Goal: Task Accomplishment & Management: Manage account settings

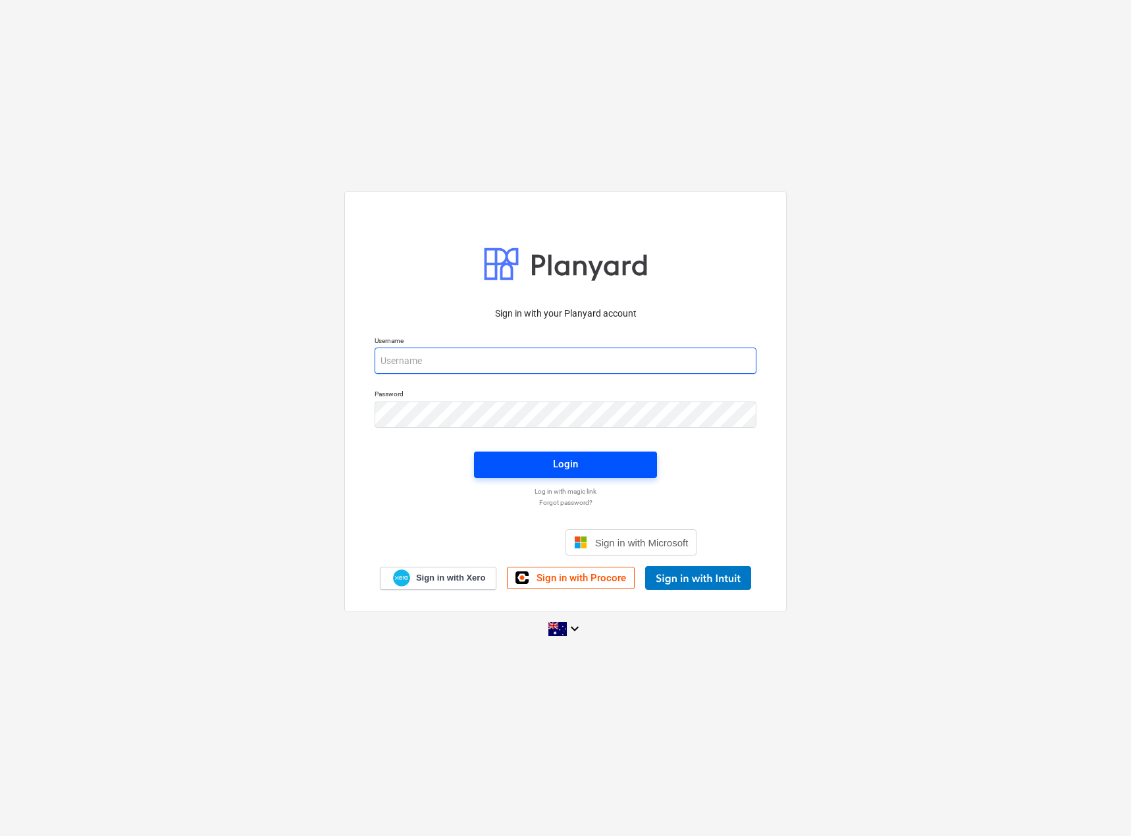
type input "[EMAIL_ADDRESS][DOMAIN_NAME]"
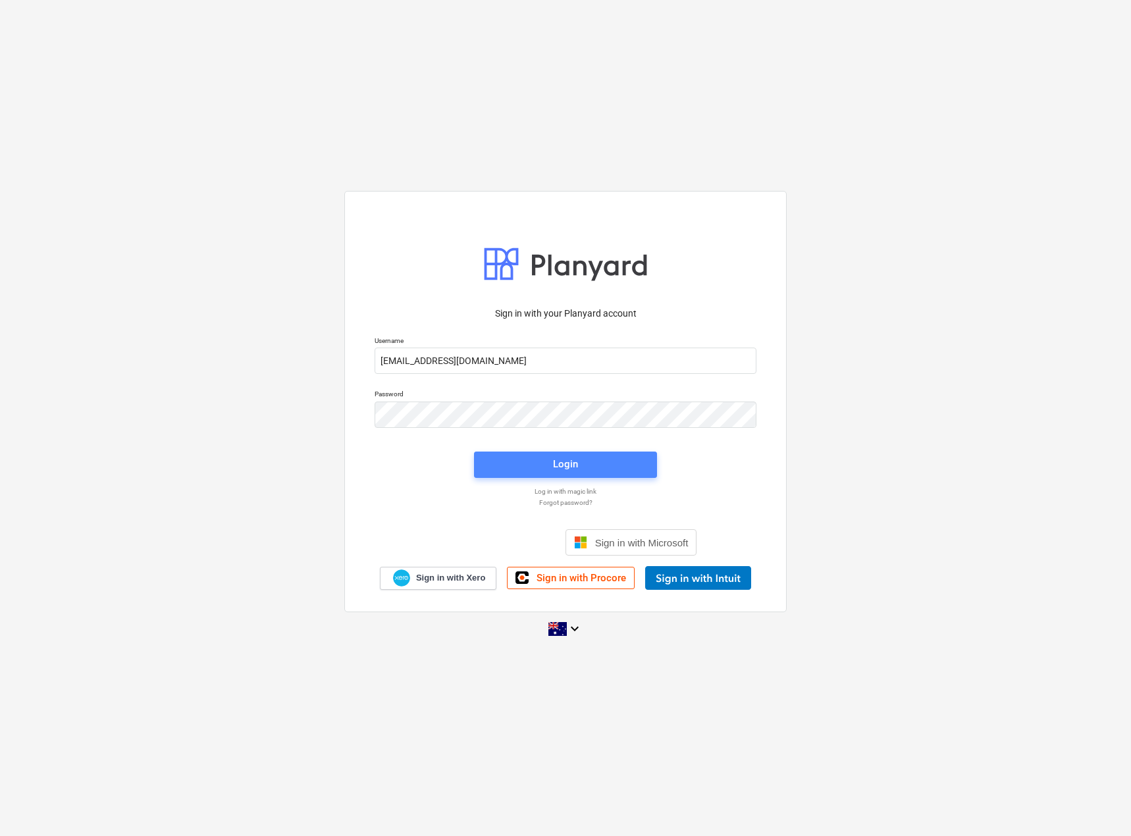
click at [588, 469] on span "Login" at bounding box center [565, 463] width 151 height 17
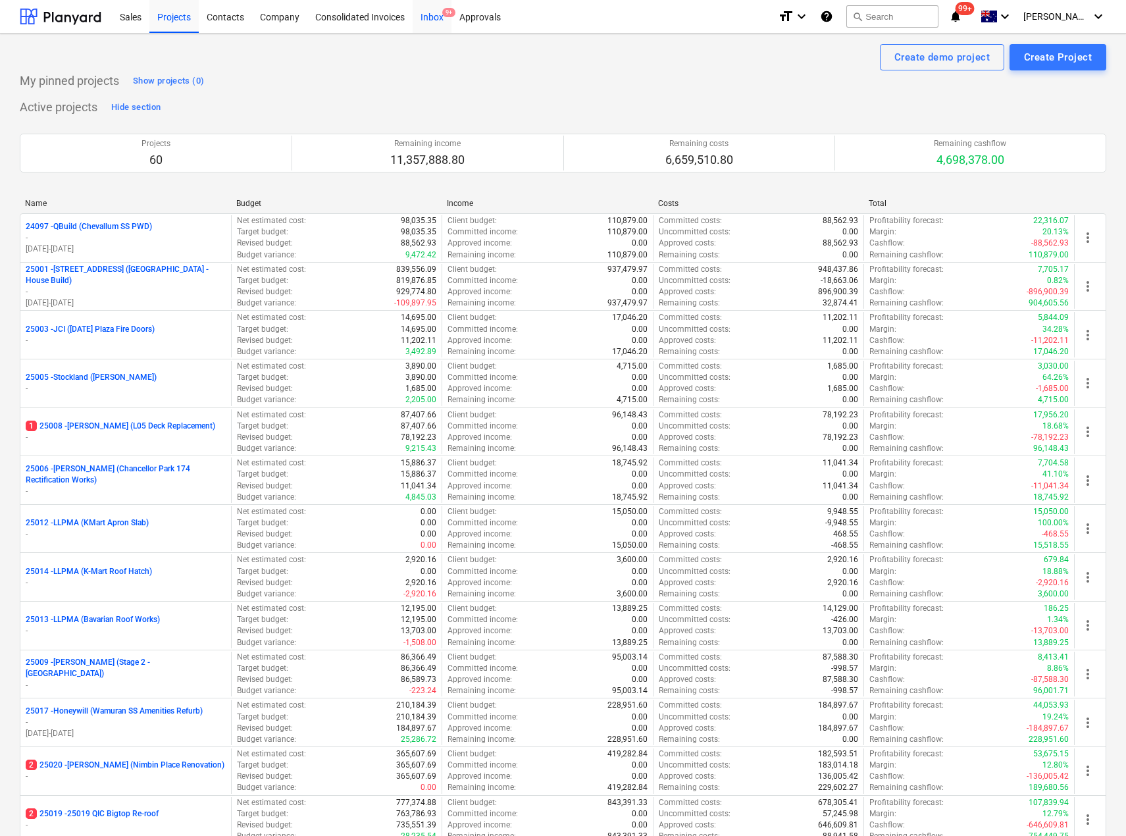
click at [437, 12] on div "Inbox 9+" at bounding box center [432, 16] width 39 height 34
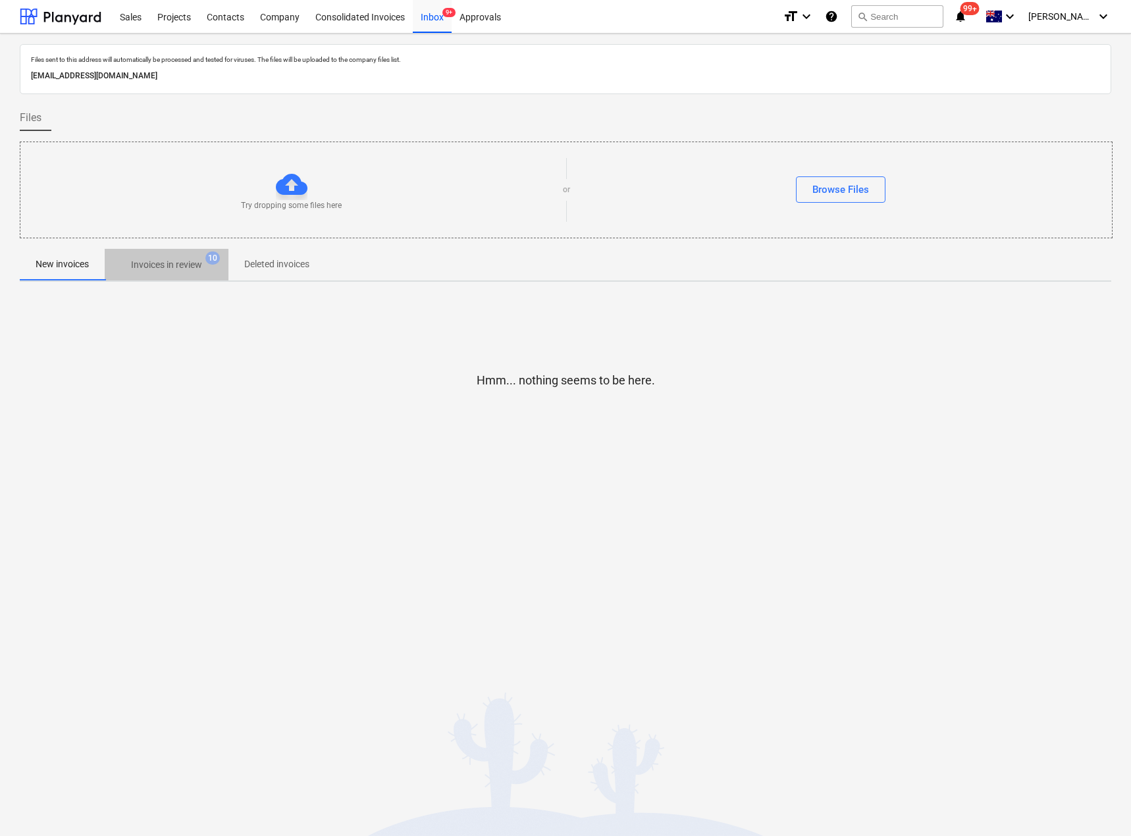
click at [158, 264] on p "Invoices in review" at bounding box center [166, 265] width 71 height 14
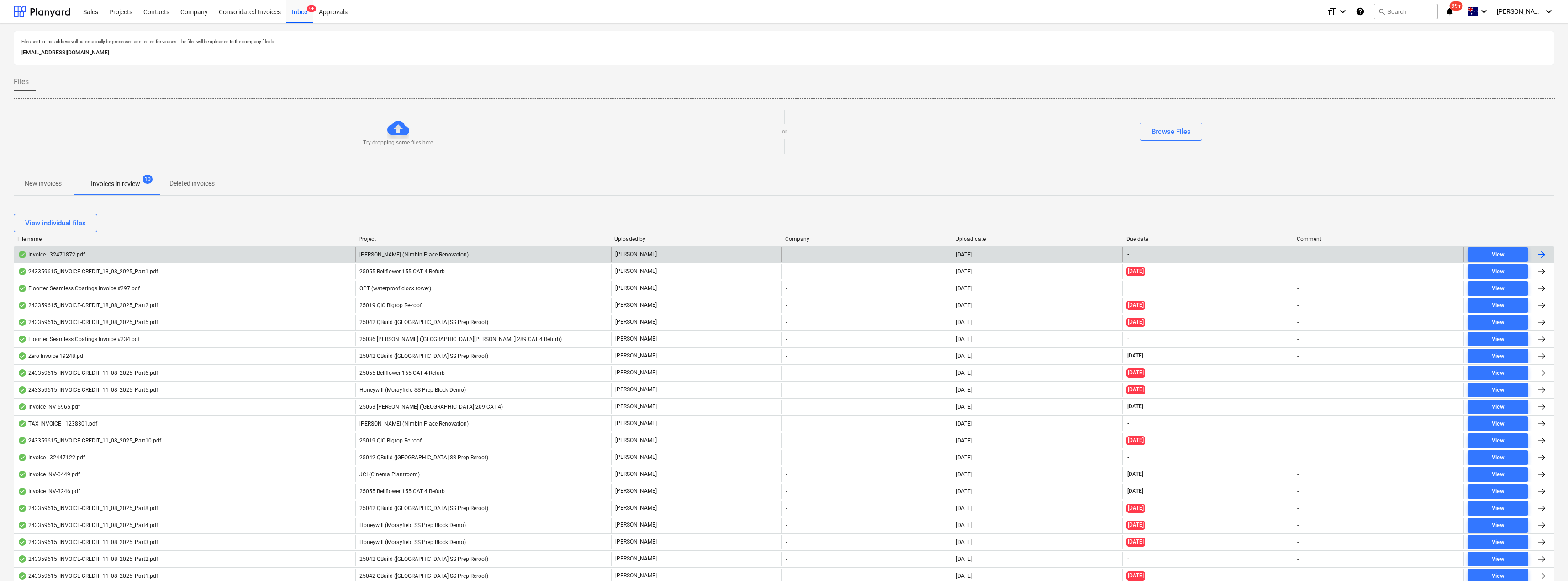
click at [421, 251] on span "[PERSON_NAME] (Nimbin Place Renovation)" at bounding box center [414, 254] width 109 height 6
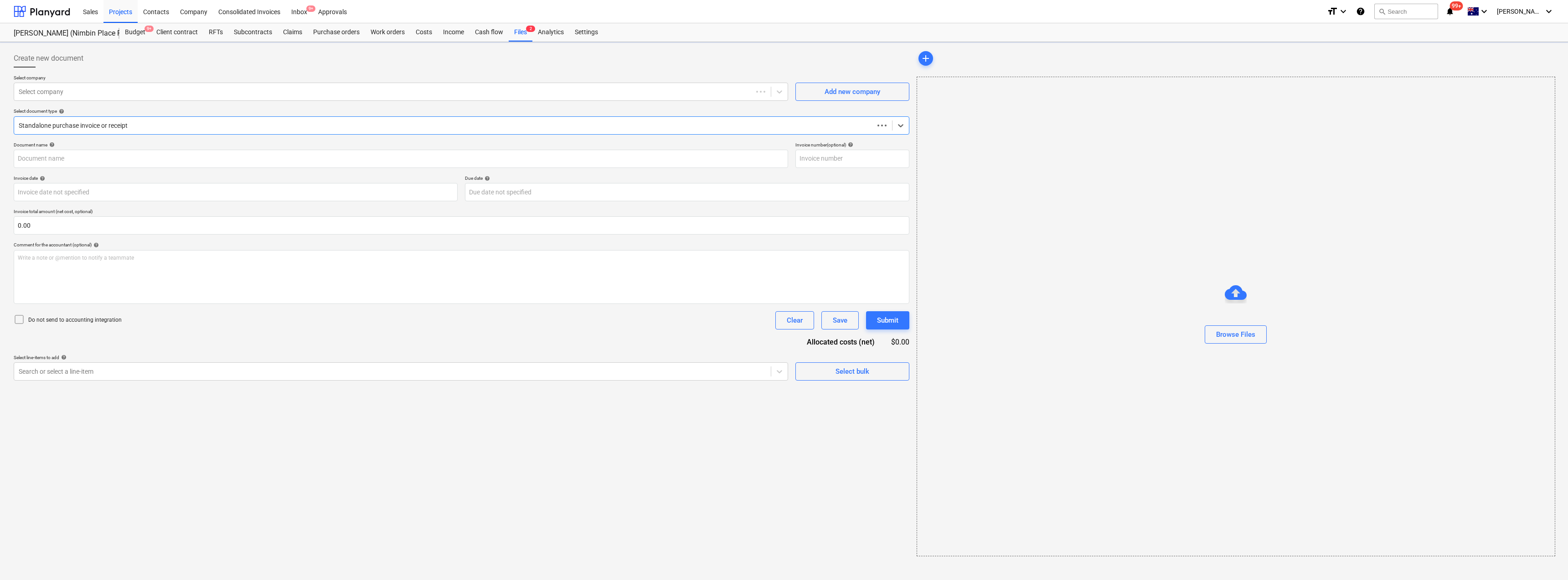
type input "32471872"
type input "[DATE]"
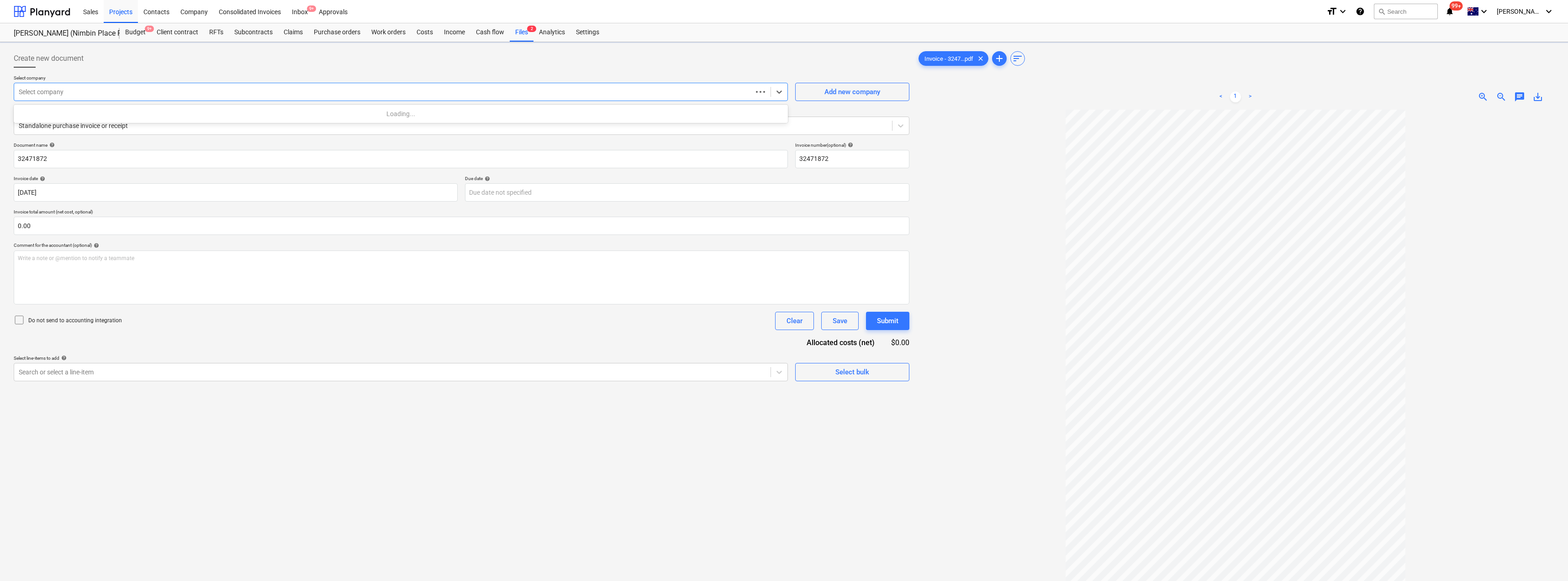
click at [92, 86] on div "Select company" at bounding box center [383, 92] width 738 height 12
type input "mitre"
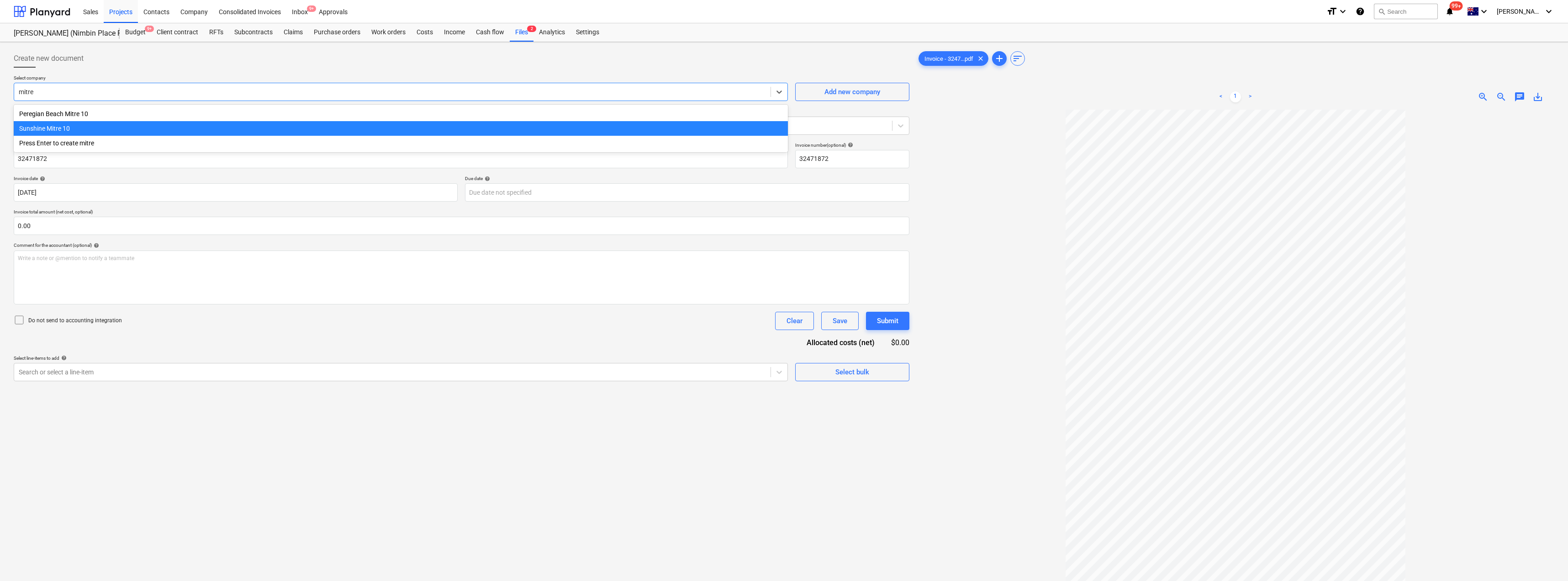
click at [80, 128] on div "Sunshine Mitre 10" at bounding box center [401, 128] width 774 height 15
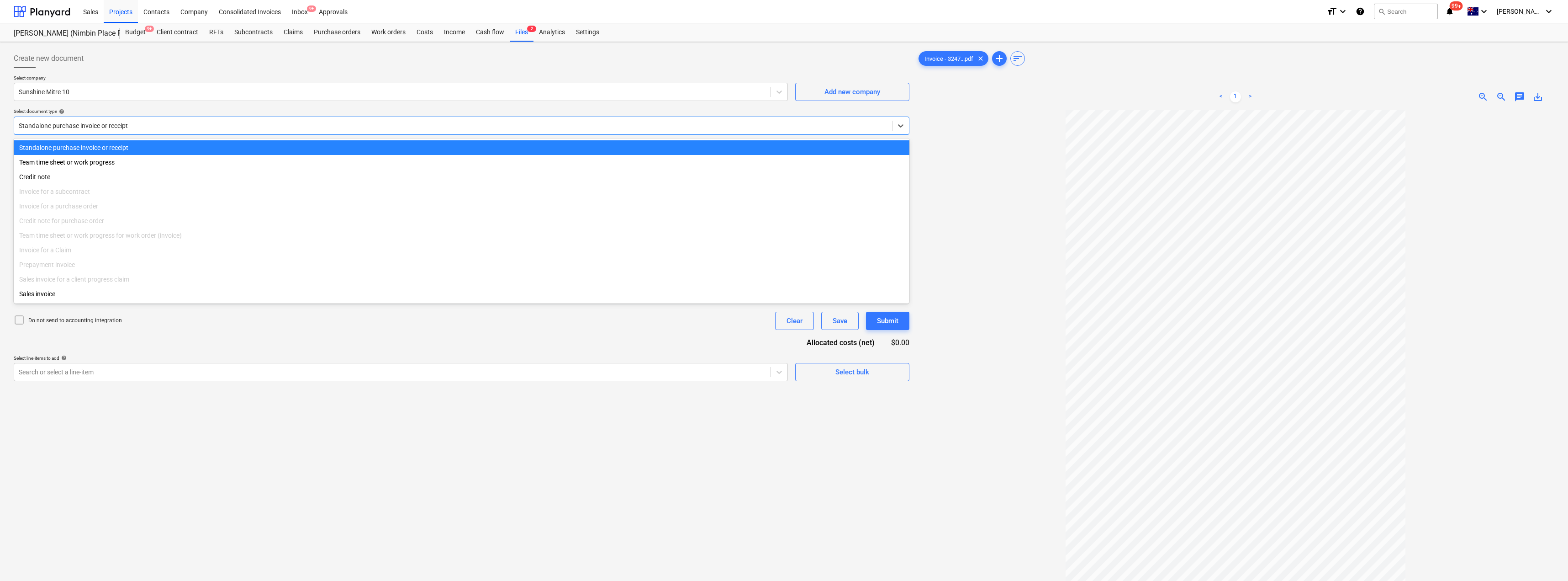
click at [83, 124] on div at bounding box center [453, 125] width 869 height 9
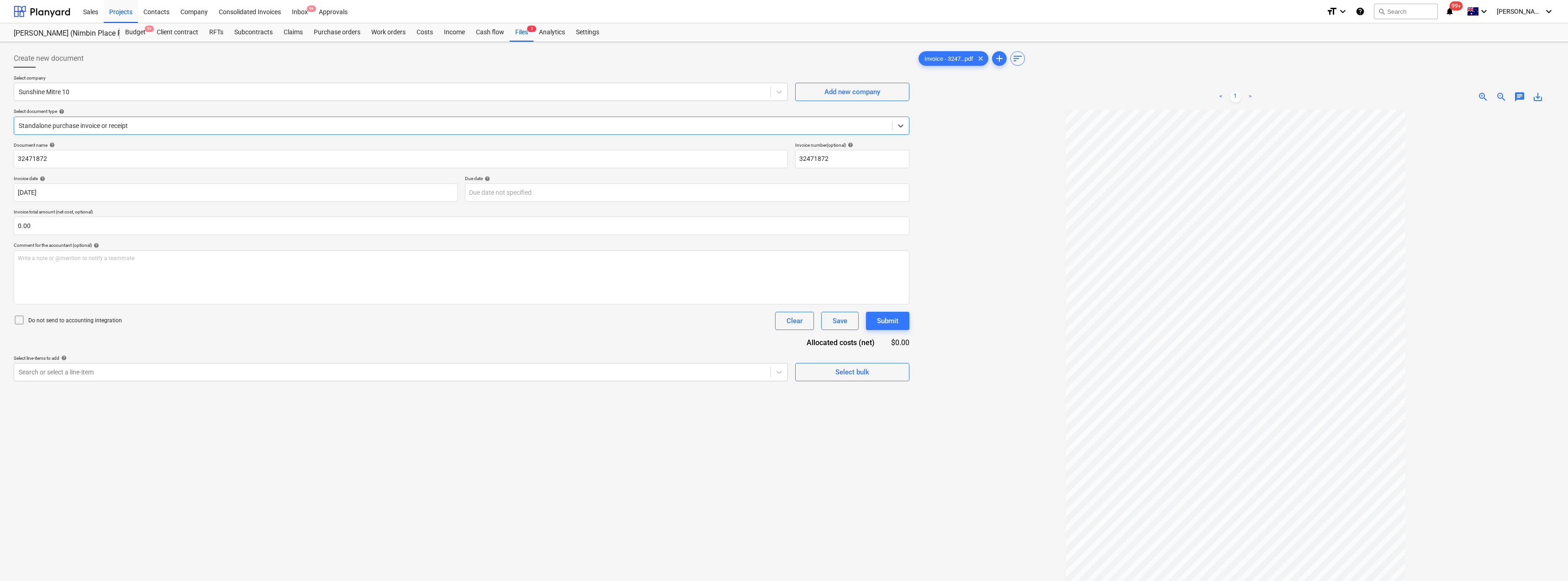
click at [83, 124] on div at bounding box center [453, 125] width 869 height 9
click at [511, 196] on body "Sales Projects Contacts Company Consolidated Invoices Inbox 9+ Approvals format…" at bounding box center [784, 290] width 1568 height 581
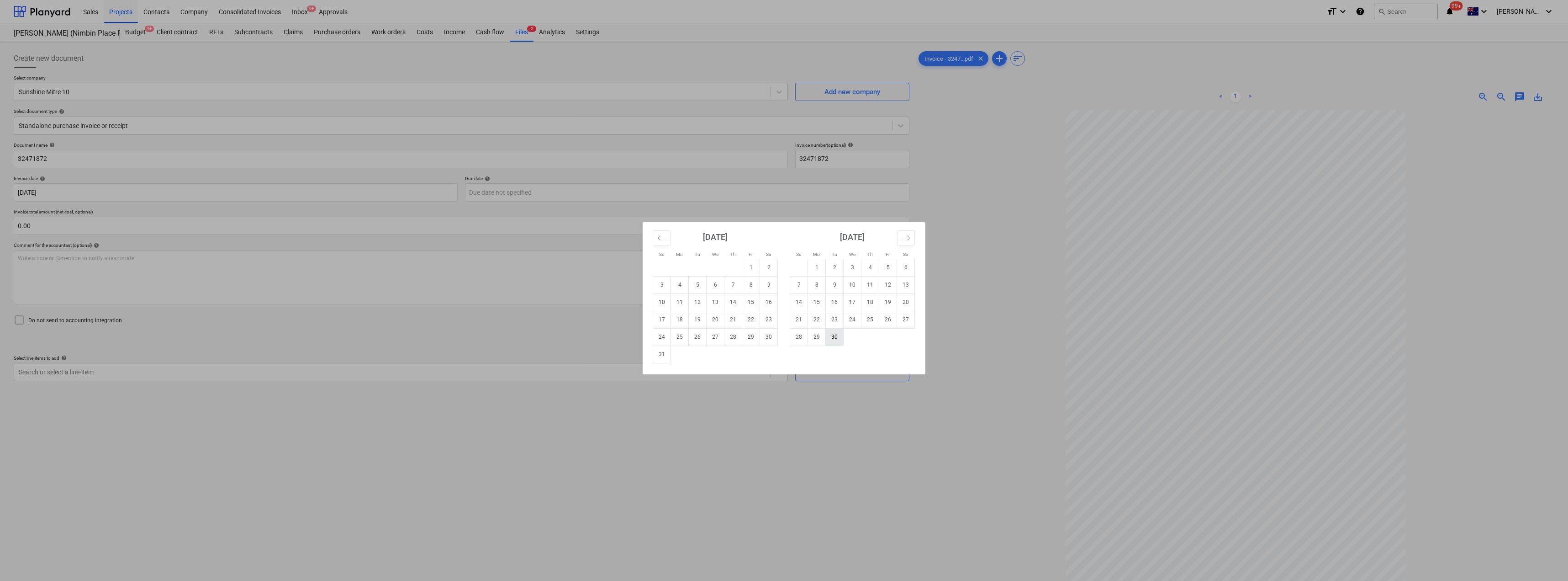
click at [784, 340] on td "30" at bounding box center [835, 337] width 18 height 17
type input "[DATE]"
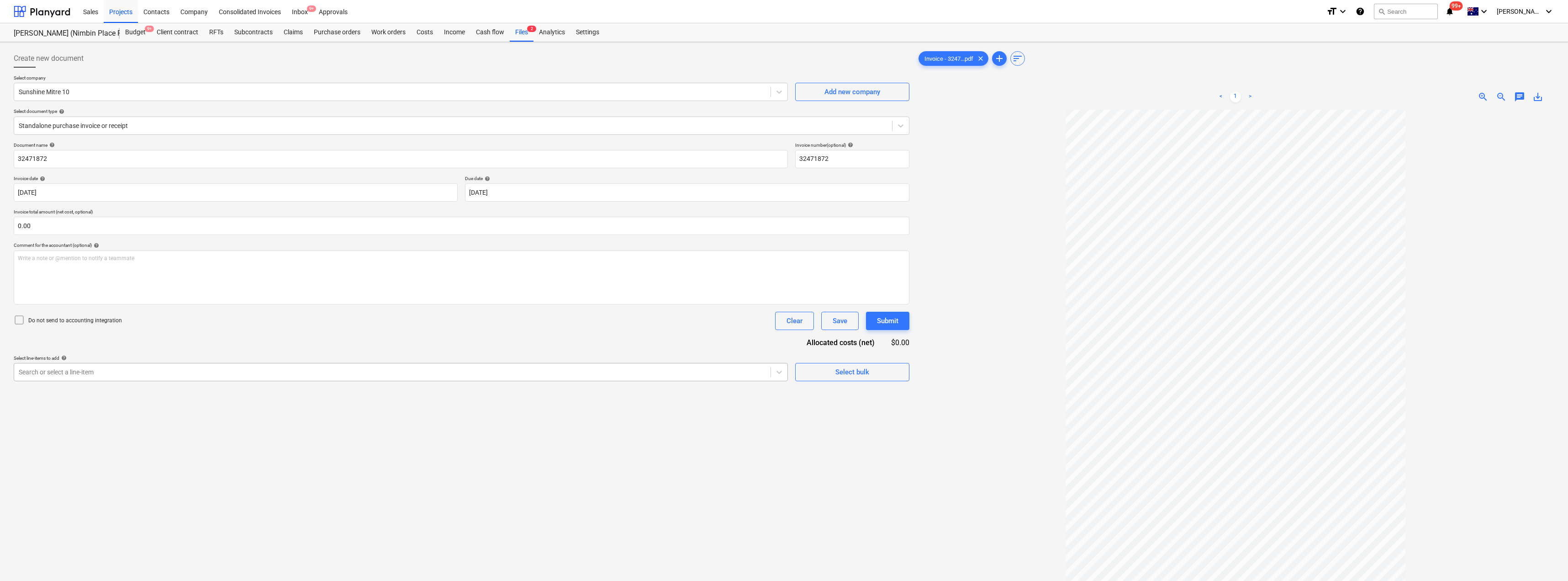
click at [96, 371] on div at bounding box center [392, 371] width 747 height 9
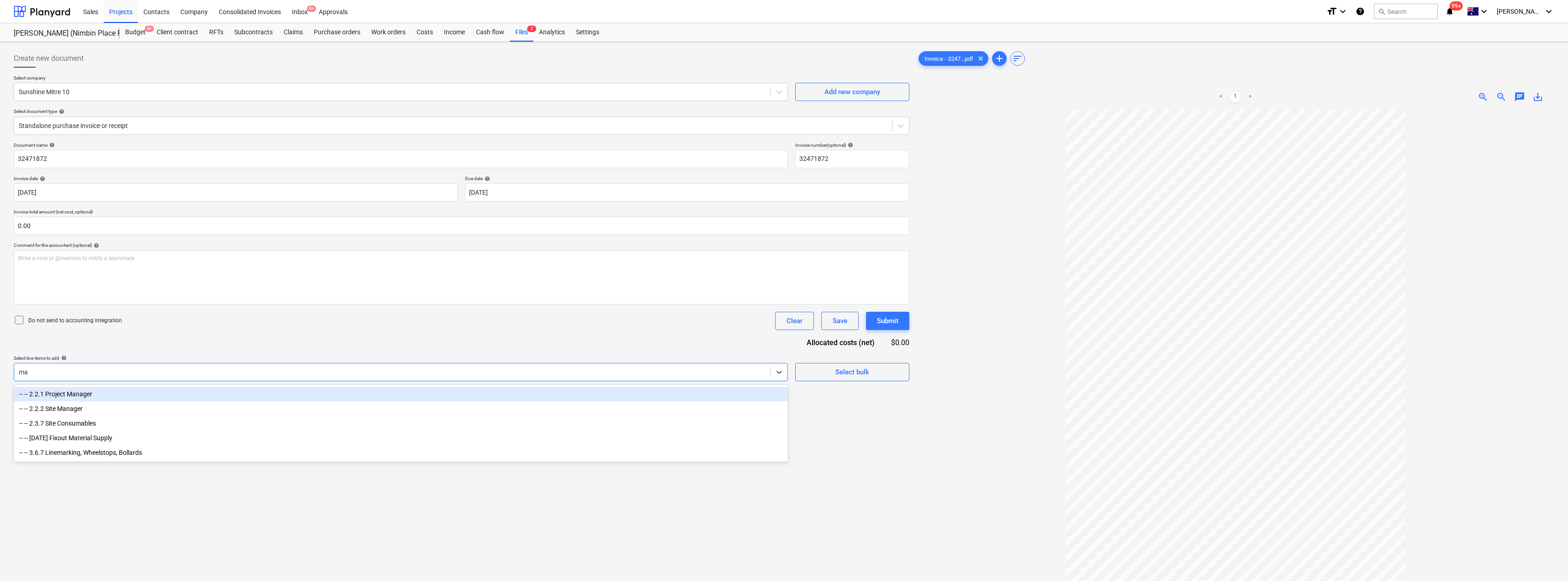
type input "mat"
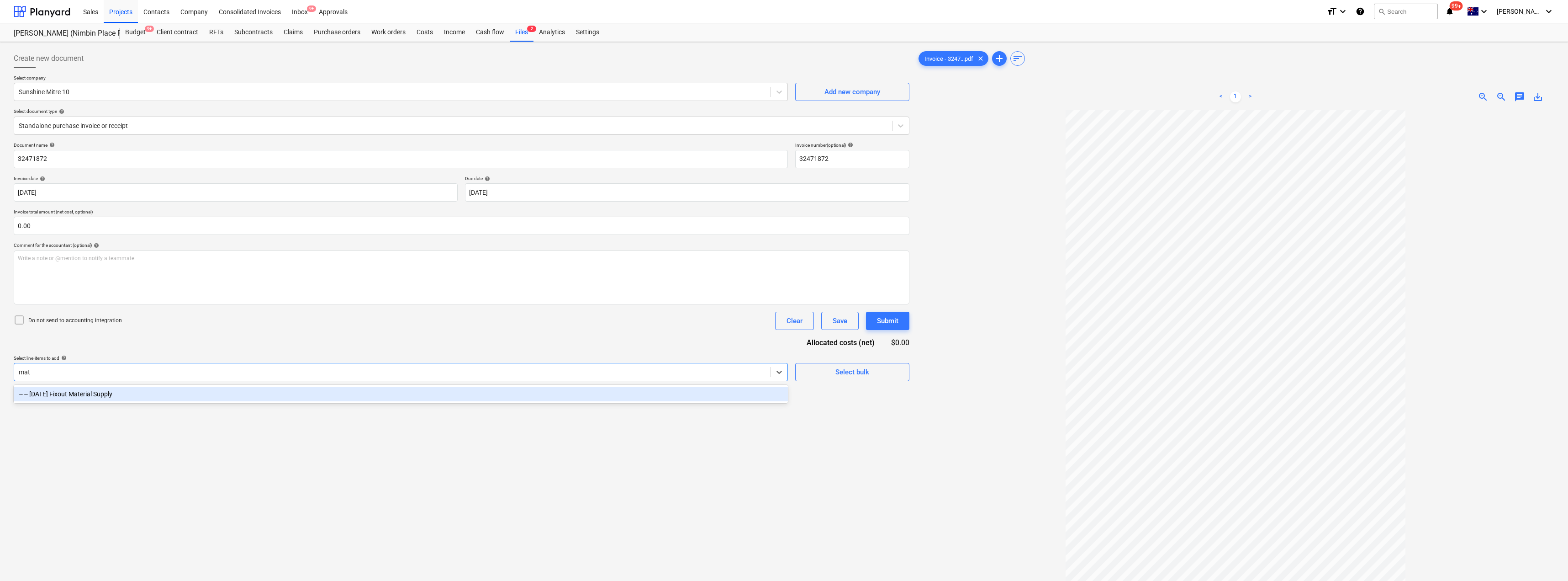
click at [151, 391] on div "-- -- [DATE] Fixout Material Supply" at bounding box center [401, 394] width 774 height 15
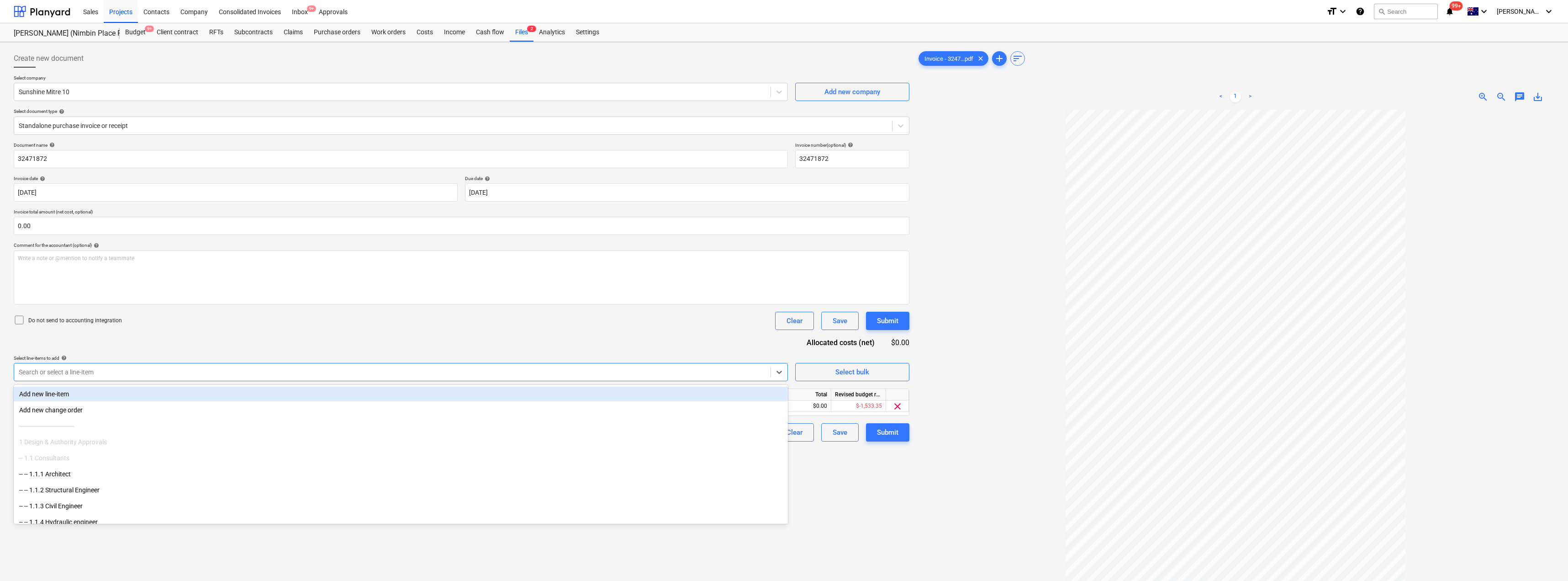
click at [216, 348] on div "Document name help 32471872 Invoice number (optional) help 32471872 Invoice dat…" at bounding box center [461, 292] width 896 height 299
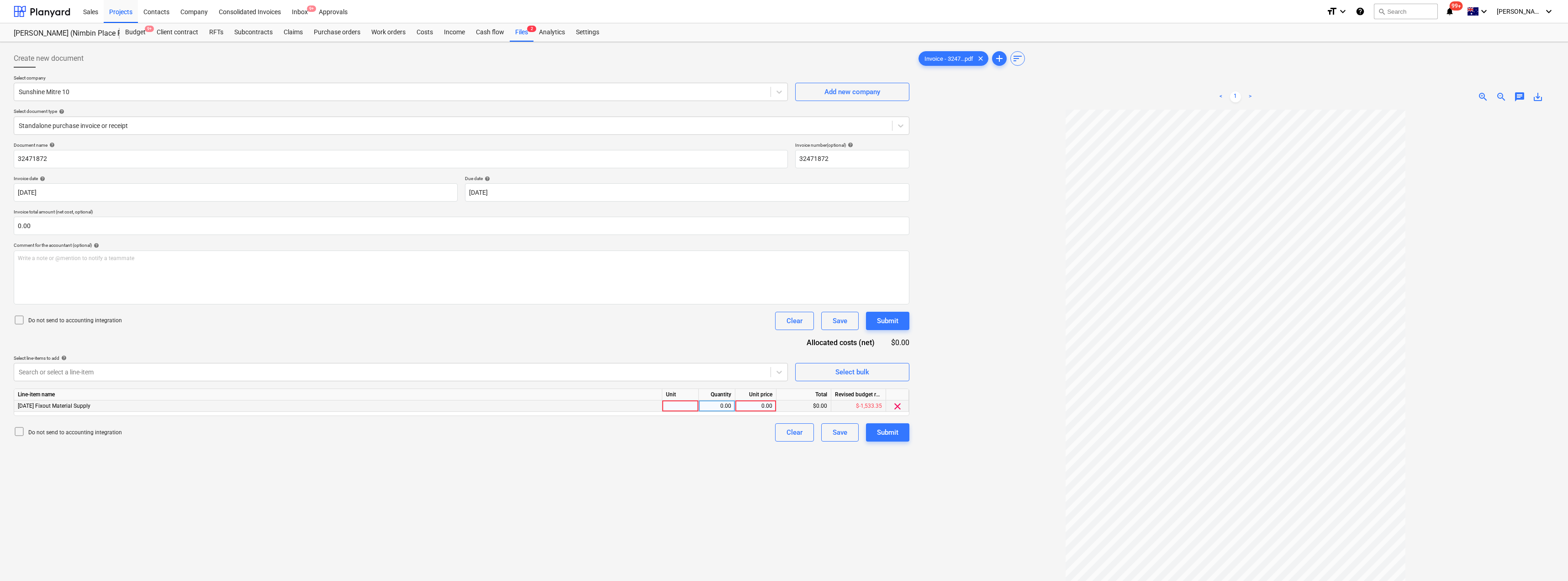
click at [678, 401] on div at bounding box center [680, 406] width 37 height 11
type input "Item"
type input "297.90"
click at [692, 491] on div "Create new document Select company Sunshine Mitre 10 Add new company Select doc…" at bounding box center [461, 357] width 903 height 623
click at [784, 431] on div "Submit" at bounding box center [887, 432] width 22 height 12
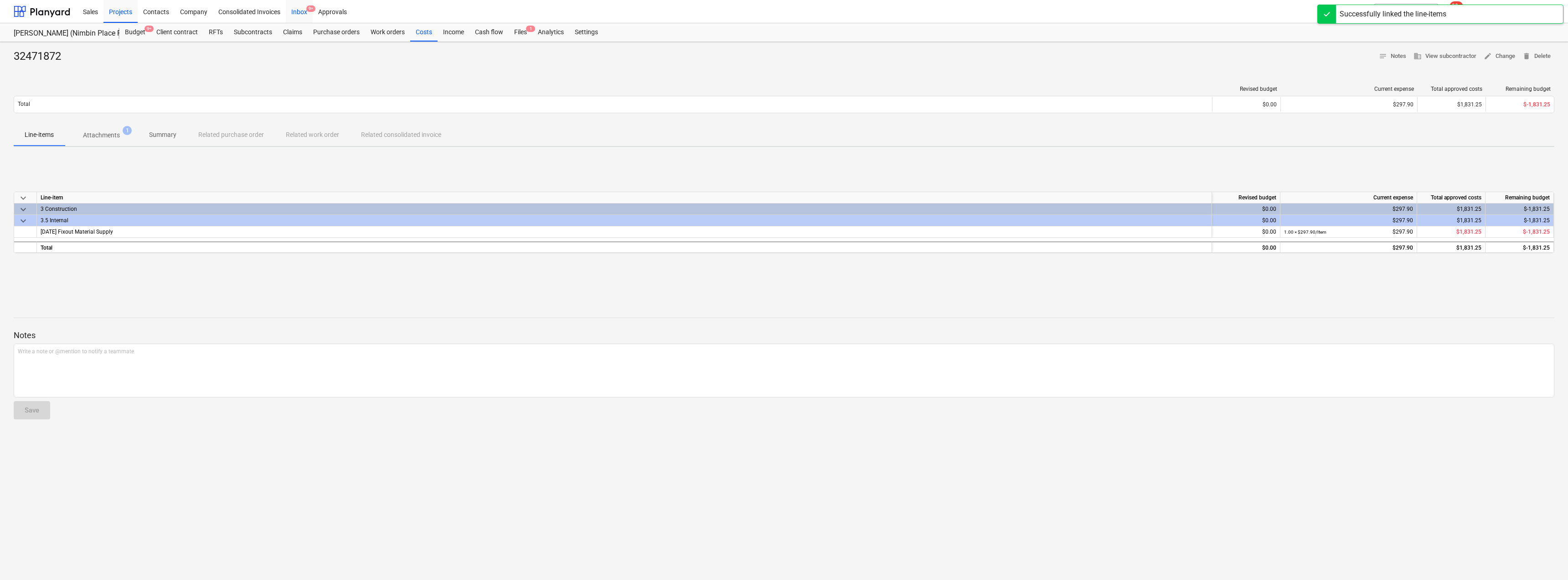
click at [298, 12] on div "Inbox 9+" at bounding box center [299, 11] width 27 height 24
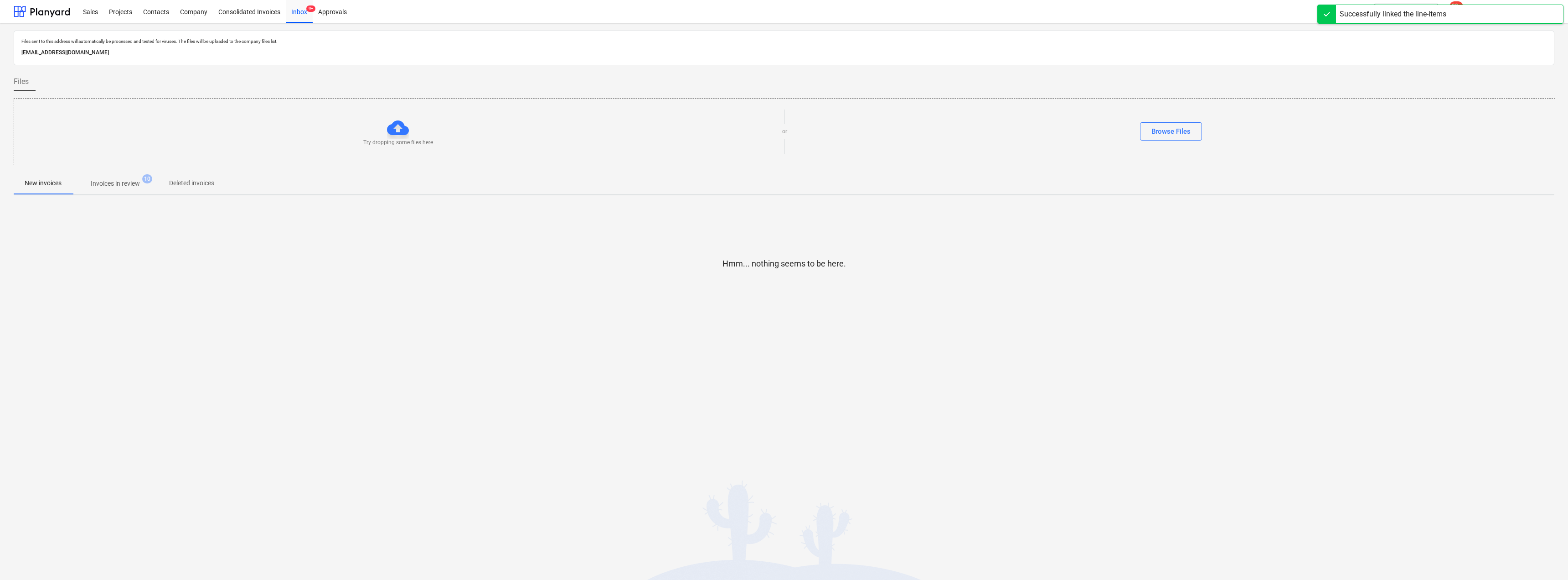
click at [127, 178] on span "Invoices in review 10" at bounding box center [116, 184] width 86 height 17
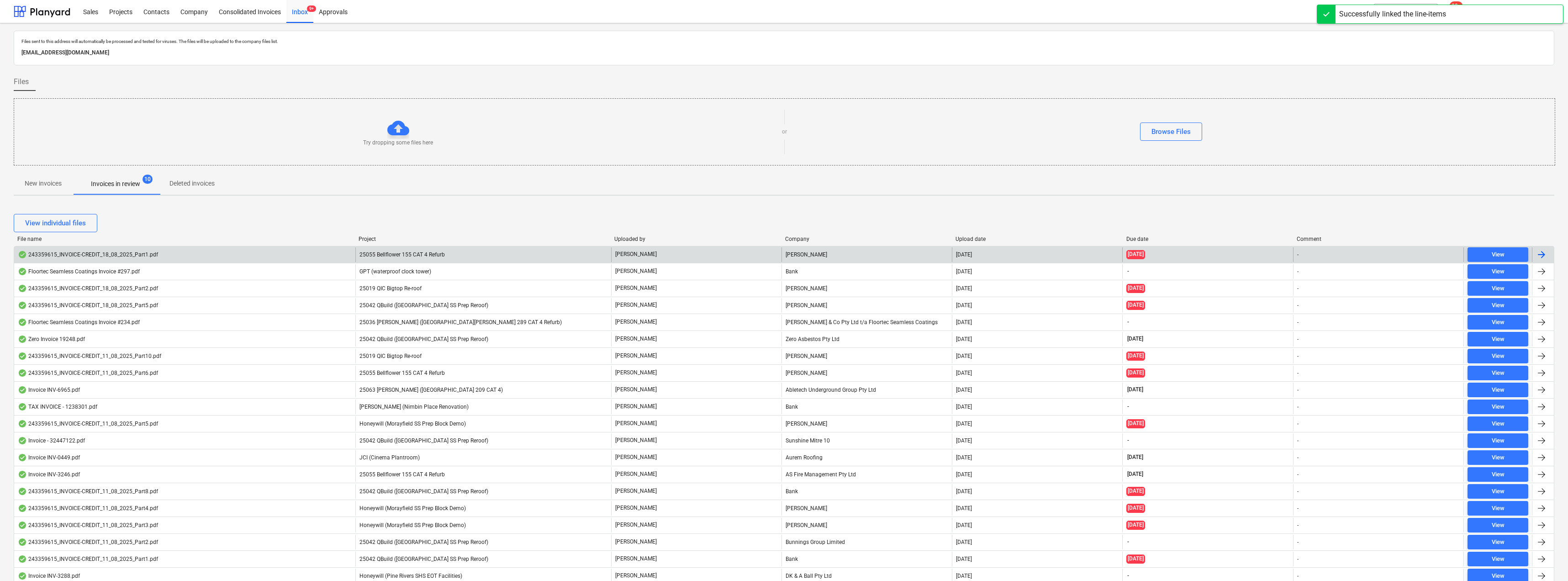
click at [389, 253] on span "25055 Bellflower 155 CAT 4 Refurb" at bounding box center [402, 254] width 85 height 6
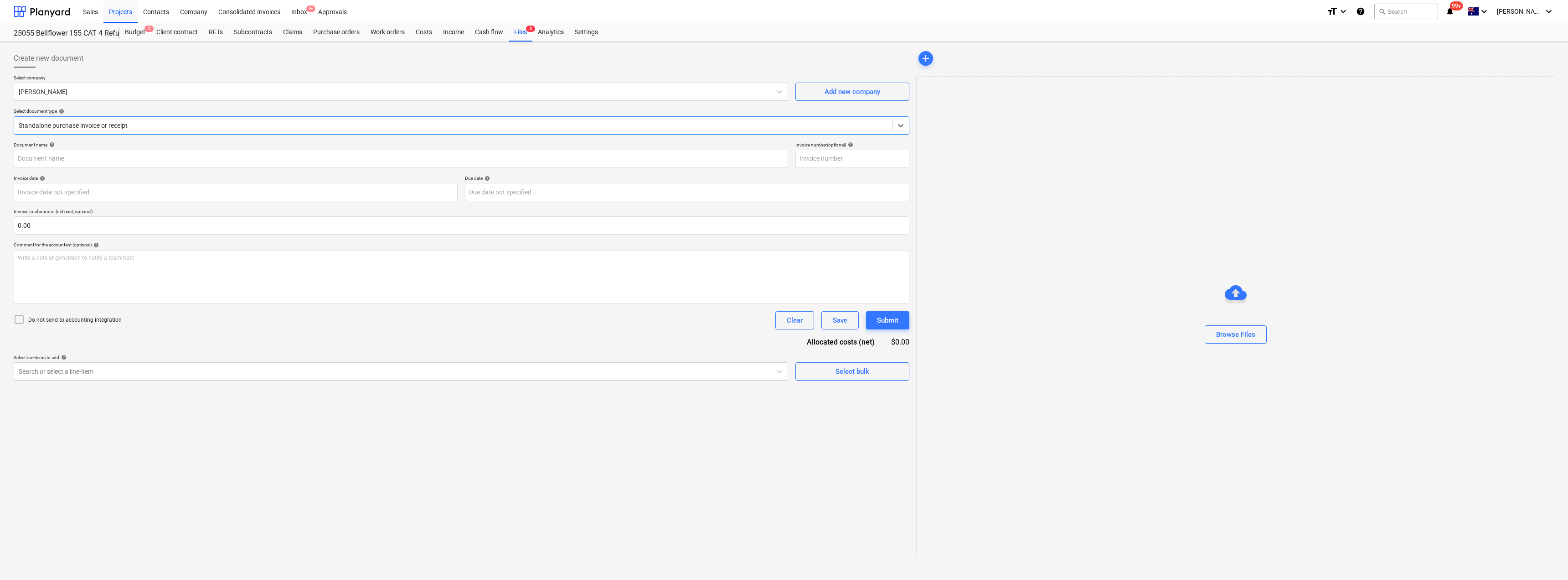
type input "243359615"
type input "[DATE]"
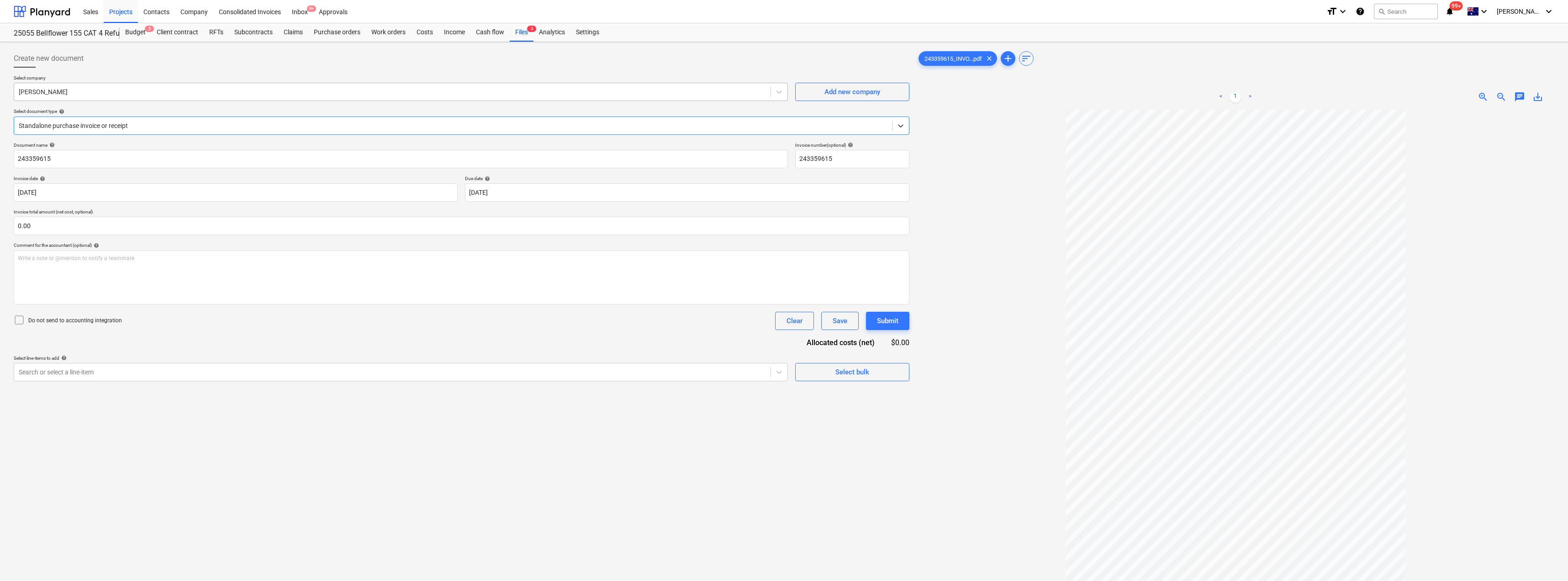
click at [97, 93] on div at bounding box center [392, 92] width 747 height 9
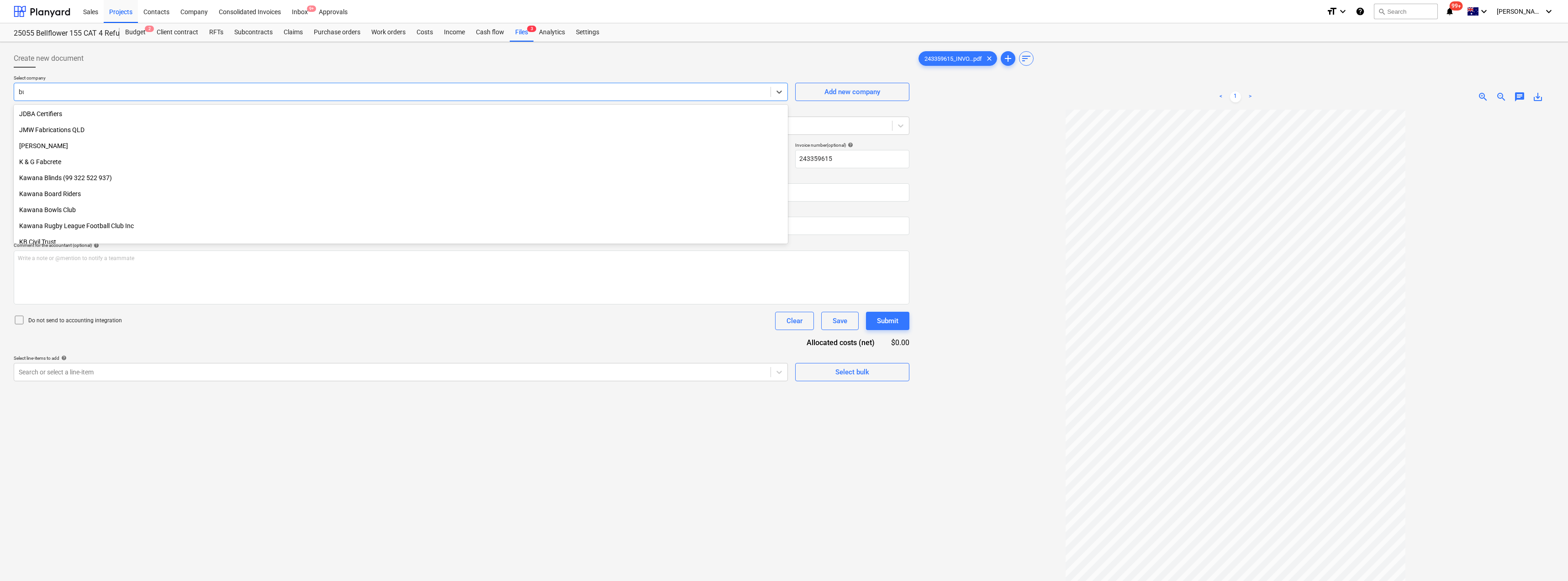
scroll to position [519, 0]
type input "[PERSON_NAME]"
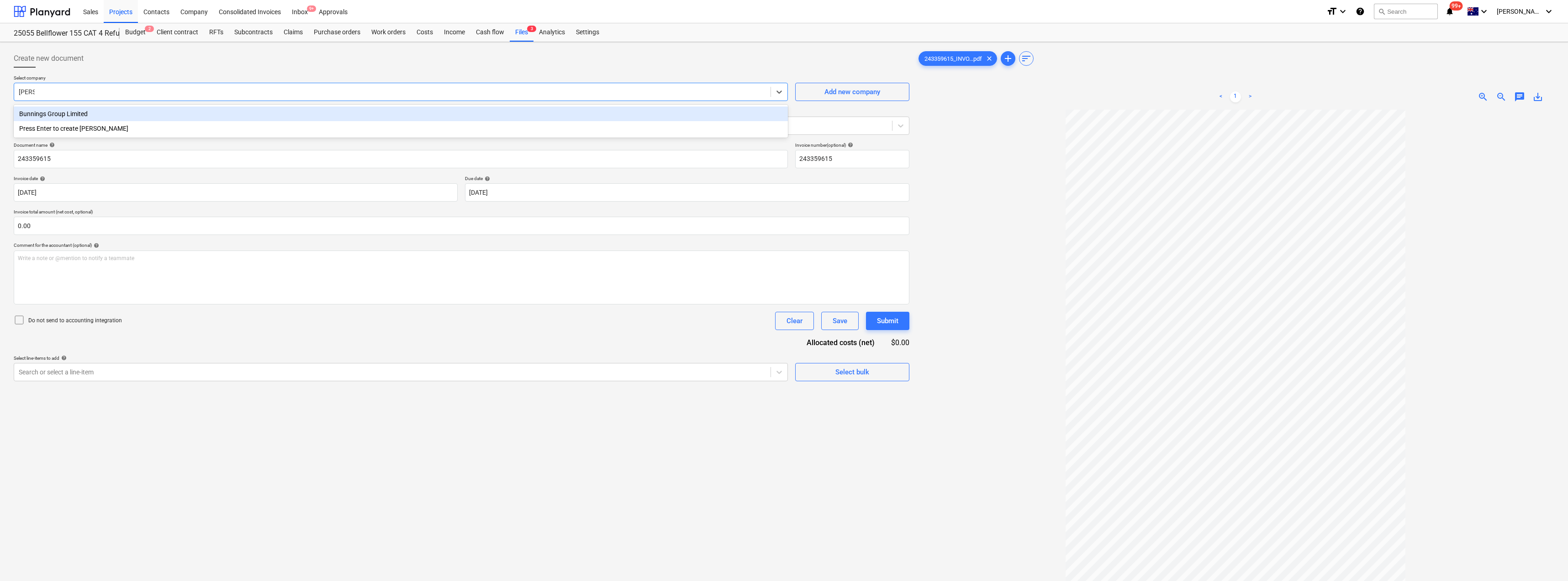
click at [46, 117] on div "Bunnings Group Limited" at bounding box center [401, 113] width 774 height 15
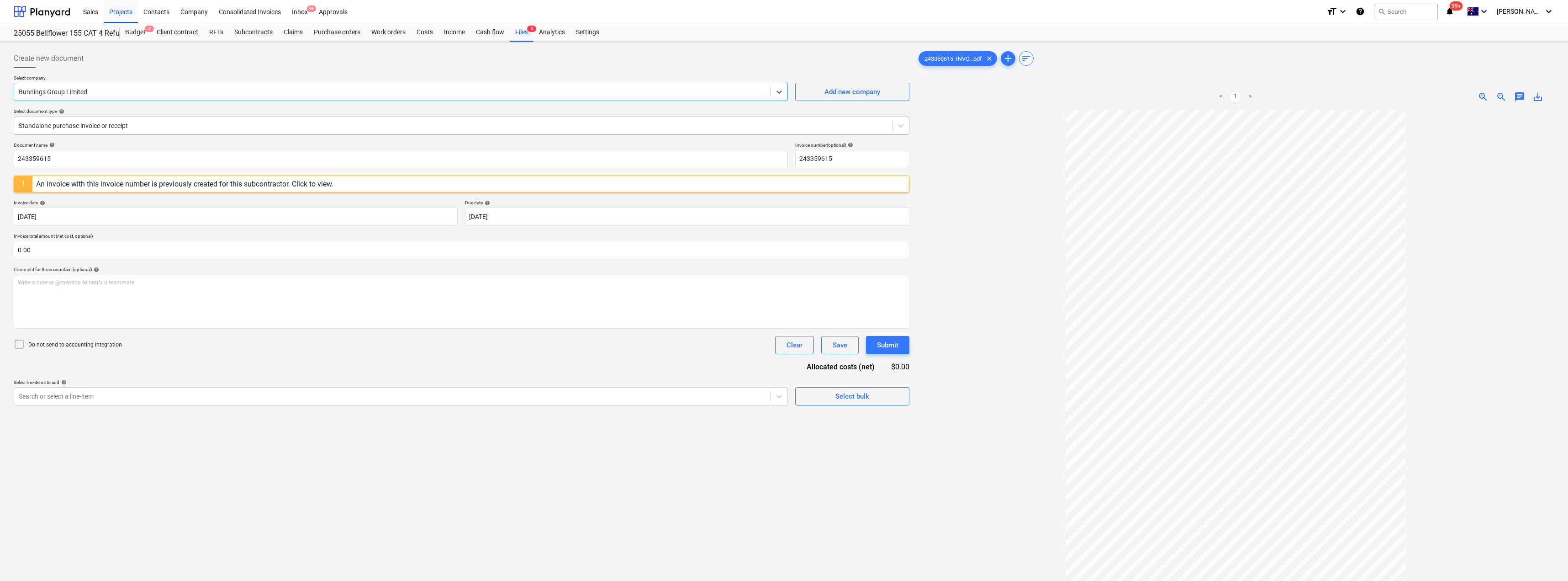
click at [78, 123] on div at bounding box center [453, 125] width 869 height 9
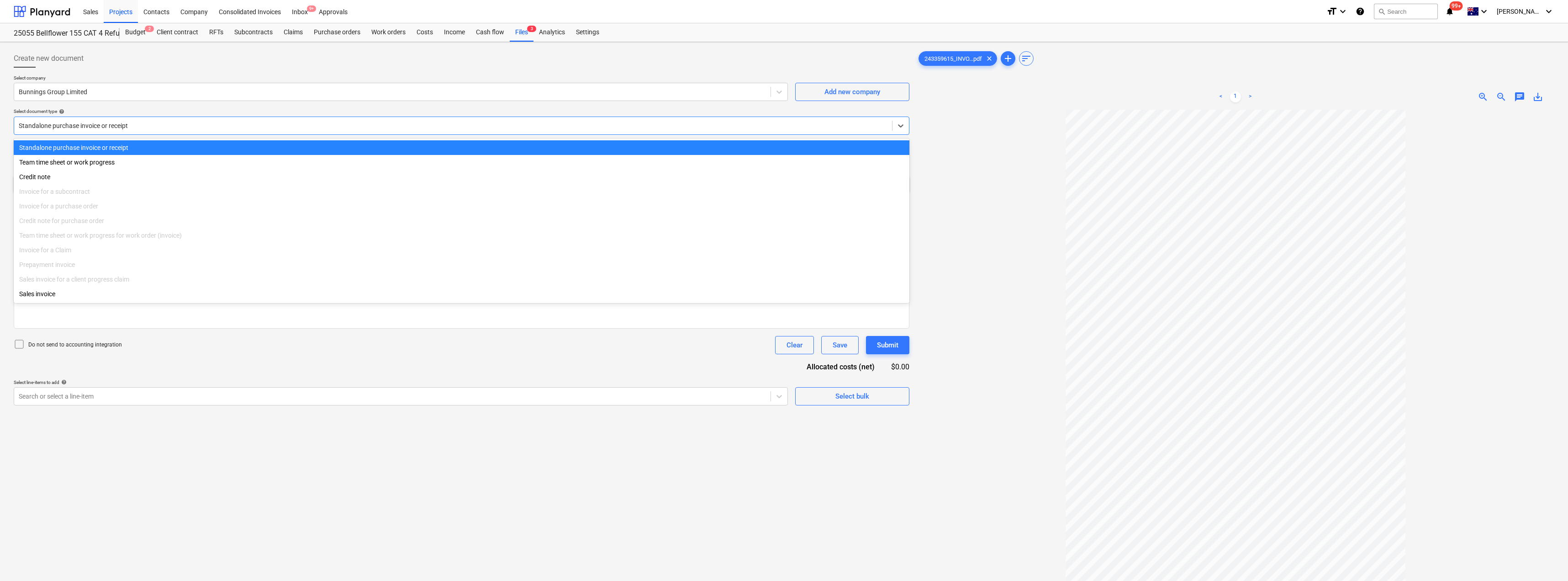
click at [78, 123] on div at bounding box center [453, 125] width 869 height 9
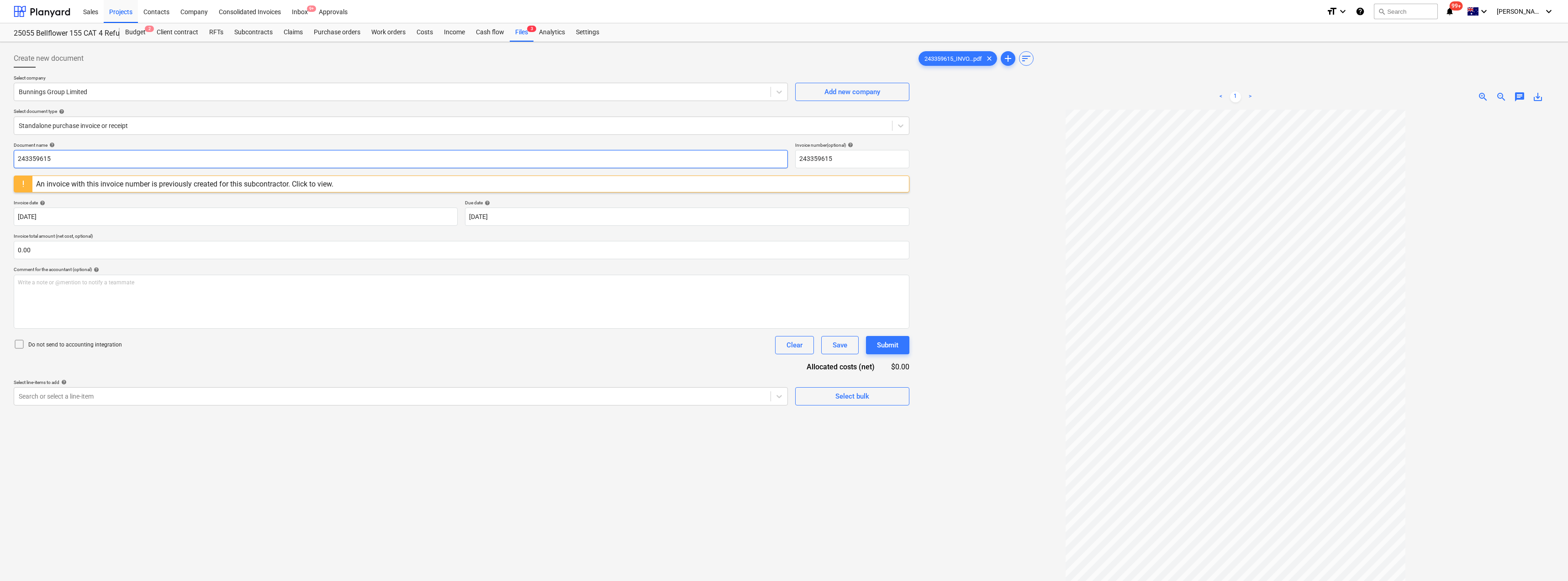
drag, startPoint x: 71, startPoint y: 155, endPoint x: 3, endPoint y: 155, distance: 68.0
click at [3, 155] on div "Create new document Select company Bunnings Group Limited Add new company Selec…" at bounding box center [784, 357] width 1568 height 630
drag, startPoint x: 65, startPoint y: 159, endPoint x: 0, endPoint y: 159, distance: 65.0
click at [0, 159] on div "Create new document Select company Bunnings Group Limited Add new company Selec…" at bounding box center [784, 357] width 1568 height 630
type input "8176/01484365"
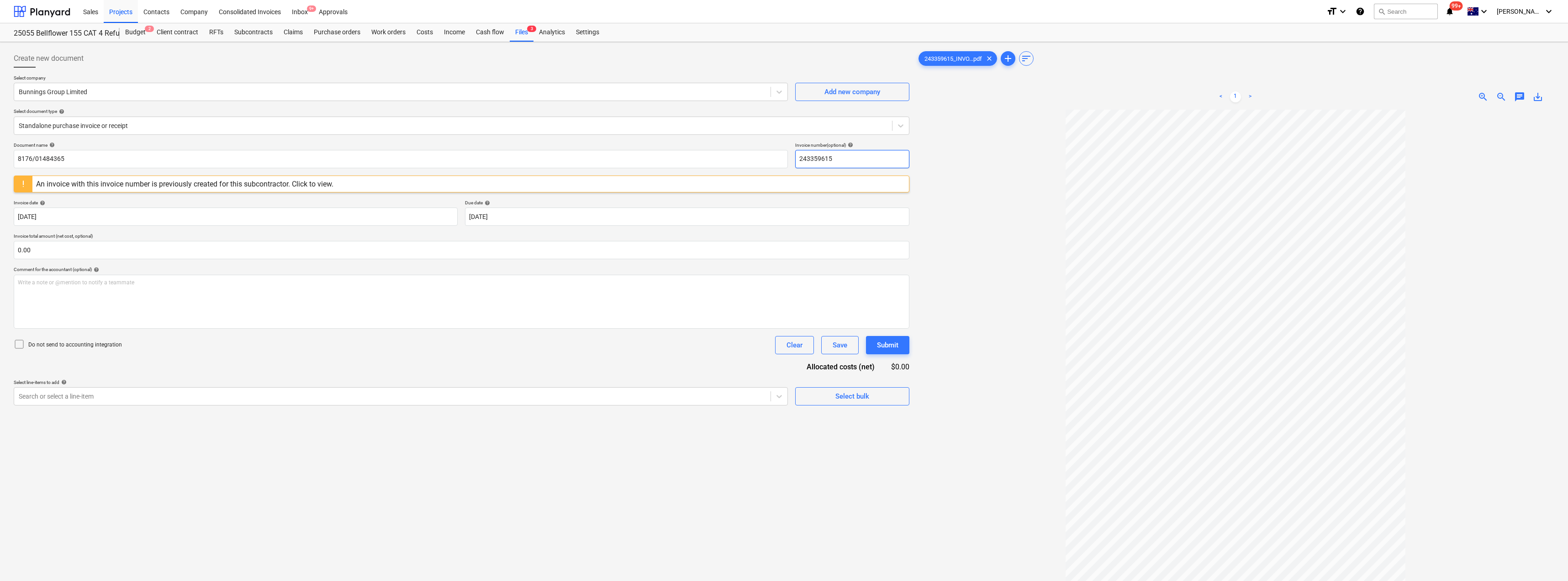
drag, startPoint x: 832, startPoint y: 160, endPoint x: 792, endPoint y: 160, distance: 40.0
click at [784, 160] on div "Document name help 8176/01484365 Invoice number (optional) help 243359615" at bounding box center [461, 155] width 896 height 26
paste input "8176/0148436"
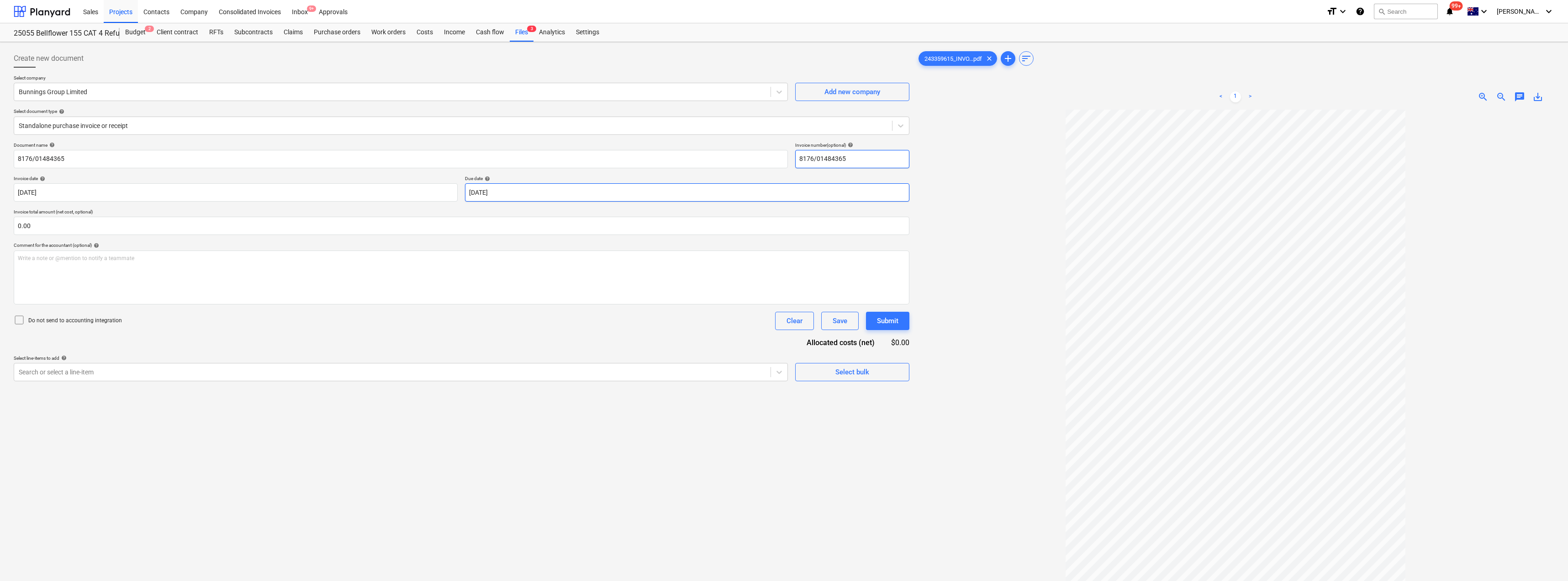
type input "8176/01484365"
click at [519, 194] on body "Sales Projects Contacts Company Consolidated Invoices Inbox 9+ Approvals format…" at bounding box center [784, 290] width 1568 height 581
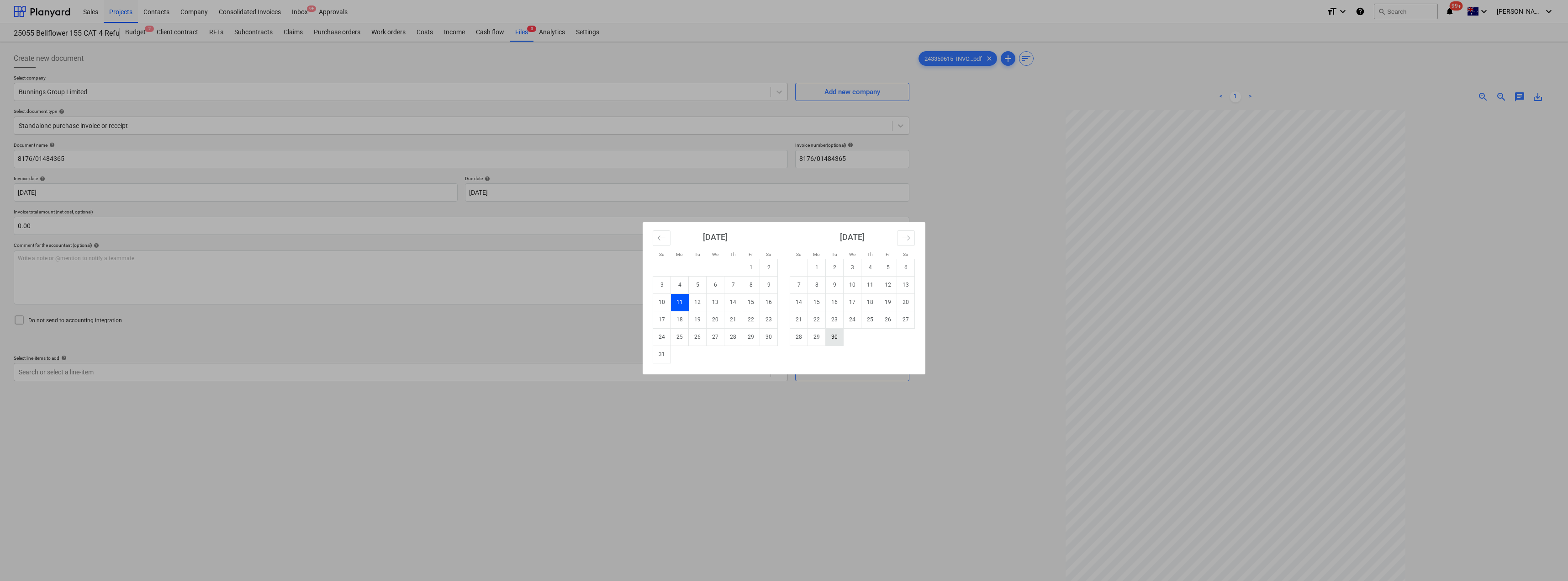
click at [784, 337] on td "30" at bounding box center [835, 337] width 18 height 17
type input "[DATE]"
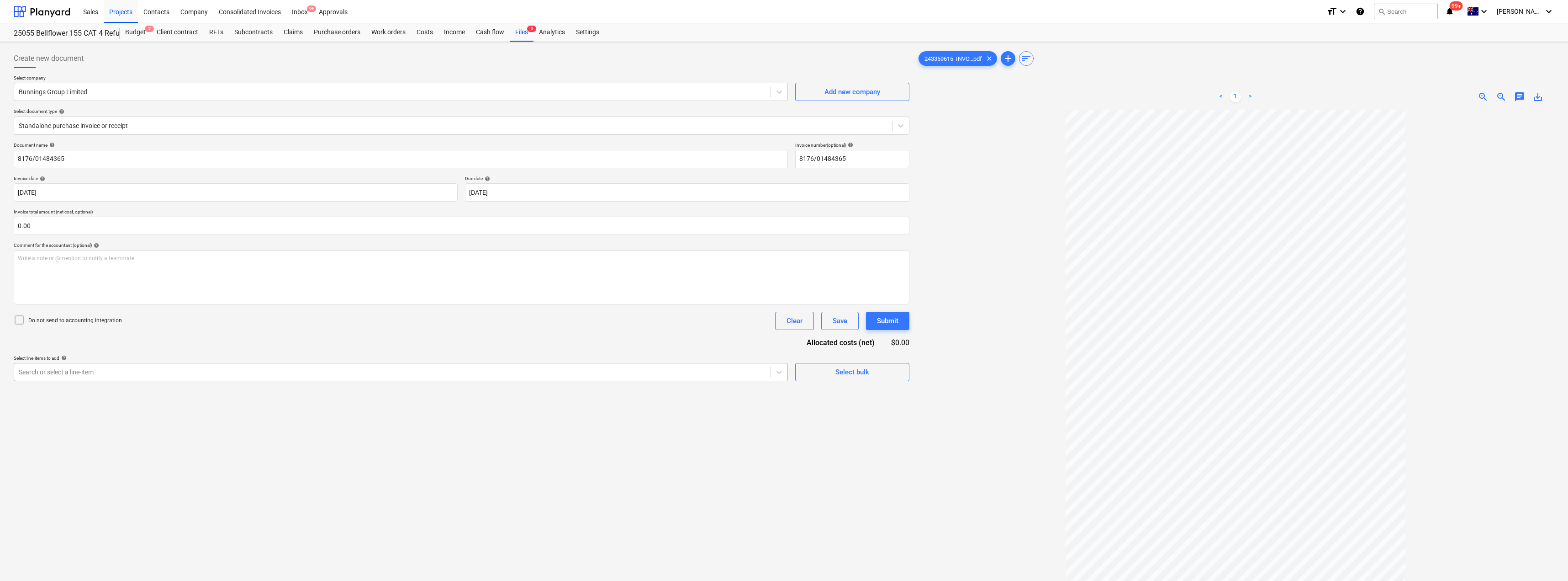
click at [184, 373] on div at bounding box center [392, 371] width 747 height 9
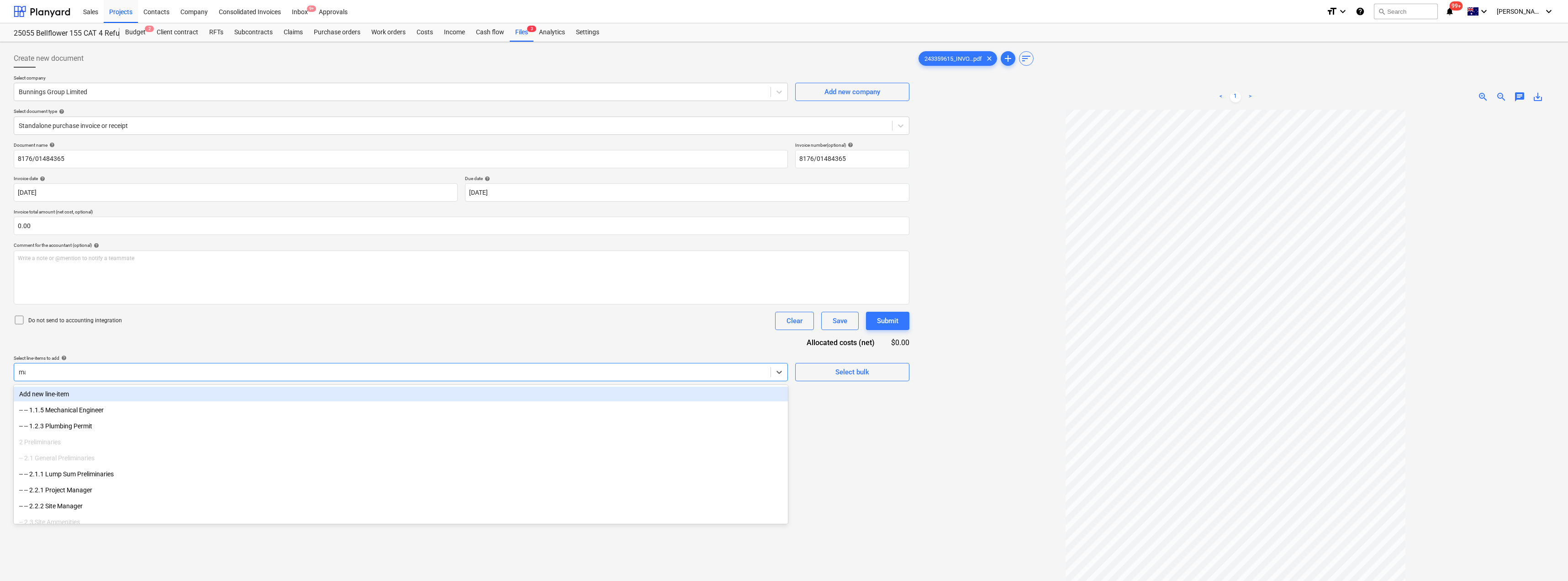
type input "mat"
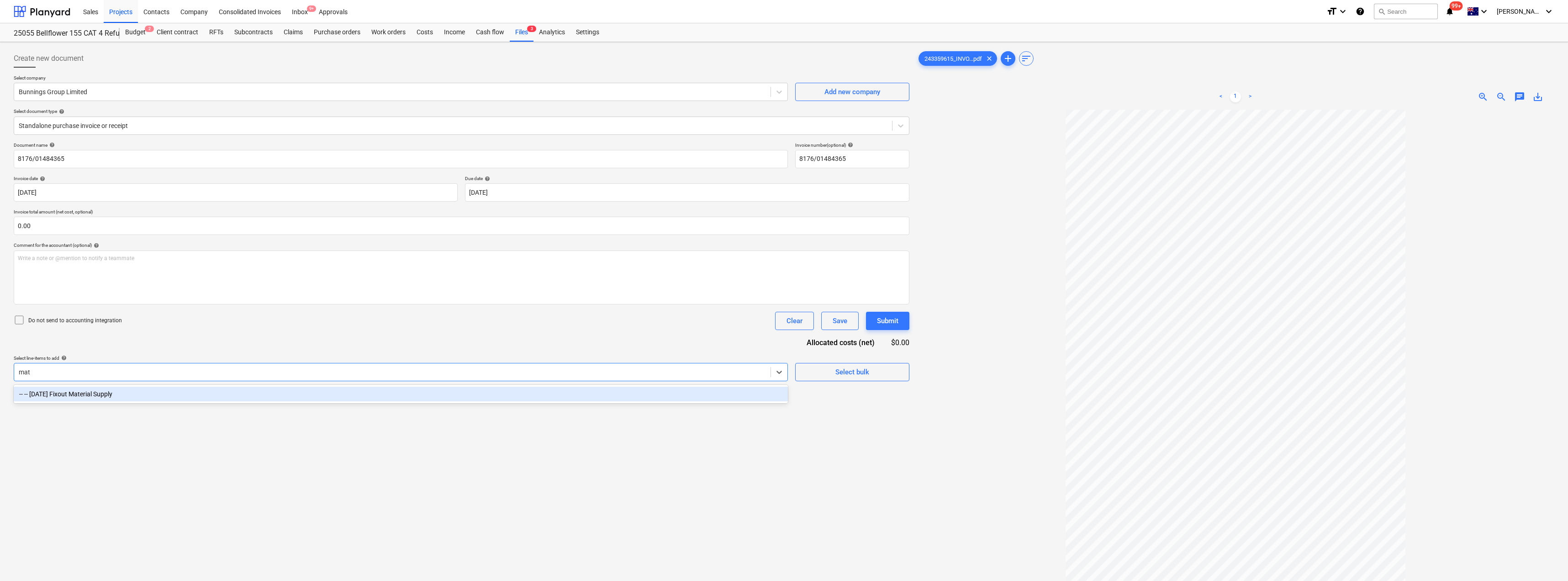
click at [184, 396] on div "-- -- [DATE] Fixout Material Supply" at bounding box center [401, 394] width 774 height 15
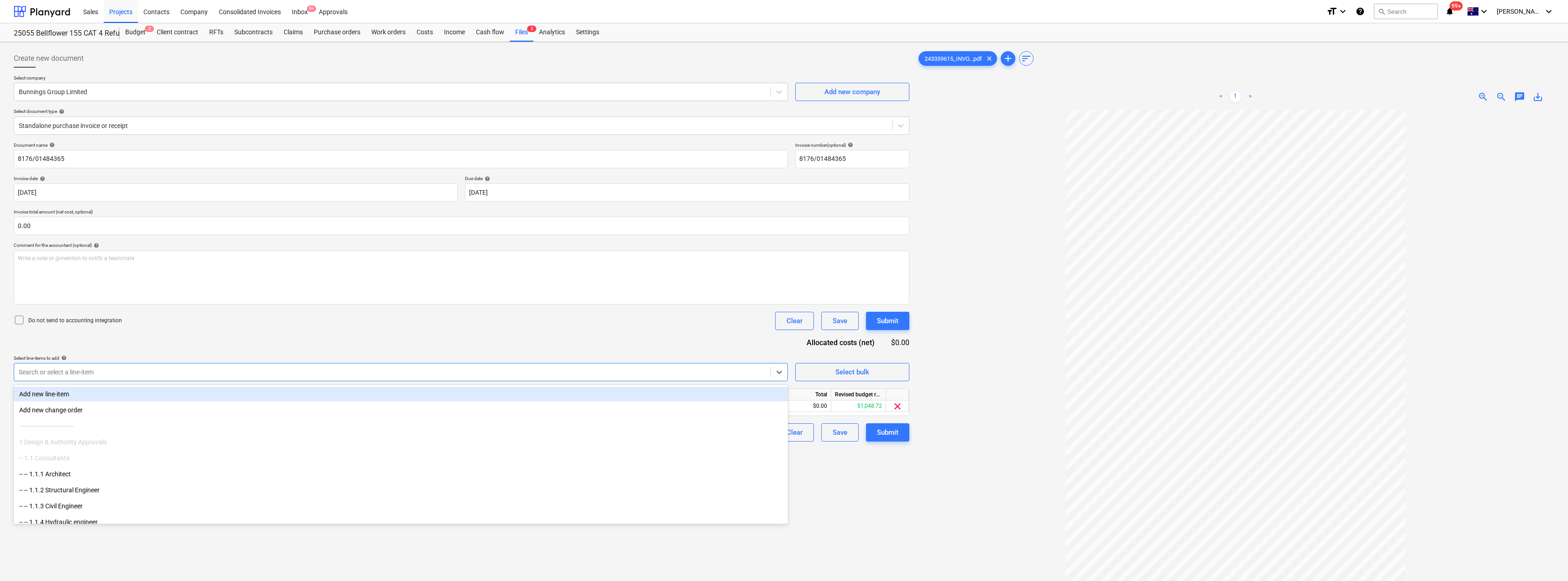
click at [232, 337] on div "Document name help 8176/01484365 Invoice number (optional) help 8176/01484365 I…" at bounding box center [461, 292] width 896 height 299
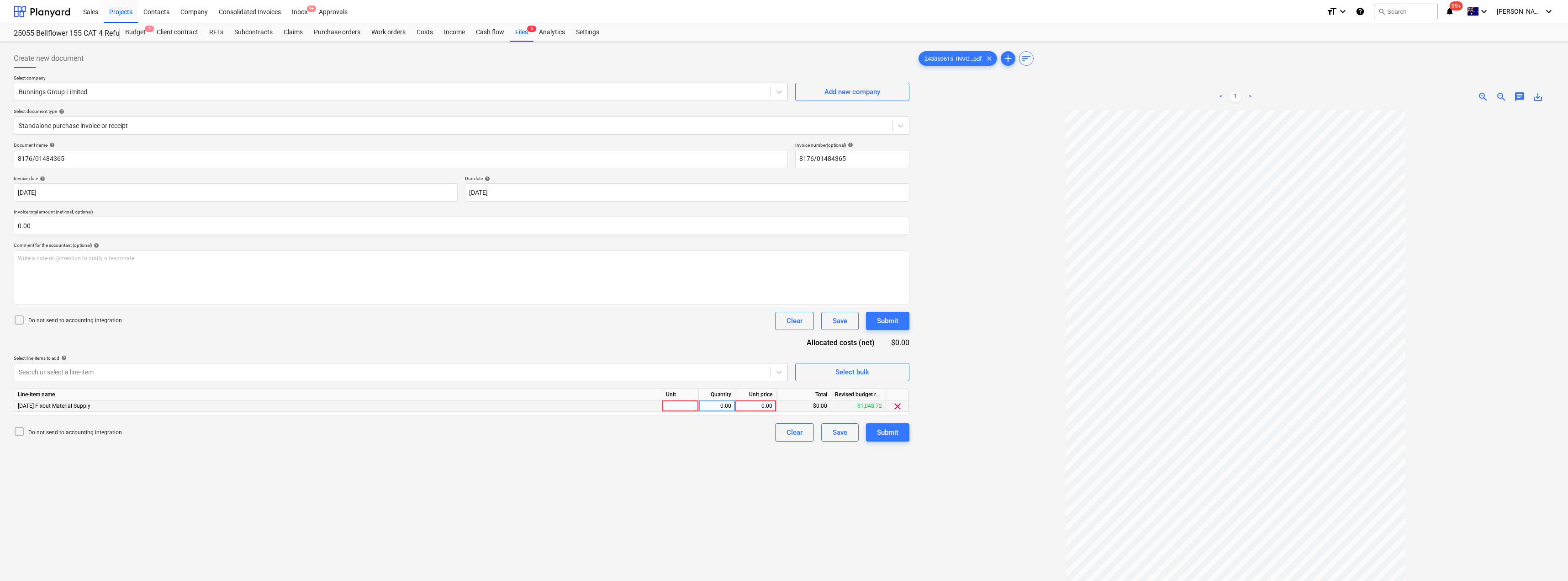
click at [697, 405] on div at bounding box center [680, 406] width 37 height 11
type input "Item"
type input "188.21"
click at [784, 434] on div "Submit" at bounding box center [887, 432] width 22 height 12
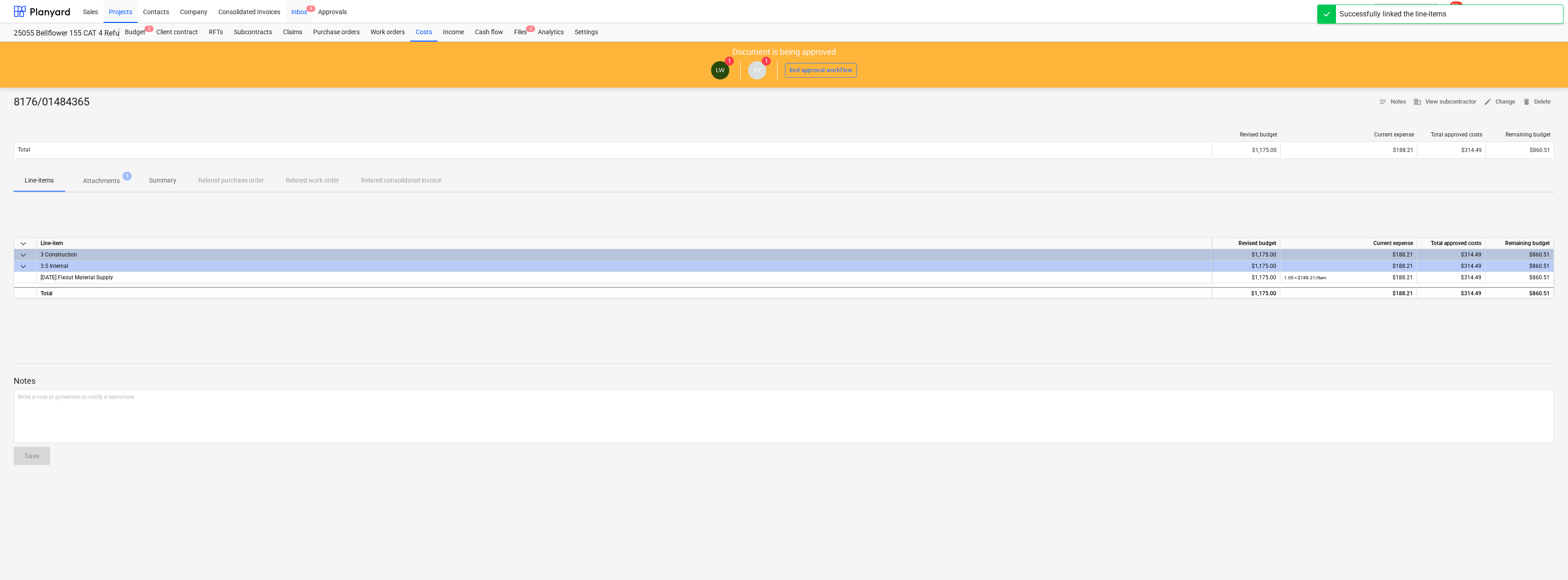
click at [299, 10] on div "Inbox 9" at bounding box center [299, 11] width 27 height 24
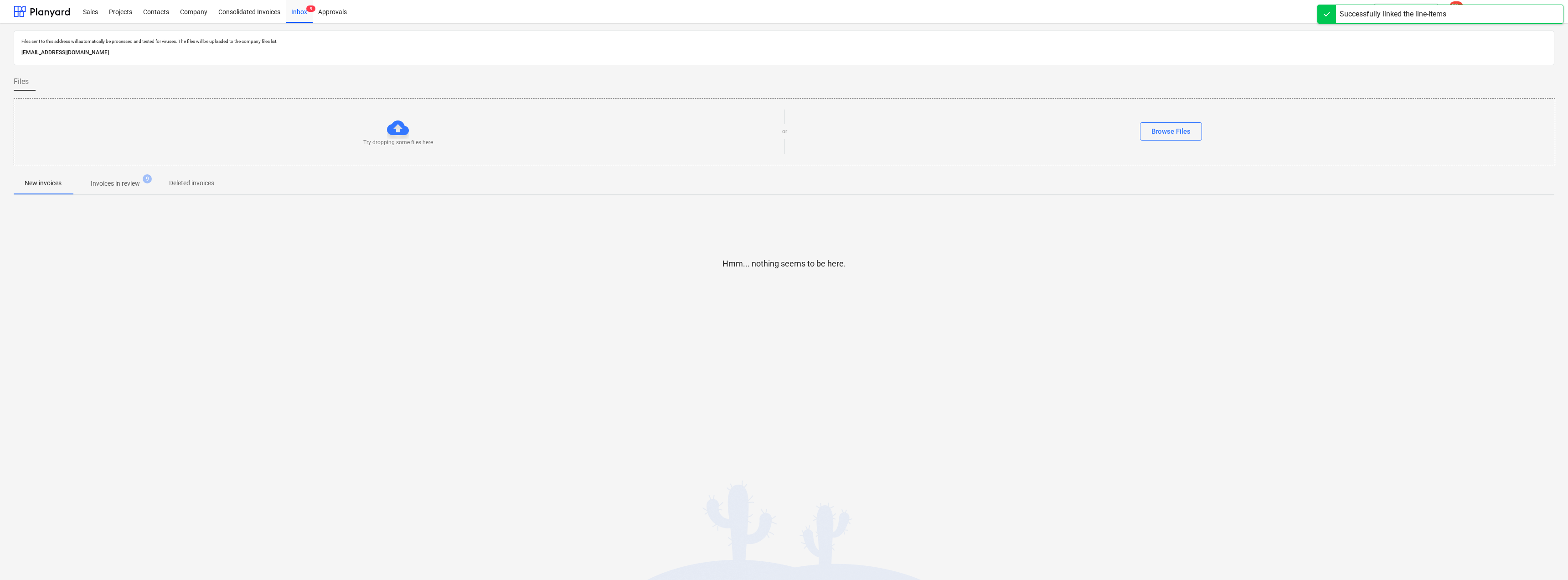
click at [114, 179] on p "Invoices in review" at bounding box center [115, 184] width 49 height 10
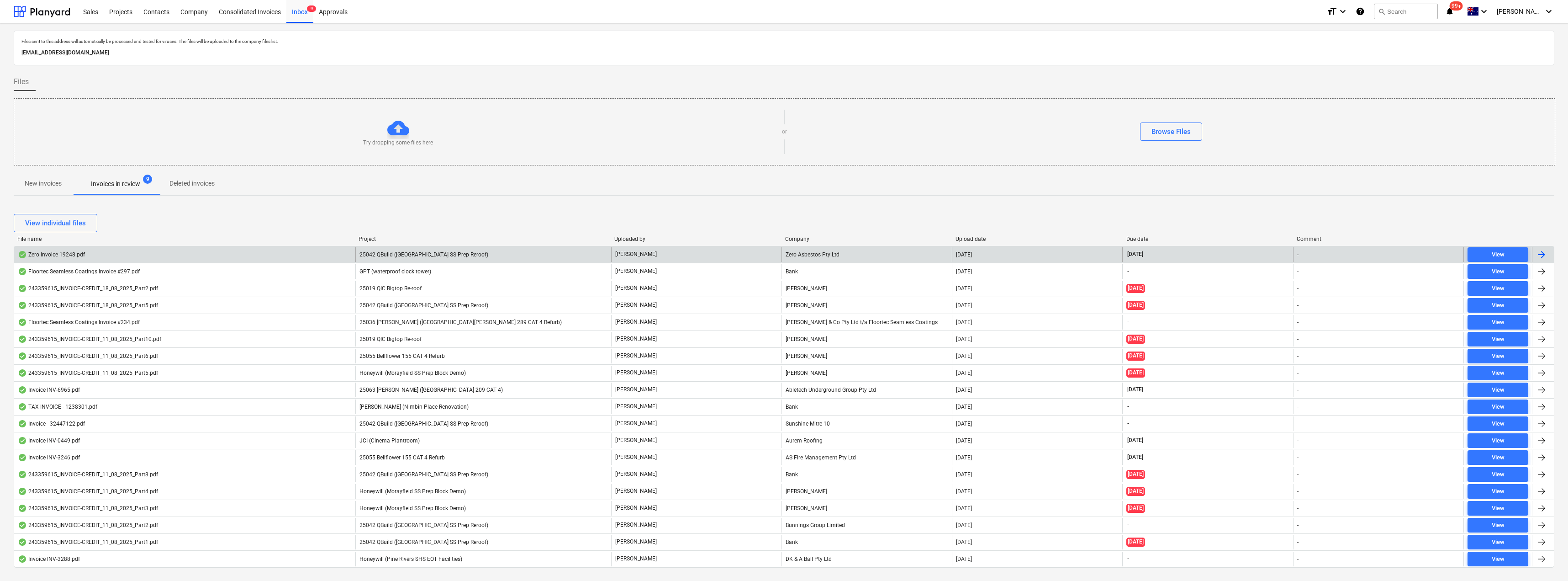
click at [443, 253] on span "25042 QBuild ([GEOGRAPHIC_DATA] SS Prep Reroof)" at bounding box center [424, 254] width 129 height 6
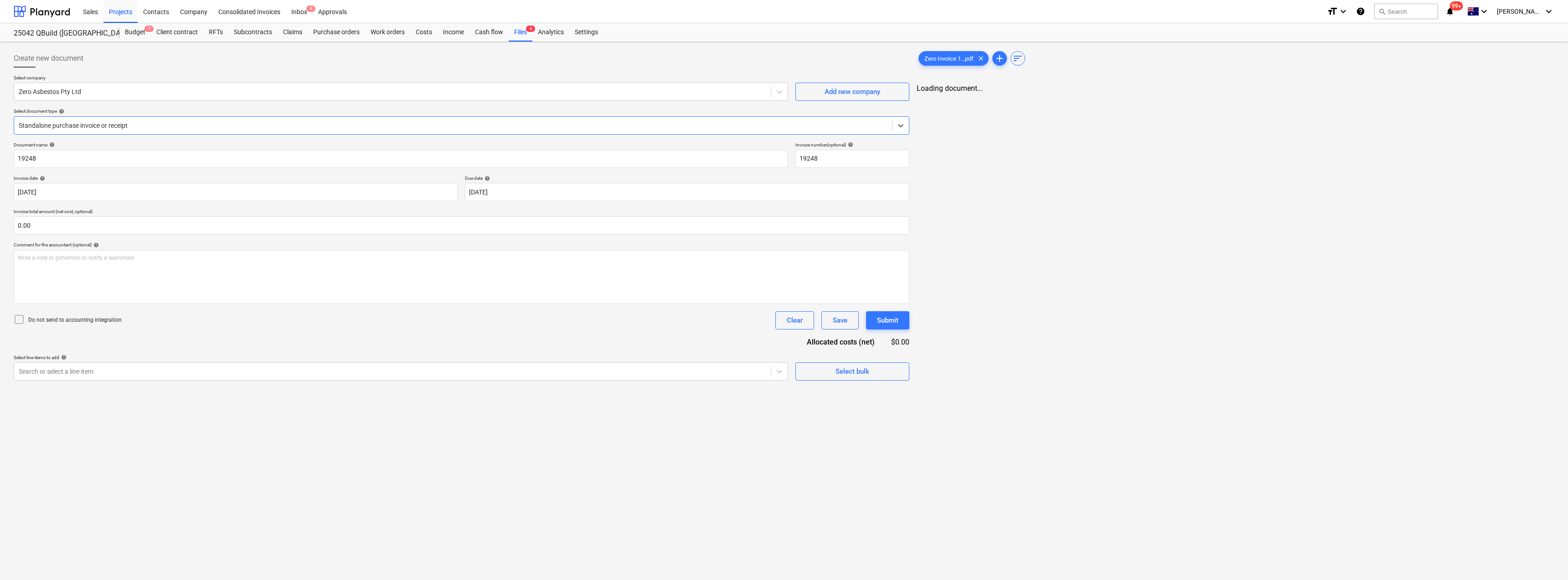
type input "19248"
type input "[DATE]"
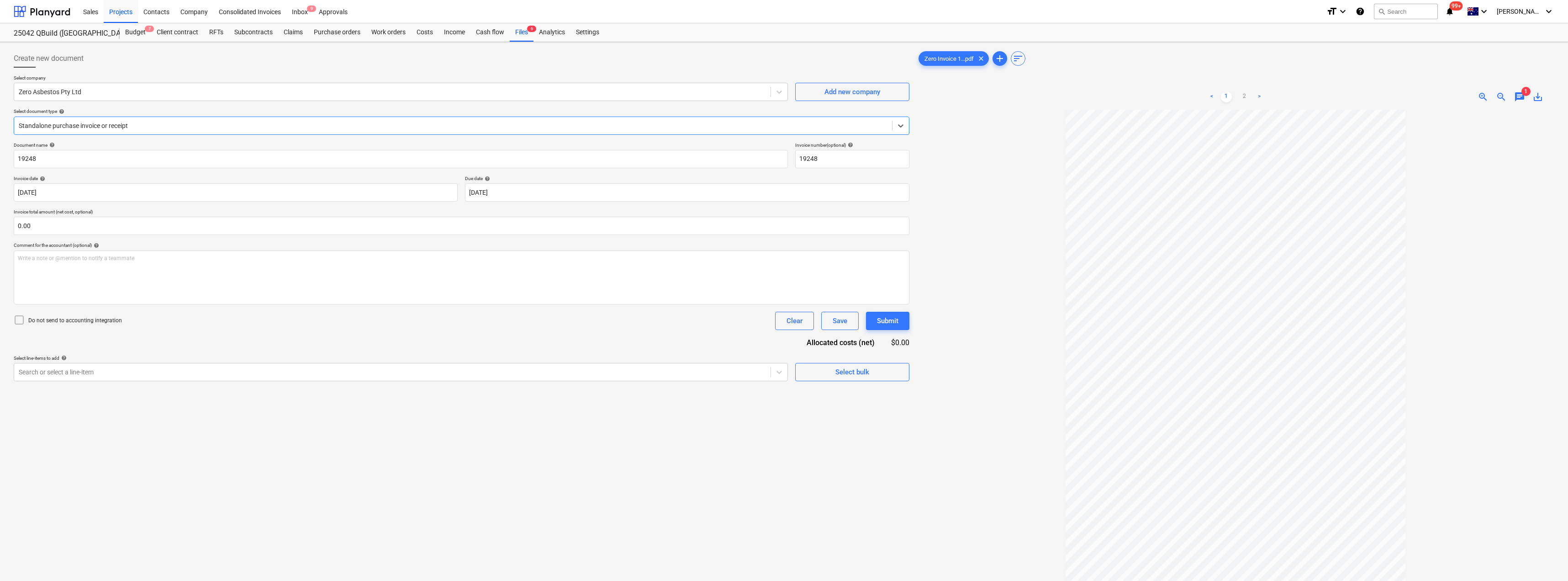
click at [117, 124] on div at bounding box center [453, 125] width 869 height 9
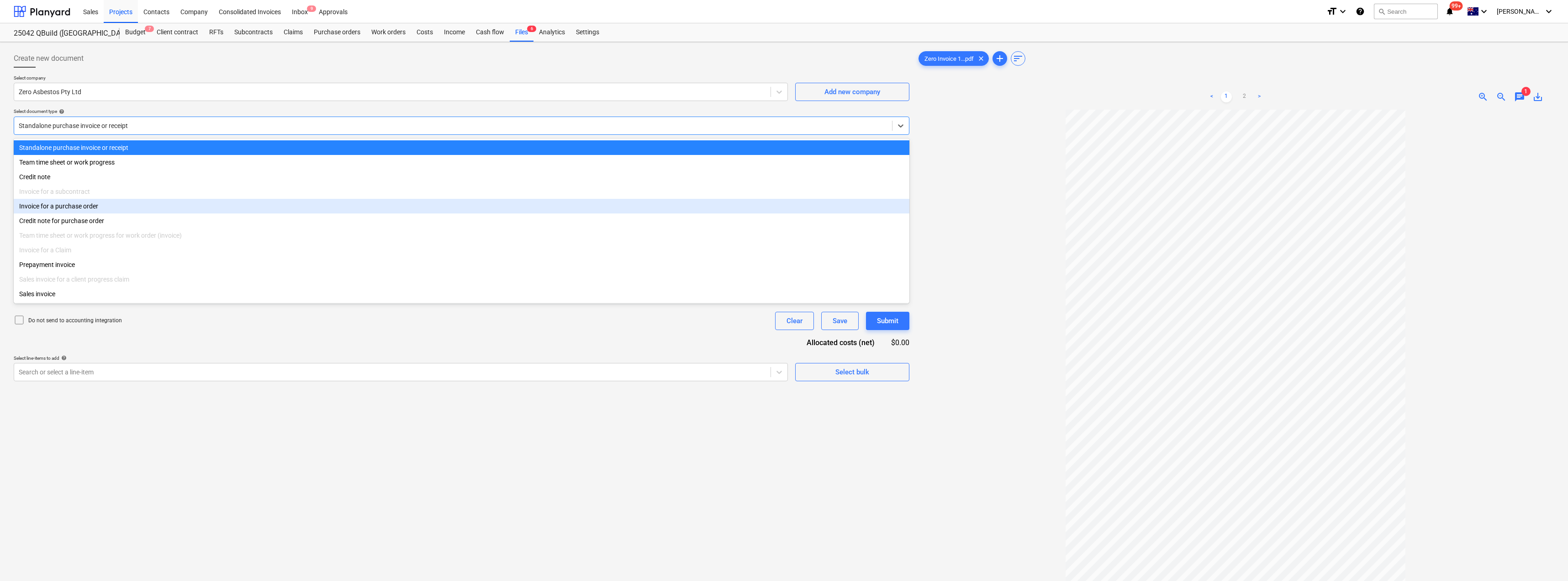
click at [98, 207] on div "Invoice for a purchase order" at bounding box center [461, 205] width 896 height 15
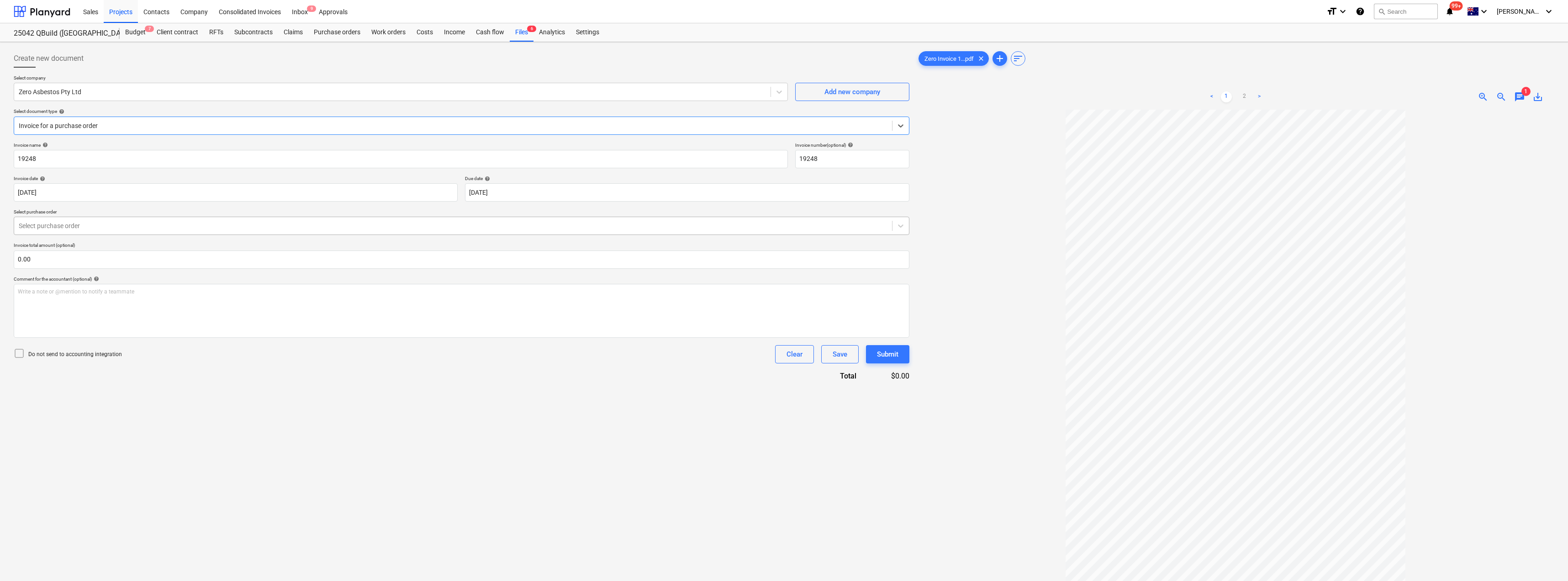
click at [133, 225] on div at bounding box center [453, 226] width 869 height 9
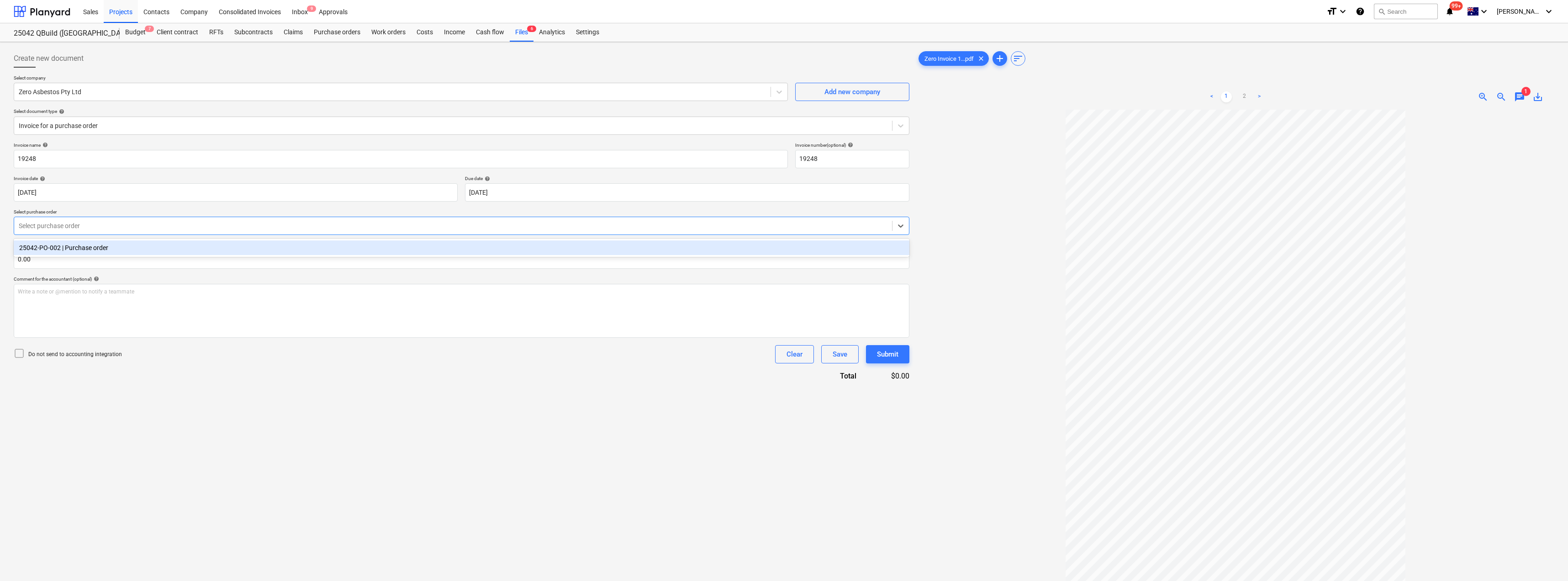
click at [132, 248] on div "25042-PO-002 | Purchase order" at bounding box center [461, 247] width 896 height 15
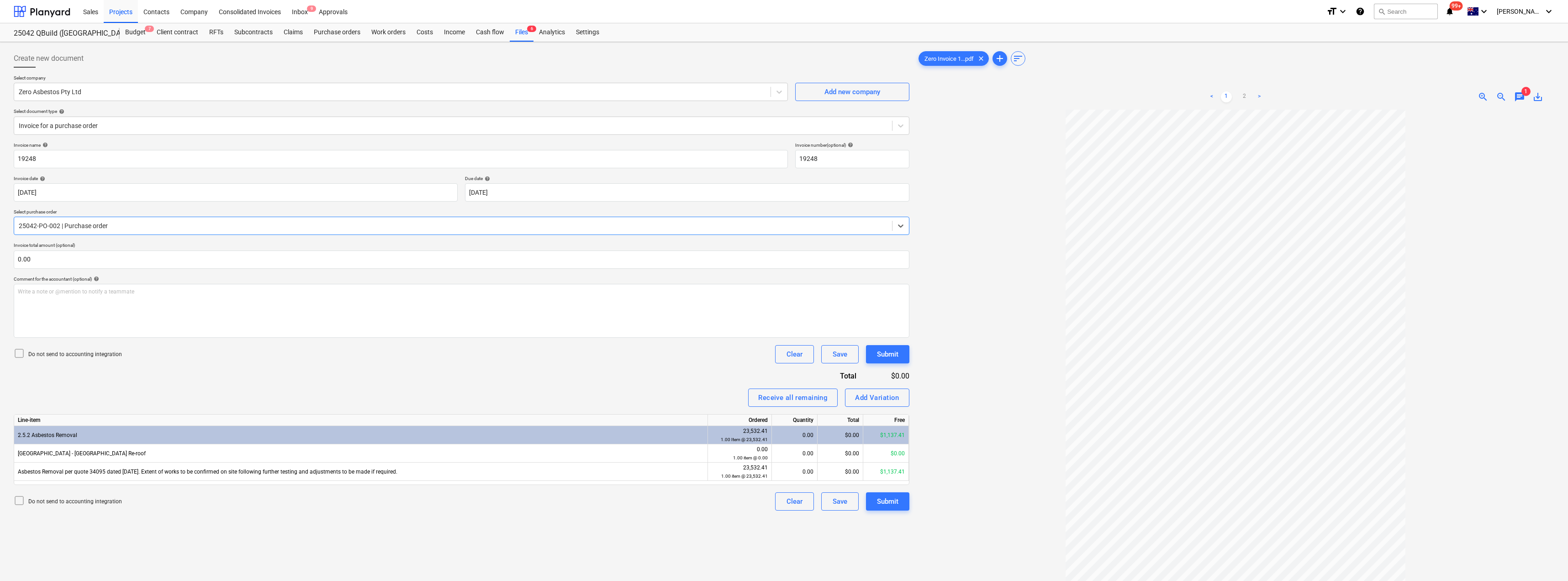
click at [784, 98] on span "chat" at bounding box center [1519, 97] width 11 height 11
click at [300, 12] on div "Inbox 9" at bounding box center [300, 11] width 27 height 24
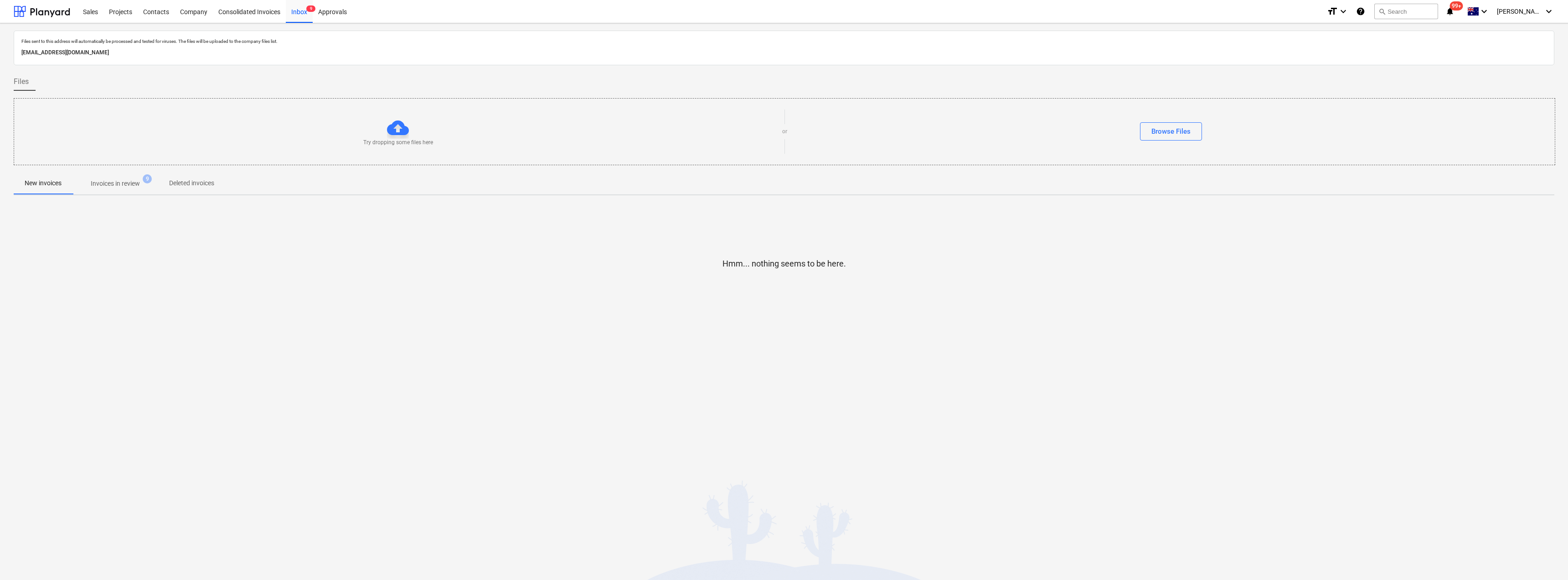
click at [116, 193] on button "Invoices in review 9" at bounding box center [116, 184] width 86 height 22
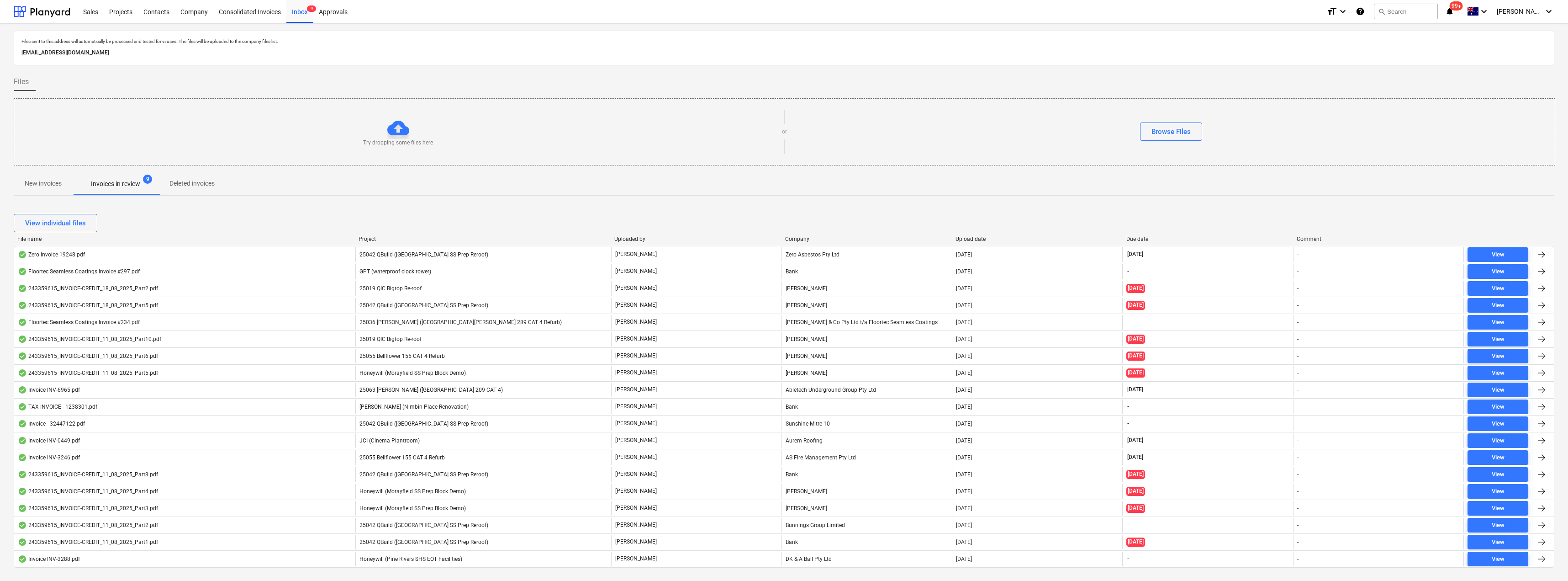
click at [402, 273] on span "GPT (waterproof clock tower)" at bounding box center [395, 271] width 71 height 6
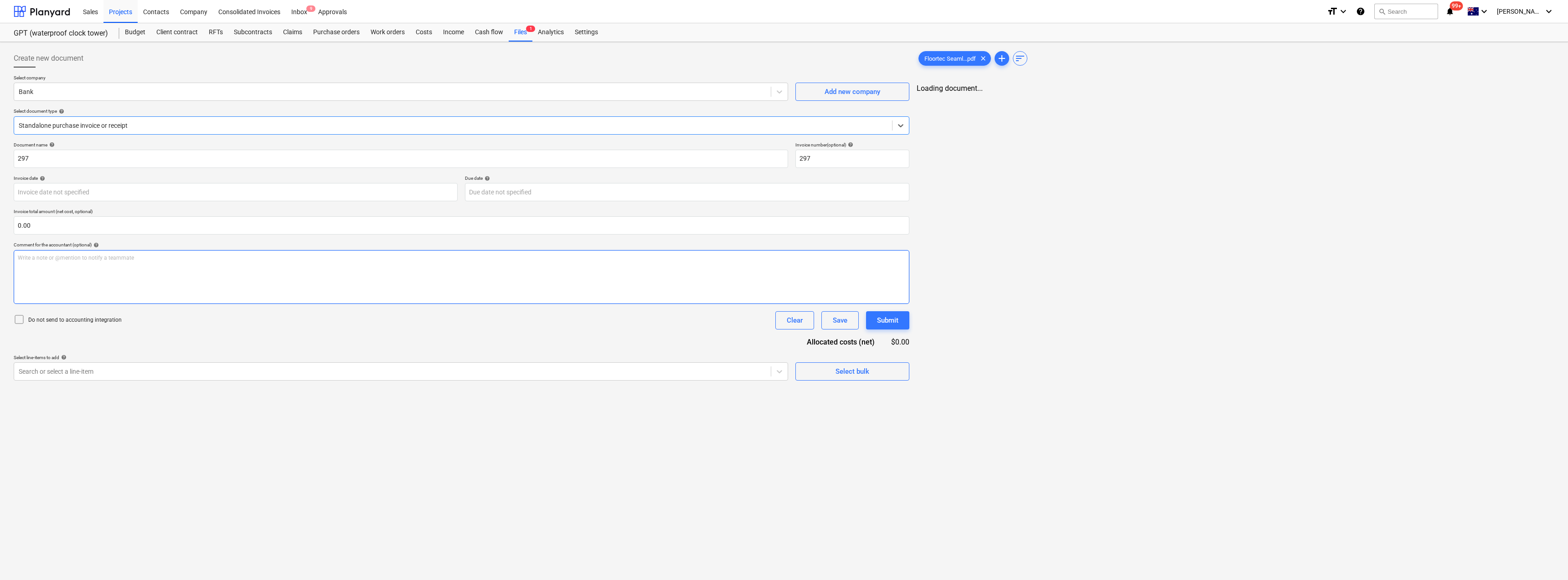
type input "297"
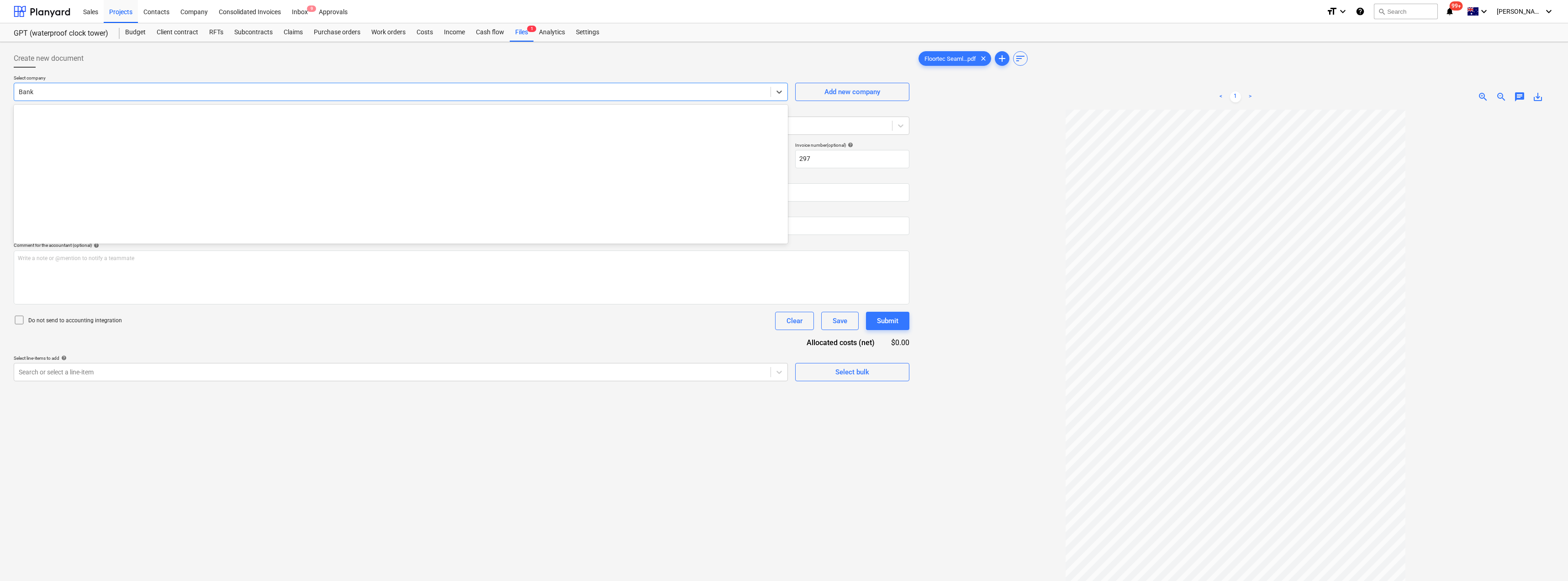
click at [127, 92] on div at bounding box center [392, 92] width 747 height 9
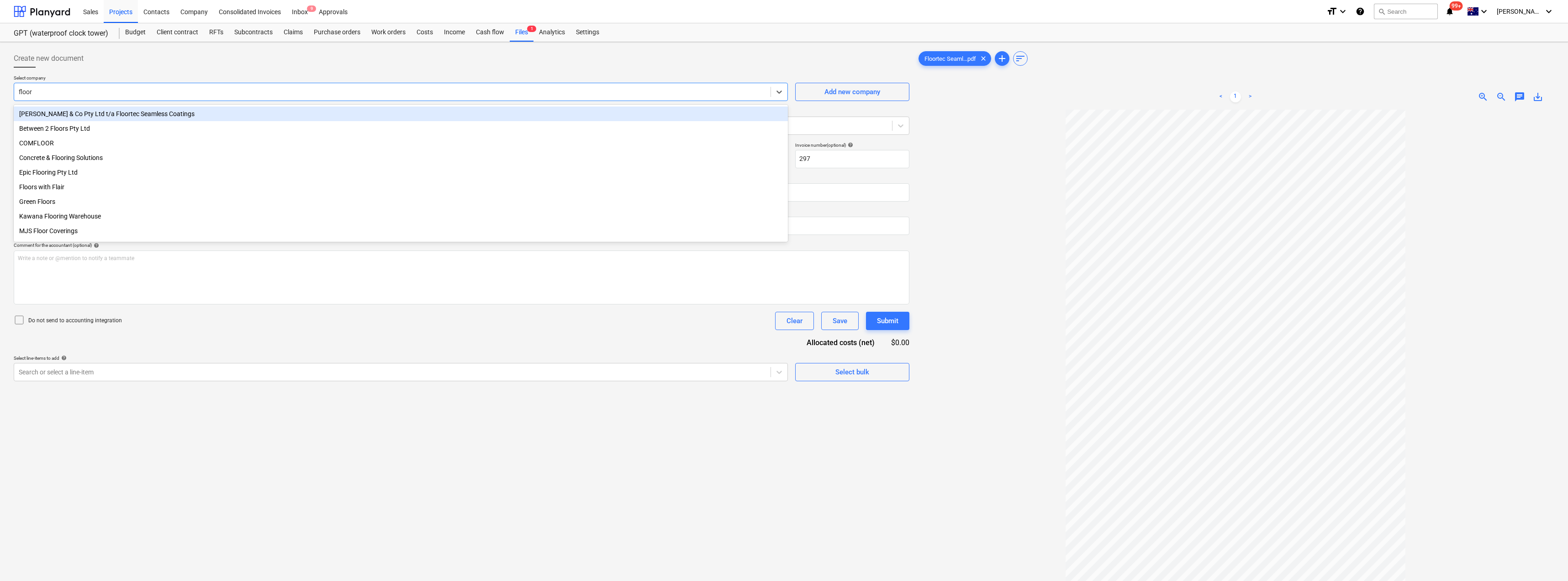
type input "floort"
click at [137, 115] on div "[PERSON_NAME] & Co Pty Ltd t/a Floortec Seamless Coatings" at bounding box center [401, 113] width 774 height 15
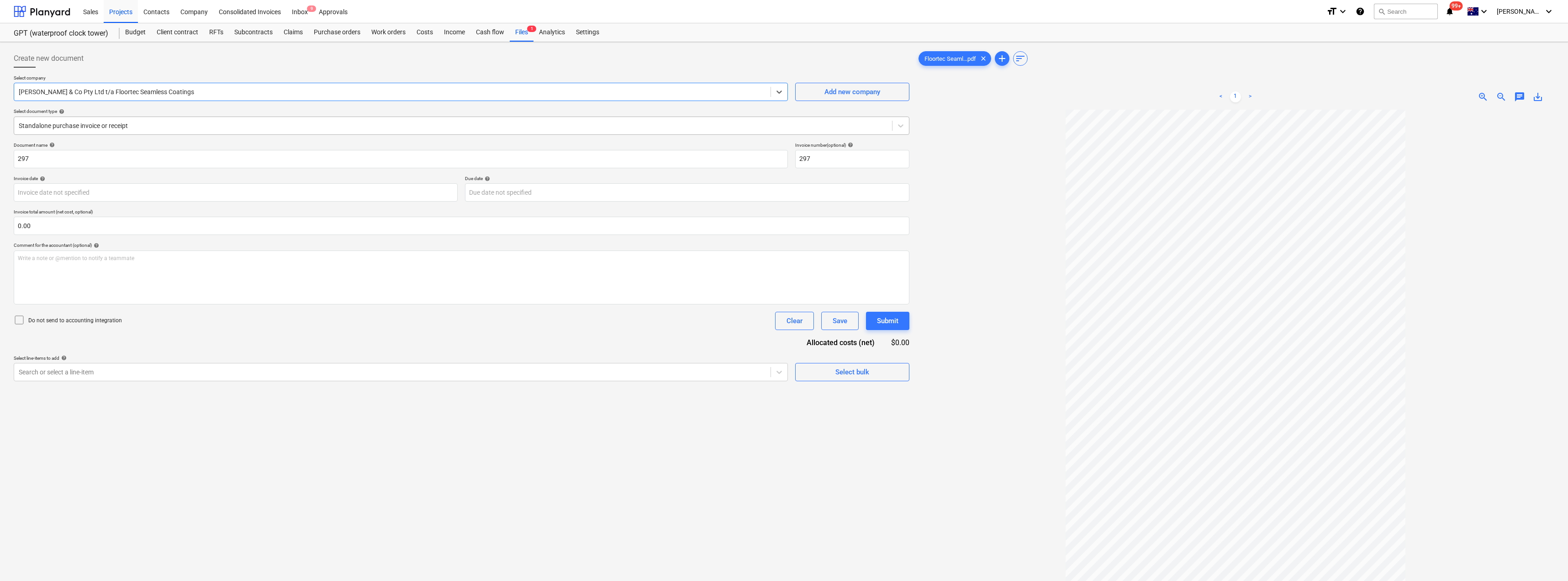
click at [135, 126] on div at bounding box center [453, 125] width 869 height 9
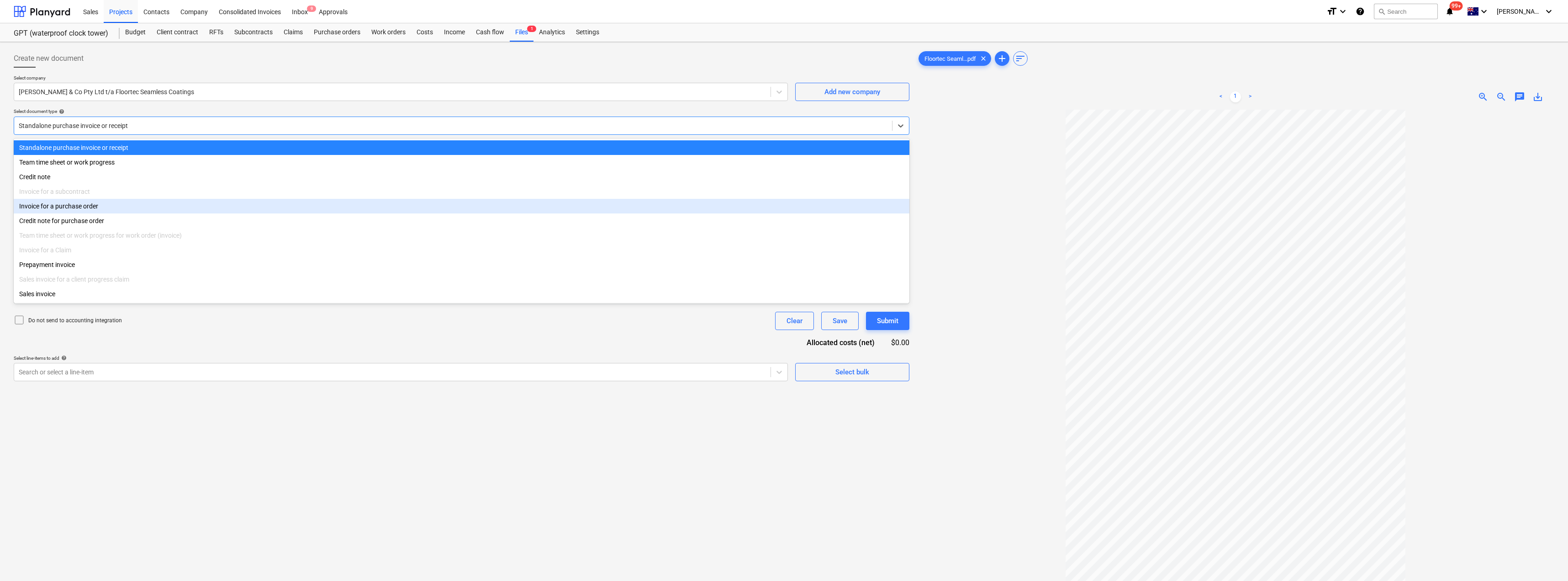
click at [91, 212] on div "Invoice for a purchase order" at bounding box center [461, 205] width 896 height 15
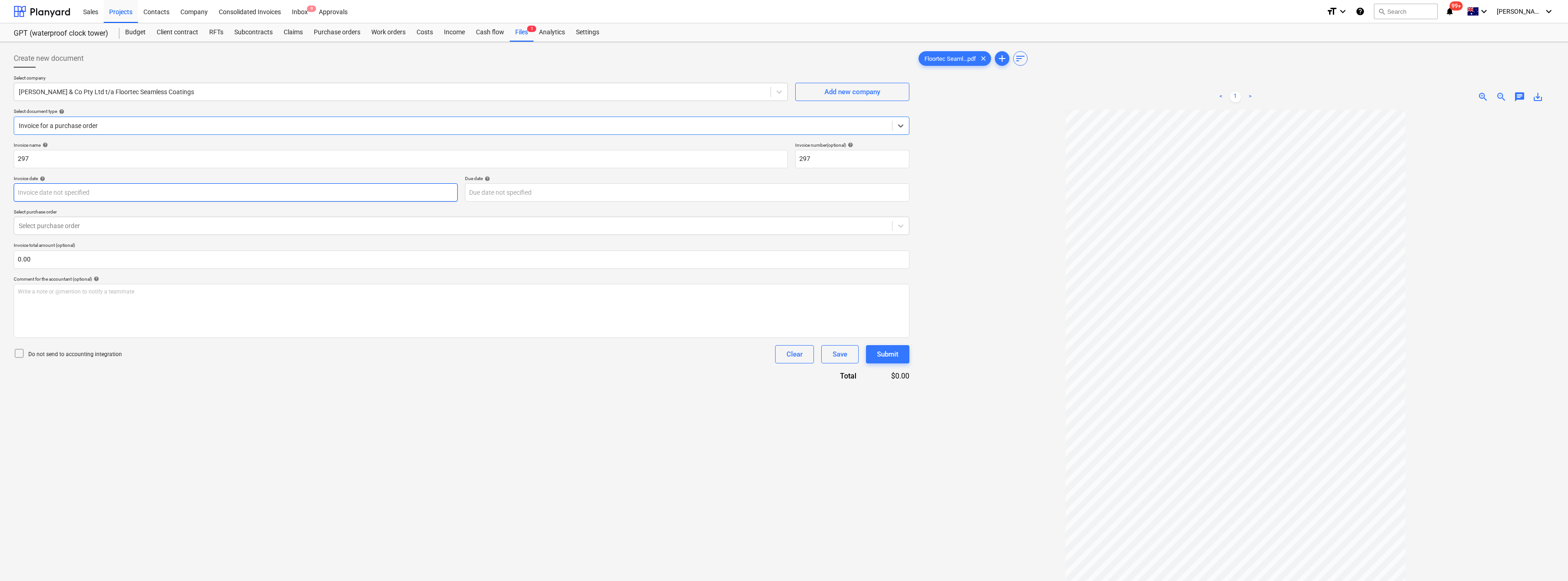
click at [88, 190] on body "Sales Projects Contacts Company Consolidated Invoices Inbox 9 Approvals format_…" at bounding box center [784, 290] width 1568 height 581
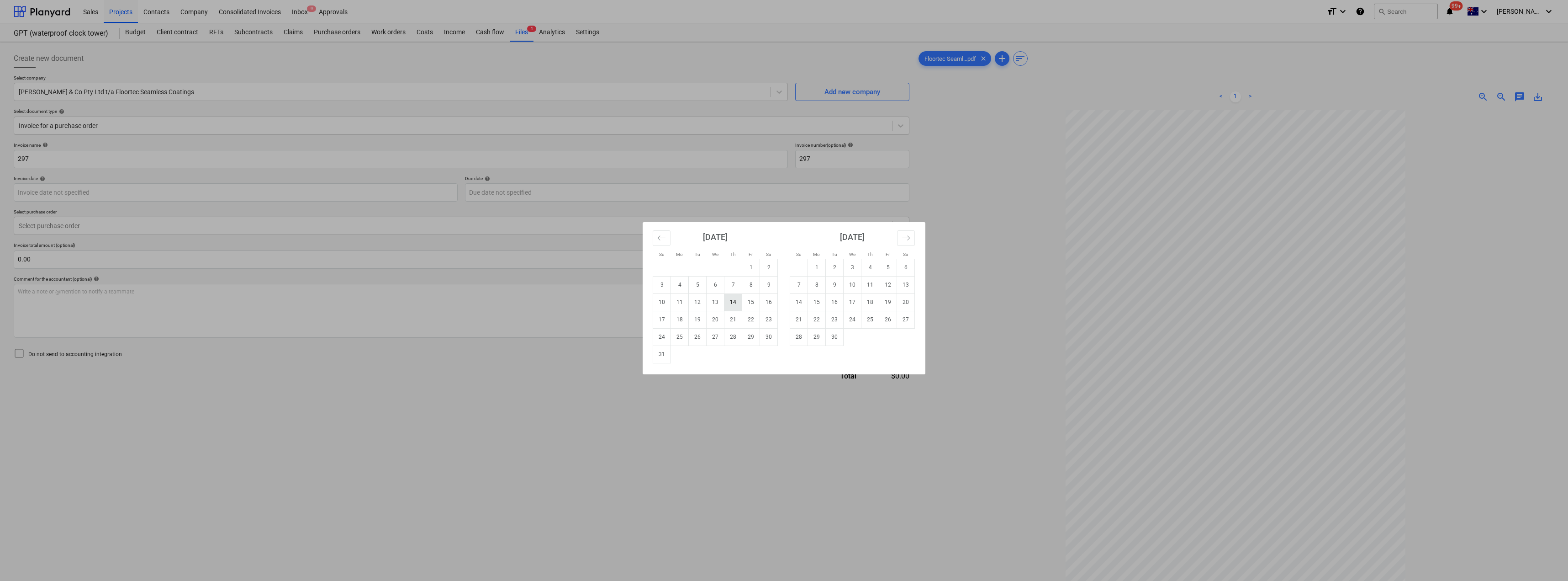
click at [734, 305] on td "14" at bounding box center [733, 302] width 18 height 17
type input "[DATE]"
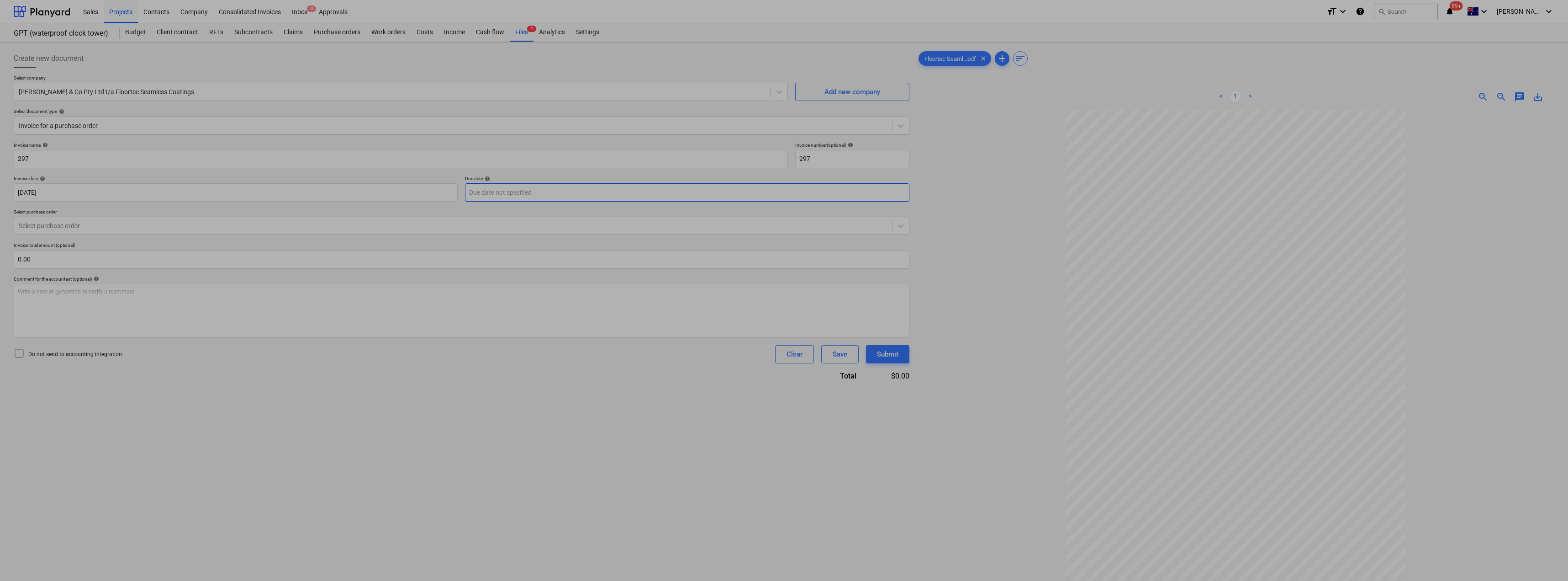
click at [540, 187] on body "Sales Projects Contacts Company Consolidated Invoices Inbox 9 Approvals format_…" at bounding box center [784, 290] width 1568 height 581
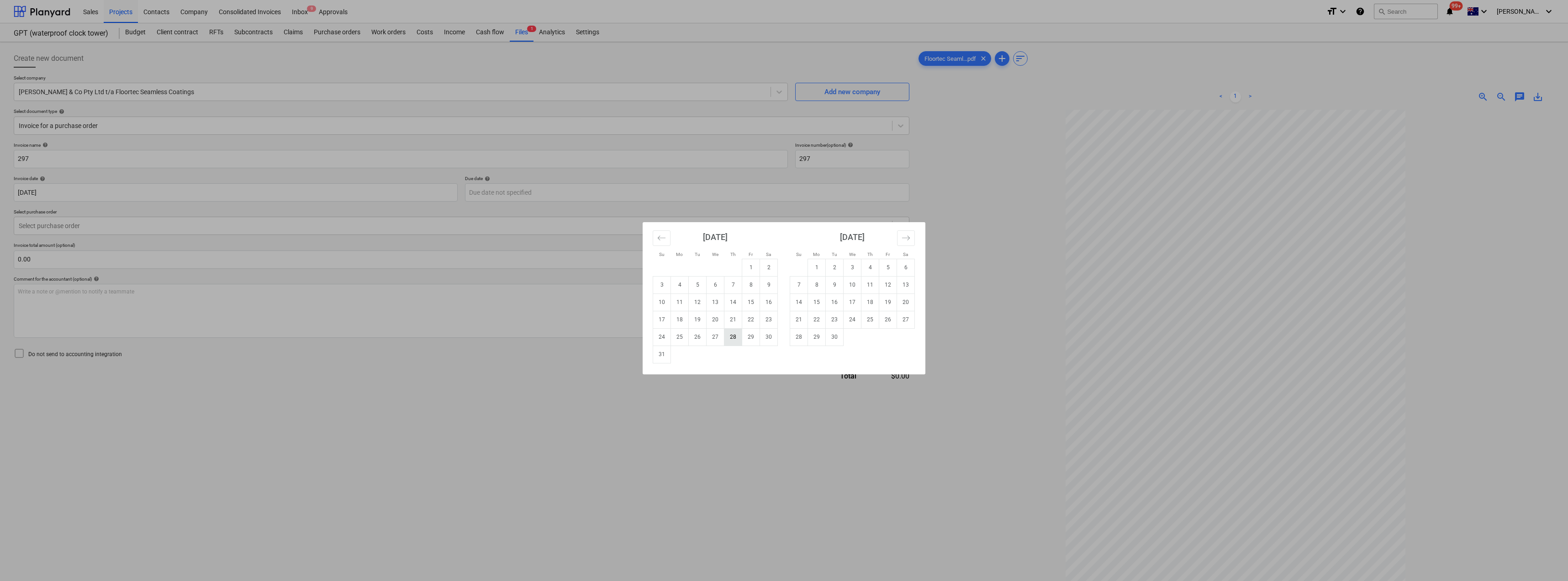
click at [736, 337] on td "28" at bounding box center [733, 337] width 18 height 17
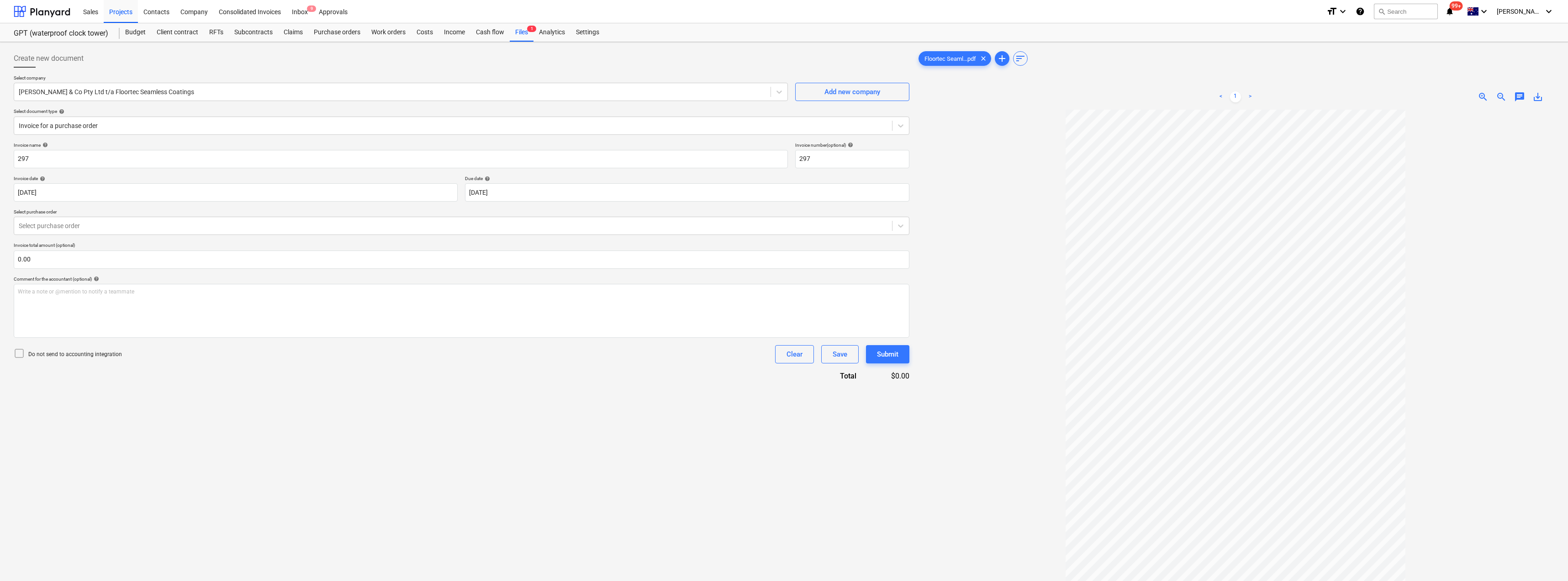
type input "[DATE]"
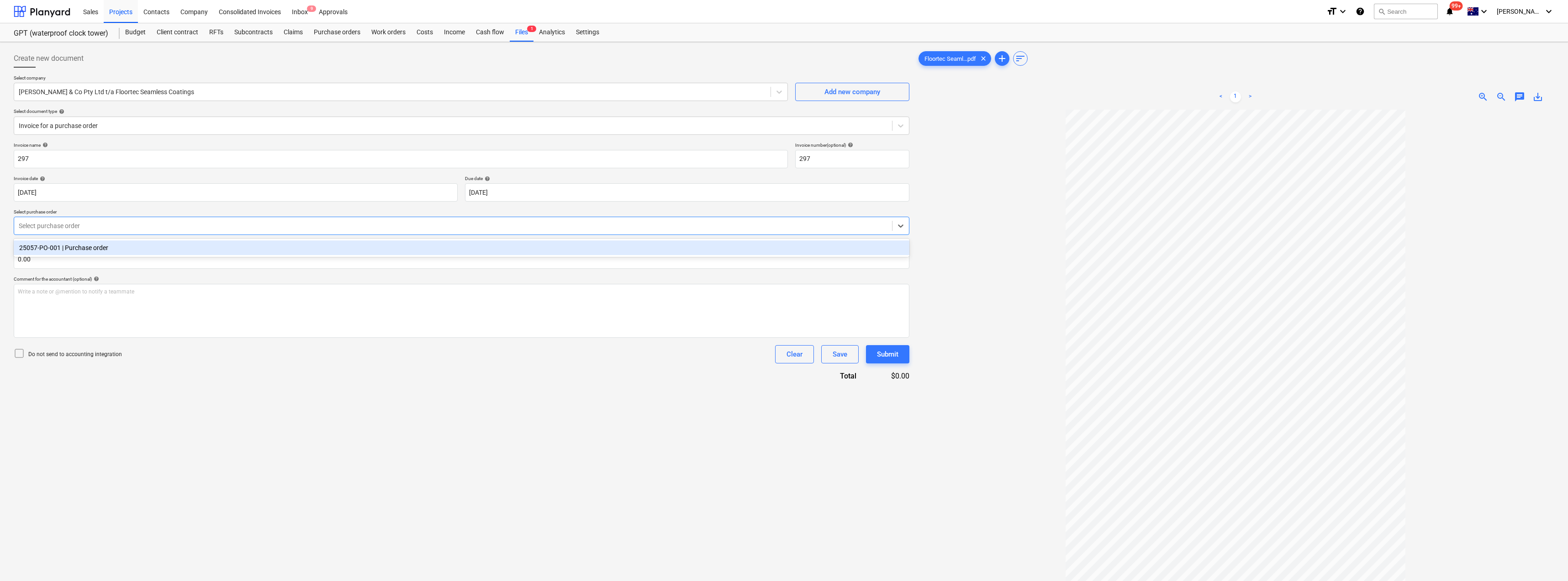
click at [122, 230] on div "Select purchase order" at bounding box center [452, 226] width 878 height 12
click at [118, 246] on div "25057-PO-001 | Purchase order" at bounding box center [461, 247] width 896 height 15
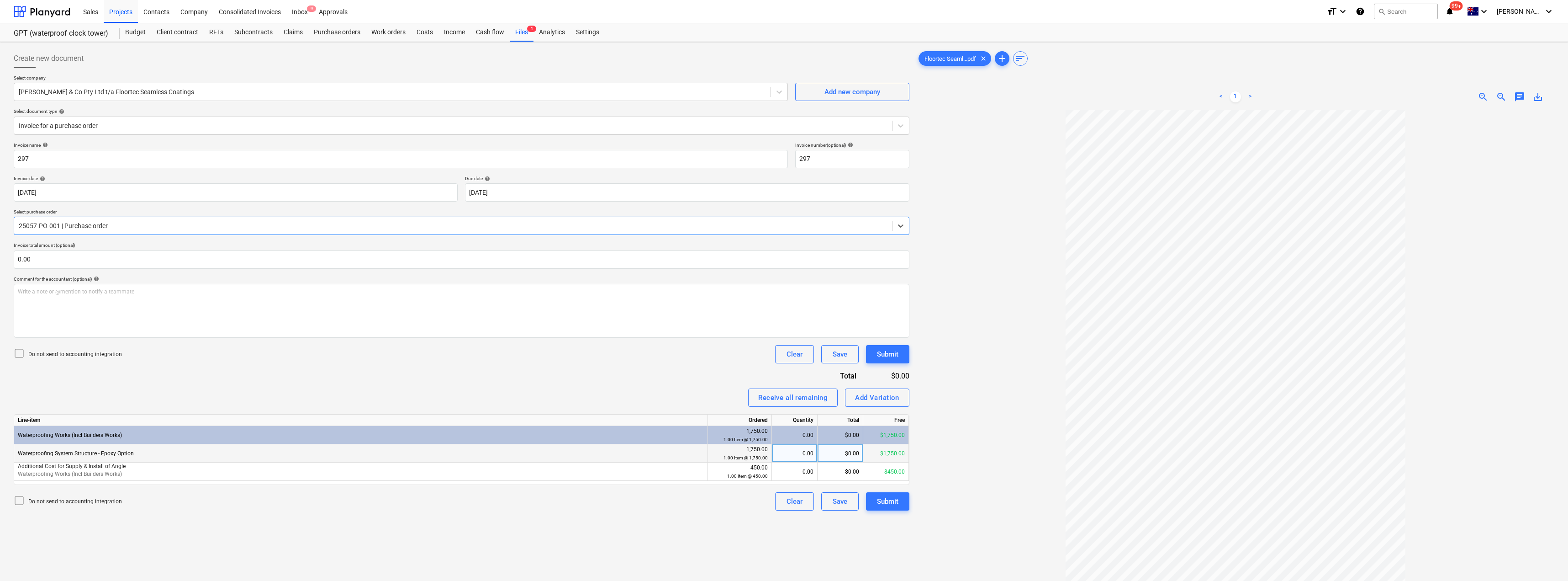
click at [784, 454] on div "0.00" at bounding box center [794, 453] width 38 height 18
type input "1"
click at [784, 478] on div "0.00" at bounding box center [794, 471] width 38 height 18
type input "1"
click at [672, 382] on div "Invoice name help 297 Invoice number (optional) help 297 Invoice date help [DAT…" at bounding box center [461, 326] width 896 height 369
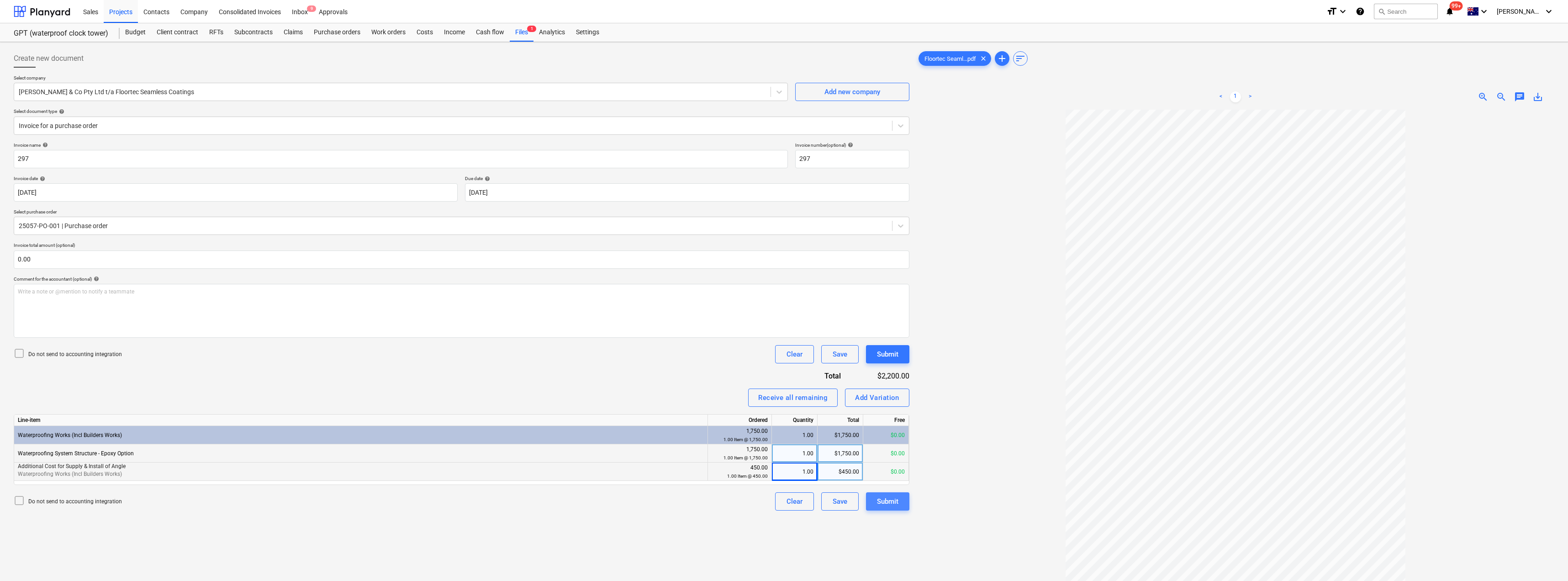
click at [784, 509] on button "Submit" at bounding box center [887, 501] width 44 height 18
click at [784, 98] on span "chat" at bounding box center [1519, 97] width 11 height 11
click at [784, 177] on p "Write a note or @mention to notify a teammate [PERSON_NAME]" at bounding box center [1455, 174] width 174 height 8
click at [784, 235] on div "Save" at bounding box center [1382, 232] width 15 height 12
click at [784, 124] on span "close" at bounding box center [1542, 123] width 11 height 11
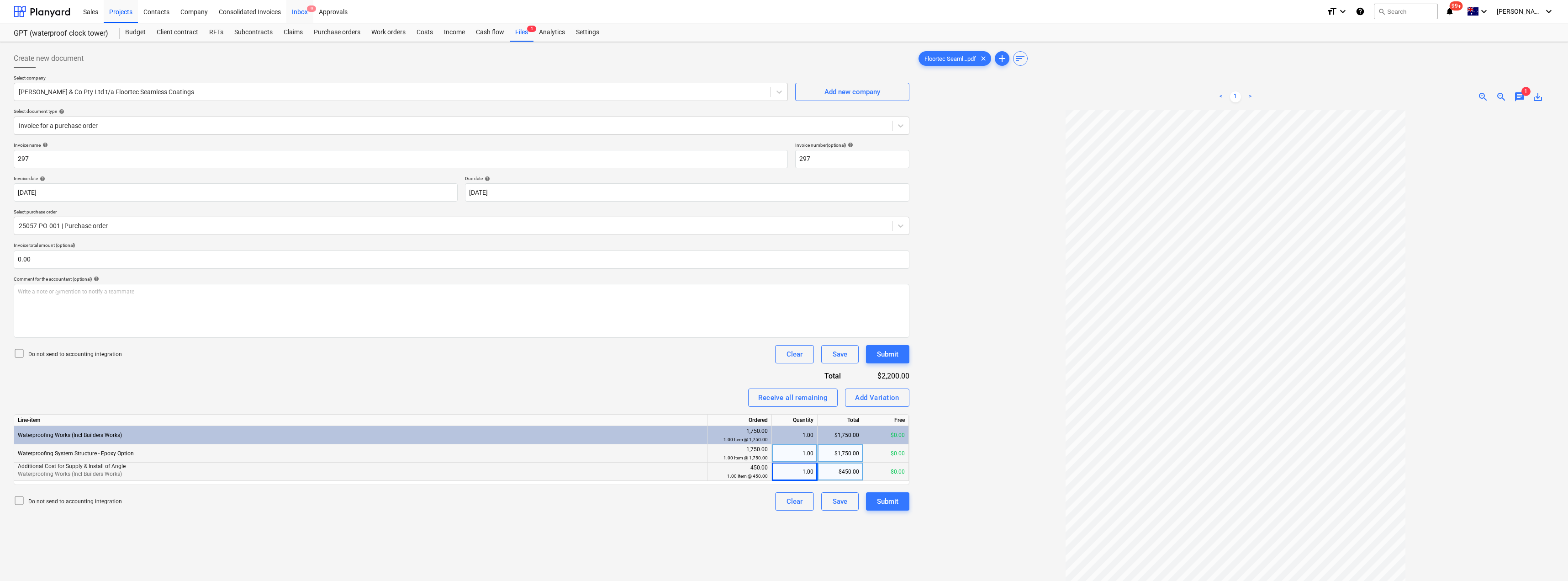
click at [302, 7] on div "Inbox 9" at bounding box center [300, 11] width 27 height 24
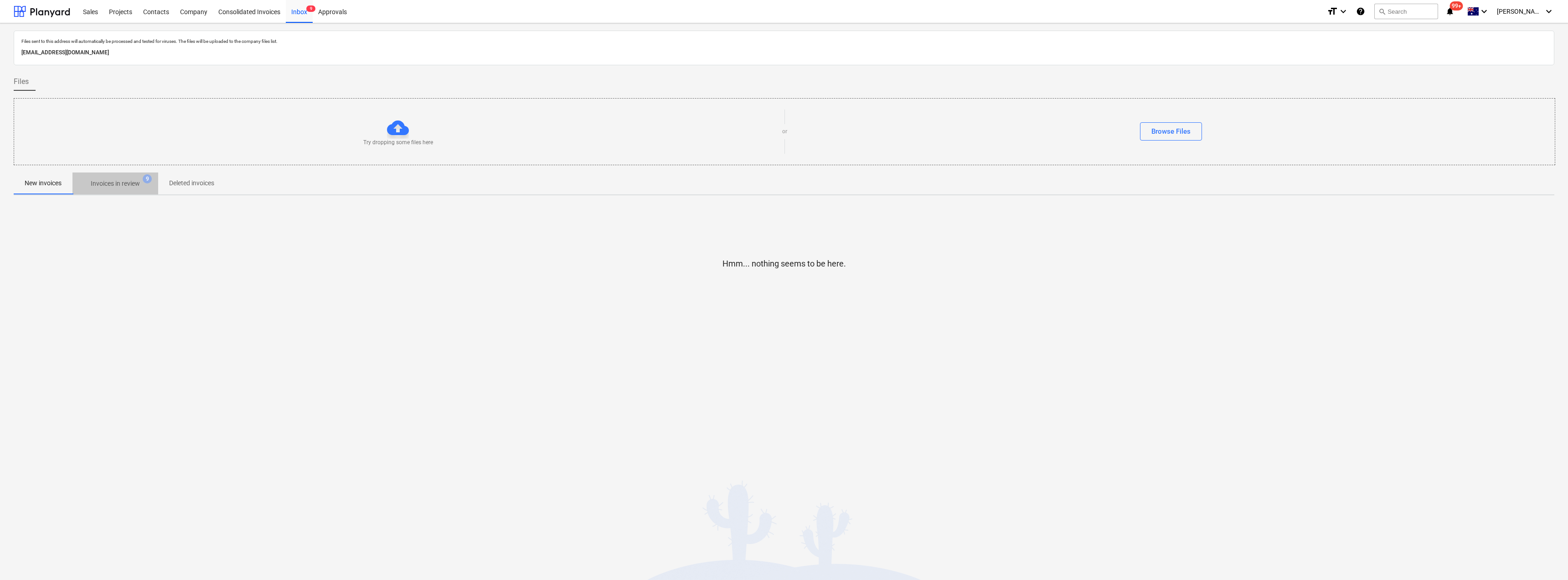
click at [122, 186] on p "Invoices in review" at bounding box center [115, 184] width 49 height 10
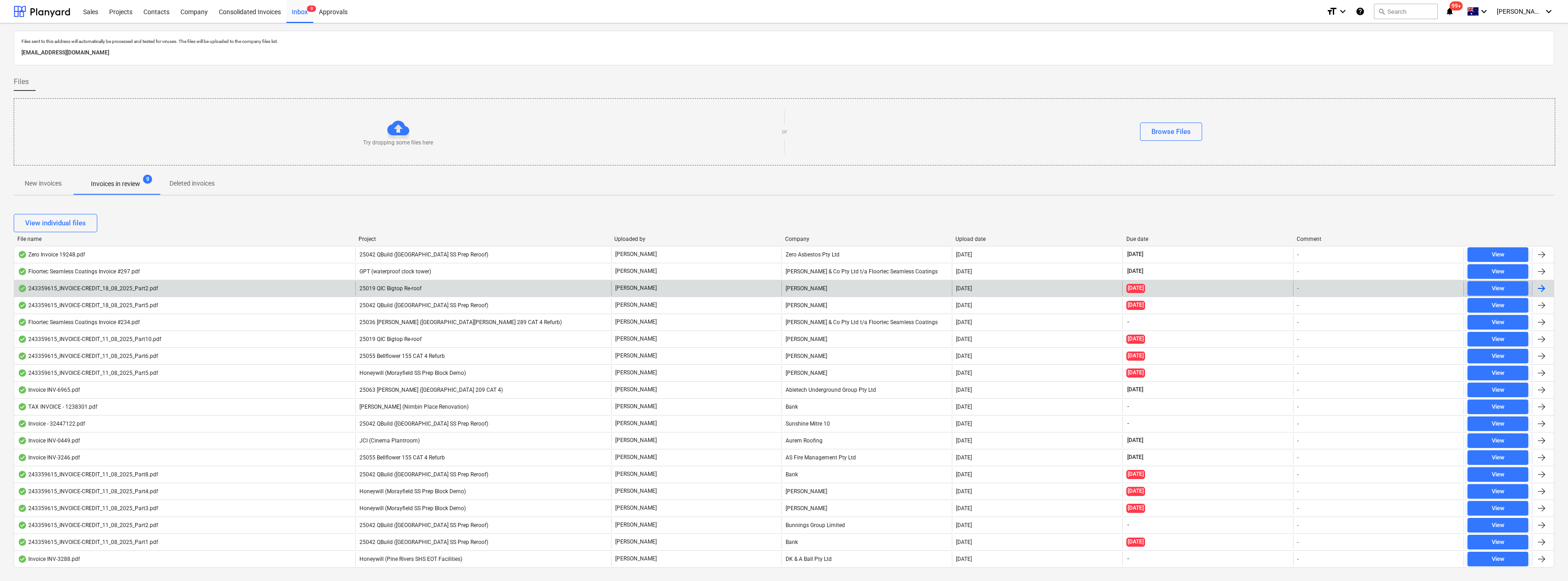
click at [441, 289] on div "25019 QIC Bigtop Re-roof" at bounding box center [483, 288] width 256 height 15
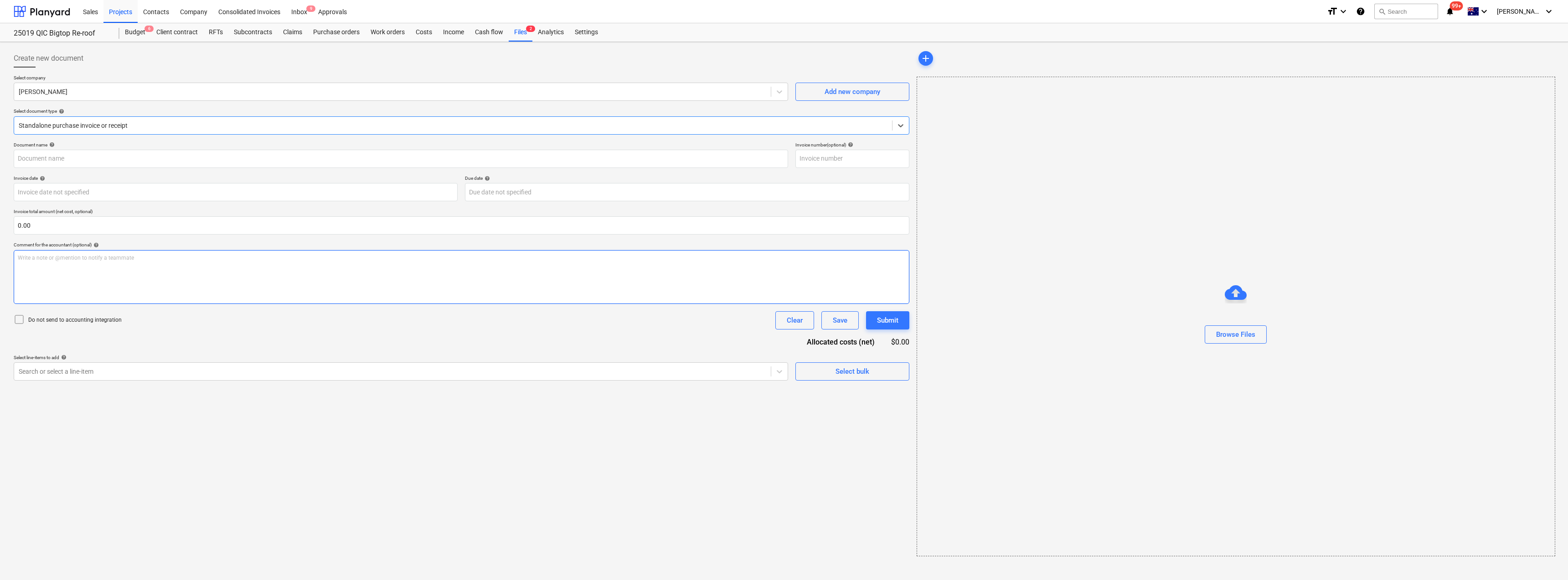
type input "243359615"
type input "[DATE]"
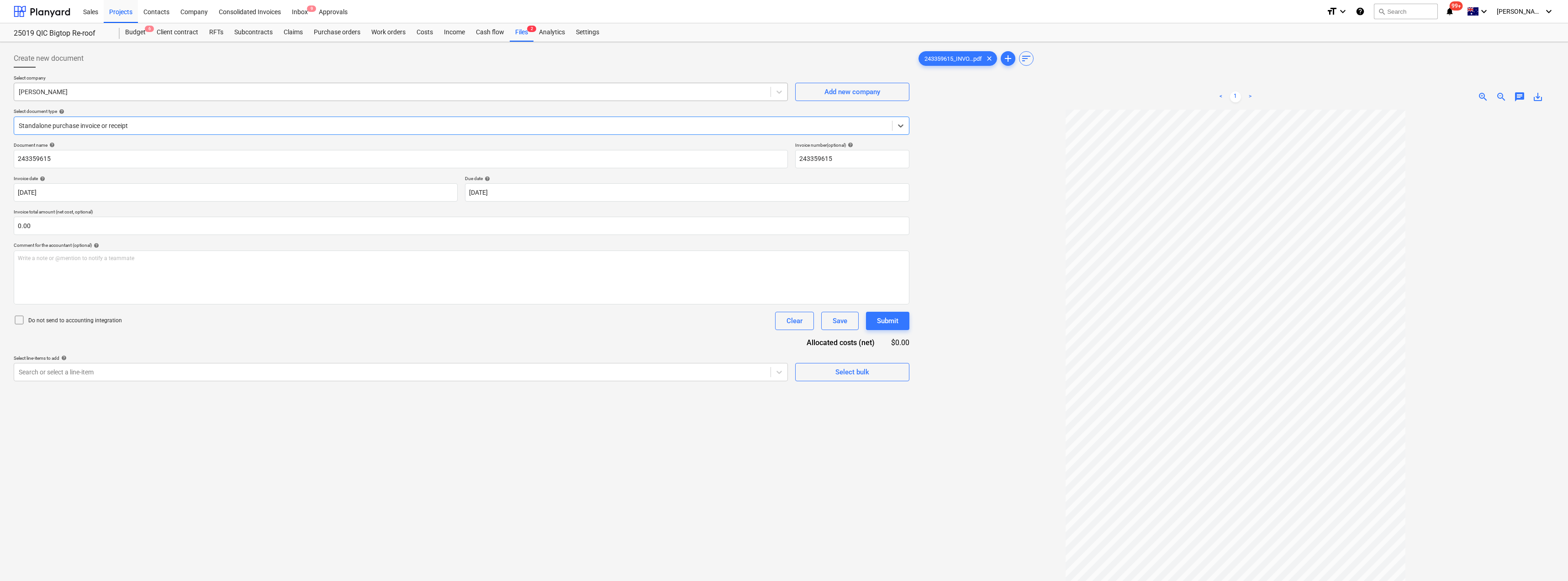
click at [168, 92] on div at bounding box center [392, 92] width 747 height 9
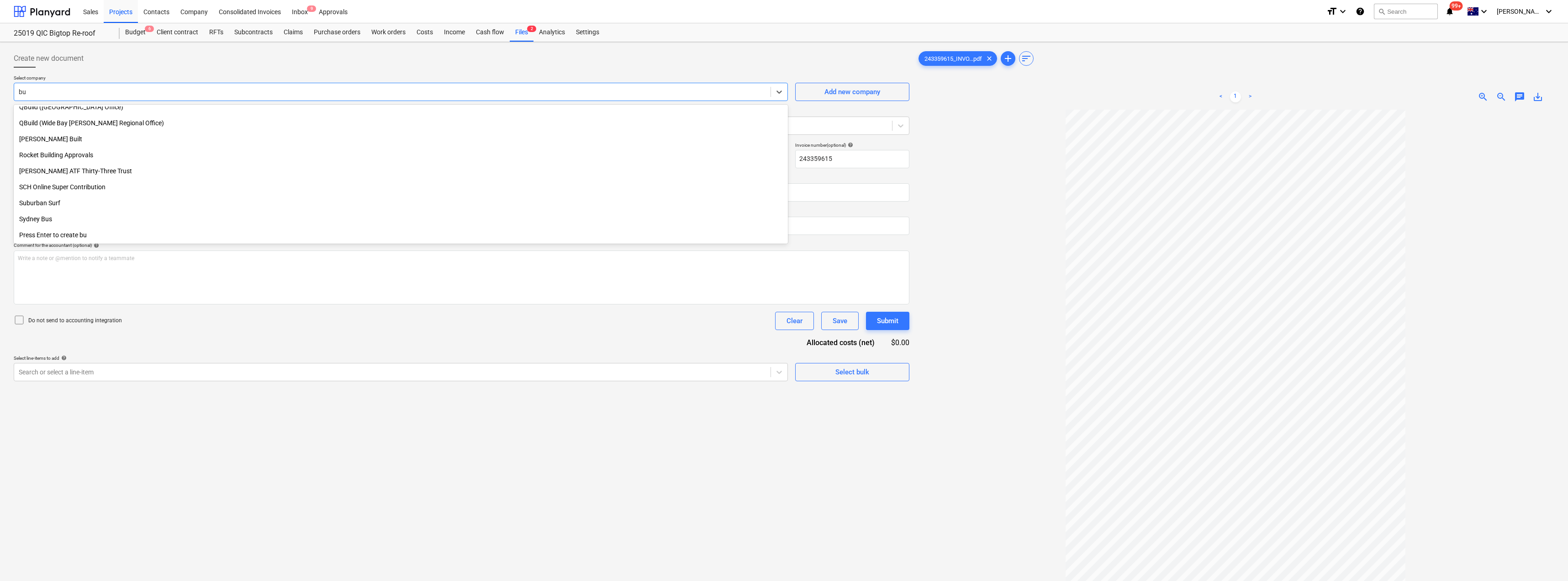
scroll to position [519, 0]
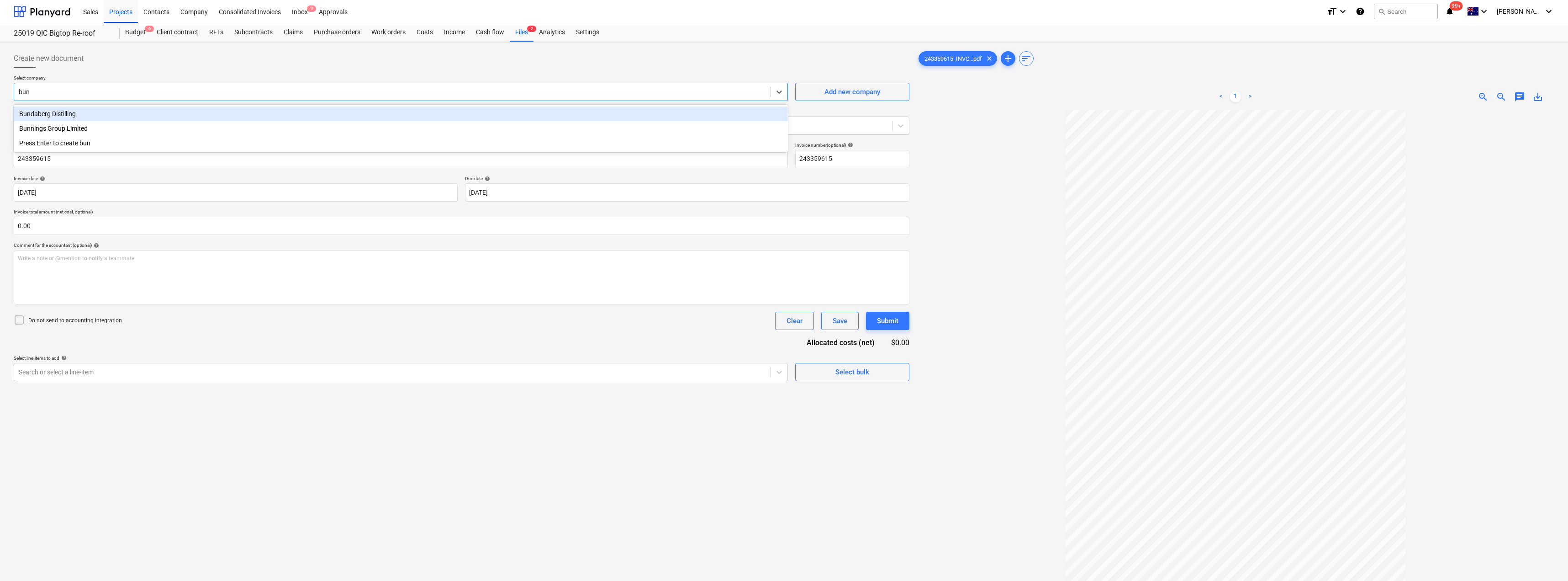
type input "[PERSON_NAME]"
click at [142, 114] on div "Bunnings Group Limited" at bounding box center [401, 113] width 774 height 15
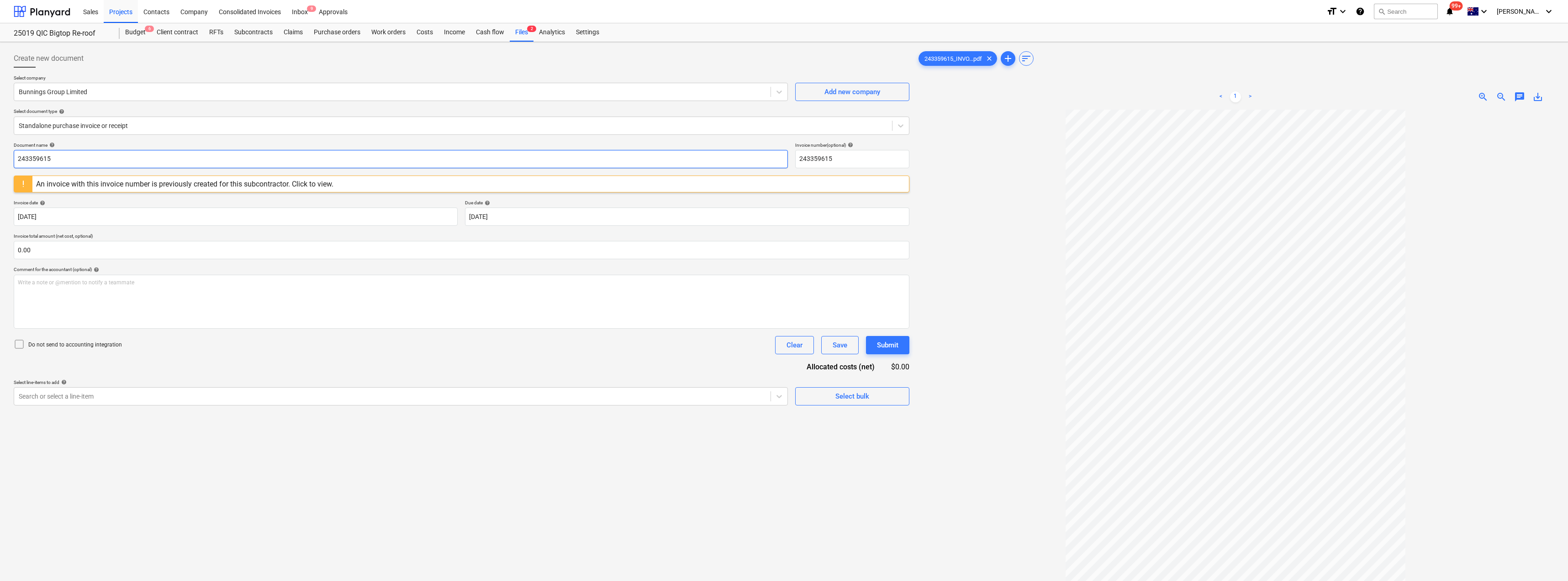
drag, startPoint x: 50, startPoint y: 160, endPoint x: 0, endPoint y: 158, distance: 50.0
click at [0, 158] on div "Create new document Select company Bunnings Group Limited Add new company Selec…" at bounding box center [784, 357] width 1568 height 630
drag, startPoint x: 80, startPoint y: 155, endPoint x: 0, endPoint y: 158, distance: 80.1
click at [0, 158] on div "Create new document Select company Bunnings Group Limited Add new company Selec…" at bounding box center [784, 357] width 1568 height 630
type input "8176/01335311"
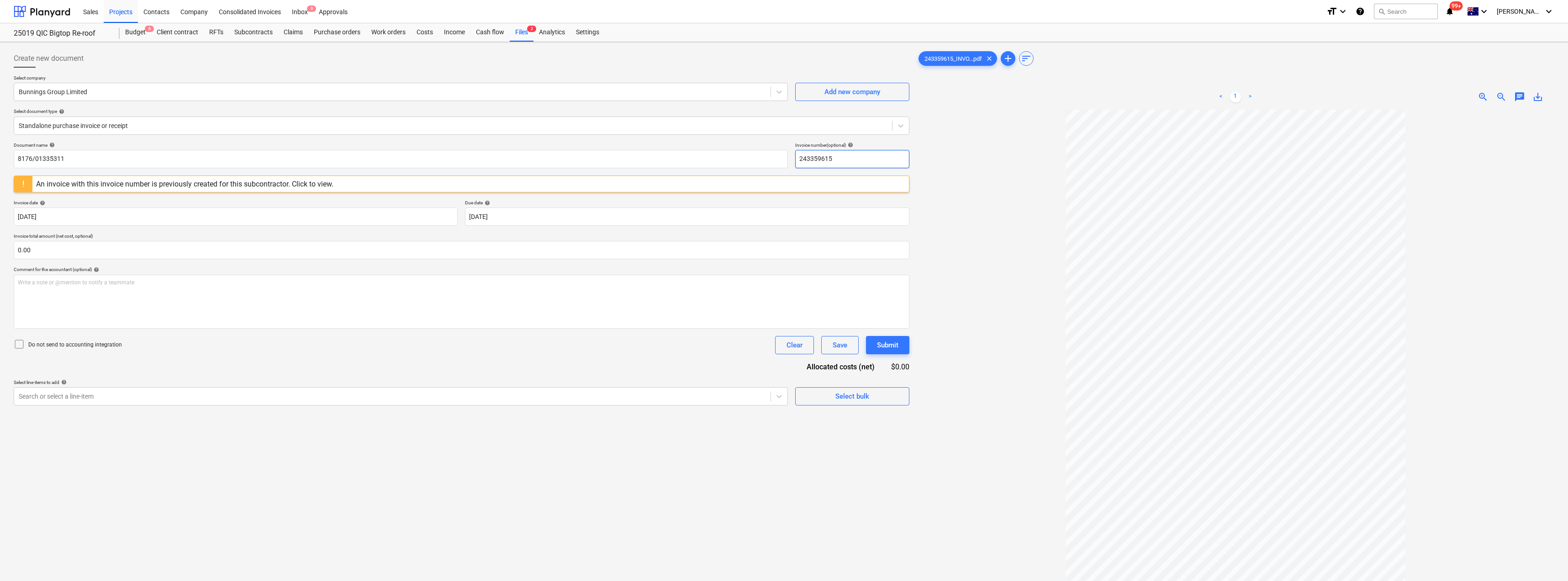
drag, startPoint x: 846, startPoint y: 158, endPoint x: 792, endPoint y: 156, distance: 54.0
click at [784, 156] on div "Document name help 8176/01335311 Invoice number (optional) help 243359615" at bounding box center [461, 155] width 896 height 26
paste input "8176/01335311"
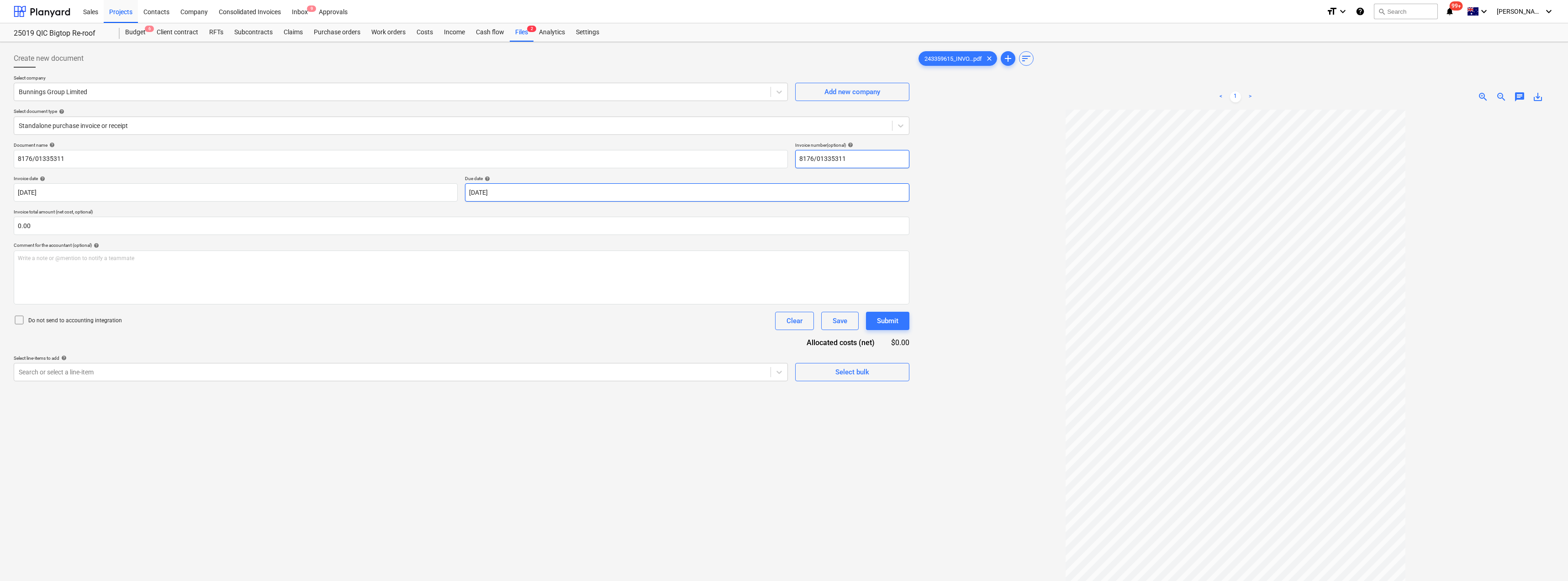
type input "8176/01335311"
click at [522, 192] on body "Sales Projects Contacts Company Consolidated Invoices Inbox 9 Approvals format_…" at bounding box center [784, 290] width 1568 height 581
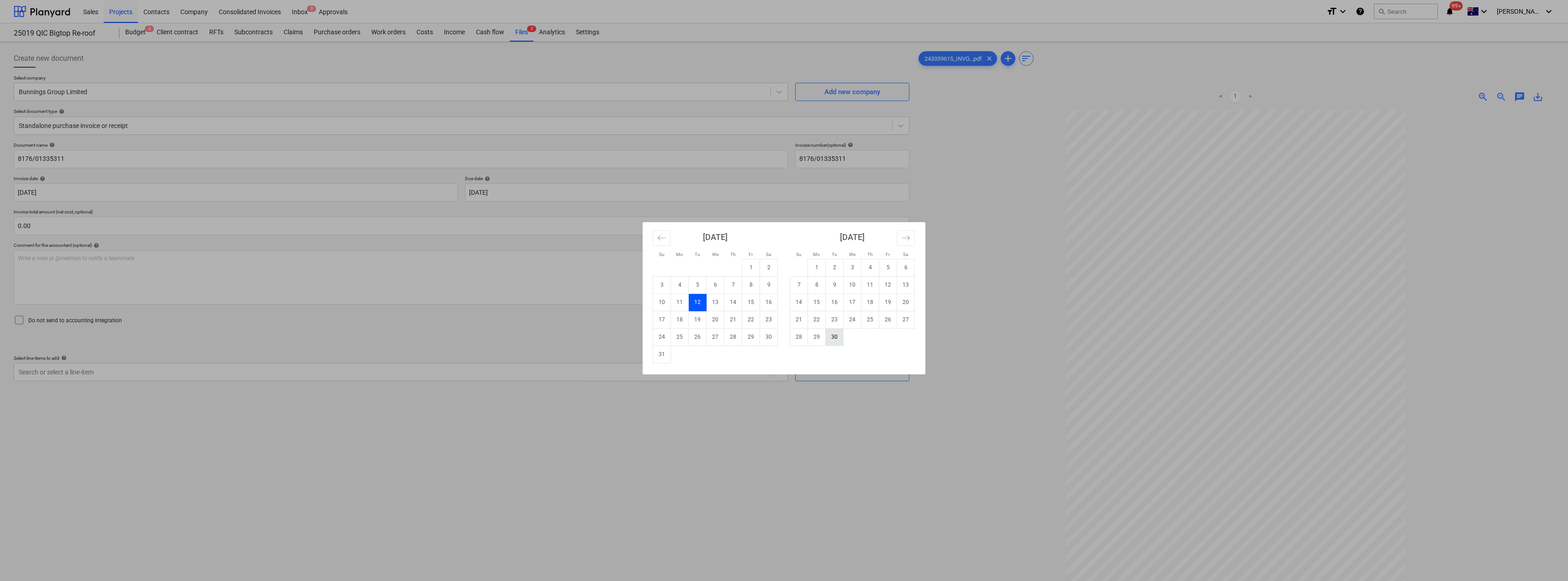
click at [784, 336] on td "30" at bounding box center [835, 337] width 18 height 17
type input "[DATE]"
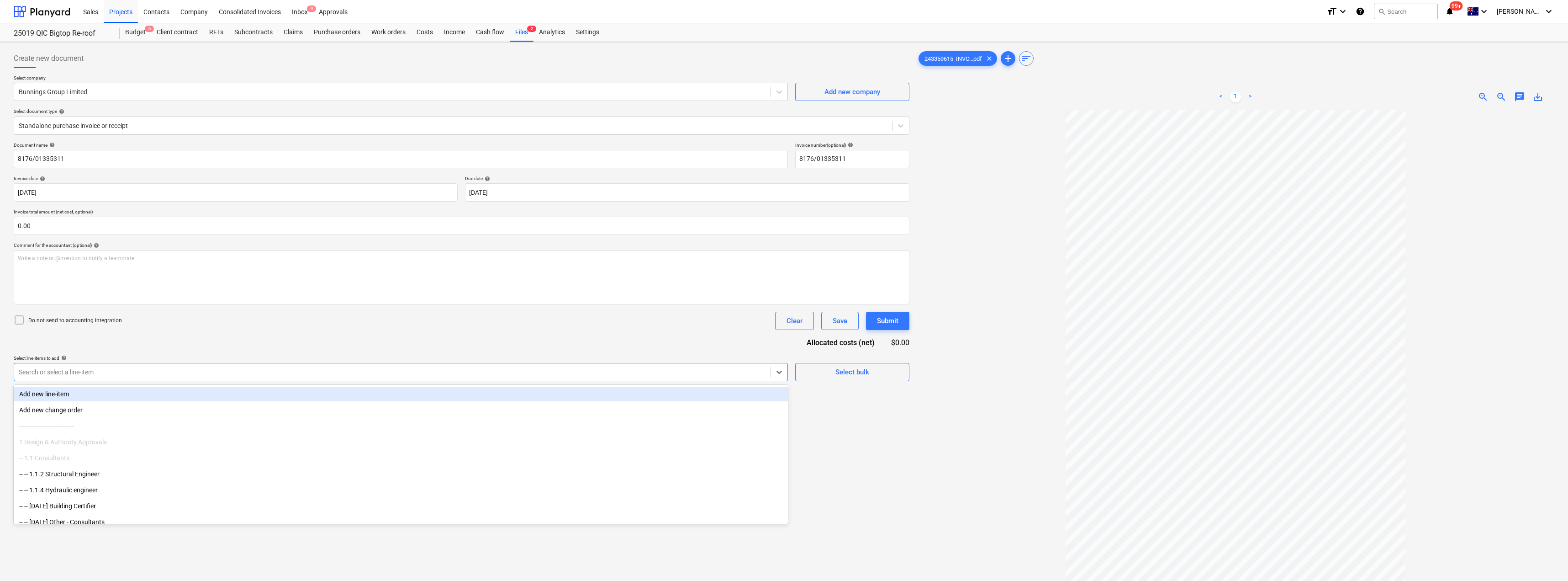
click at [200, 373] on div at bounding box center [392, 371] width 747 height 9
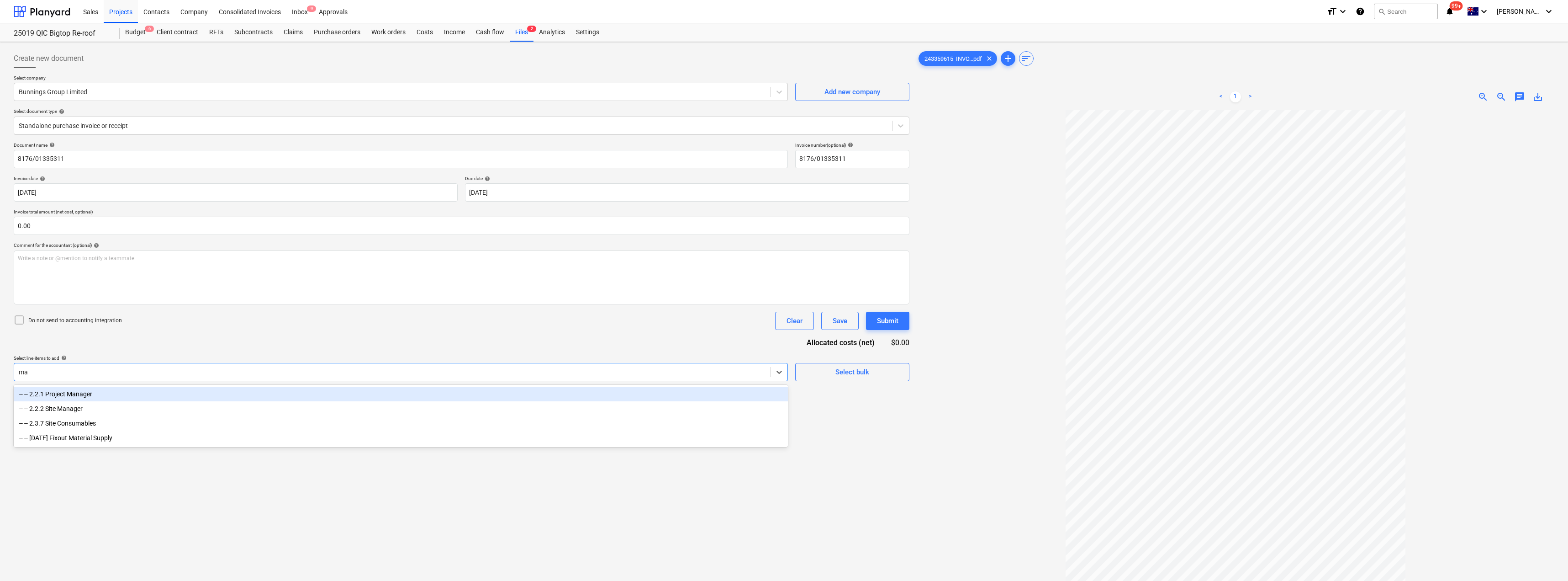
type input "mat"
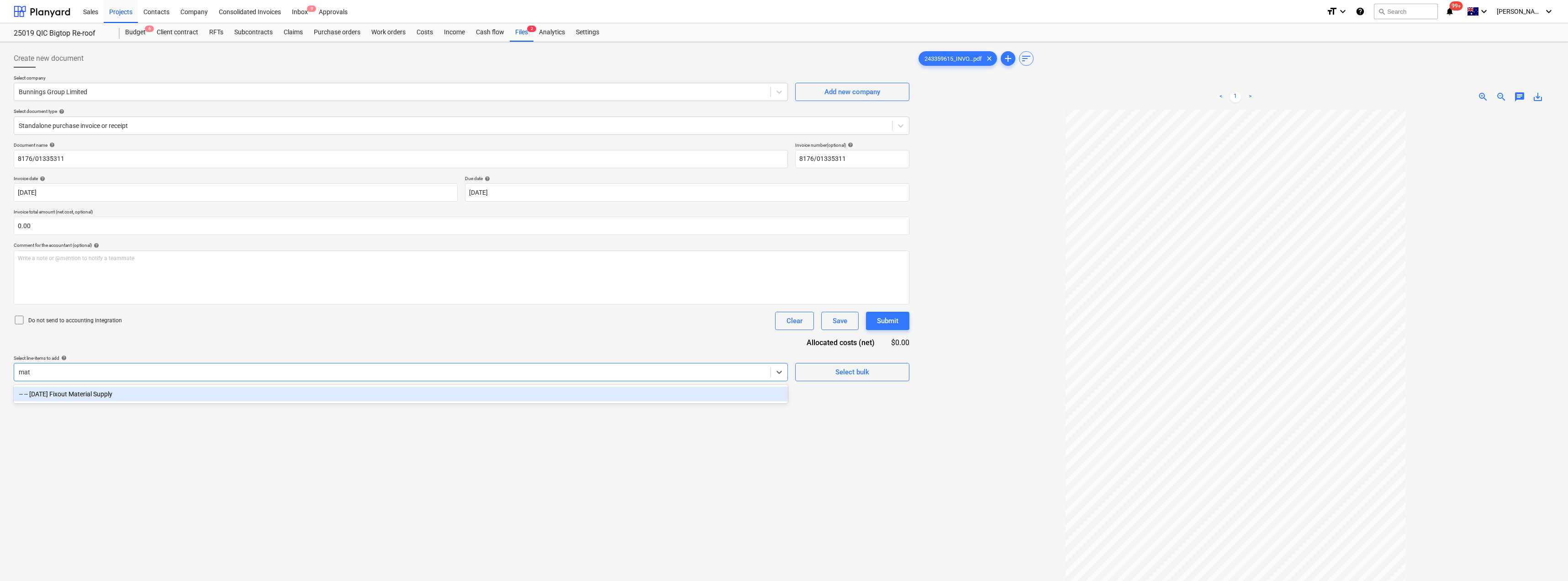
click at [200, 387] on div "-- -- [DATE] Fixout Material Supply" at bounding box center [401, 394] width 774 height 15
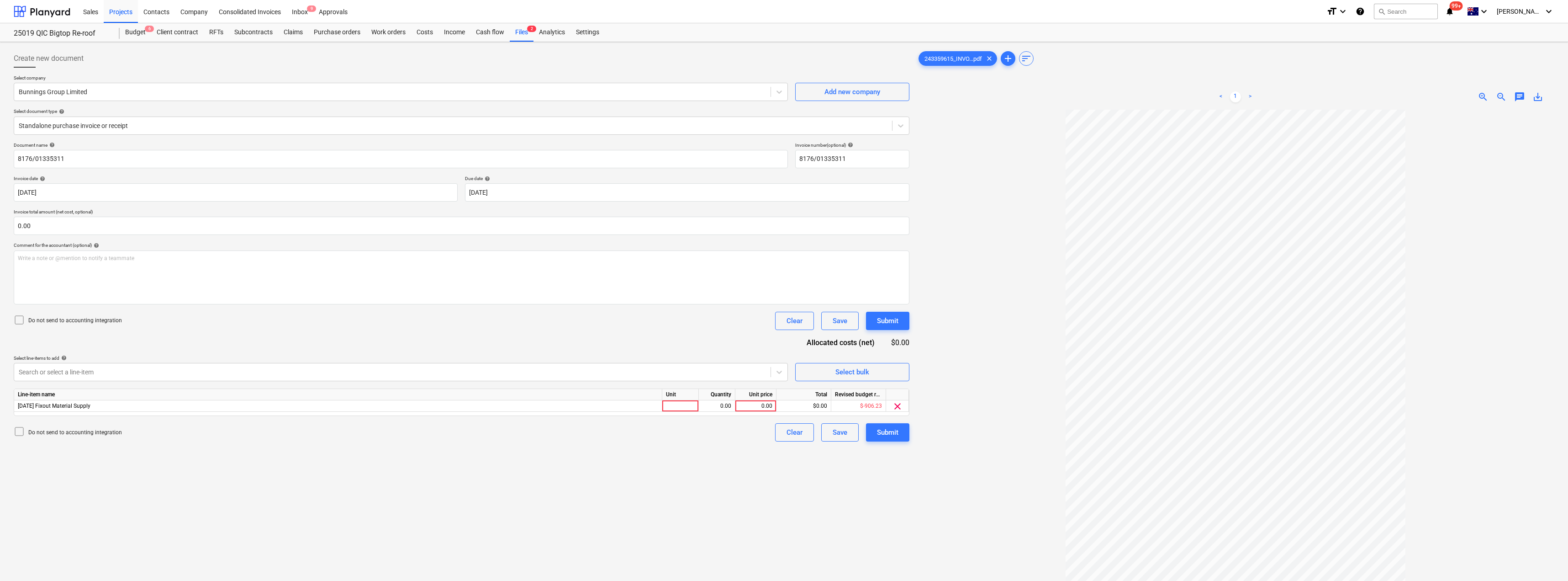
click at [294, 348] on div "Document name help 8176/01335311 Invoice number (optional) help 8176/01335311 I…" at bounding box center [461, 292] width 896 height 299
click at [691, 407] on div at bounding box center [680, 406] width 37 height 11
type input "I"
type input "Item"
type input "92.32"
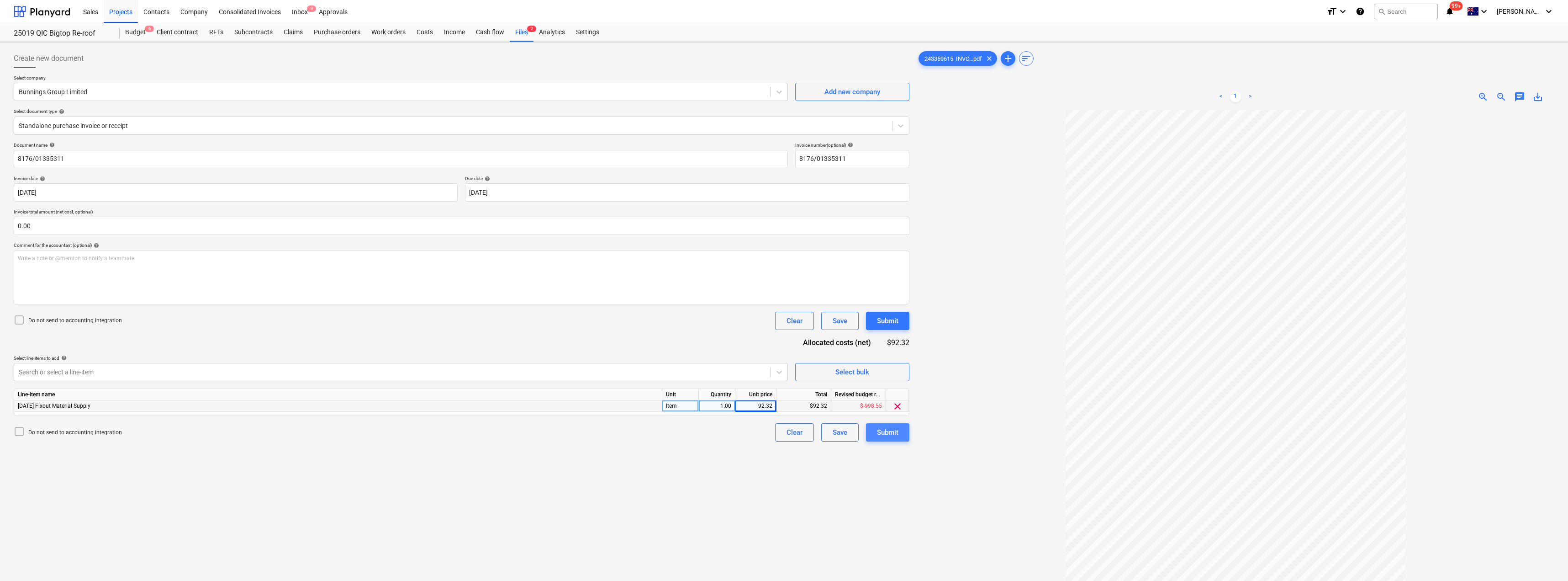
click at [784, 439] on button "Submit" at bounding box center [887, 432] width 44 height 18
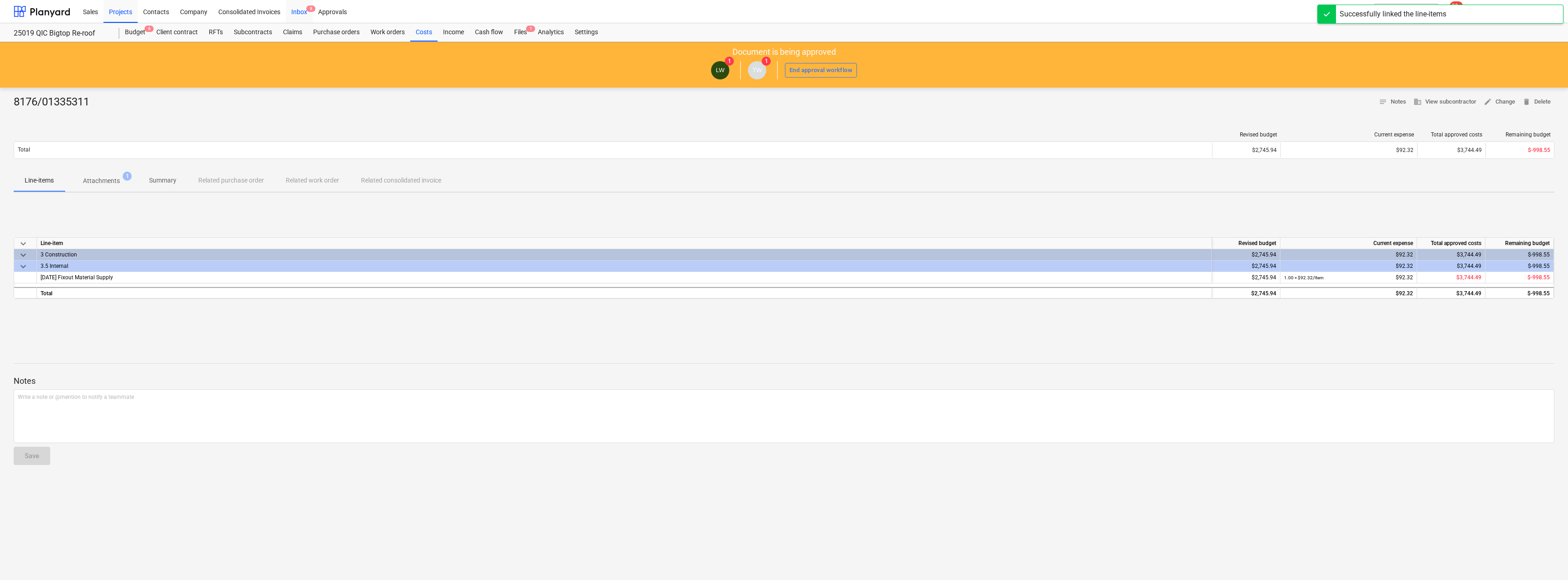
click at [294, 13] on div "Inbox 8" at bounding box center [299, 11] width 27 height 24
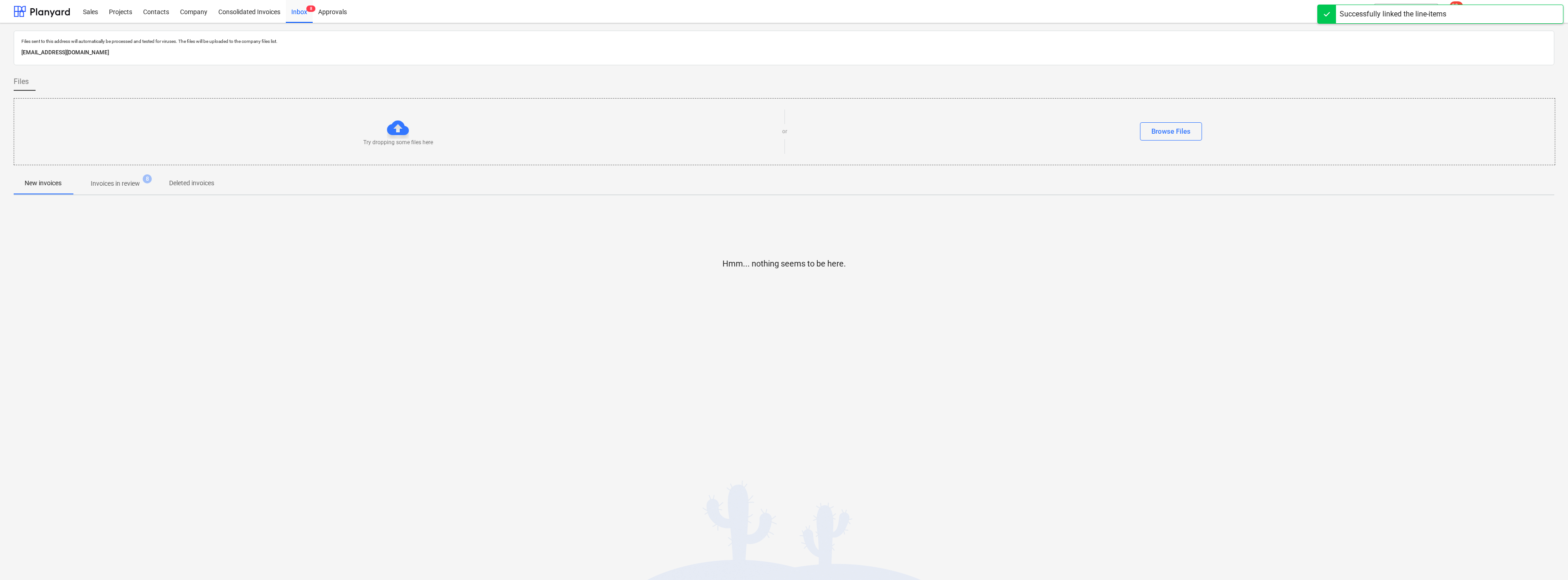
click at [105, 183] on p "Invoices in review" at bounding box center [115, 184] width 49 height 10
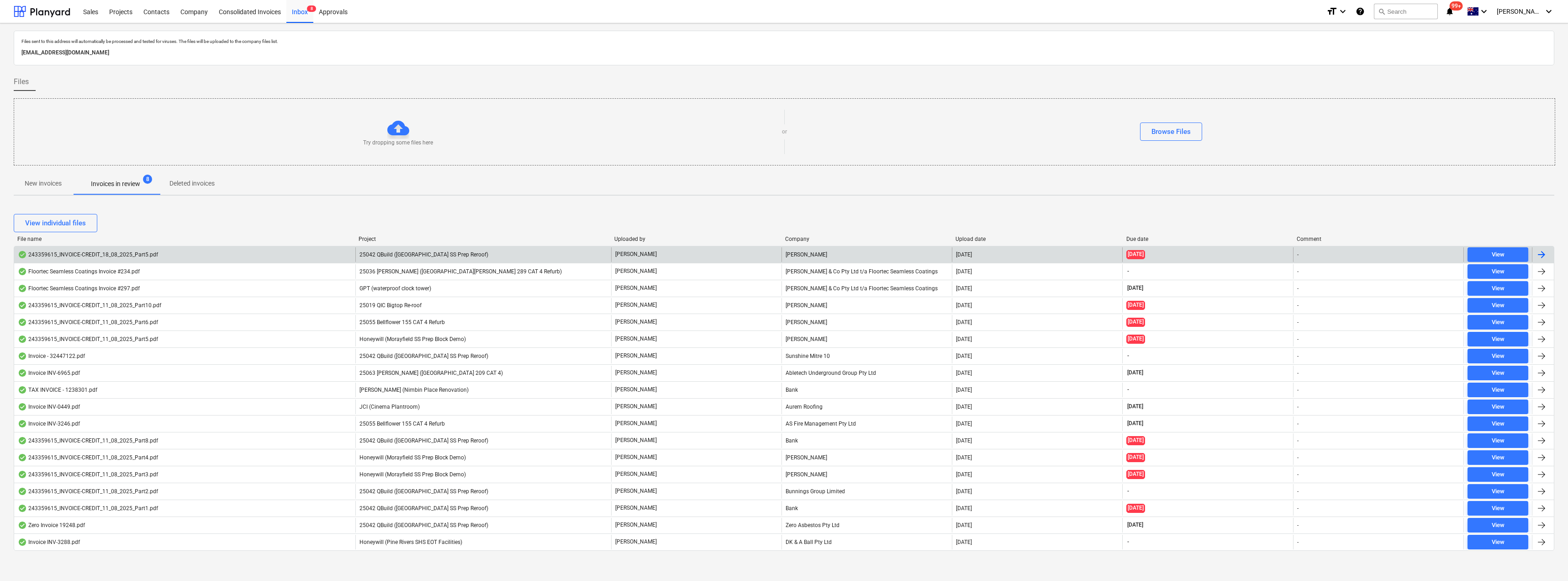
click at [414, 252] on span "25042 QBuild ([GEOGRAPHIC_DATA] SS Prep Reroof)" at bounding box center [424, 254] width 129 height 6
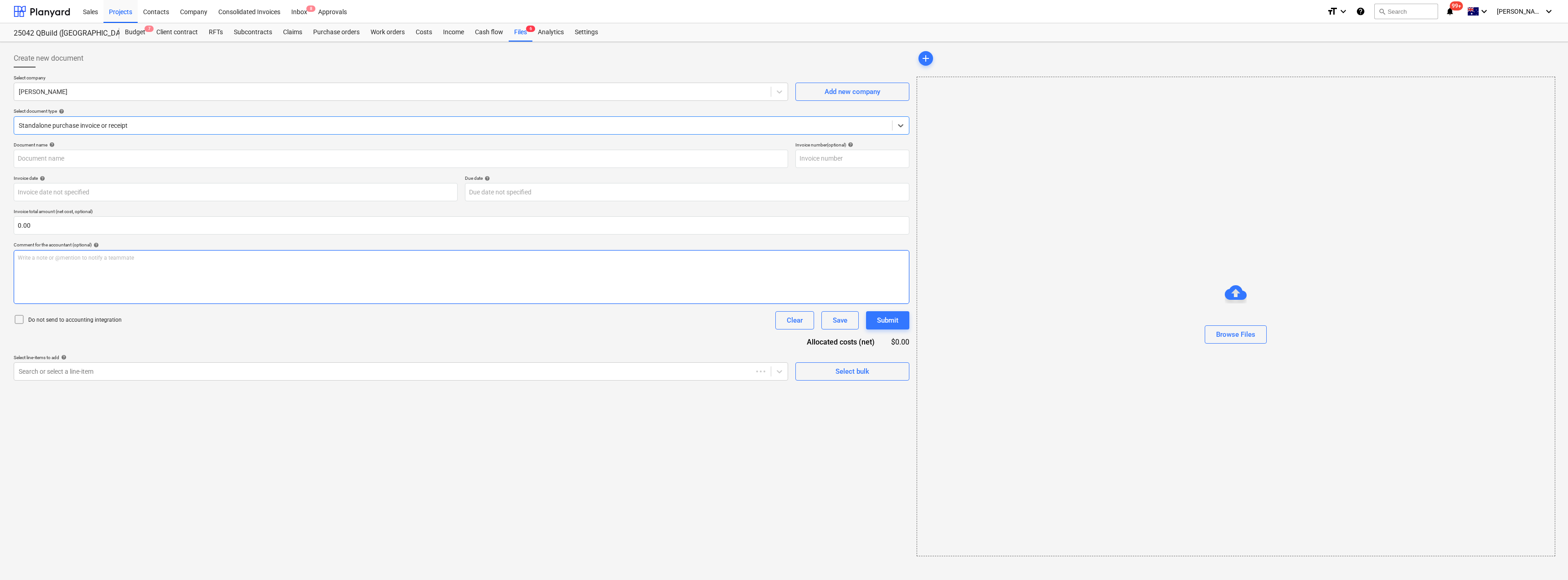
type input "243359615"
type input "[DATE]"
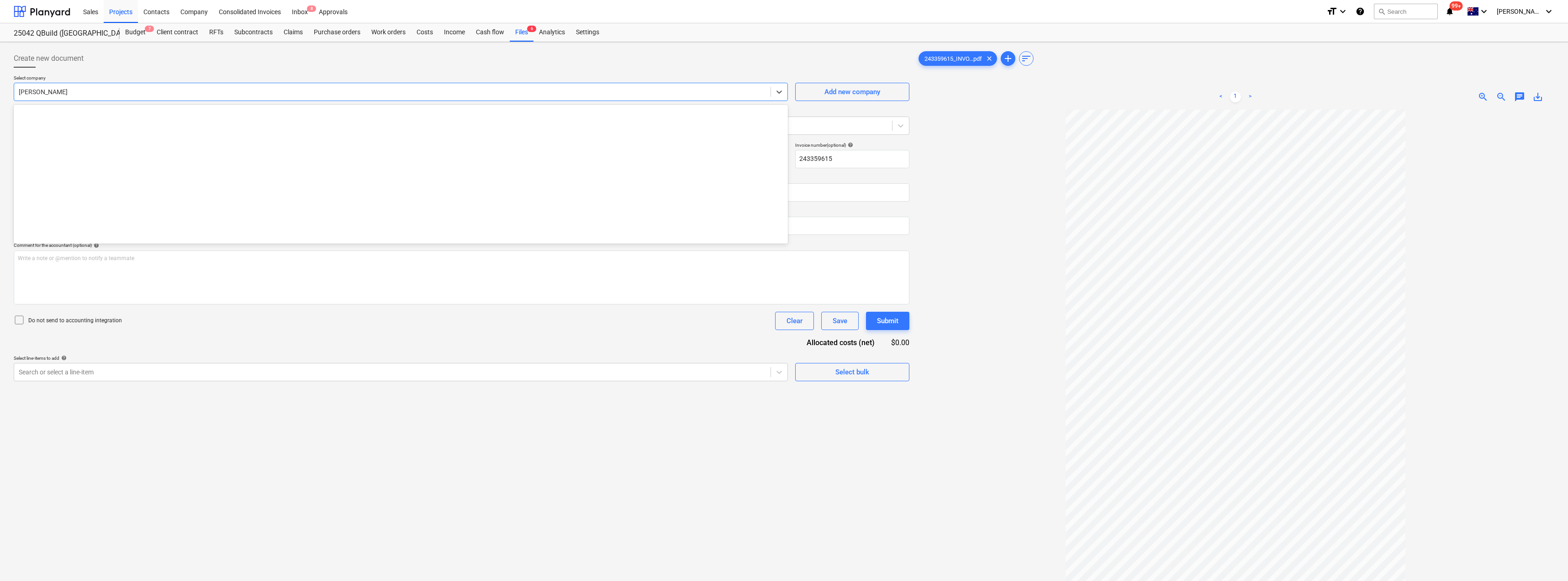
click at [160, 93] on div at bounding box center [392, 92] width 747 height 9
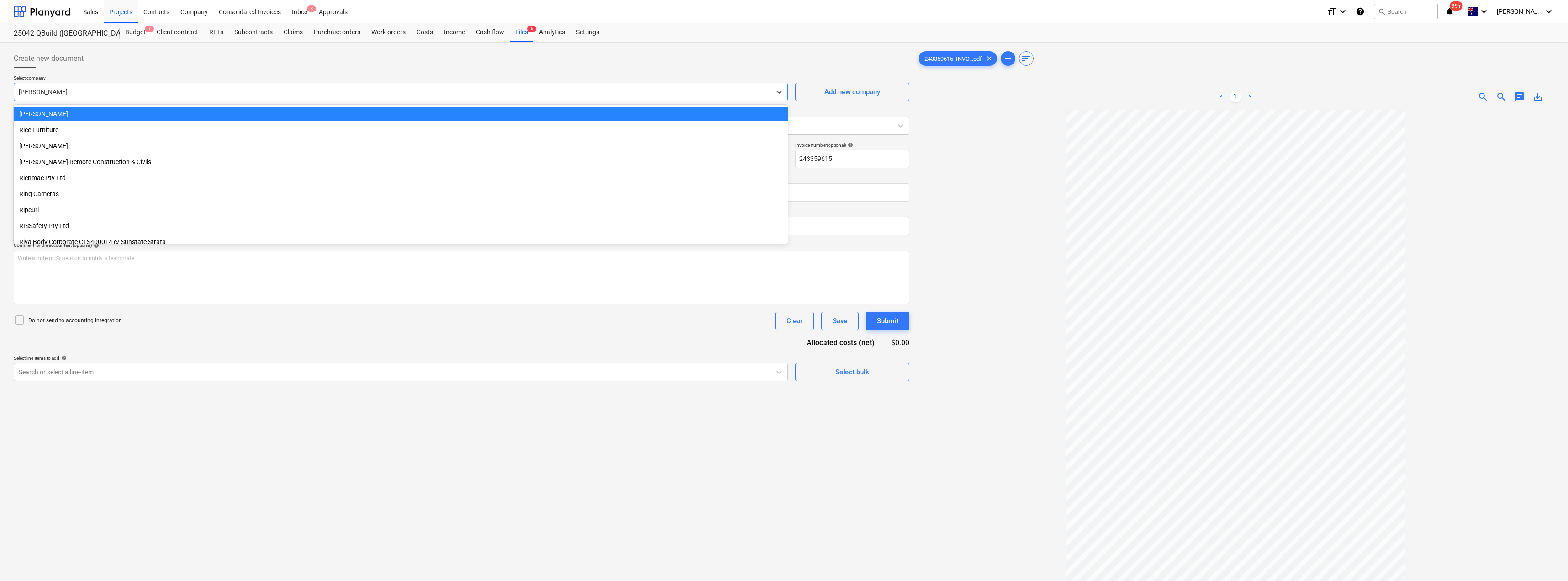
type input "n"
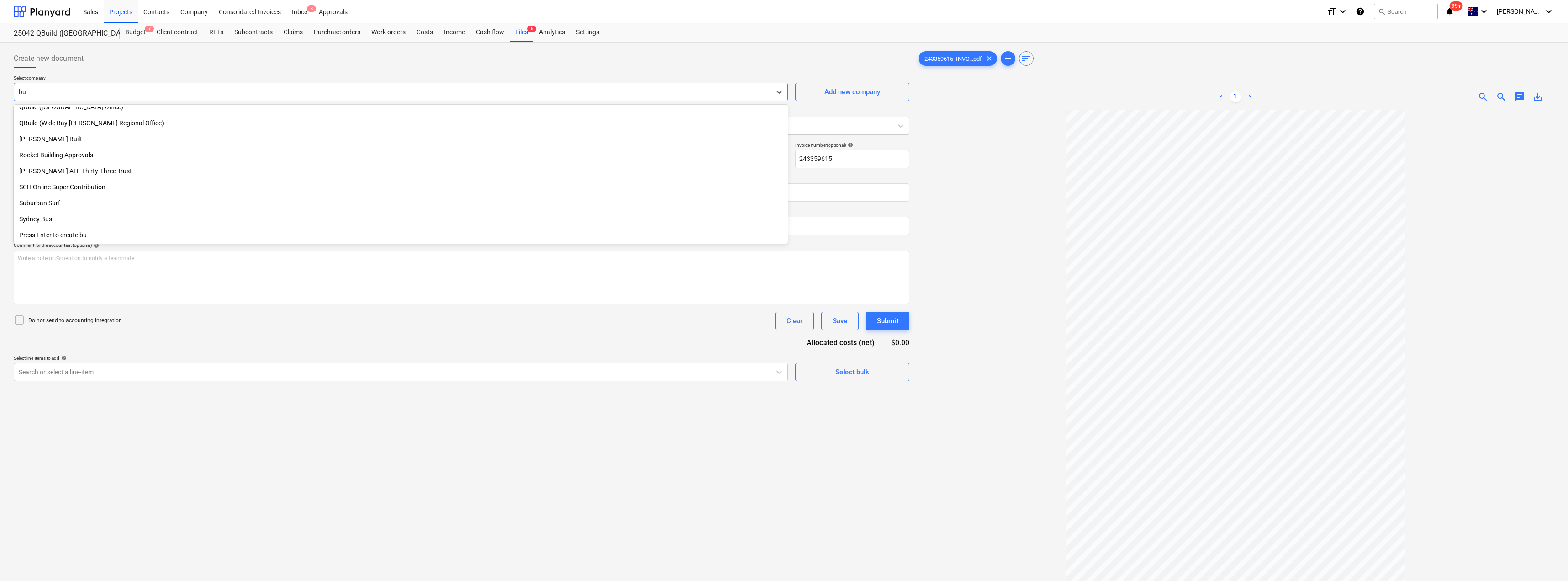
scroll to position [519, 0]
type input "[PERSON_NAME]"
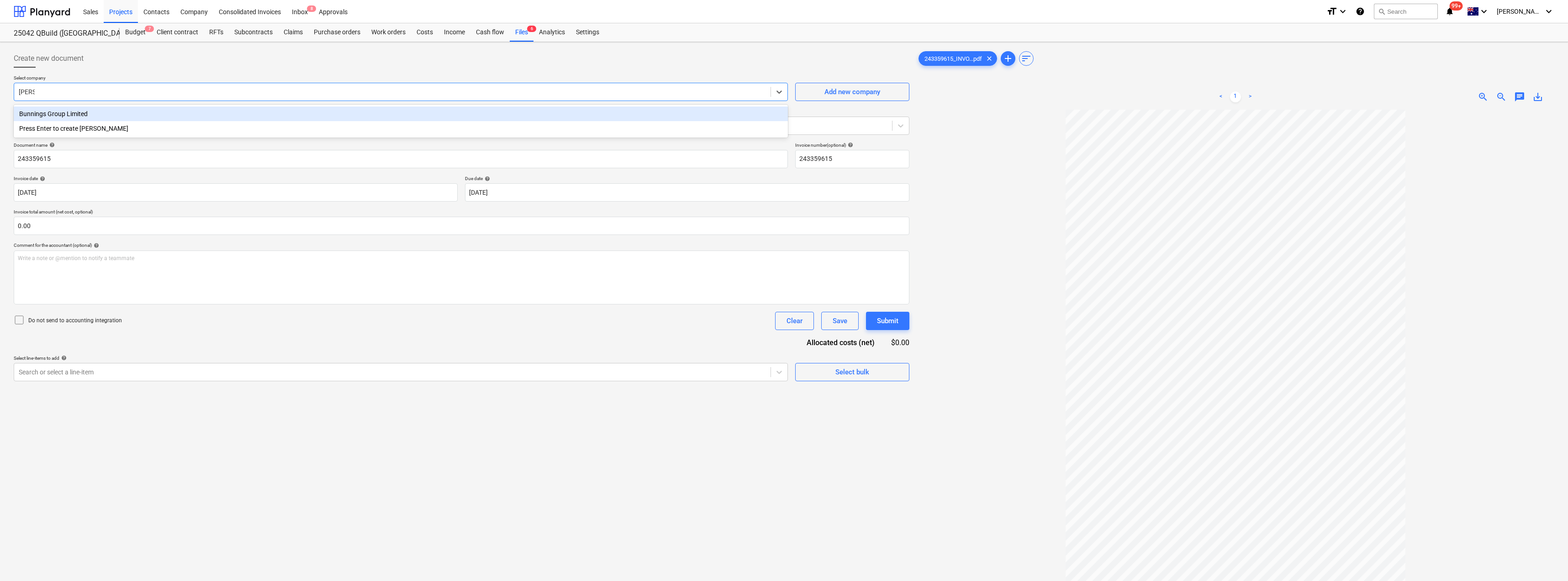
click at [142, 112] on div "Bunnings Group Limited" at bounding box center [401, 113] width 774 height 15
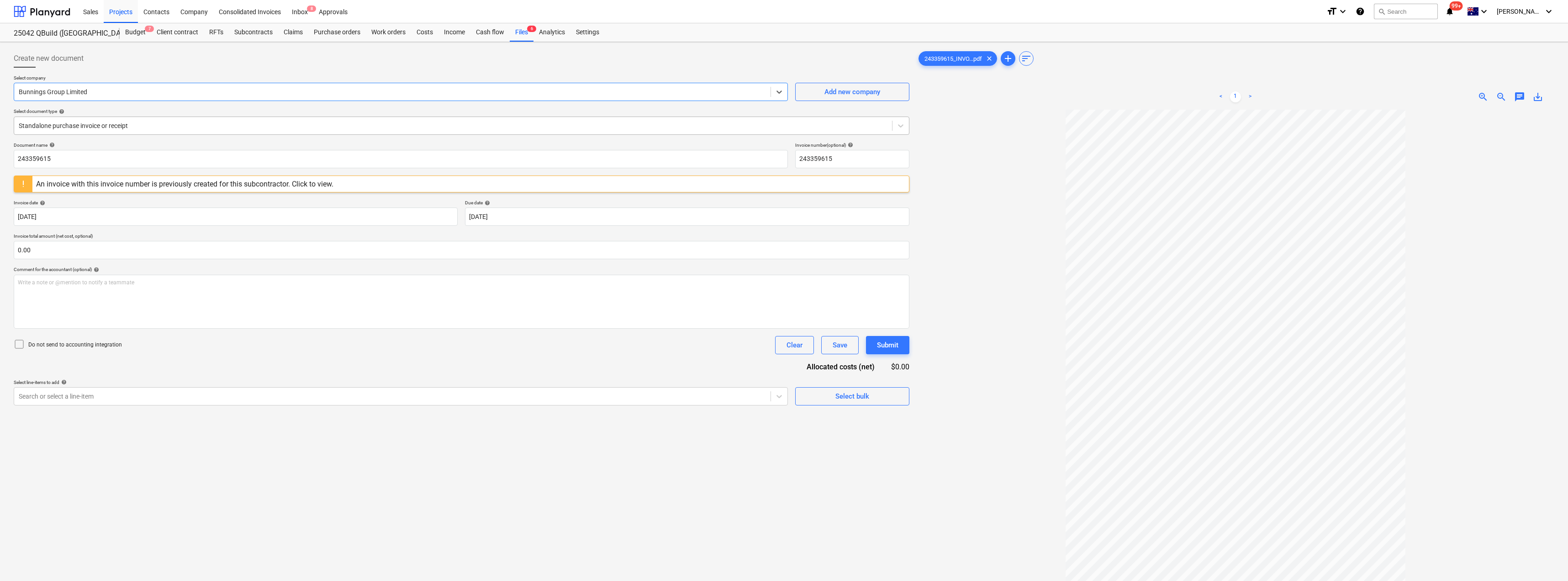
click at [98, 129] on div at bounding box center [453, 125] width 869 height 9
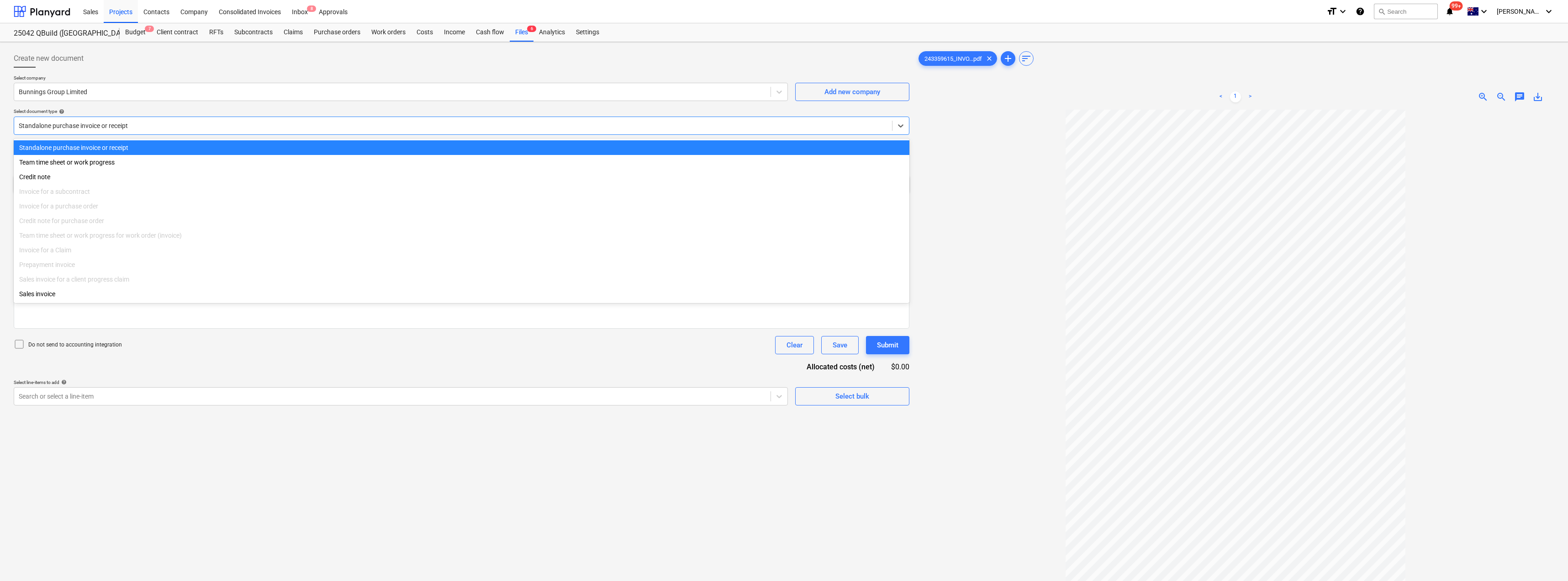
click at [98, 129] on div at bounding box center [453, 125] width 869 height 9
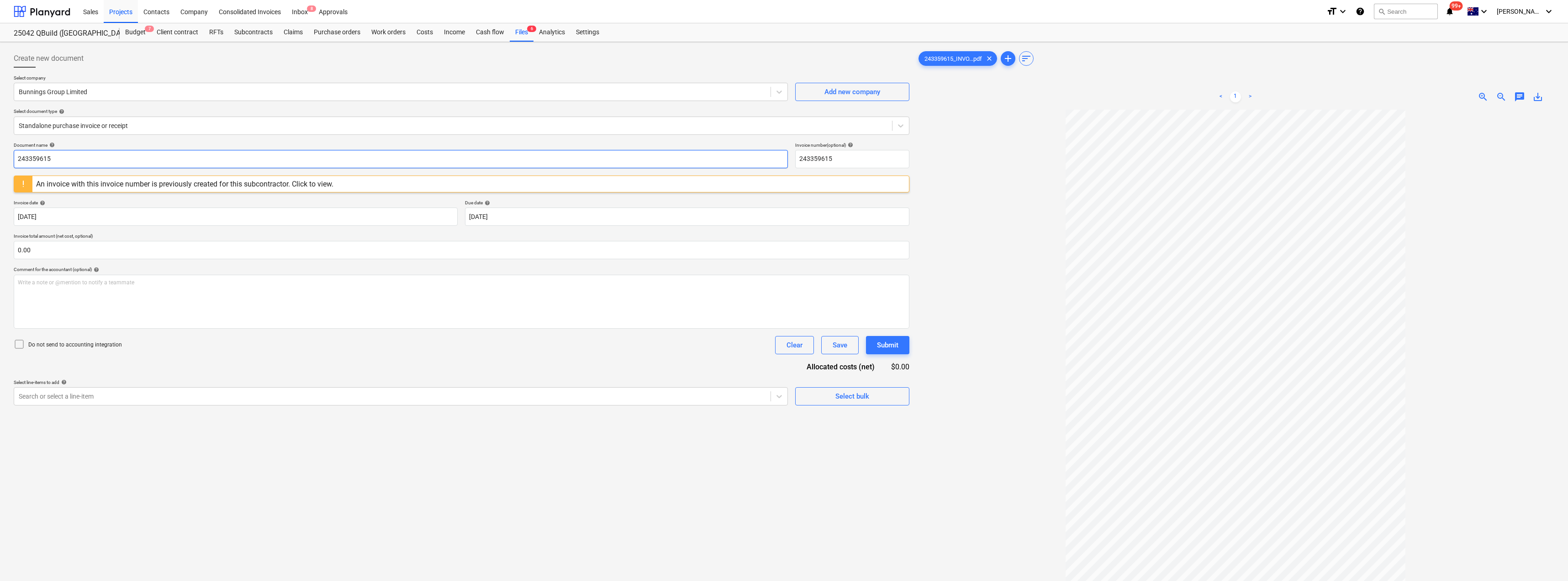
drag, startPoint x: 71, startPoint y: 160, endPoint x: 0, endPoint y: 160, distance: 71.0
click at [0, 160] on div "Create new document Select company Bunnings Group Limited Add new company Selec…" at bounding box center [784, 357] width 1568 height 630
drag, startPoint x: 94, startPoint y: 160, endPoint x: 7, endPoint y: 158, distance: 87.0
click at [8, 158] on div "Create new document Select company Bunnings Group Limited Add new company Selec…" at bounding box center [784, 357] width 1568 height 630
type input "8027/00146371"
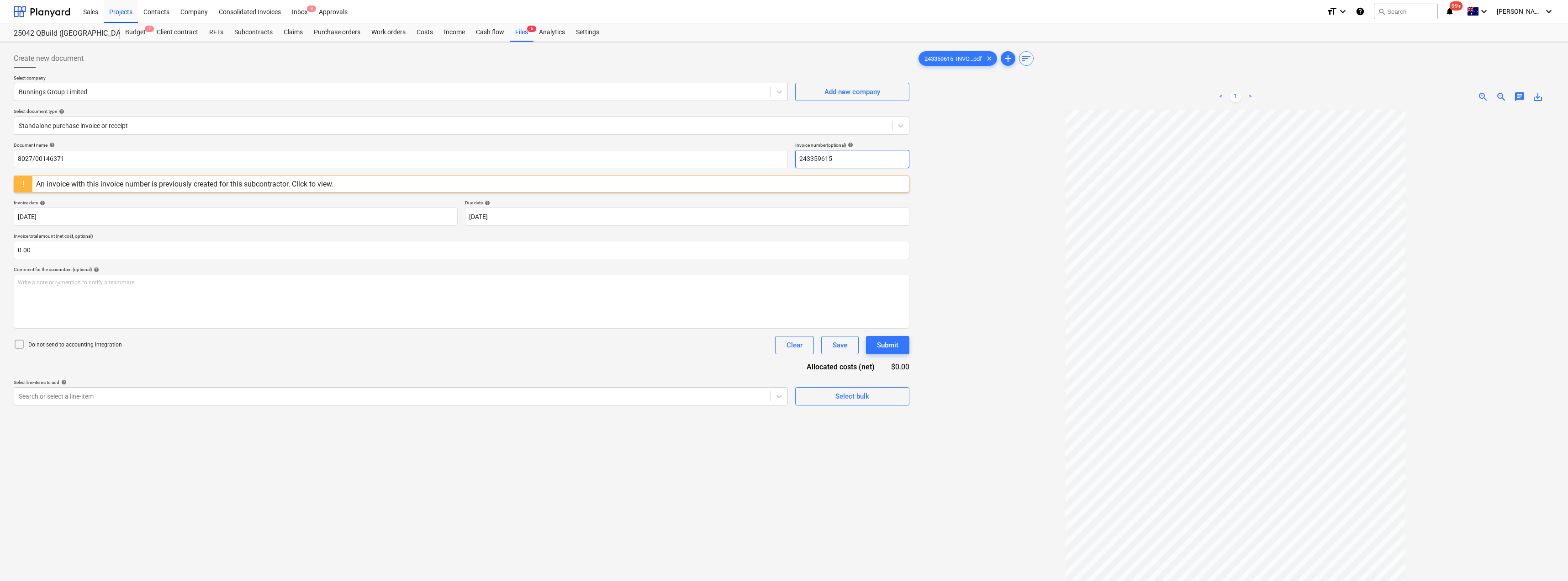
drag, startPoint x: 832, startPoint y: 158, endPoint x: 792, endPoint y: 158, distance: 40.0
click at [784, 158] on div "Document name help 8027/00146371 Invoice number (optional) help 243359615" at bounding box center [461, 155] width 896 height 26
paste input "8027/00146371"
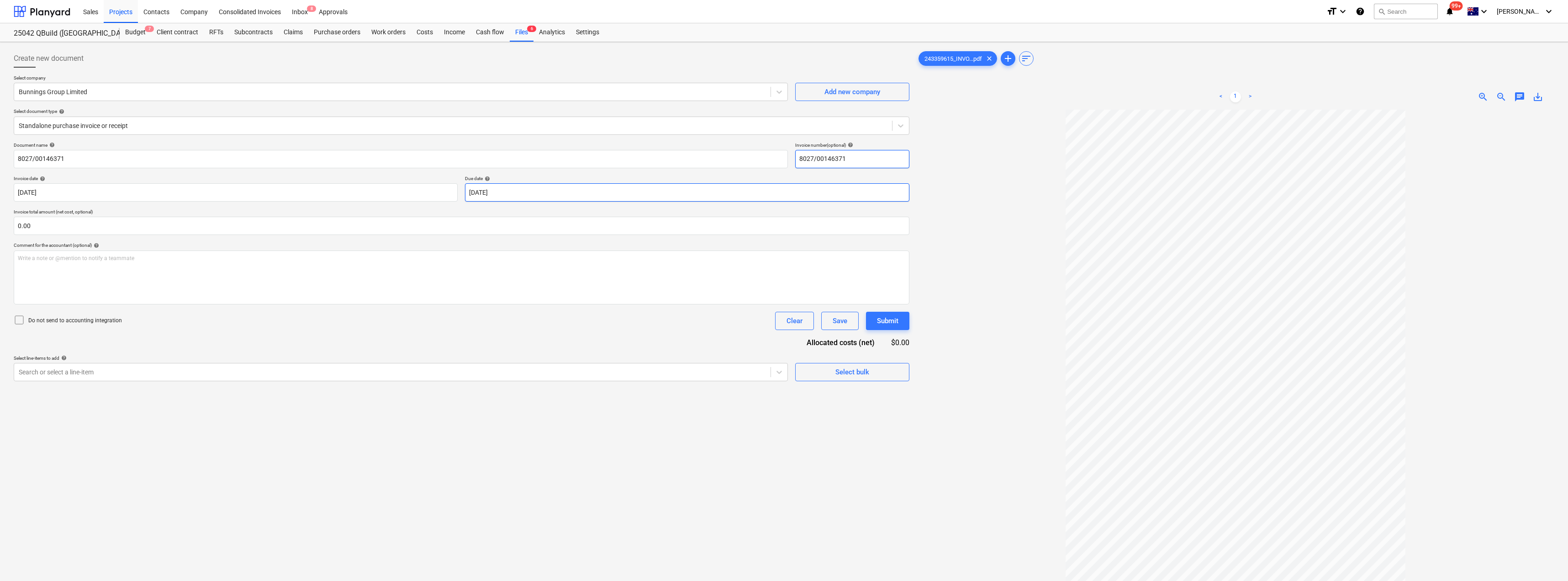
type input "8027/00146371"
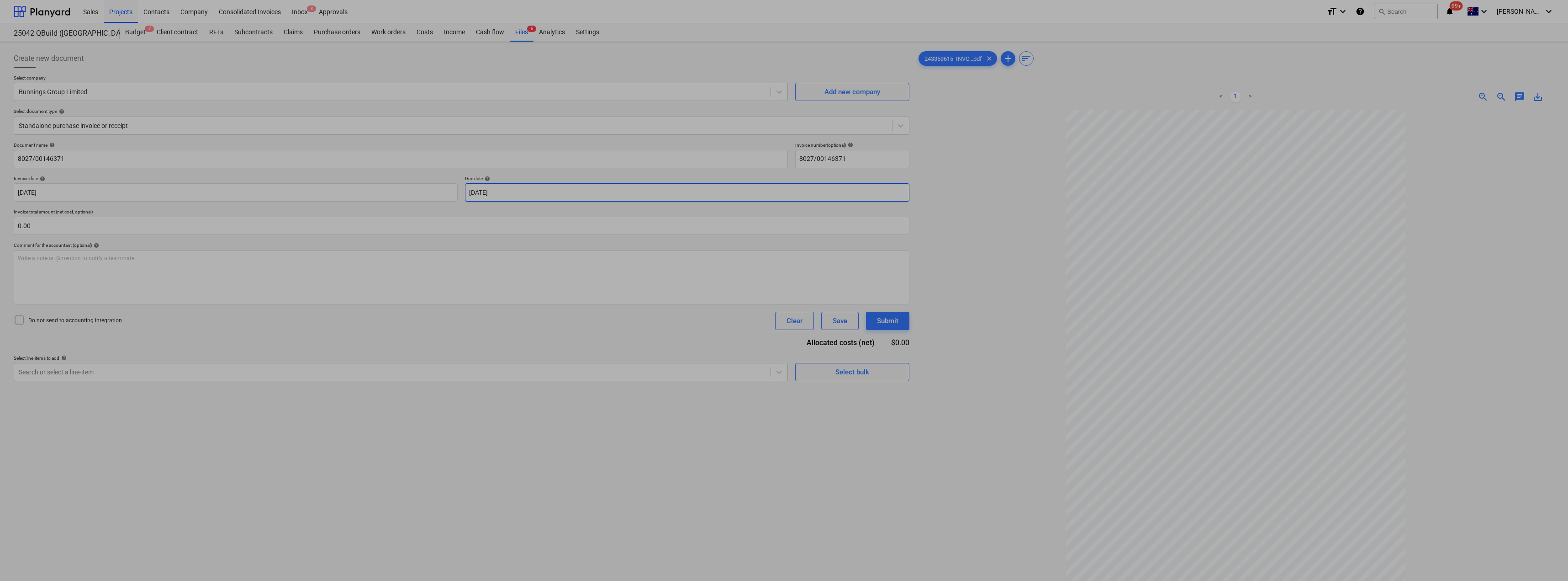
click at [554, 195] on body "Sales Projects Contacts Company Consolidated Invoices Inbox 8 Approvals format_…" at bounding box center [784, 290] width 1568 height 581
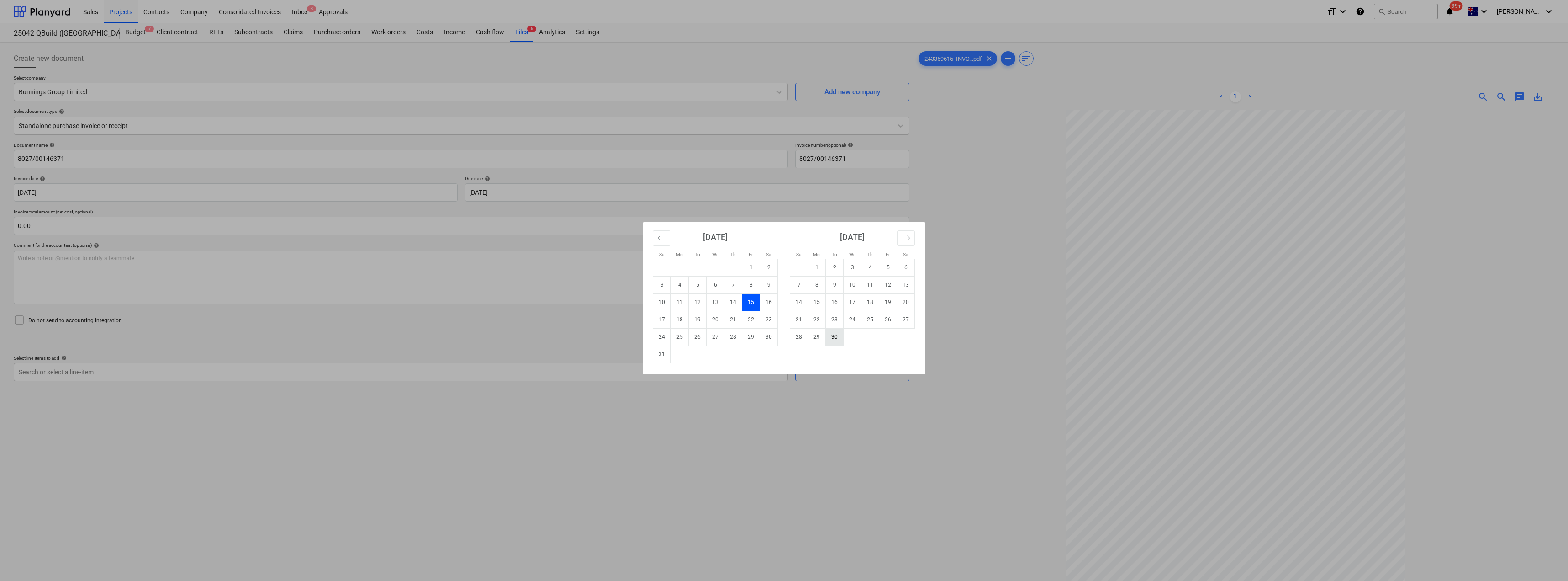
click at [784, 334] on td "30" at bounding box center [835, 337] width 18 height 17
type input "[DATE]"
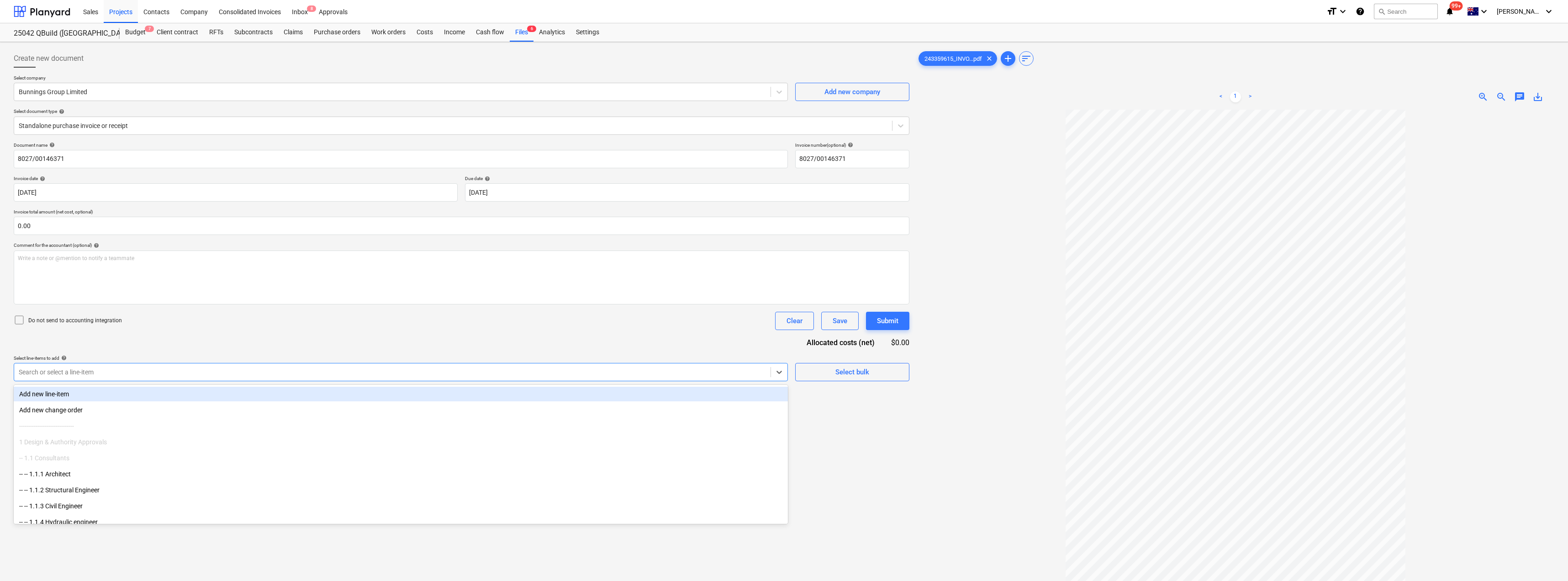
click at [178, 377] on div "Search or select a line-item" at bounding box center [392, 372] width 756 height 12
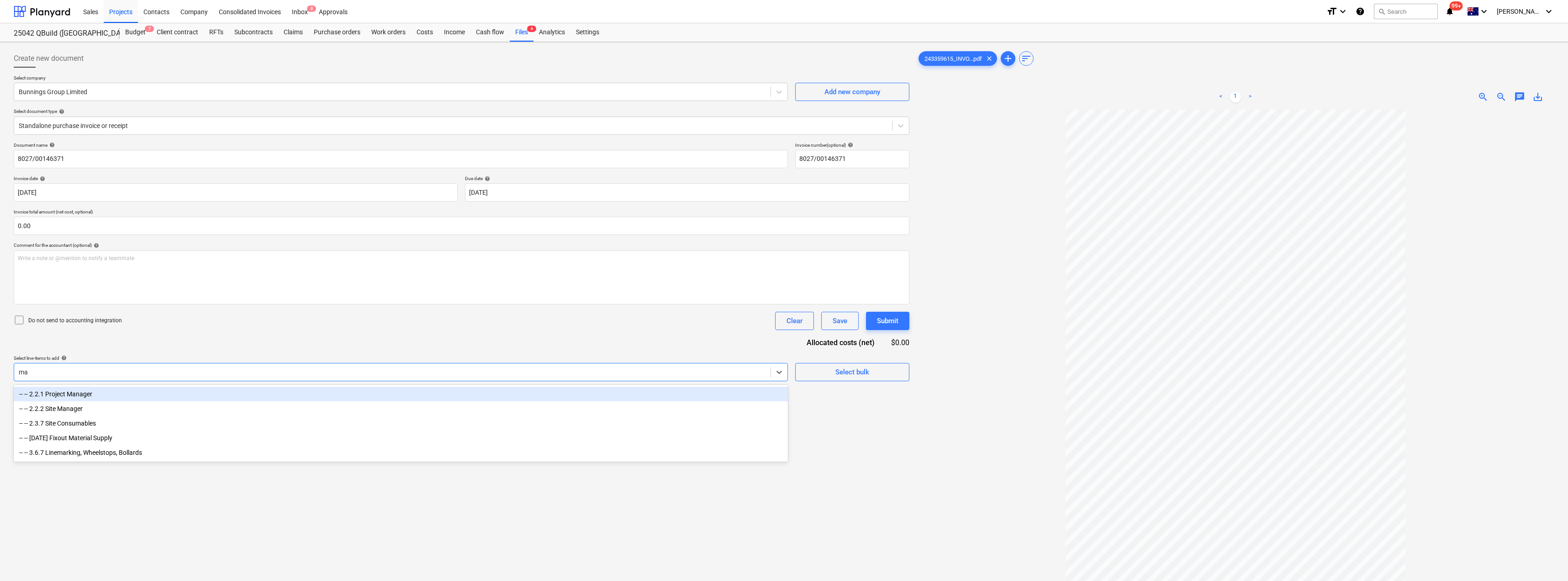
type input "mat"
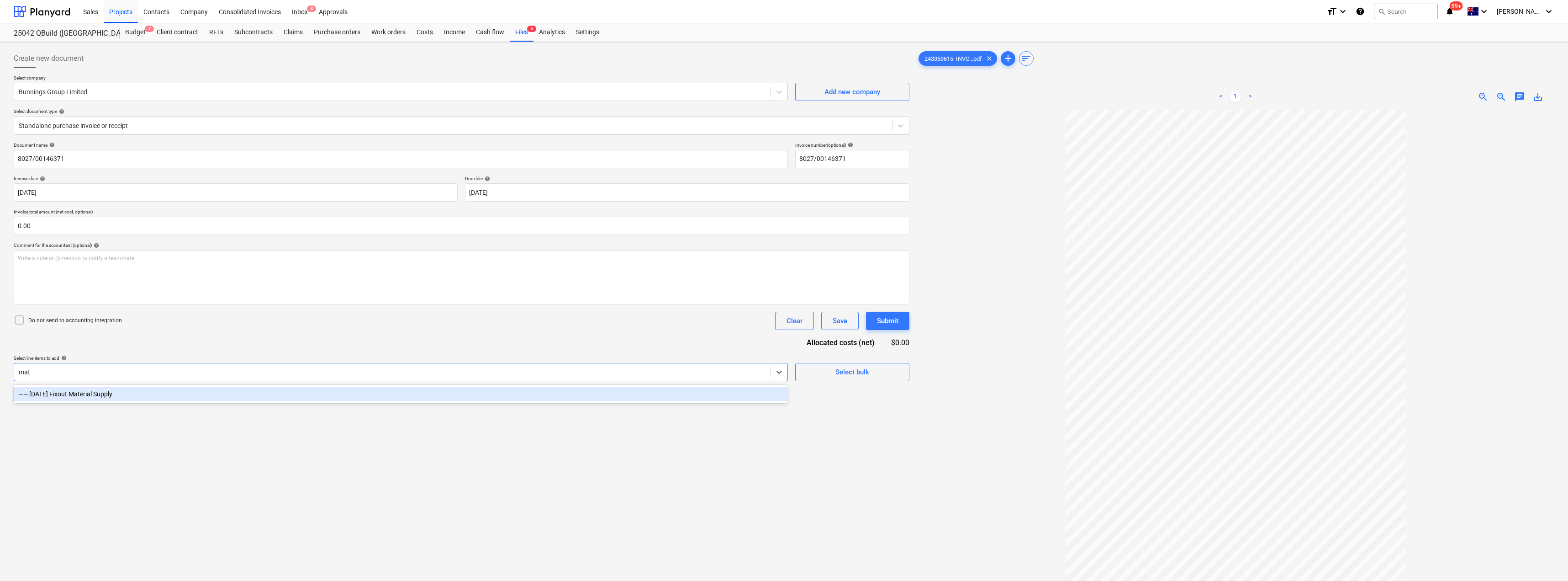
click at [178, 389] on div "-- -- [DATE] Fixout Material Supply" at bounding box center [401, 394] width 774 height 15
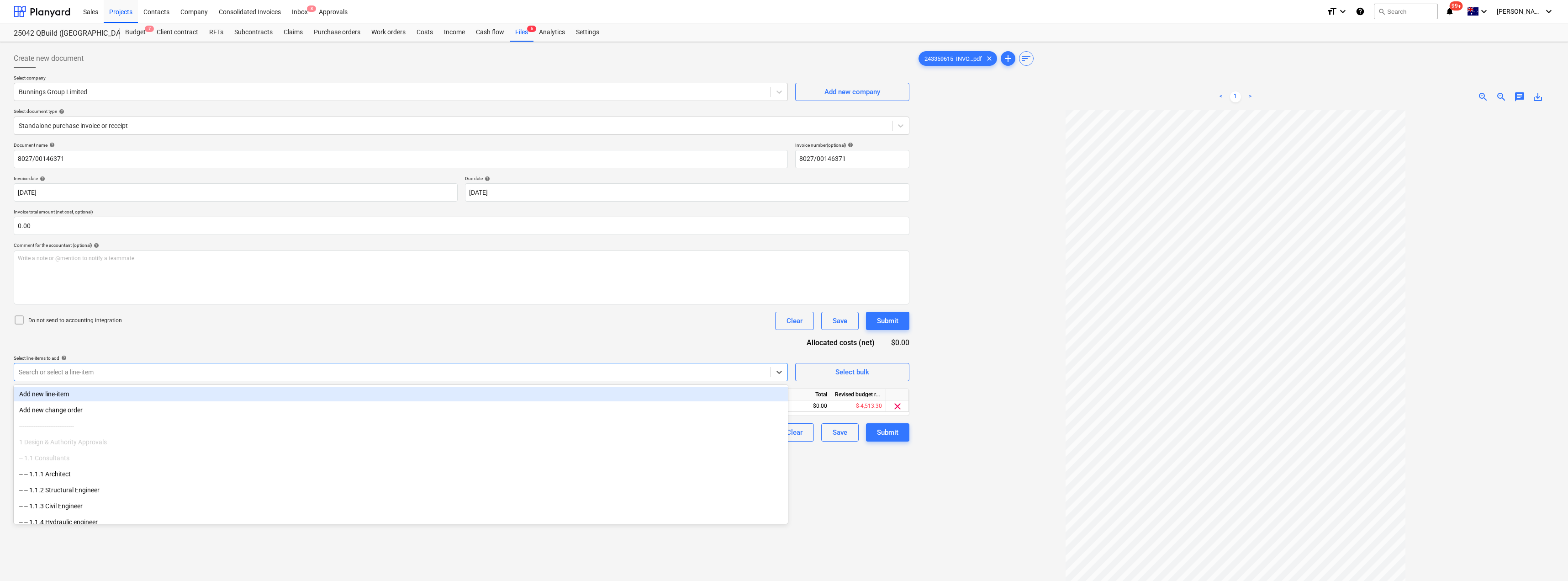
click at [212, 339] on div "Document name help 8027/00146371 Invoice number (optional) help 8027/00146371 I…" at bounding box center [461, 292] width 896 height 299
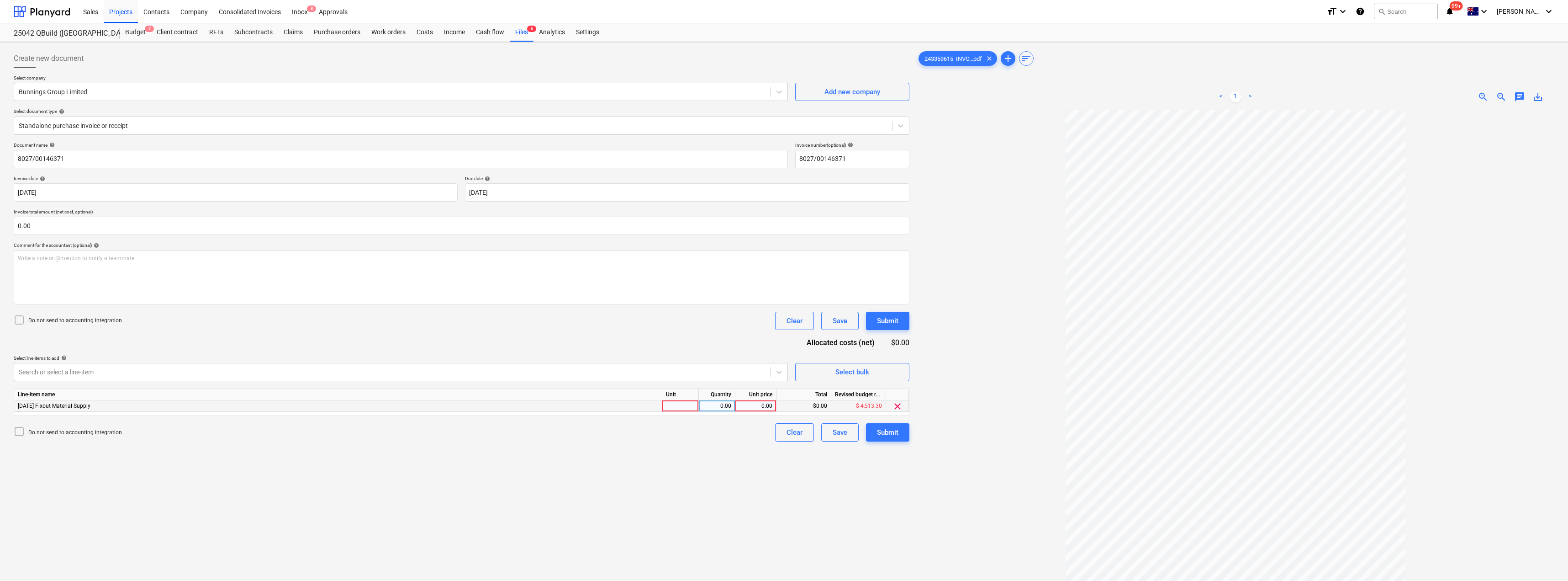
click at [688, 405] on div at bounding box center [680, 406] width 37 height 11
type input "Item"
type input "163.98"
click at [784, 434] on button "Submit" at bounding box center [887, 432] width 44 height 18
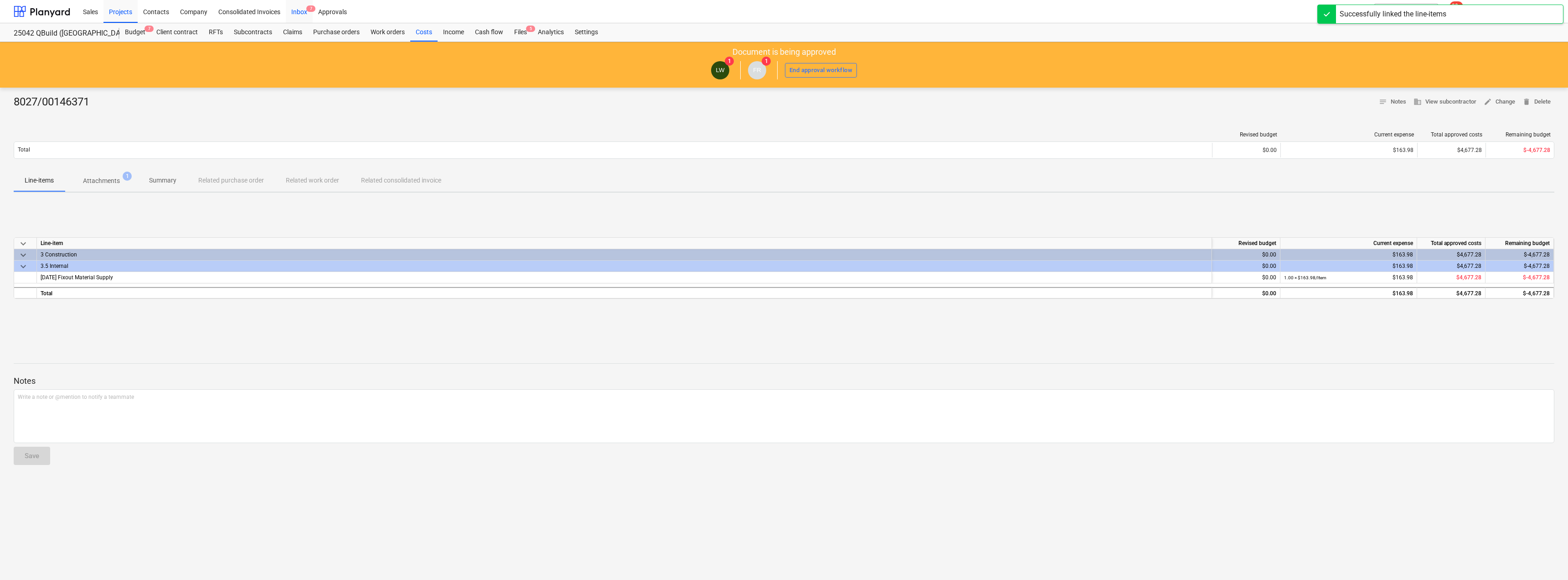
click at [305, 12] on div "Inbox 7" at bounding box center [299, 11] width 27 height 24
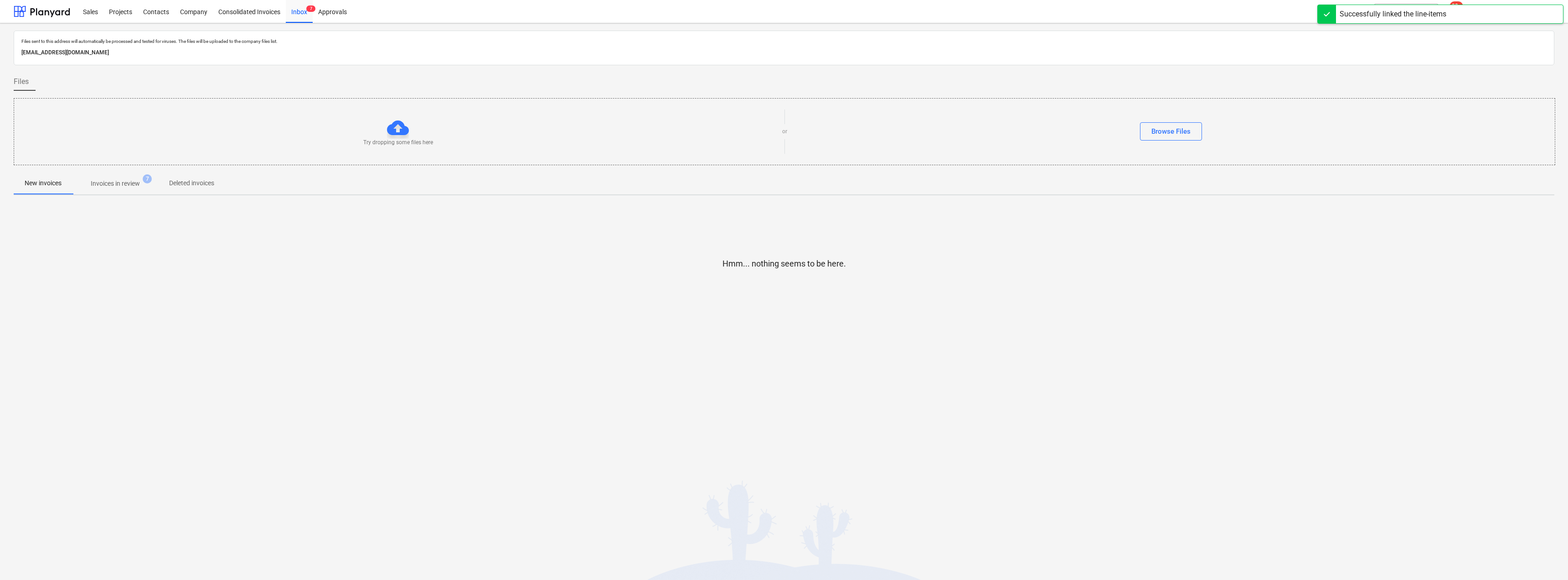
click at [123, 188] on p "Invoices in review" at bounding box center [115, 184] width 49 height 10
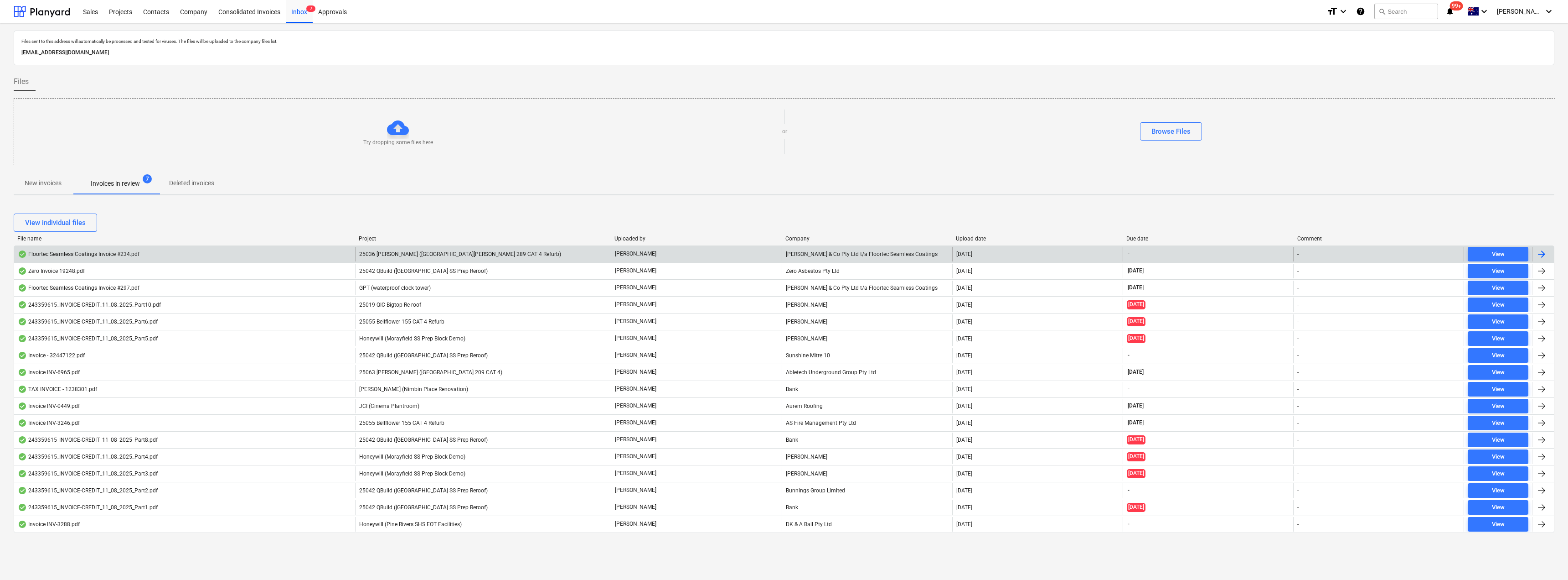
click at [470, 253] on span "25036 [PERSON_NAME] ([GEOGRAPHIC_DATA][PERSON_NAME] 289 CAT 4 Refurb)" at bounding box center [461, 254] width 202 height 6
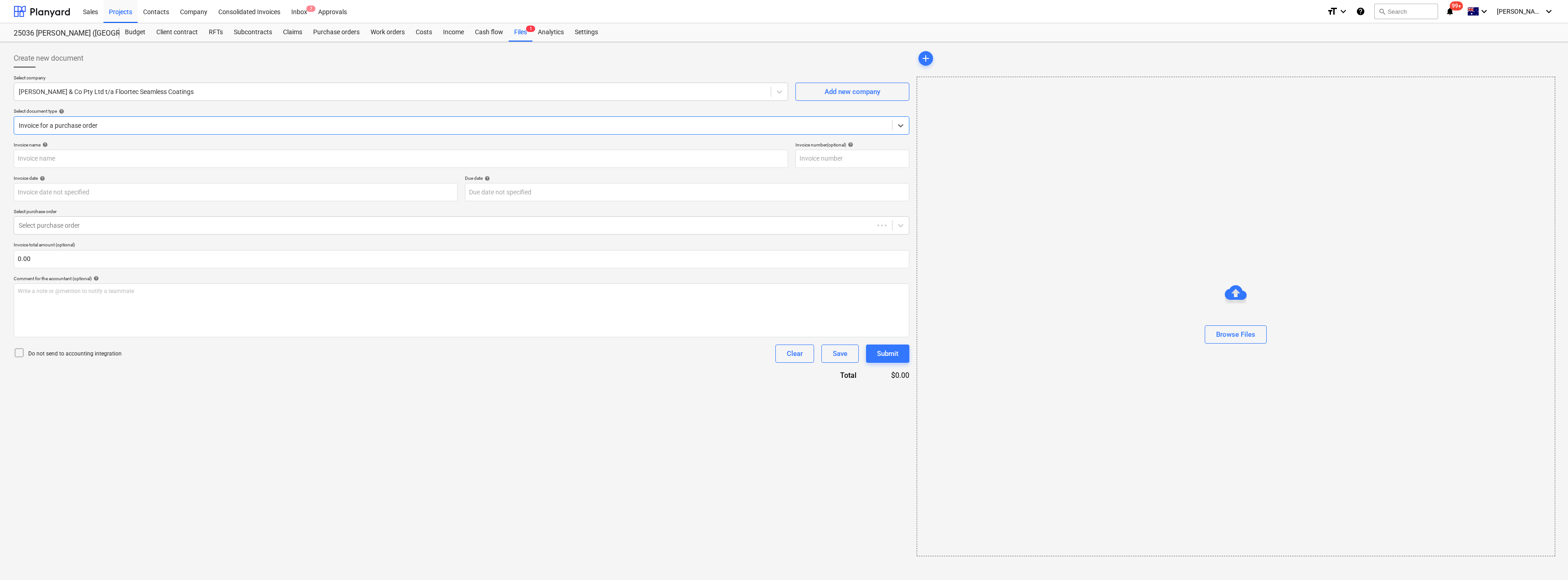
type input "234"
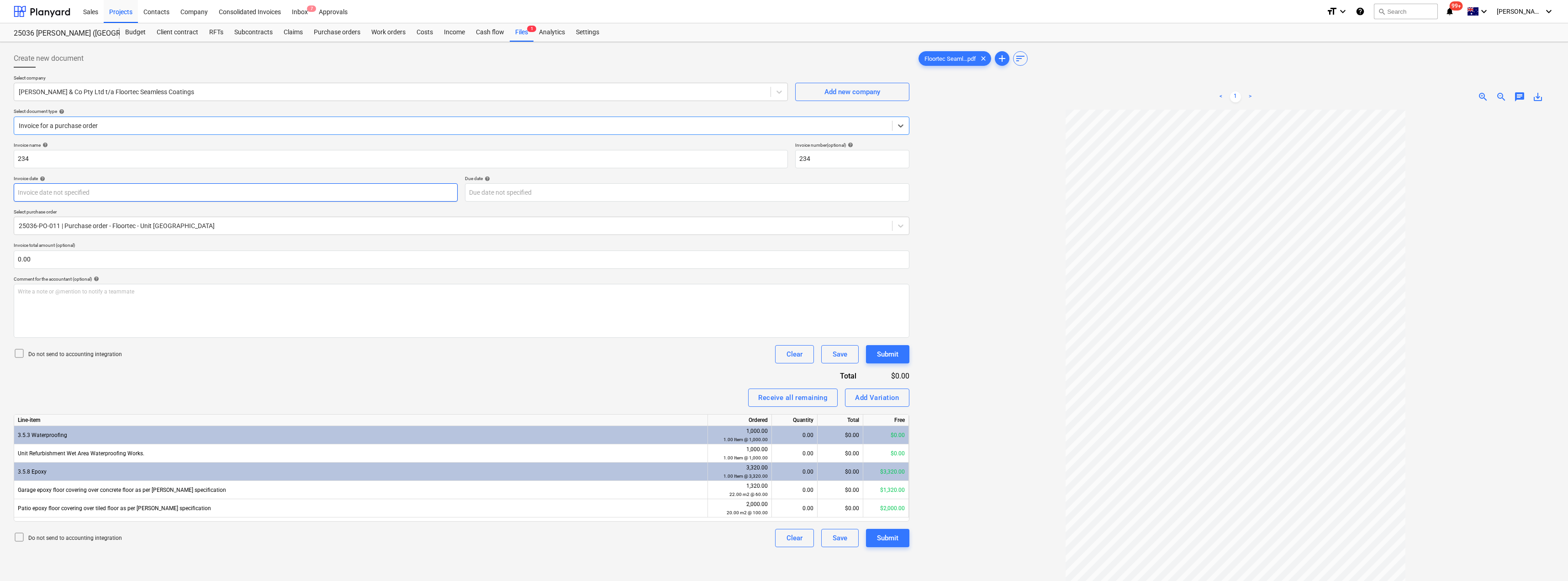
click at [115, 198] on body "Sales Projects Contacts Company Consolidated Invoices Inbox 7 Approvals format_…" at bounding box center [784, 290] width 1568 height 581
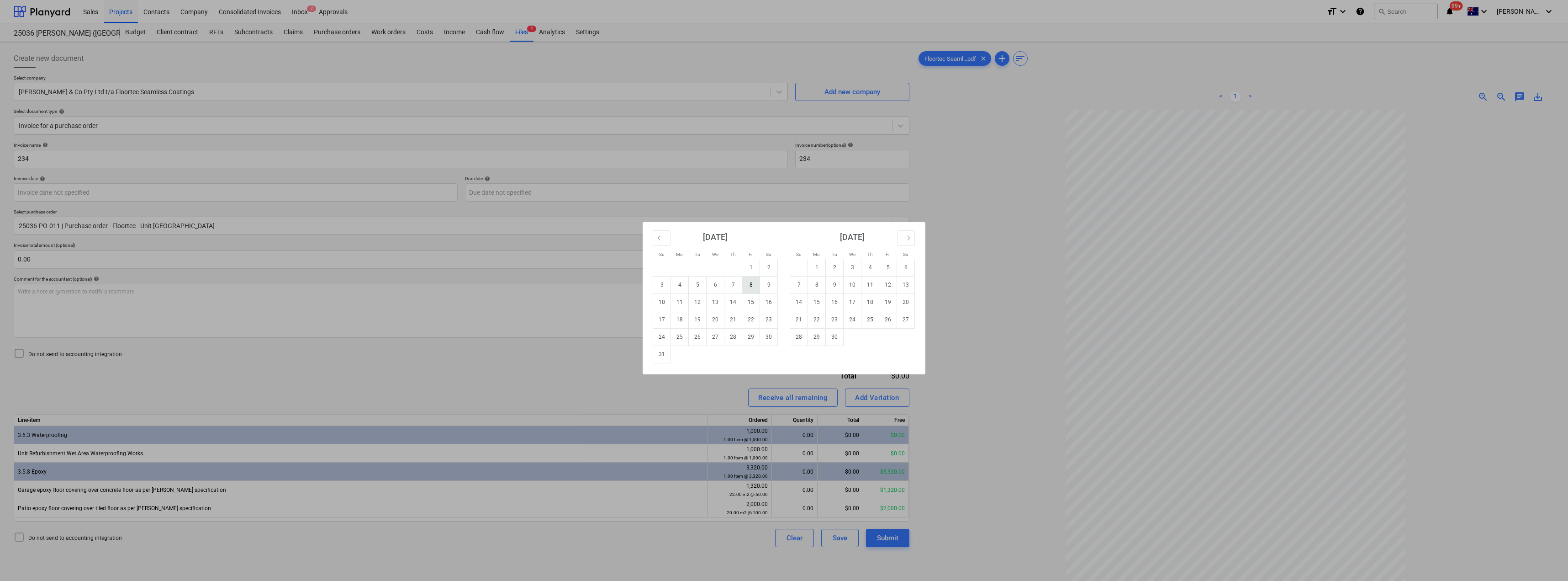
click at [747, 285] on td "8" at bounding box center [751, 285] width 18 height 17
type input "[DATE]"
click at [532, 194] on body "Sales Projects Contacts Company Consolidated Invoices Inbox 7 Approvals format_…" at bounding box center [784, 290] width 1568 height 581
click at [754, 317] on td "22" at bounding box center [751, 319] width 18 height 17
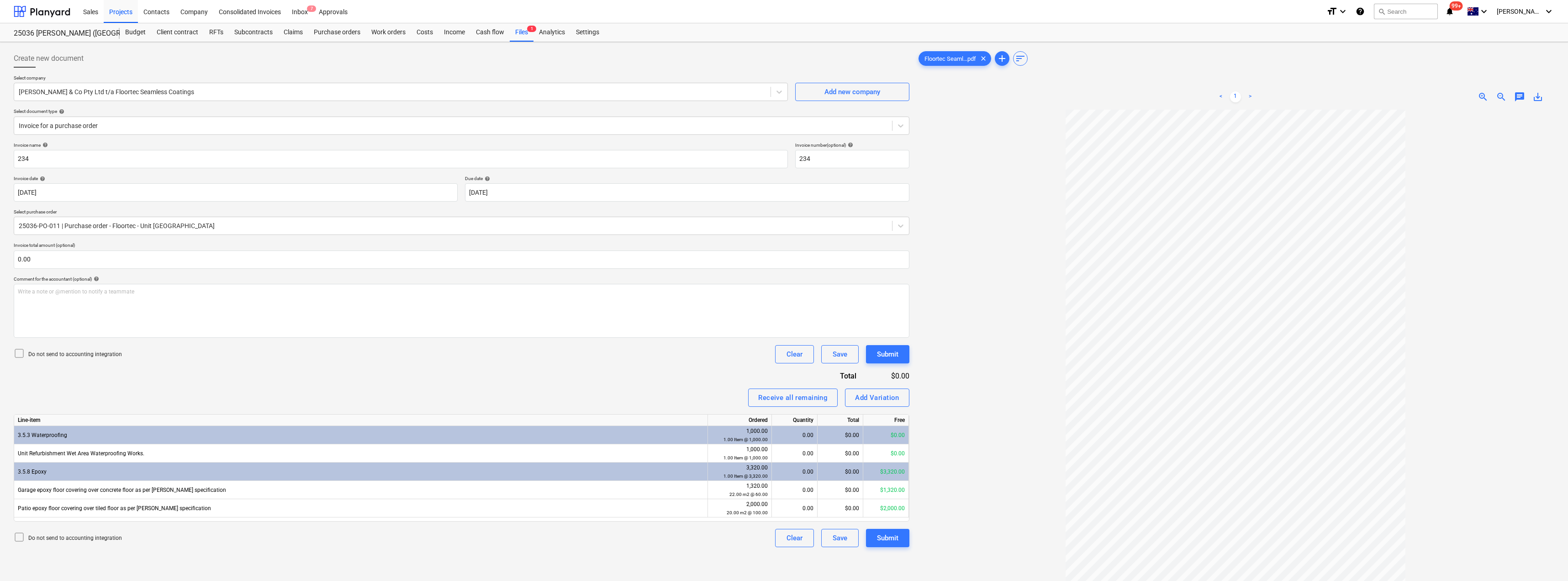
type input "[DATE]"
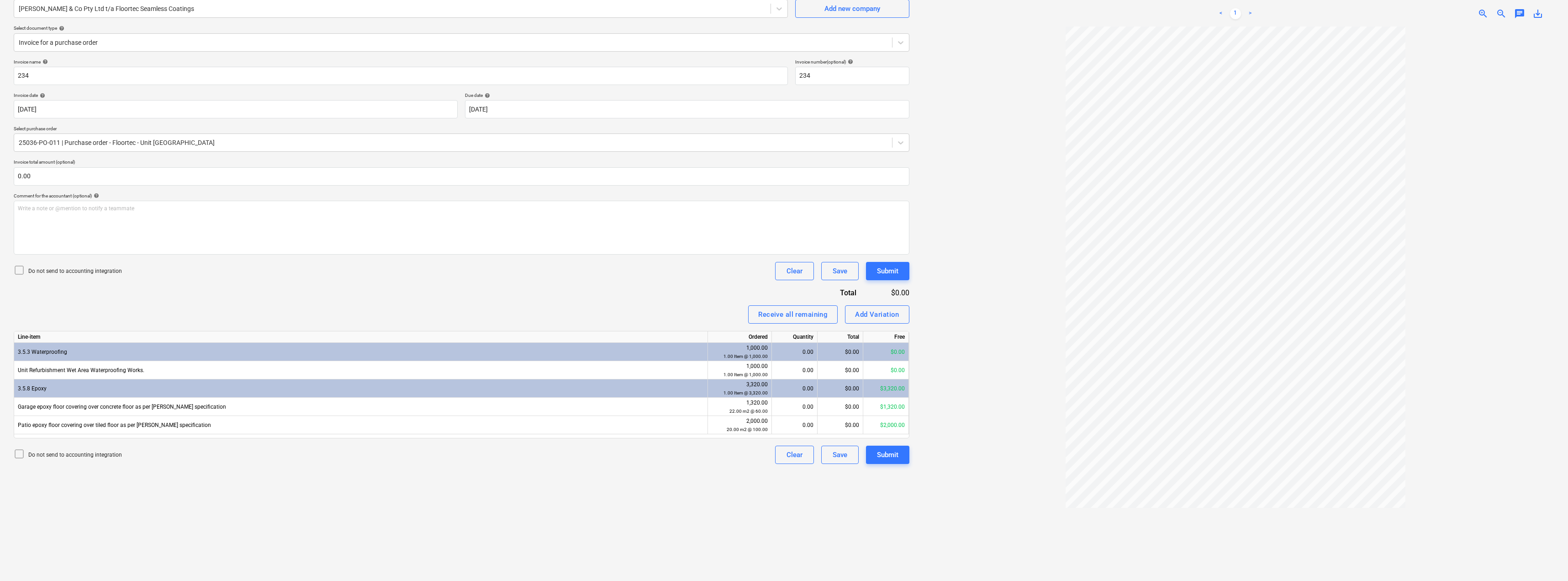
scroll to position [92, 0]
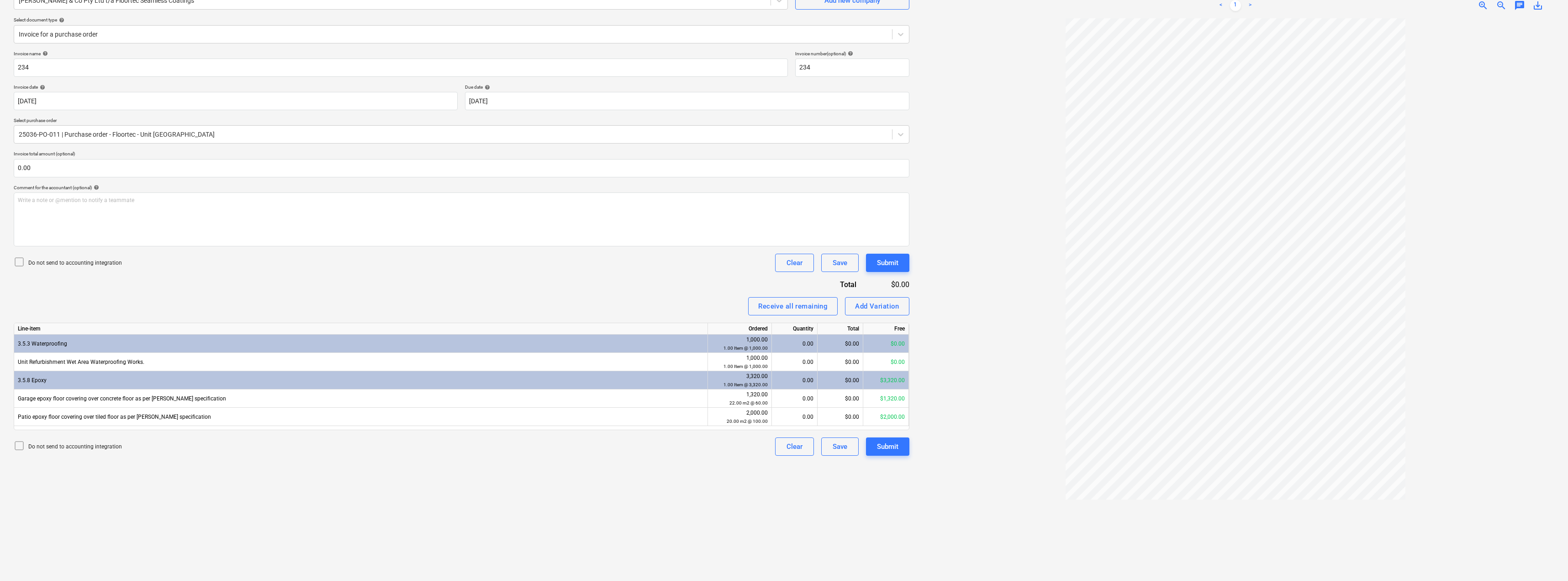
click at [411, 272] on div "Do not send to accounting integration Clear Save Submit" at bounding box center [461, 262] width 896 height 18
click at [784, 396] on div "0.00" at bounding box center [794, 398] width 38 height 18
type input "1"
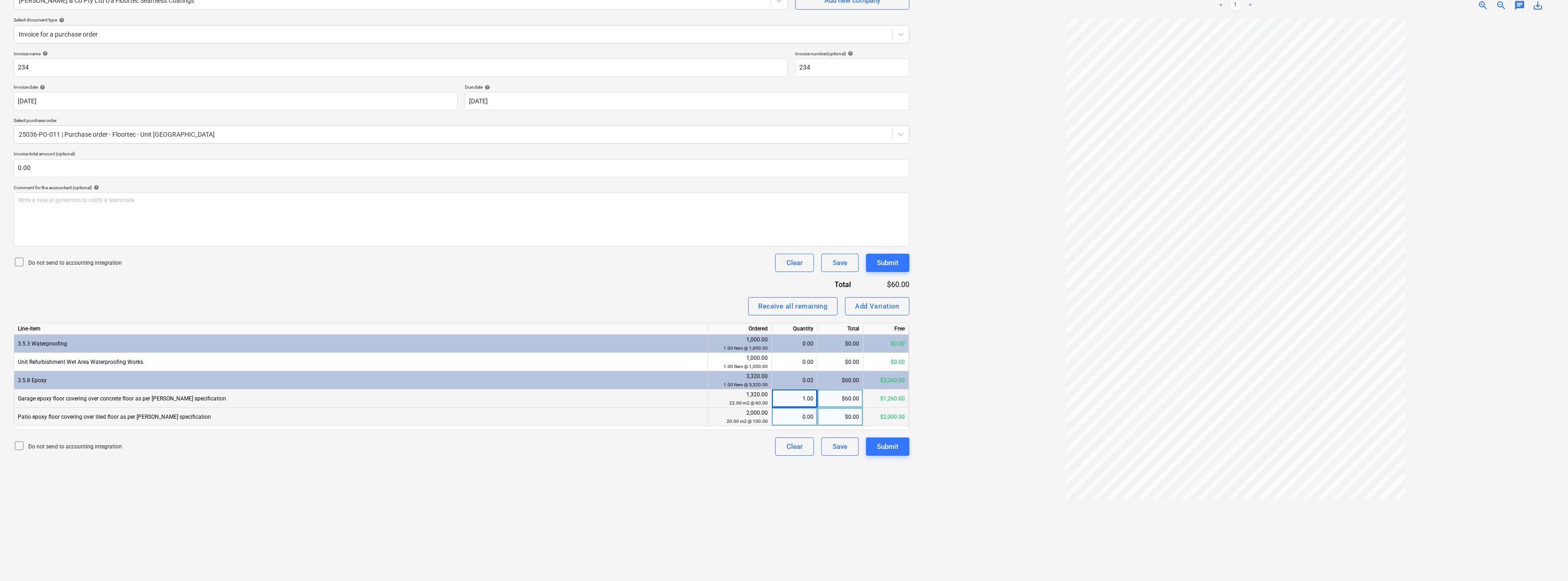
click at [784, 418] on div "0.00" at bounding box center [794, 416] width 38 height 18
type input "1"
click at [677, 276] on div "Invoice name help 234 Invoice number (optional) help 234 Invoice date help [DAT…" at bounding box center [461, 253] width 896 height 405
click at [784, 397] on div "$60.00" at bounding box center [840, 398] width 46 height 18
click at [784, 398] on div "1.00" at bounding box center [794, 398] width 38 height 18
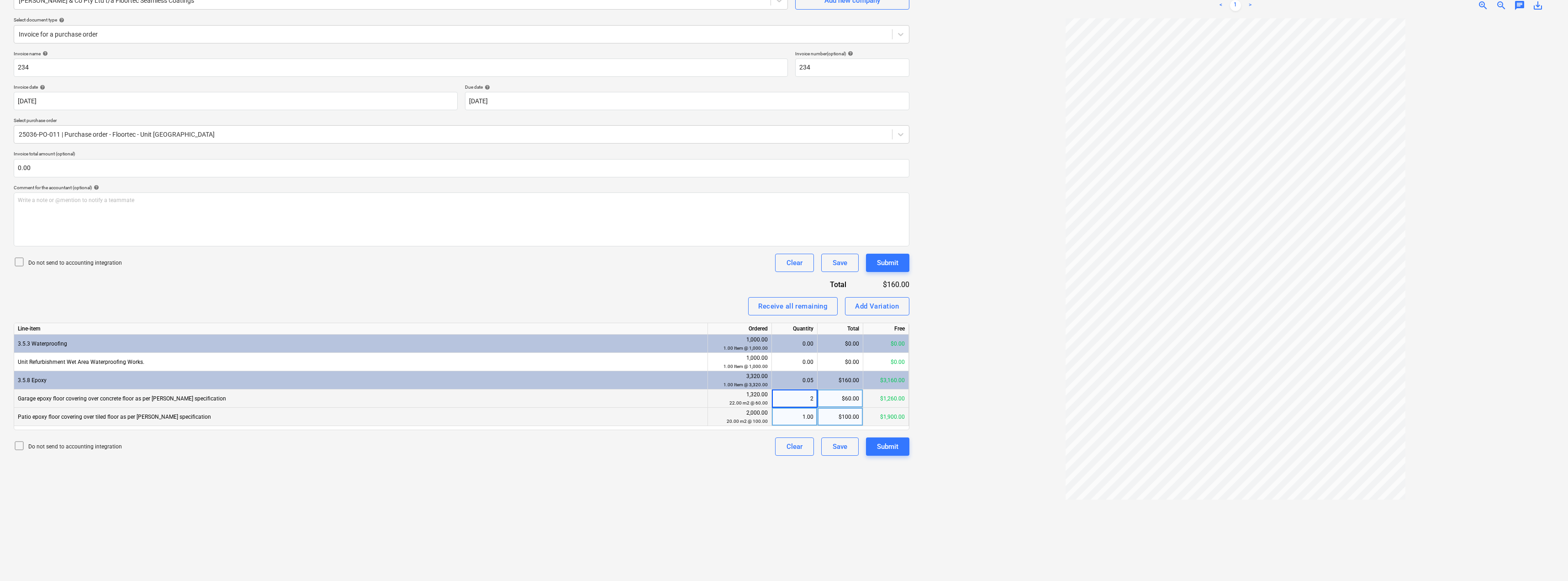
type input "22"
click at [784, 419] on div "1.00" at bounding box center [794, 416] width 38 height 18
type input "20"
click at [666, 285] on div "Invoice name help 234 Invoice number (optional) help 234 Invoice date help [DAT…" at bounding box center [461, 253] width 896 height 405
click at [784, 444] on div "Submit" at bounding box center [887, 446] width 22 height 12
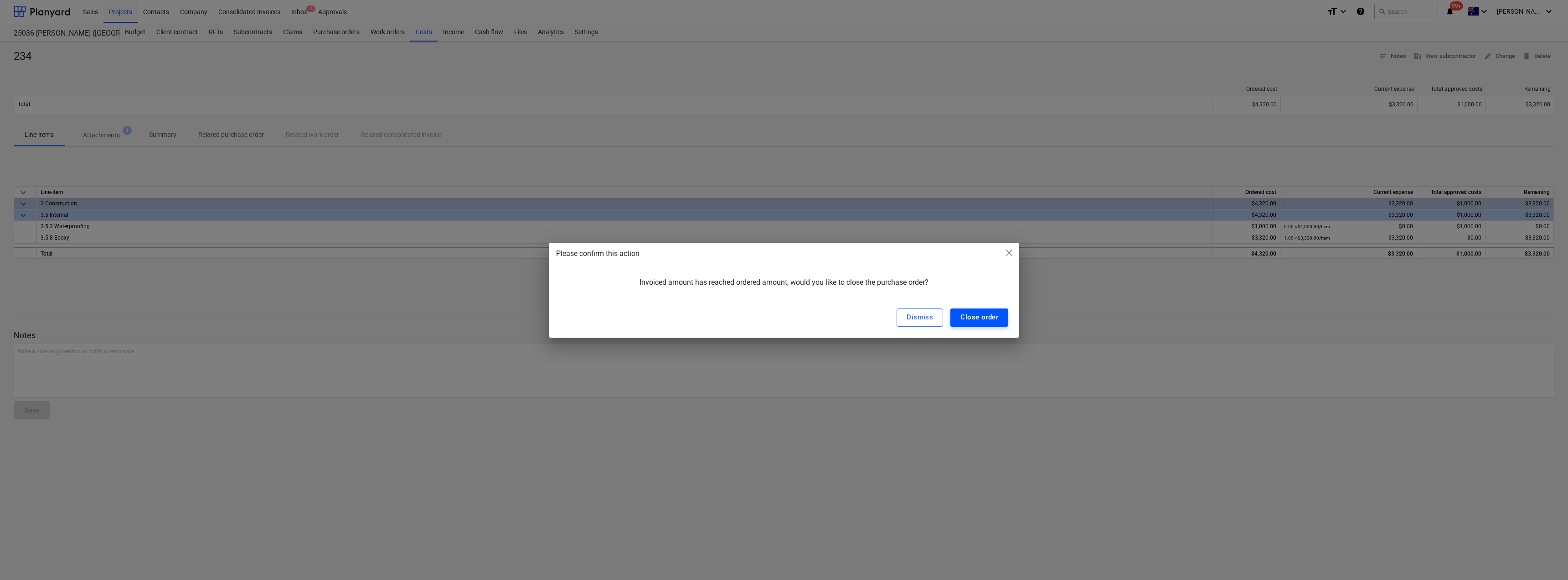
click at [783, 314] on div "Close order" at bounding box center [979, 317] width 38 height 12
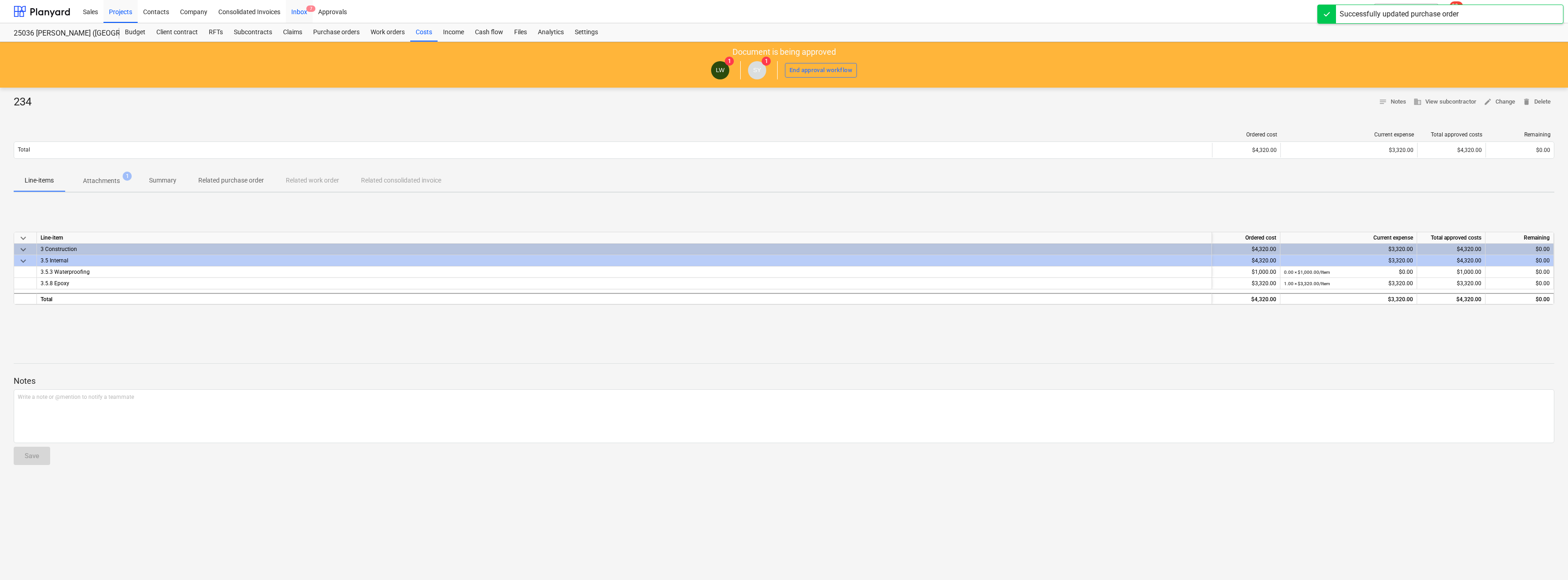
click at [306, 19] on div "Inbox 7" at bounding box center [299, 11] width 27 height 24
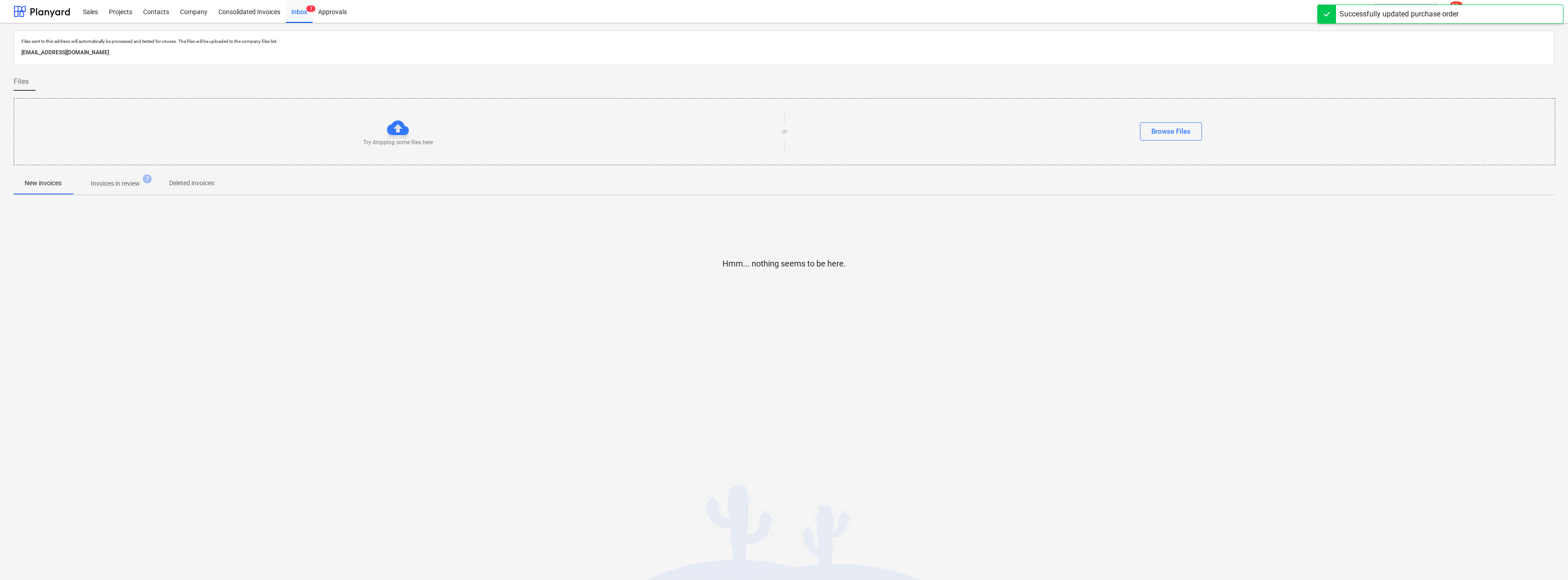
click at [124, 182] on p "Invoices in review" at bounding box center [115, 184] width 49 height 10
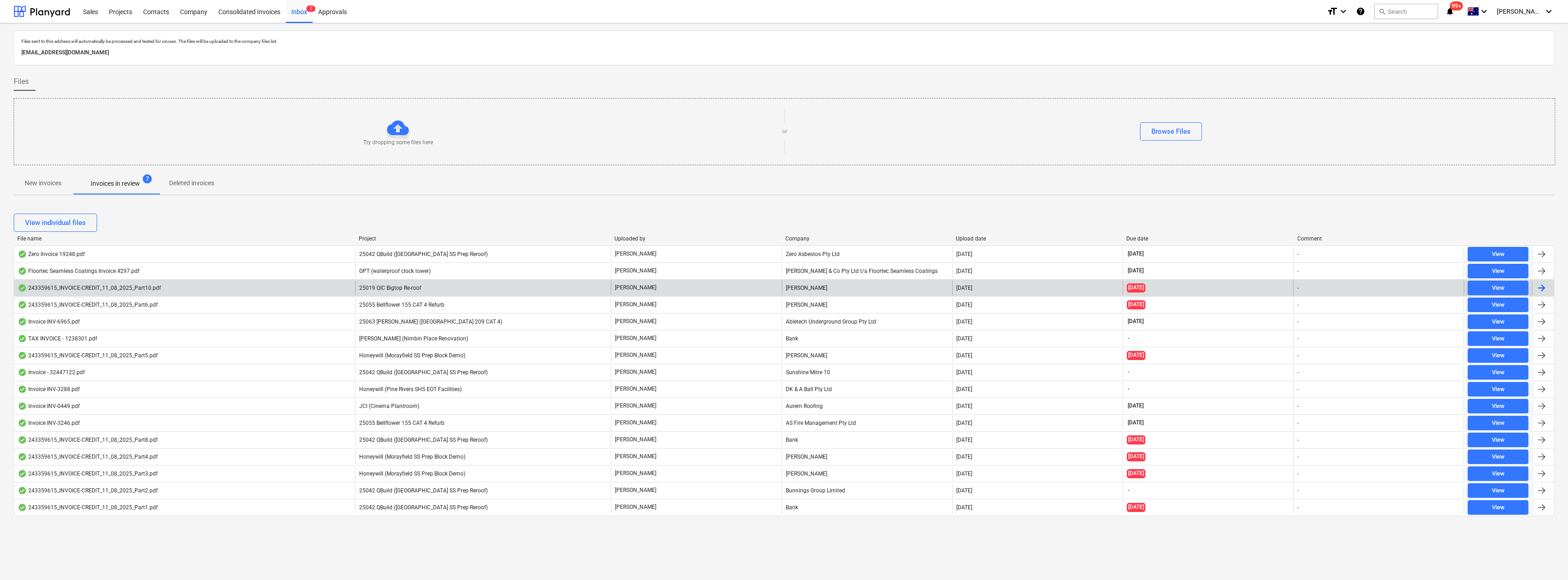
click at [783, 285] on div "[PERSON_NAME]" at bounding box center [867, 288] width 170 height 15
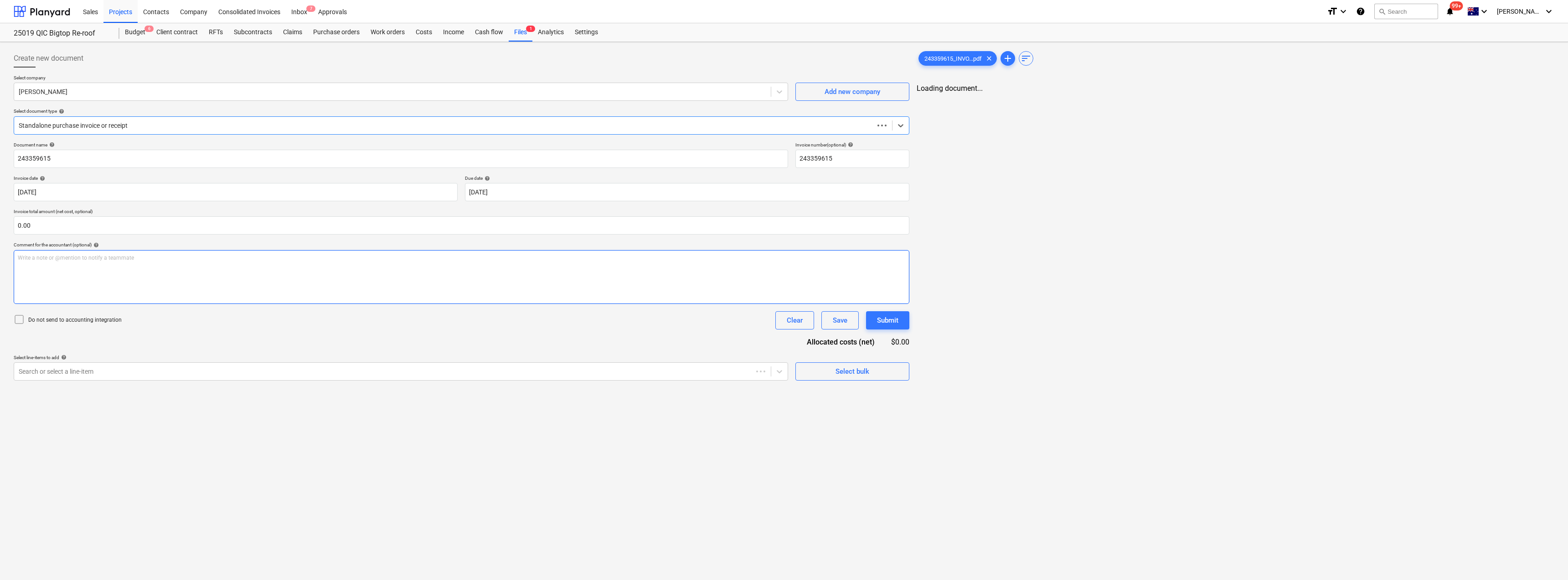
type input "243359615"
type input "[DATE]"
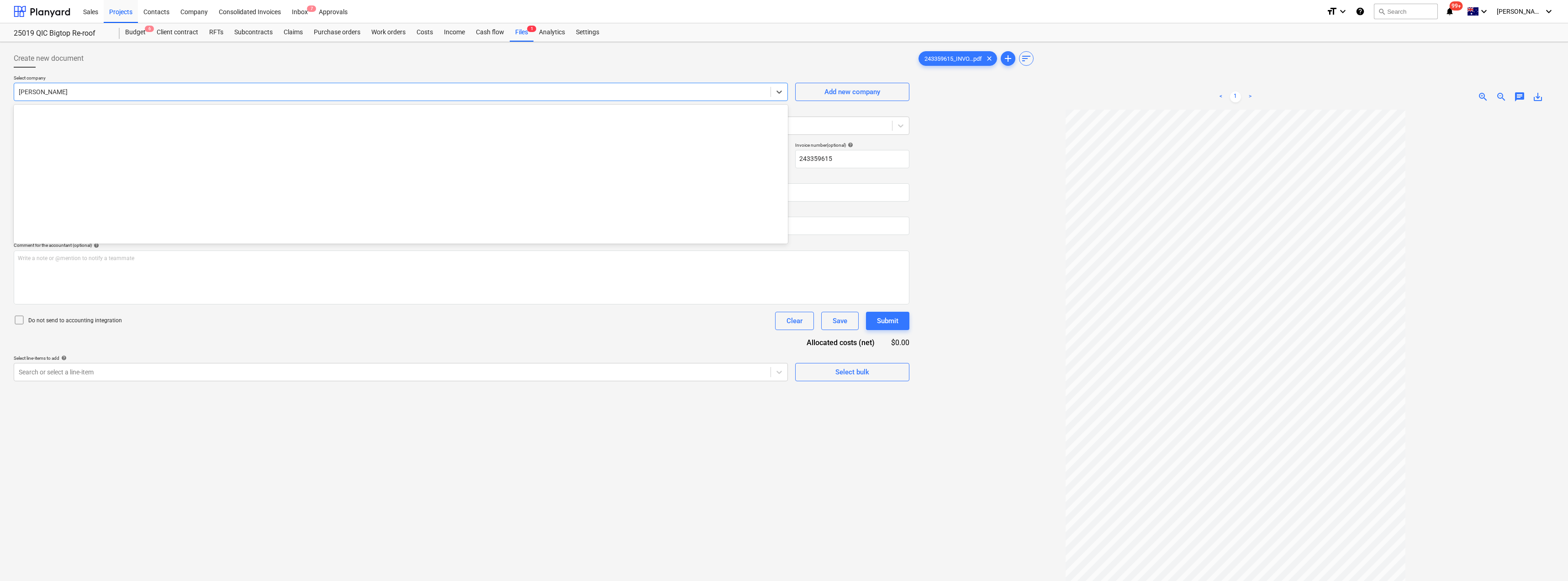
click at [176, 87] on div at bounding box center [392, 92] width 747 height 9
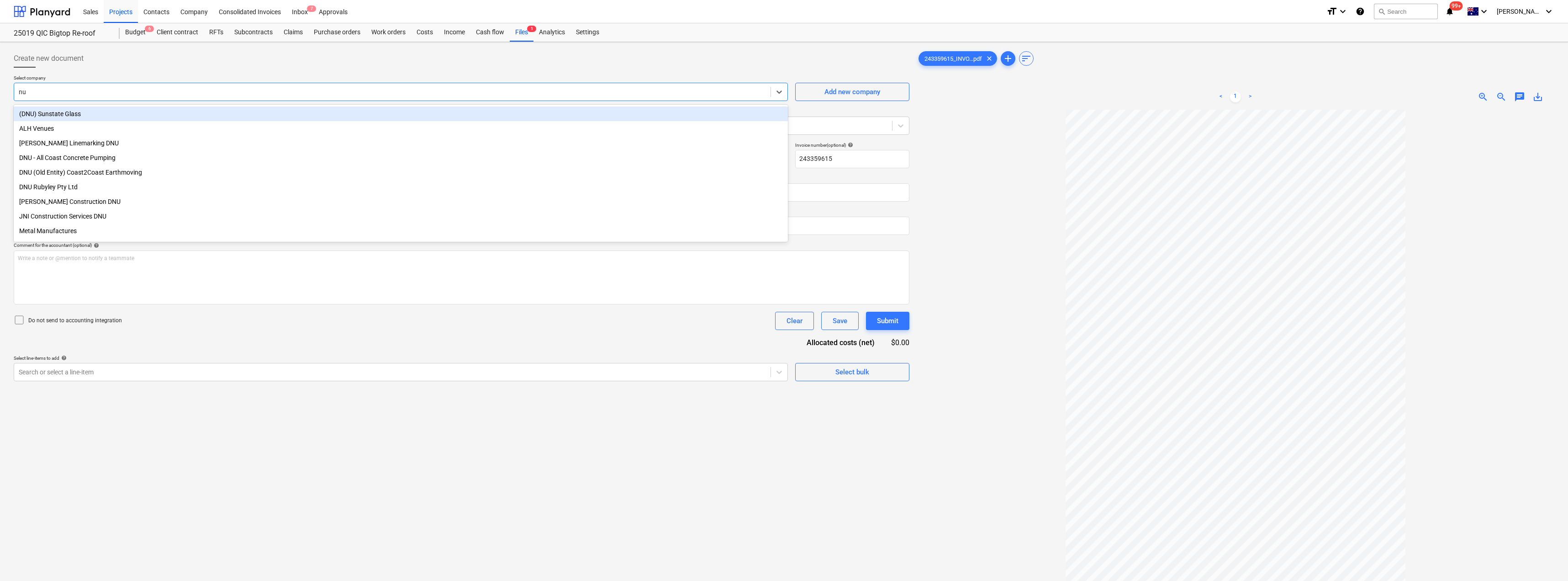
type input "n"
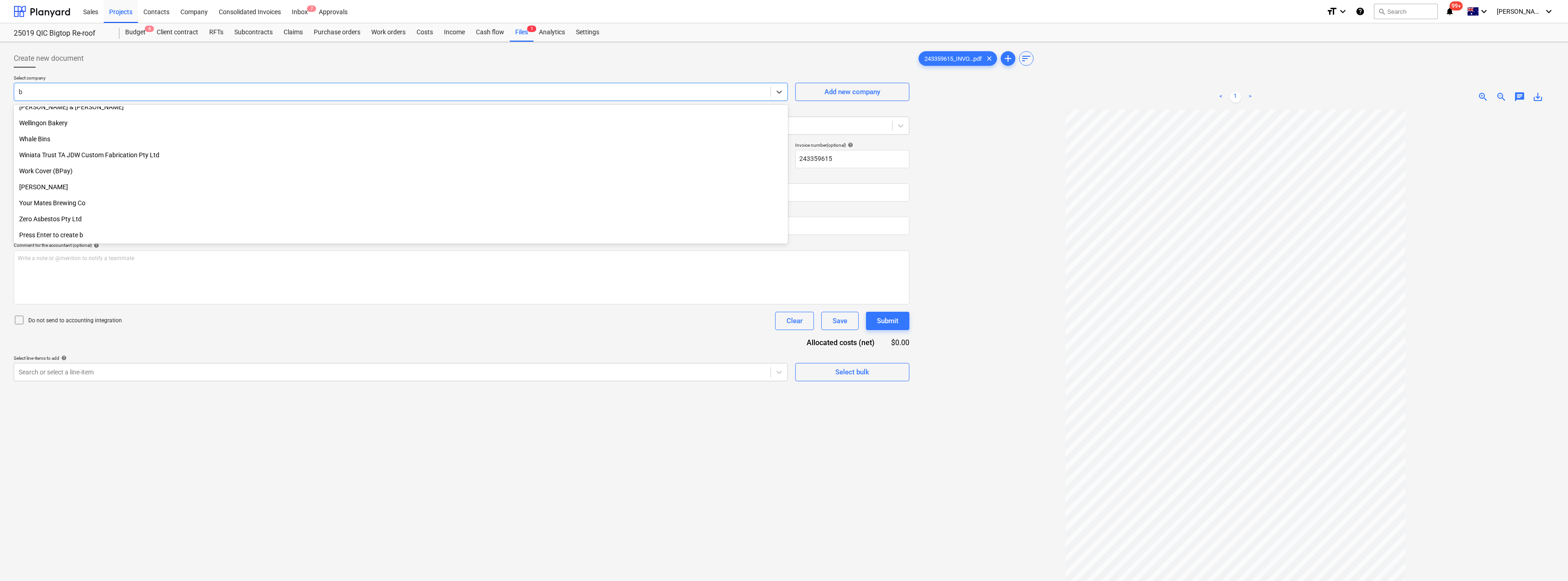
scroll to position [519, 0]
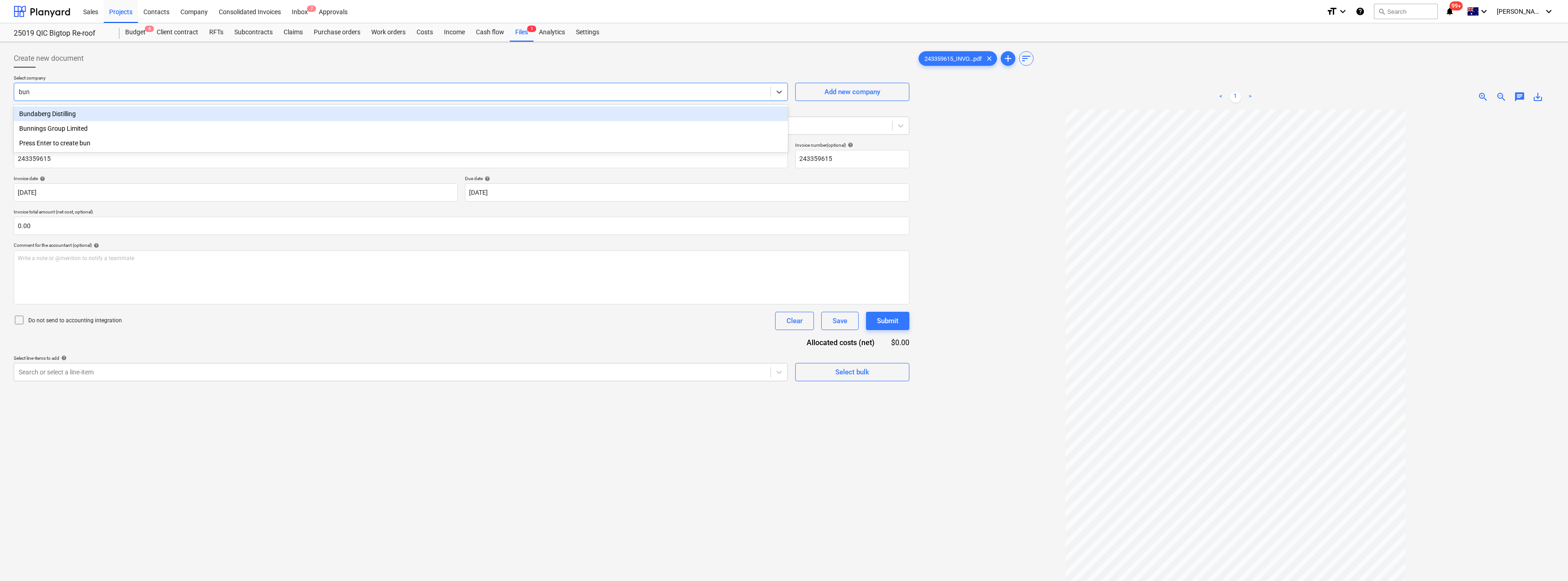
type input "[PERSON_NAME]"
click at [135, 112] on div "Bunnings Group Limited" at bounding box center [401, 113] width 774 height 15
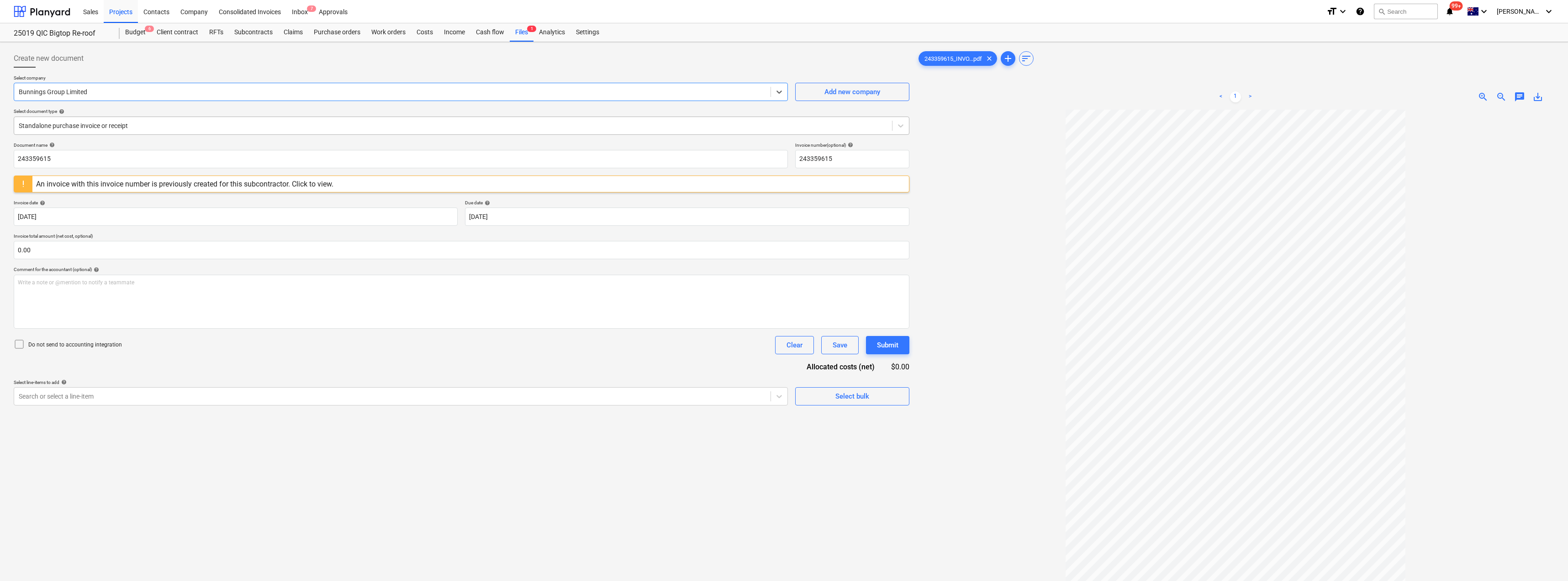
click at [136, 124] on div at bounding box center [453, 125] width 869 height 9
drag, startPoint x: 78, startPoint y: 160, endPoint x: 0, endPoint y: 157, distance: 78.1
click at [0, 157] on div "Create new document Select company Bunnings Group Limited Add new company Selec…" at bounding box center [784, 357] width 1568 height 630
drag, startPoint x: 82, startPoint y: 154, endPoint x: 5, endPoint y: 156, distance: 77.0
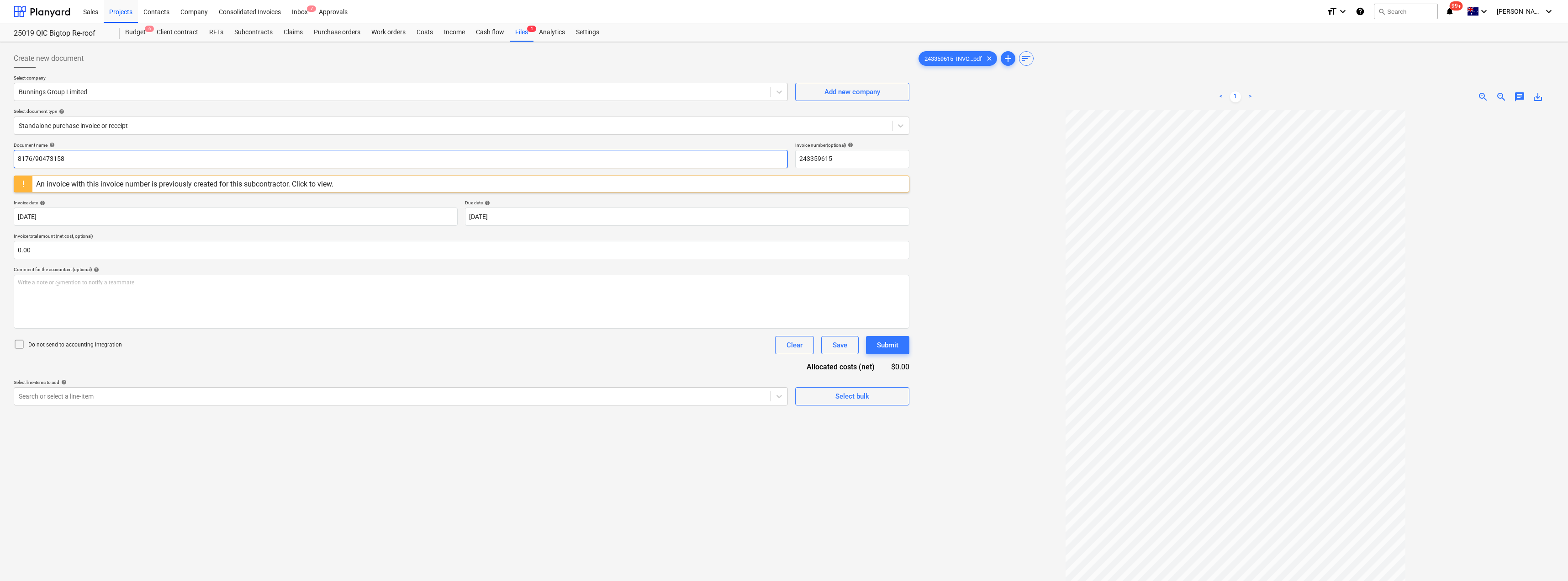
click at [8, 157] on div "Create new document Select company Bunnings Group Limited Add new company Selec…" at bounding box center [784, 357] width 1568 height 630
type input "8176/90473158"
drag, startPoint x: 855, startPoint y: 158, endPoint x: 797, endPoint y: 162, distance: 58.1
click at [784, 162] on input "243359615" at bounding box center [852, 159] width 114 height 18
paste input "8176/90473158"
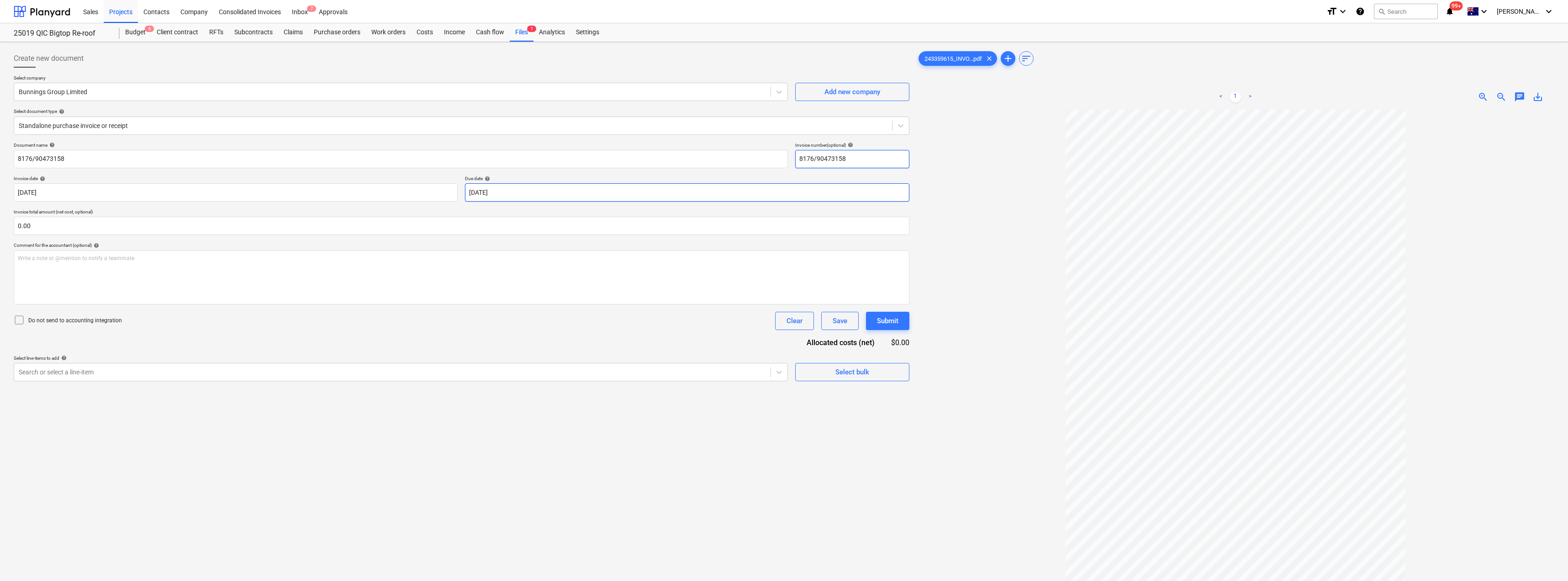
type input "8176/90473158"
click at [529, 194] on body "Sales Projects Contacts Company Consolidated Invoices Inbox 7 Approvals format_…" at bounding box center [784, 290] width 1568 height 581
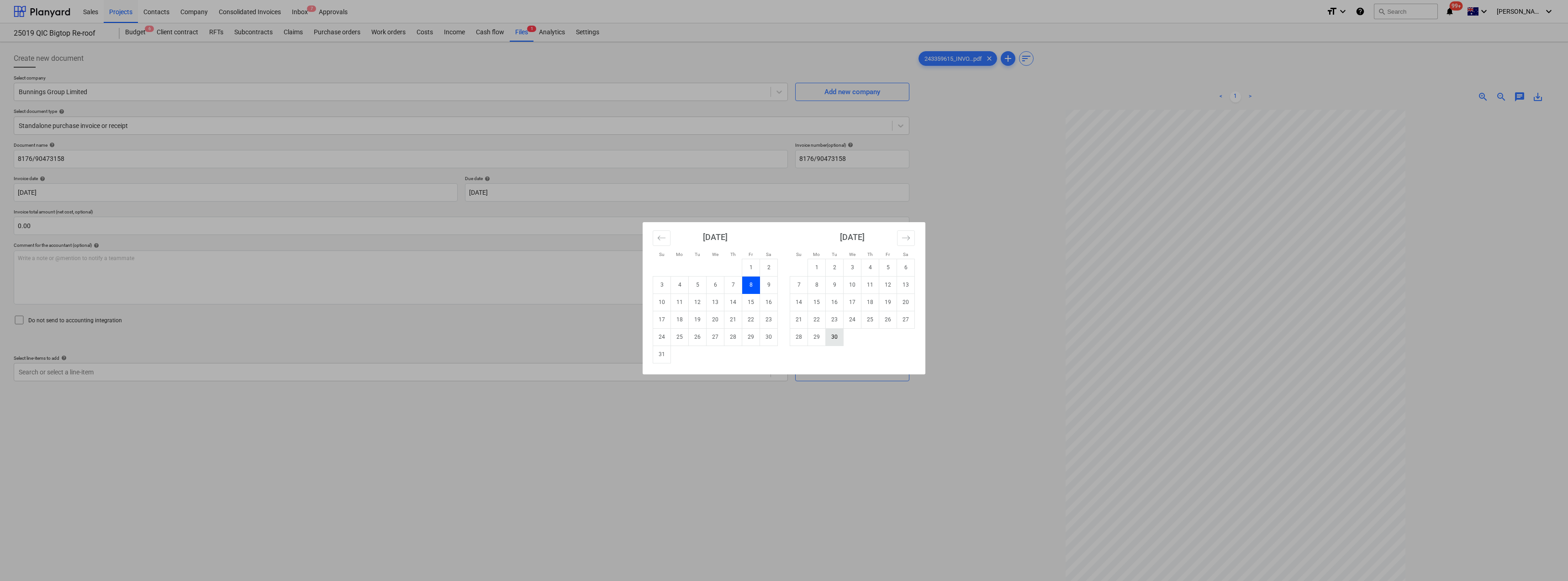
click at [784, 339] on td "30" at bounding box center [835, 337] width 18 height 17
type input "[DATE]"
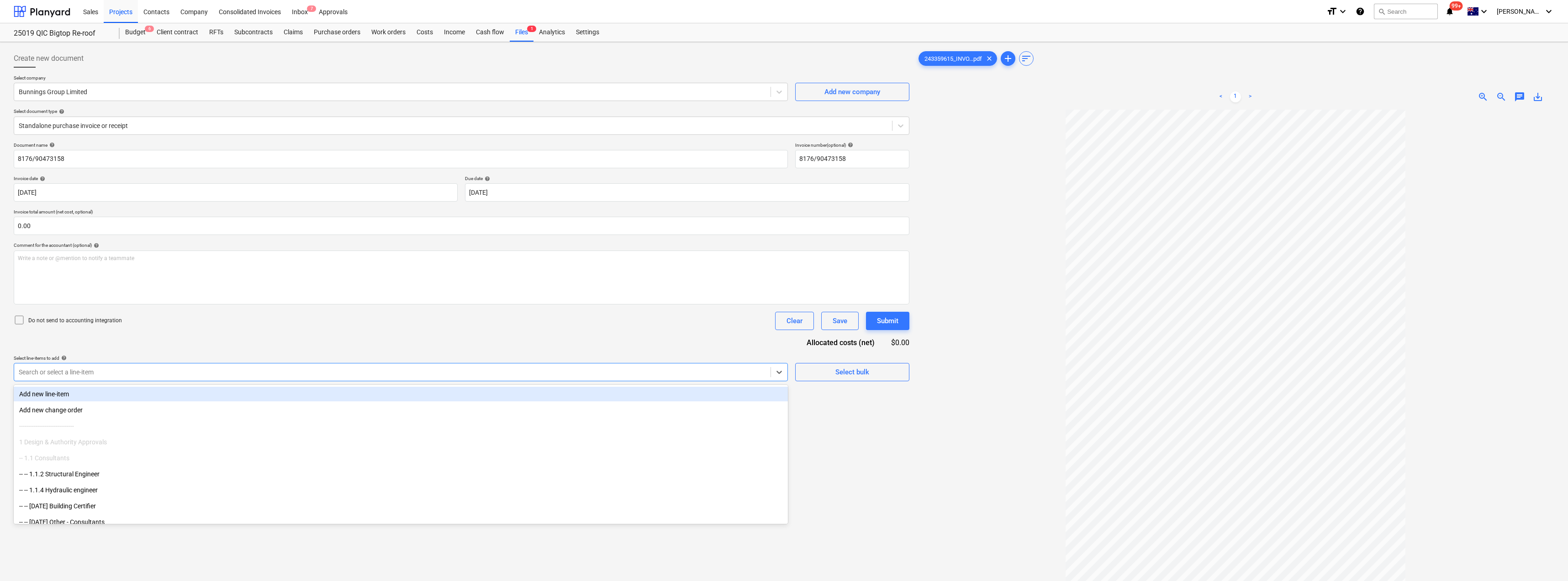
click at [176, 371] on div at bounding box center [392, 371] width 747 height 9
type input "mat"
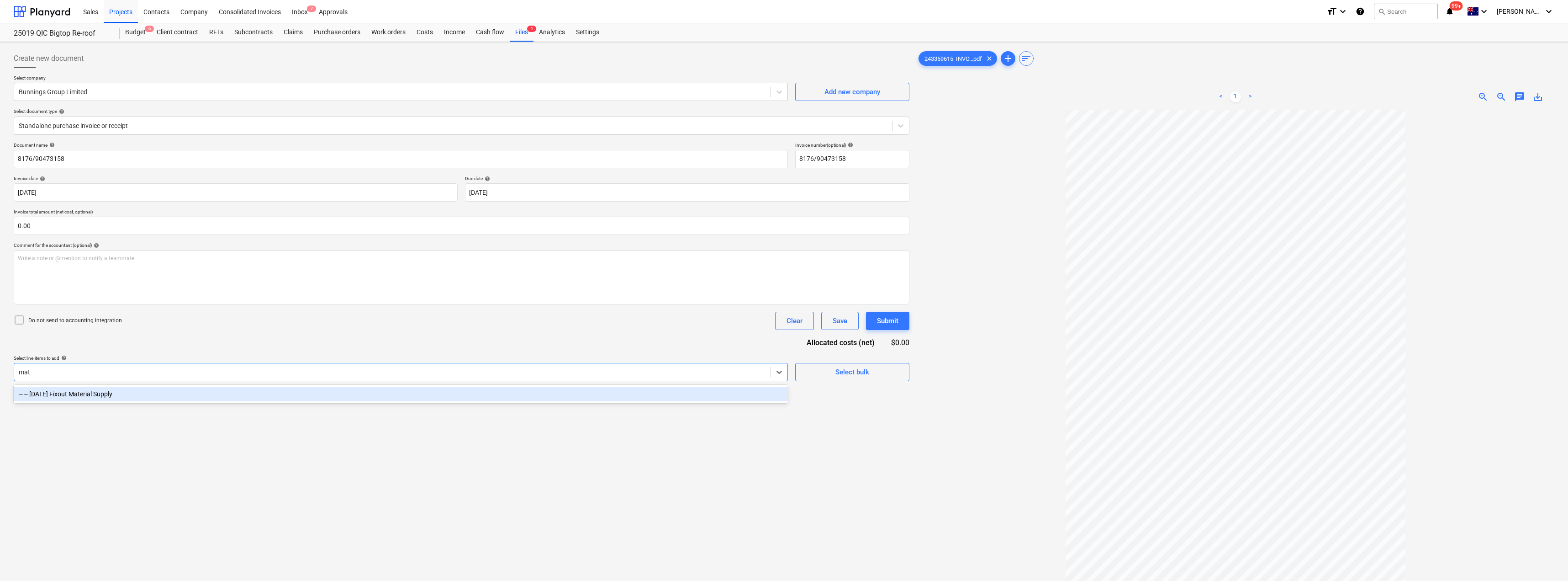
click at [166, 392] on div "-- -- [DATE] Fixout Material Supply" at bounding box center [401, 394] width 774 height 15
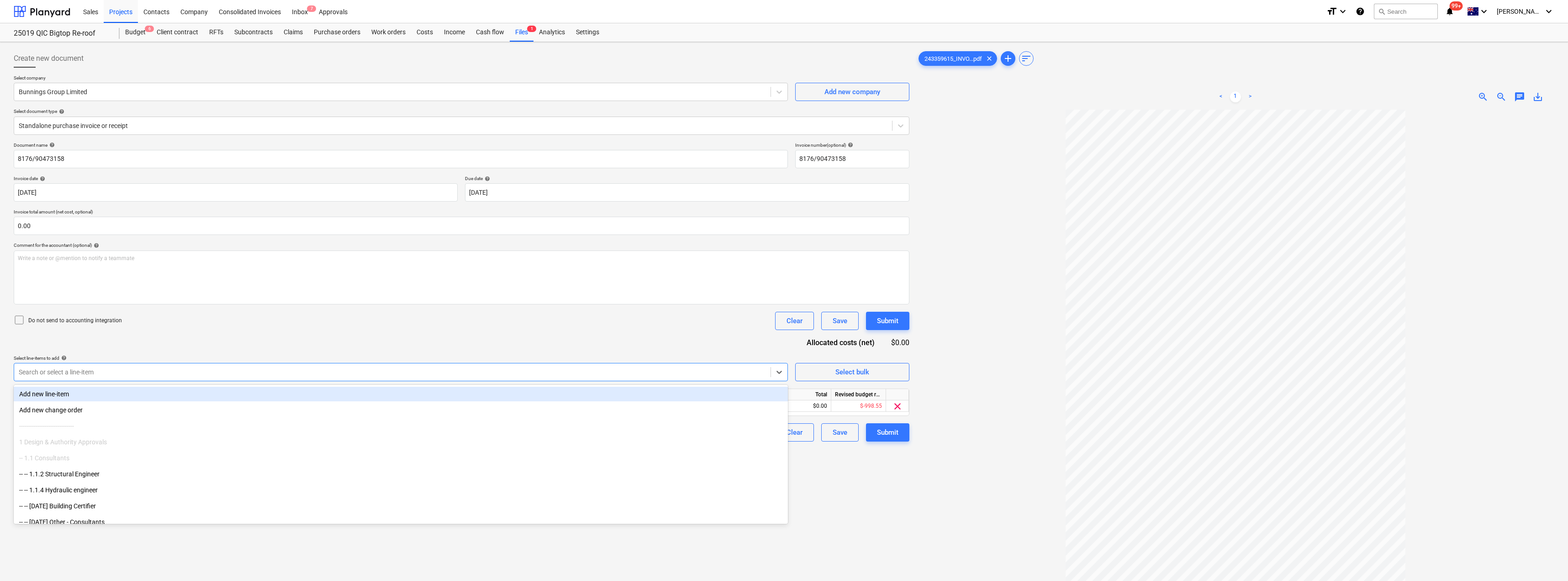
click at [209, 337] on div "Document name help 8176/90473158 Invoice number (optional) help 8176/90473158 I…" at bounding box center [461, 292] width 896 height 299
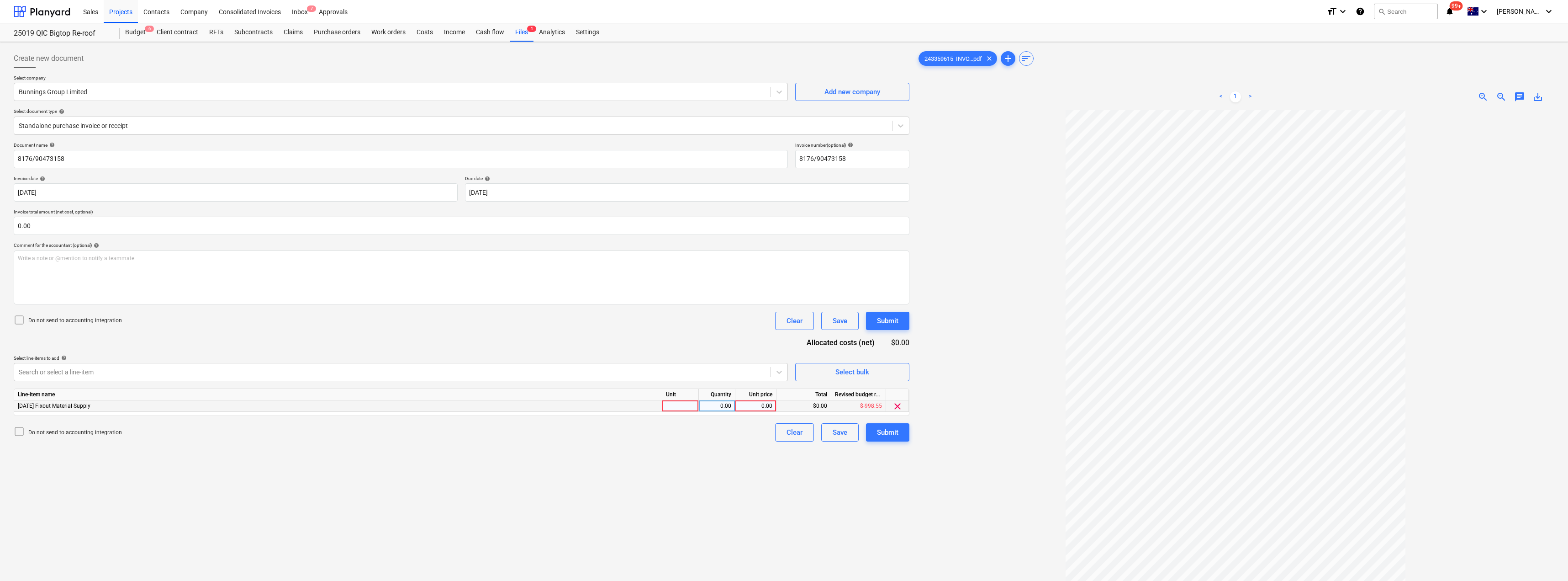
click at [685, 410] on div at bounding box center [680, 406] width 37 height 11
type input "Item"
type input "118.47"
click at [695, 451] on div "Create new document Select company Bunnings Group Limited Add new company Selec…" at bounding box center [461, 357] width 903 height 623
click at [784, 433] on div "Submit" at bounding box center [887, 432] width 22 height 12
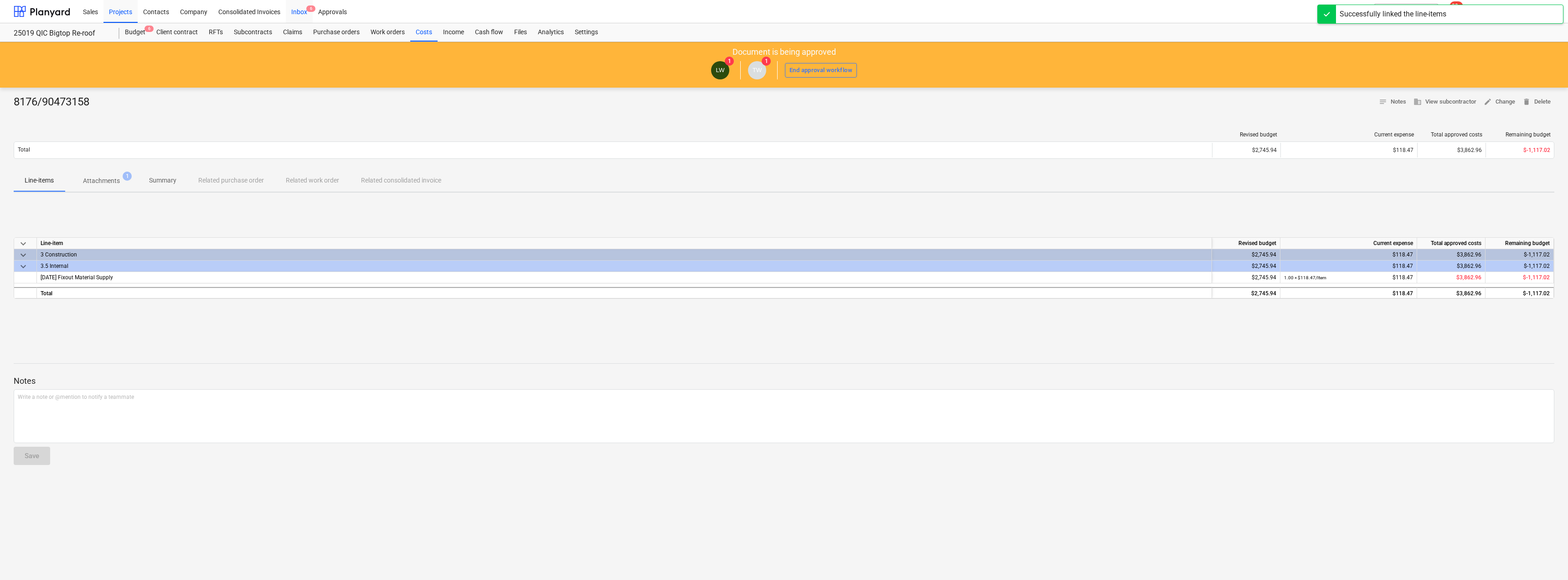
click at [297, 8] on div "Inbox 6" at bounding box center [299, 11] width 27 height 24
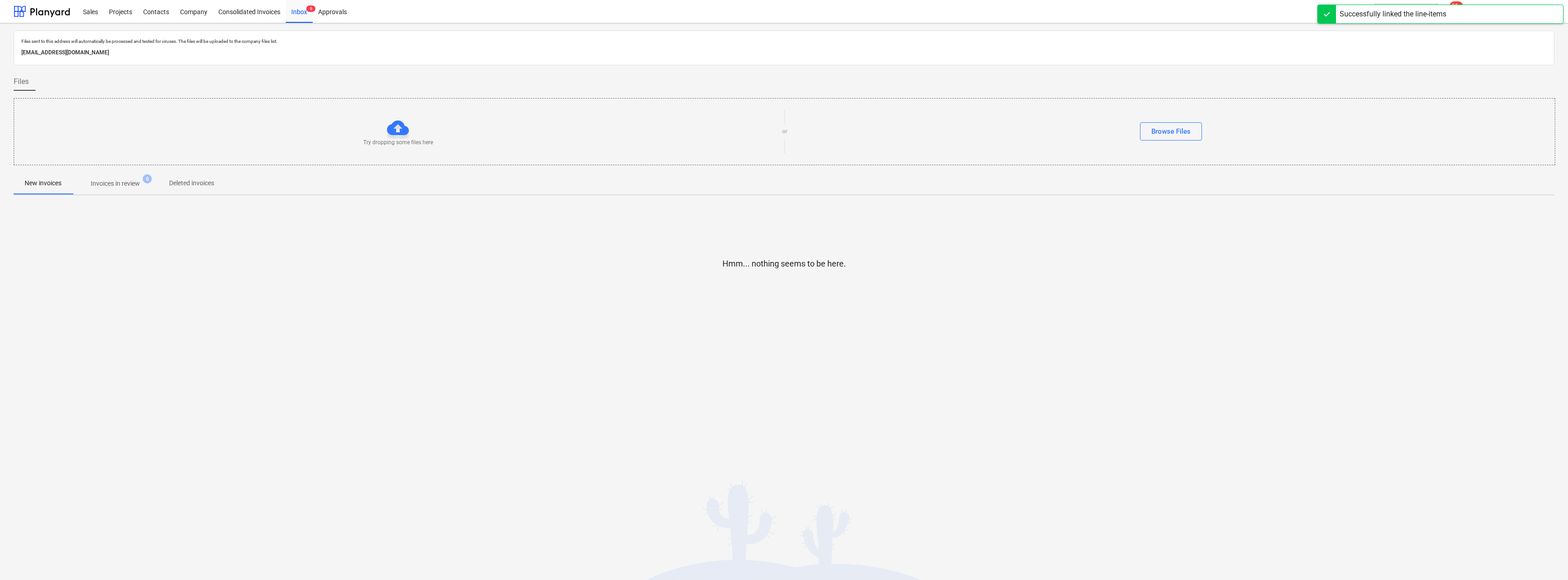
click at [109, 185] on p "Invoices in review" at bounding box center [115, 184] width 49 height 10
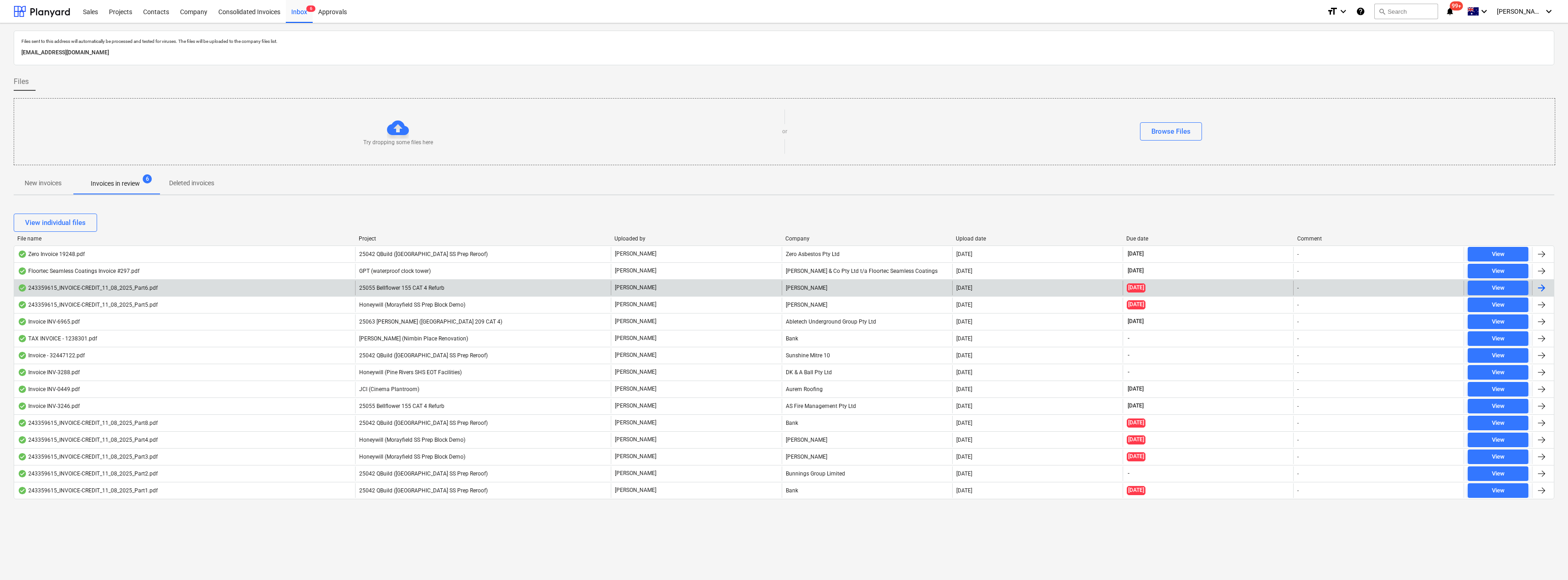
click at [423, 290] on span "25055 Bellflower 155 CAT 4 Refurb" at bounding box center [402, 288] width 85 height 6
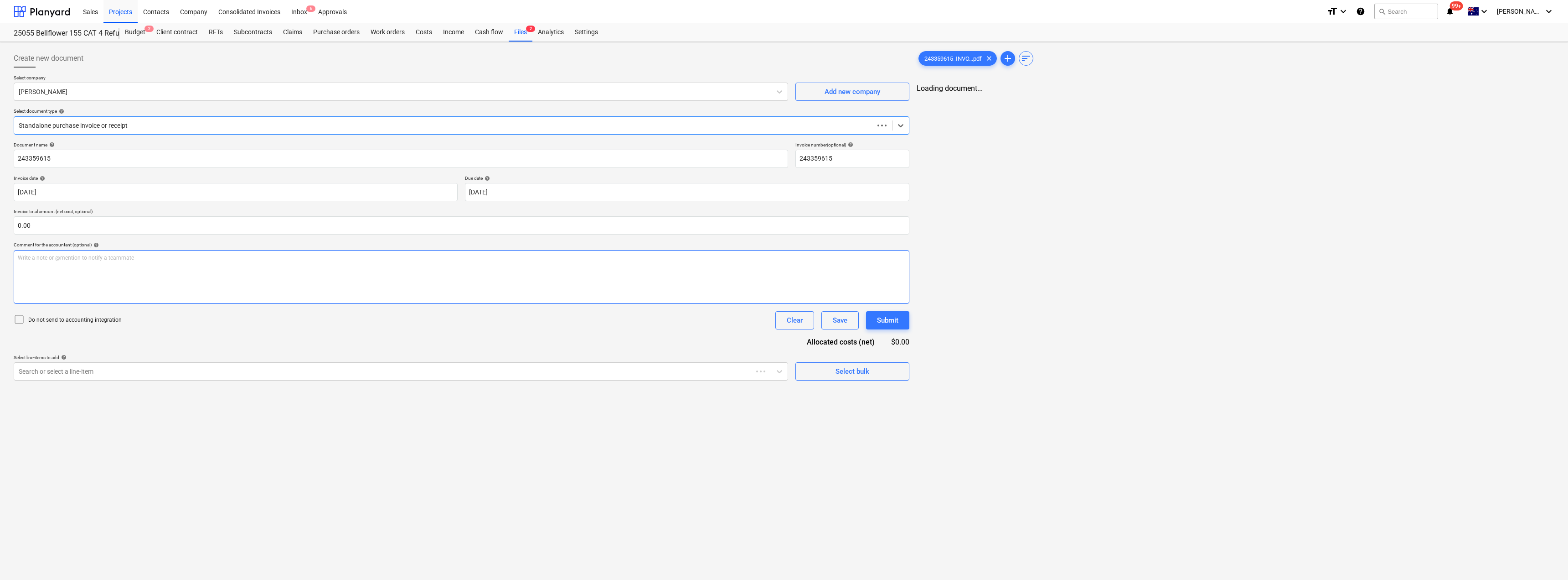
type input "243359615"
type input "[DATE]"
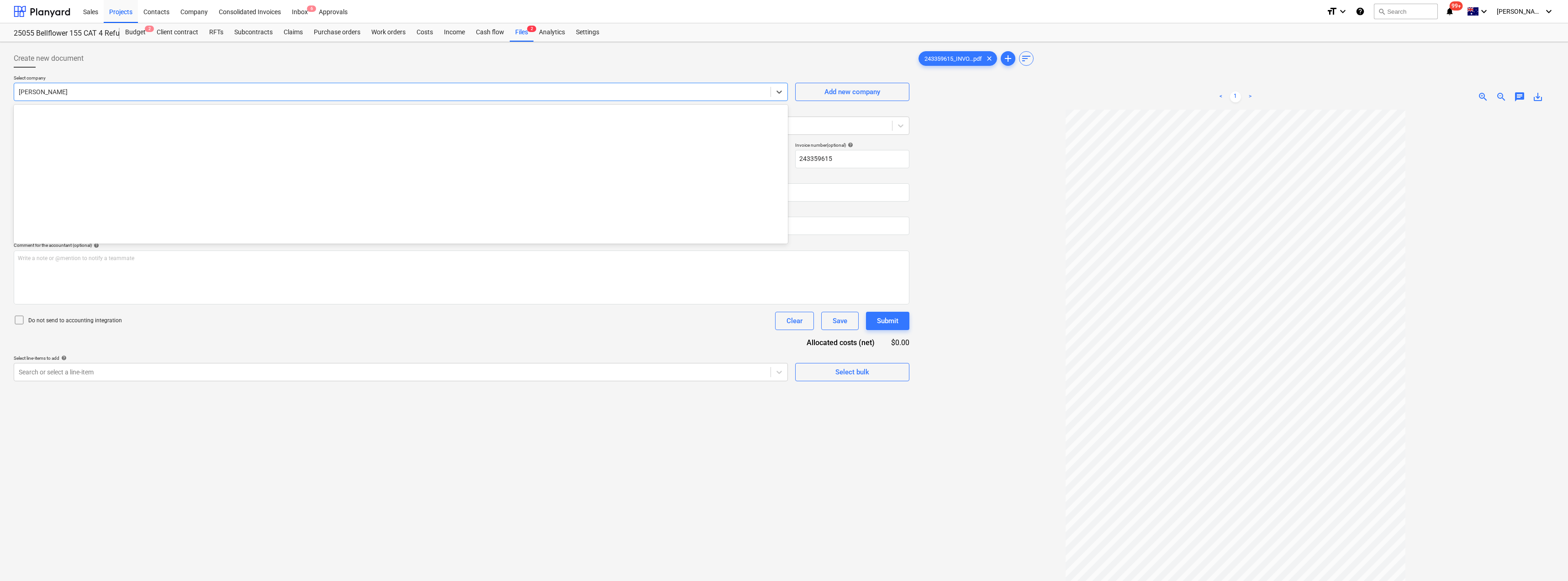
click at [96, 88] on div at bounding box center [392, 92] width 747 height 9
type input "[PERSON_NAME]"
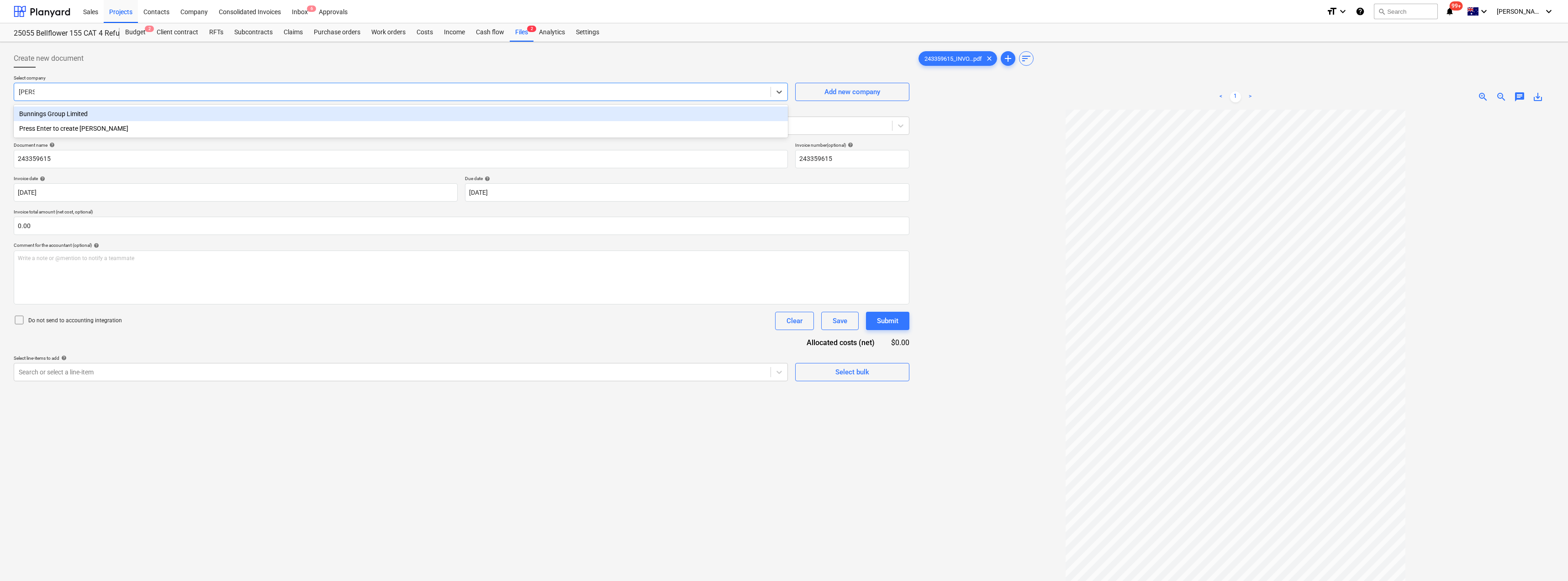
click at [90, 110] on div "Bunnings Group Limited" at bounding box center [401, 113] width 774 height 15
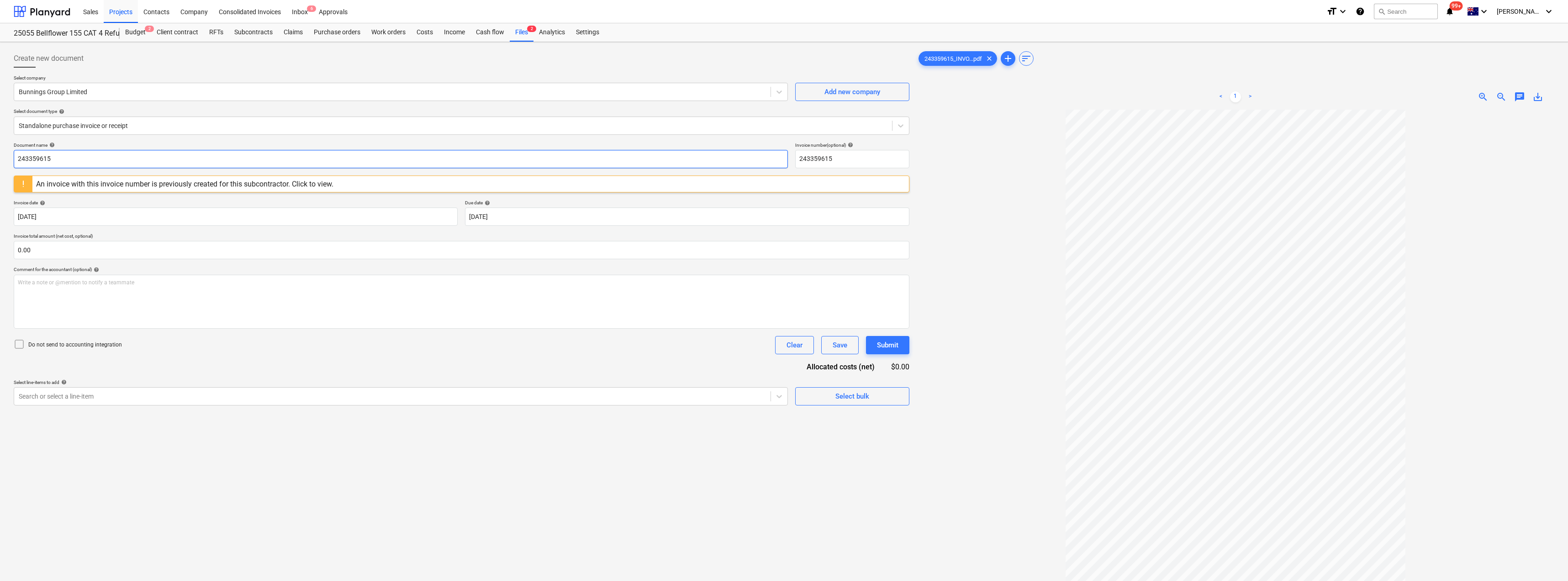
drag, startPoint x: 119, startPoint y: 156, endPoint x: 0, endPoint y: 151, distance: 119.1
click at [0, 151] on div "Create new document Select company Bunnings Group Limited Add new company Selec…" at bounding box center [784, 357] width 1568 height 630
drag, startPoint x: 87, startPoint y: 159, endPoint x: 8, endPoint y: 158, distance: 79.0
click at [10, 158] on div "Create new document Select company Bunnings Group Limited Add new company Selec…" at bounding box center [784, 357] width 1568 height 630
type input "8168/00103160"
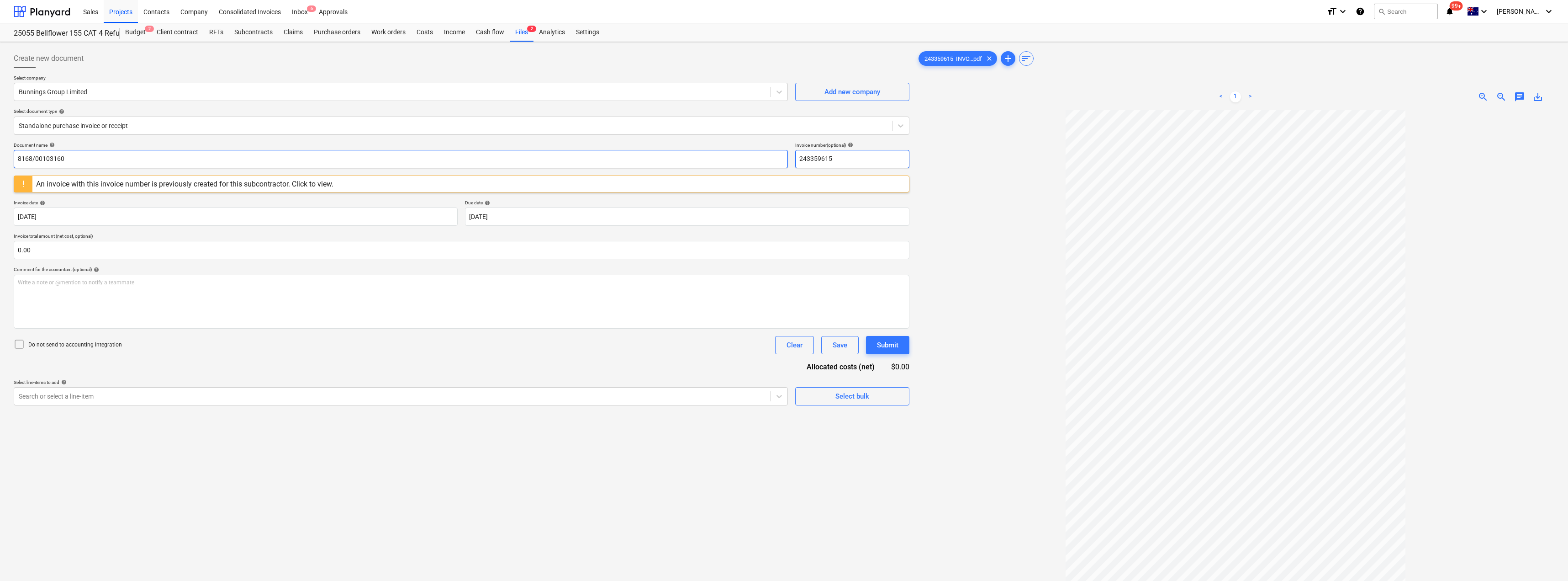
drag, startPoint x: 854, startPoint y: 158, endPoint x: 787, endPoint y: 155, distance: 67.1
click at [784, 155] on div "Document name help 8168/00103160 Invoice number (optional) help 243359615" at bounding box center [461, 155] width 896 height 26
paste input "8168/00103160"
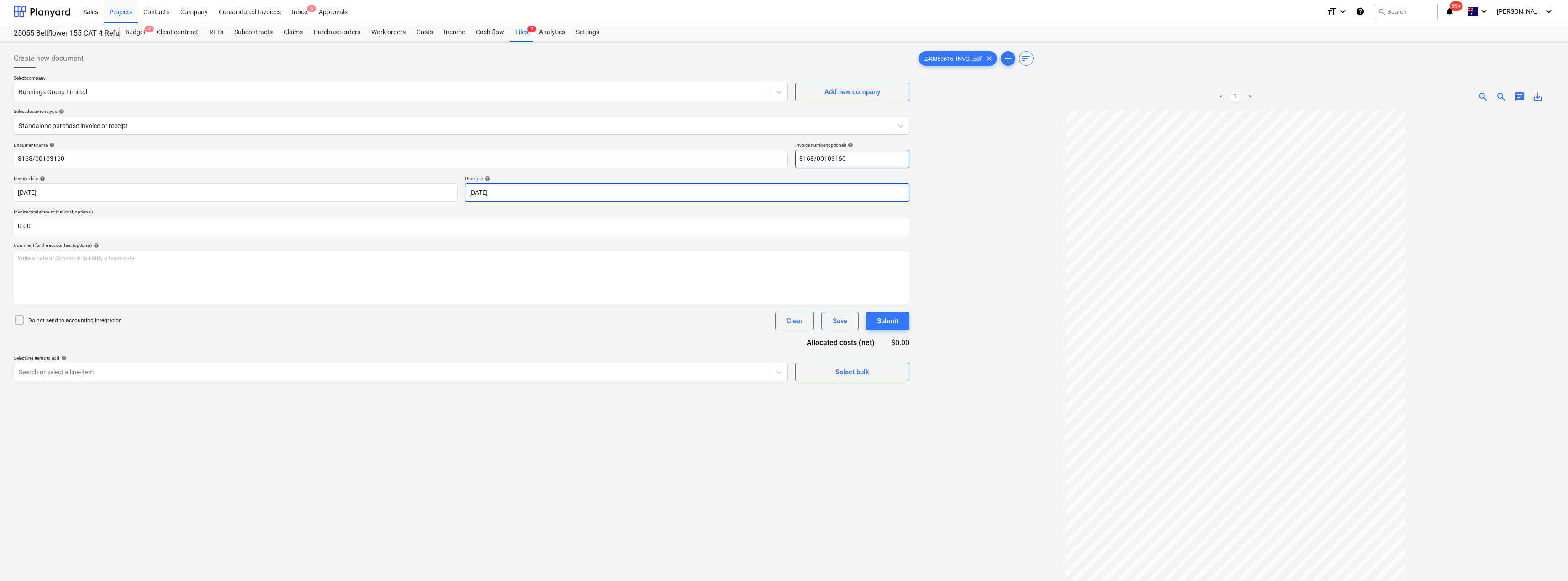
type input "8168/00103160"
click at [515, 192] on body "Sales Projects Contacts Company Consolidated Invoices Inbox 6 Approvals format_…" at bounding box center [784, 290] width 1568 height 581
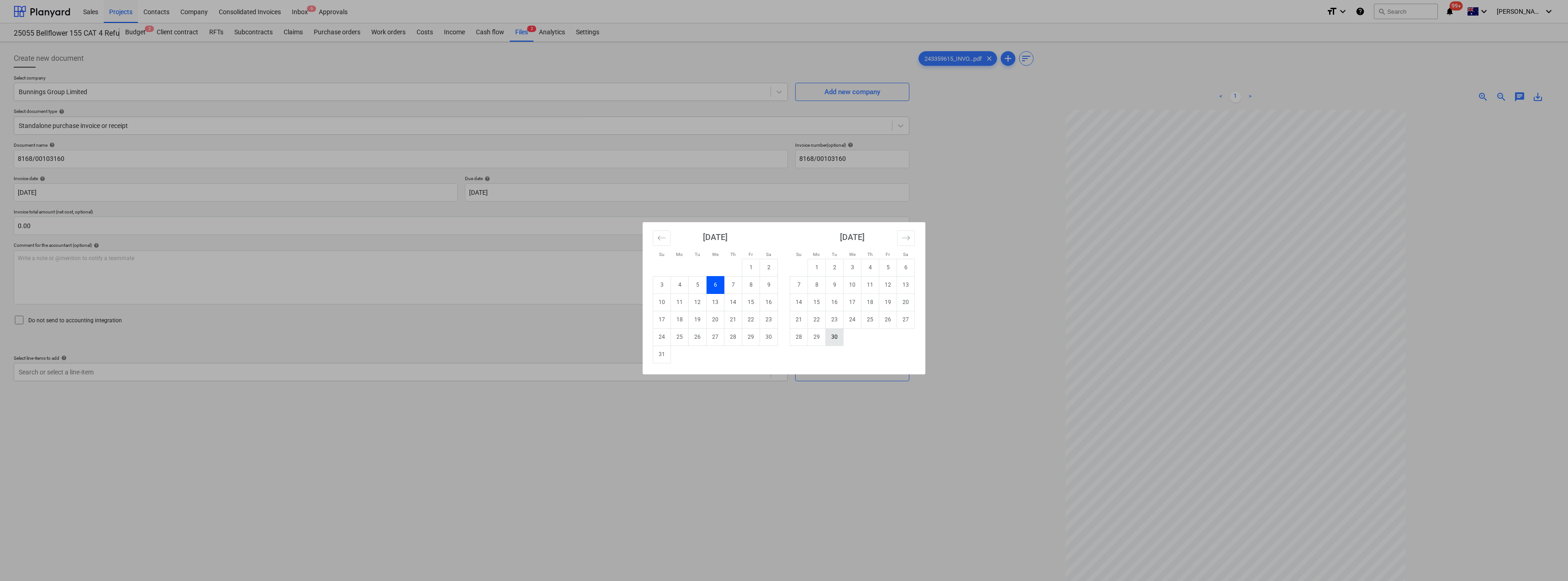
click at [784, 339] on td "30" at bounding box center [835, 337] width 18 height 17
type input "[DATE]"
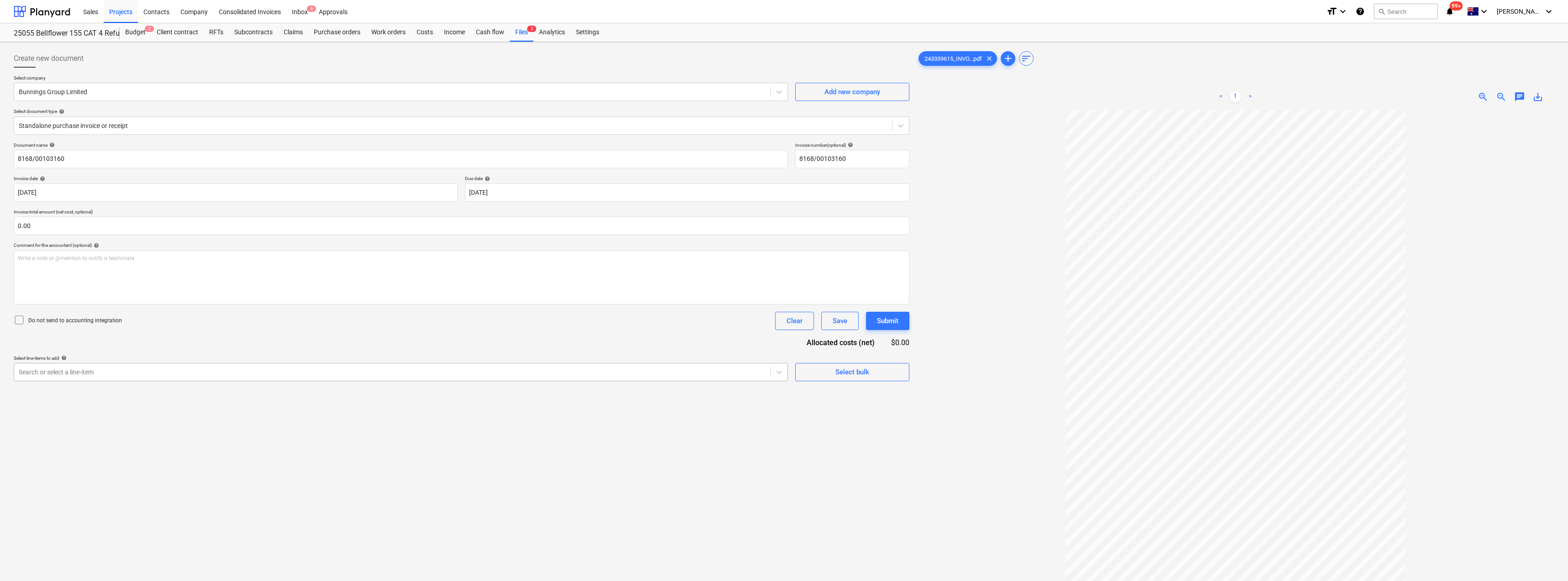
click at [170, 370] on div at bounding box center [392, 371] width 747 height 9
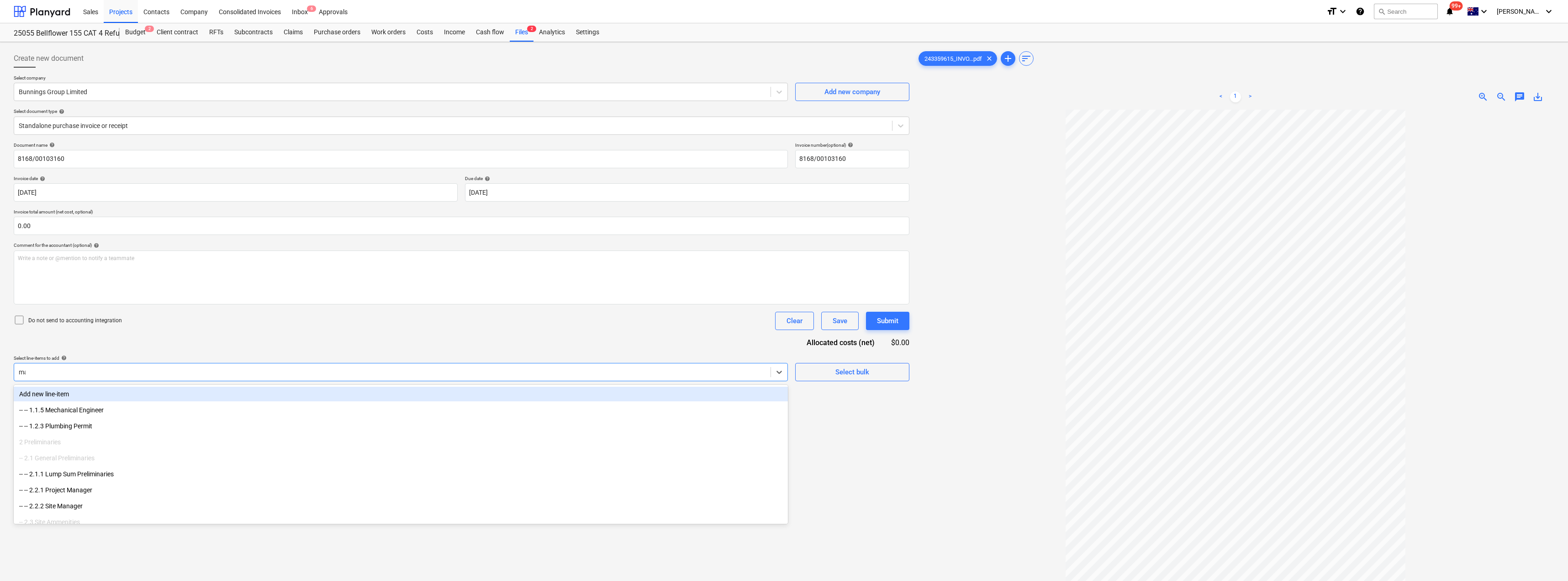
type input "mat"
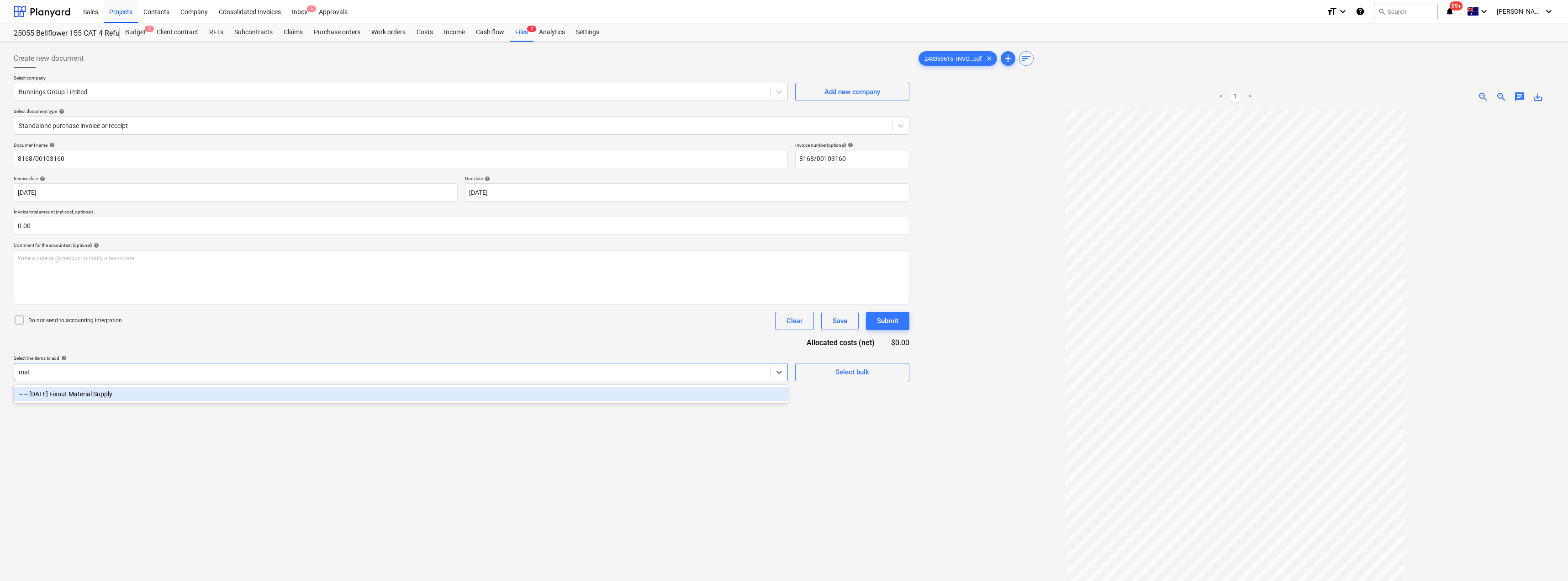
click at [164, 390] on div "-- -- [DATE] Fixout Material Supply" at bounding box center [401, 394] width 774 height 15
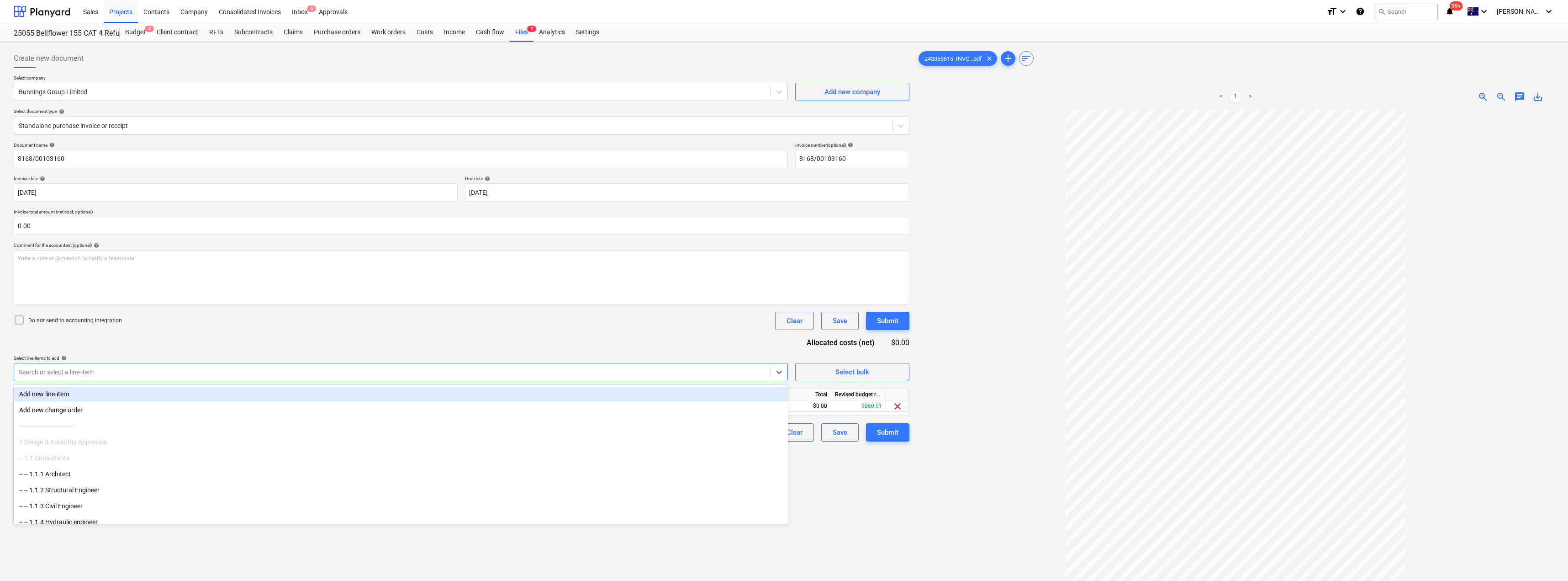
click at [216, 343] on div "Document name help 8168/00103160 Invoice number (optional) help 8168/00103160 I…" at bounding box center [461, 292] width 896 height 299
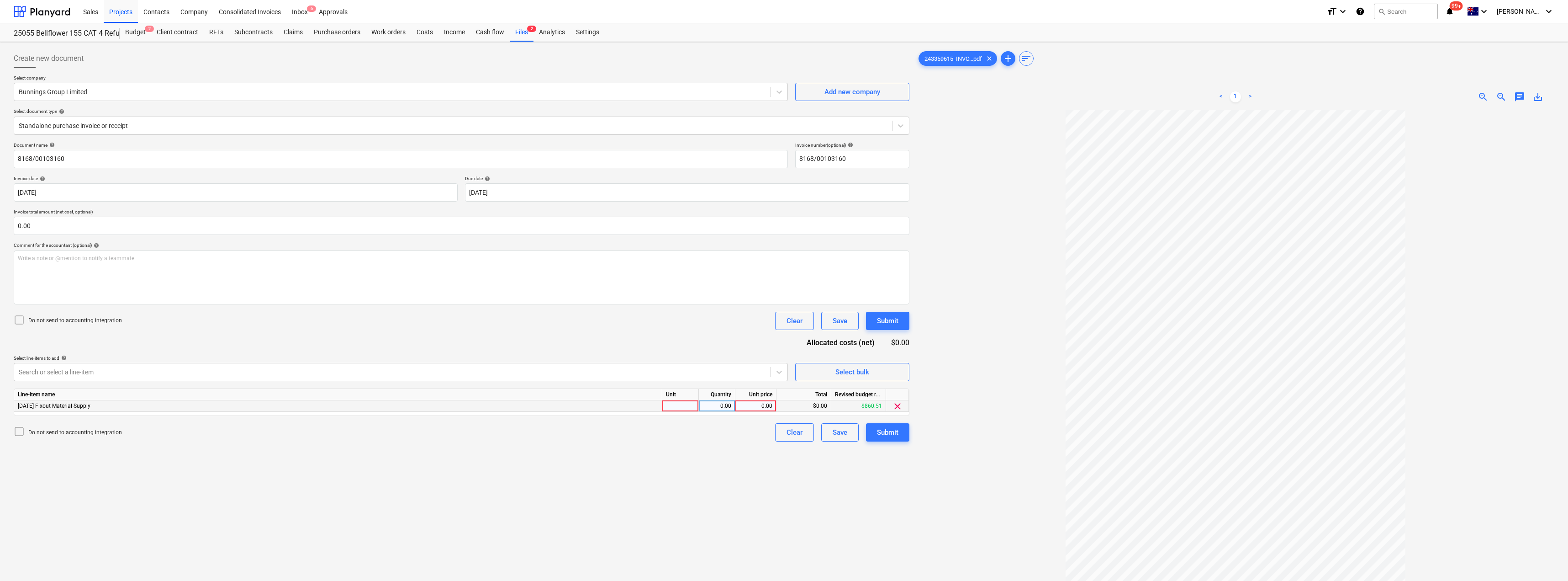
click at [683, 407] on div at bounding box center [680, 406] width 37 height 11
type input "Item"
type input "55.80"
click at [784, 435] on div "Submit" at bounding box center [887, 432] width 22 height 12
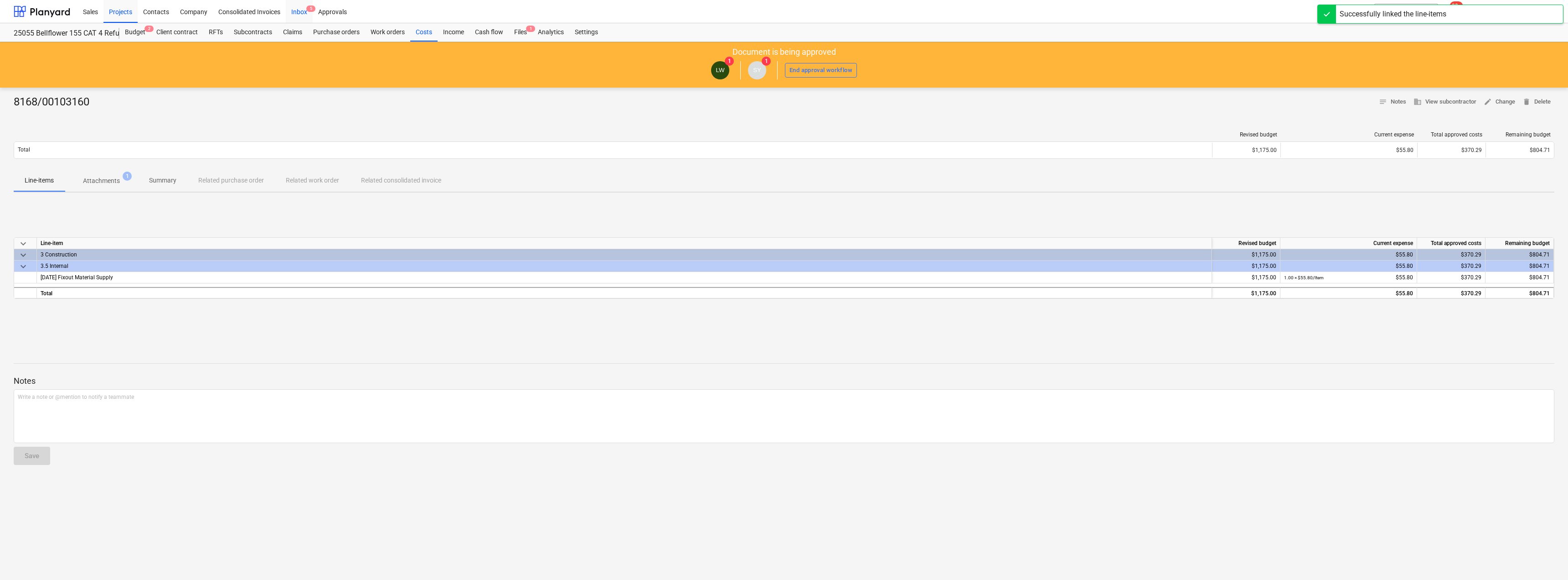
click at [303, 9] on div "Inbox 5" at bounding box center [299, 11] width 27 height 24
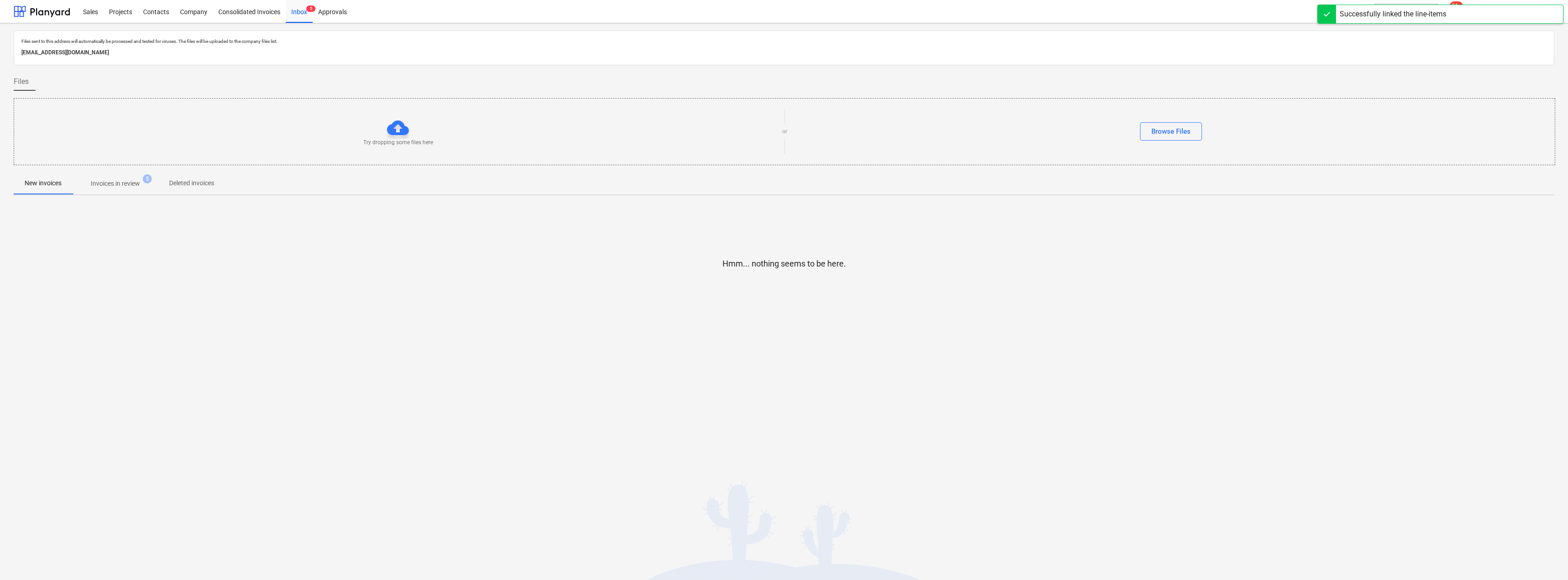
click at [127, 180] on p "Invoices in review" at bounding box center [115, 184] width 49 height 10
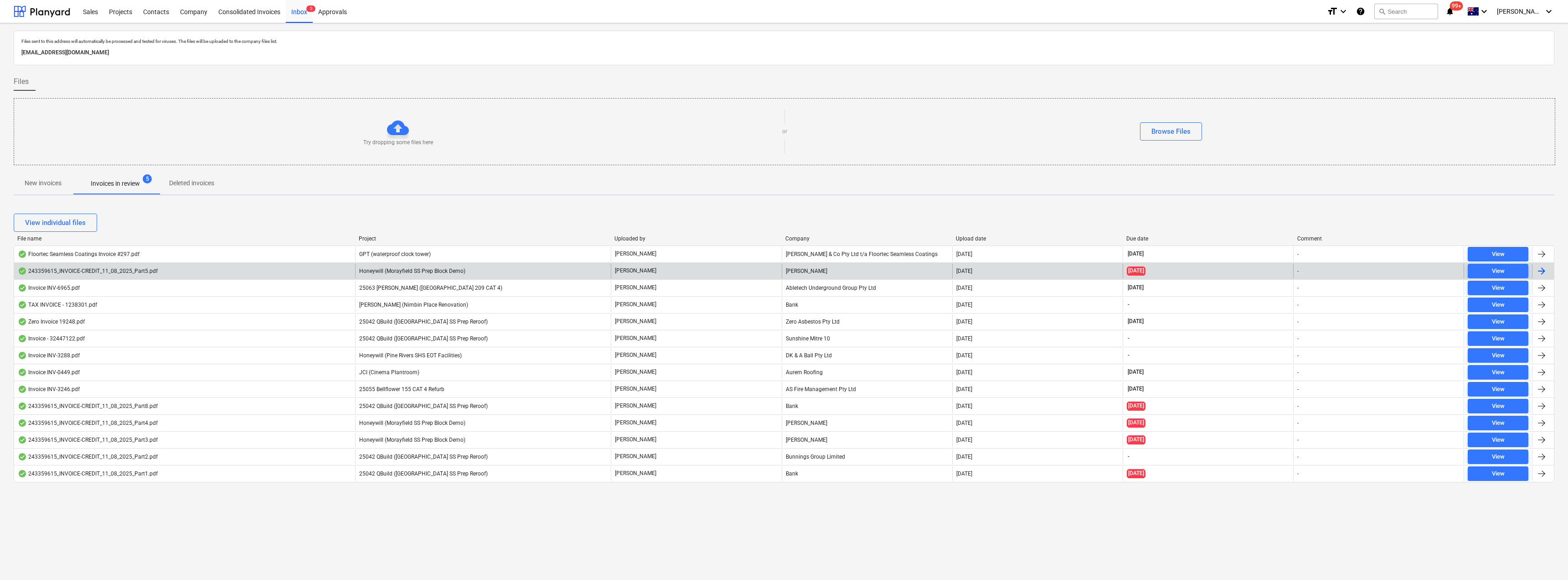
click at [391, 271] on span "Honeywill (Morayfield SS Prep Block Demo)" at bounding box center [412, 270] width 106 height 6
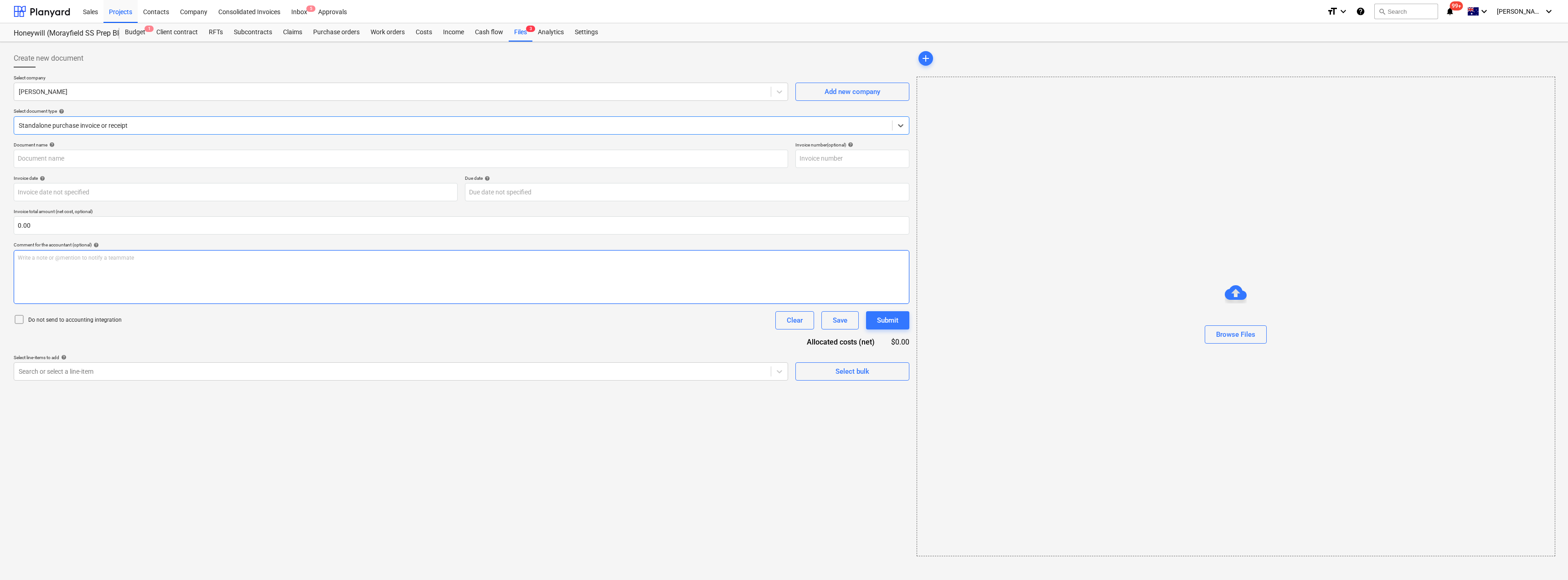
type input "243359615"
type input "[DATE]"
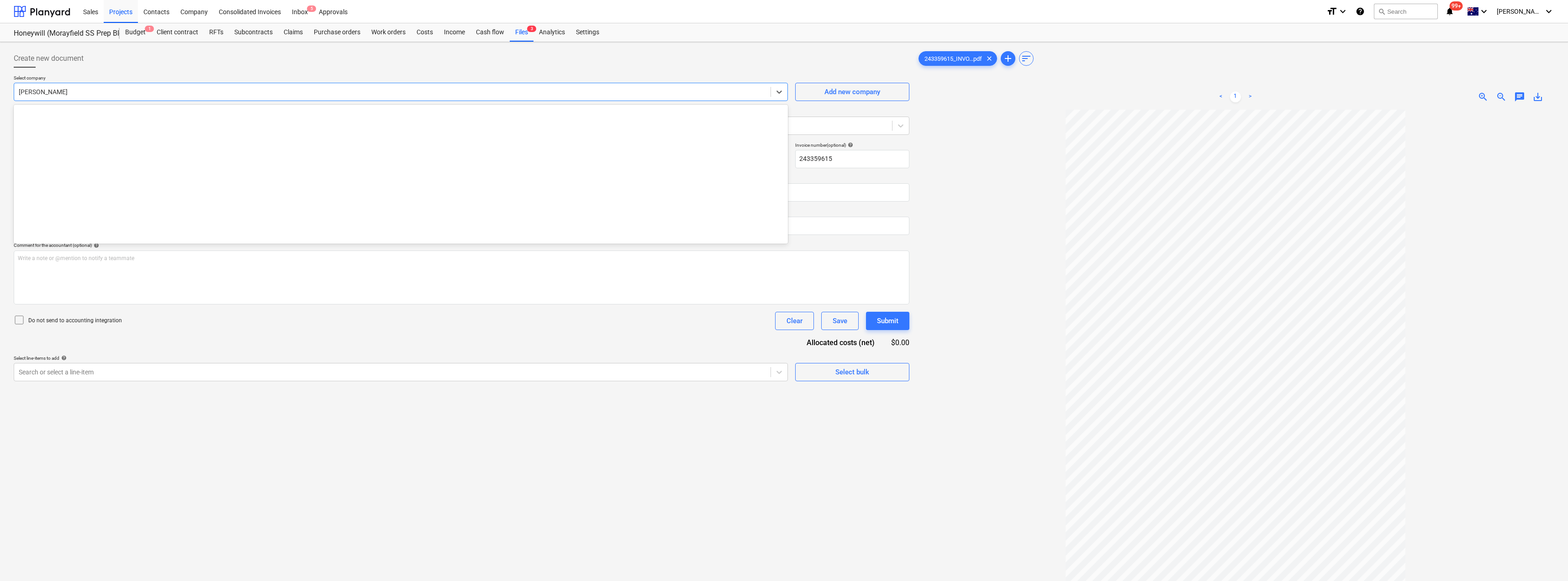
click at [81, 92] on div at bounding box center [392, 92] width 747 height 9
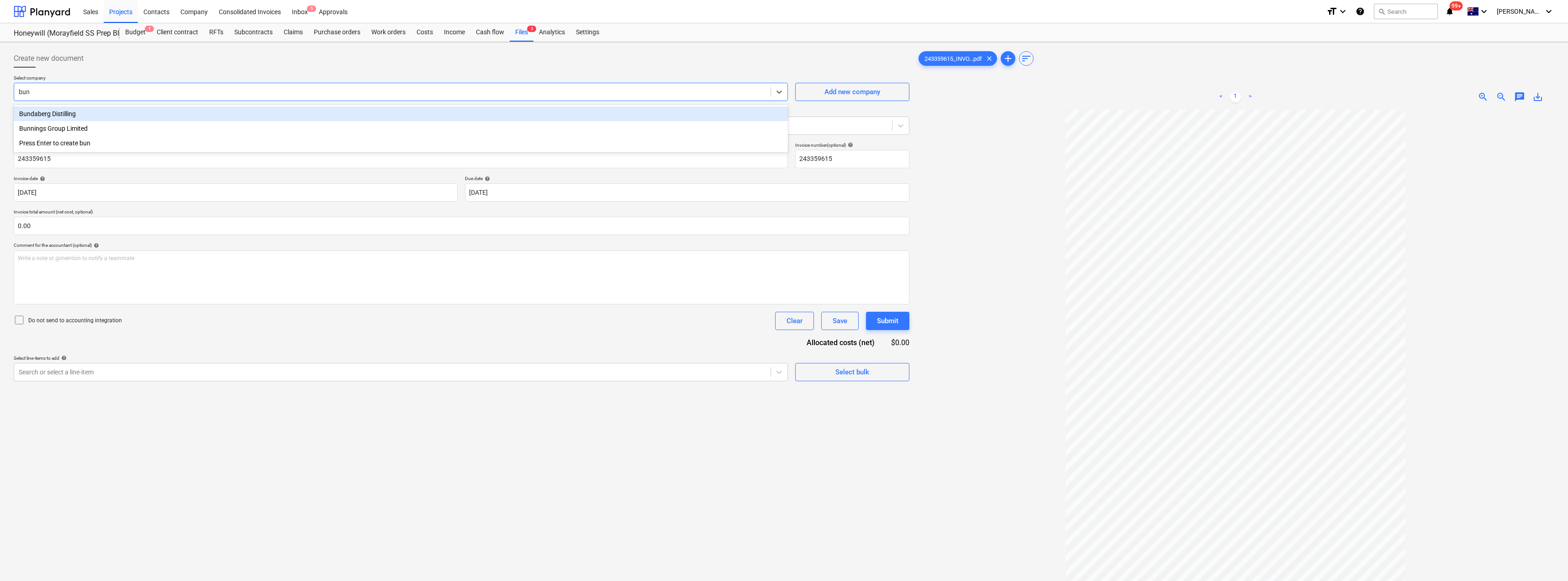
type input "[PERSON_NAME]"
click at [80, 112] on div "Bunnings Group Limited" at bounding box center [401, 113] width 774 height 15
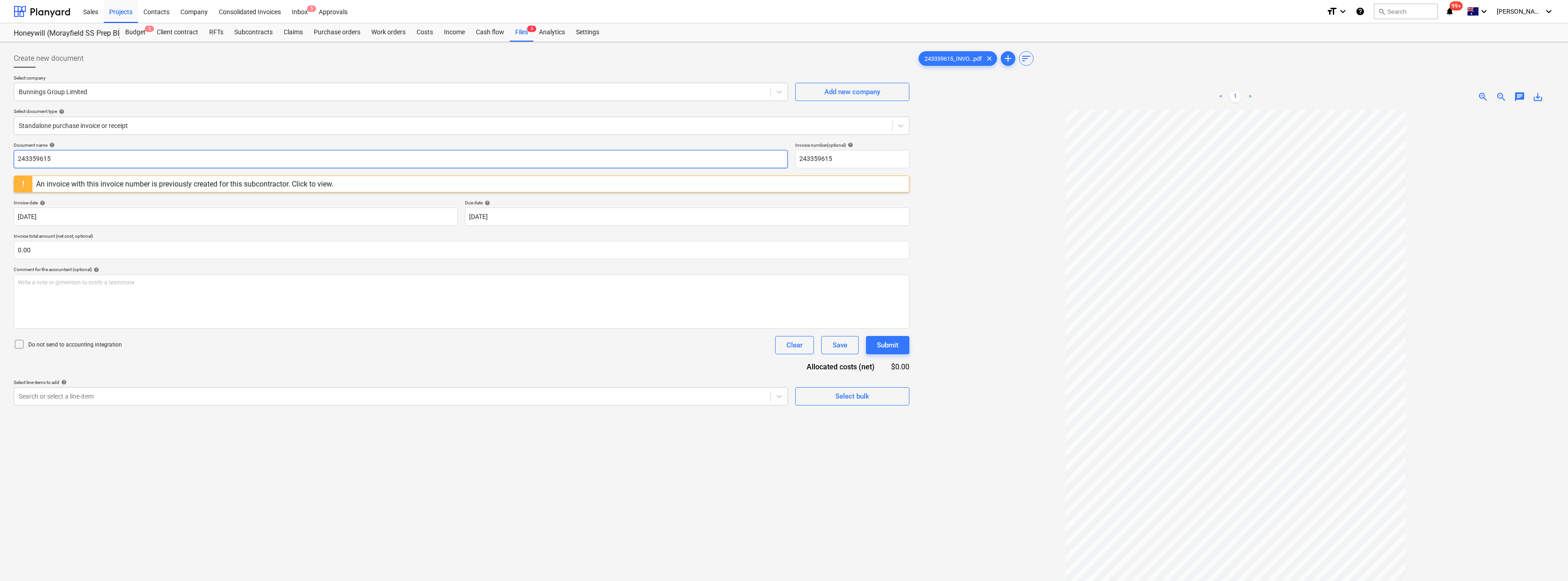
drag, startPoint x: 79, startPoint y: 164, endPoint x: 6, endPoint y: 165, distance: 73.0
click at [6, 165] on div "Create new document Select company Bunnings Group Limited Add new company Selec…" at bounding box center [784, 357] width 1568 height 630
drag, startPoint x: 86, startPoint y: 155, endPoint x: 1, endPoint y: 158, distance: 85.1
click at [2, 158] on div "Create new document Select company Bunnings Group Limited Add new company Selec…" at bounding box center [784, 357] width 1568 height 630
type input "8180/01830050"
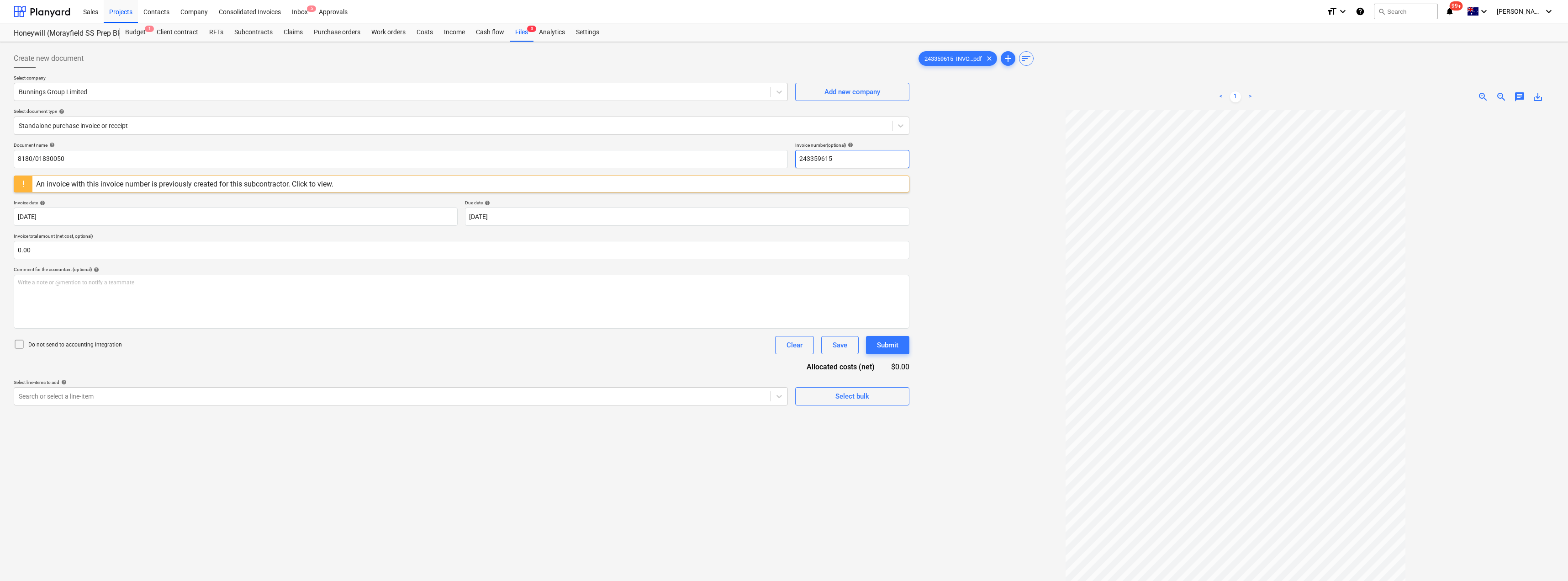
drag, startPoint x: 822, startPoint y: 160, endPoint x: 794, endPoint y: 158, distance: 28.1
click at [784, 158] on input "243359615" at bounding box center [852, 159] width 114 height 18
paste input "8180/01830050"
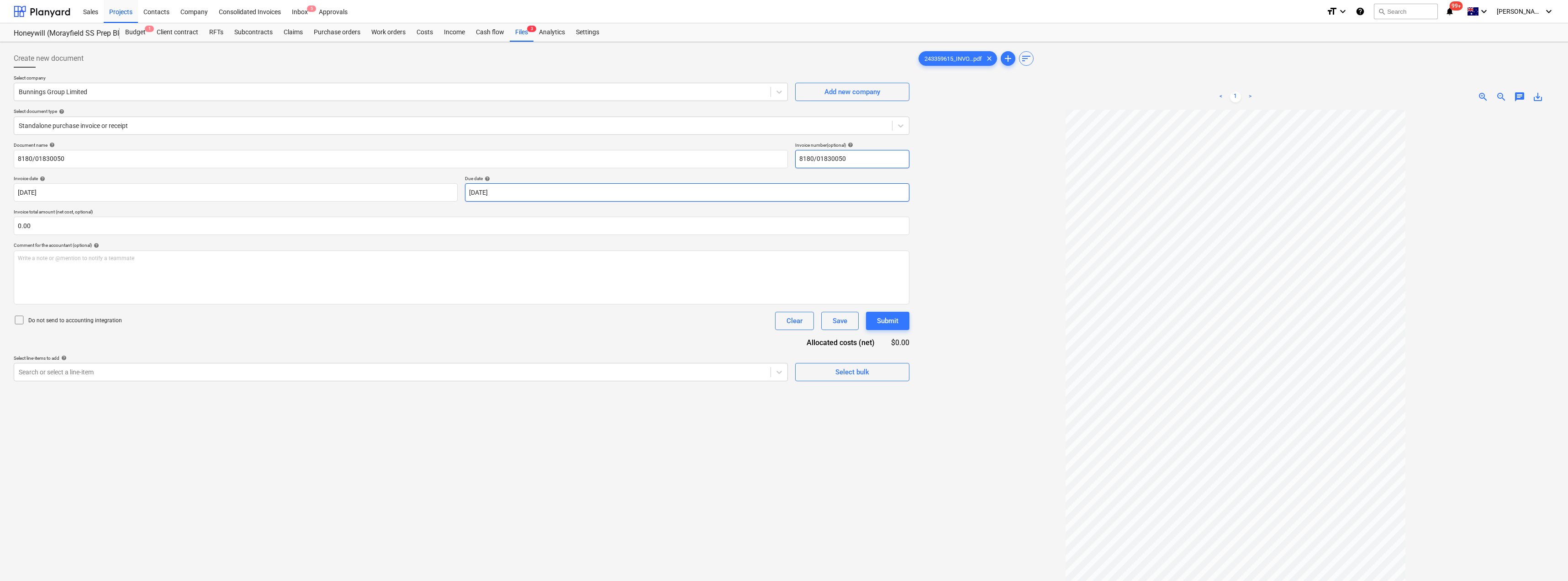
type input "8180/01830050"
click at [495, 192] on body "Sales Projects Contacts Company Consolidated Invoices Inbox 5 Approvals format_…" at bounding box center [784, 290] width 1568 height 581
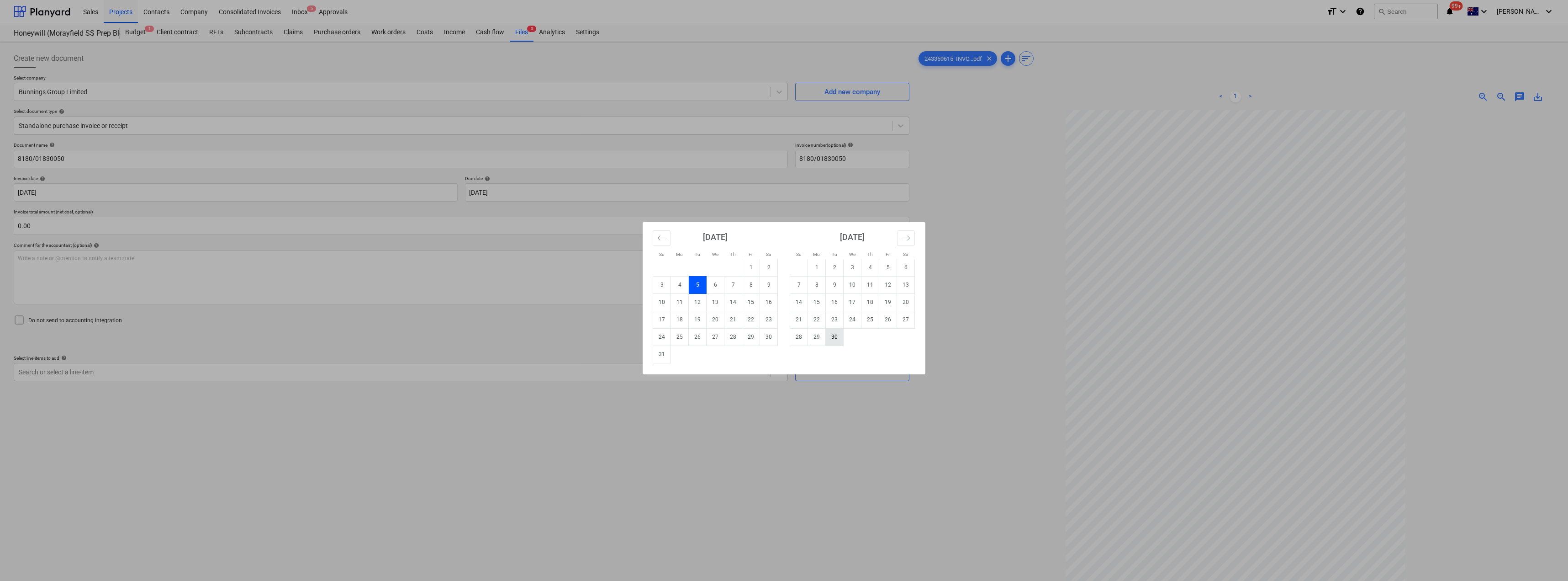
click at [784, 338] on td "30" at bounding box center [835, 337] width 18 height 17
type input "[DATE]"
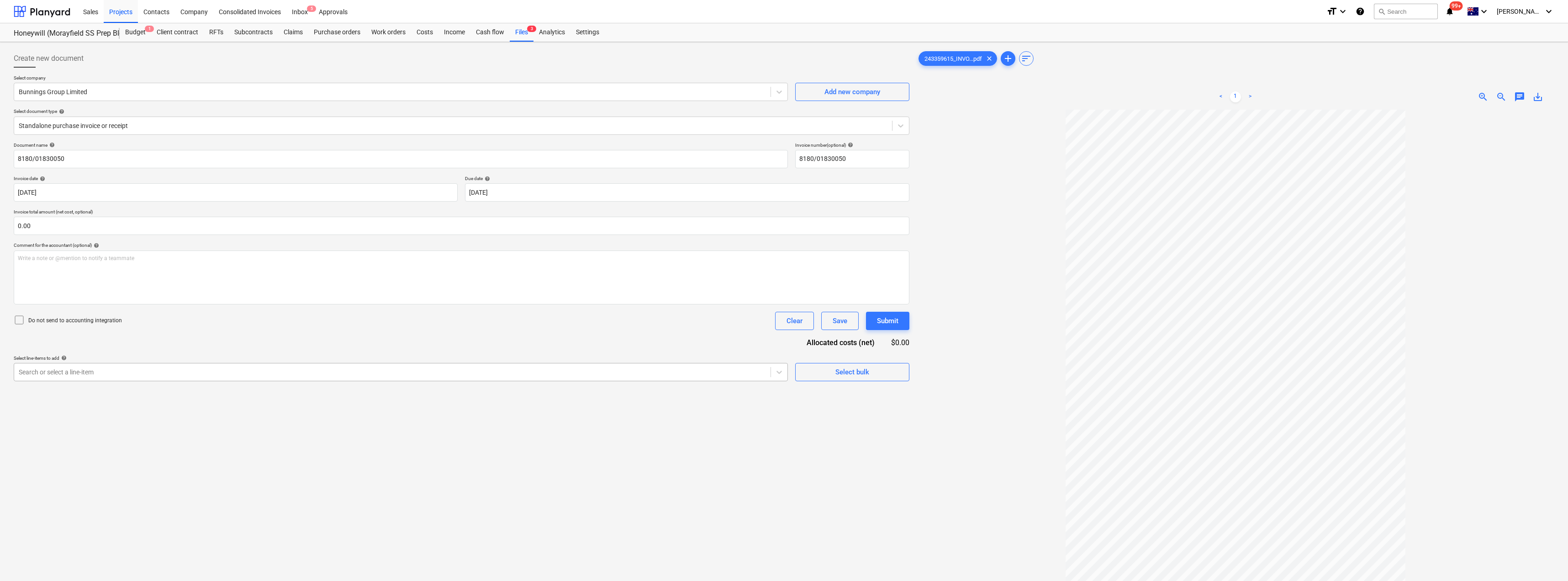
click at [211, 372] on div at bounding box center [392, 371] width 747 height 9
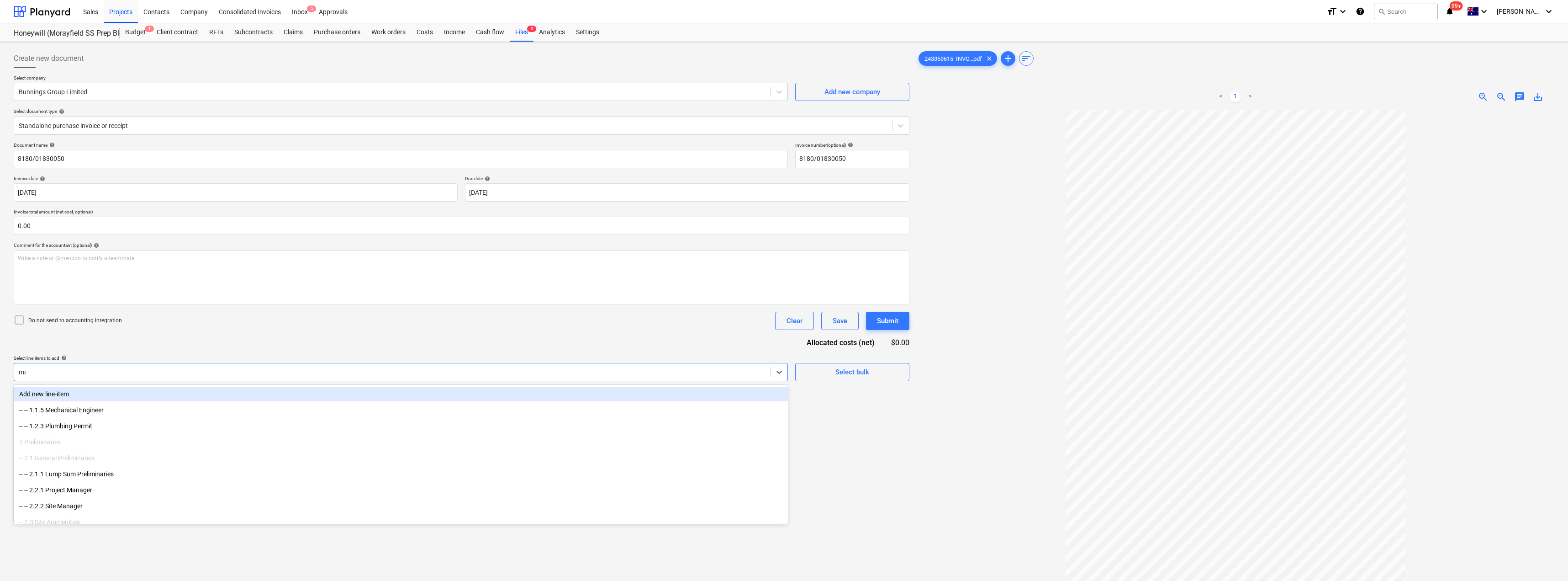
type input "mat"
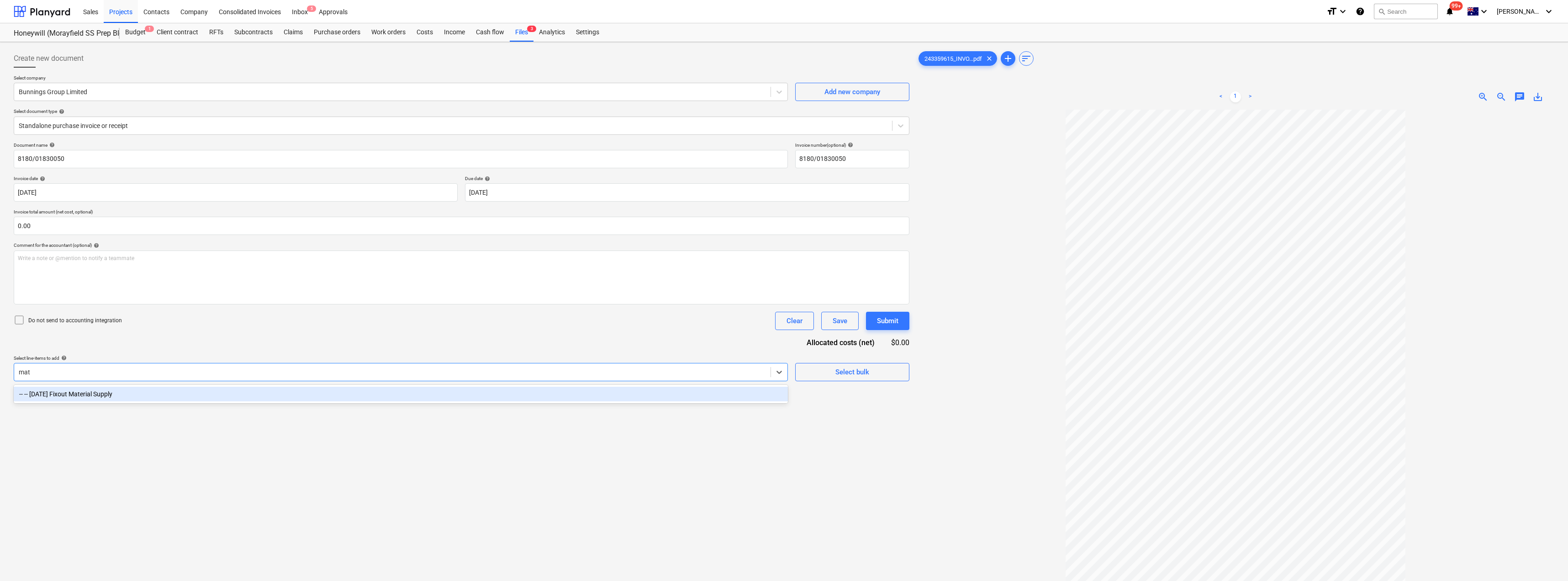
click at [190, 395] on div "-- -- [DATE] Fixout Material Supply" at bounding box center [401, 394] width 774 height 15
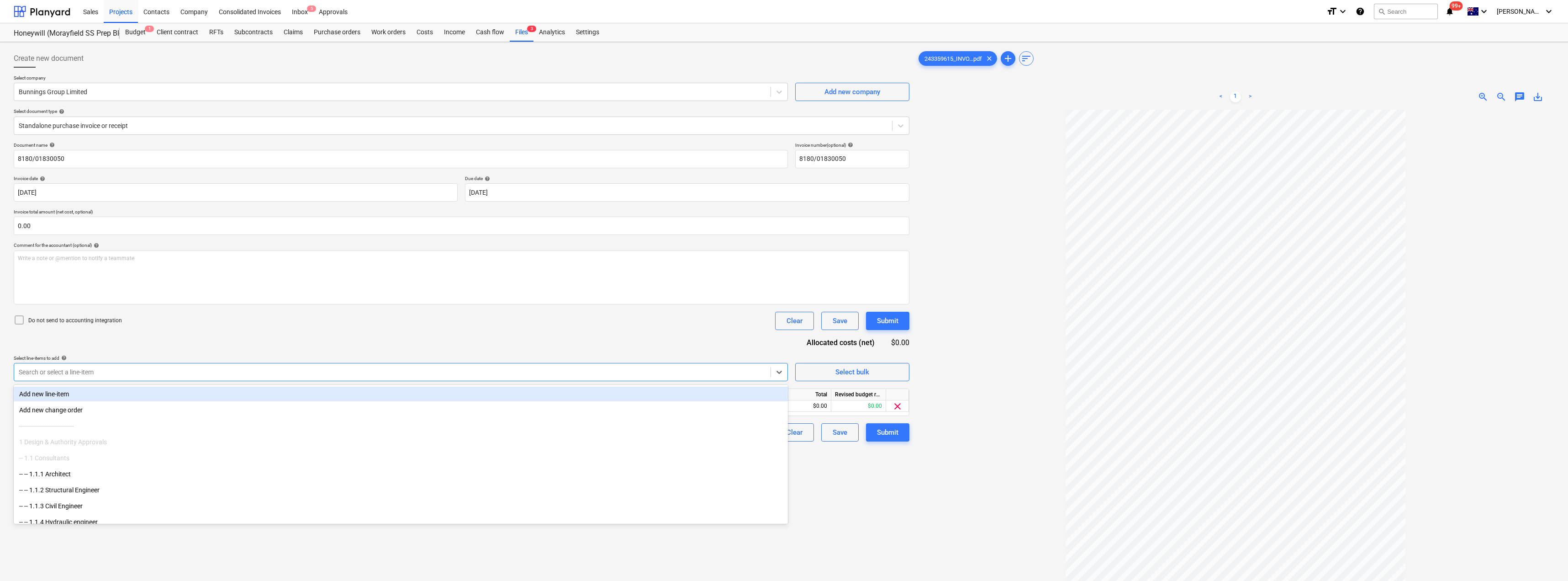
click at [257, 330] on div "Document name help 8180/01830050 Invoice number (optional) help 8180/01830050 I…" at bounding box center [461, 292] width 896 height 299
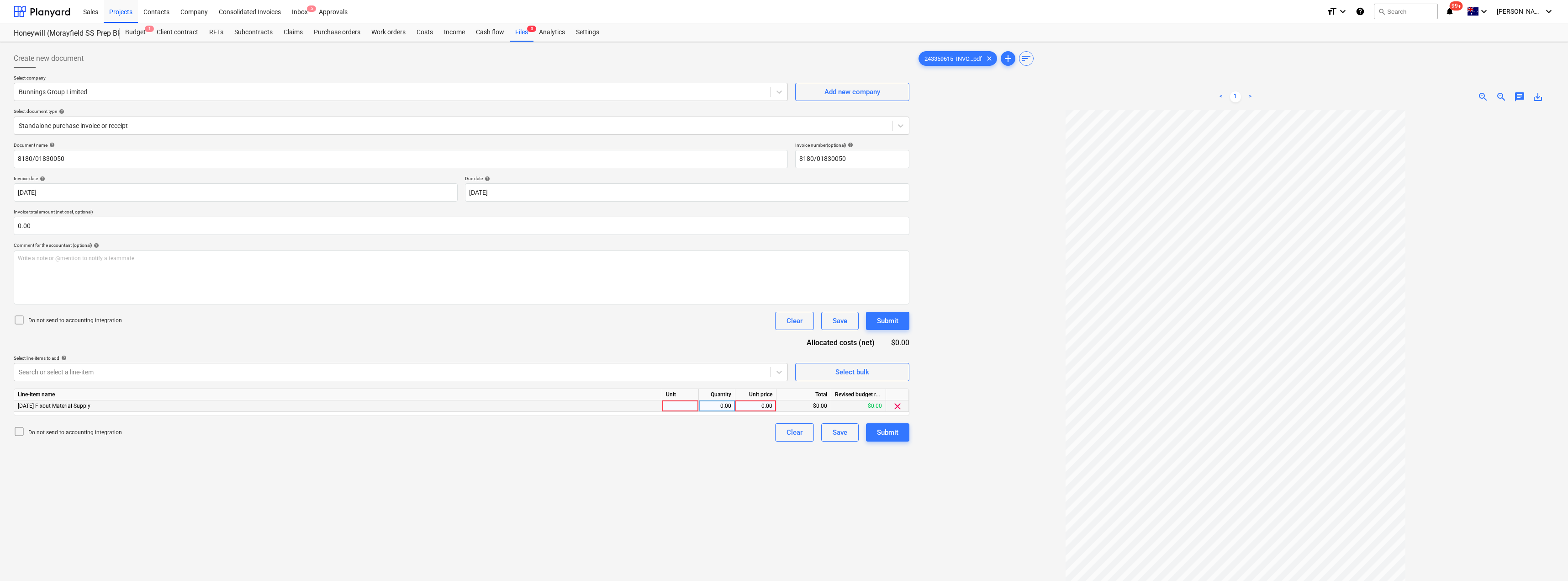
click at [678, 406] on div at bounding box center [680, 406] width 37 height 11
type input "Item"
type input "65.13"
click at [784, 435] on div "Submit" at bounding box center [887, 432] width 22 height 12
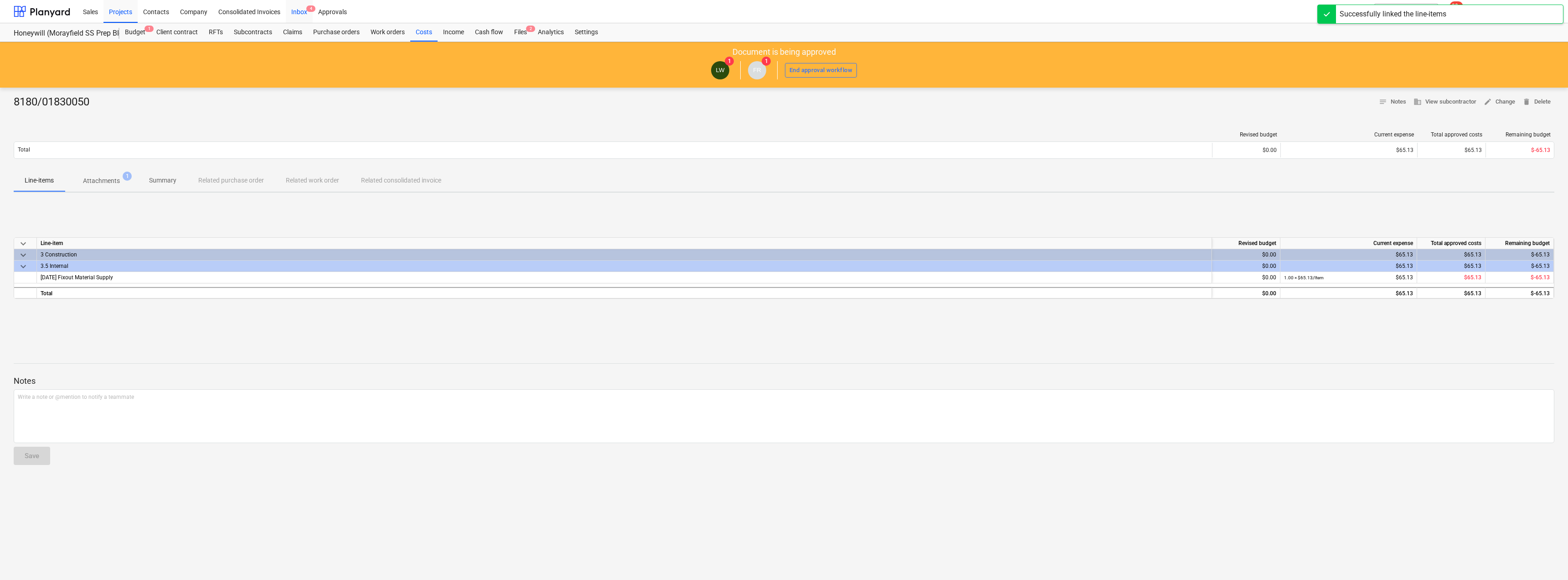
click at [301, 8] on div "Inbox 4" at bounding box center [299, 11] width 27 height 24
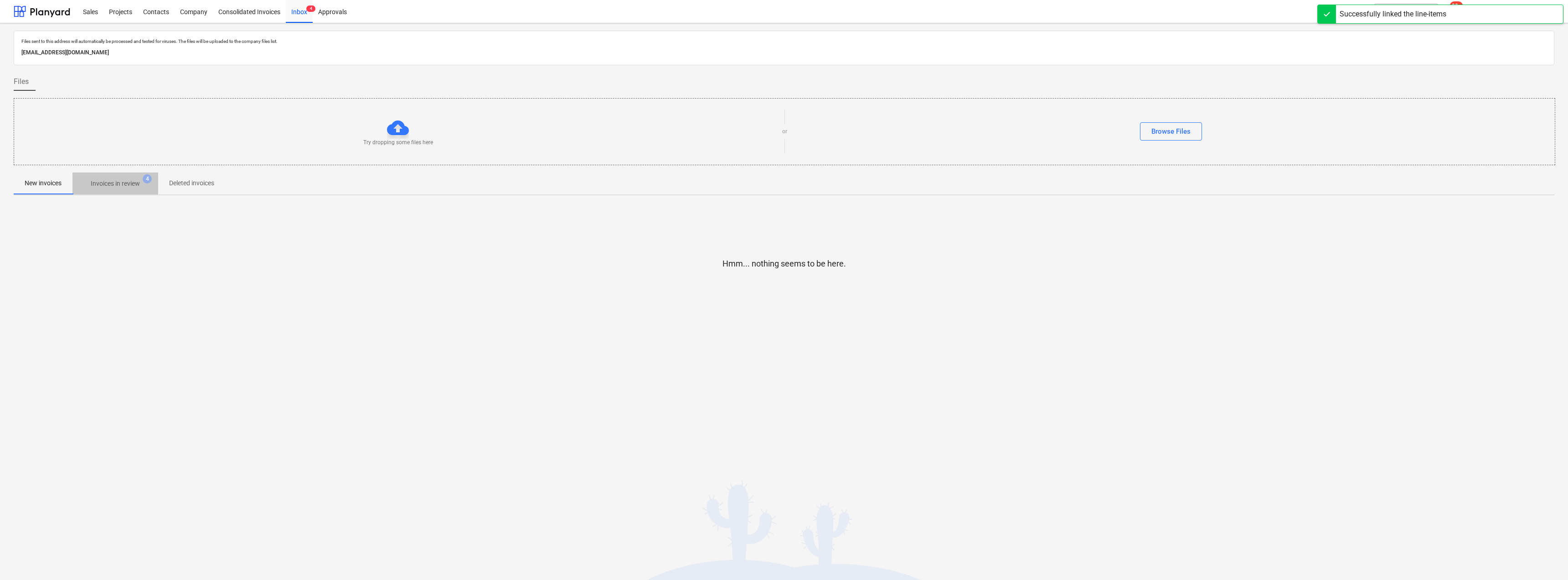
click at [127, 177] on span "Invoices in review 4" at bounding box center [116, 184] width 86 height 17
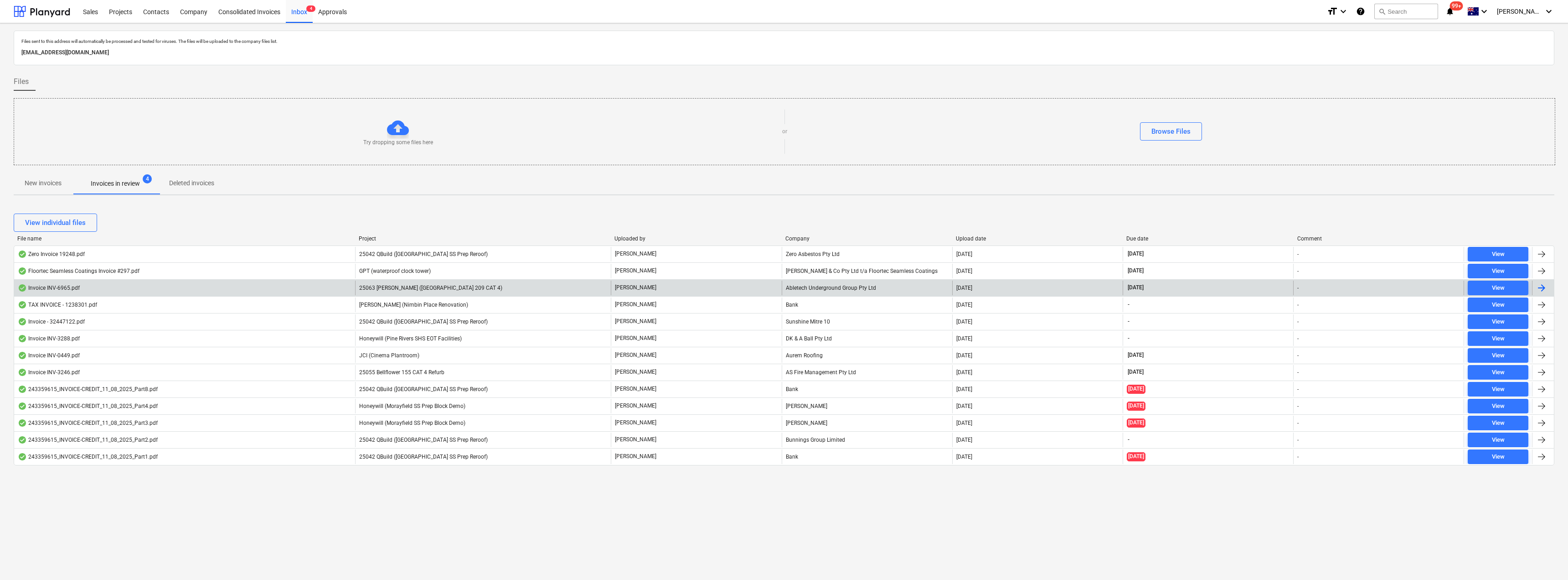
click at [420, 288] on span "25063 [PERSON_NAME] ([GEOGRAPHIC_DATA] 209 CAT 4)" at bounding box center [431, 288] width 143 height 6
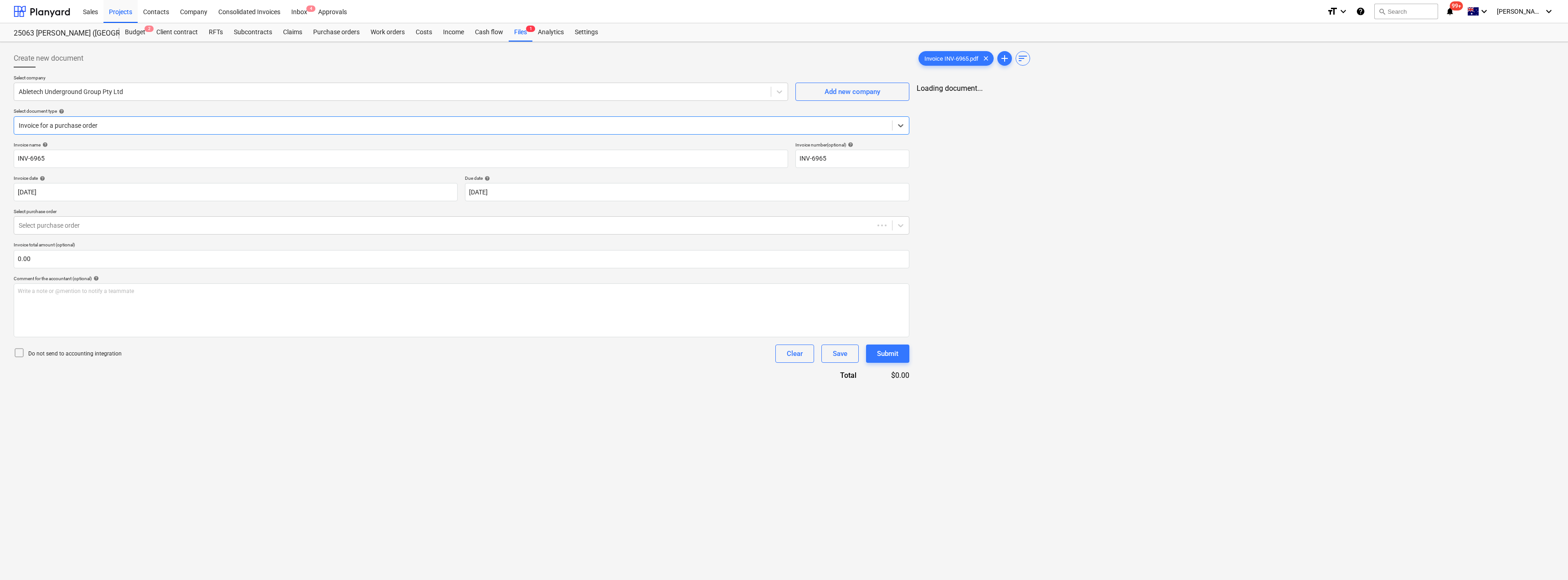
type input "INV-6965"
type input "[DATE]"
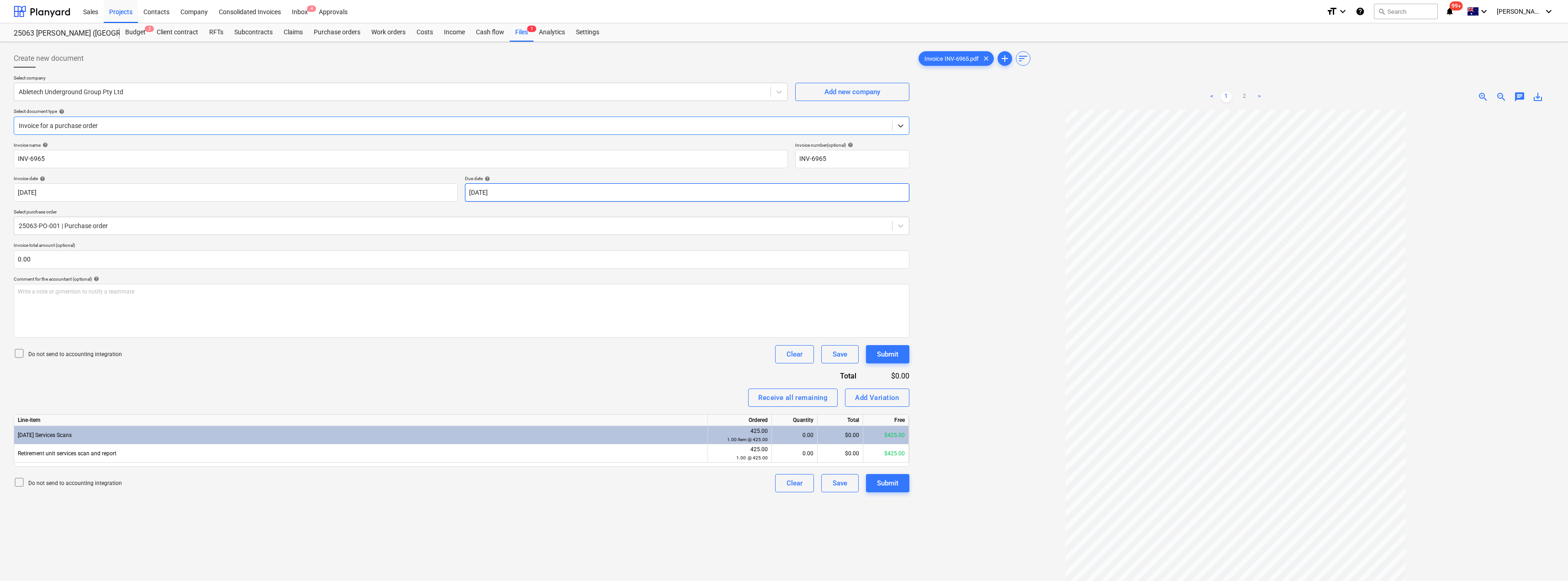
click at [515, 194] on body "Sales Projects Contacts Company Consolidated Invoices Inbox 4 Approvals format_…" at bounding box center [784, 290] width 1568 height 581
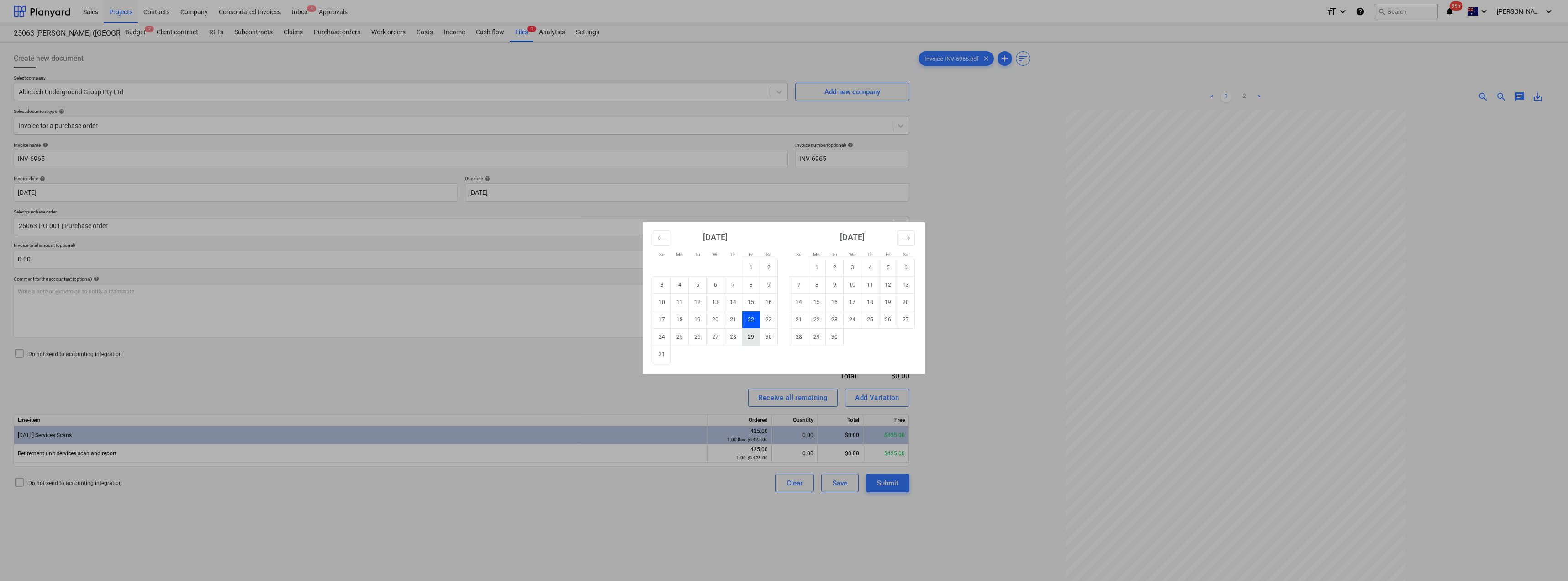
click at [753, 338] on td "29" at bounding box center [751, 337] width 18 height 17
type input "[DATE]"
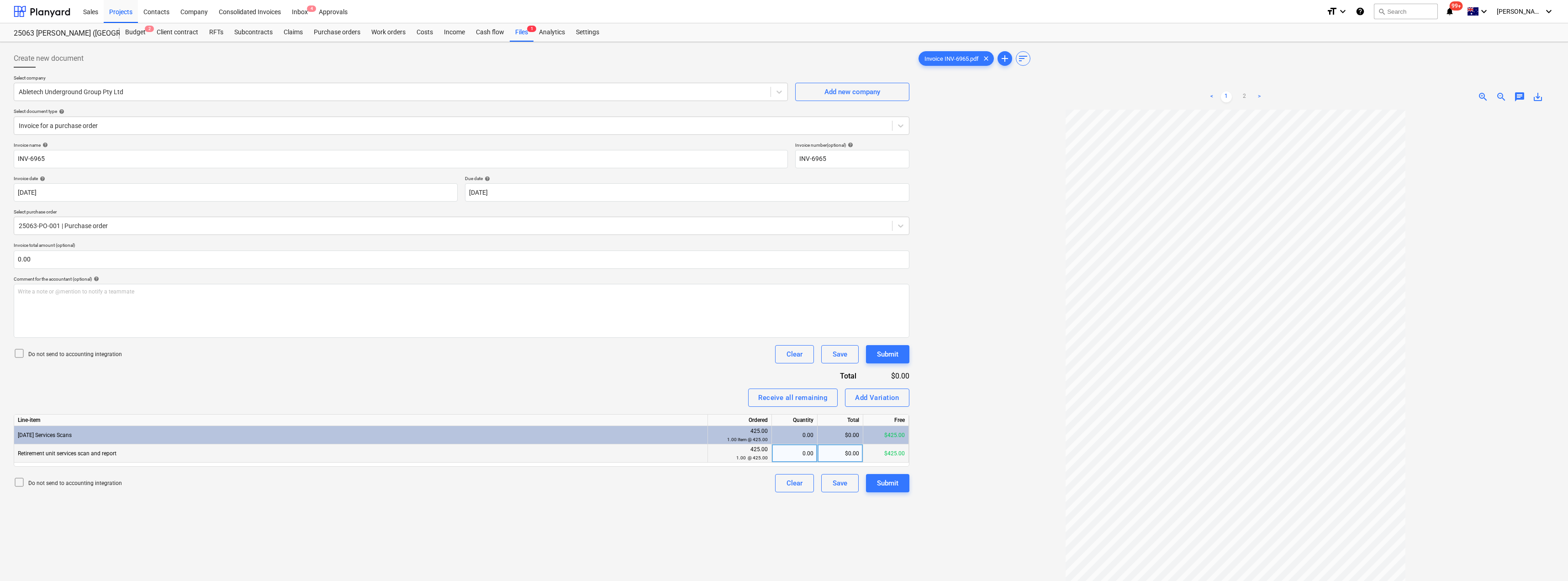
click at [784, 451] on div "0.00" at bounding box center [794, 453] width 38 height 18
type input "1"
click at [691, 405] on div "Receive all remaining Add Variation" at bounding box center [461, 397] width 896 height 18
click at [784, 355] on div "Submit" at bounding box center [887, 354] width 22 height 12
click at [784, 94] on span "chat" at bounding box center [1519, 97] width 11 height 11
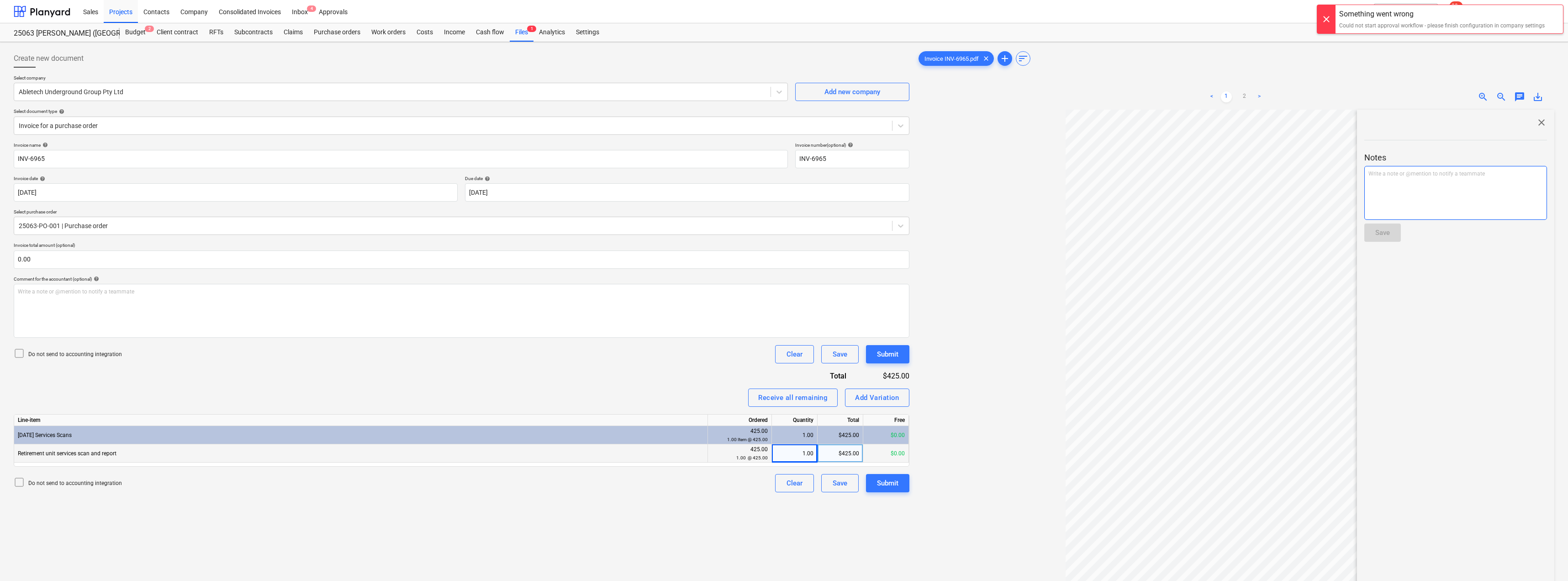
click at [784, 185] on div "Write a note or @mention to notify a teammate [PERSON_NAME]" at bounding box center [1455, 193] width 182 height 54
click at [784, 234] on div "Save" at bounding box center [1382, 232] width 15 height 12
click at [301, 9] on div "Inbox 4" at bounding box center [300, 11] width 27 height 24
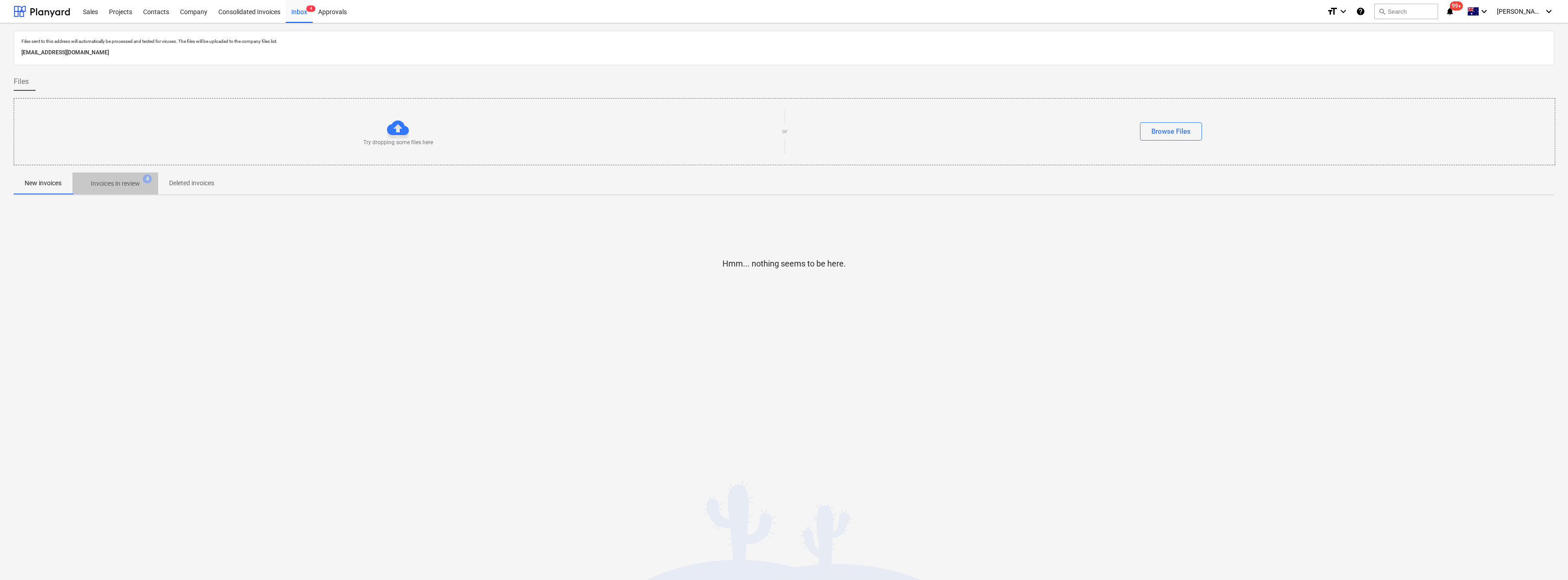
click at [125, 181] on p "Invoices in review" at bounding box center [115, 184] width 49 height 10
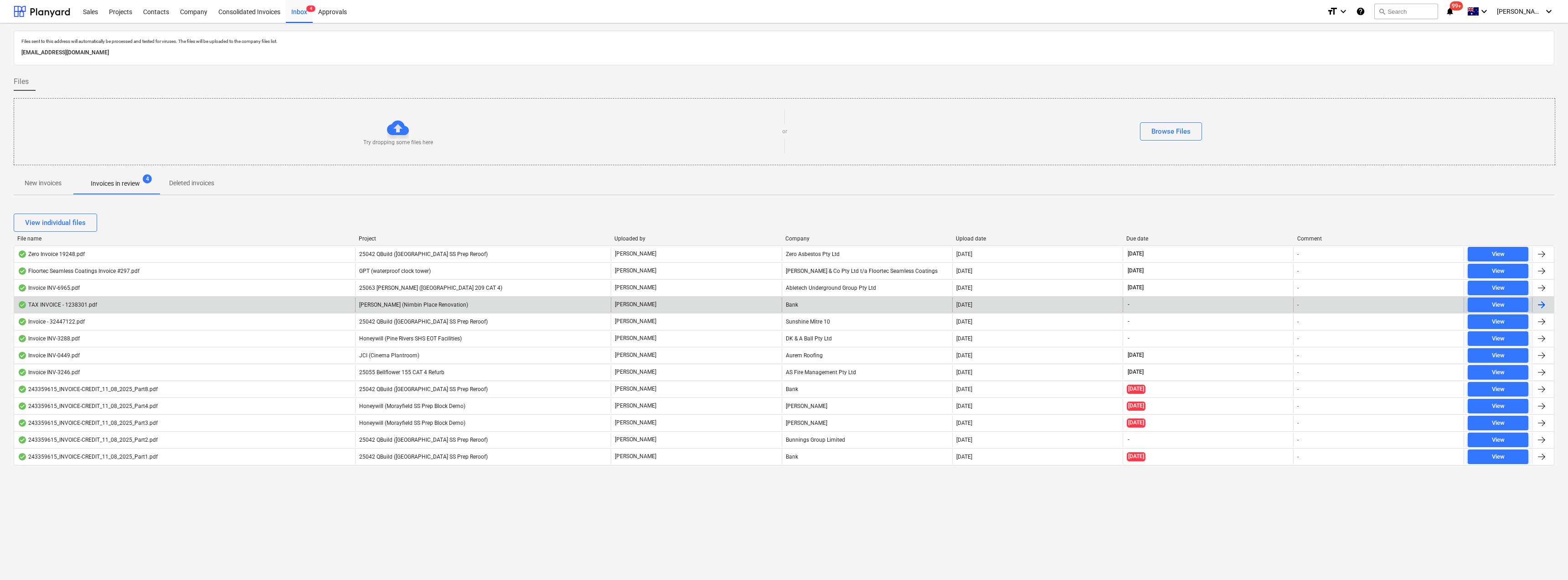
click at [783, 305] on div "Bank" at bounding box center [867, 304] width 170 height 15
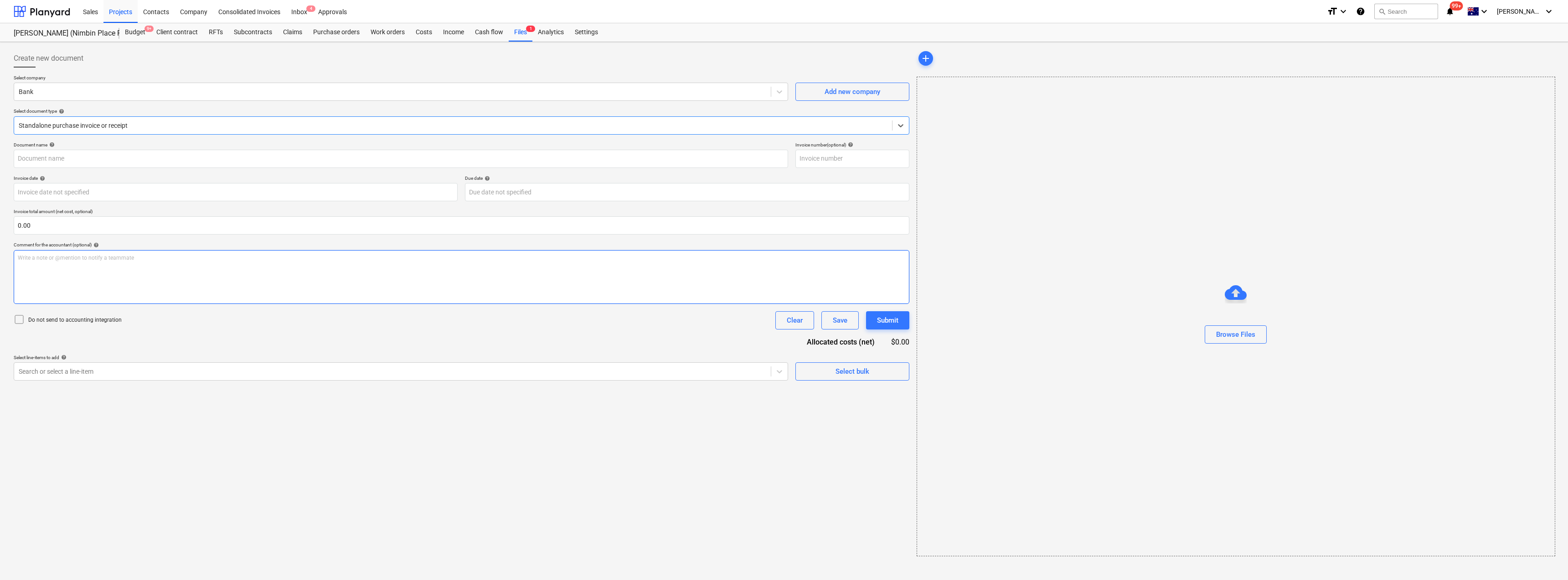
type input "402-1238301"
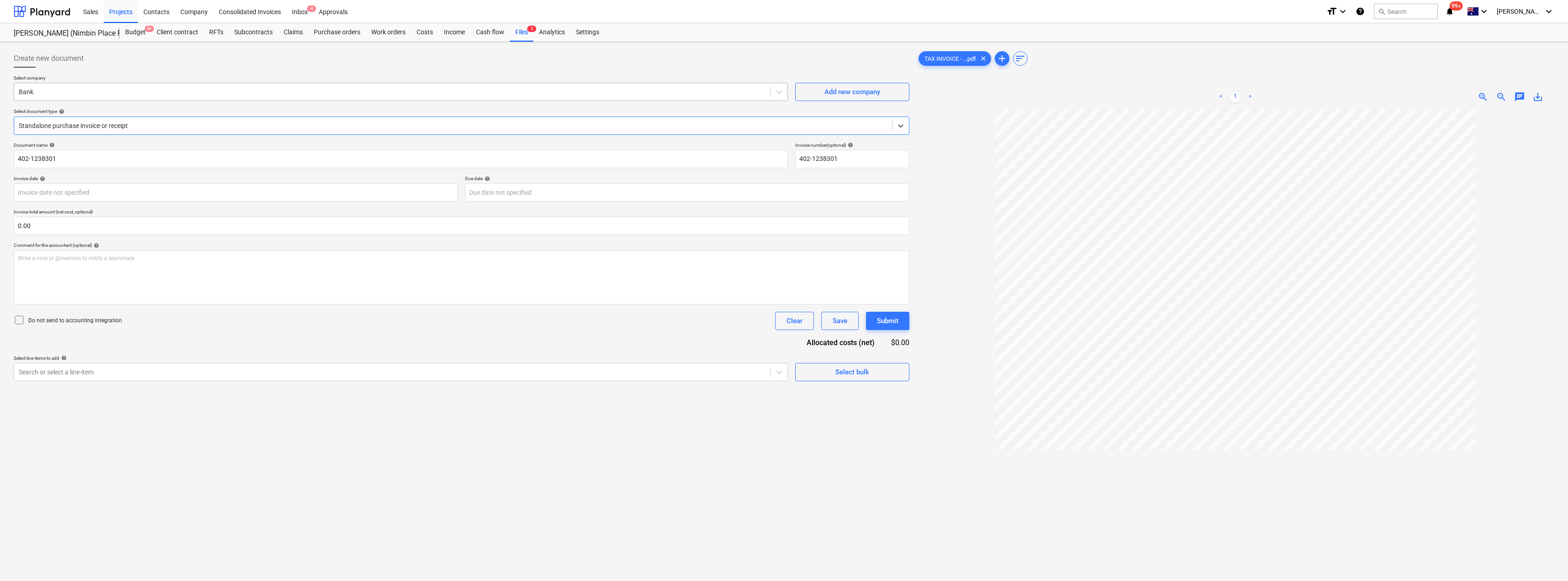
click at [68, 93] on div at bounding box center [392, 92] width 747 height 9
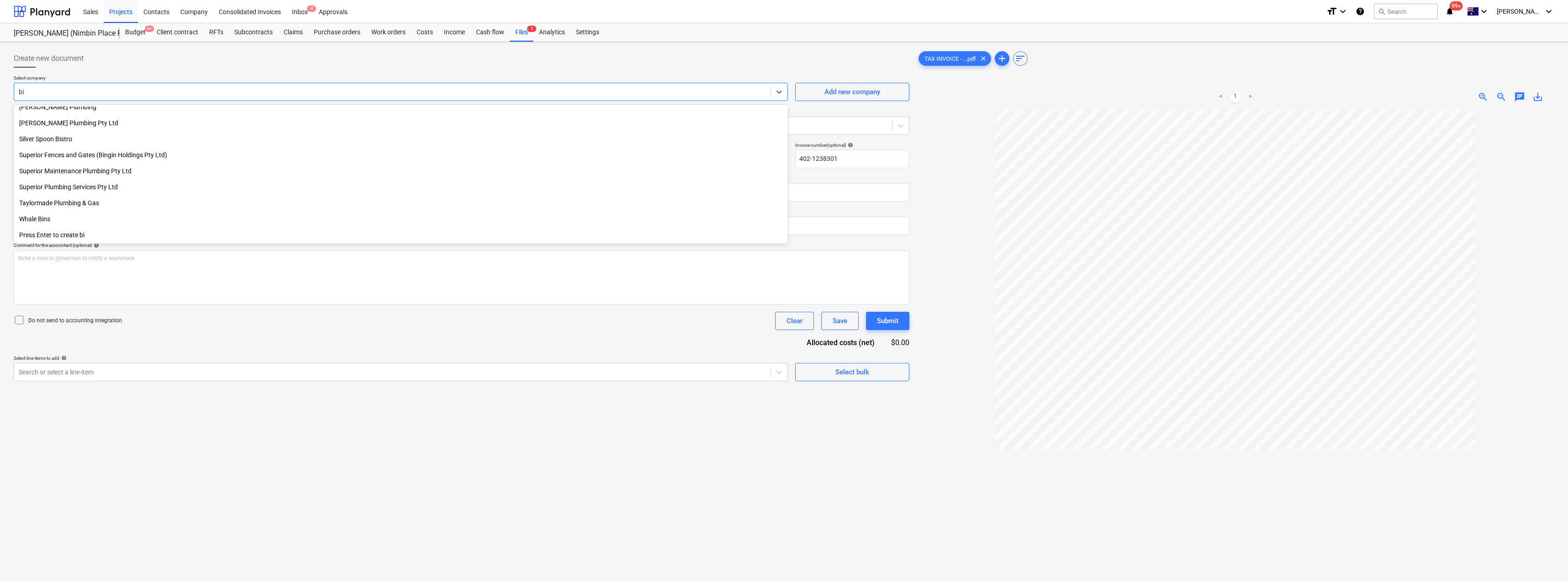
scroll to position [327, 0]
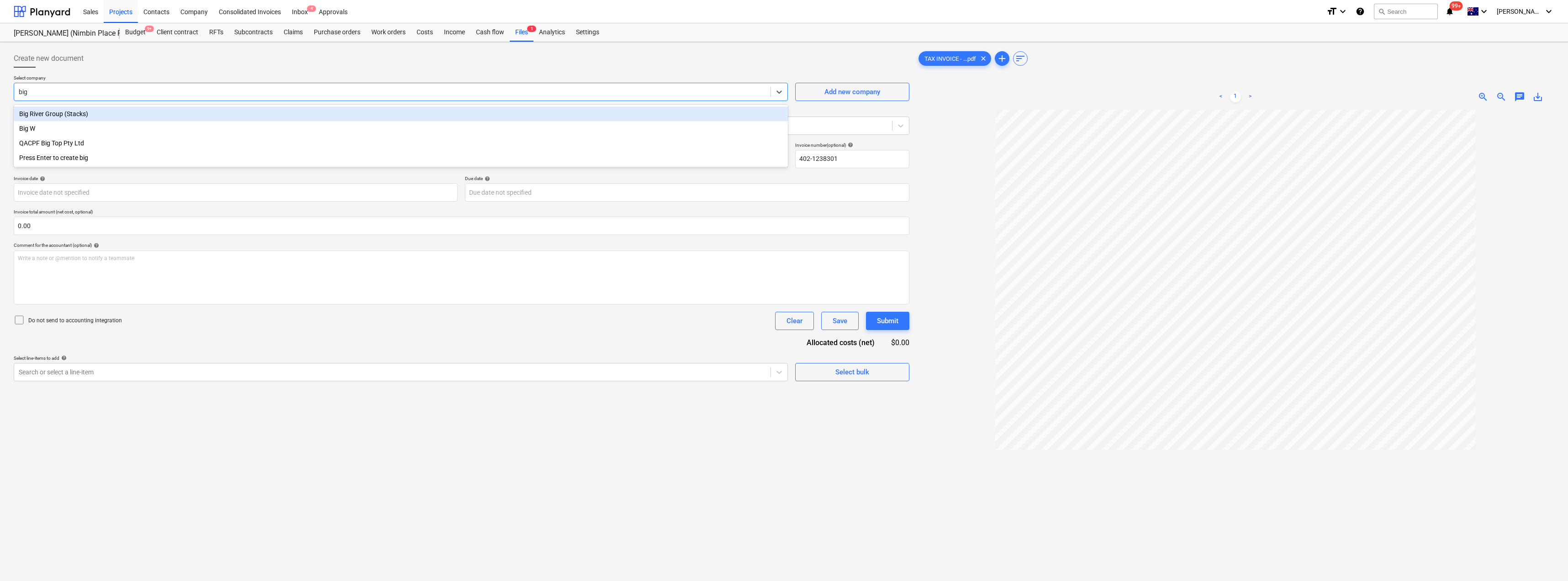
type input "big r"
click at [74, 117] on div "Big River Group (Stacks)" at bounding box center [401, 113] width 774 height 15
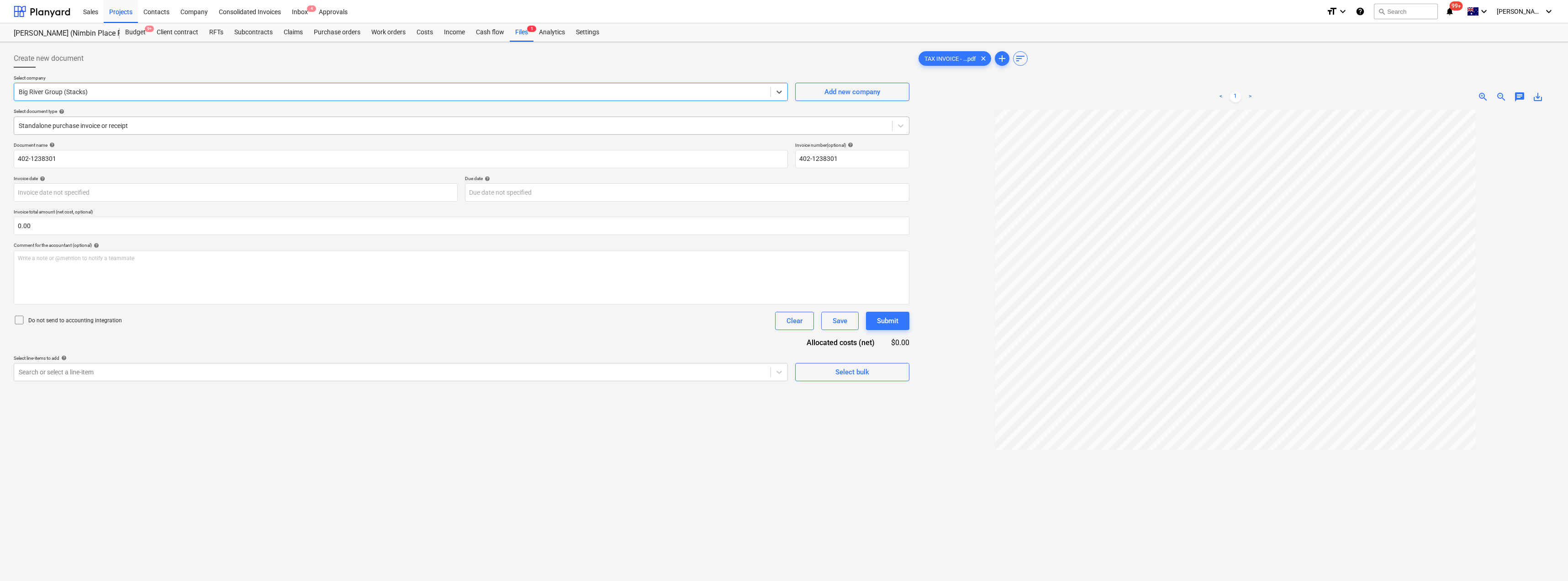
click at [96, 125] on div at bounding box center [453, 125] width 869 height 9
click at [78, 190] on body "Sales Projects Contacts Company Consolidated Invoices Inbox 4 Approvals format_…" at bounding box center [784, 290] width 1568 height 581
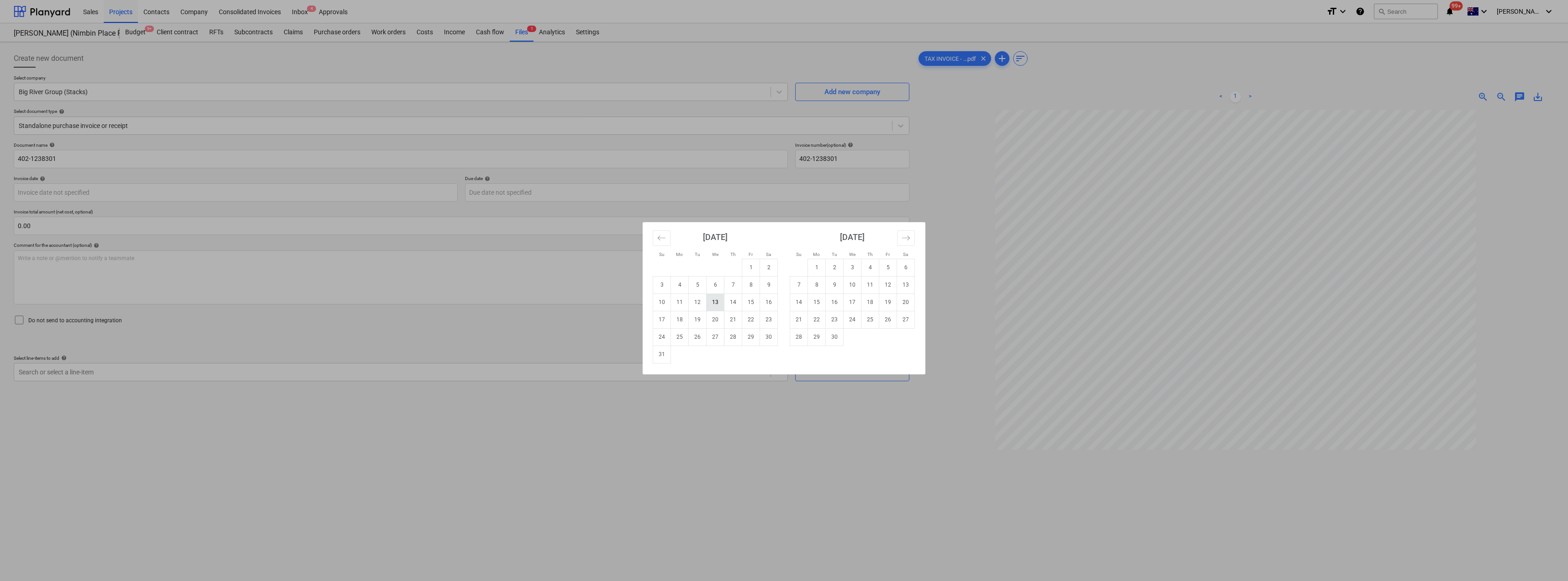
click at [718, 304] on td "13" at bounding box center [715, 302] width 18 height 17
type input "[DATE]"
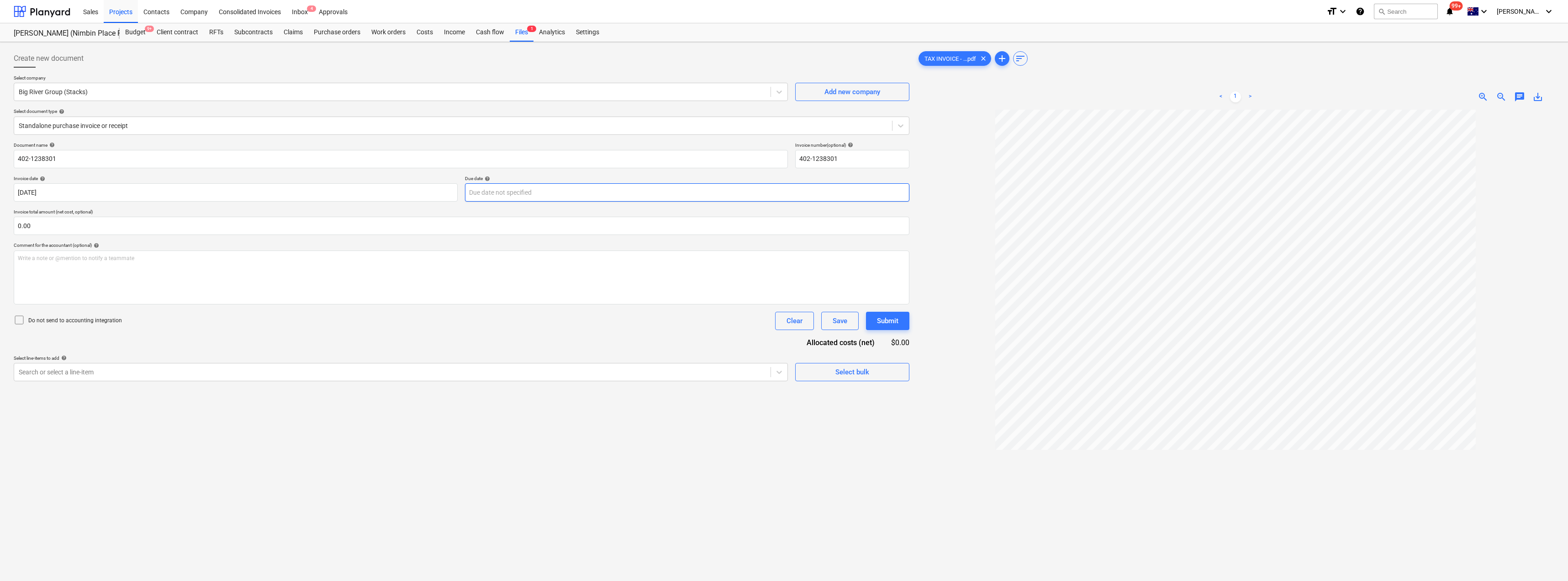
click at [531, 192] on body "Sales Projects Contacts Company Consolidated Invoices Inbox 4 Approvals format_…" at bounding box center [784, 290] width 1568 height 581
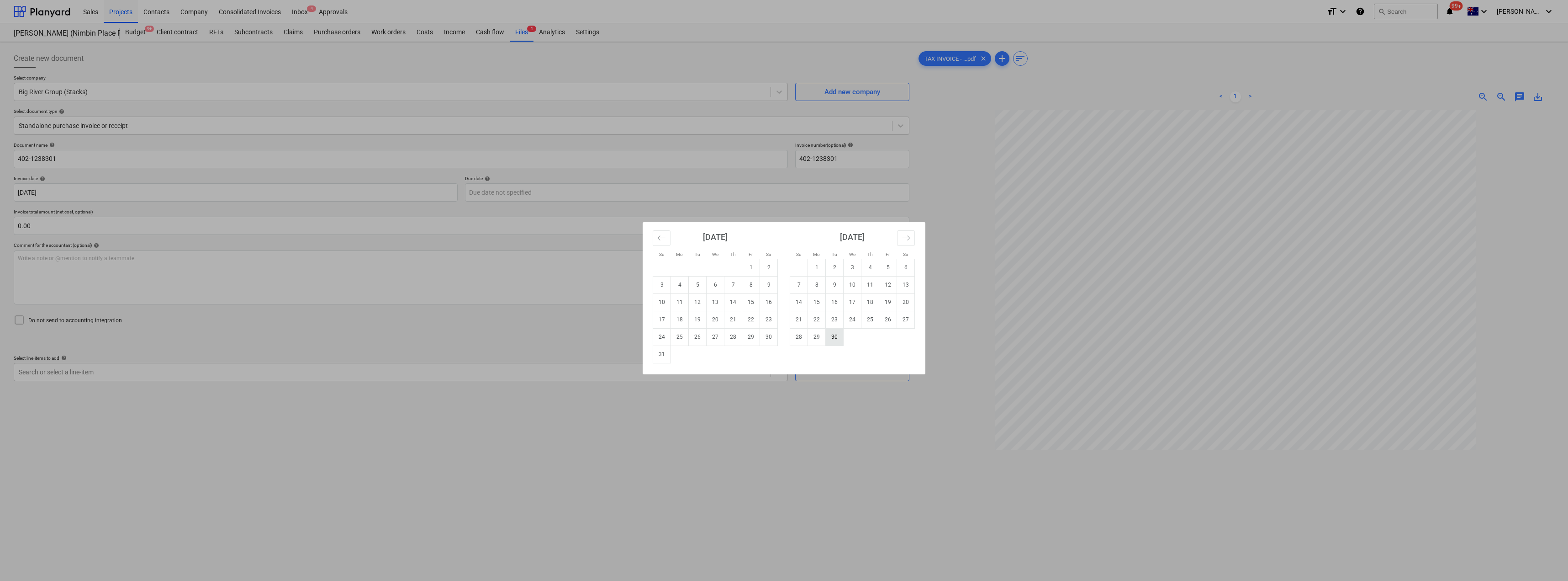
click at [784, 337] on td "30" at bounding box center [835, 337] width 18 height 17
type input "[DATE]"
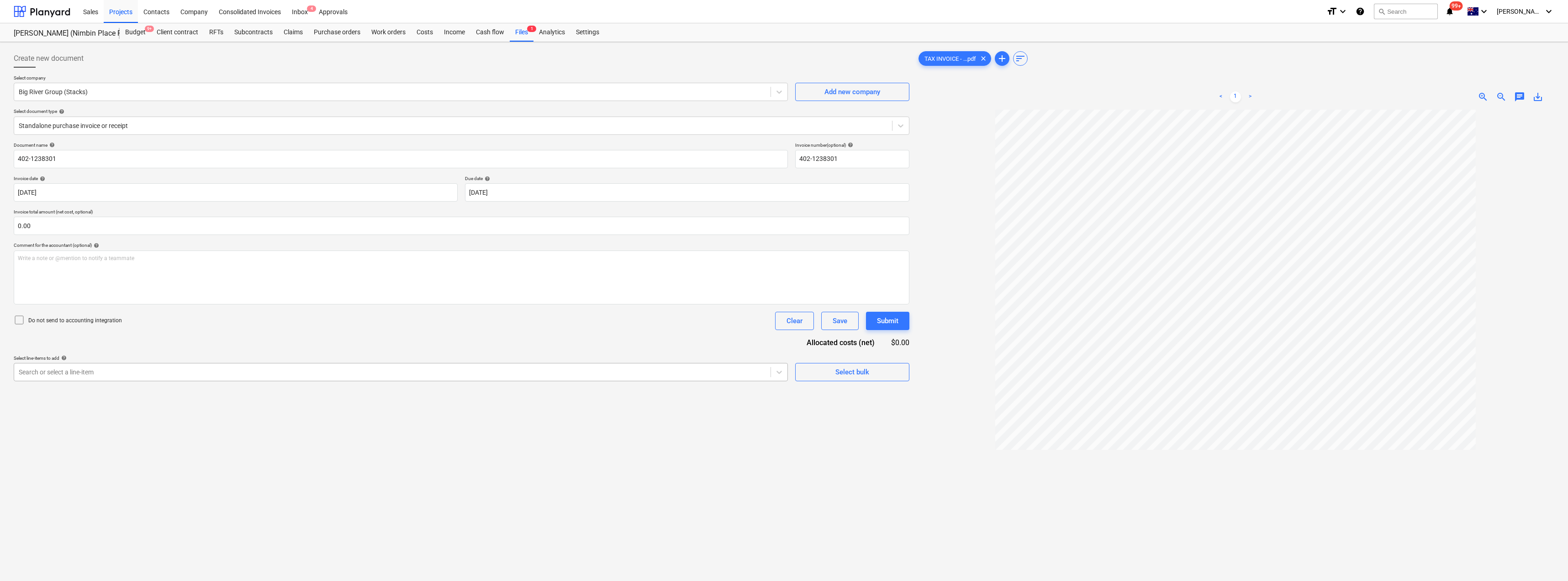
click at [155, 371] on div at bounding box center [392, 371] width 747 height 9
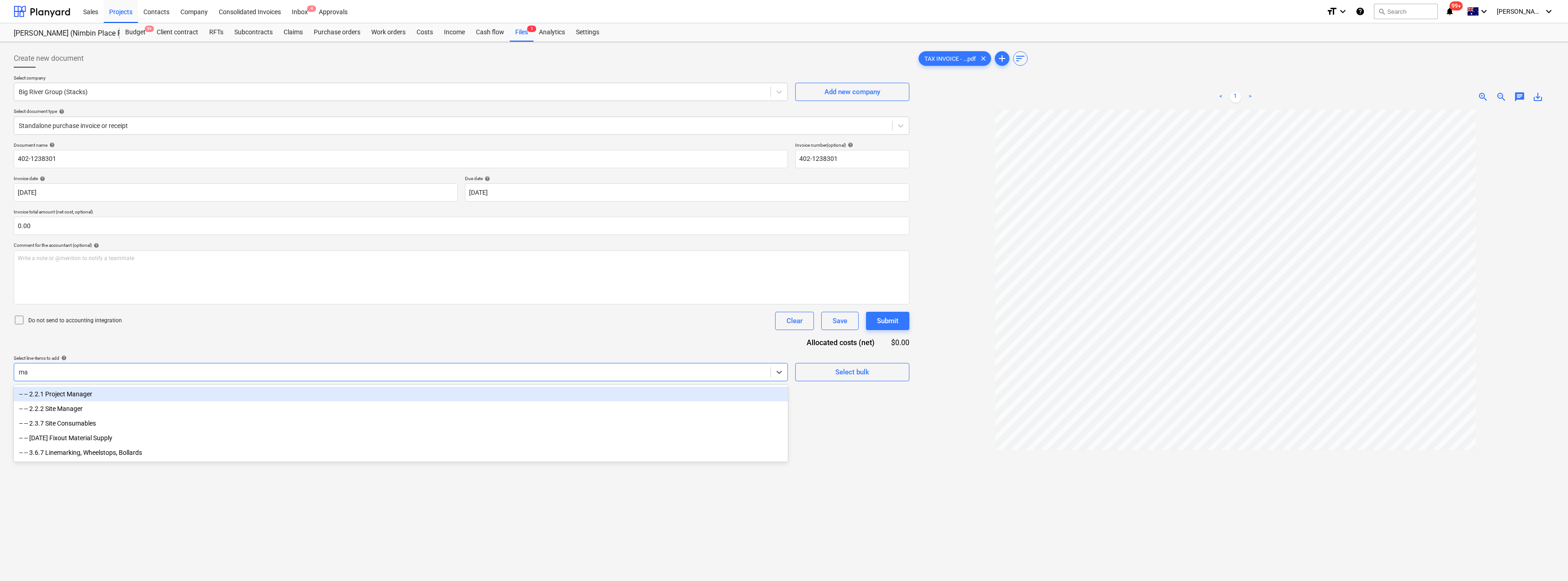
type input "mat"
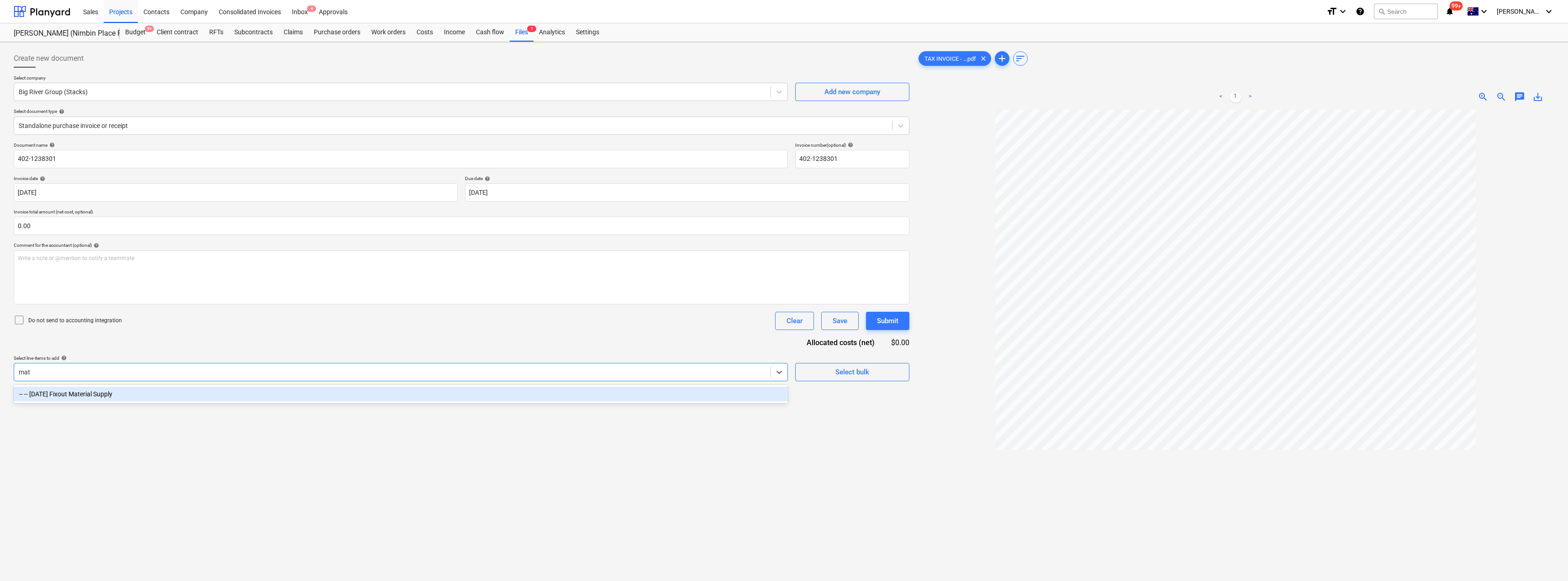
click at [151, 392] on div "-- -- [DATE] Fixout Material Supply" at bounding box center [401, 394] width 774 height 15
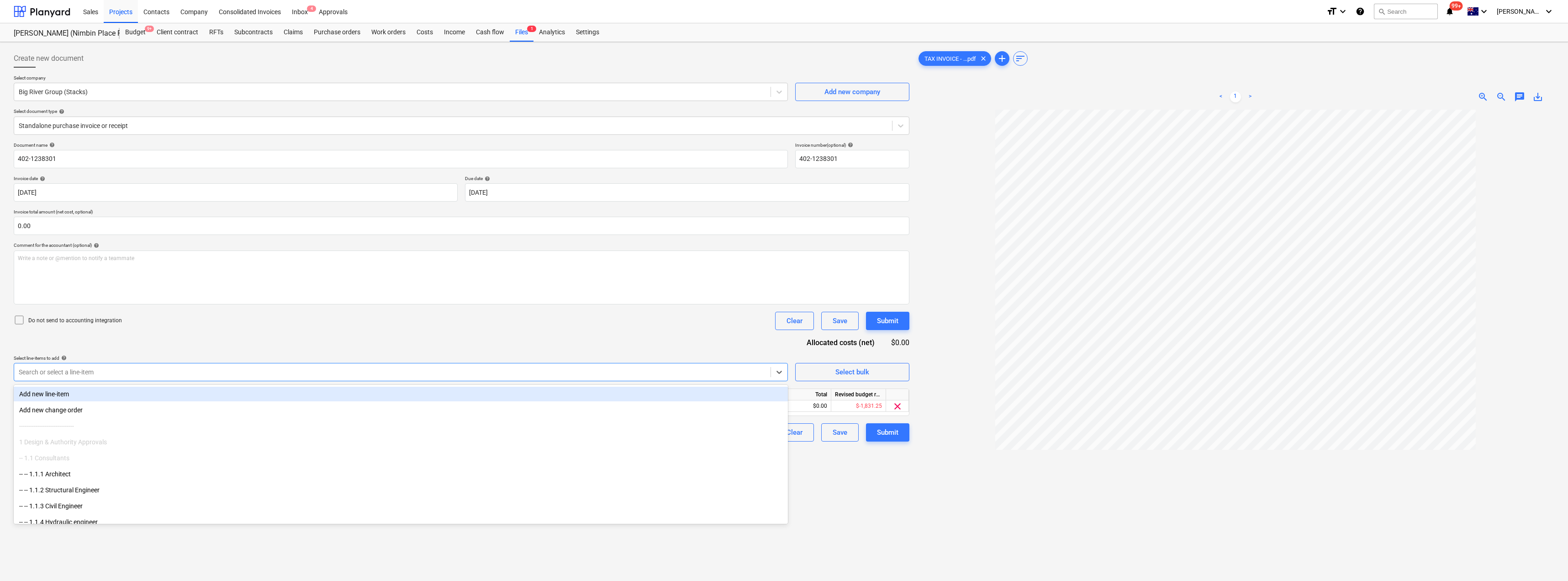
click at [213, 342] on div "Document name help 402-1238301 Invoice number (optional) help 402-1238301 Invoi…" at bounding box center [461, 292] width 896 height 299
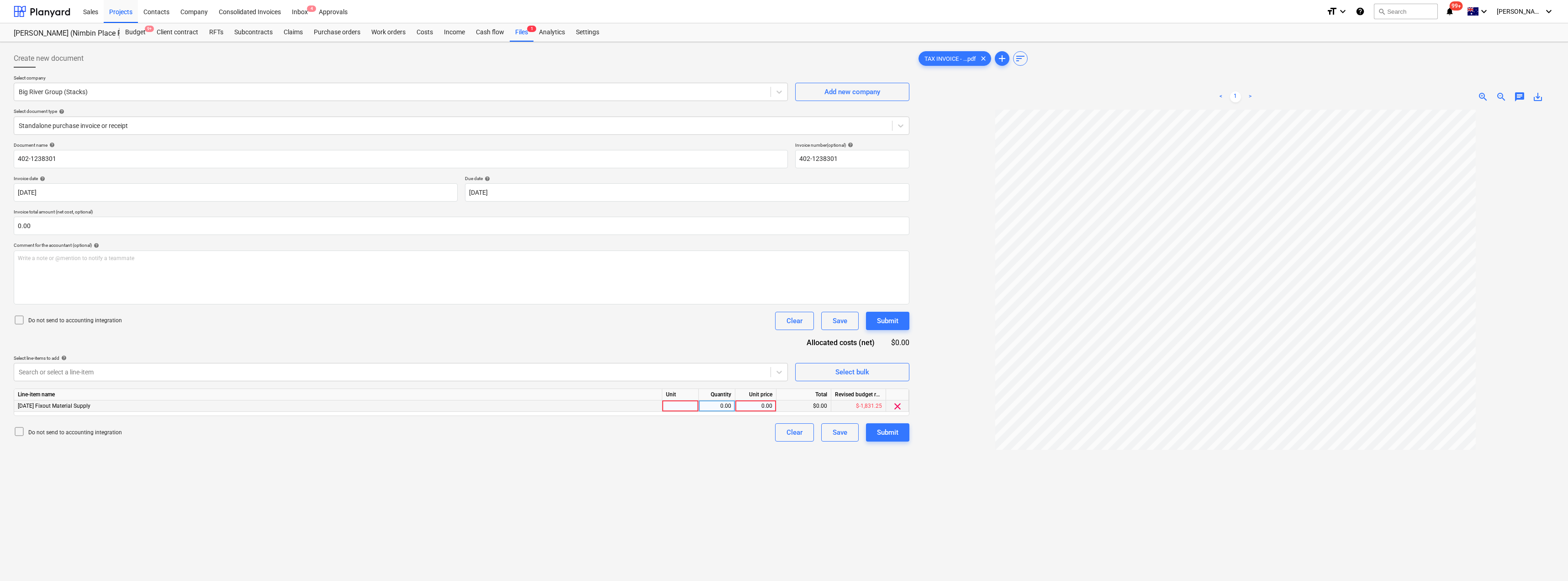
click at [676, 408] on div at bounding box center [680, 406] width 37 height 11
type input "Item"
type input "447.60"
click at [784, 428] on div "Submit" at bounding box center [887, 432] width 22 height 12
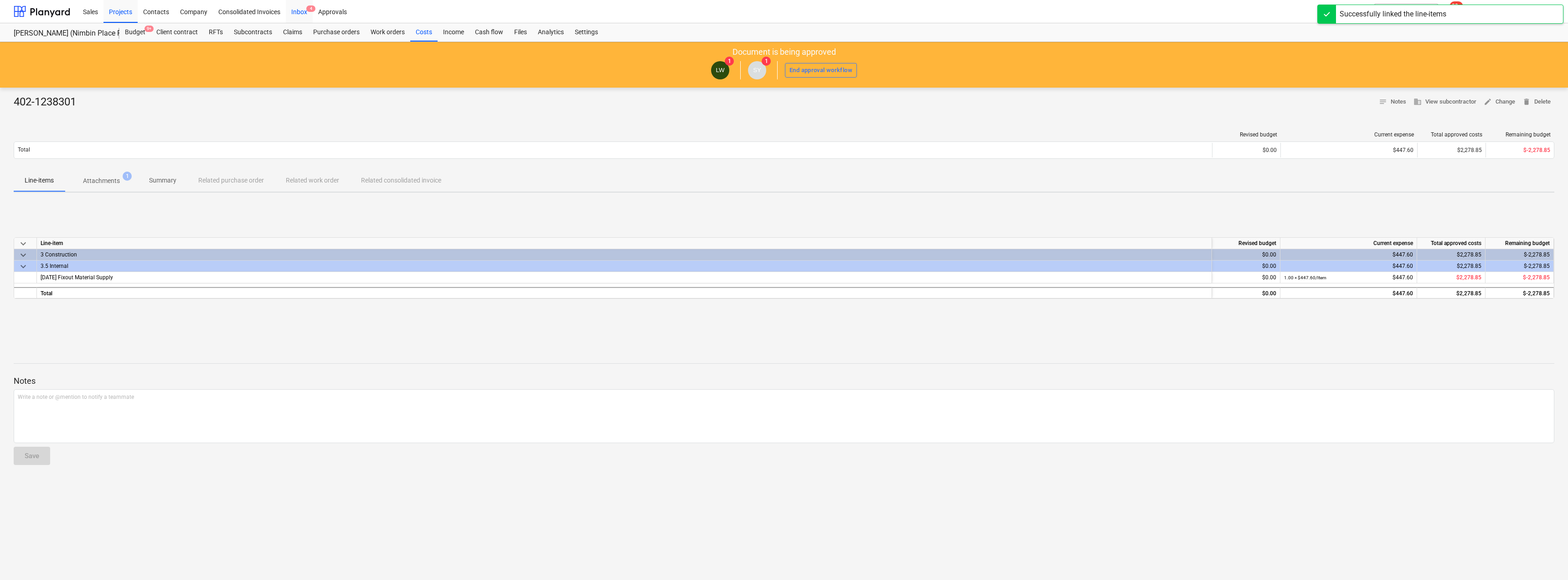
click at [303, 10] on div "Inbox 4" at bounding box center [299, 11] width 27 height 24
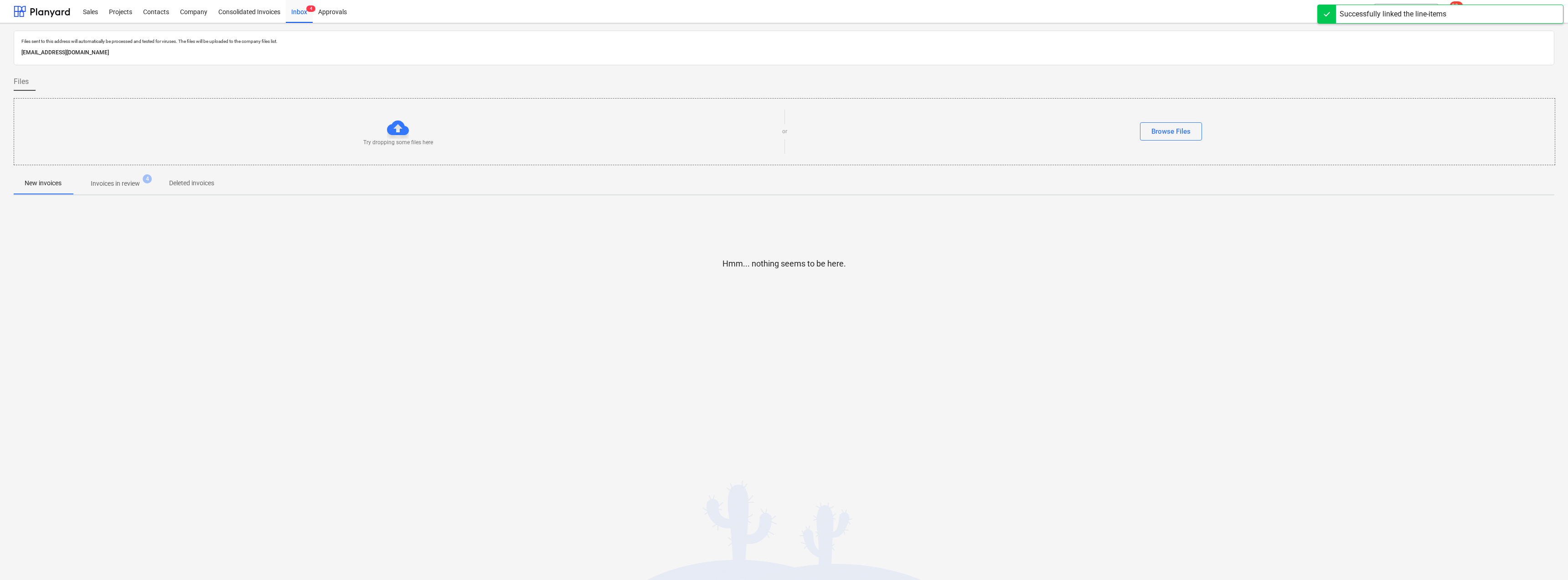
click at [132, 186] on p "Invoices in review" at bounding box center [115, 184] width 49 height 10
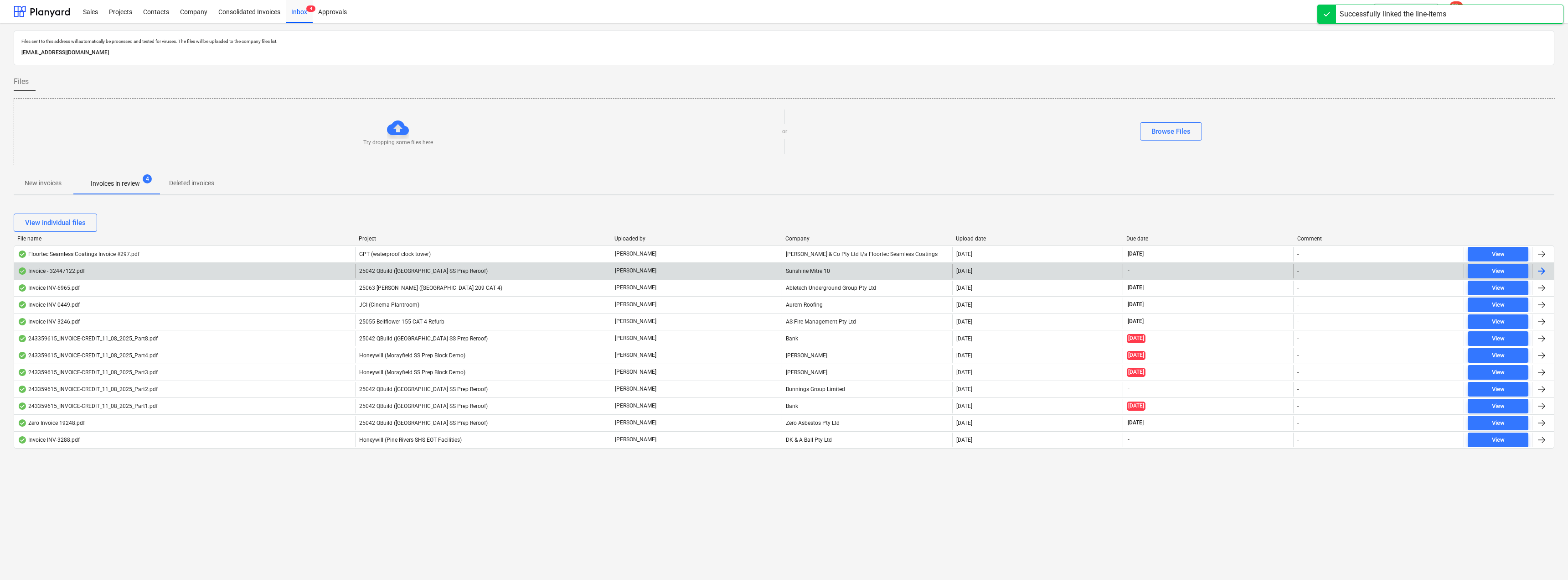
click at [422, 271] on span "25042 QBuild ([GEOGRAPHIC_DATA] SS Prep Reroof)" at bounding box center [424, 270] width 129 height 6
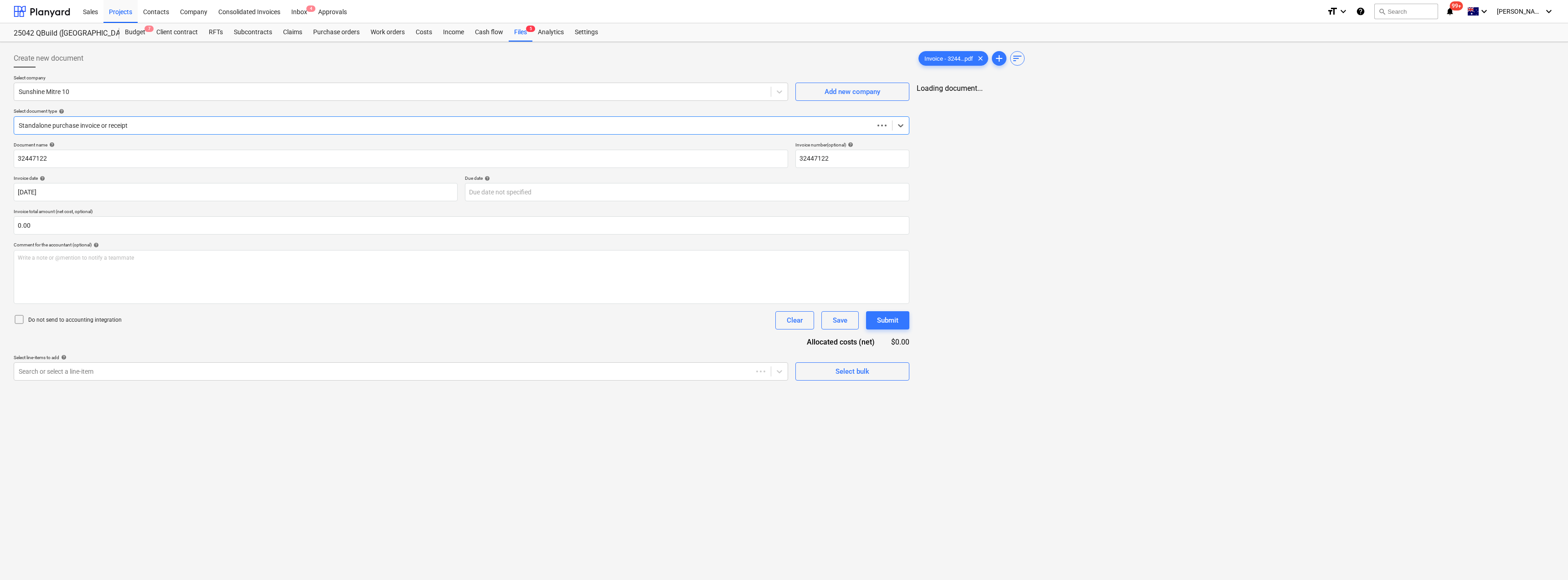
type input "32447122"
type input "[DATE]"
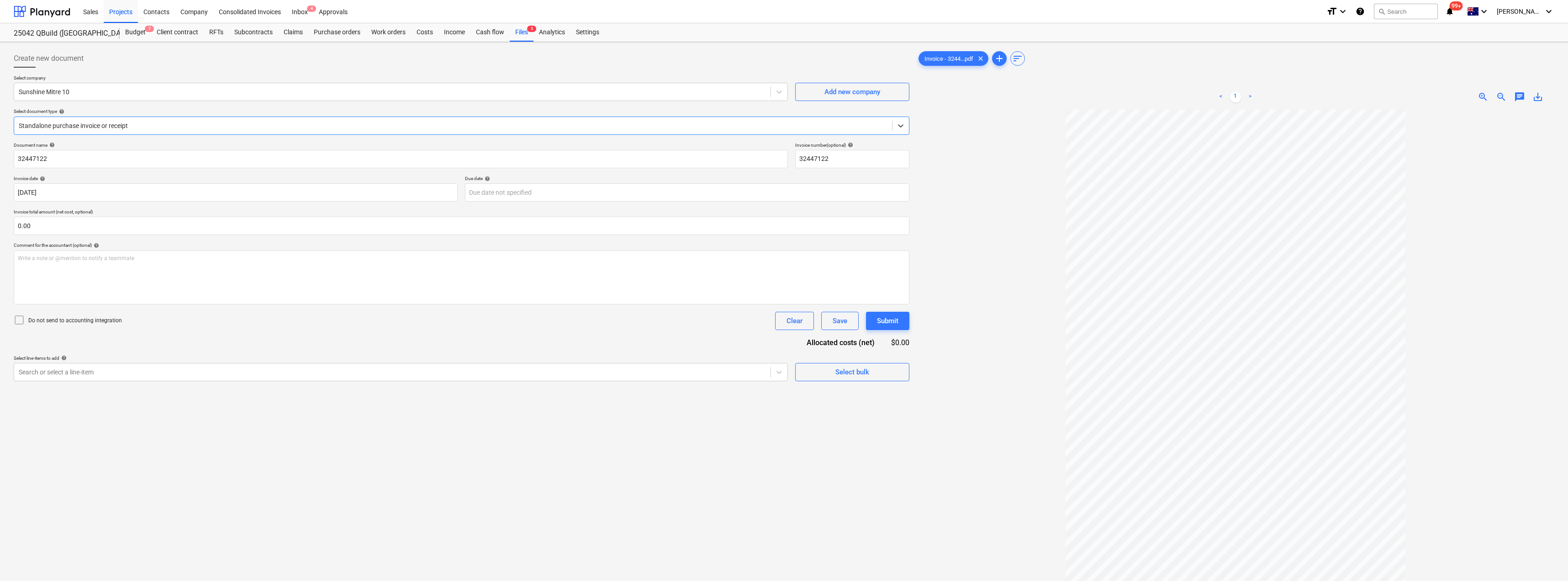
click at [110, 128] on div at bounding box center [453, 125] width 869 height 9
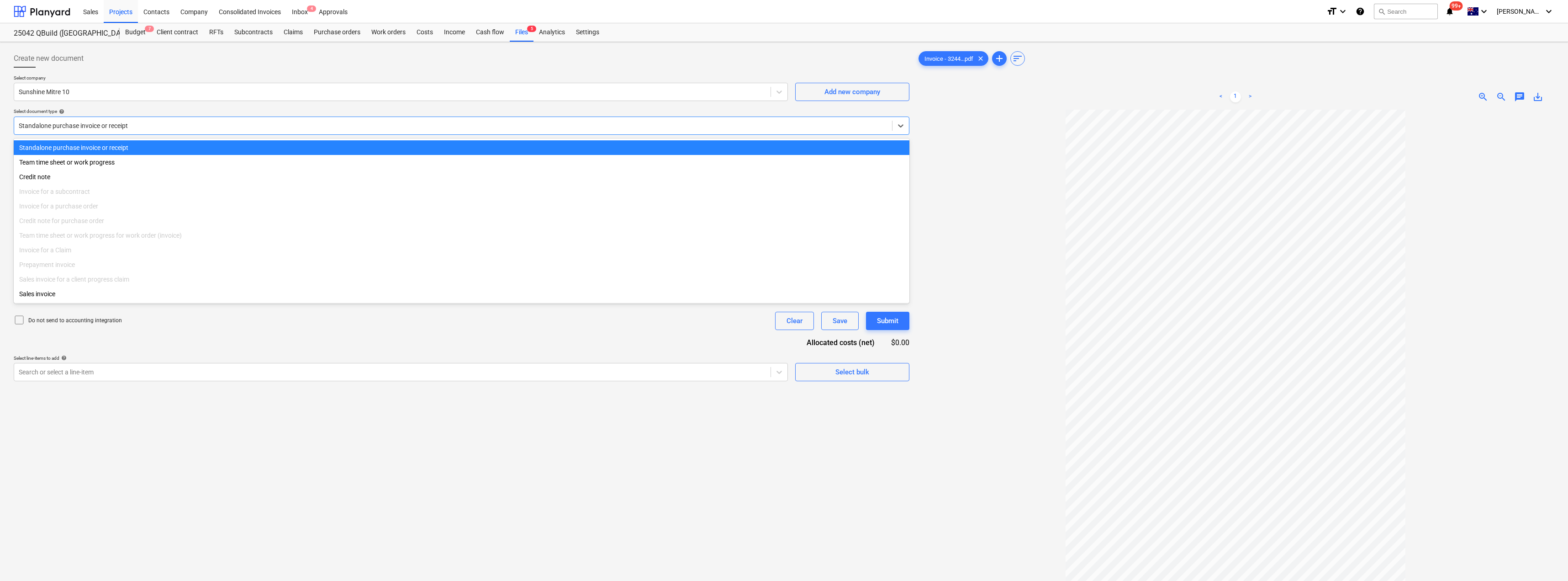
click at [110, 128] on div at bounding box center [453, 125] width 869 height 9
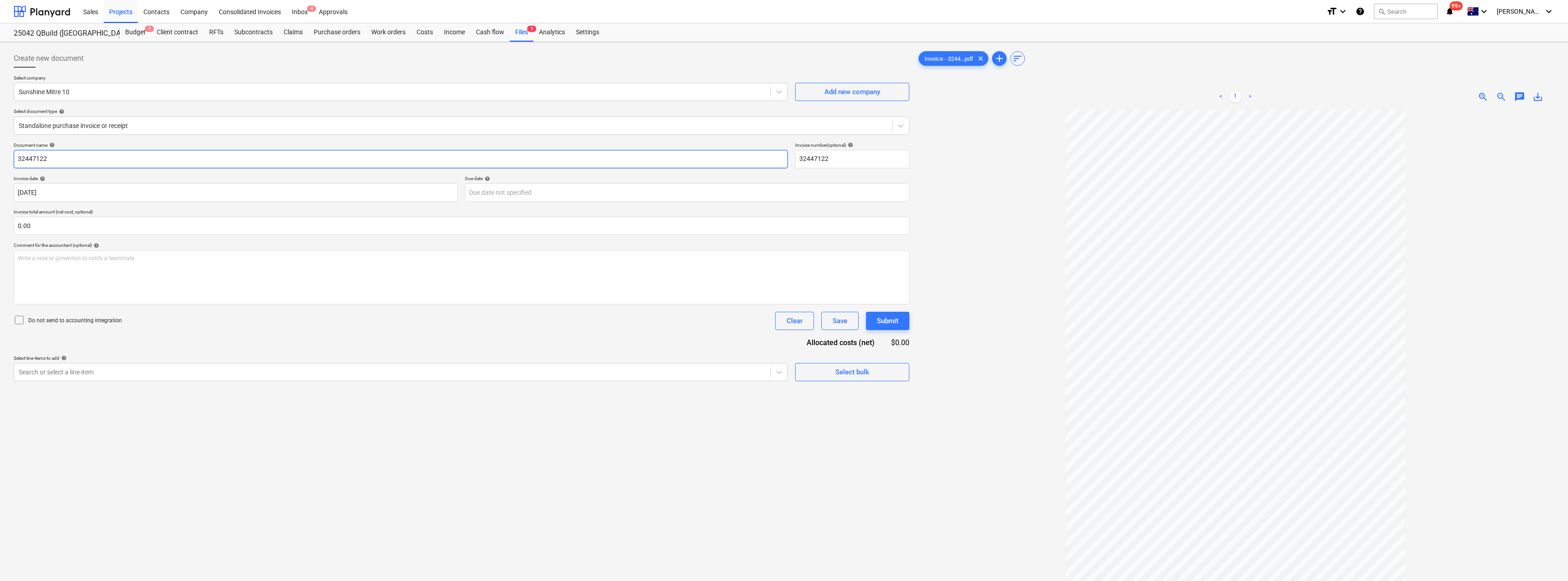
drag, startPoint x: 68, startPoint y: 159, endPoint x: 18, endPoint y: 158, distance: 50.0
click at [18, 158] on input "32447122" at bounding box center [401, 159] width 774 height 18
click at [532, 196] on body "Sales Projects Contacts Company Consolidated Invoices Inbox 4 Approvals format_…" at bounding box center [784, 290] width 1568 height 581
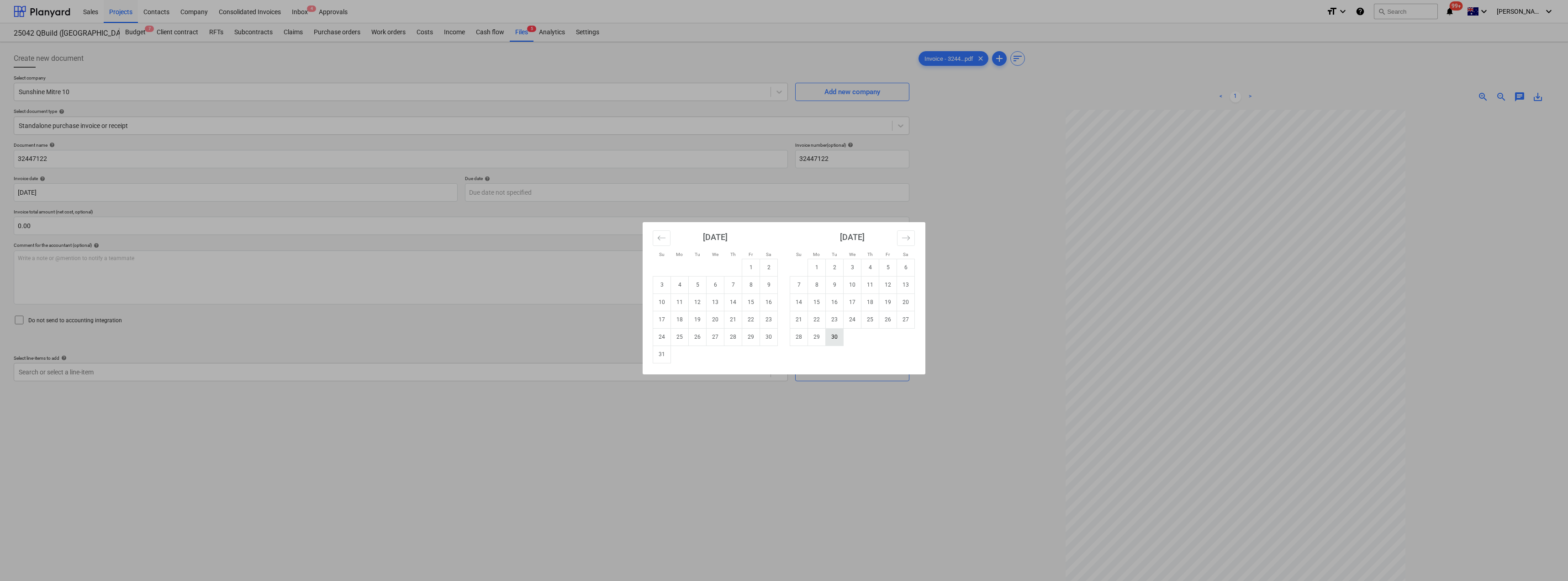
click at [784, 337] on td "30" at bounding box center [835, 337] width 18 height 17
type input "[DATE]"
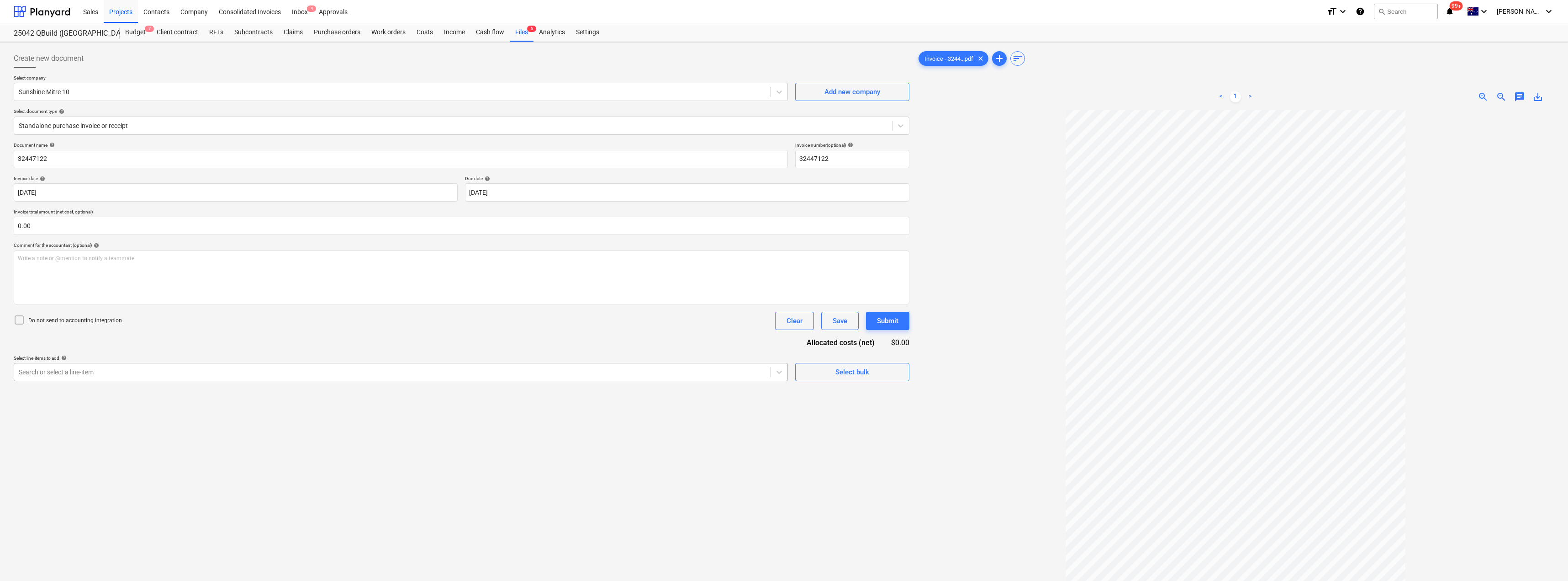
click at [187, 376] on div at bounding box center [392, 371] width 747 height 9
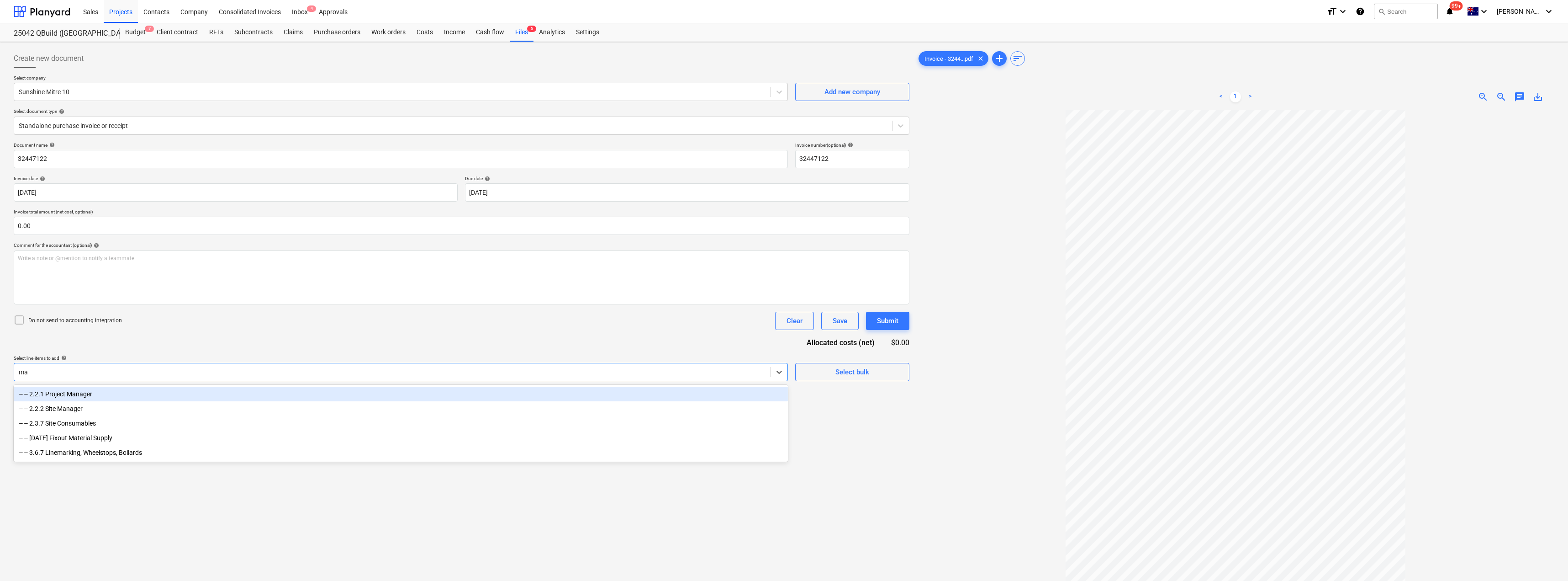
type input "mat"
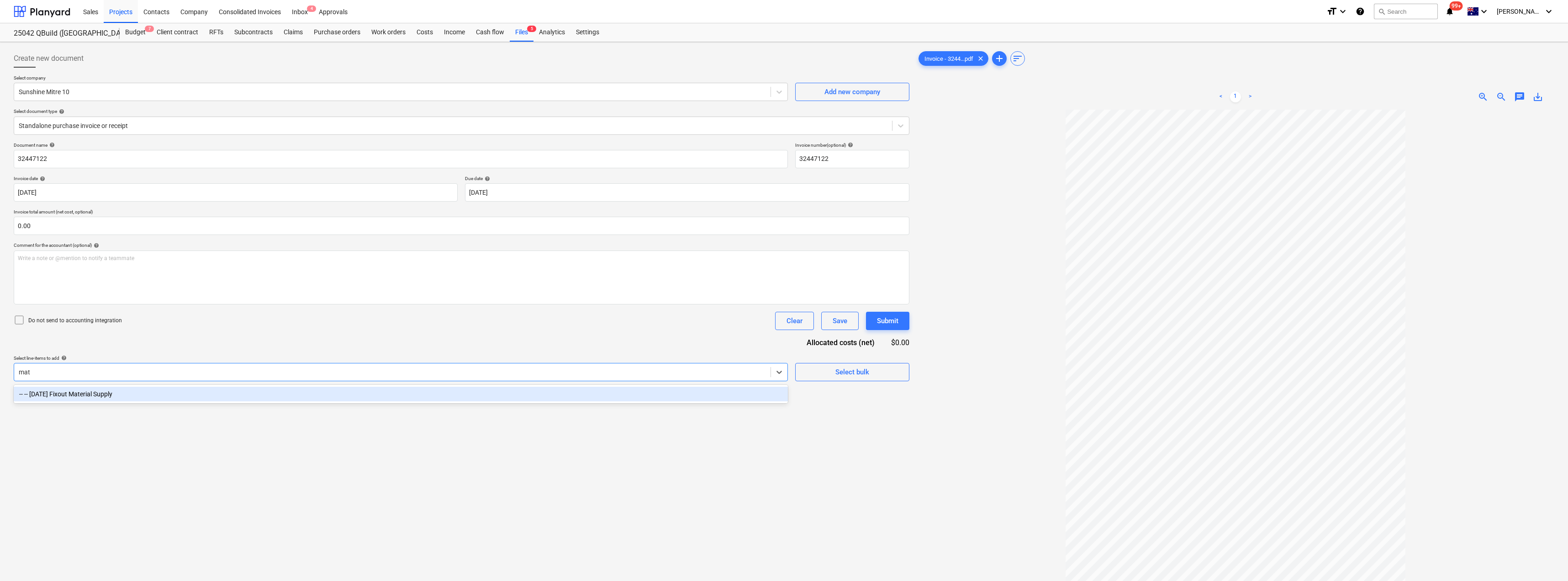
click at [176, 392] on div "-- -- [DATE] Fixout Material Supply" at bounding box center [401, 394] width 774 height 15
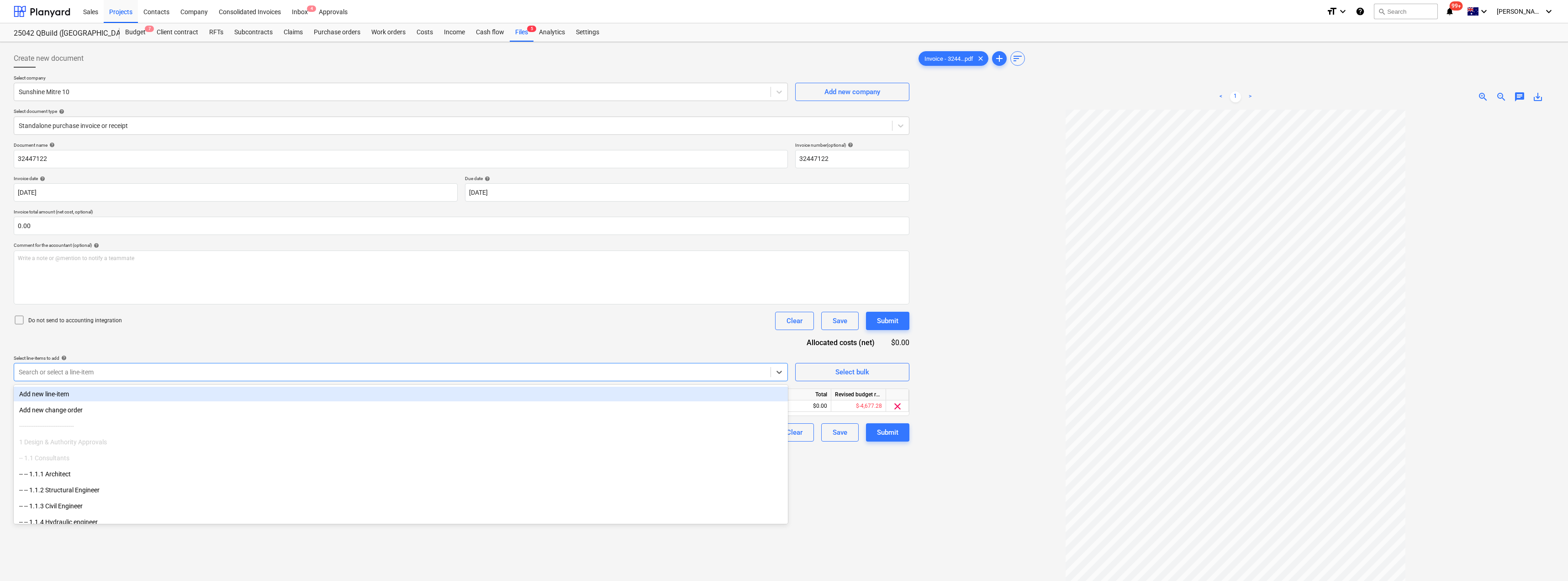
drag, startPoint x: 240, startPoint y: 341, endPoint x: 255, endPoint y: 340, distance: 15.0
click at [240, 341] on div "Document name help 32447122 Invoice number (optional) help 32447122 Invoice dat…" at bounding box center [461, 292] width 896 height 299
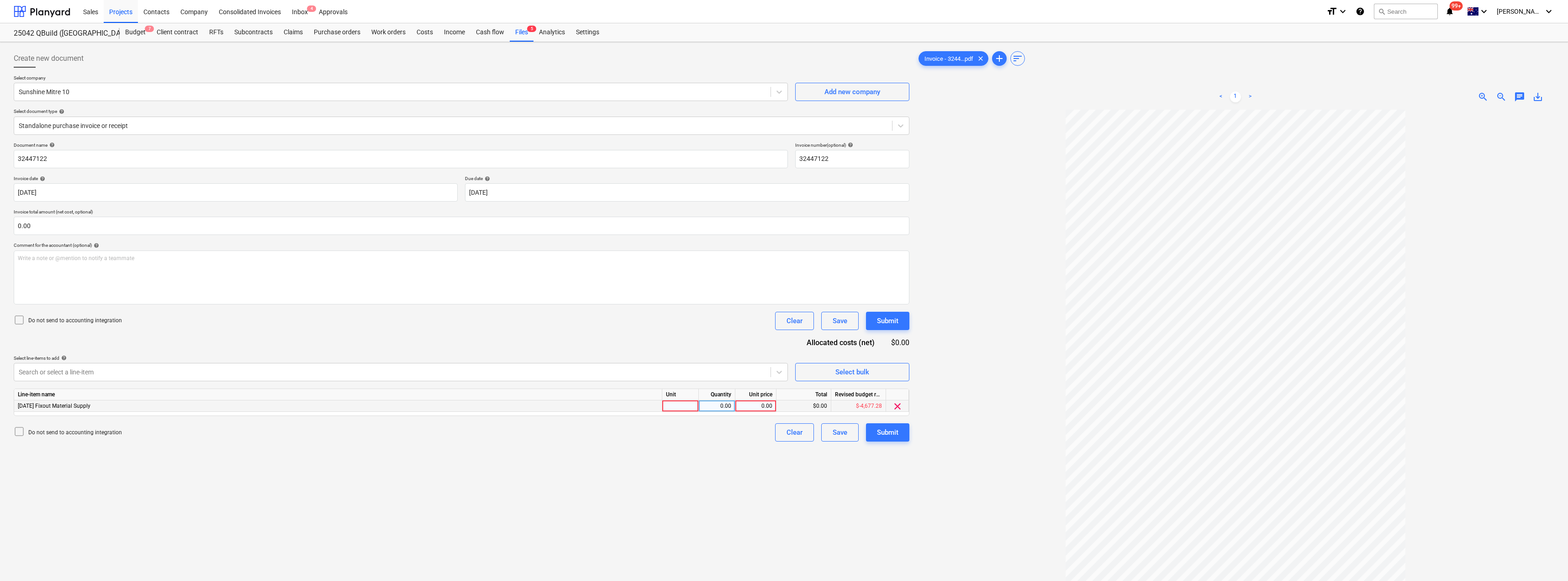
click at [690, 406] on div at bounding box center [680, 406] width 37 height 11
type input "Item"
type input "361.19"
click at [784, 433] on div "Submit" at bounding box center [887, 432] width 22 height 12
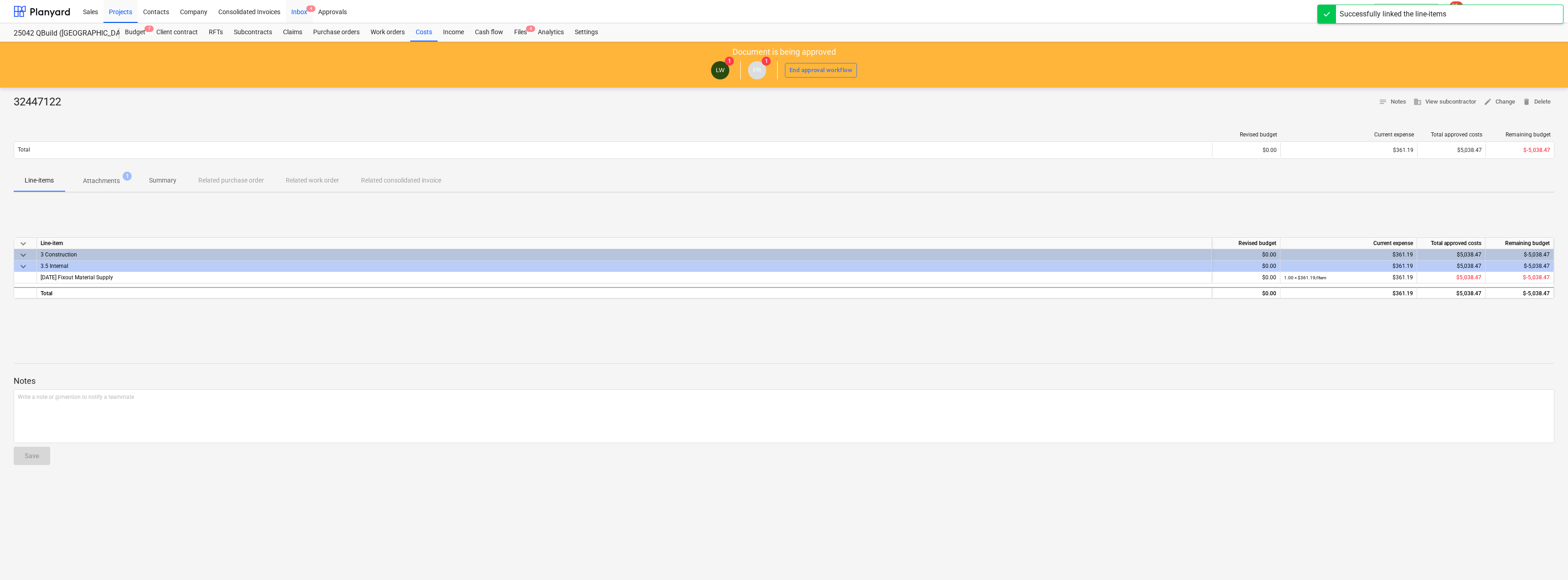
click at [292, 12] on div "Inbox 4" at bounding box center [299, 11] width 27 height 24
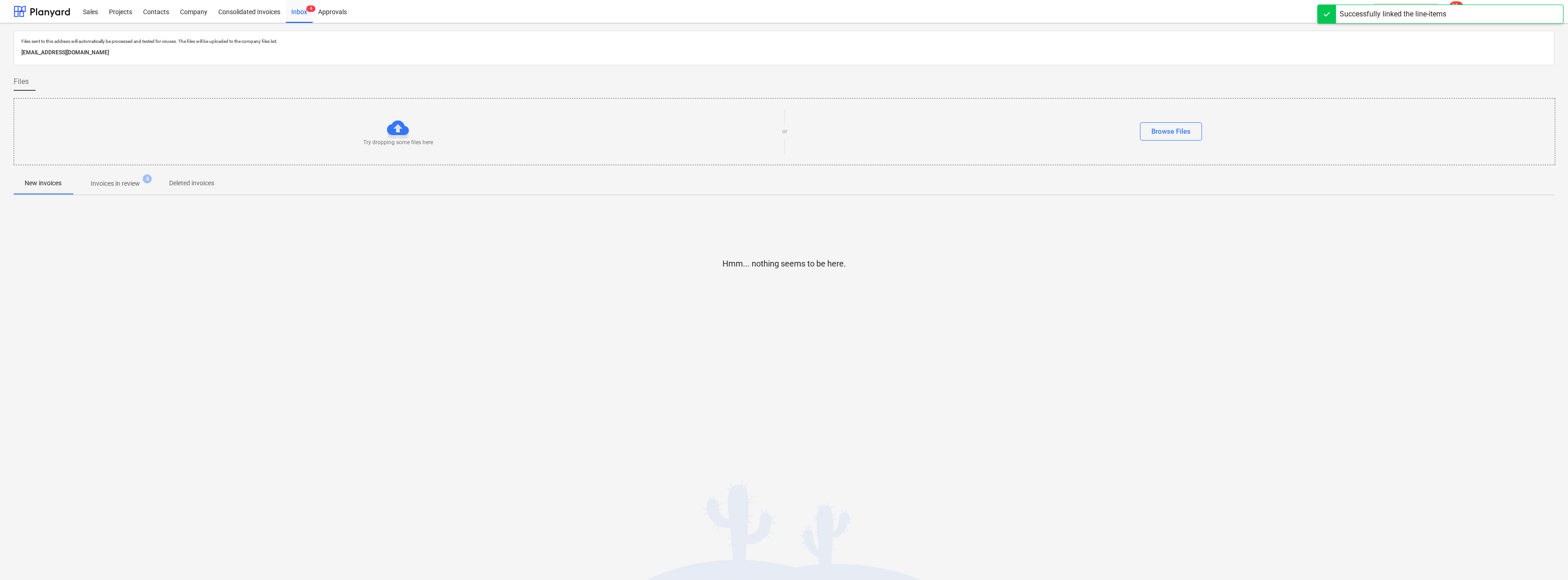
click at [112, 184] on p "Invoices in review" at bounding box center [115, 184] width 49 height 10
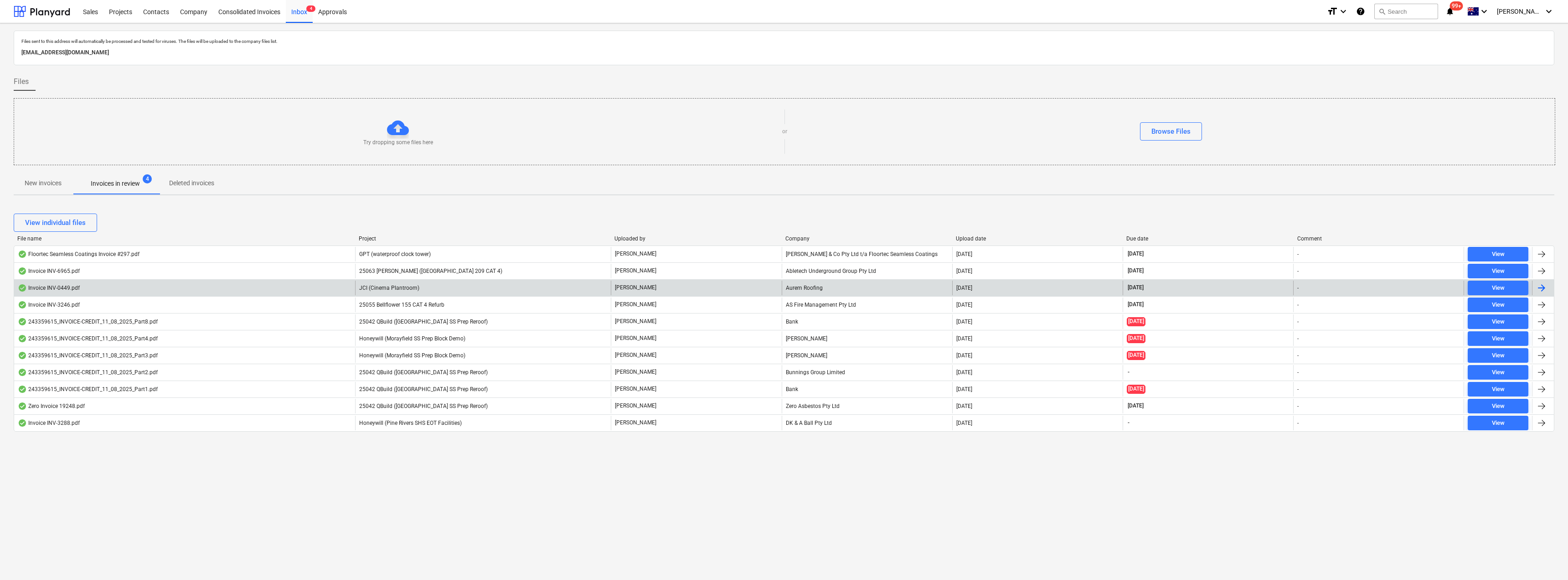
click at [489, 292] on div "JCI (Cinema Plantroom)" at bounding box center [483, 288] width 256 height 15
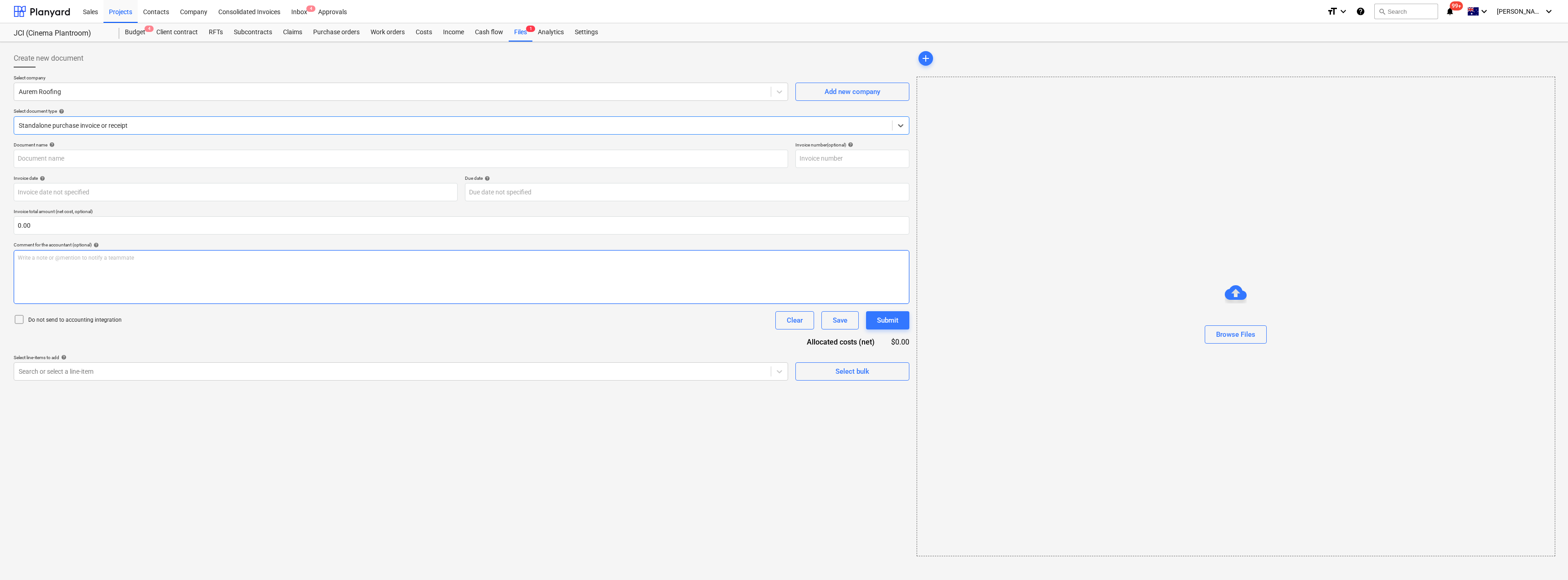
type input "INV-0449"
type input "[DATE]"
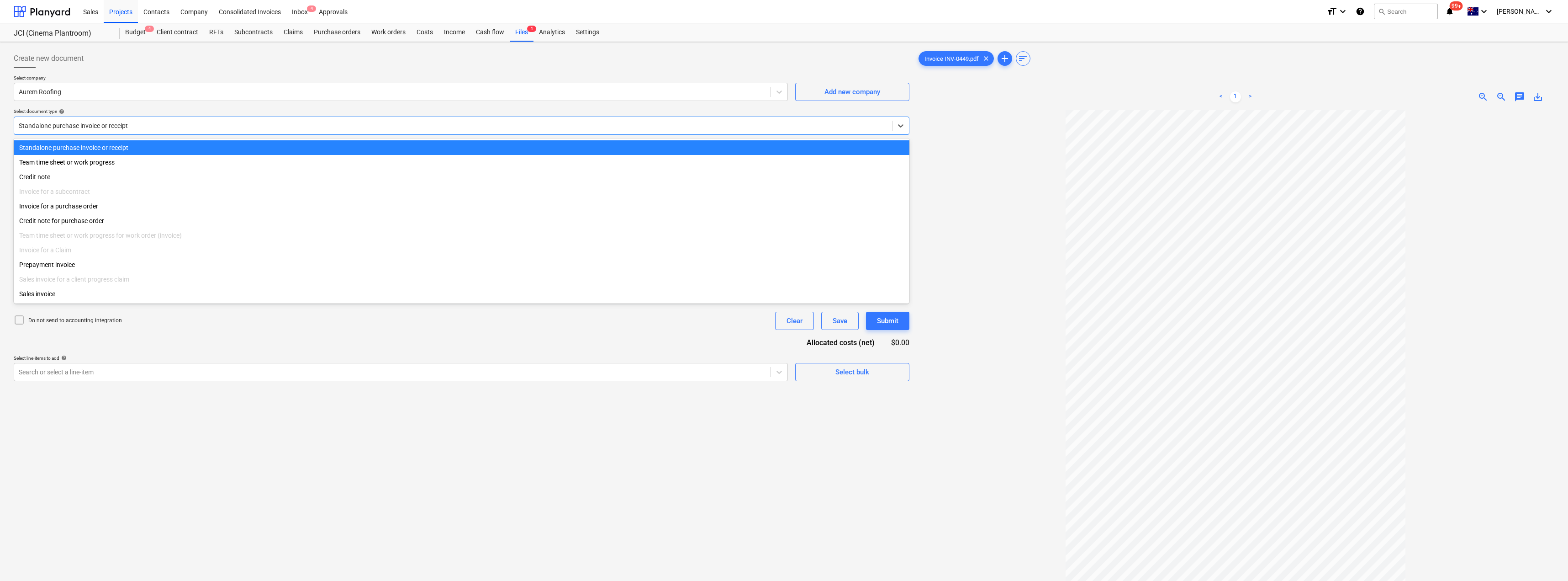
click at [94, 126] on div at bounding box center [453, 125] width 869 height 9
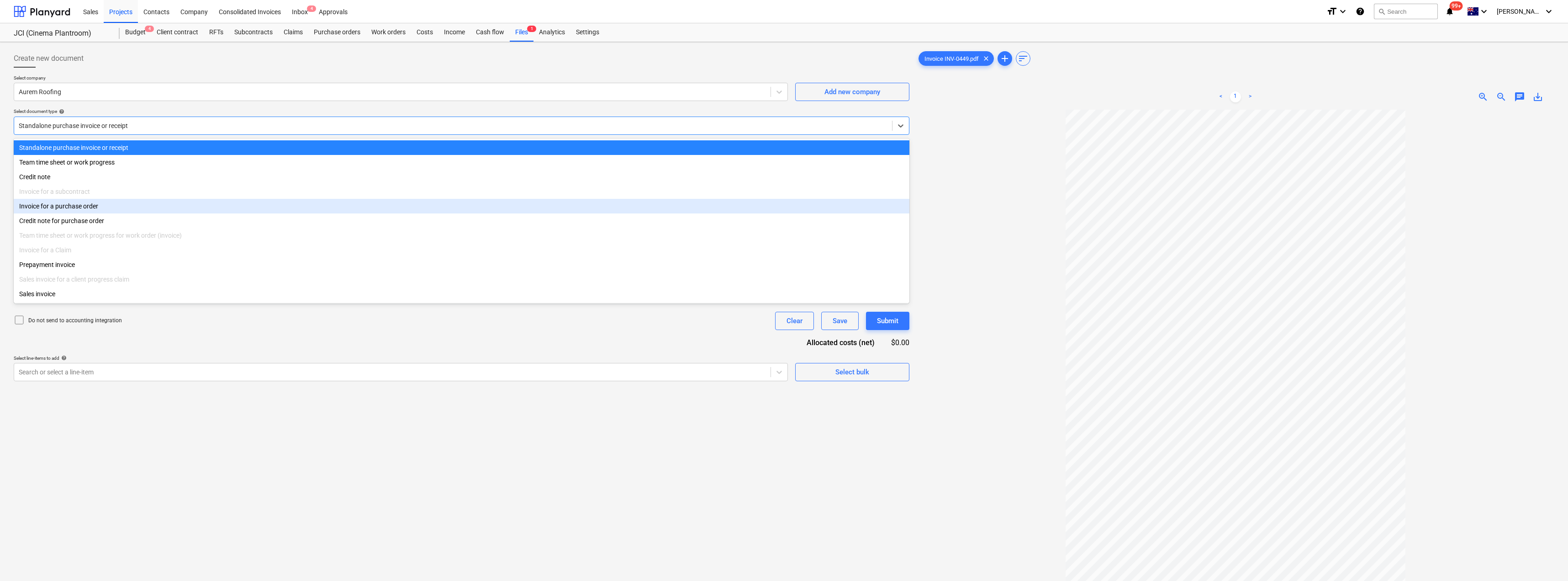
click at [89, 209] on div "Invoice for a purchase order" at bounding box center [461, 205] width 896 height 15
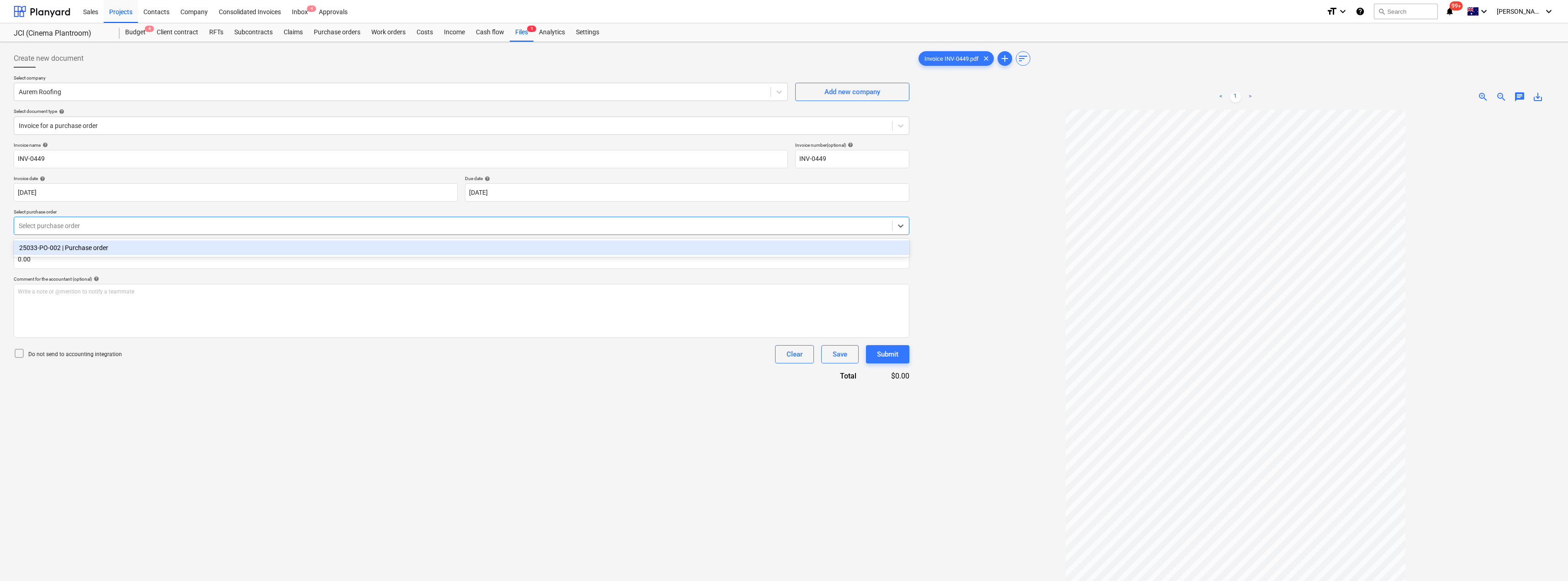
click at [198, 230] on div at bounding box center [453, 226] width 869 height 9
click at [187, 254] on div "25033-PO-002 | Purchase order" at bounding box center [461, 247] width 896 height 15
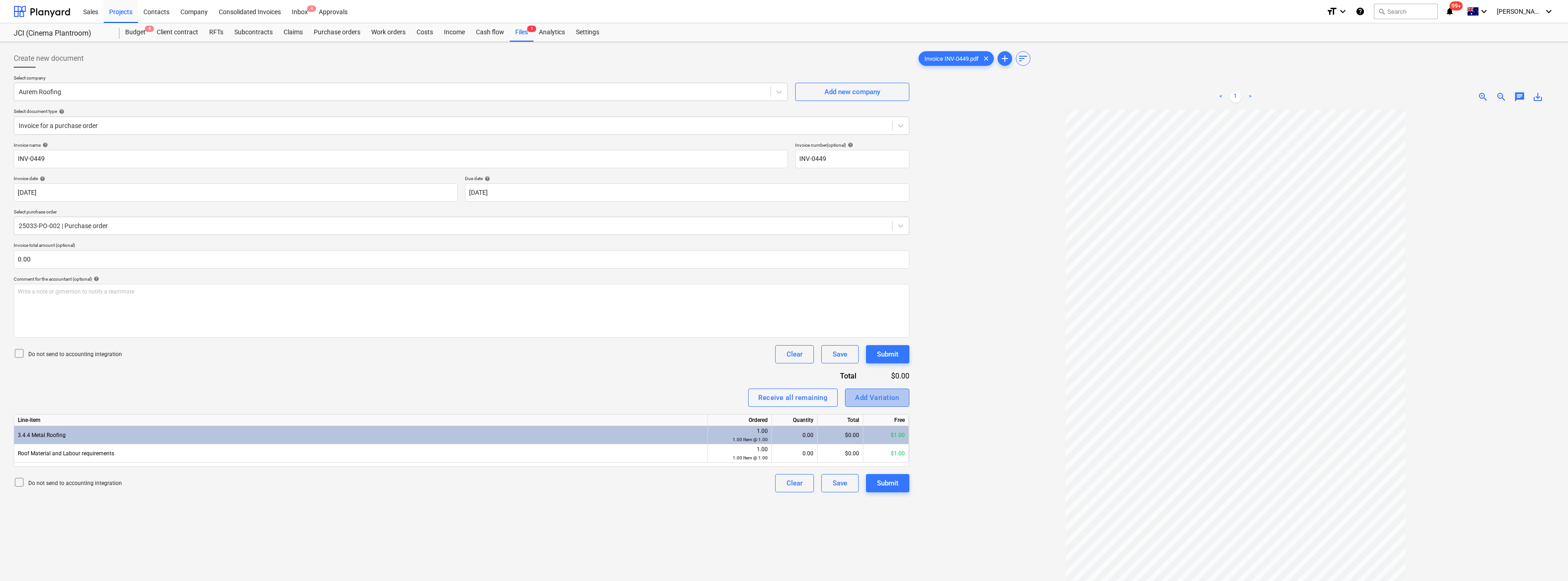
click at [784, 395] on div "Add Variation" at bounding box center [877, 397] width 44 height 12
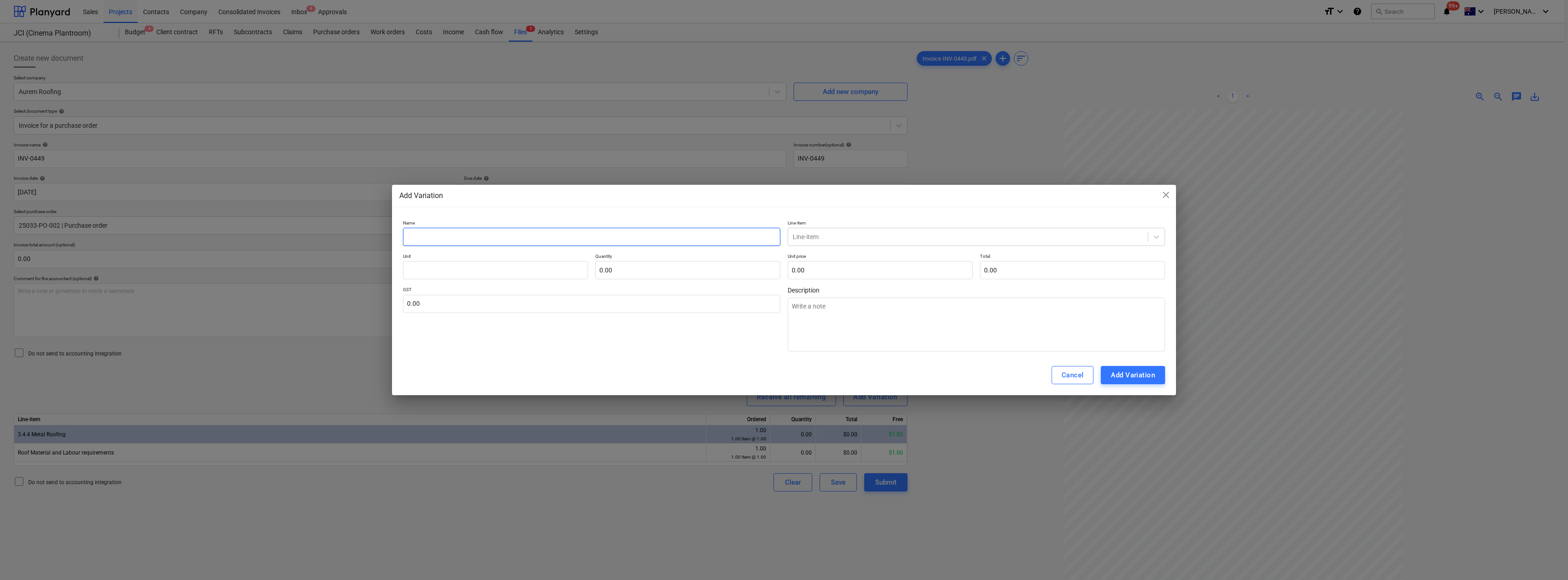
click at [453, 238] on input "text" at bounding box center [591, 236] width 377 height 18
type input "M"
type textarea "x"
type input "Me"
type textarea "x"
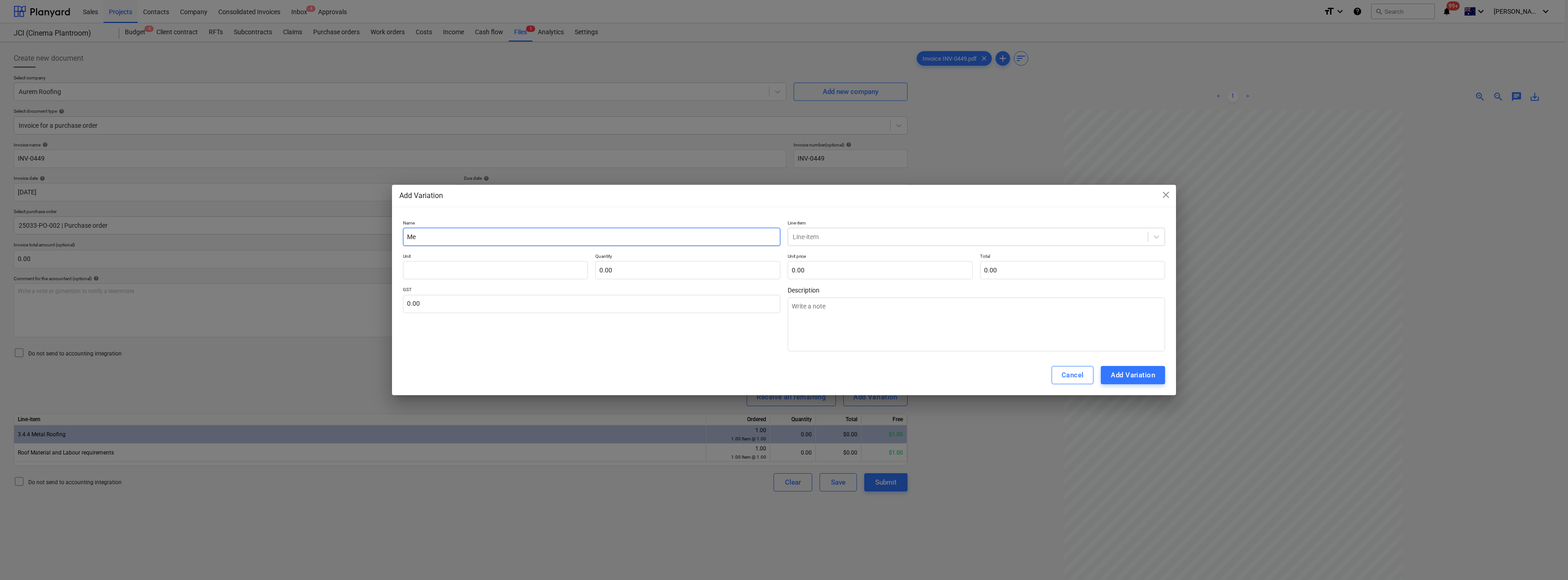
type input "Met"
type textarea "x"
type input "Meta"
type textarea "x"
type input "Metal"
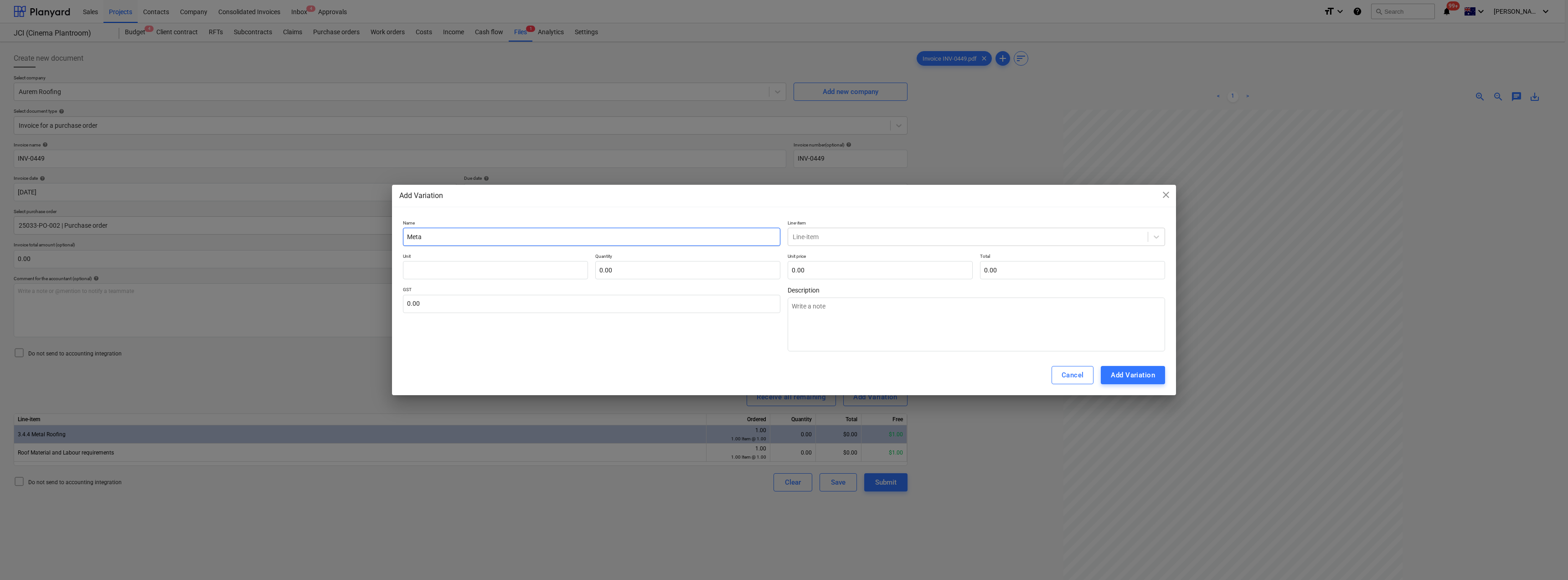
type textarea "x"
type input "Metal"
type textarea "x"
type input "Metal R"
type textarea "x"
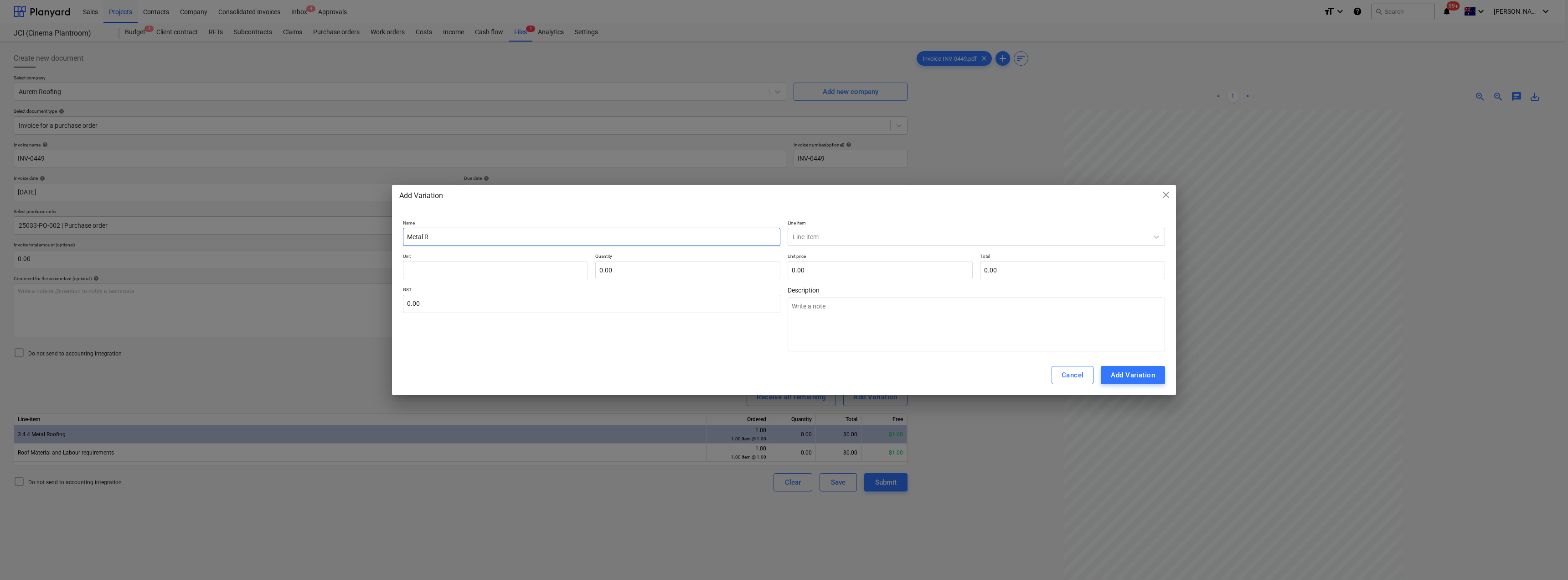
type input "Metal Ro"
type textarea "x"
type input "Metal Roo"
type textarea "x"
type input "Metal Roof"
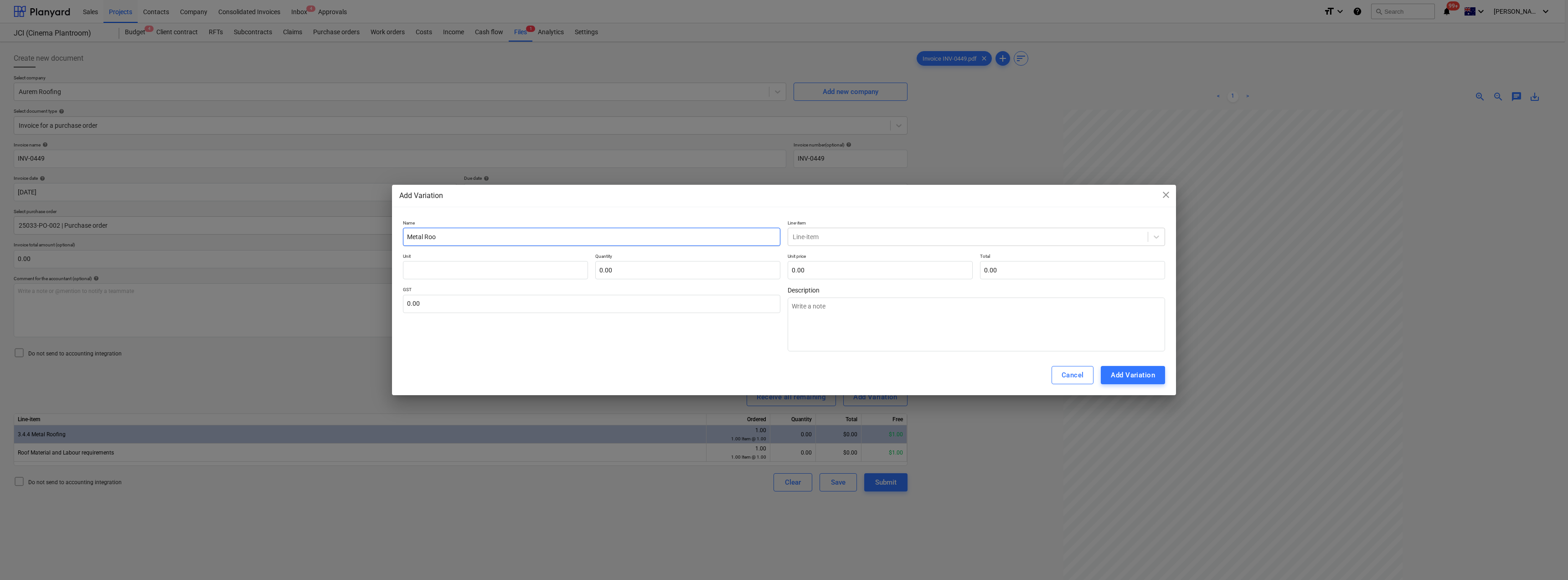
type textarea "x"
type input "Metal Roofi"
type textarea "x"
type input "Metal Roofin"
type textarea "x"
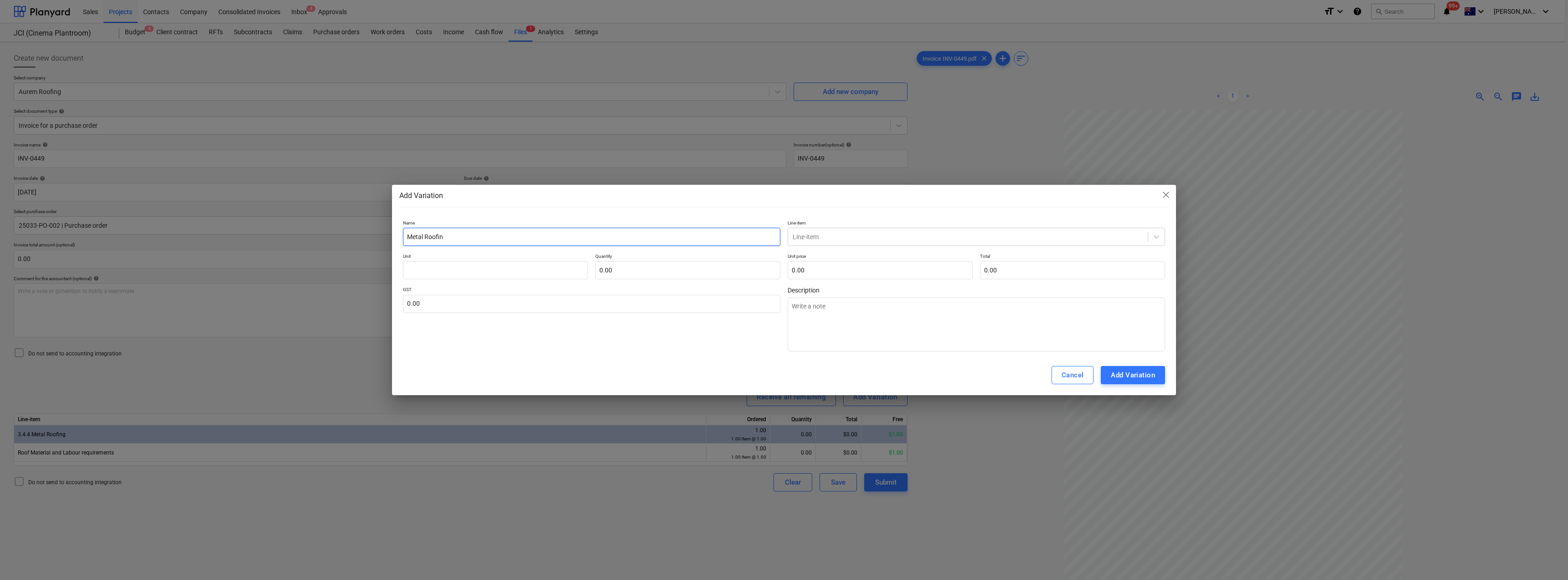
type input "Metal Roofing"
type textarea "x"
type input "Metal Roofing"
type textarea "x"
drag, startPoint x: 453, startPoint y: 238, endPoint x: 399, endPoint y: 239, distance: 54.0
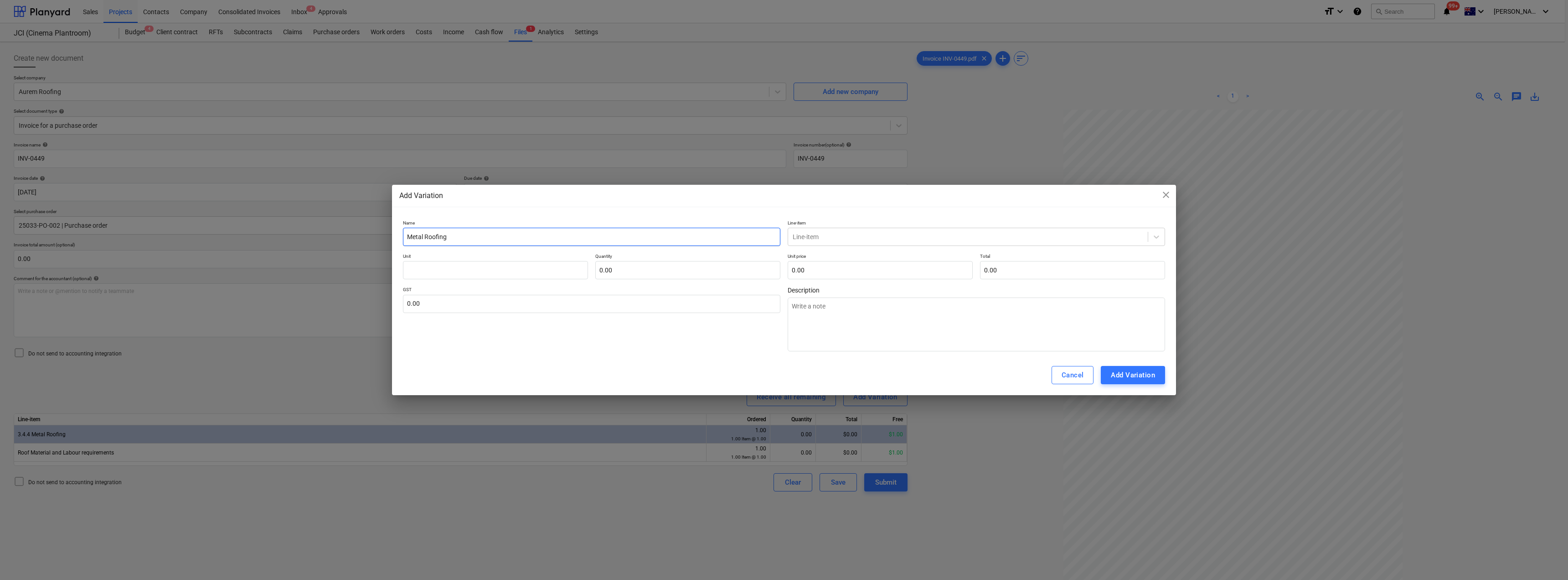
click at [399, 239] on div "Name Metal Roofing Line-item Line-item Unit Quantity 0.00 Unit price 0.00 Total…" at bounding box center [784, 285] width 784 height 139
type input "Metal Roofing"
click at [783, 305] on textarea at bounding box center [976, 324] width 377 height 54
paste textarea "Metal Roofing"
type textarea "Metal Roofing"
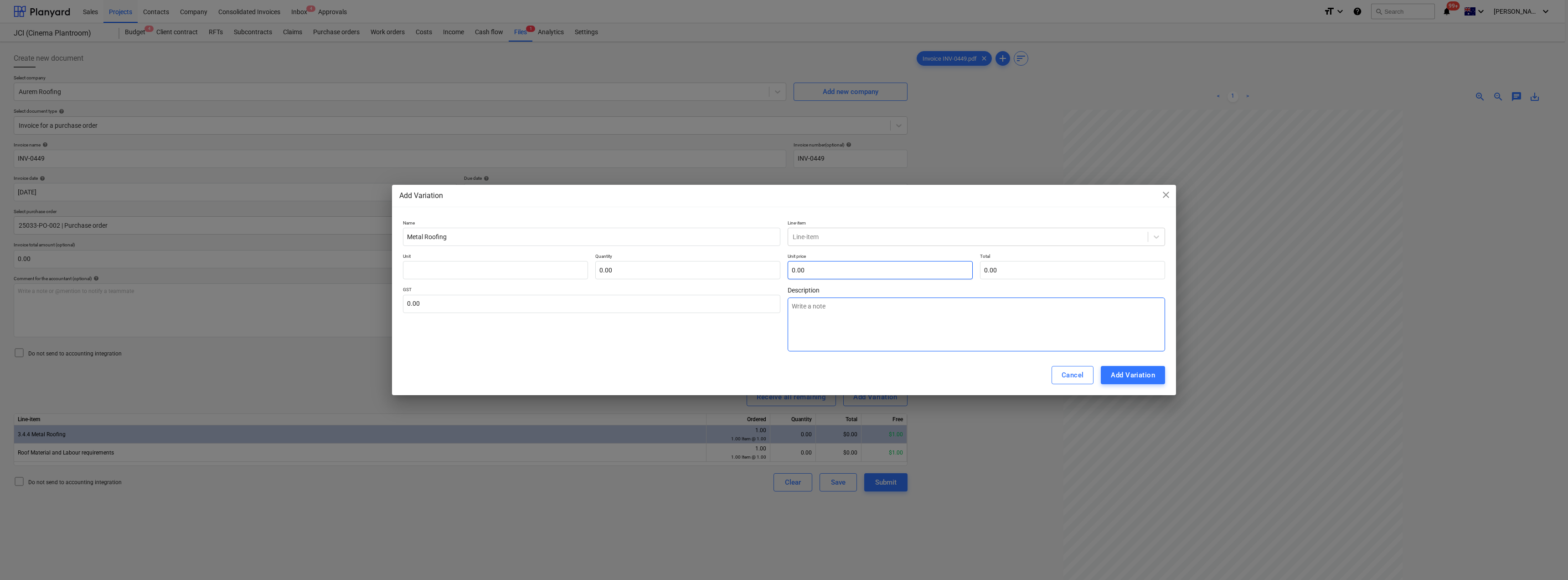
type textarea "x"
type textarea "Metal Roofing"
click at [783, 232] on div at bounding box center [968, 236] width 350 height 9
type input "3.4.4"
click at [783, 256] on div "-- -- 3.4.4 Metal Roofing" at bounding box center [976, 258] width 377 height 15
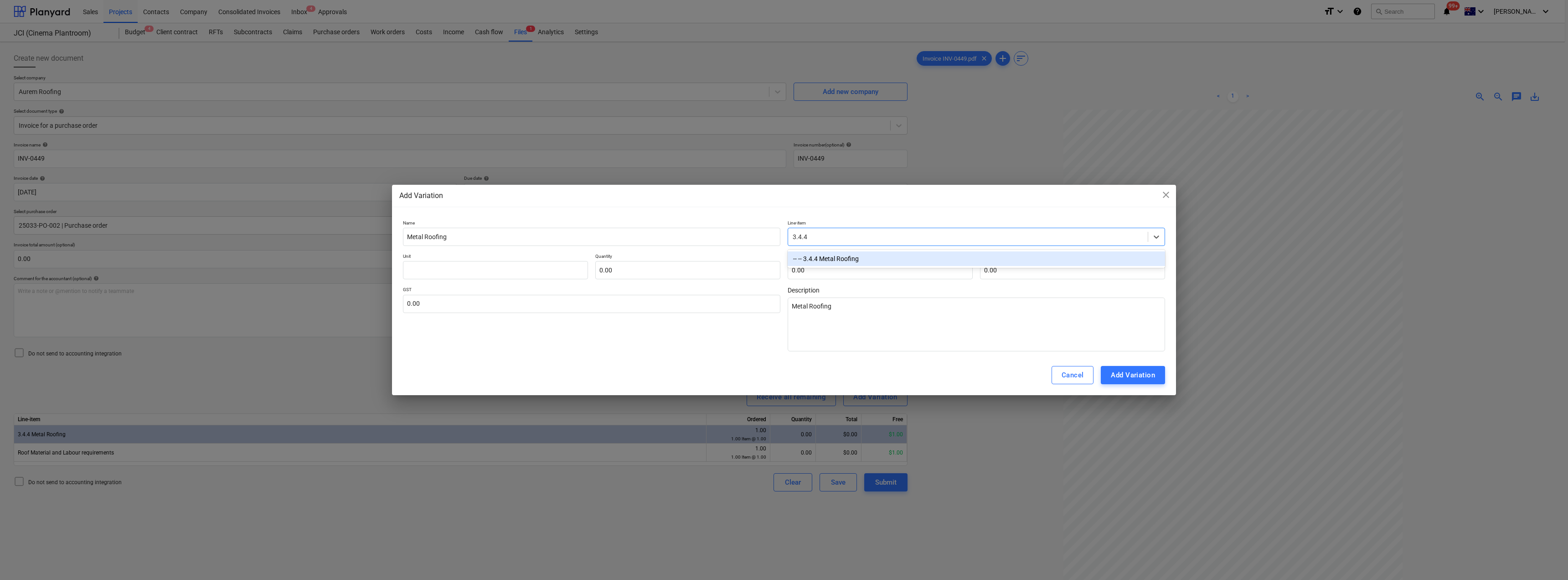
type textarea "x"
click at [530, 274] on input "text" at bounding box center [495, 270] width 185 height 18
type input "I"
type textarea "x"
type input "It"
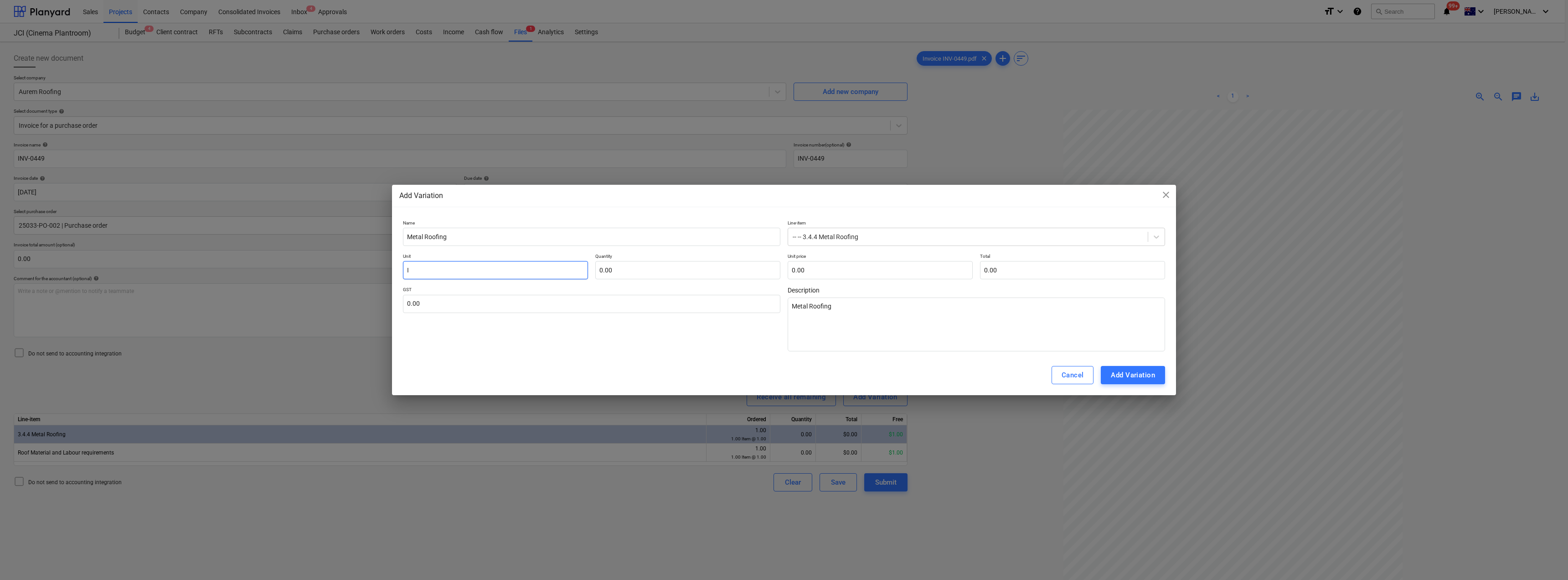
type textarea "x"
type input "Ite"
type textarea "x"
type input "Item"
type textarea "x"
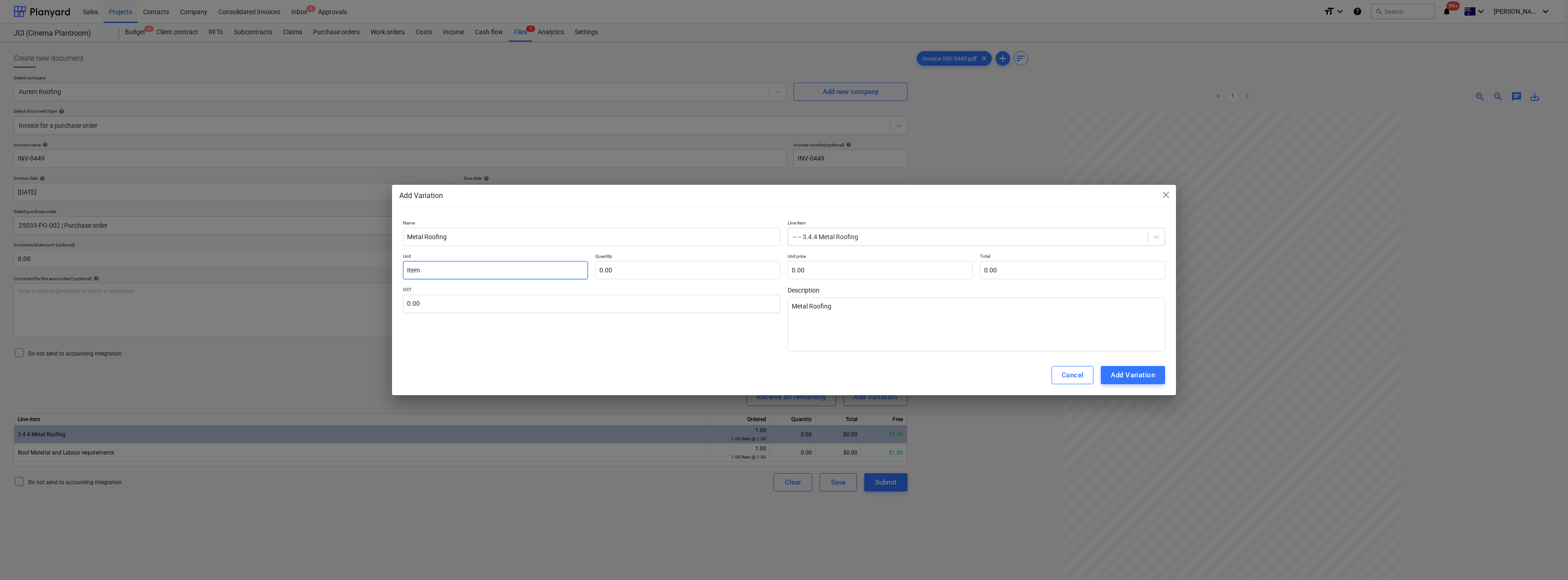
type input "Item"
type input "1"
type textarea "x"
type input "1.00"
type input "7"
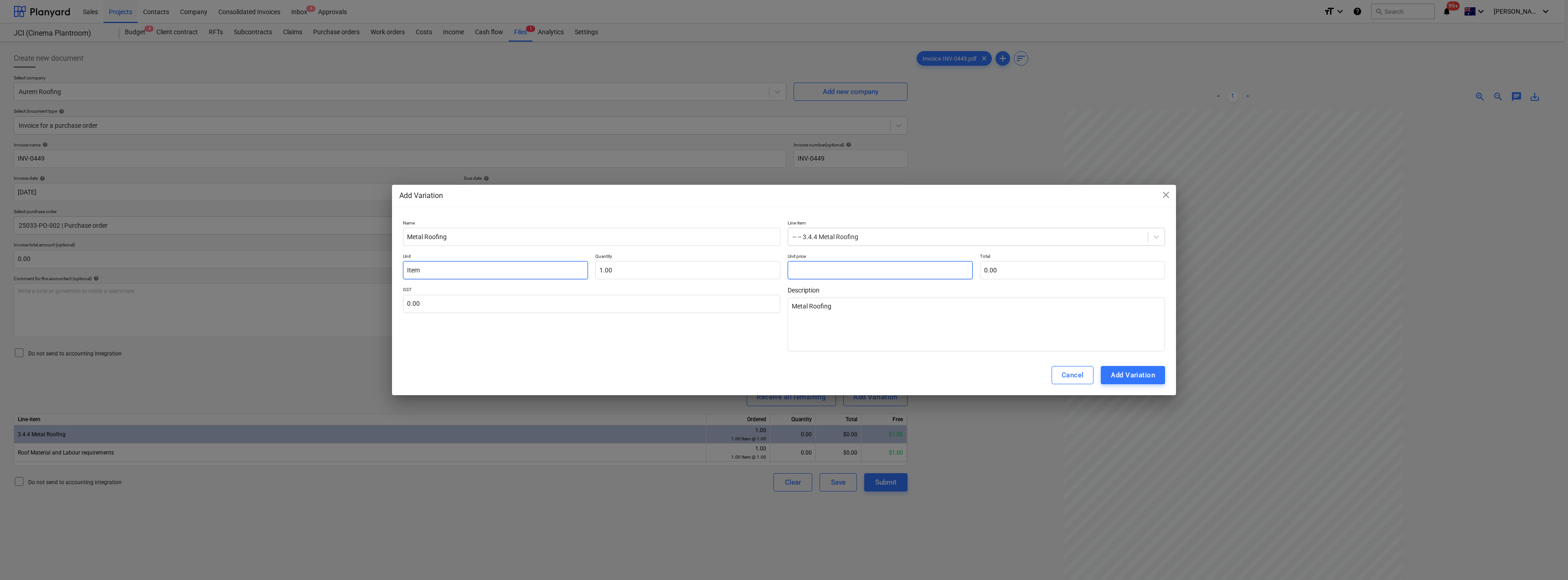
type textarea "x"
type input "7.00"
type input "76"
type textarea "x"
type input "76.00"
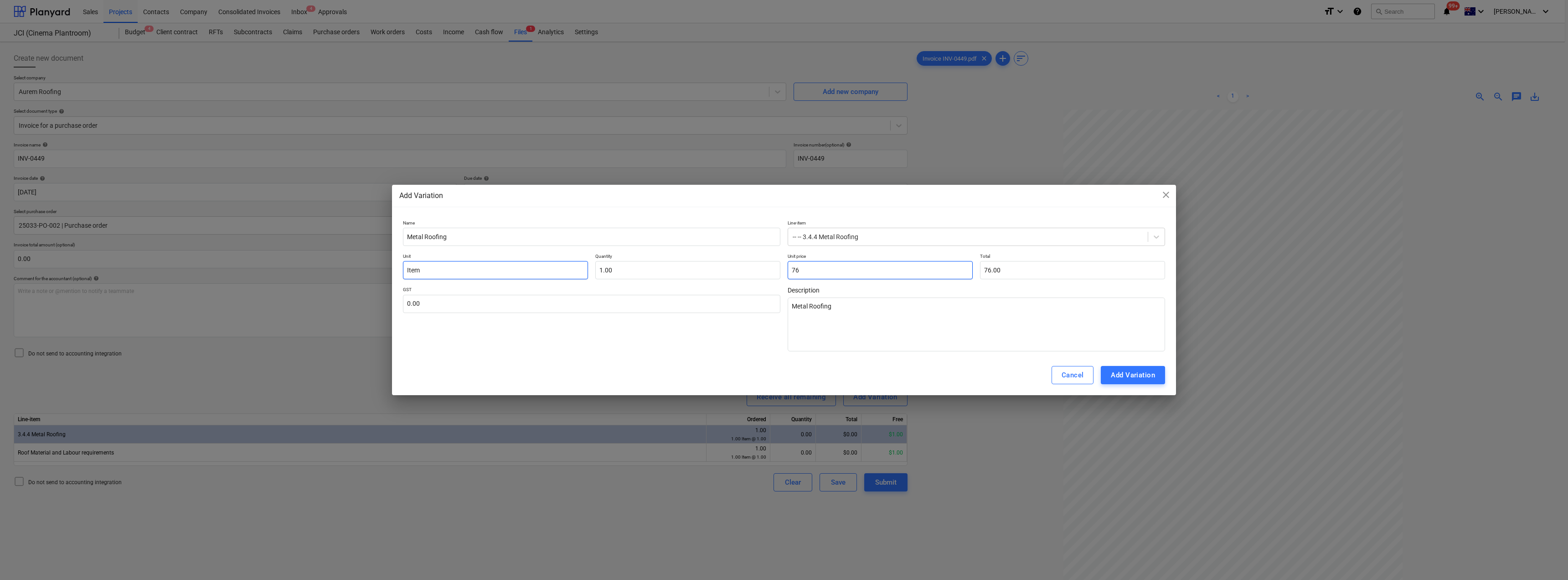
type input "760"
type textarea "x"
type input "760.00"
type input "760."
type textarea "x"
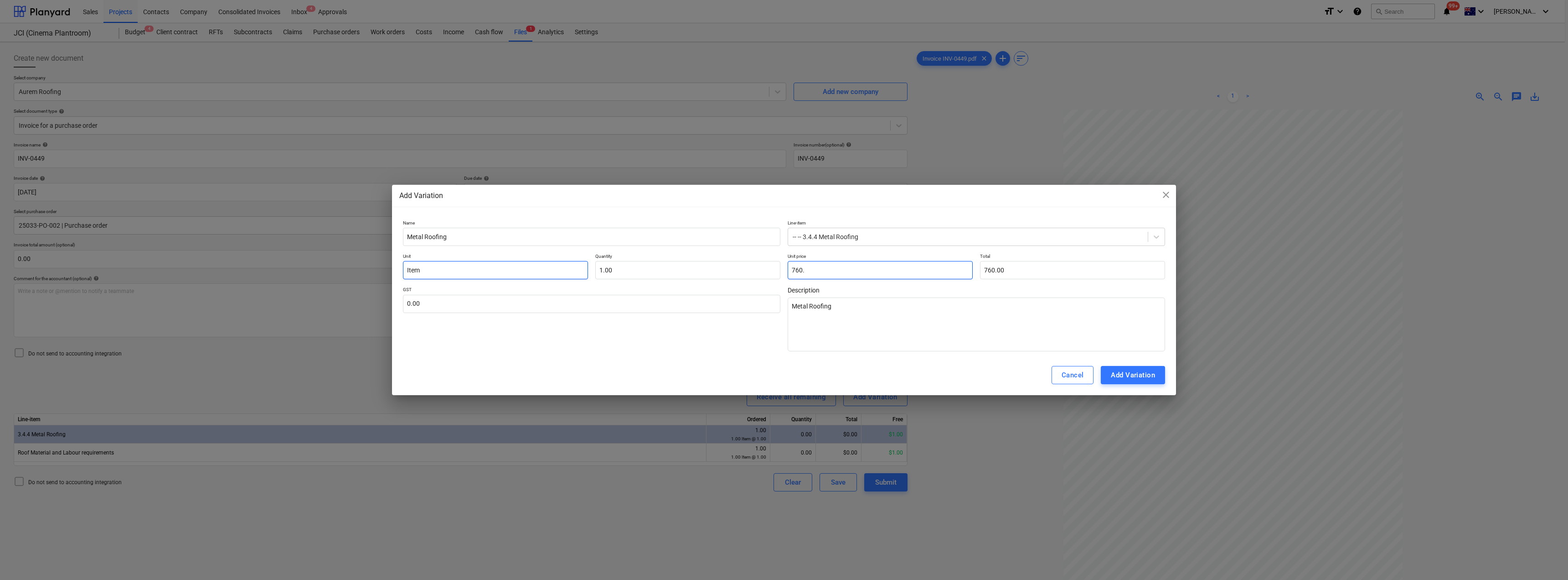
type input "760"
click at [483, 309] on input "text" at bounding box center [591, 304] width 377 height 18
click at [586, 360] on div "Cancel Add Variation" at bounding box center [784, 375] width 784 height 40
click at [783, 267] on input "7603.29" at bounding box center [880, 270] width 185 height 18
click at [783, 374] on div "Add Variation" at bounding box center [1133, 374] width 44 height 12
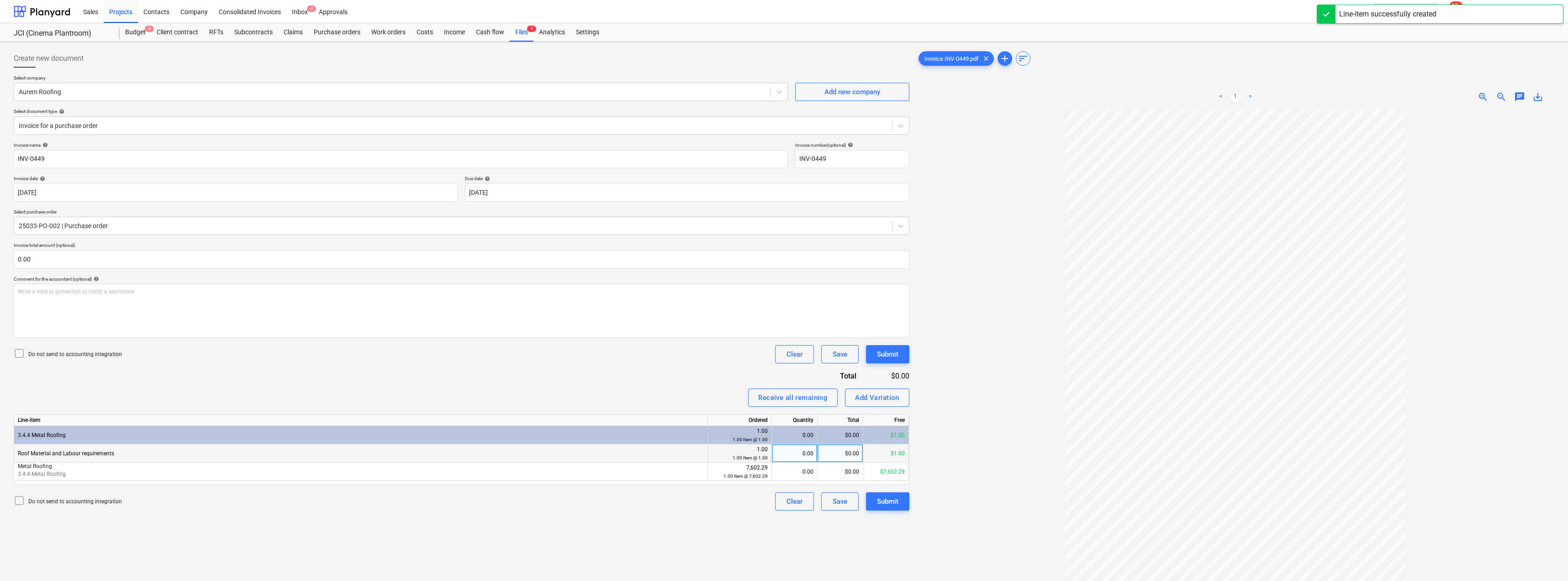
click at [784, 453] on div "0.00" at bounding box center [794, 453] width 38 height 18
click at [784, 471] on div "0.00" at bounding box center [794, 471] width 38 height 18
click at [699, 391] on div "Receive all remaining Add Variation" at bounding box center [461, 397] width 896 height 18
click at [784, 510] on button "Submit" at bounding box center [887, 501] width 44 height 18
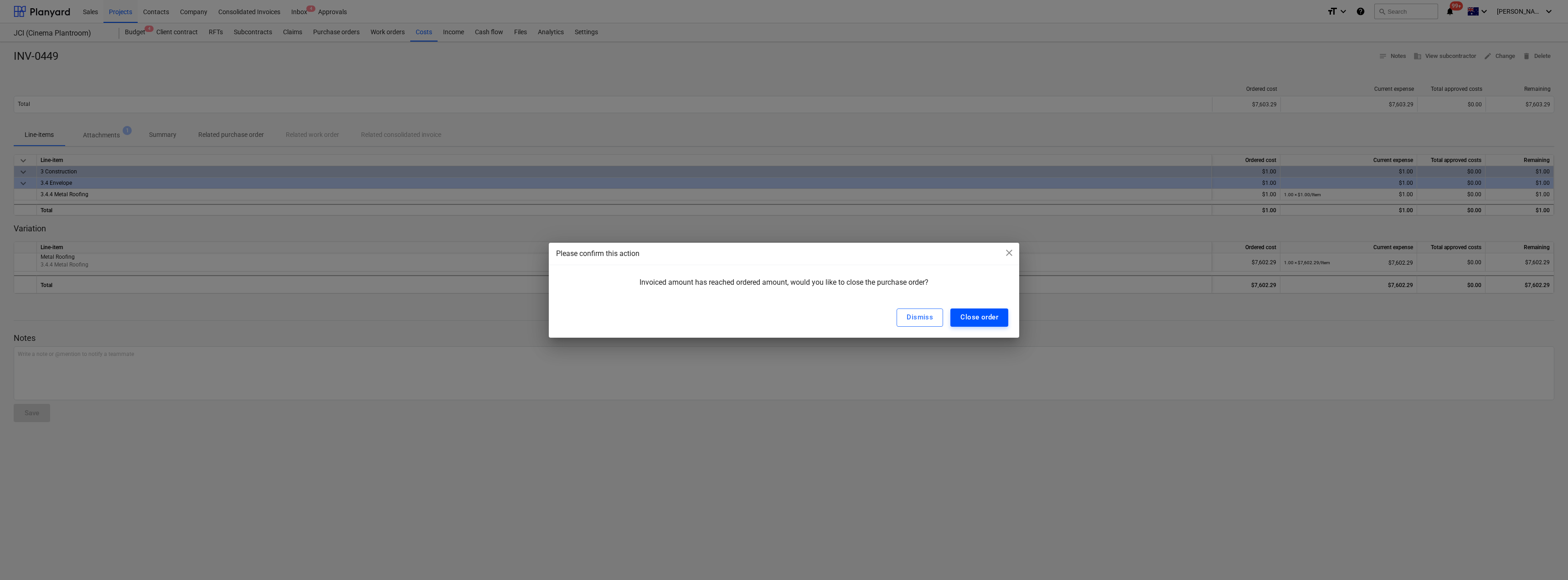
click at [783, 319] on div "Close order" at bounding box center [979, 317] width 38 height 12
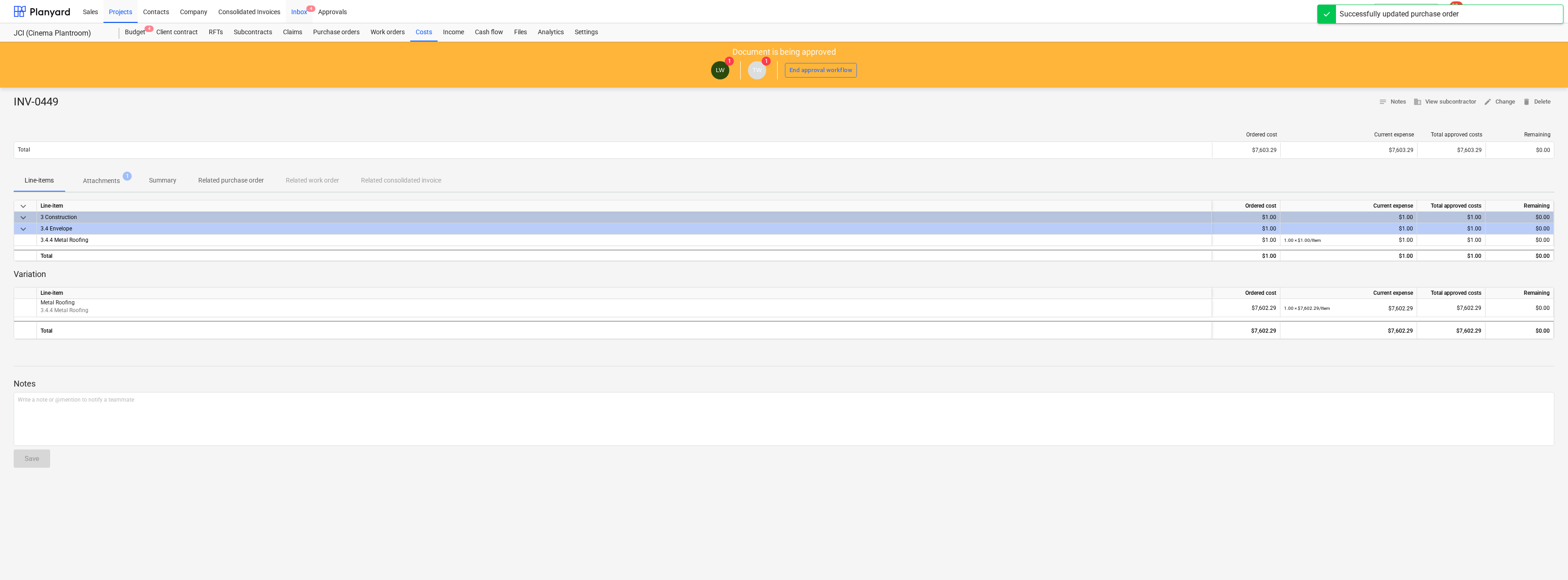
click at [301, 10] on div "Inbox 4" at bounding box center [299, 11] width 27 height 24
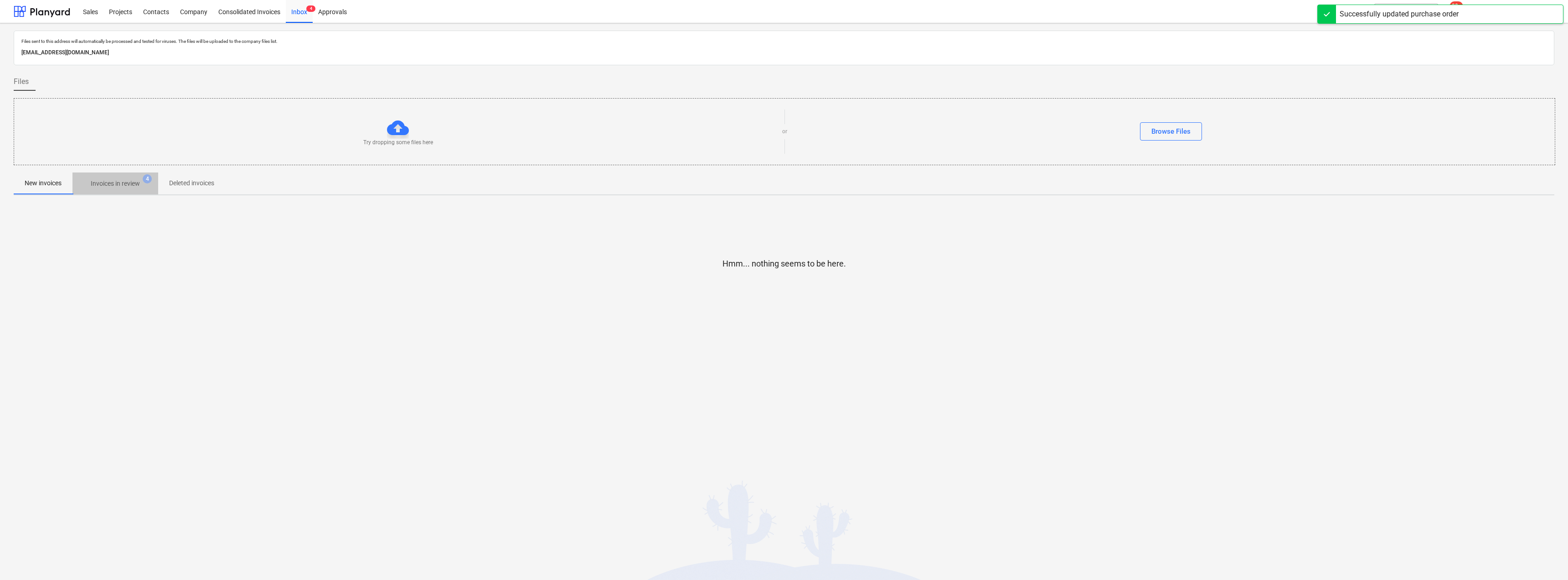
click at [109, 179] on p "Invoices in review" at bounding box center [115, 184] width 49 height 10
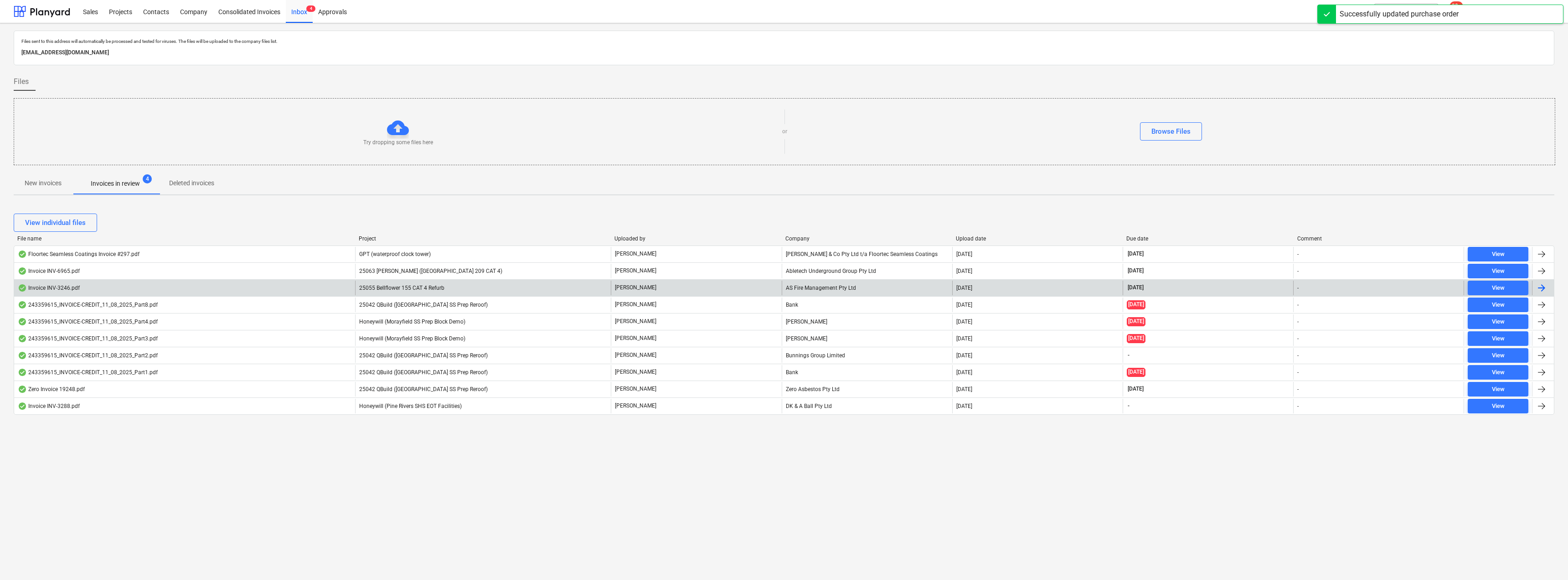
click at [501, 288] on div "25055 Bellflower 155 CAT 4 Refurb" at bounding box center [483, 288] width 256 height 15
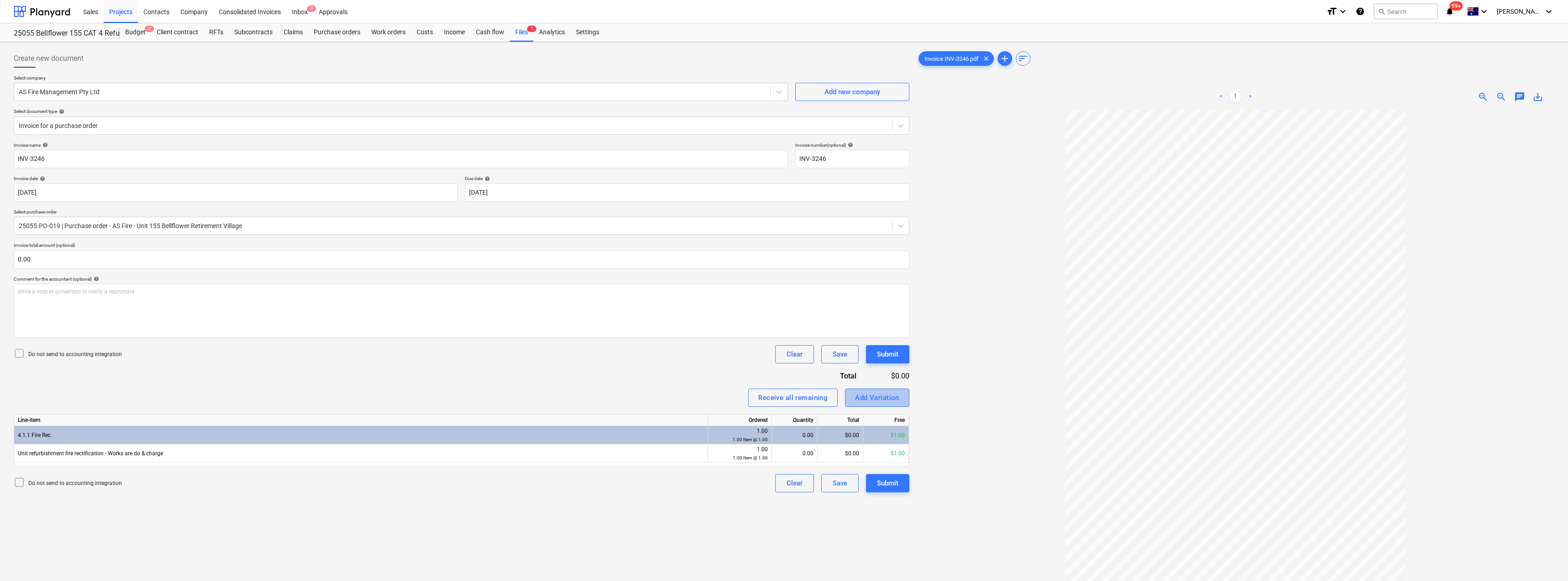
click at [784, 395] on div "Add Variation" at bounding box center [877, 397] width 44 height 12
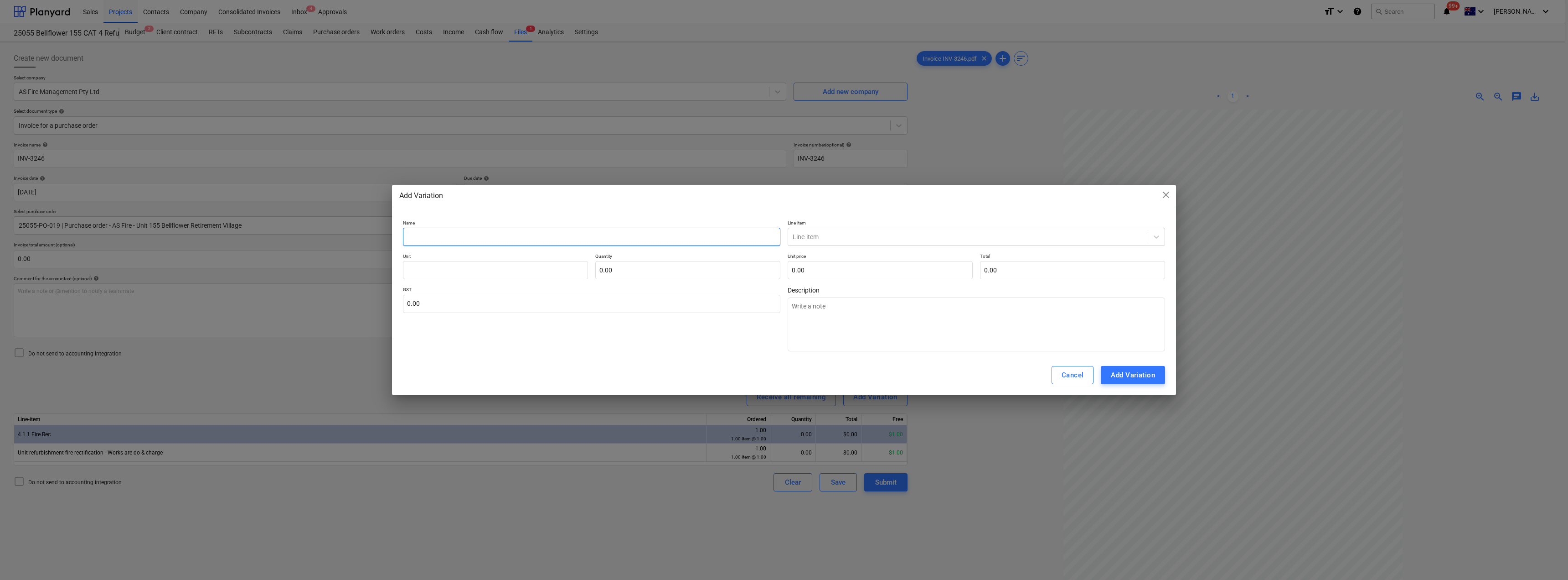
click at [428, 231] on input "text" at bounding box center [591, 236] width 377 height 18
drag, startPoint x: 442, startPoint y: 236, endPoint x: 380, endPoint y: 232, distance: 62.1
click at [382, 232] on div "Add Variation close Name Fire Rec Line-item Line-item Unit Quantity 0.00 Unit p…" at bounding box center [784, 290] width 1568 height 580
click at [783, 318] on textarea at bounding box center [976, 324] width 377 height 54
paste textarea "Fire Rec"
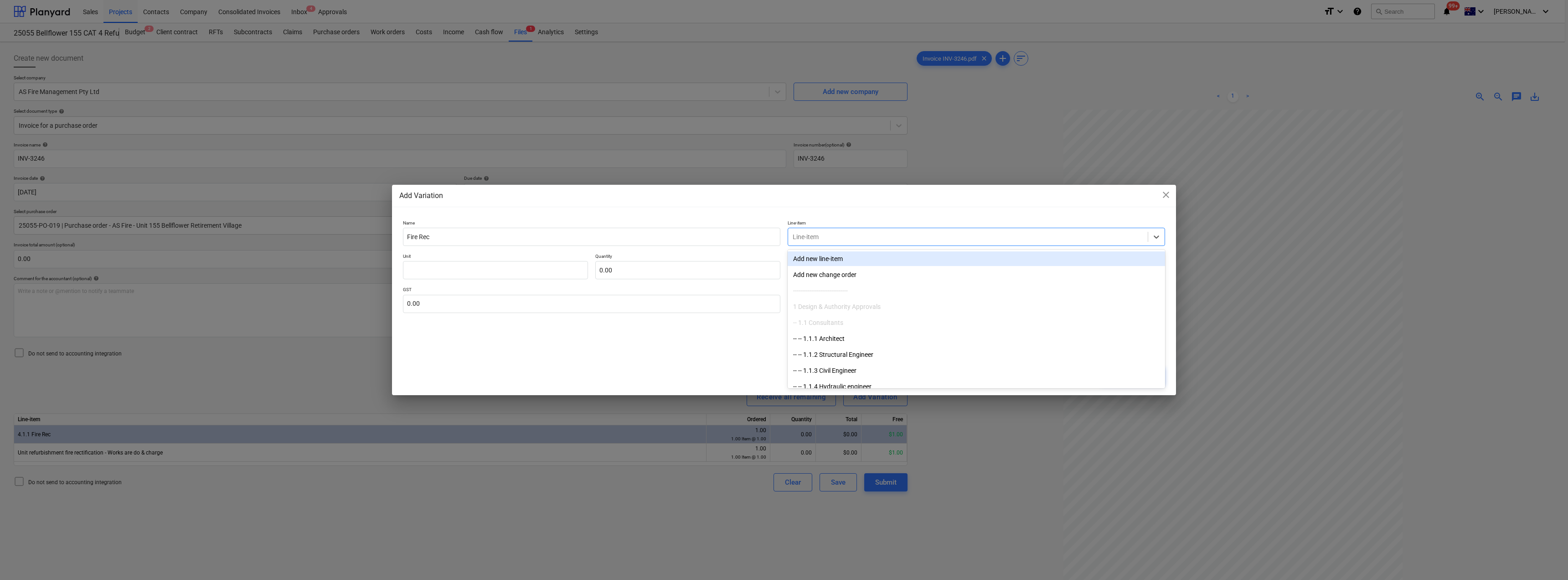
click at [783, 235] on div at bounding box center [968, 236] width 350 height 9
click at [783, 257] on div "-- -- 4.1.1 Fire Rec" at bounding box center [976, 258] width 377 height 15
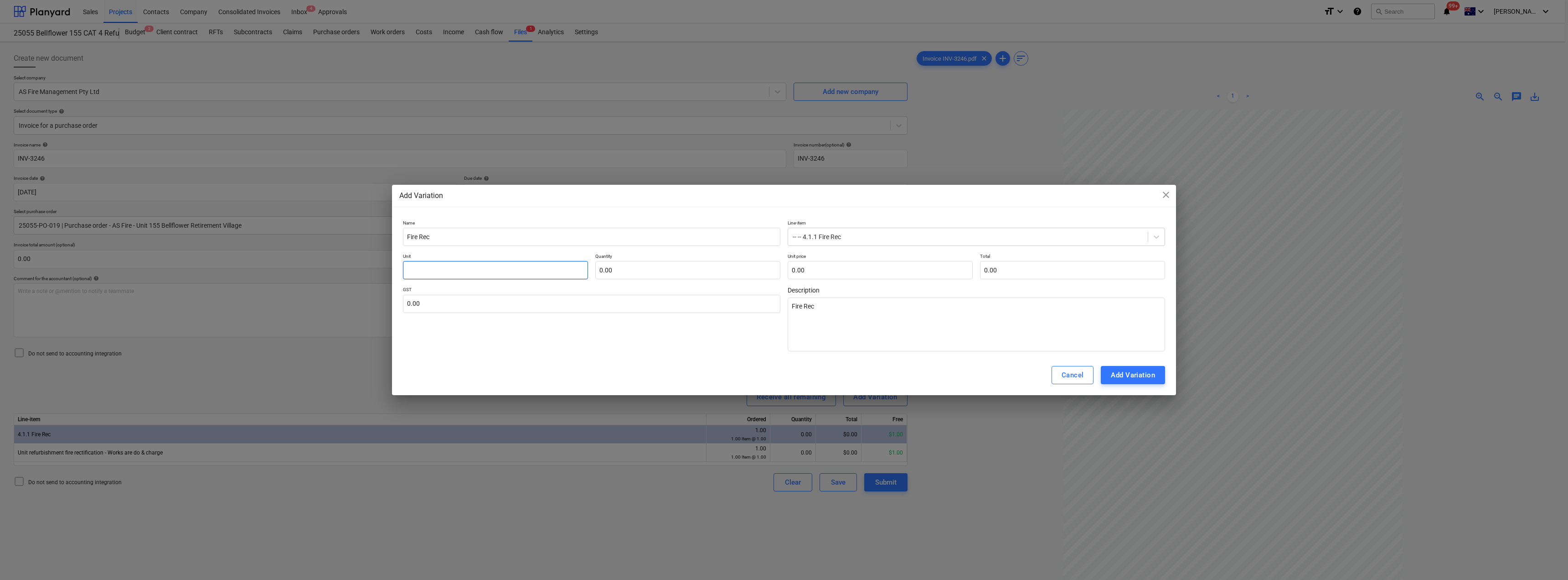
click at [530, 274] on input "text" at bounding box center [495, 270] width 185 height 18
click at [518, 305] on input "text" at bounding box center [591, 304] width 377 height 18
click at [783, 374] on div "Add Variation" at bounding box center [1133, 374] width 44 height 12
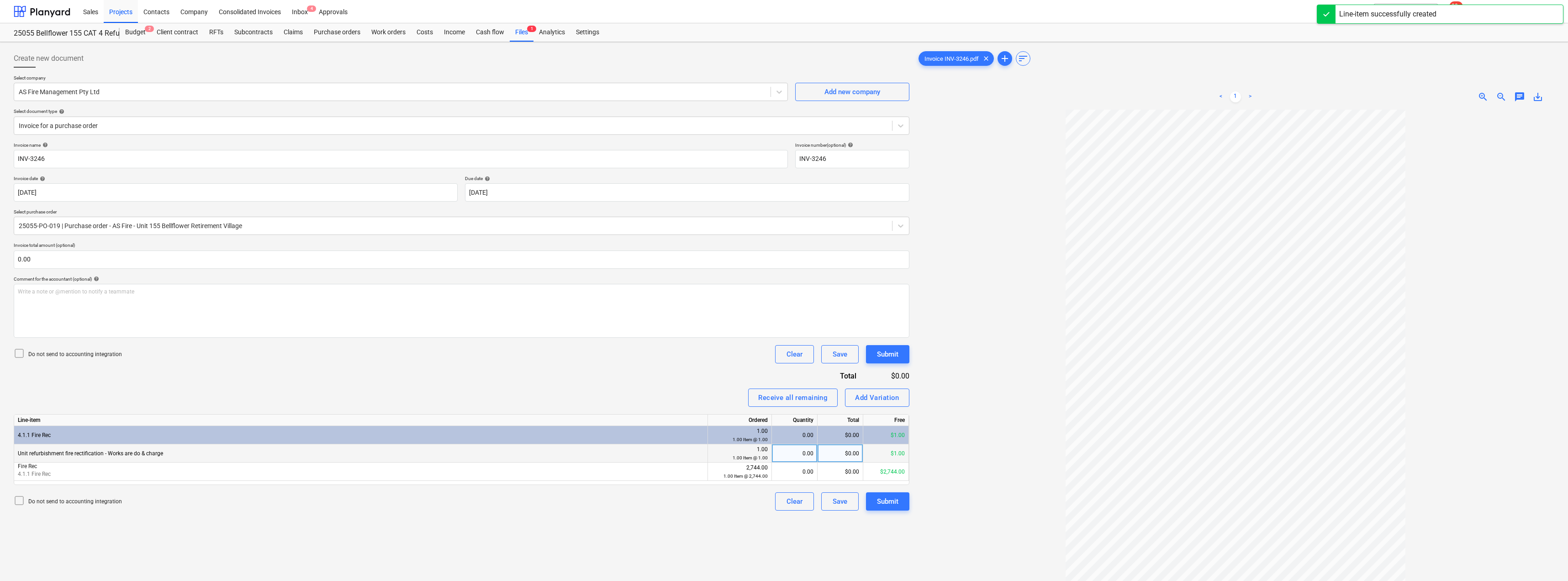
click at [784, 452] on div "0.00" at bounding box center [794, 453] width 38 height 18
click at [784, 473] on div "0.00" at bounding box center [794, 471] width 38 height 18
click at [730, 401] on div "Receive all remaining Add Variation" at bounding box center [461, 397] width 896 height 18
click at [784, 500] on div "Submit" at bounding box center [887, 500] width 22 height 12
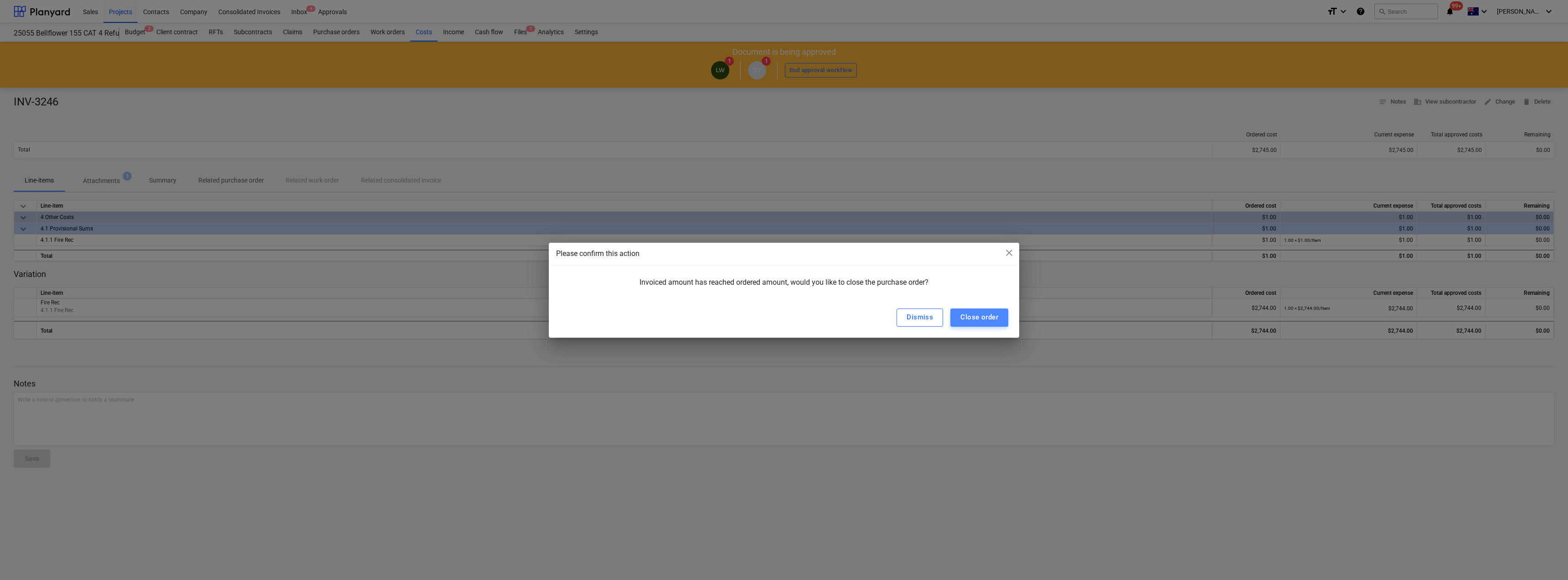
click at [783, 319] on div "Close order" at bounding box center [979, 317] width 38 height 12
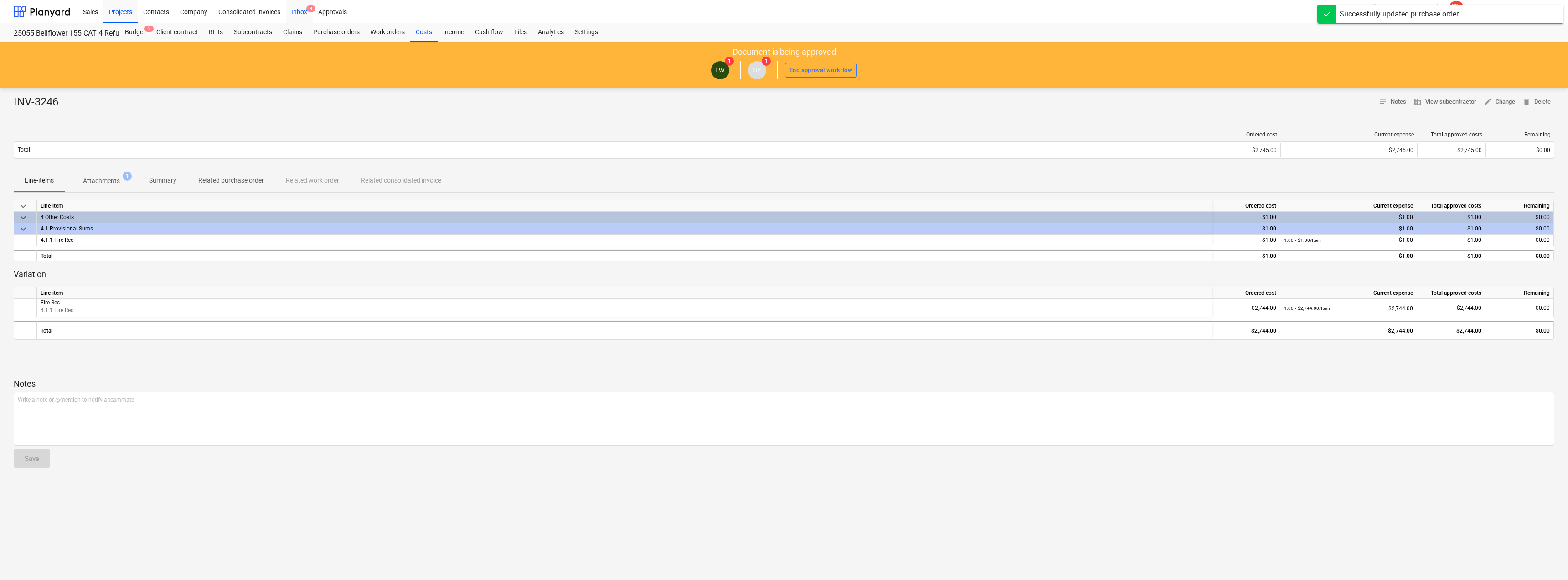
click at [303, 10] on div "Inbox 4" at bounding box center [299, 11] width 27 height 24
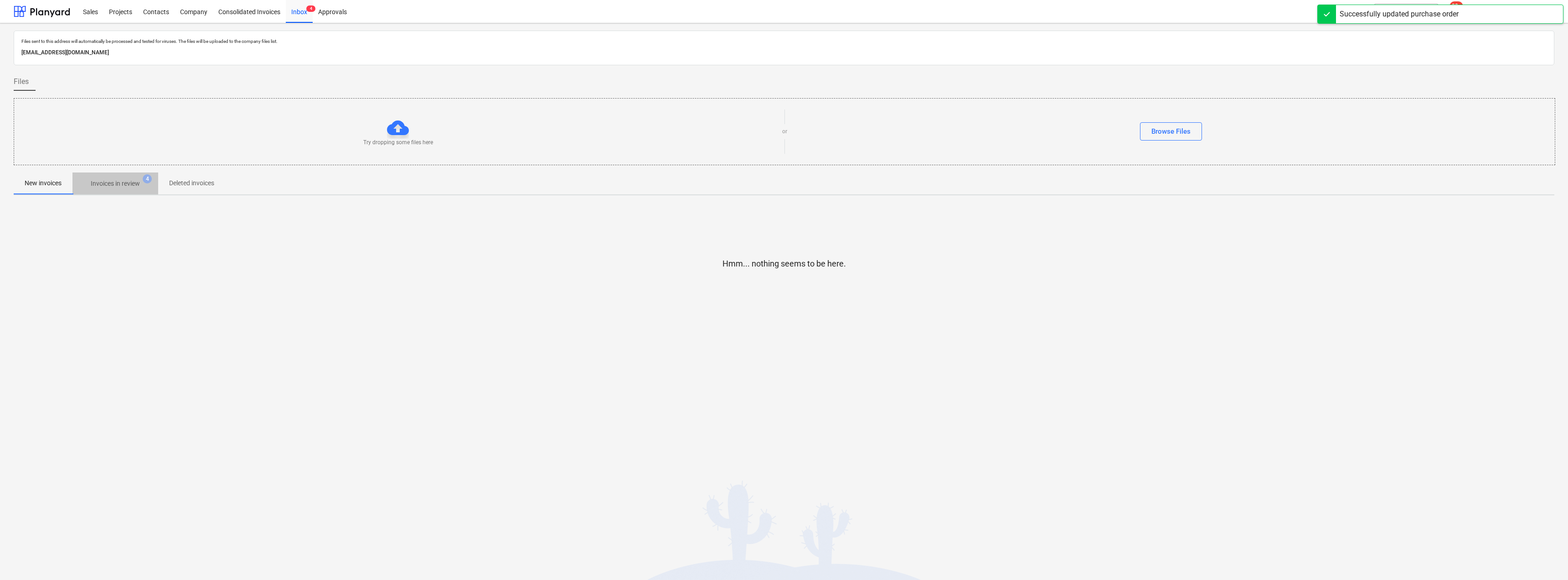
click at [134, 181] on p "Invoices in review" at bounding box center [115, 184] width 49 height 10
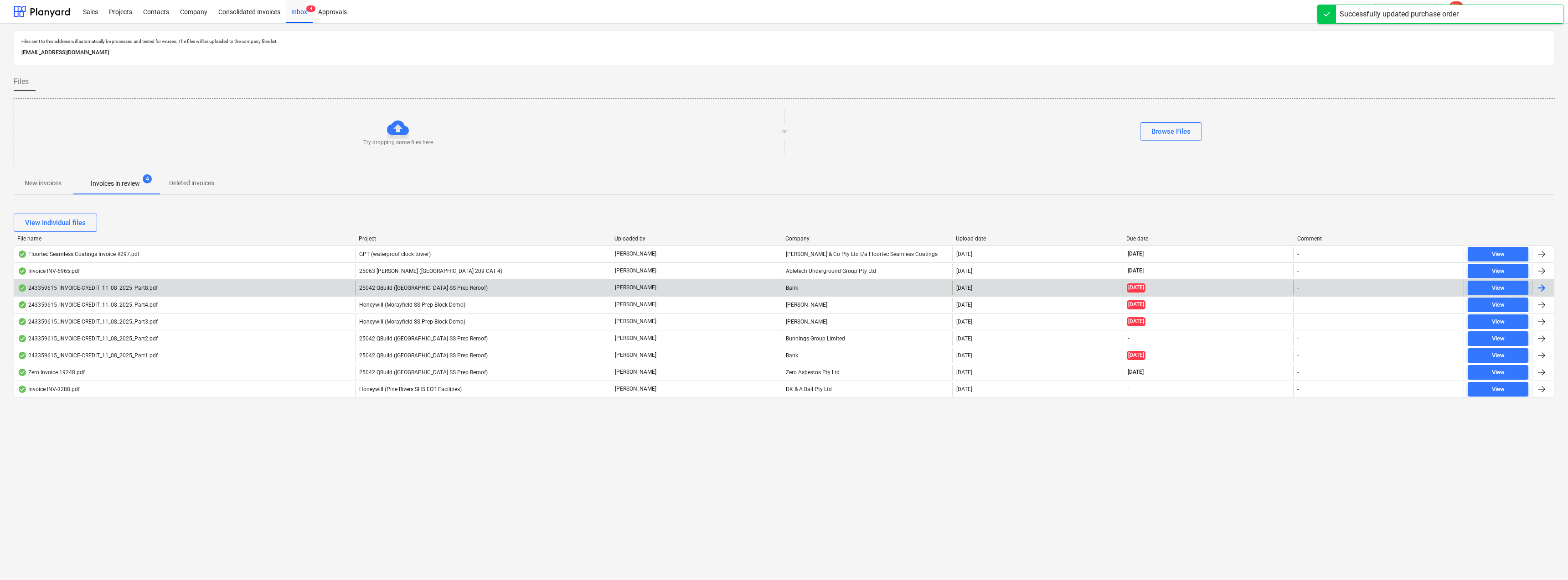
click at [783, 286] on div "Bank" at bounding box center [867, 288] width 170 height 15
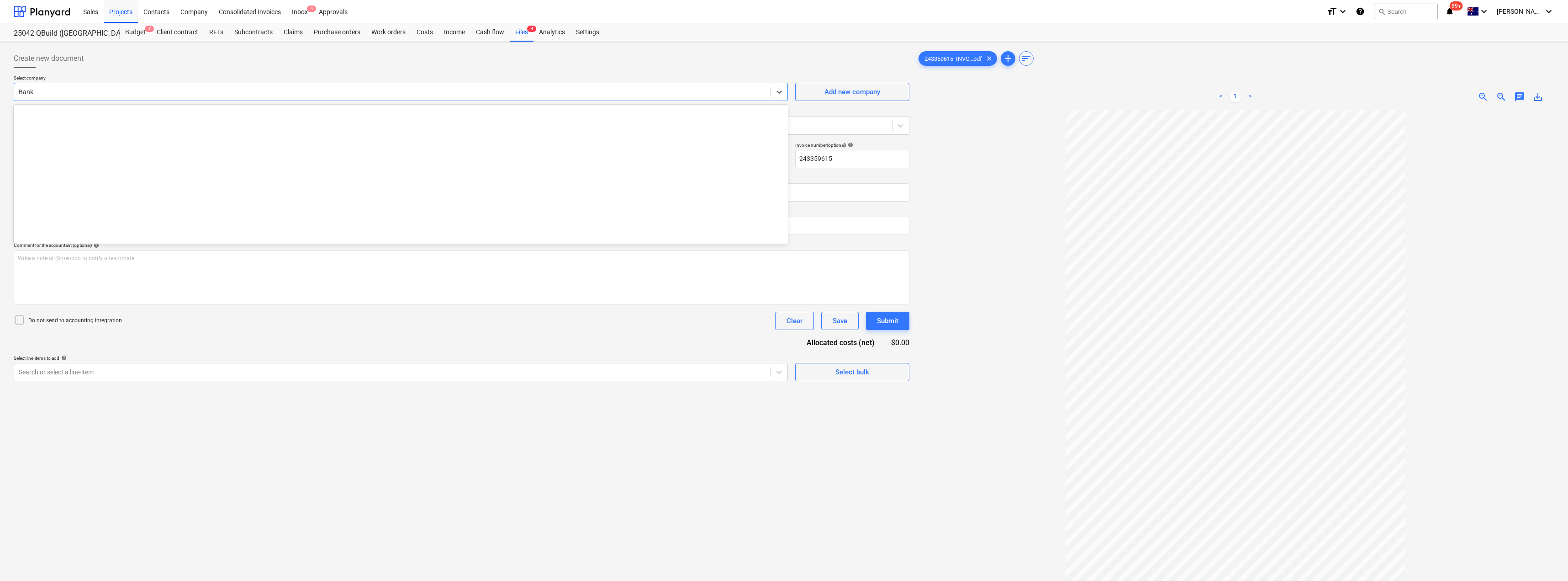
click at [130, 90] on div at bounding box center [392, 92] width 747 height 9
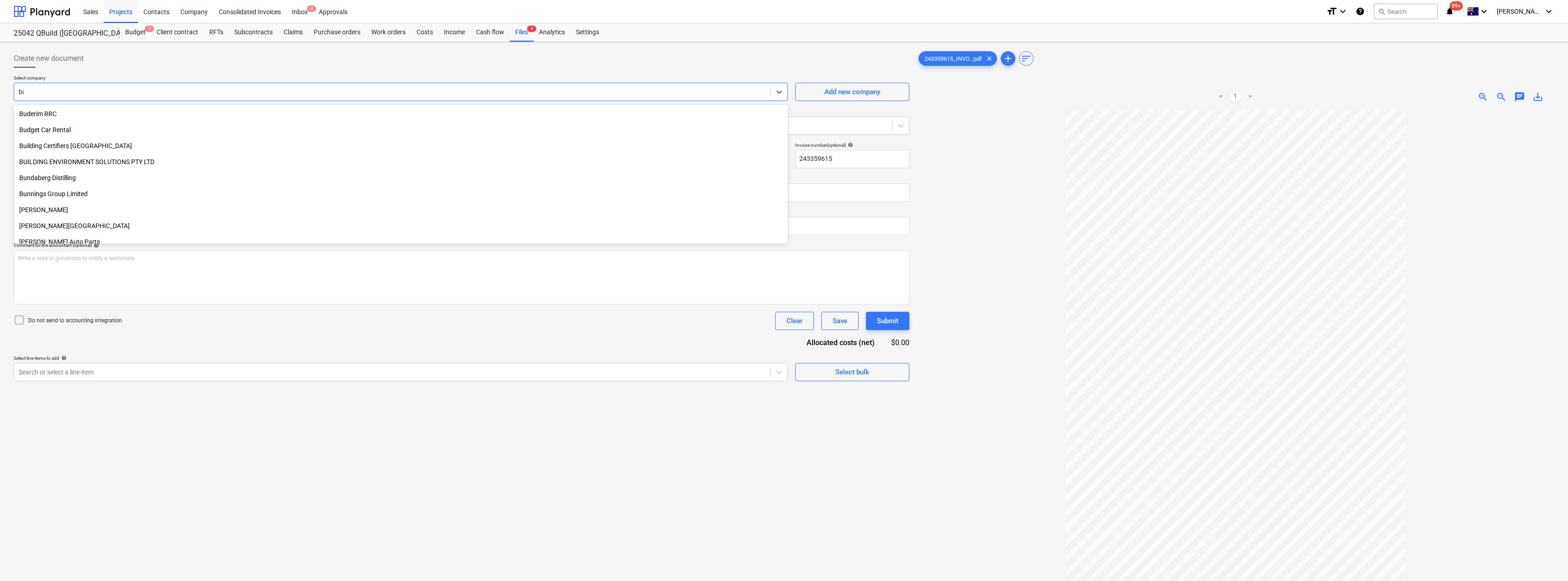
scroll to position [519, 0]
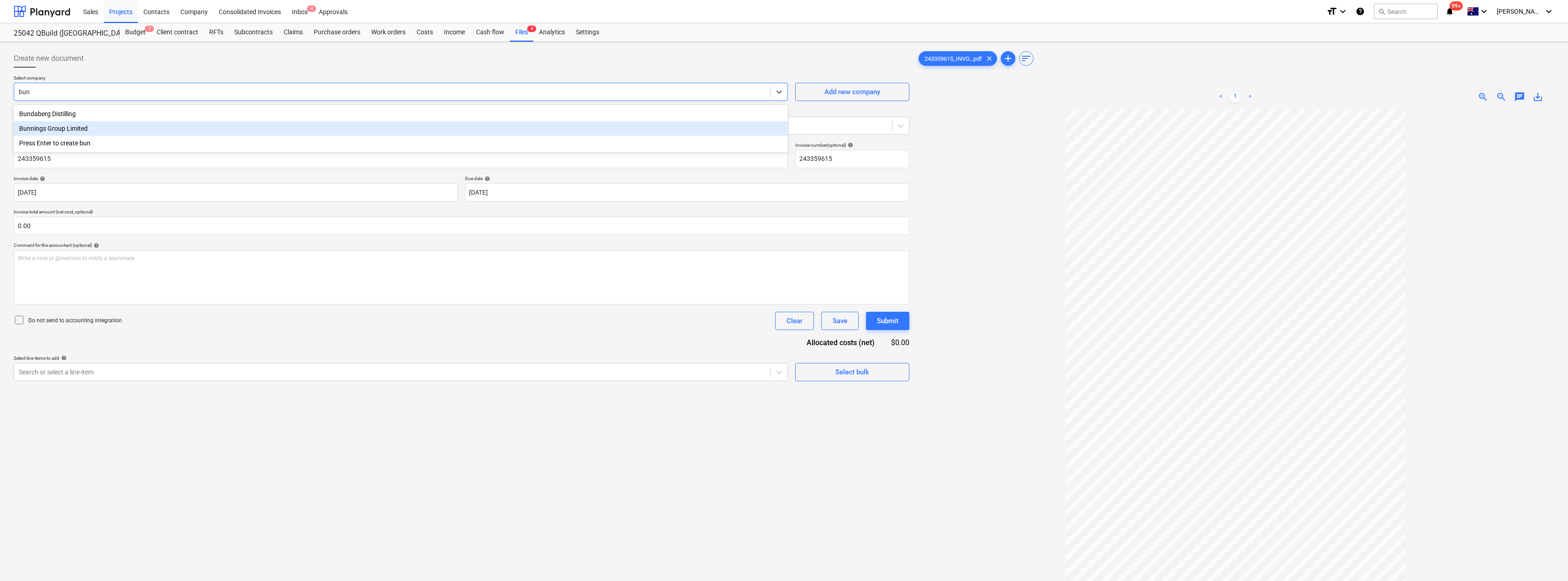
click at [92, 128] on div "Bunnings Group Limited" at bounding box center [401, 128] width 774 height 15
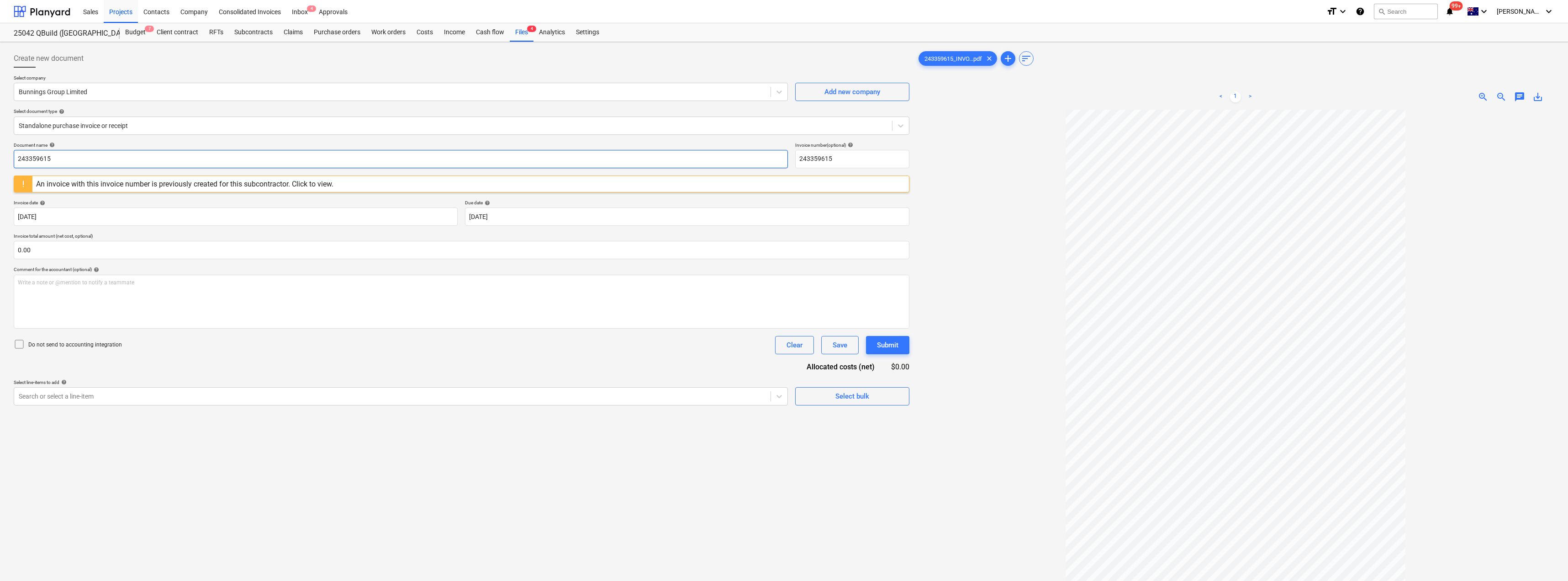
drag, startPoint x: 67, startPoint y: 160, endPoint x: 1, endPoint y: 155, distance: 66.2
click at [1, 155] on div "Create new document Select company Bunnings Group Limited Add new company Selec…" at bounding box center [784, 357] width 1568 height 630
drag, startPoint x: 77, startPoint y: 161, endPoint x: 5, endPoint y: 161, distance: 72.0
click at [5, 161] on div "Create new document Select company Bunnings Group Limited Add new company Selec…" at bounding box center [784, 357] width 1568 height 630
drag, startPoint x: 844, startPoint y: 161, endPoint x: 798, endPoint y: 158, distance: 46.1
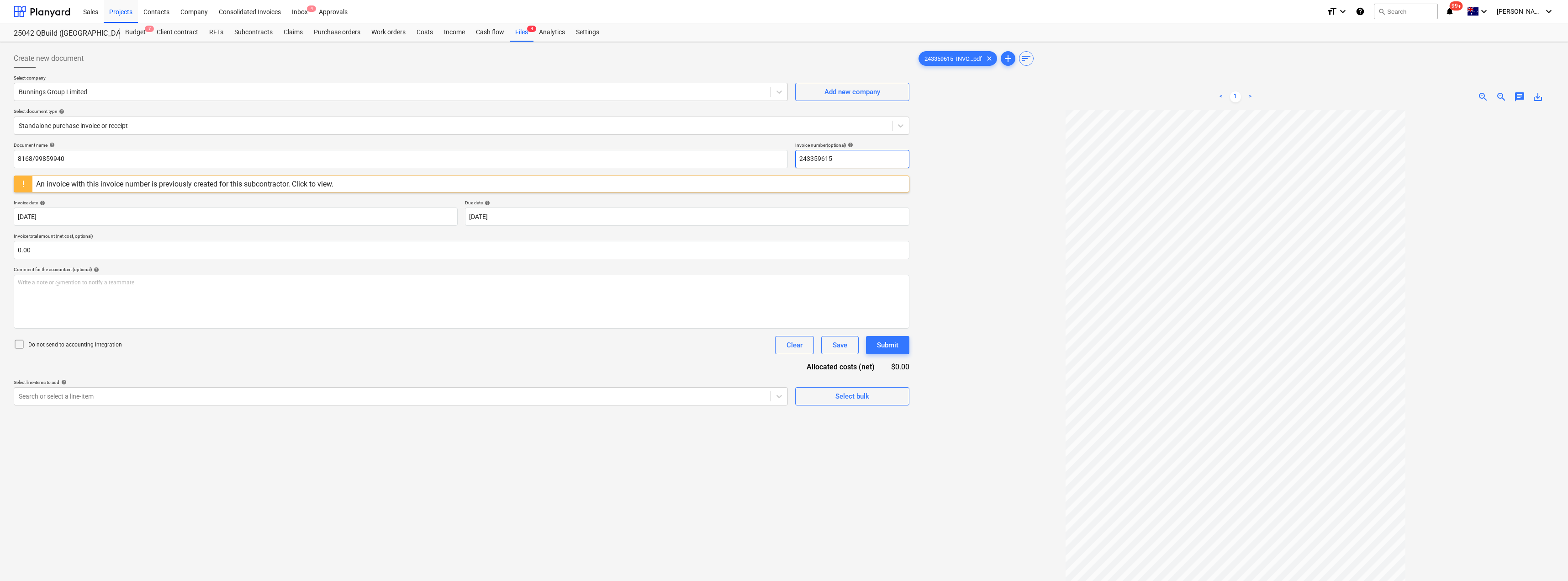
click at [784, 158] on input "243359615" at bounding box center [852, 159] width 114 height 18
paste input "8168/99859940"
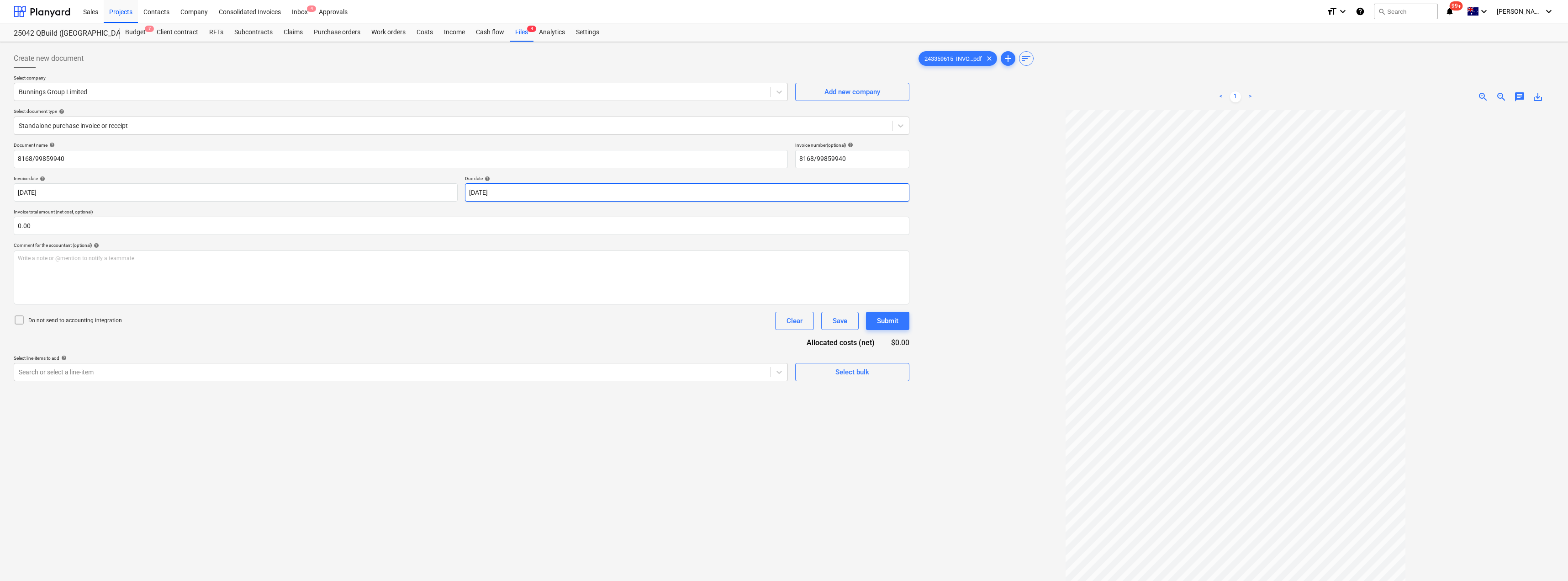
click at [525, 192] on body "Sales Projects Contacts Company Consolidated Invoices Inbox 4 Approvals format_…" at bounding box center [784, 290] width 1568 height 581
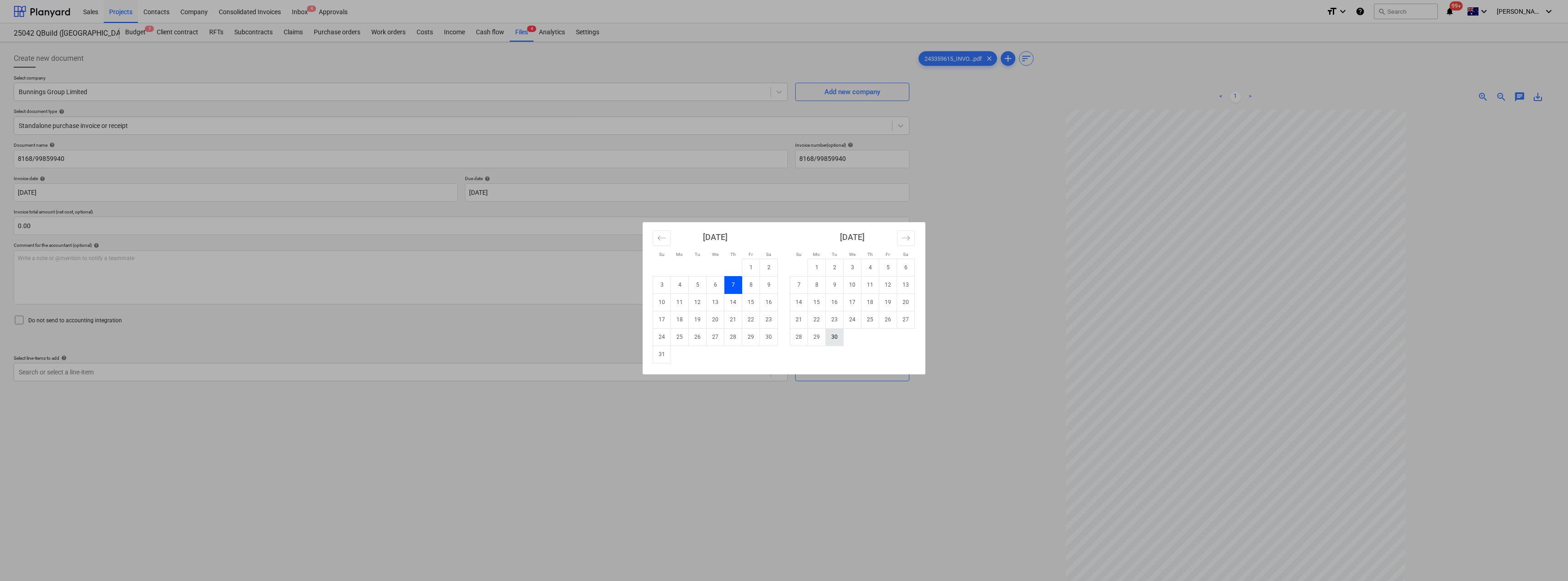
click at [784, 339] on td "30" at bounding box center [835, 337] width 18 height 17
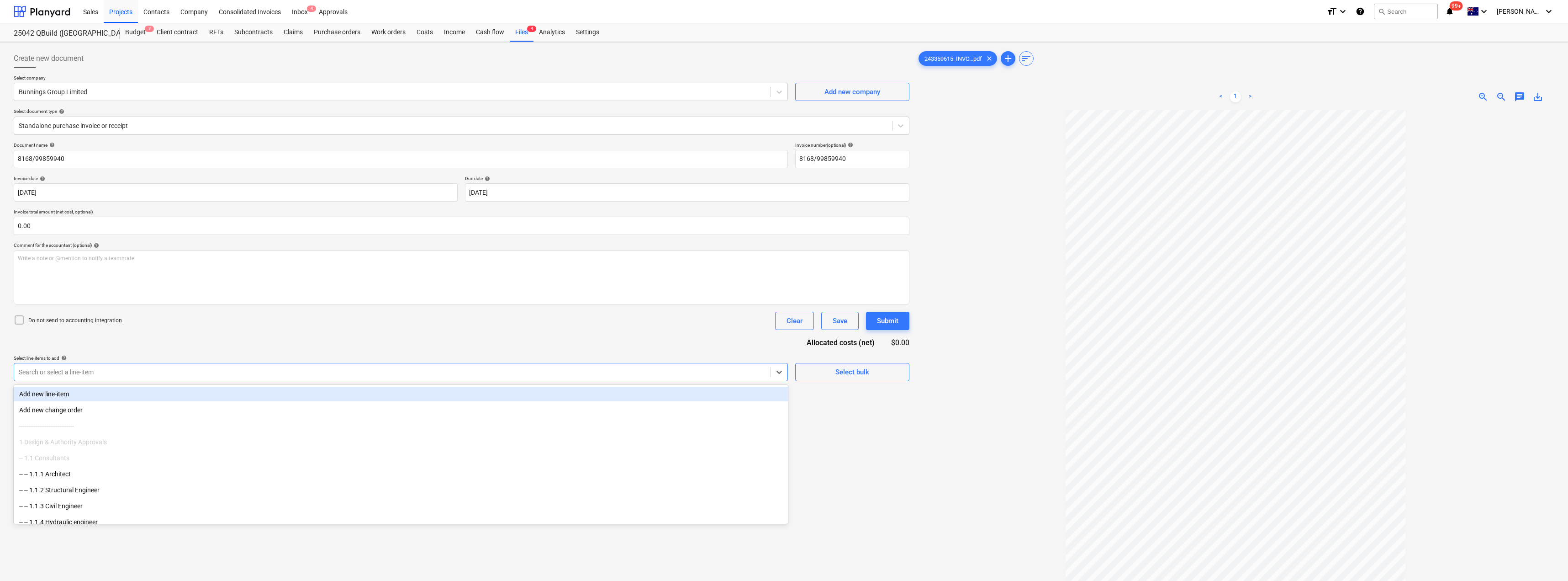
click at [145, 371] on div at bounding box center [392, 371] width 747 height 9
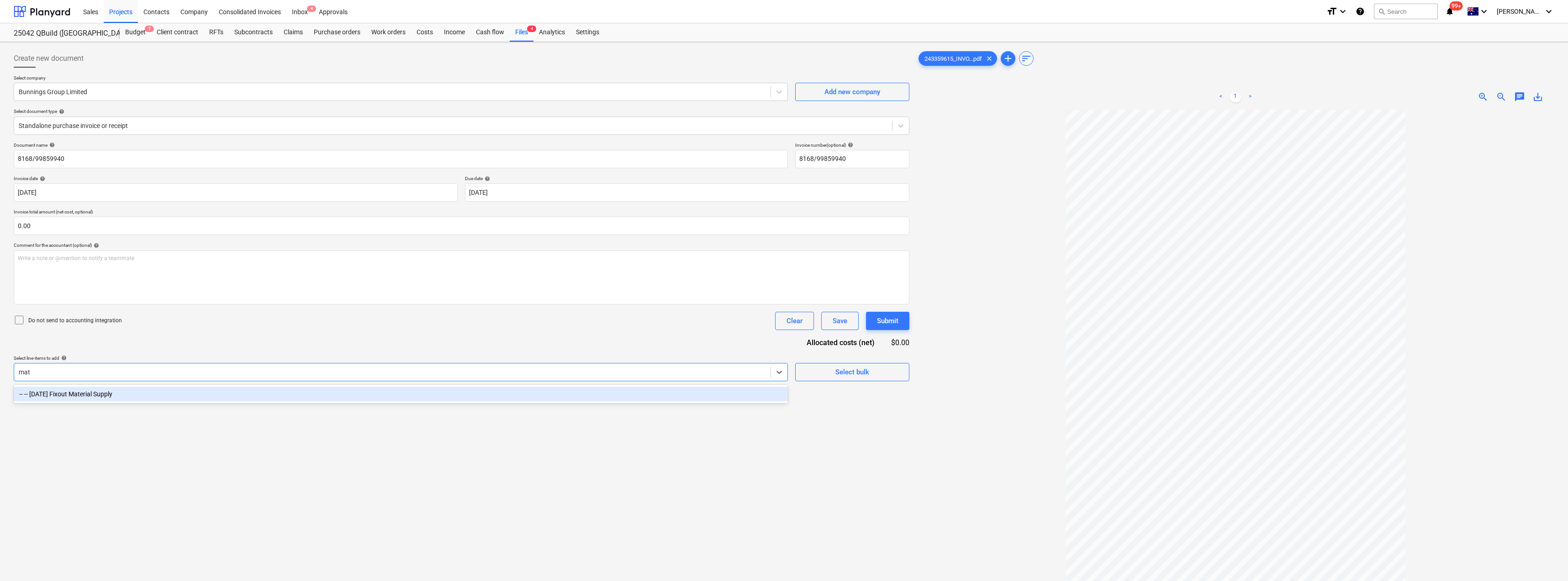
click at [141, 388] on div "-- -- [DATE] Fixout Material Supply" at bounding box center [401, 394] width 774 height 15
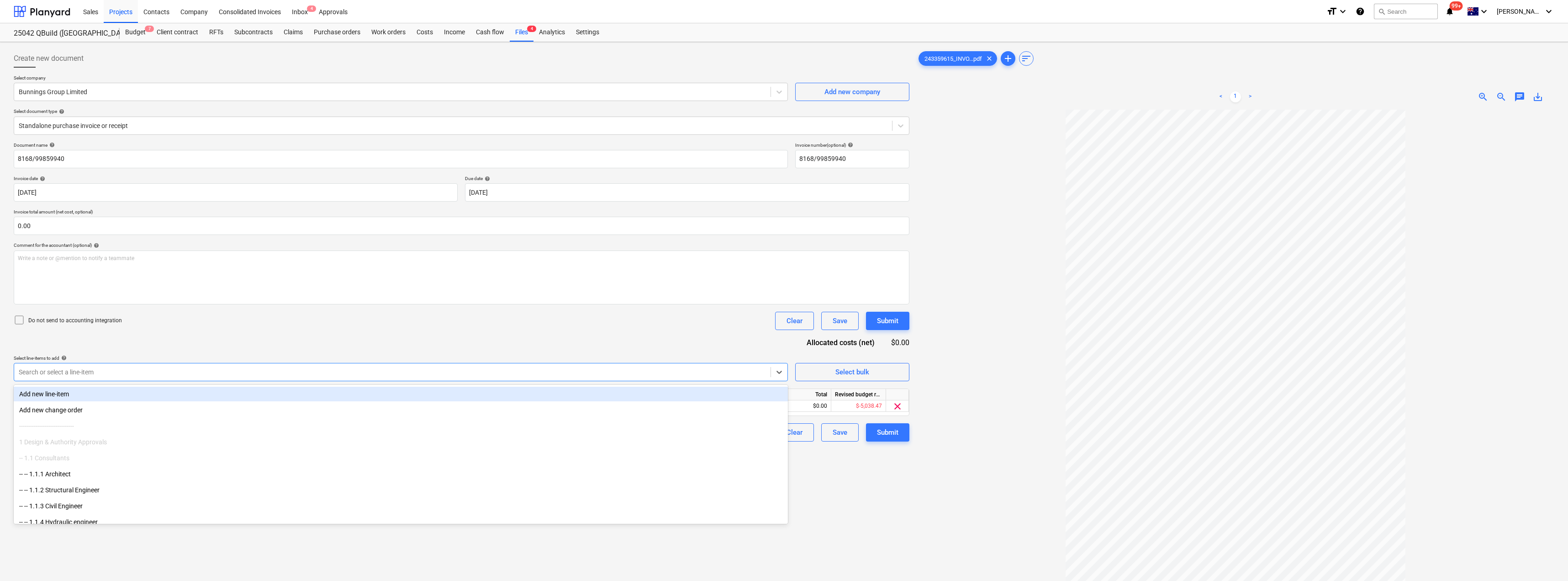
click at [239, 343] on div "Document name help 8168/99859940 Invoice number (optional) help 8168/99859940 I…" at bounding box center [461, 292] width 896 height 299
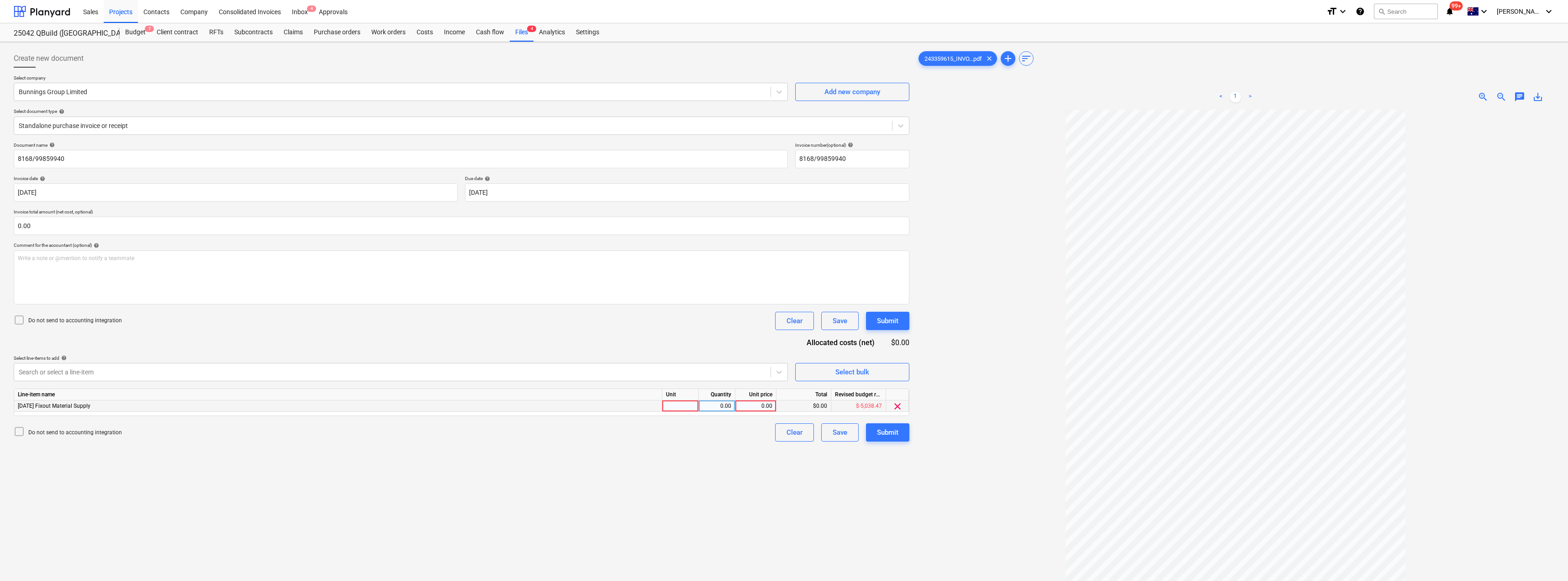
click at [675, 408] on div at bounding box center [680, 406] width 37 height 11
click at [695, 339] on div "Document name help 8168/99859940 Invoice number (optional) help 8168/99859940 I…" at bounding box center [461, 292] width 896 height 299
click at [784, 434] on div "Submit" at bounding box center [887, 432] width 22 height 12
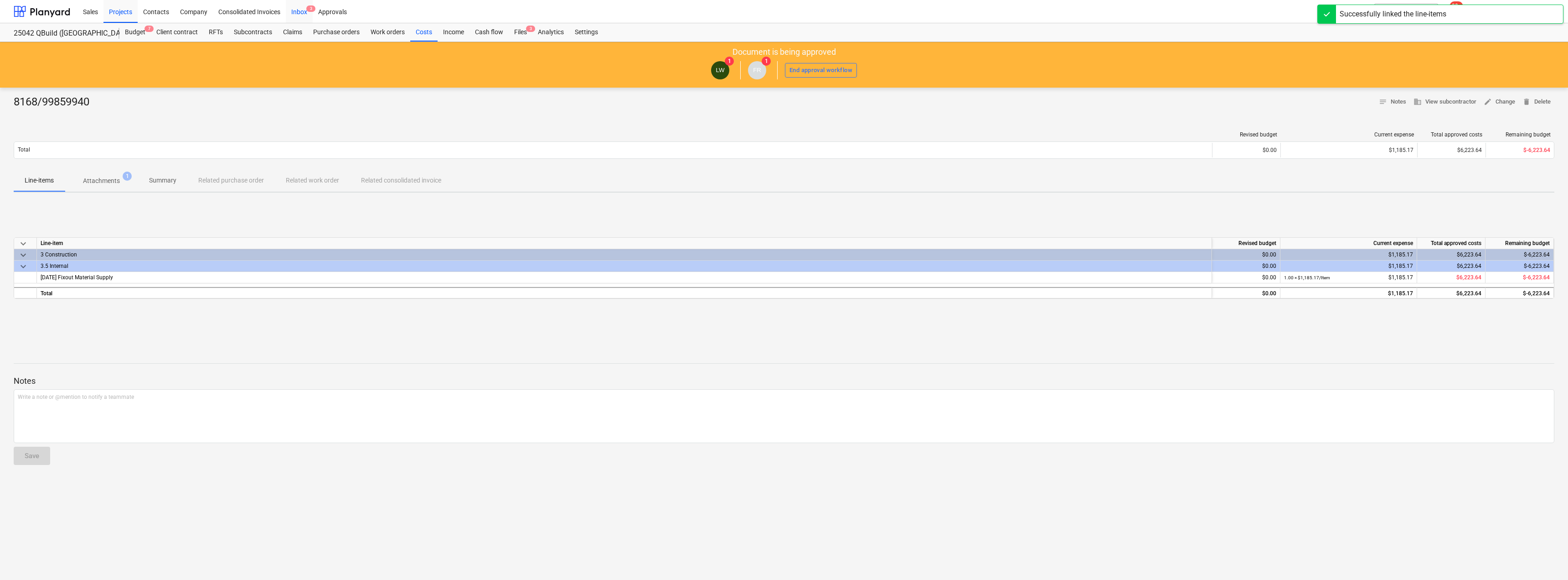
click at [302, 9] on div "Inbox 3" at bounding box center [299, 11] width 27 height 24
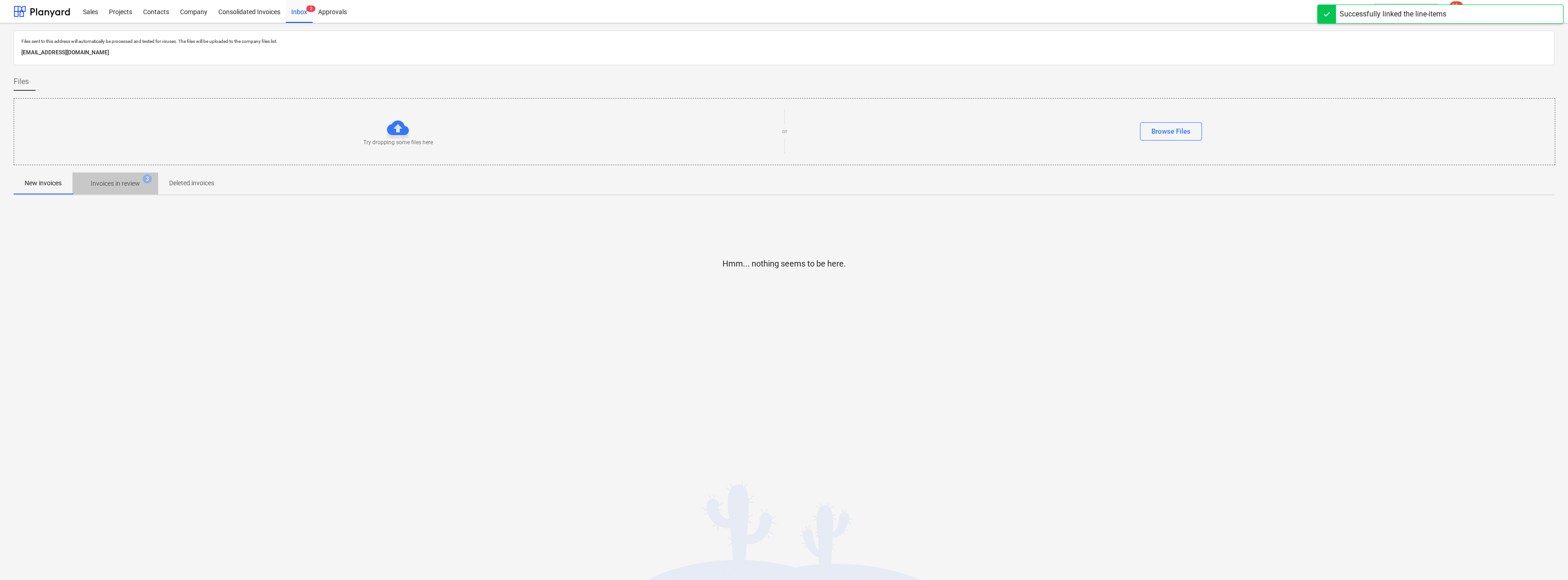
click at [116, 177] on span "Invoices in review 3" at bounding box center [116, 184] width 86 height 17
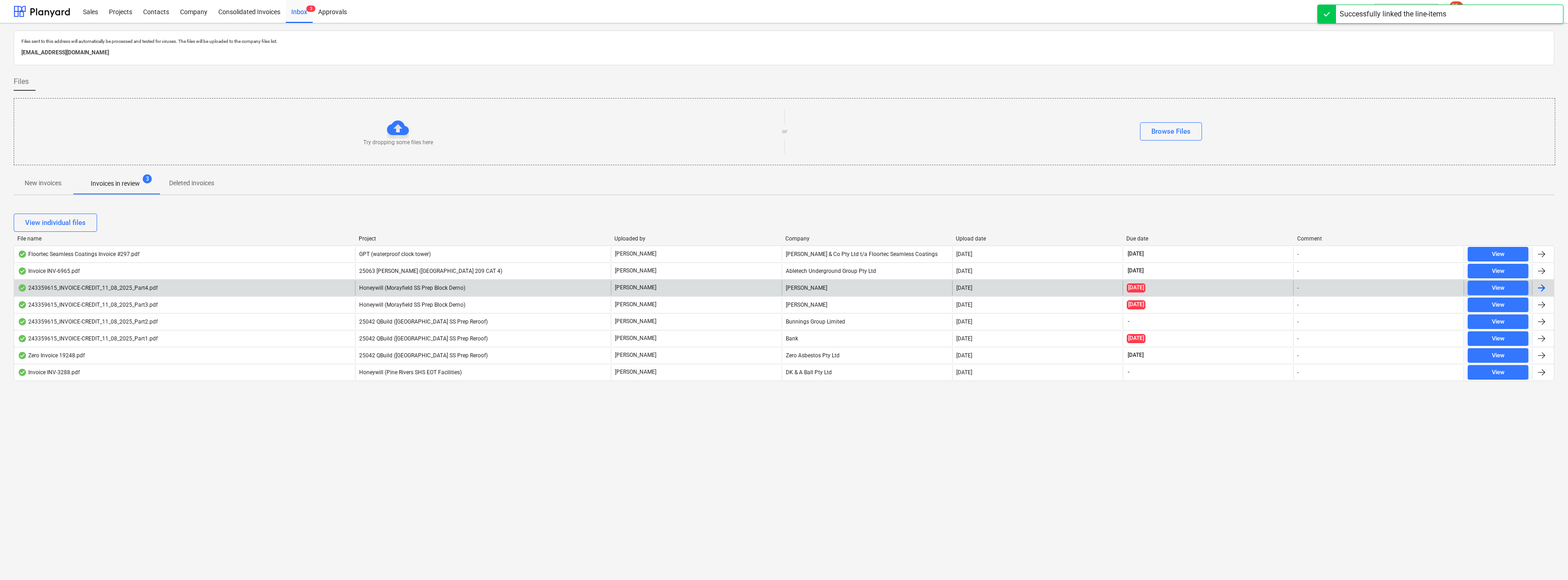
click at [783, 290] on div "[PERSON_NAME]" at bounding box center [867, 288] width 170 height 15
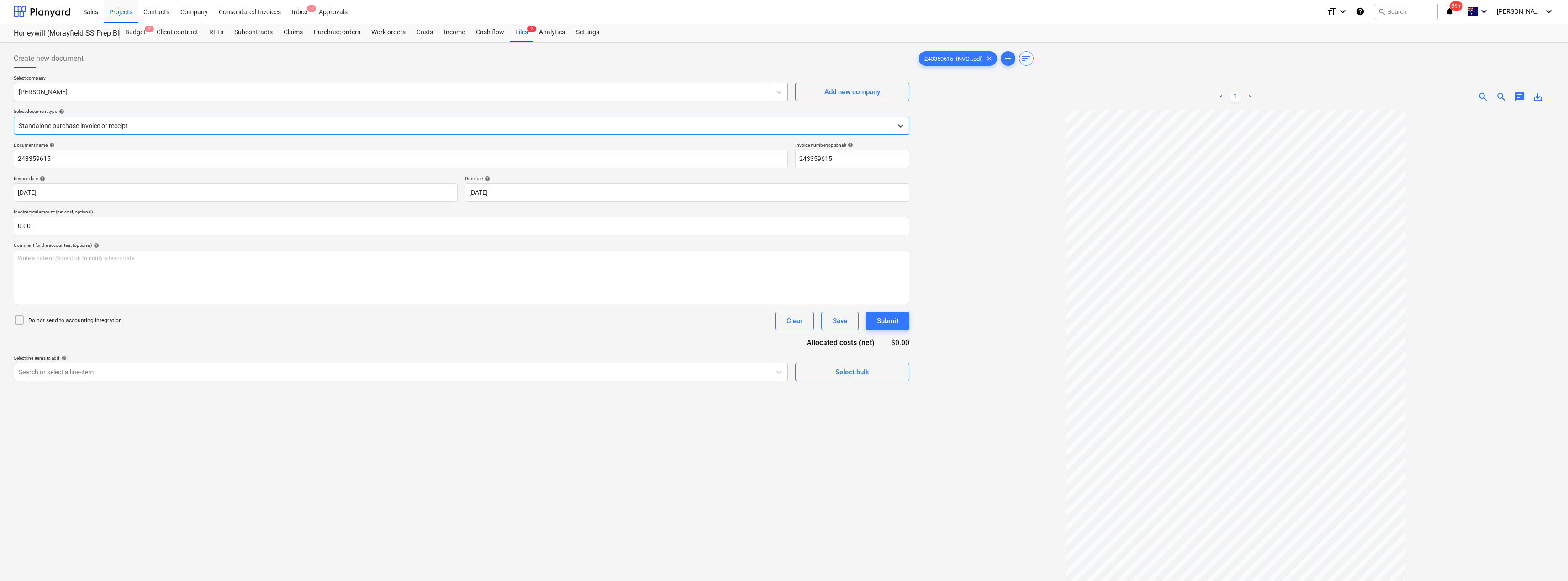
click at [120, 92] on div at bounding box center [392, 92] width 747 height 9
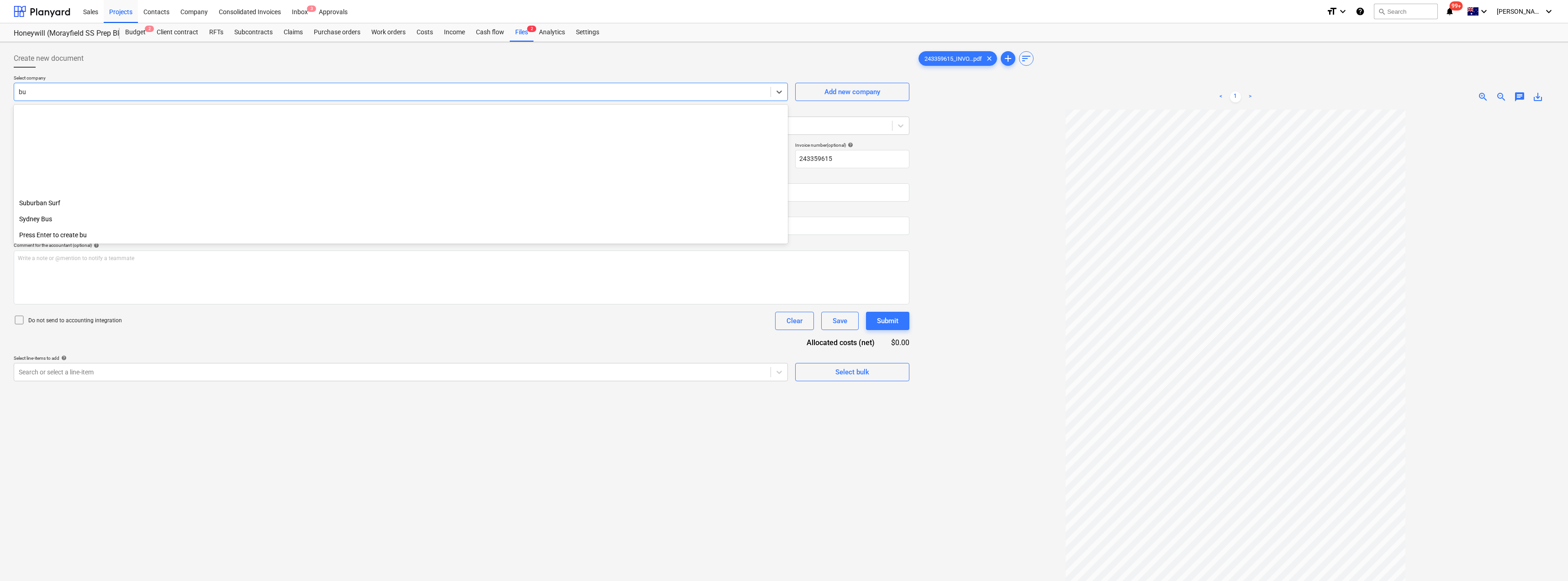
scroll to position [519, 0]
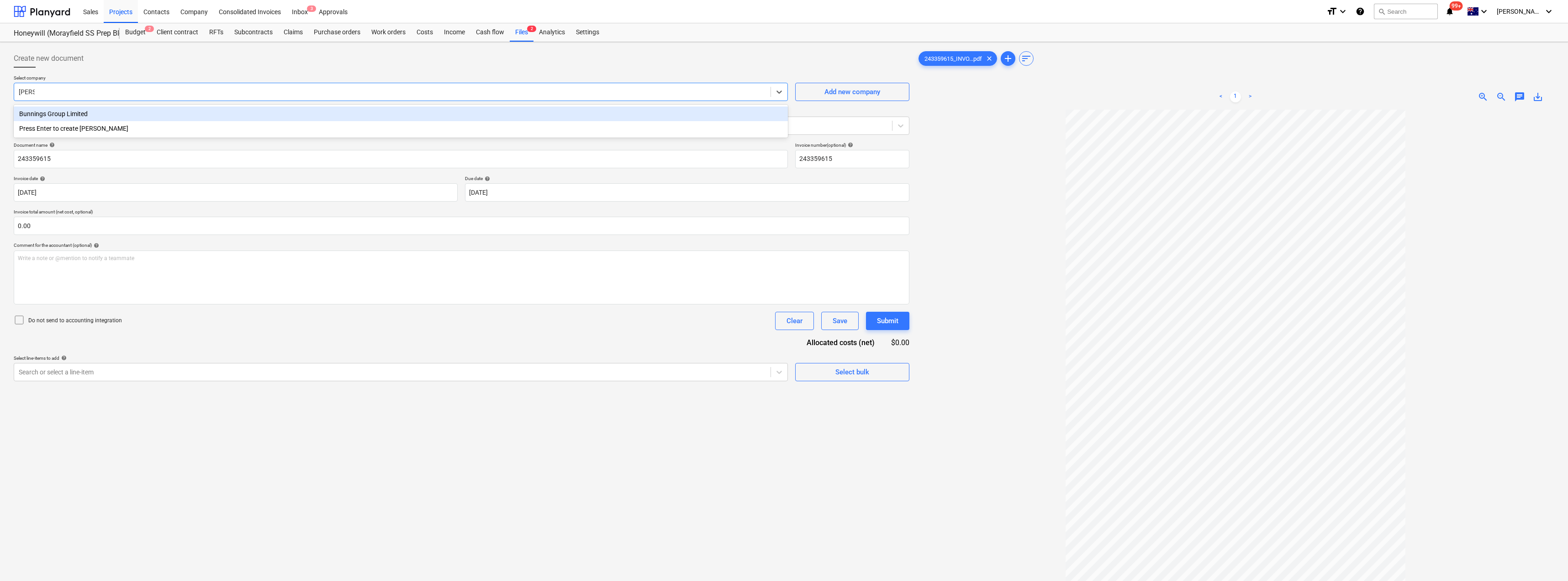
click at [119, 112] on div "Bunnings Group Limited" at bounding box center [401, 113] width 774 height 15
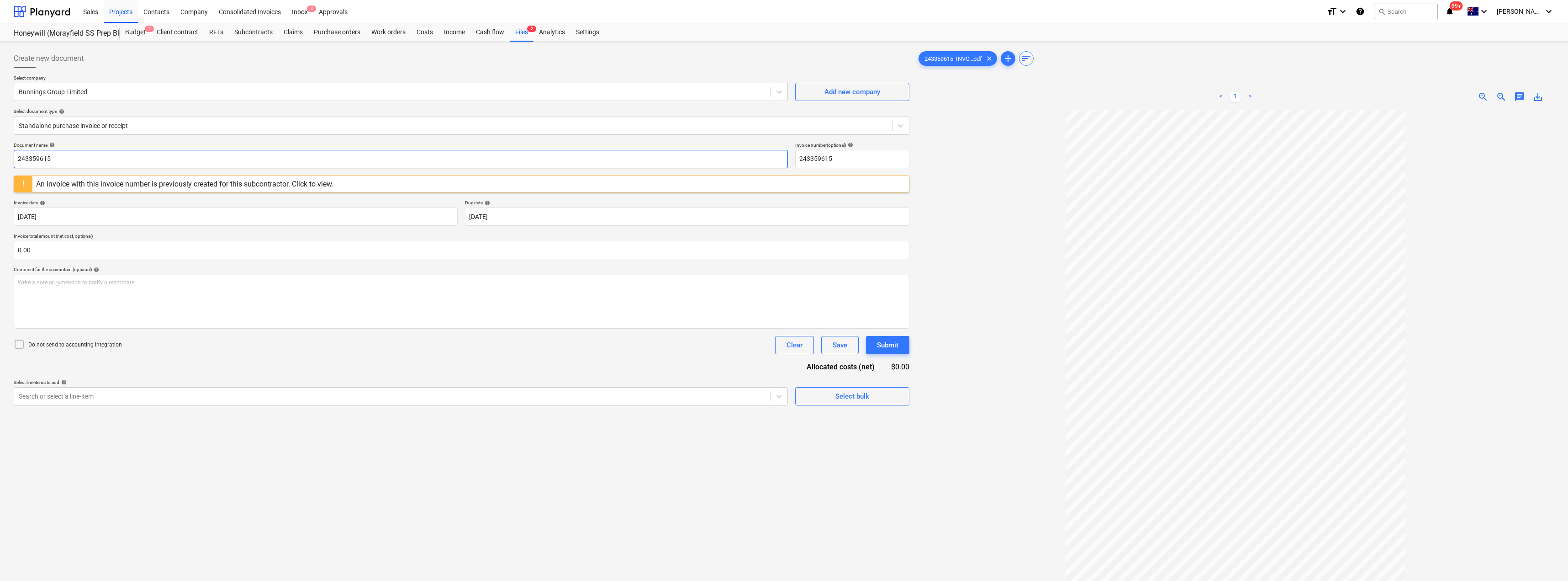
drag, startPoint x: 77, startPoint y: 156, endPoint x: 0, endPoint y: 153, distance: 77.1
click at [0, 153] on div "Create new document Select company Bunnings Group Limited Add new company Selec…" at bounding box center [784, 357] width 1568 height 630
click at [56, 158] on input "8042/014378221" at bounding box center [401, 159] width 774 height 18
drag, startPoint x: 85, startPoint y: 159, endPoint x: 0, endPoint y: 158, distance: 85.0
click at [0, 158] on div "Create new document Select company Bunnings Group Limited Add new company Selec…" at bounding box center [784, 357] width 1568 height 630
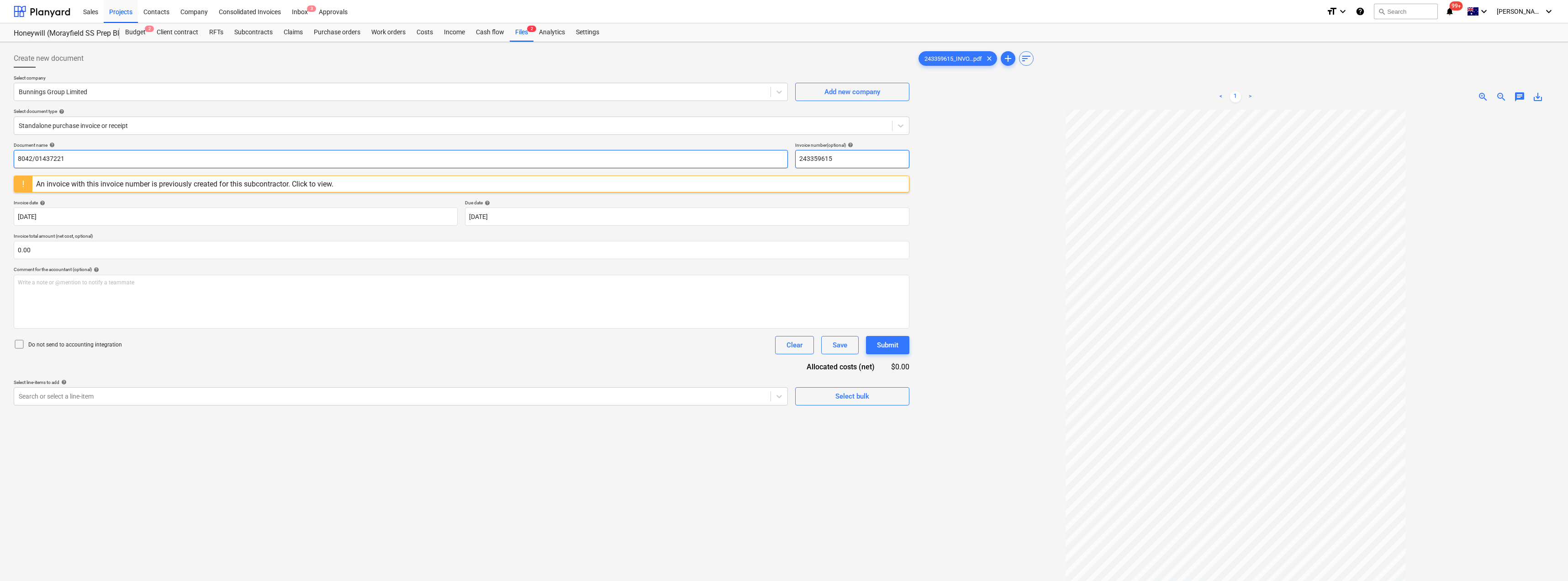
drag, startPoint x: 838, startPoint y: 154, endPoint x: 781, endPoint y: 154, distance: 57.0
click at [781, 154] on div "Document name help 8042/01437221 Invoice number (optional) help 243359615" at bounding box center [461, 155] width 896 height 26
paste input "8042/01437221"
click at [525, 208] on body "Sales Projects Contacts Company Consolidated Invoices Inbox 3 Approvals format_…" at bounding box center [784, 290] width 1568 height 581
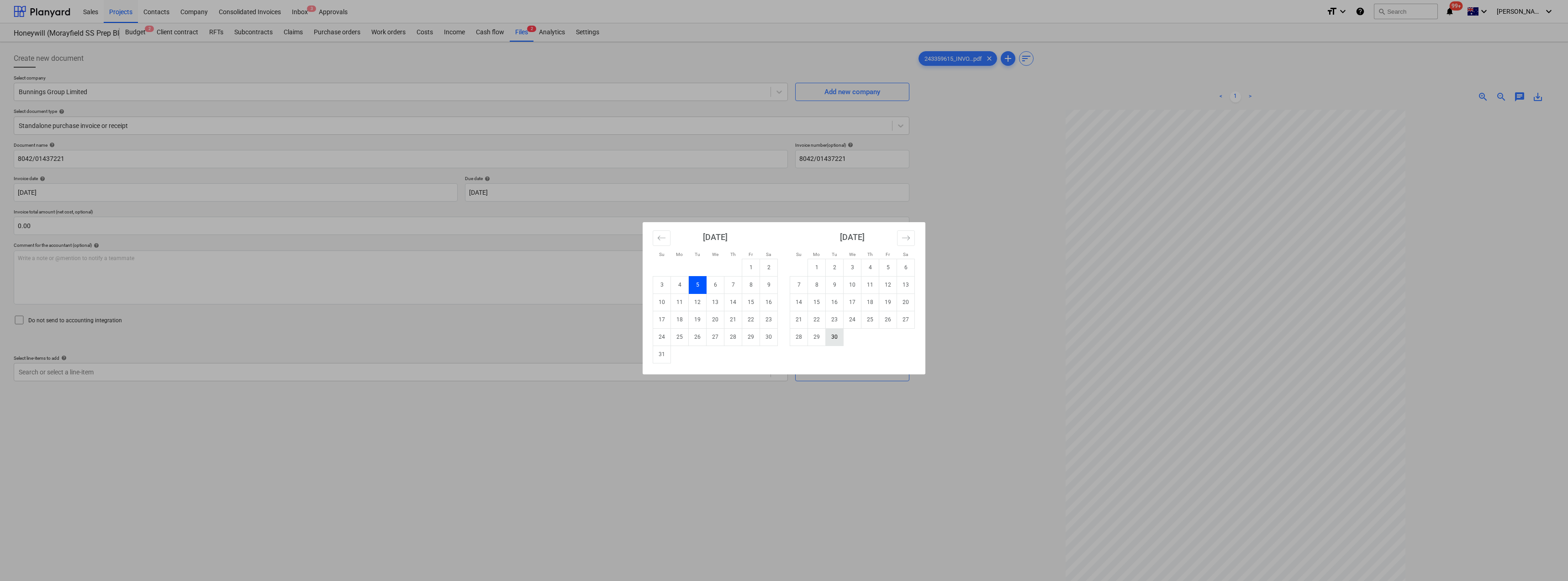
click at [784, 335] on td "30" at bounding box center [835, 337] width 18 height 17
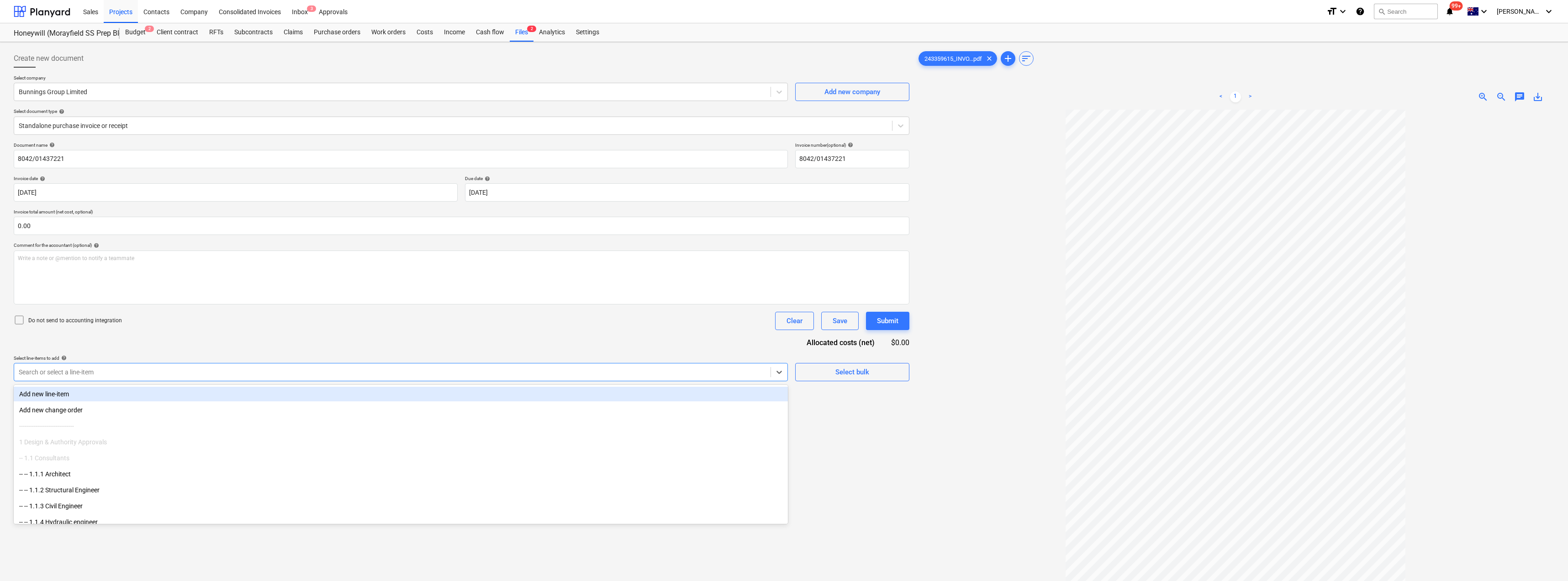
click at [355, 371] on div at bounding box center [392, 371] width 747 height 9
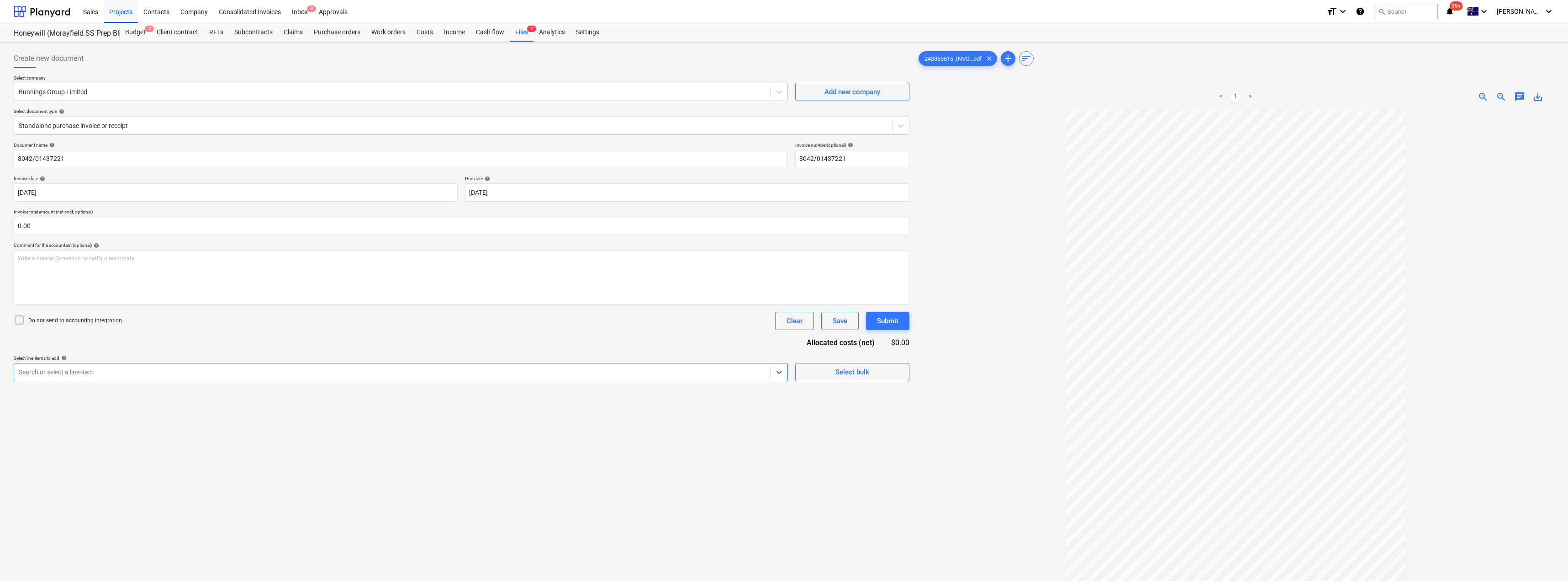
drag, startPoint x: 135, startPoint y: 371, endPoint x: 0, endPoint y: 366, distance: 135.1
click at [0, 366] on div "Create new document Select company Bunnings Group Limited Add new company Selec…" at bounding box center [784, 357] width 1568 height 630
click at [67, 394] on div "-- -- [DATE] Fixout Material Supply" at bounding box center [401, 394] width 774 height 15
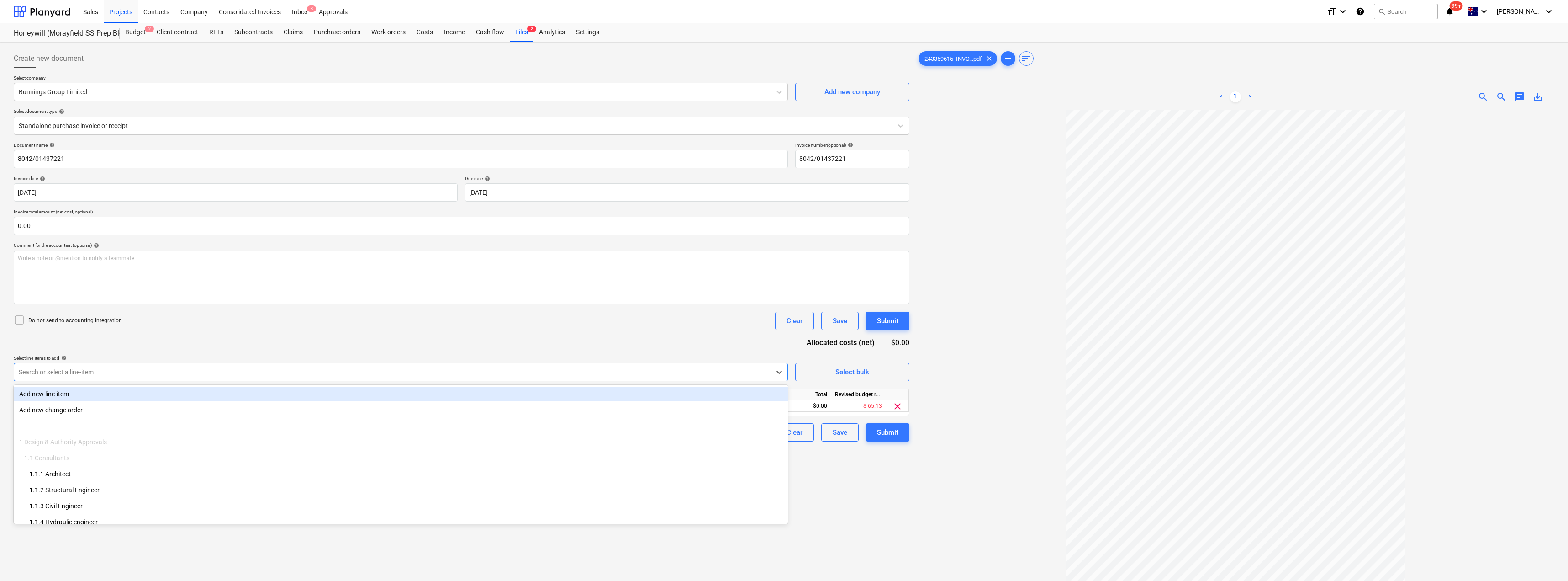
click at [204, 359] on div "Select line-items to add help" at bounding box center [401, 357] width 774 height 6
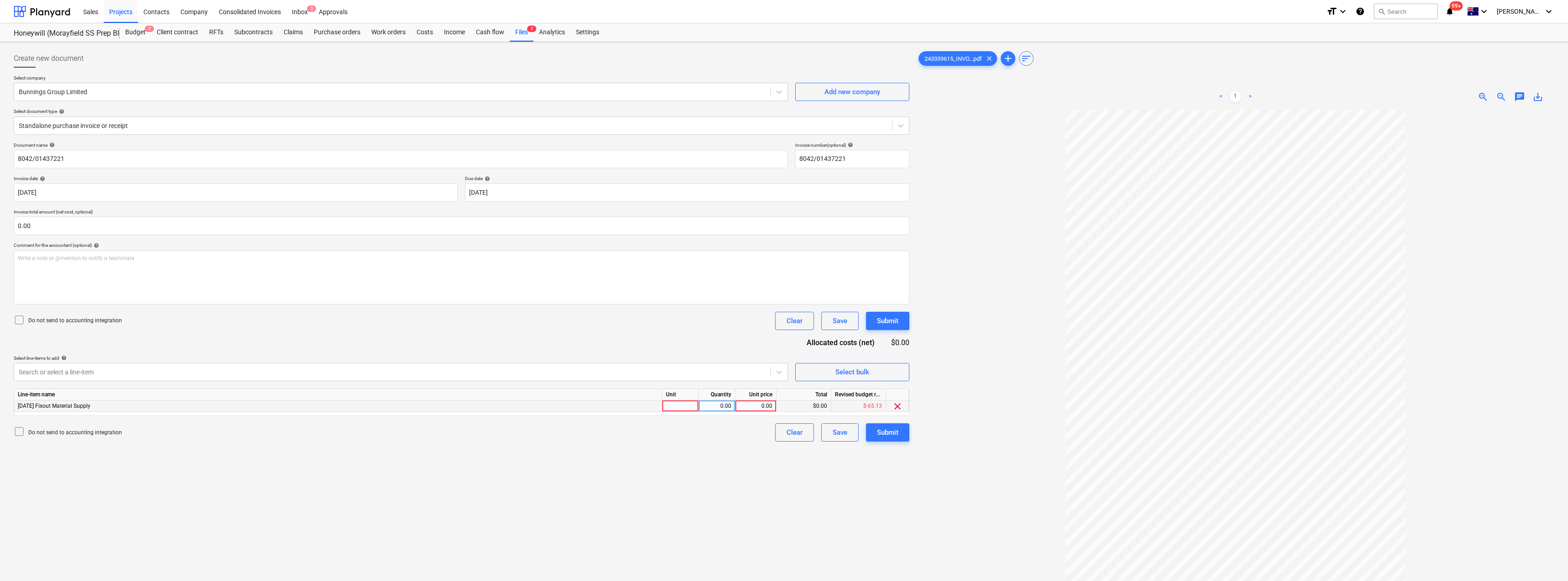
click at [670, 407] on div at bounding box center [680, 406] width 37 height 11
click at [674, 319] on div "Do not send to accounting integration Clear Save Submit" at bounding box center [461, 321] width 896 height 18
click at [784, 434] on button "Submit" at bounding box center [887, 432] width 44 height 18
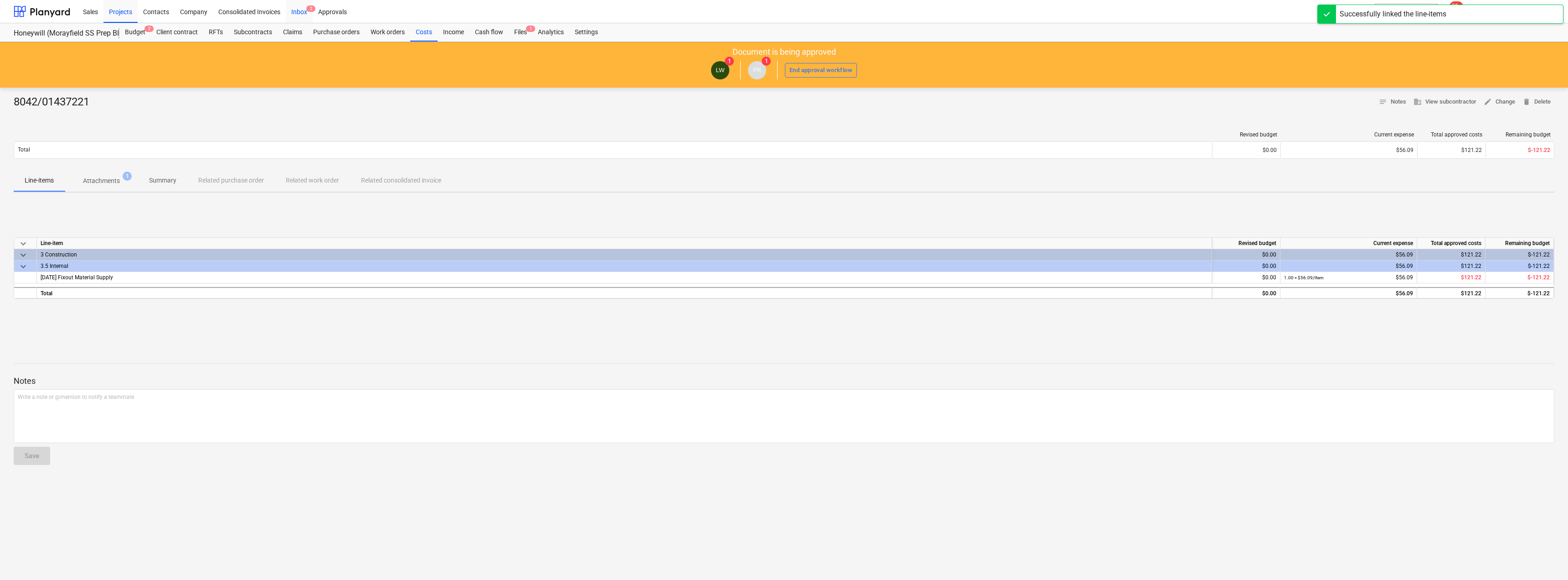
click at [299, 14] on div "Inbox 2" at bounding box center [299, 11] width 27 height 24
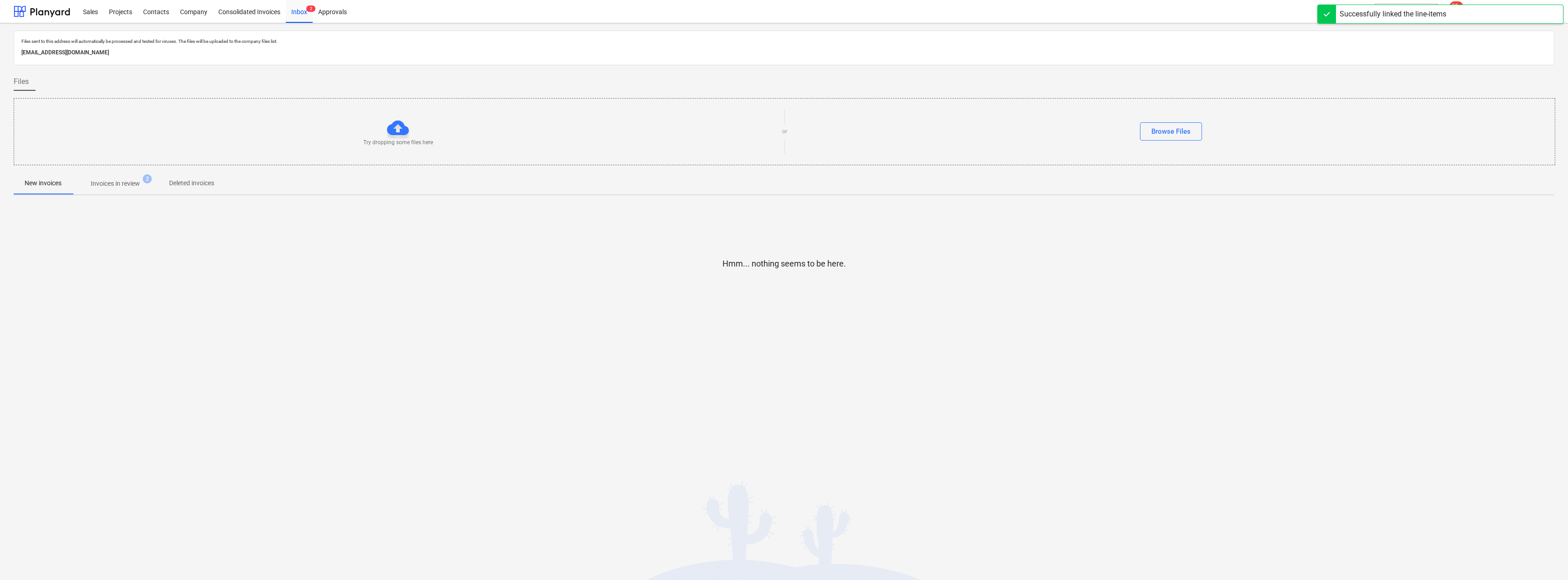
click at [128, 184] on p "Invoices in review" at bounding box center [115, 184] width 49 height 10
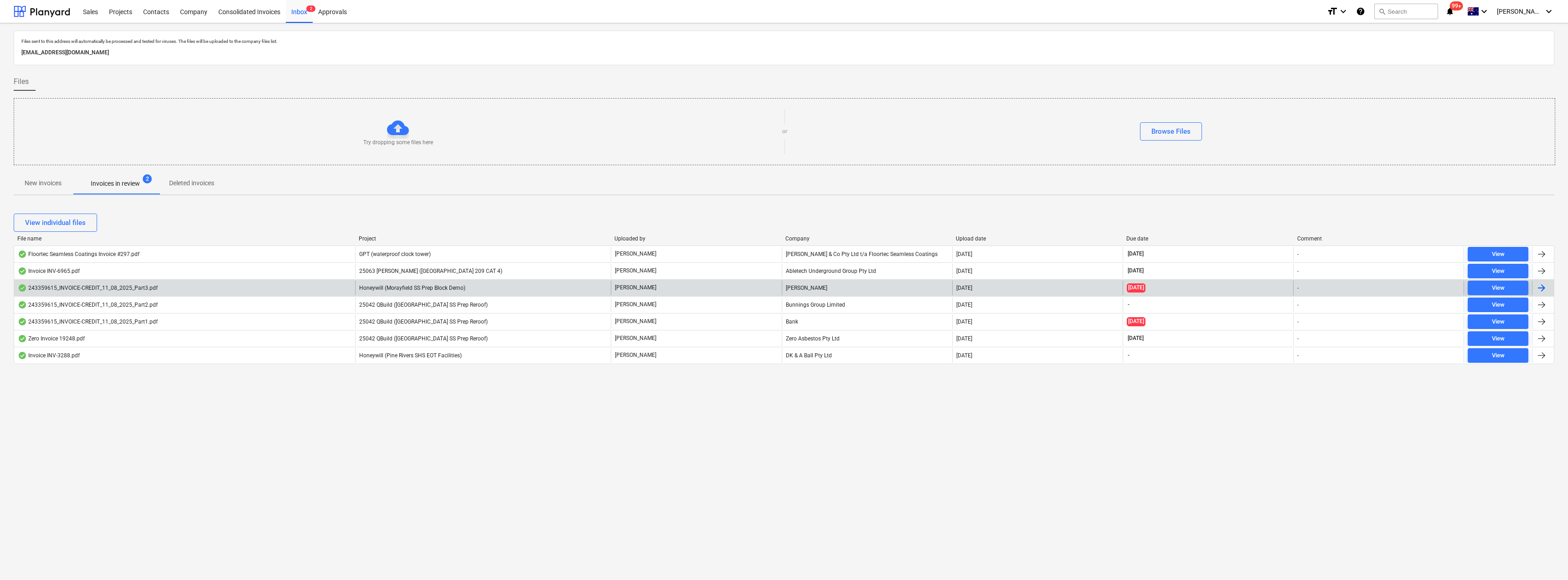
click at [783, 289] on div "[PERSON_NAME]" at bounding box center [867, 288] width 170 height 15
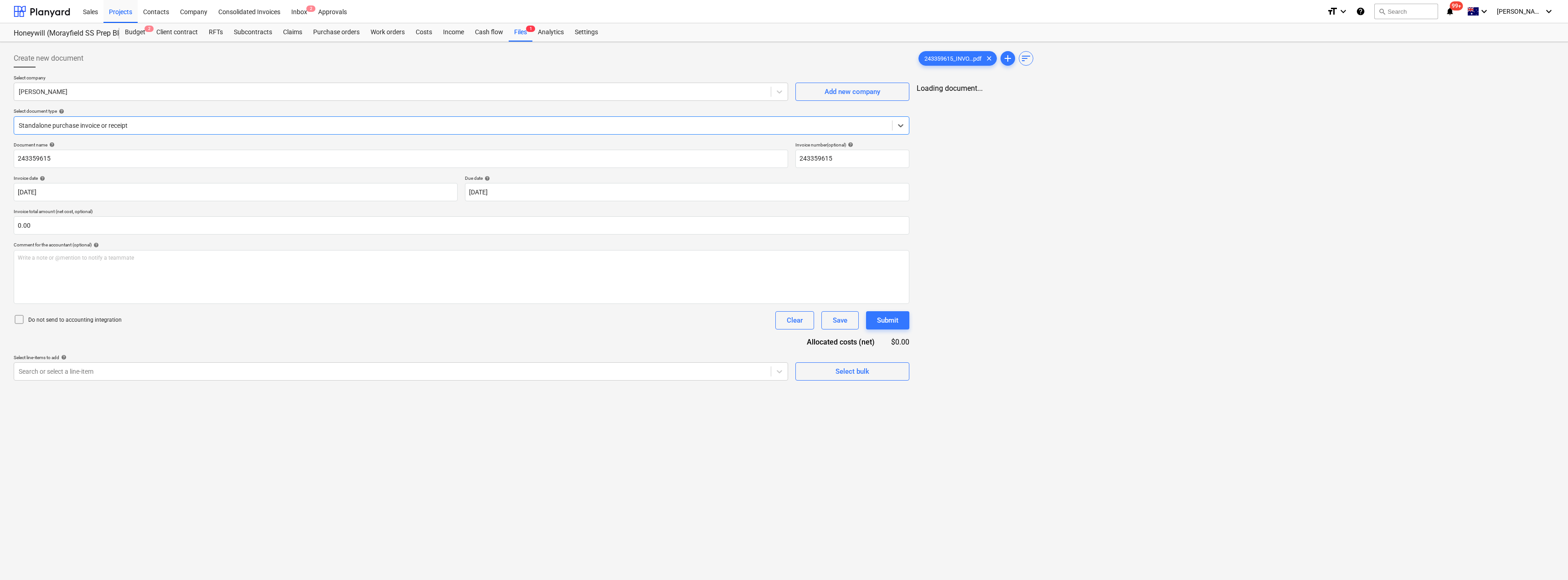
click at [168, 104] on div "Select company [PERSON_NAME] Add new company Select document type help Select i…" at bounding box center [461, 108] width 896 height 67
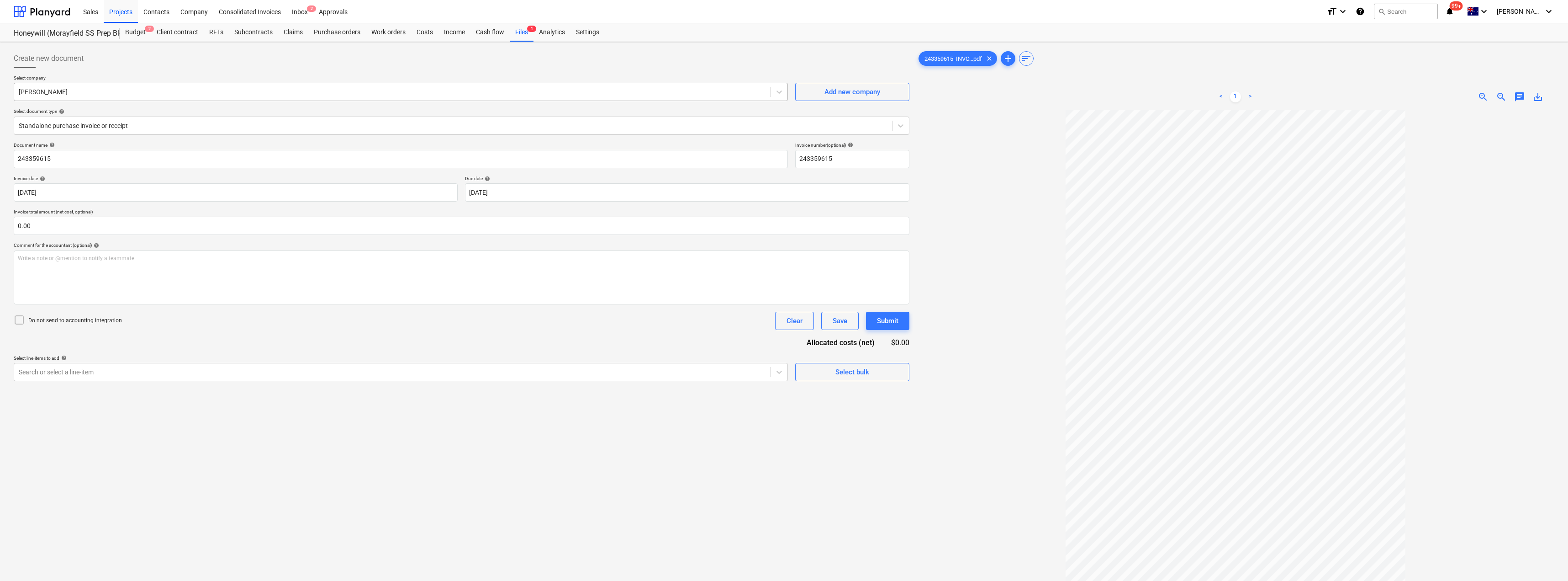
click at [153, 94] on div at bounding box center [392, 92] width 747 height 9
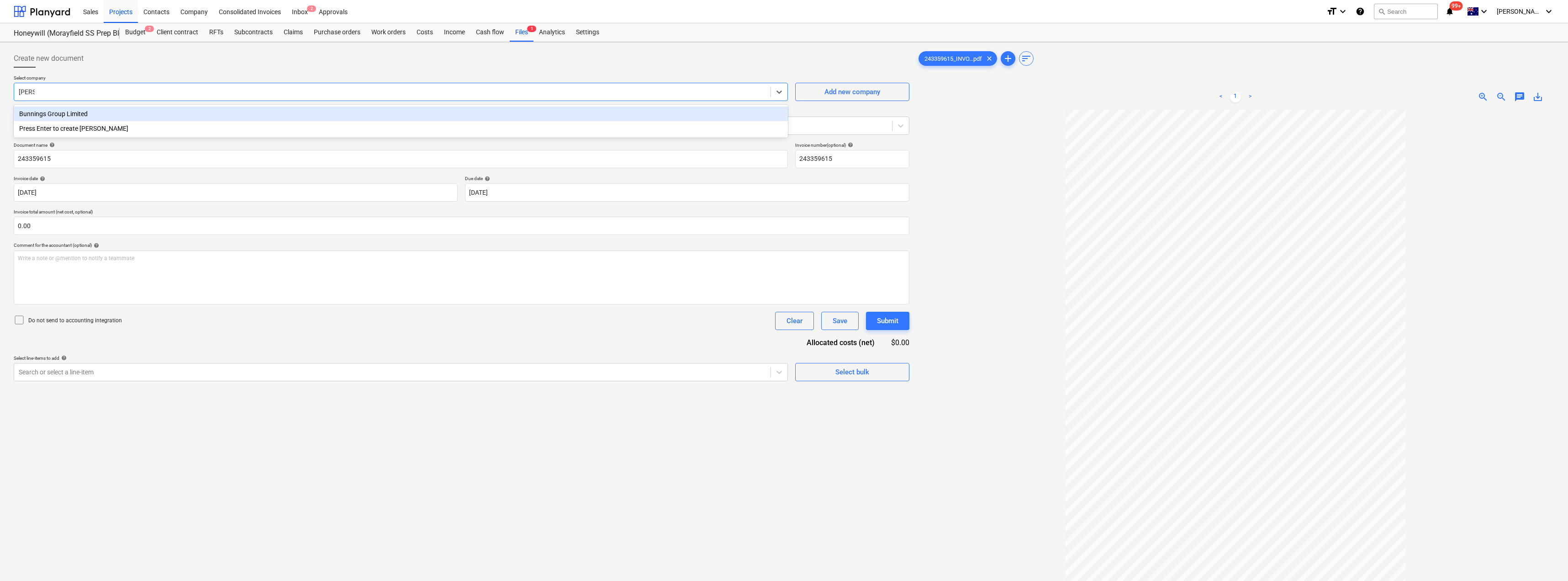
click at [134, 112] on div "Bunnings Group Limited" at bounding box center [401, 113] width 774 height 15
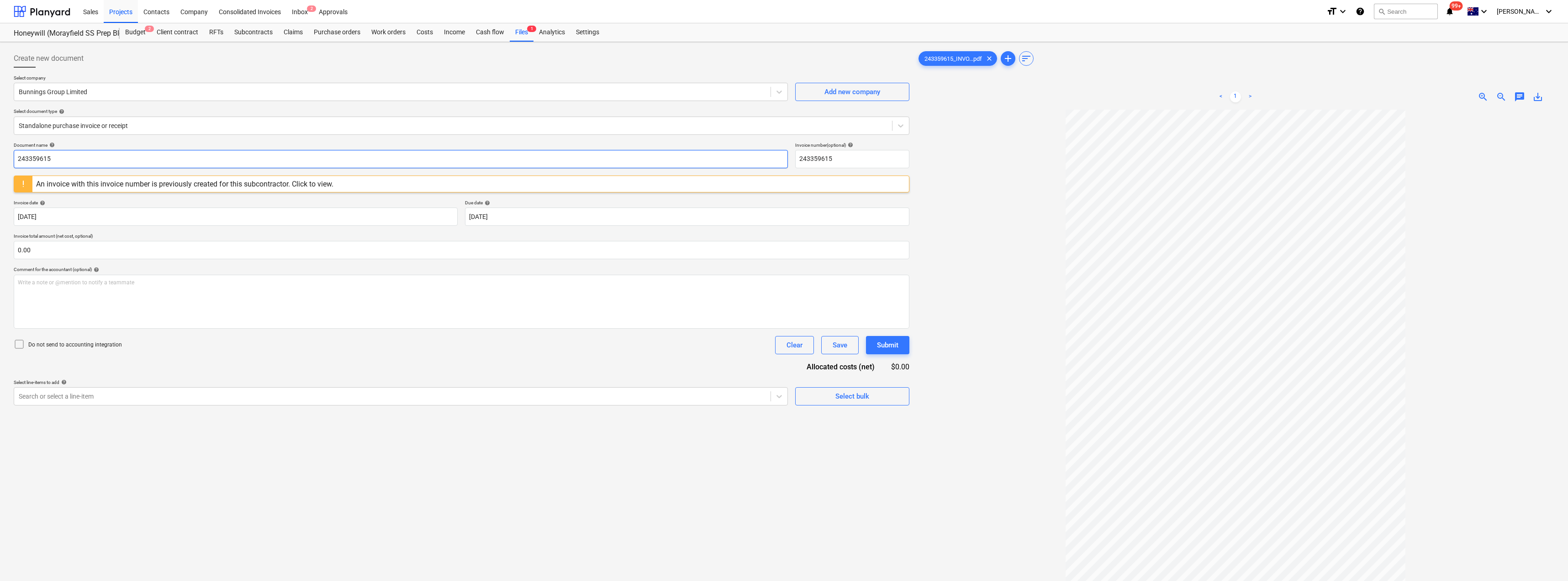
drag, startPoint x: 62, startPoint y: 153, endPoint x: 8, endPoint y: 153, distance: 54.0
click at [8, 153] on div "Create new document Select company Bunnings Group Limited Add new company Selec…" at bounding box center [784, 357] width 1568 height 630
drag, startPoint x: 108, startPoint y: 161, endPoint x: 0, endPoint y: 158, distance: 108.0
click at [2, 160] on div "Create new document Select company Bunnings Group Limited Add new company Selec…" at bounding box center [784, 357] width 1568 height 630
drag, startPoint x: 864, startPoint y: 157, endPoint x: 791, endPoint y: 157, distance: 73.0
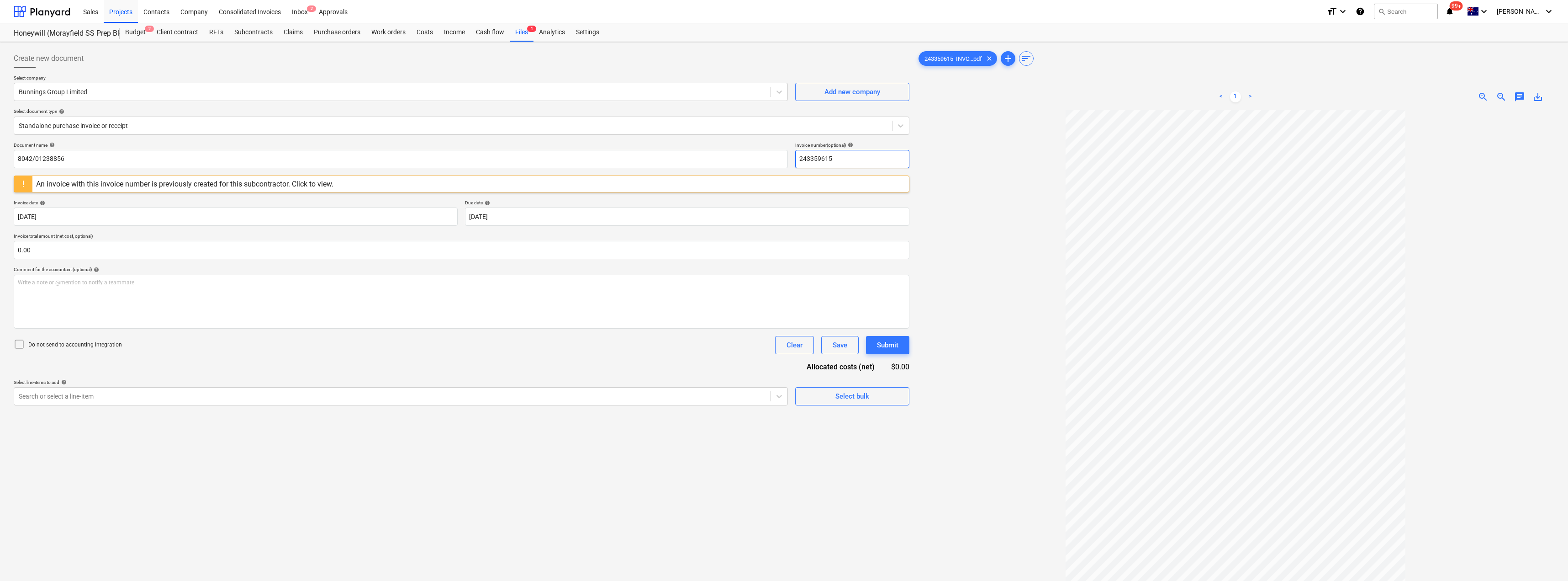
click at [784, 157] on div "Document name help 8042/01238856 Invoice number (optional) help 243359615" at bounding box center [461, 155] width 896 height 26
paste input "8042/01238856"
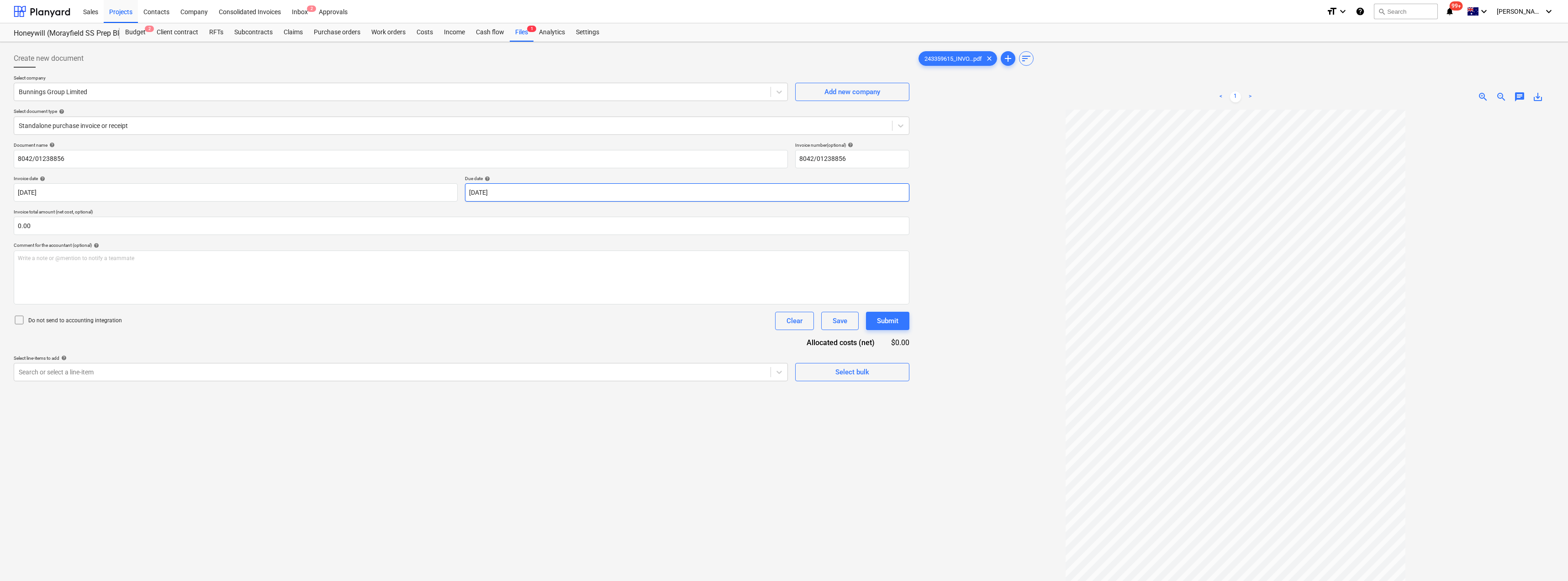
click at [522, 197] on body "Sales Projects Contacts Company Consolidated Invoices Inbox 2 Approvals format_…" at bounding box center [784, 290] width 1568 height 581
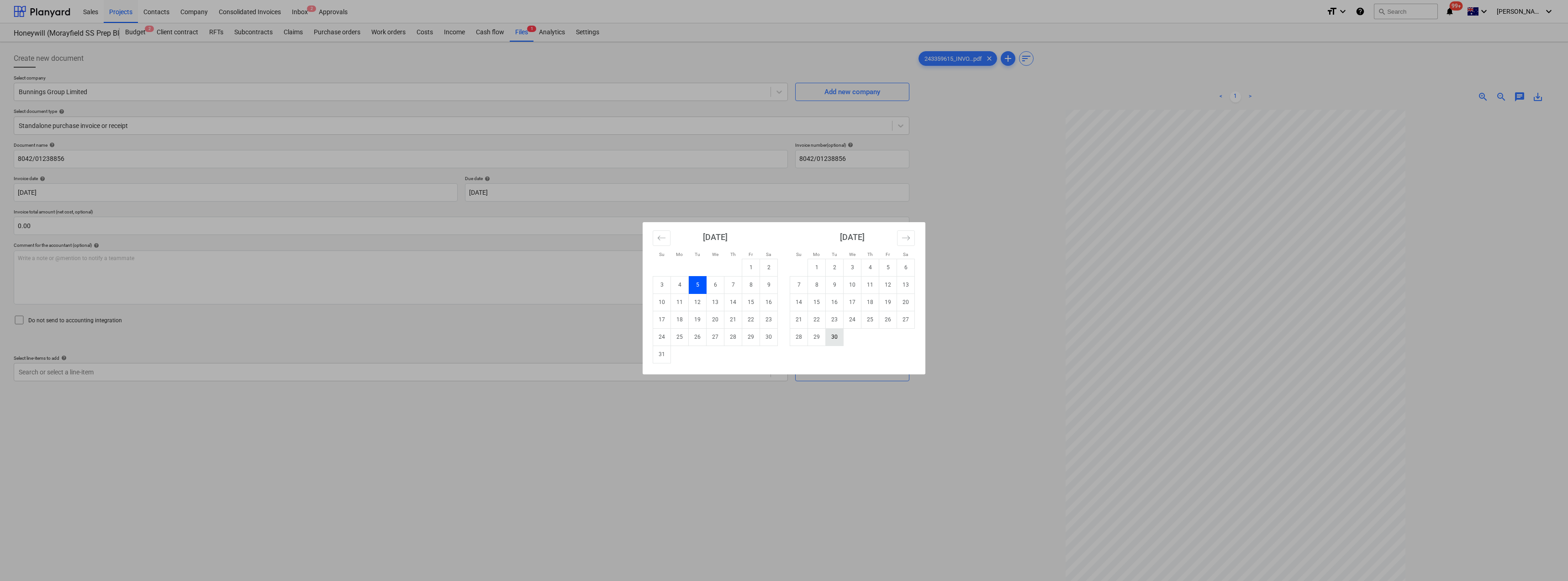
click at [784, 336] on td "30" at bounding box center [835, 337] width 18 height 17
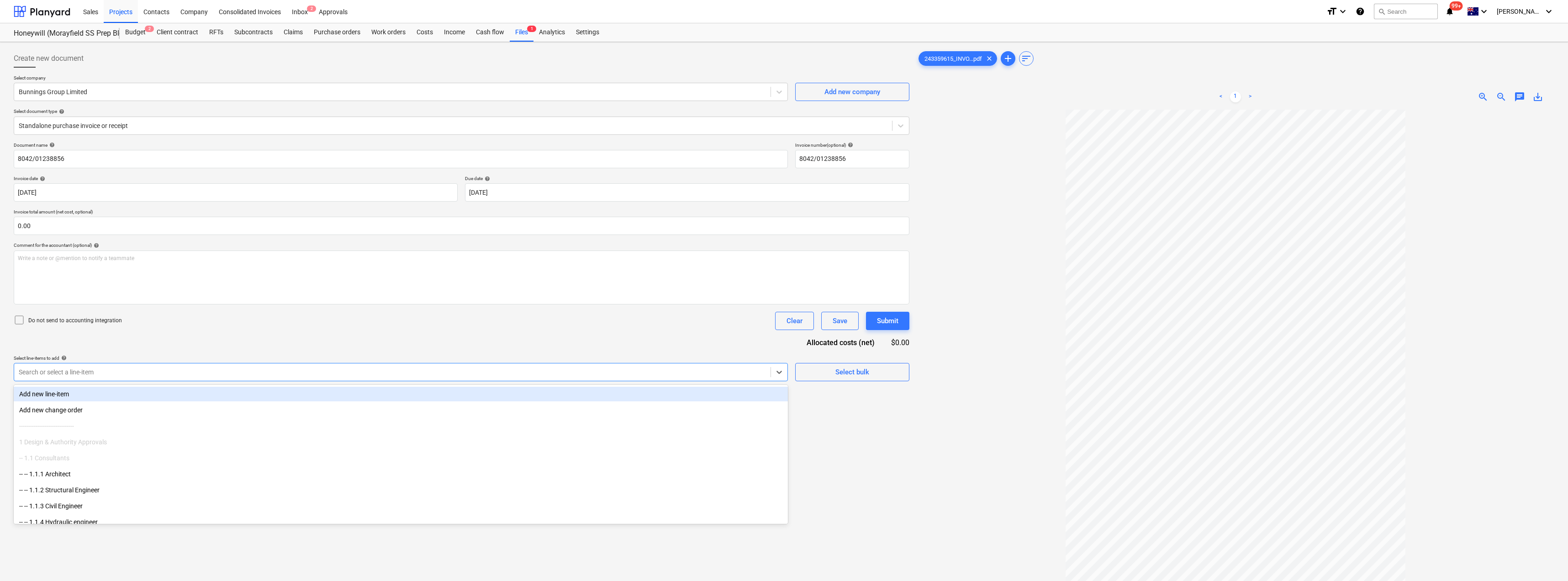
click at [361, 366] on div "Search or select a line-item" at bounding box center [392, 372] width 756 height 12
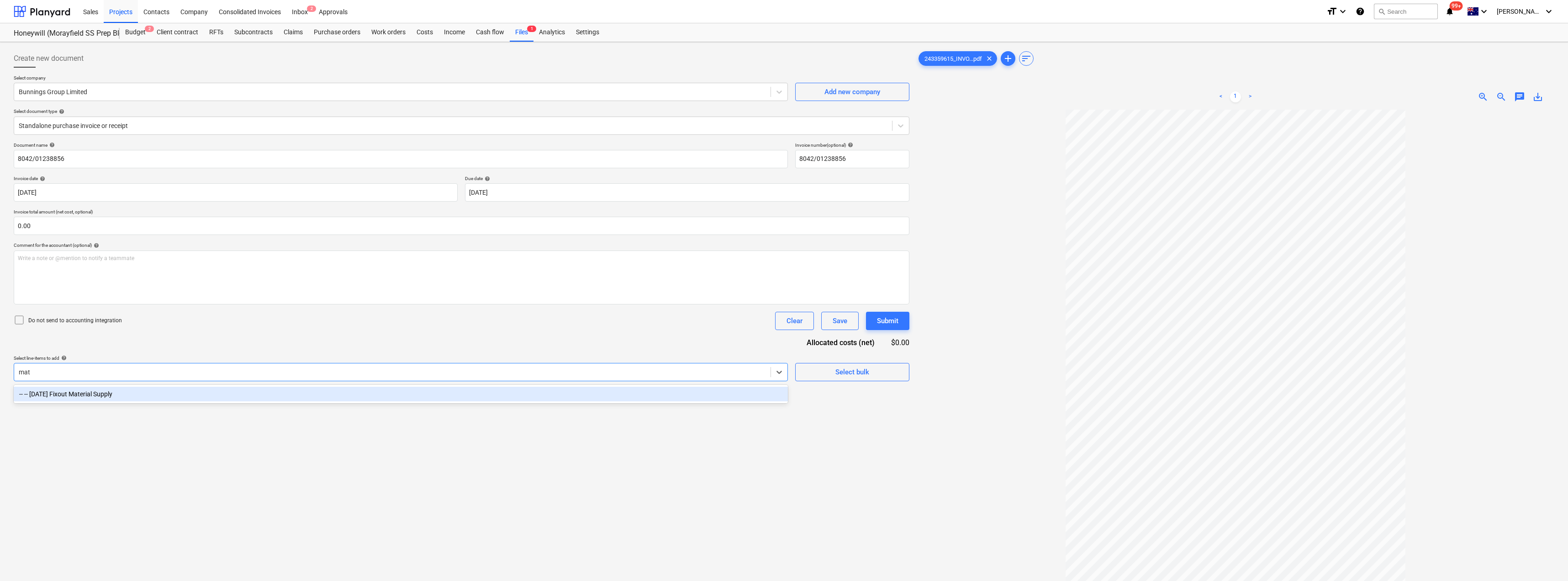
click at [347, 391] on div "-- -- [DATE] Fixout Material Supply" at bounding box center [401, 394] width 774 height 15
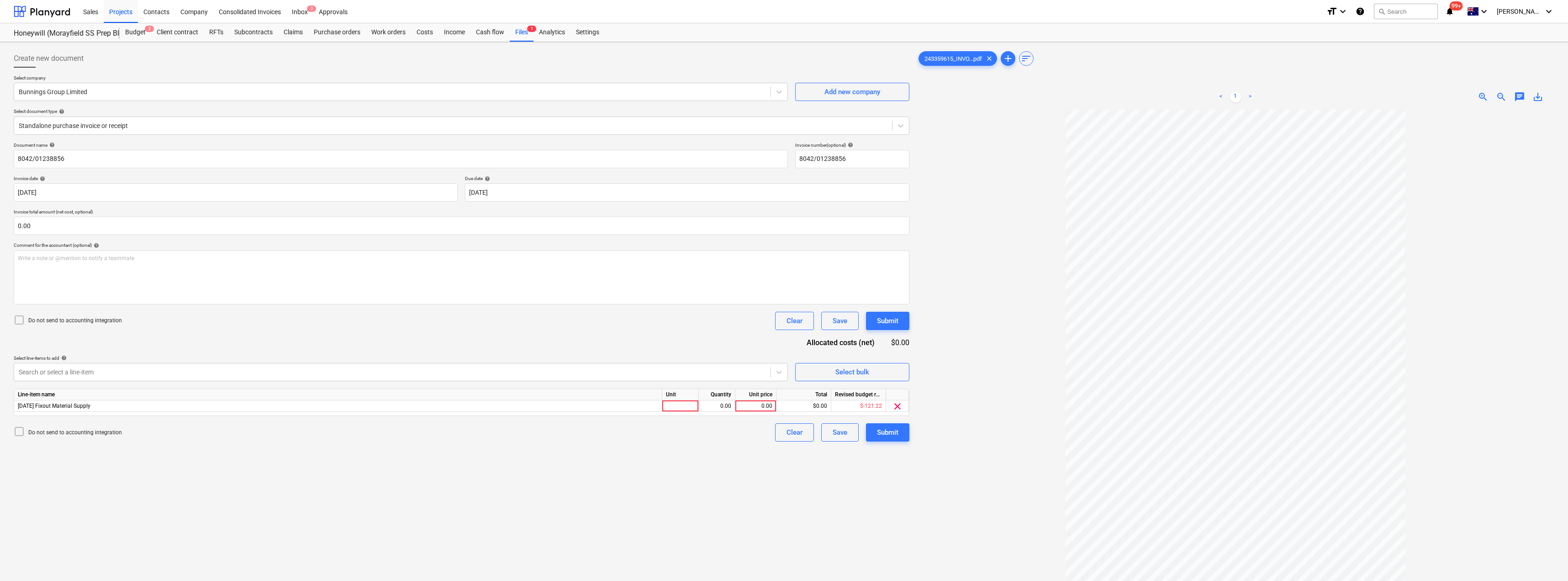
click at [373, 343] on div "Document name help 8042/01238856 Invoice number (optional) help 8042/01238856 I…" at bounding box center [461, 292] width 896 height 299
click at [676, 405] on div at bounding box center [680, 406] width 37 height 11
click at [708, 455] on div "Create new document Select company Bunnings Group Limited Add new company Selec…" at bounding box center [461, 357] width 903 height 623
click at [784, 430] on div "Submit" at bounding box center [887, 432] width 22 height 12
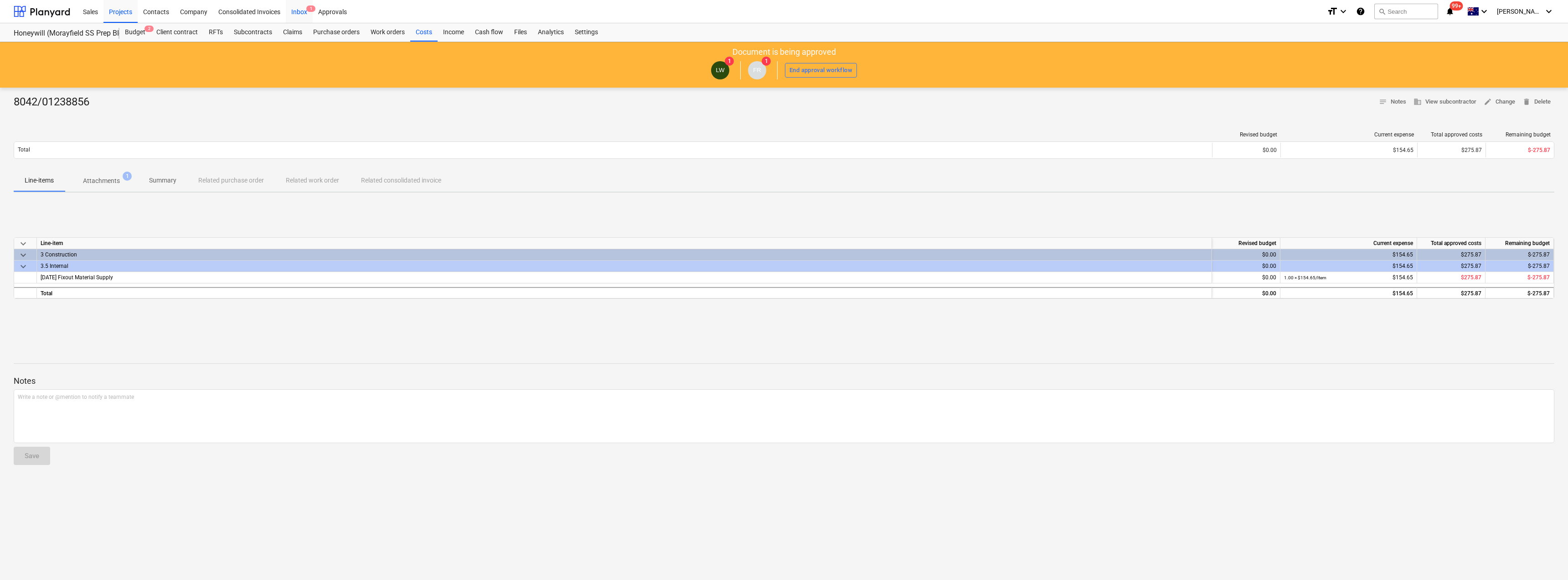
click at [292, 6] on div "Inbox 1" at bounding box center [299, 11] width 27 height 24
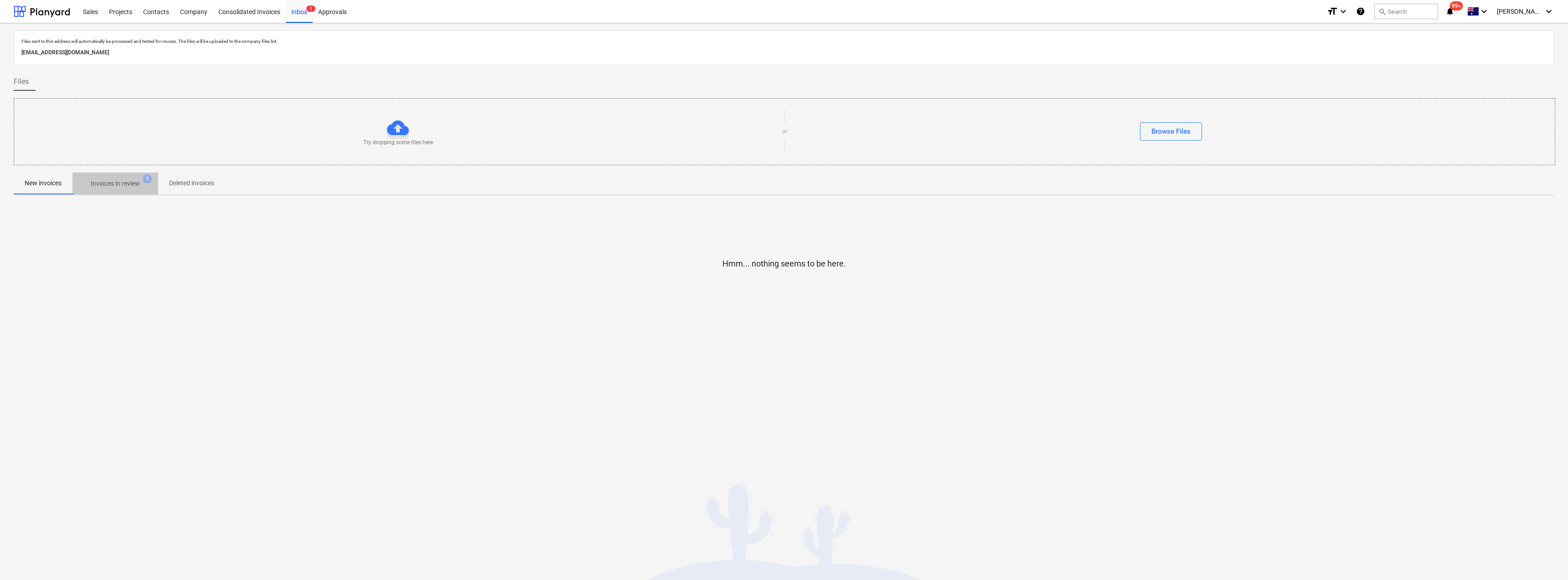
click at [106, 182] on p "Invoices in review" at bounding box center [115, 184] width 49 height 10
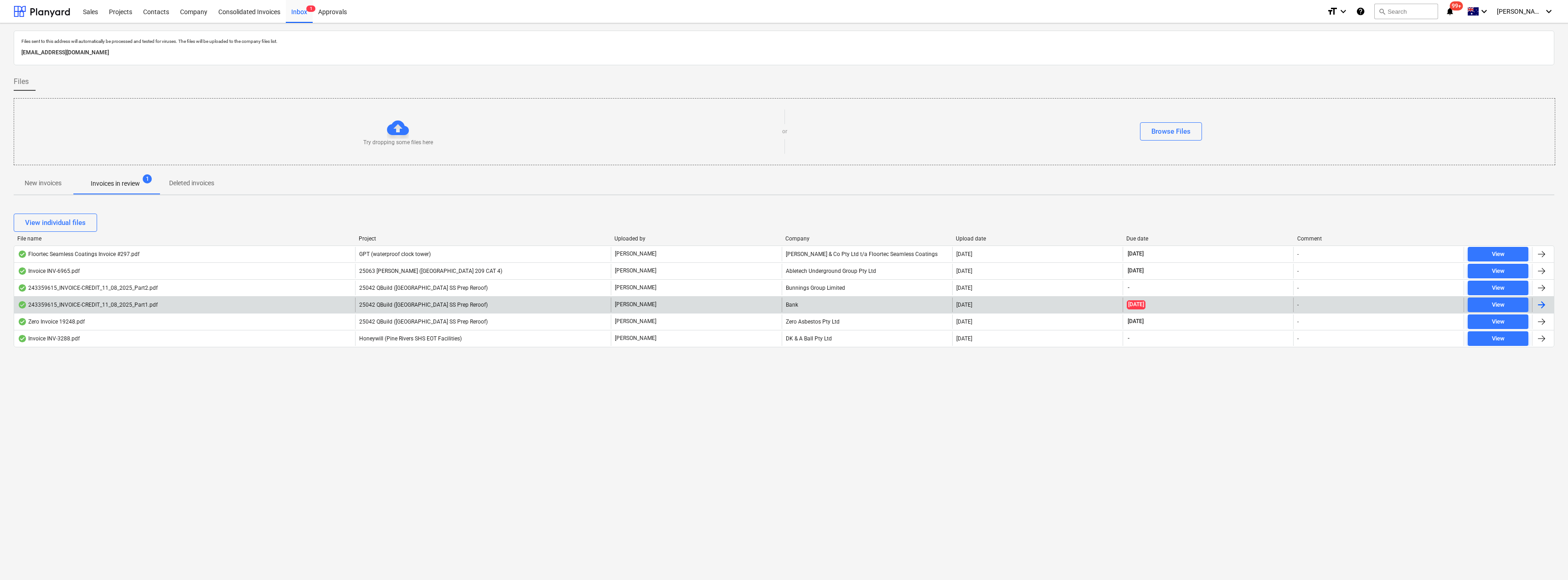
click at [439, 301] on div "25042 QBuild ([GEOGRAPHIC_DATA] SS Prep Reroof)" at bounding box center [483, 304] width 256 height 15
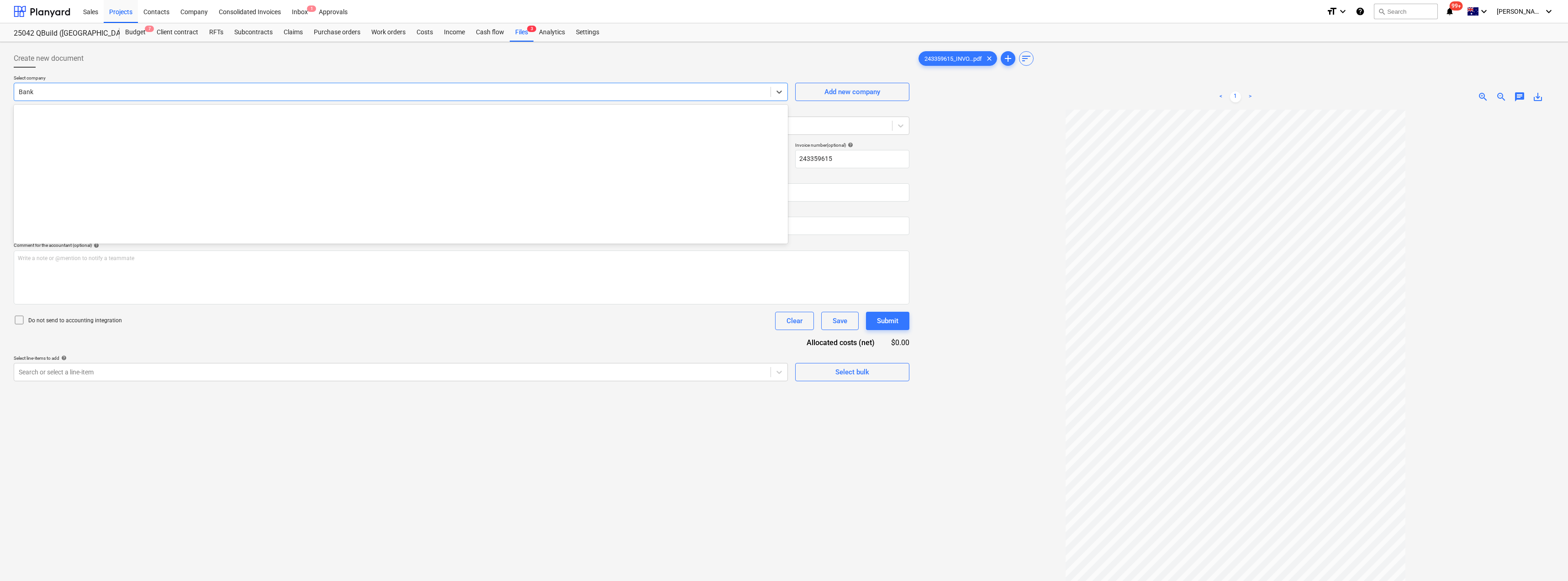
click at [67, 89] on div at bounding box center [392, 92] width 747 height 9
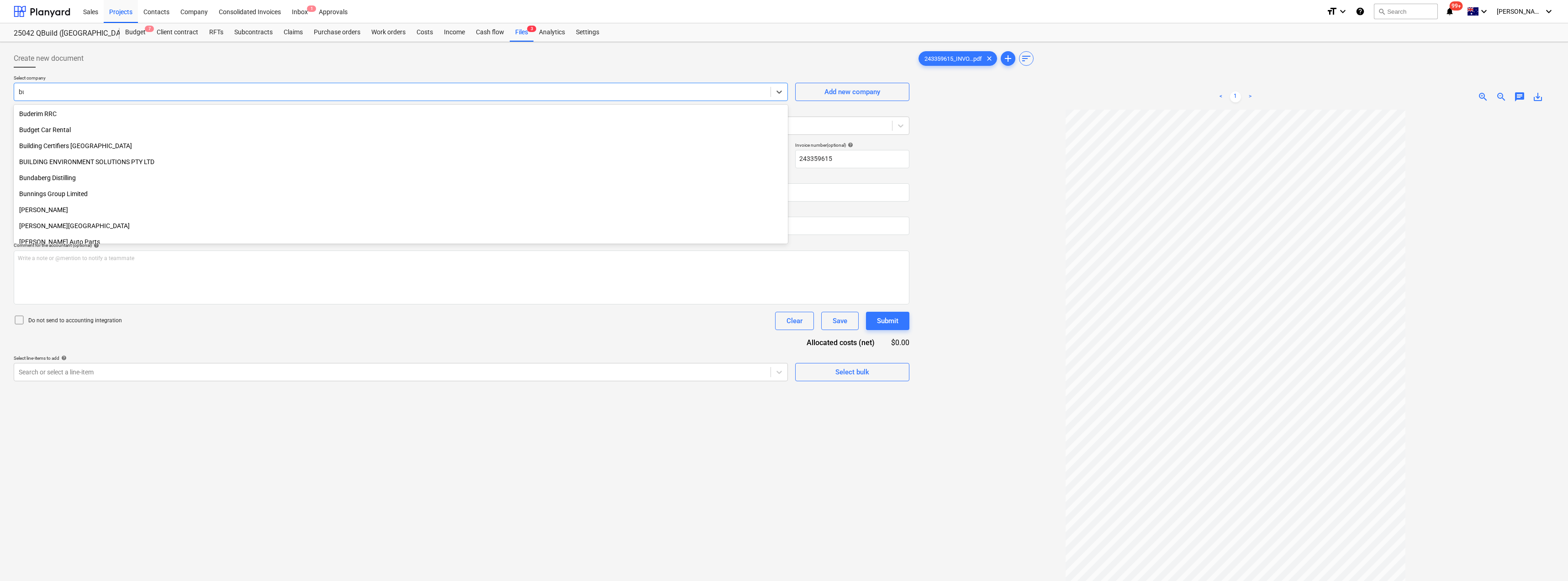
scroll to position [519, 0]
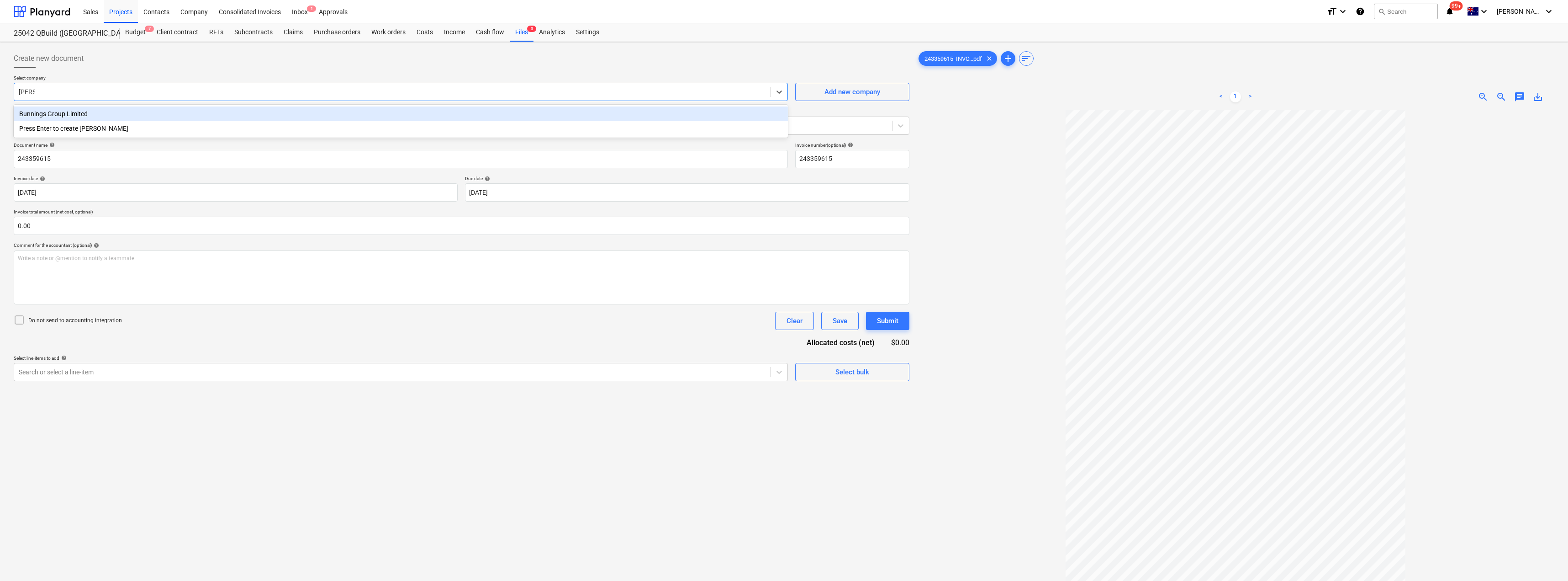
click at [68, 109] on div "Bunnings Group Limited" at bounding box center [401, 113] width 774 height 15
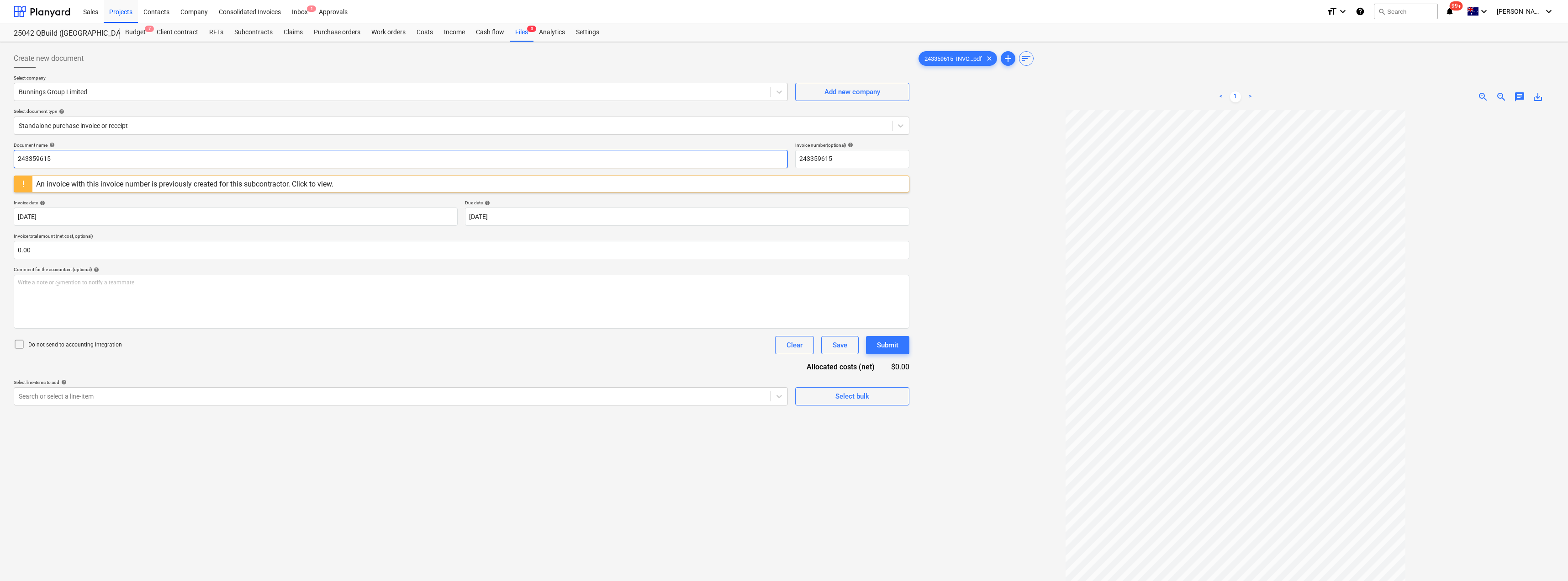
drag, startPoint x: 67, startPoint y: 160, endPoint x: 0, endPoint y: 160, distance: 67.0
click at [0, 160] on div "Create new document Select company Bunnings Group Limited Add new company Selec…" at bounding box center [784, 357] width 1568 height 630
drag, startPoint x: 90, startPoint y: 155, endPoint x: 2, endPoint y: 155, distance: 88.0
click at [2, 155] on div "Create new document Select company Bunnings Group Limited Add new company Selec…" at bounding box center [784, 357] width 1568 height 630
drag, startPoint x: 833, startPoint y: 160, endPoint x: 796, endPoint y: 160, distance: 37.0
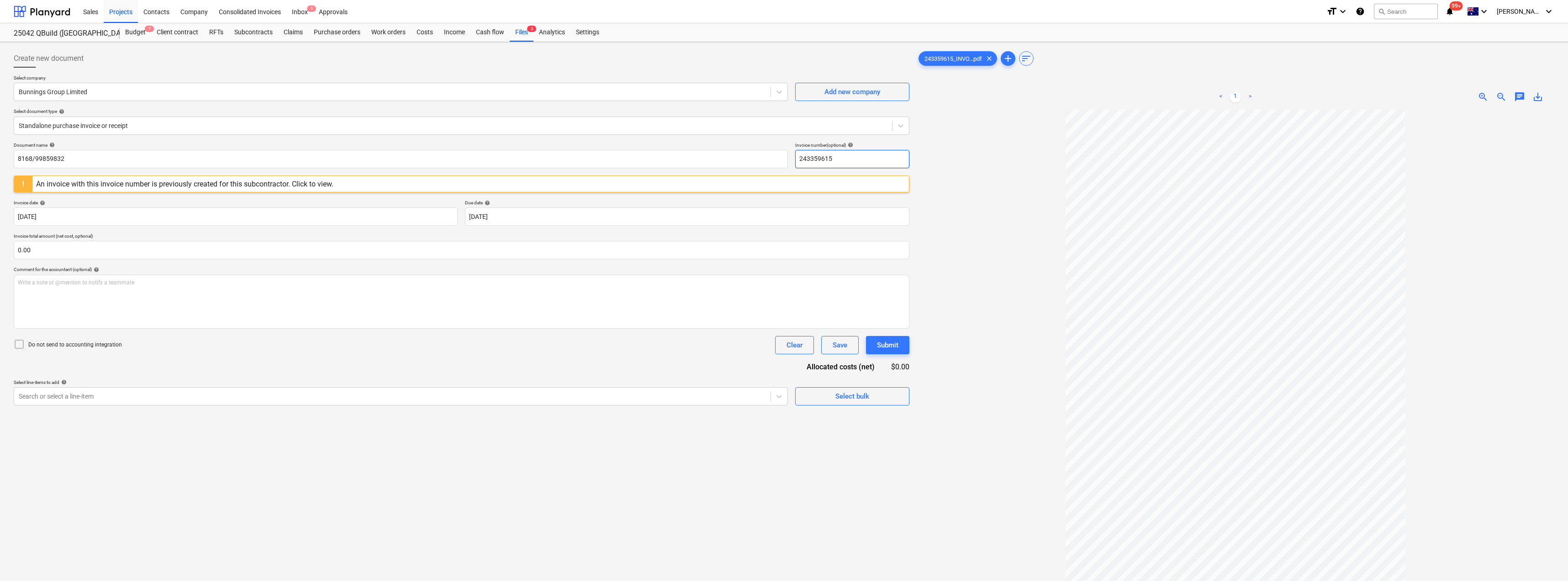
click at [784, 160] on input "243359615" at bounding box center [852, 159] width 114 height 18
paste input "8168/99859832"
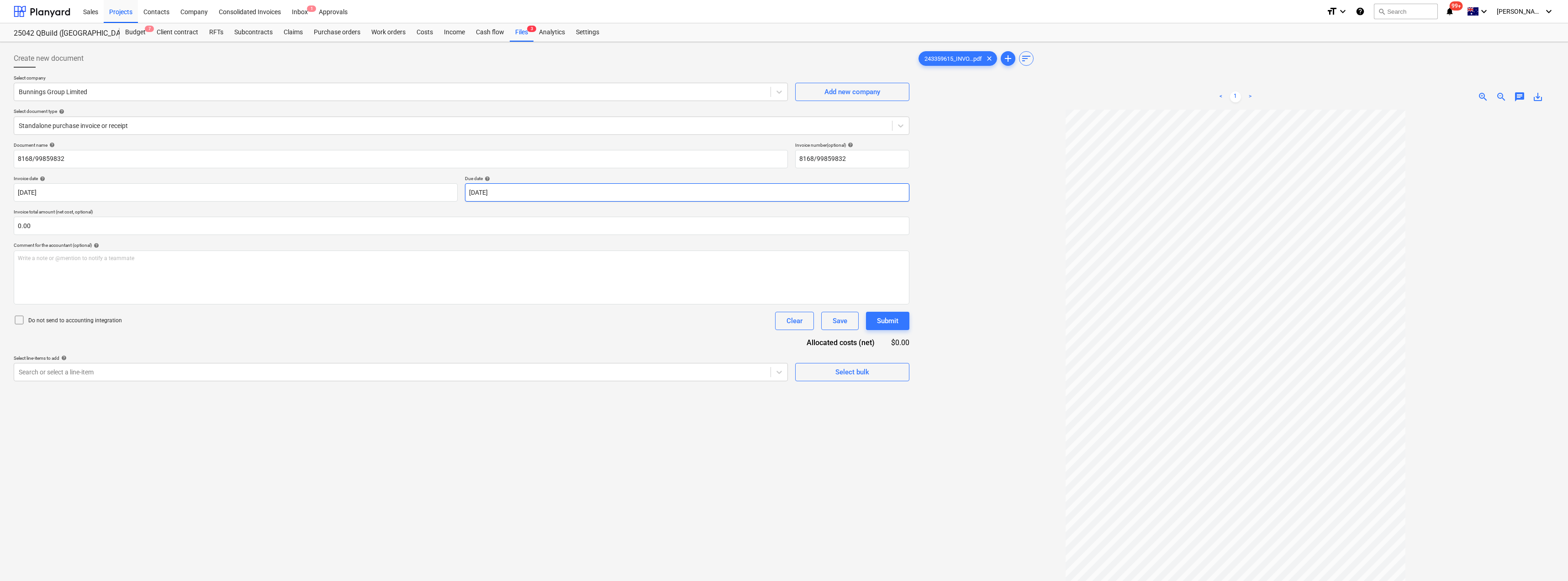
click at [515, 190] on body "Sales Projects Contacts Company Consolidated Invoices Inbox 1 Approvals format_…" at bounding box center [784, 290] width 1568 height 581
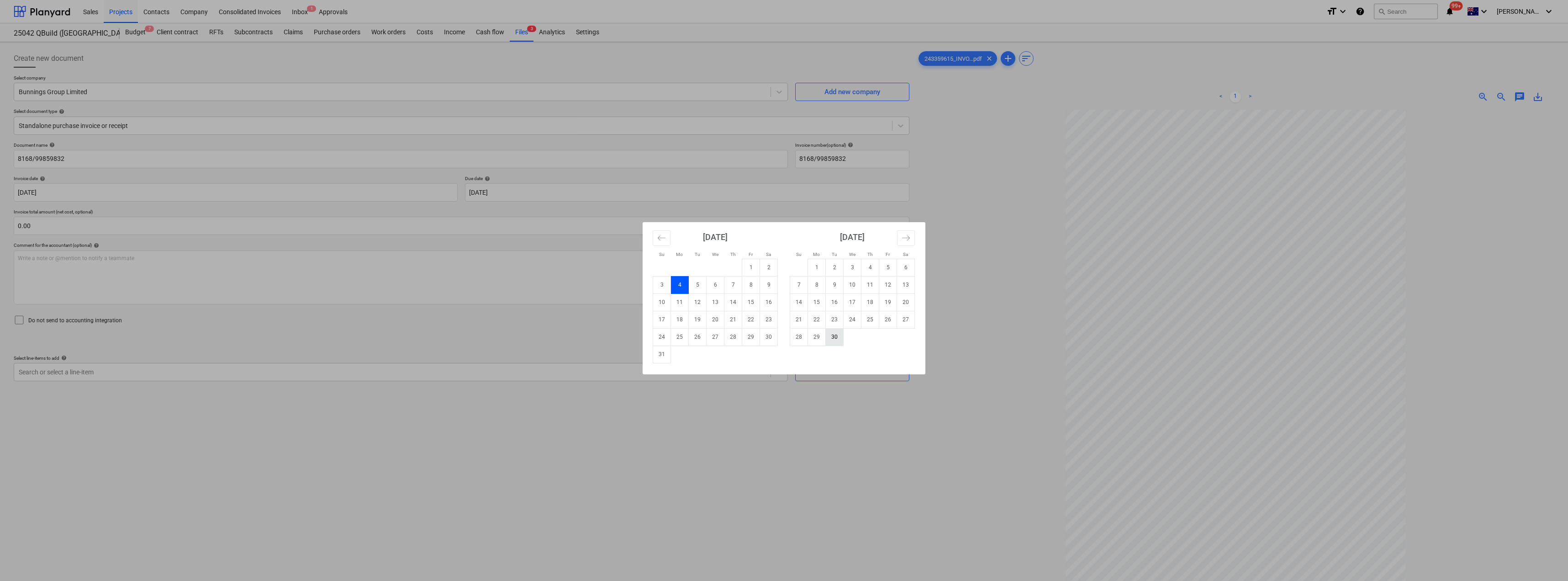
click at [784, 338] on td "30" at bounding box center [835, 337] width 18 height 17
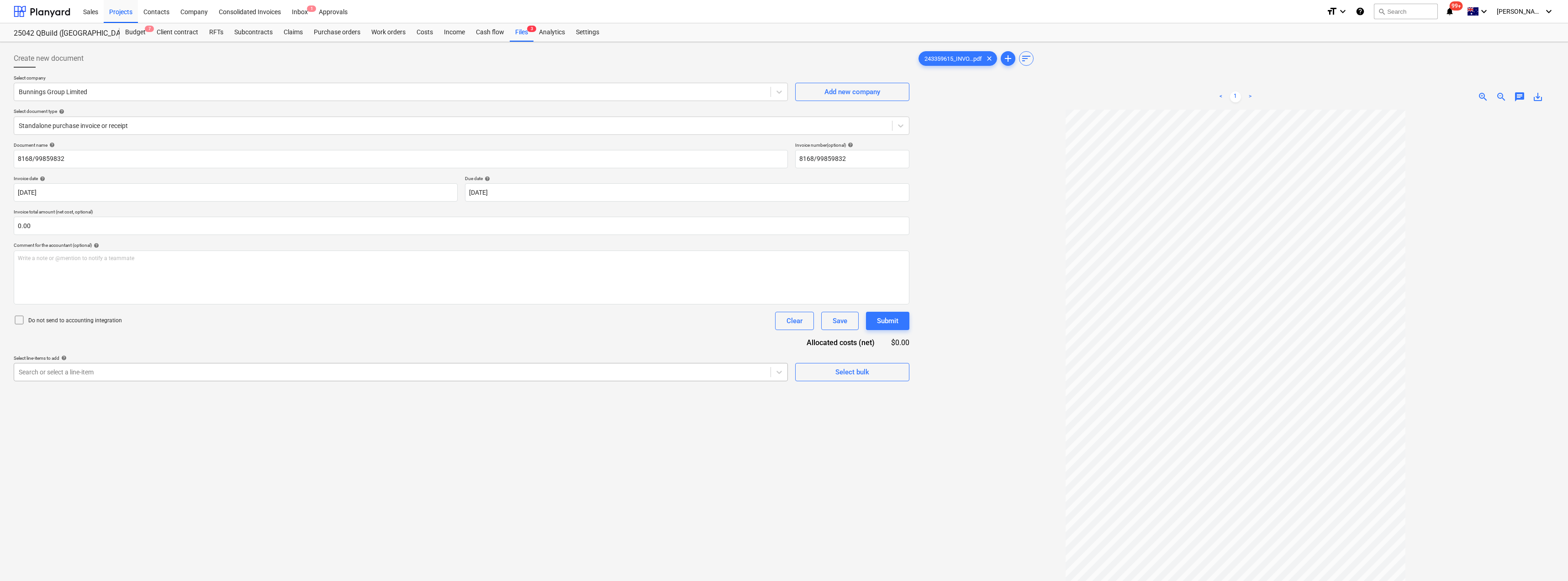
click at [212, 372] on div at bounding box center [392, 371] width 747 height 9
click at [194, 390] on div "-- -- [DATE] Fixout Material Supply" at bounding box center [401, 394] width 774 height 15
drag, startPoint x: 461, startPoint y: 324, endPoint x: 547, endPoint y: 333, distance: 86.5
click at [461, 324] on div "Do not send to accounting integration Clear Save Submit" at bounding box center [461, 321] width 896 height 18
click at [685, 405] on div at bounding box center [680, 406] width 37 height 11
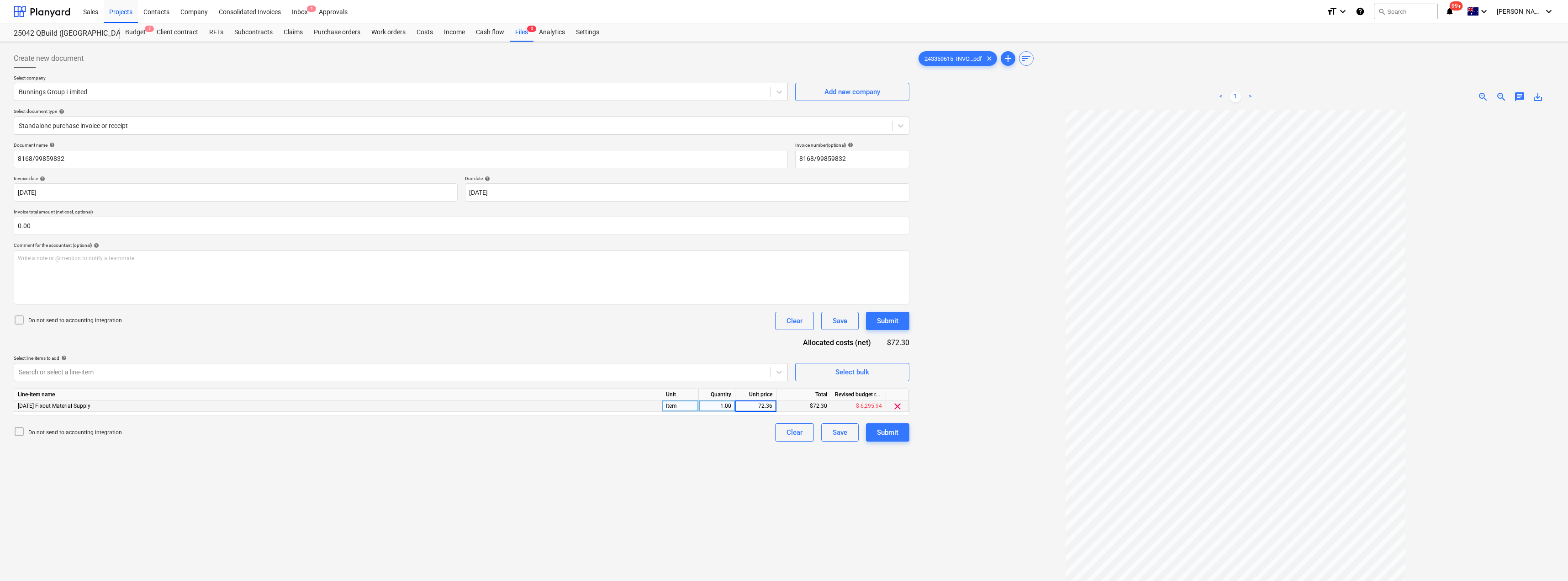
click at [658, 466] on div "Create new document Select company Bunnings Group Limited Add new company Selec…" at bounding box center [461, 357] width 903 height 623
click at [784, 428] on div "Submit" at bounding box center [887, 432] width 22 height 12
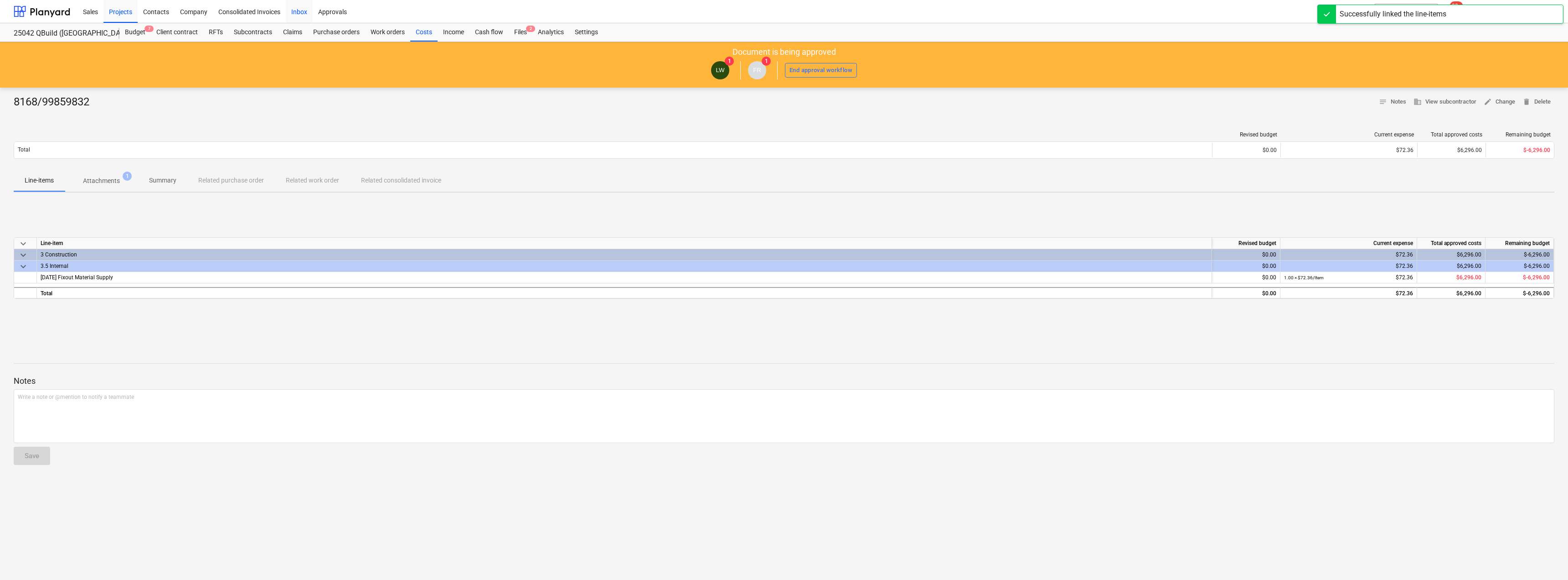
click at [302, 10] on div "Inbox" at bounding box center [299, 11] width 27 height 24
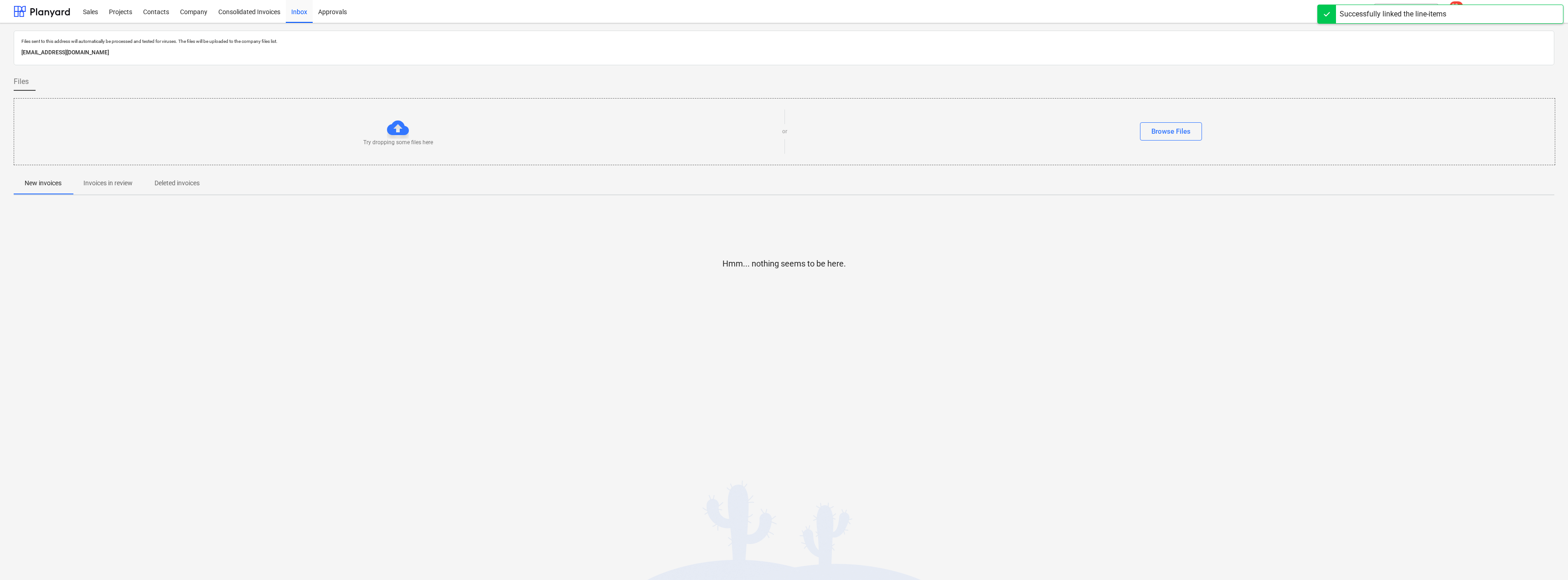
click at [89, 184] on p "Invoices in review" at bounding box center [107, 183] width 49 height 10
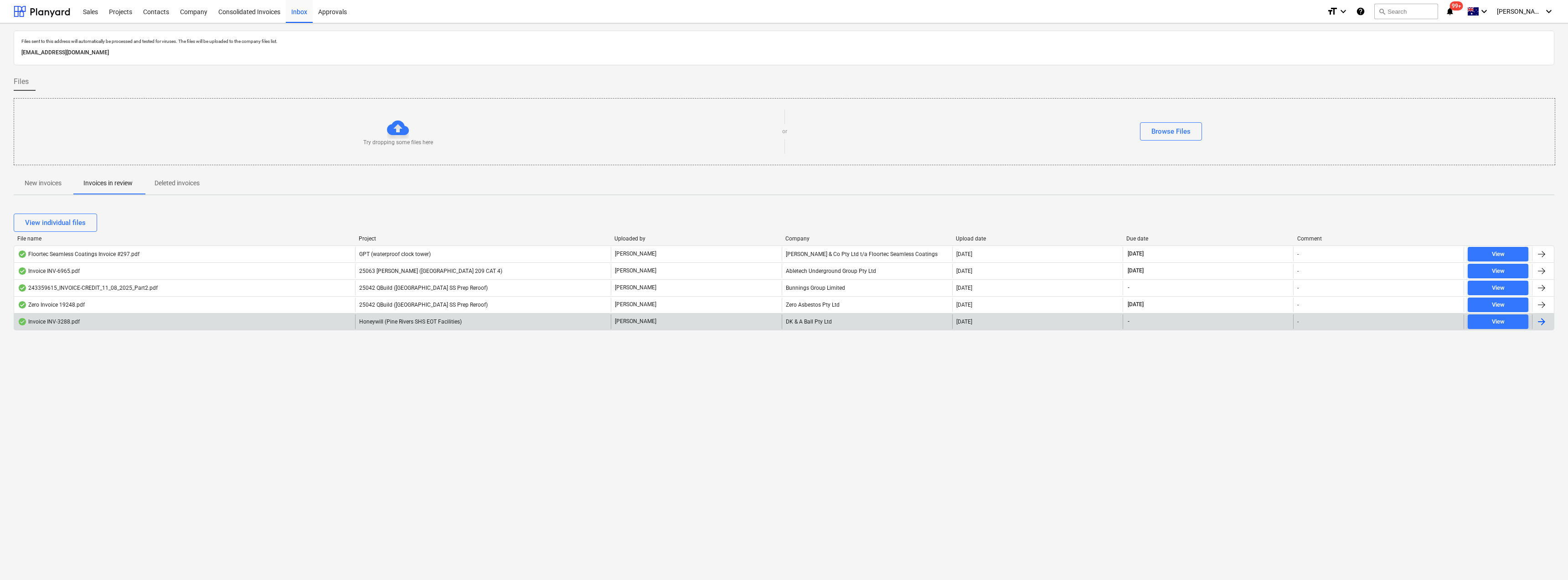
click at [461, 322] on span "Honeywill (Pine Rivers SHS EOT Facilities)" at bounding box center [411, 321] width 103 height 6
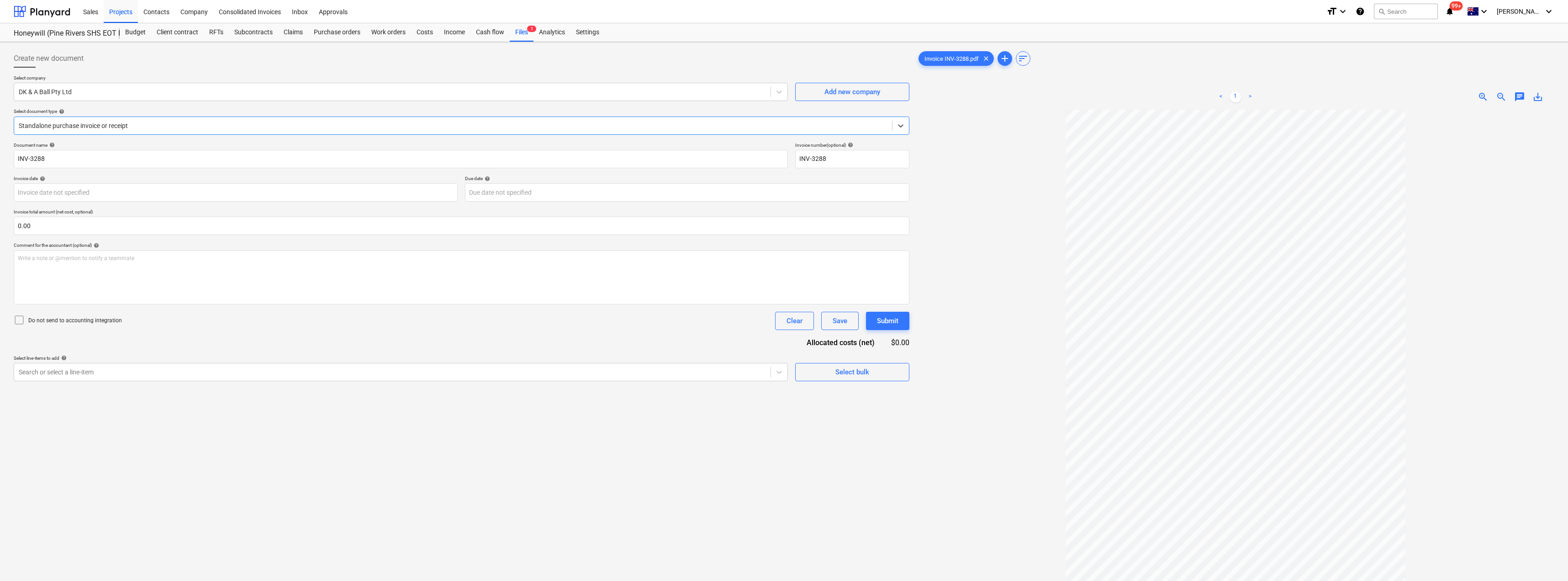
click at [120, 126] on div at bounding box center [453, 125] width 869 height 9
click at [87, 194] on body "Sales Projects Contacts Company Consolidated Invoices Inbox Approvals format_si…" at bounding box center [784, 290] width 1568 height 581
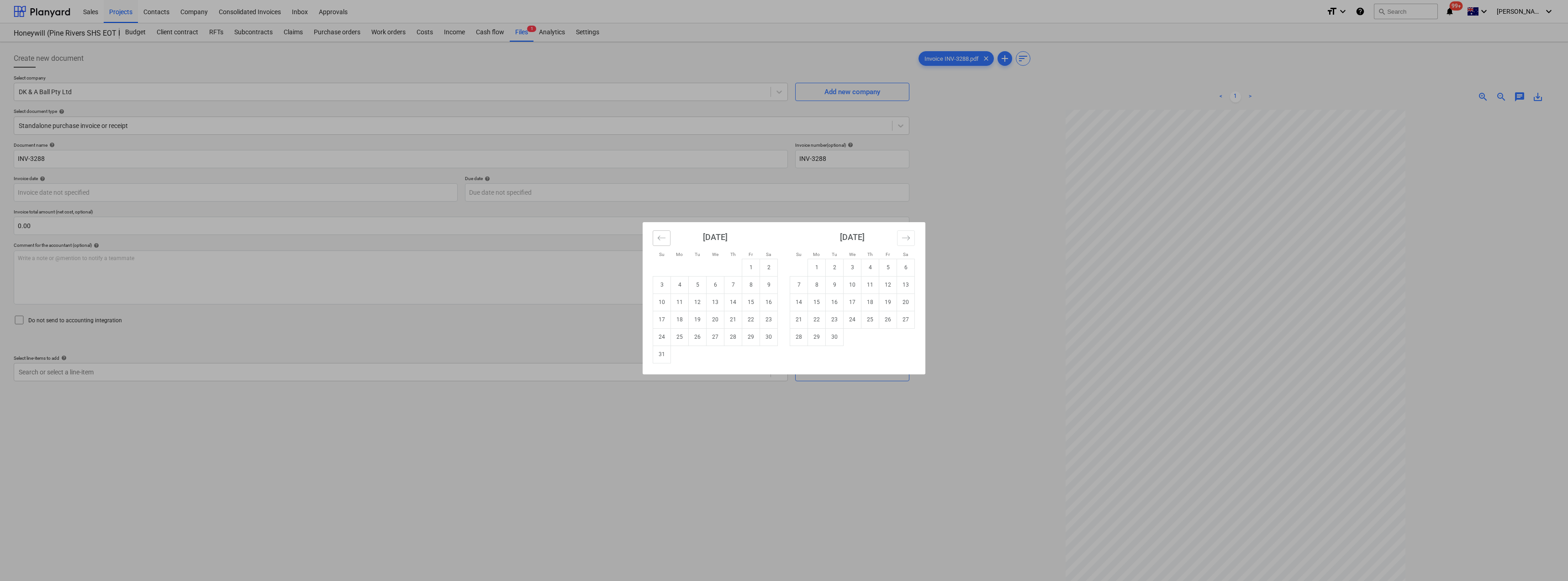
click at [663, 237] on icon "Move backward to switch to the previous month." at bounding box center [661, 237] width 8 height 5
click at [721, 269] on td "2" at bounding box center [715, 267] width 18 height 17
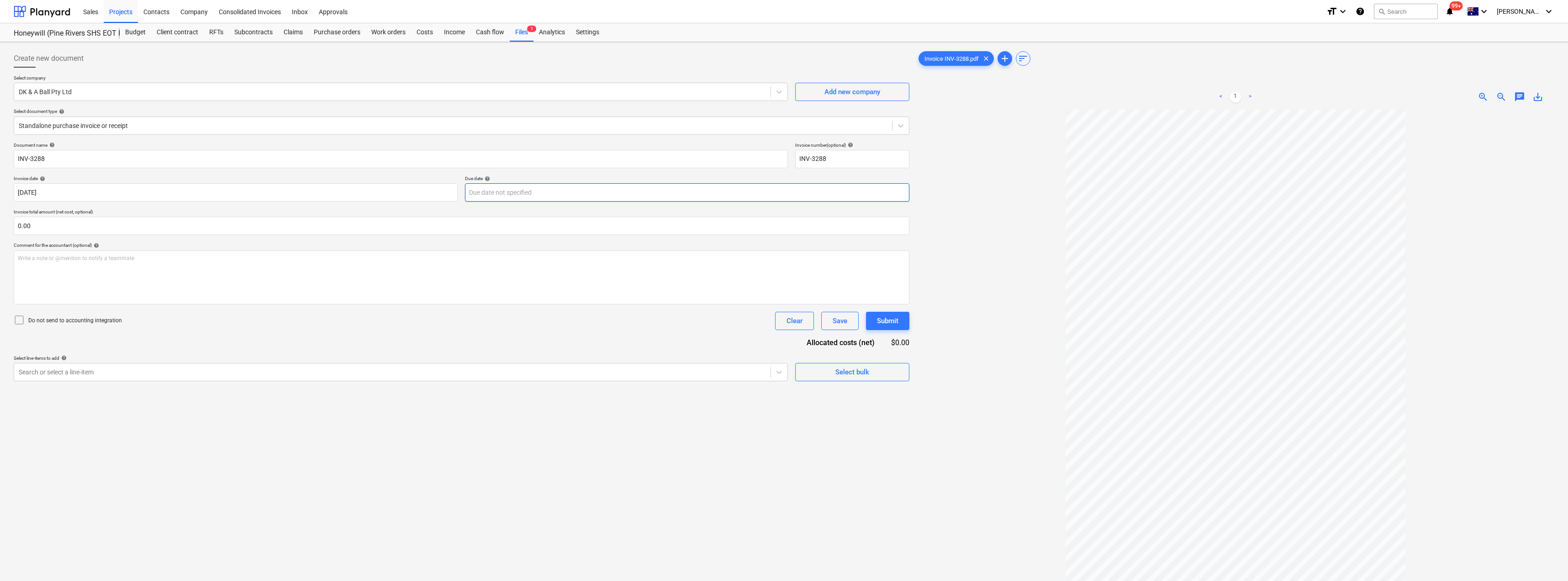
click at [549, 197] on body "Sales Projects Contacts Company Consolidated Invoices Inbox Approvals format_si…" at bounding box center [784, 290] width 1568 height 581
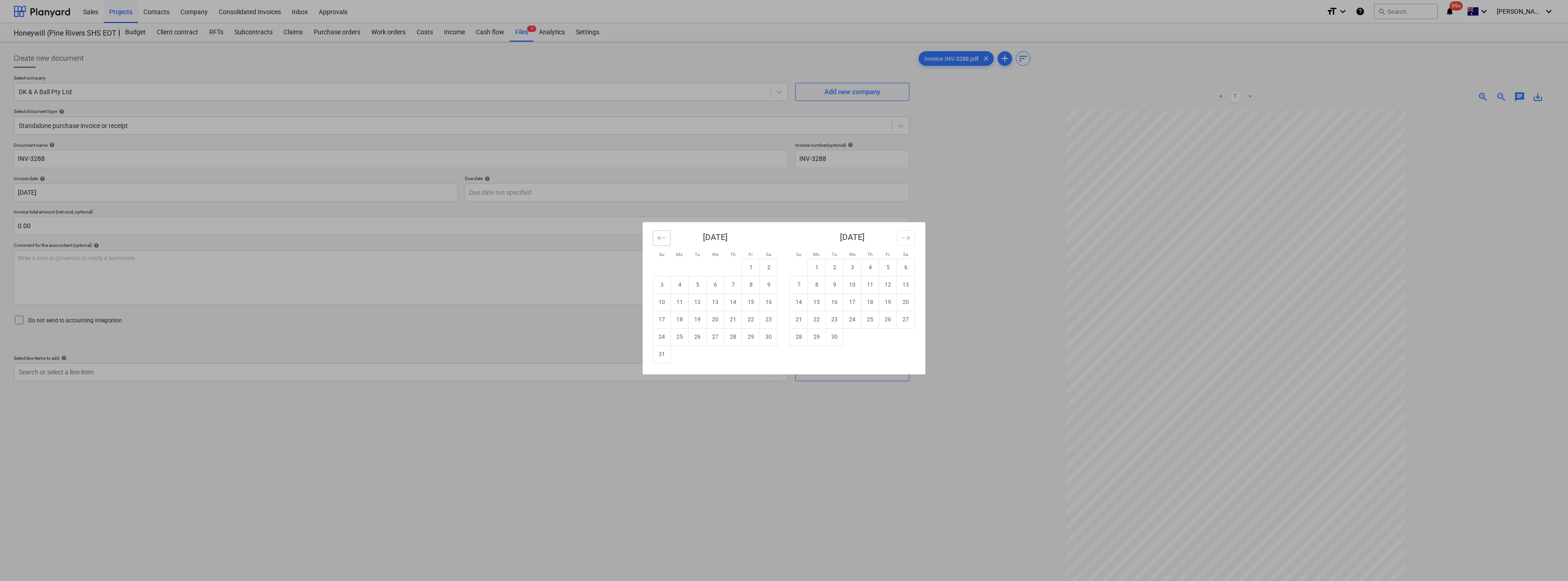
click at [665, 240] on icon "Move backward to switch to the previous month." at bounding box center [661, 237] width 9 height 9
click at [718, 300] on td "16" at bounding box center [715, 302] width 18 height 17
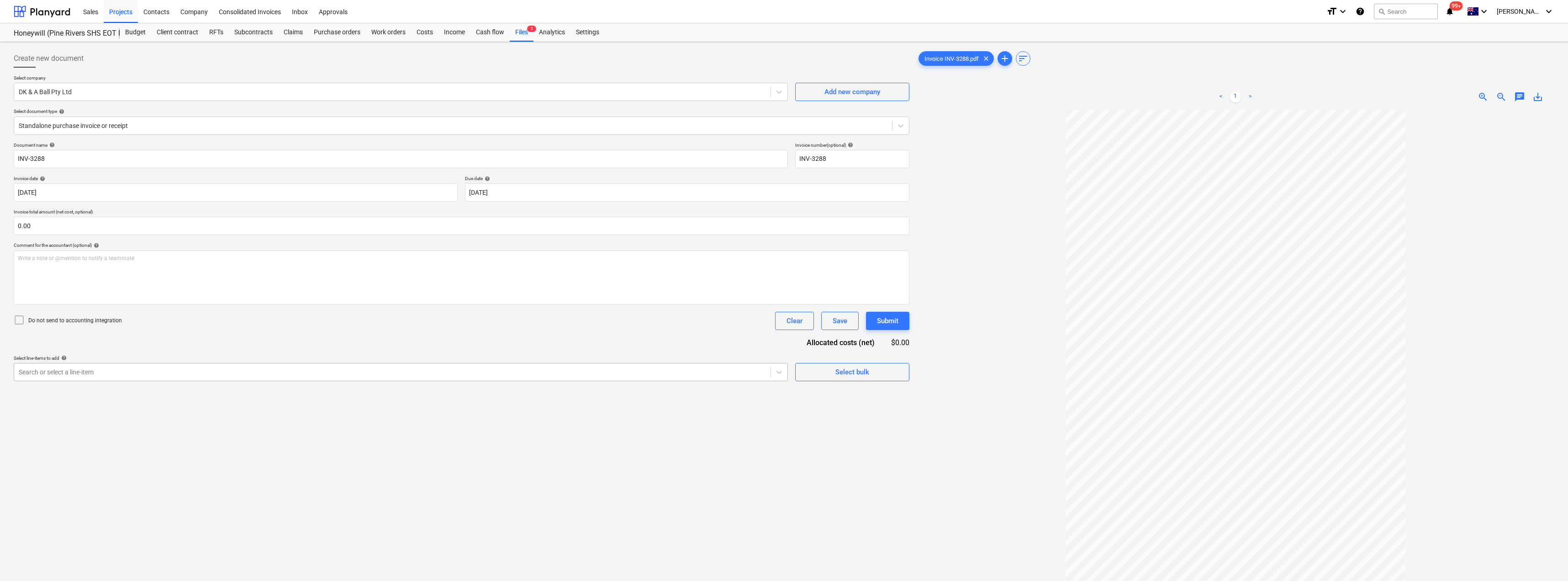
click at [167, 373] on div at bounding box center [392, 371] width 747 height 9
click at [96, 124] on div at bounding box center [453, 125] width 869 height 9
click at [102, 371] on div at bounding box center [392, 371] width 747 height 9
click at [91, 405] on div "-- -- 3.5.5 Internal Painting" at bounding box center [401, 408] width 774 height 15
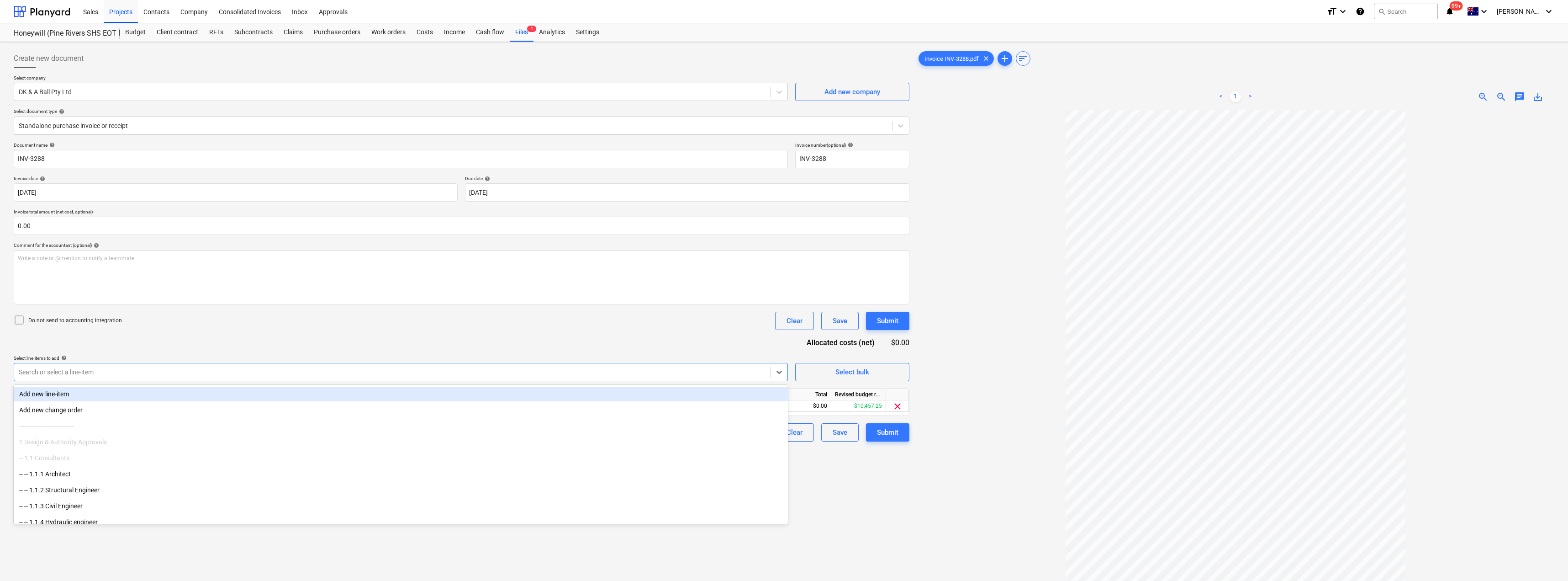
click at [269, 331] on div "Document name help INV-3288 Invoice number (optional) help INV-3288 Invoice dat…" at bounding box center [461, 292] width 896 height 299
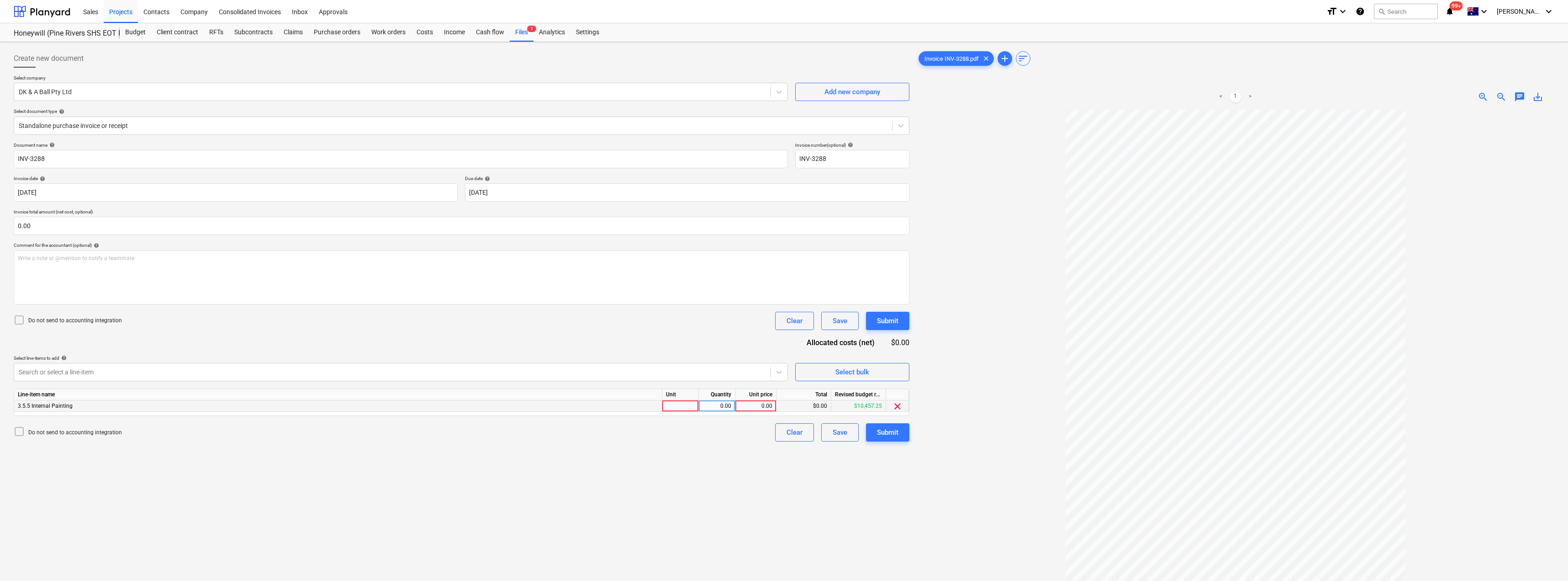
click at [692, 406] on div at bounding box center [680, 406] width 37 height 11
click at [718, 336] on div "Document name help INV-3288 Invoice number (optional) help INV-3288 Invoice dat…" at bounding box center [461, 292] width 896 height 299
click at [784, 430] on div "Submit" at bounding box center [887, 432] width 22 height 12
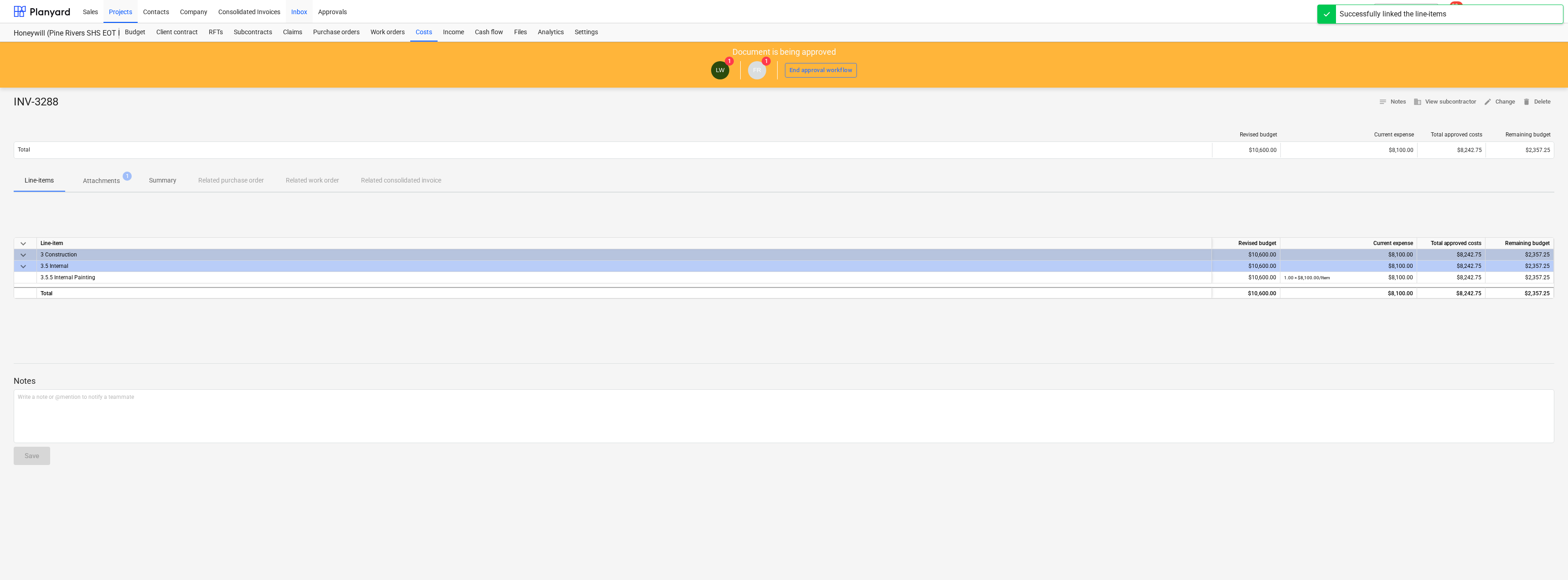
click at [306, 12] on div "Inbox" at bounding box center [299, 11] width 27 height 24
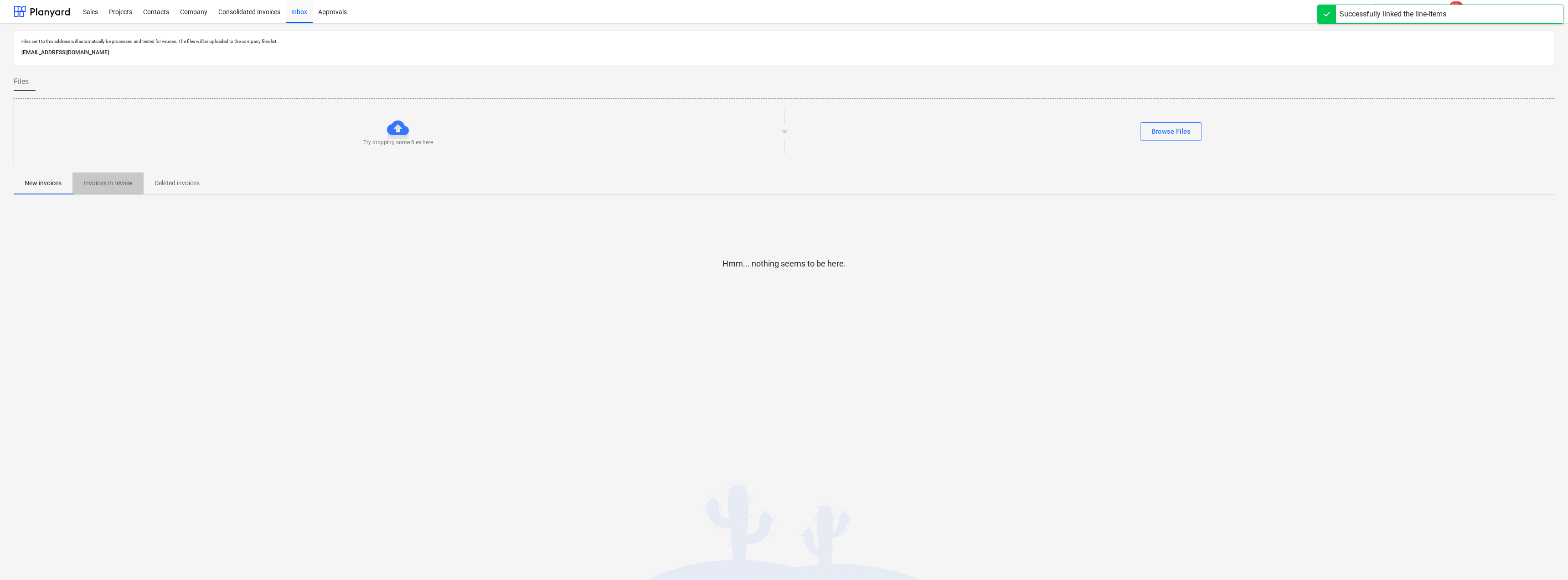
click at [115, 185] on p "Invoices in review" at bounding box center [107, 183] width 49 height 10
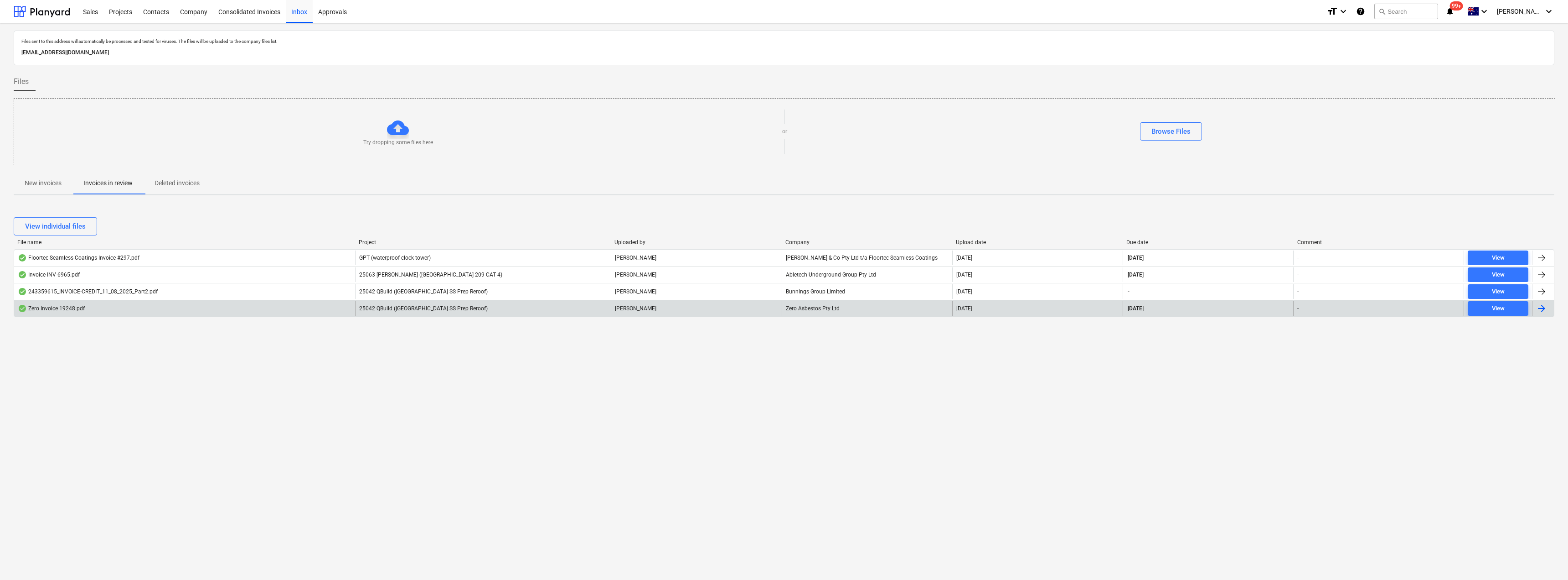
click at [412, 306] on span "25042 QBuild ([GEOGRAPHIC_DATA] SS Prep Reroof)" at bounding box center [424, 308] width 129 height 6
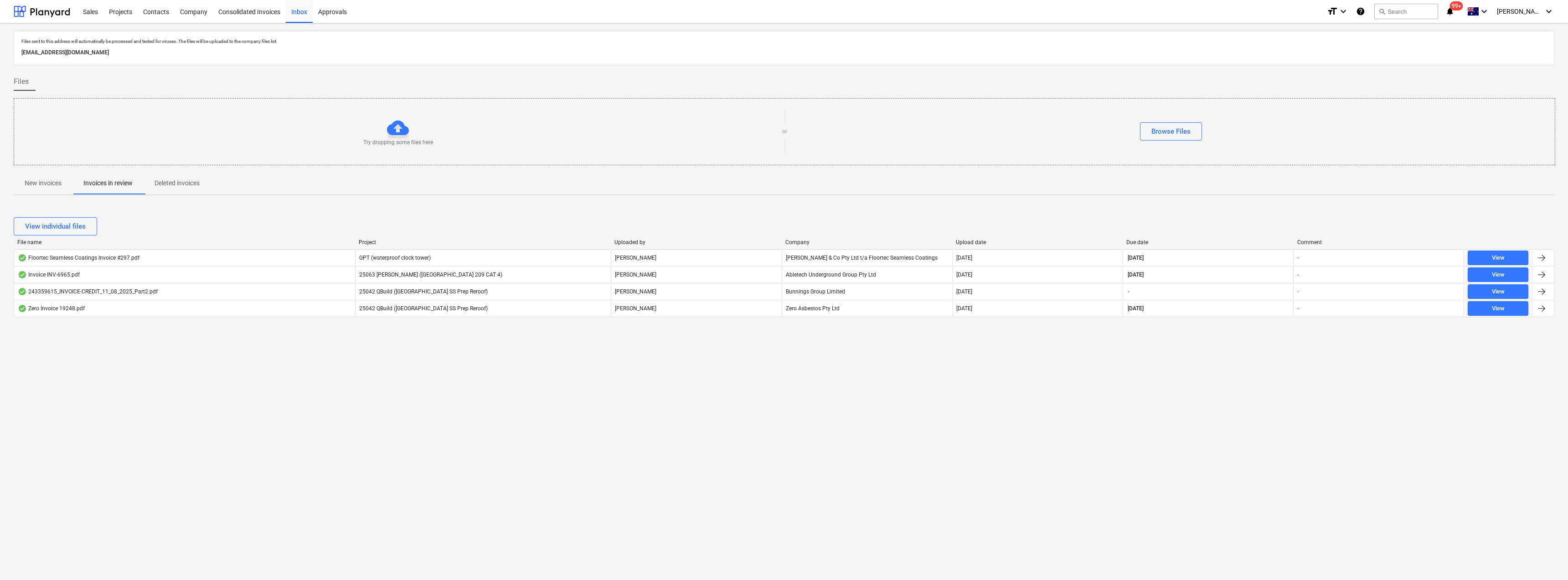
click at [459, 289] on span "25042 QBuild ([GEOGRAPHIC_DATA] SS Prep Reroof)" at bounding box center [424, 291] width 129 height 6
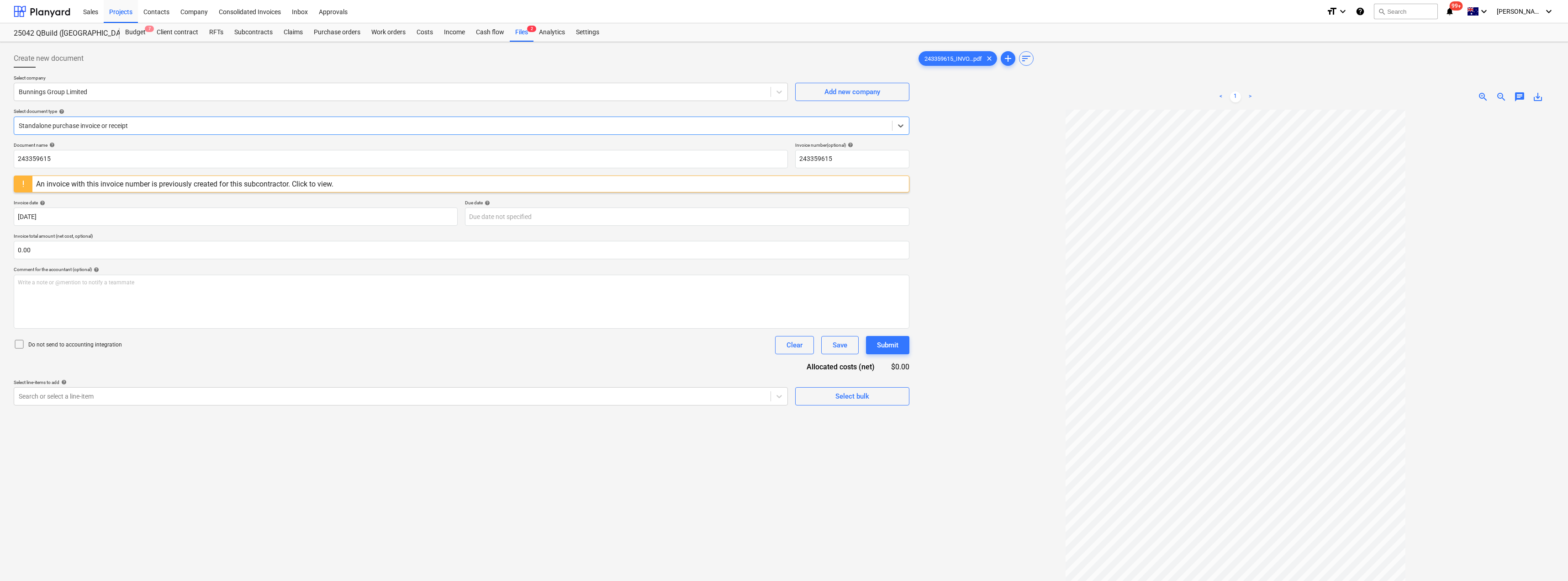
click at [125, 128] on div at bounding box center [453, 125] width 869 height 9
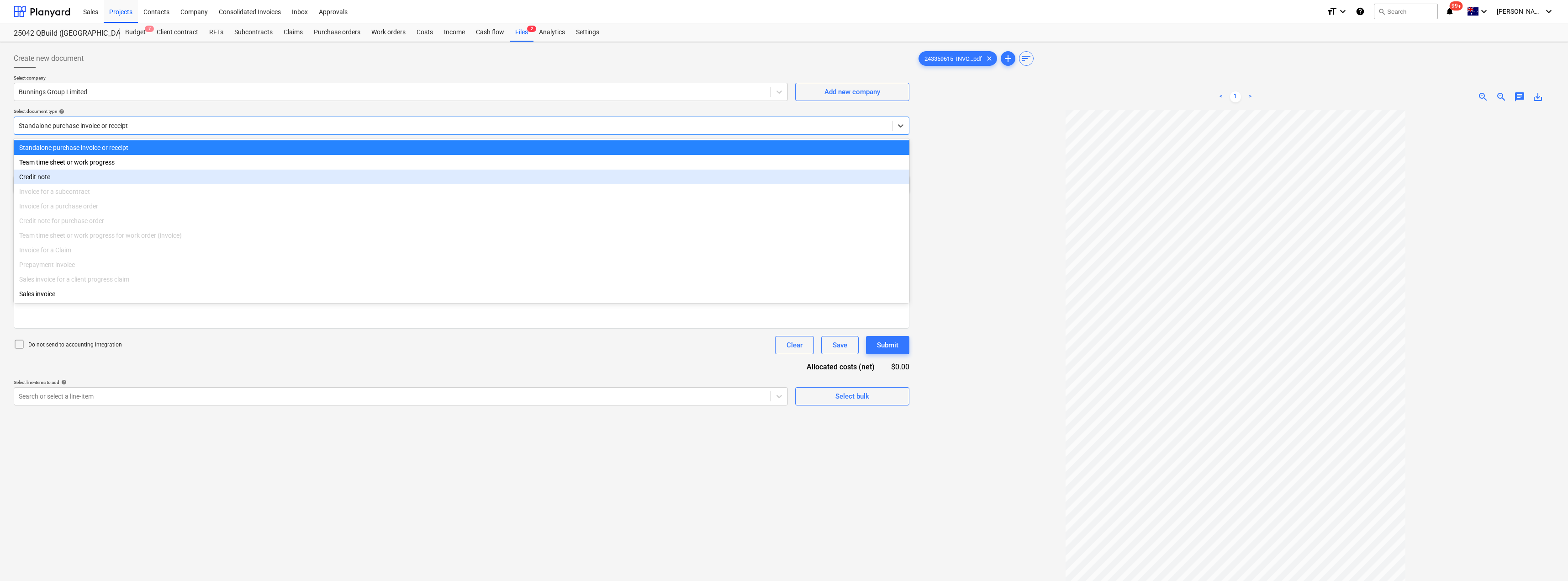
click at [76, 176] on div "Credit note" at bounding box center [461, 176] width 896 height 15
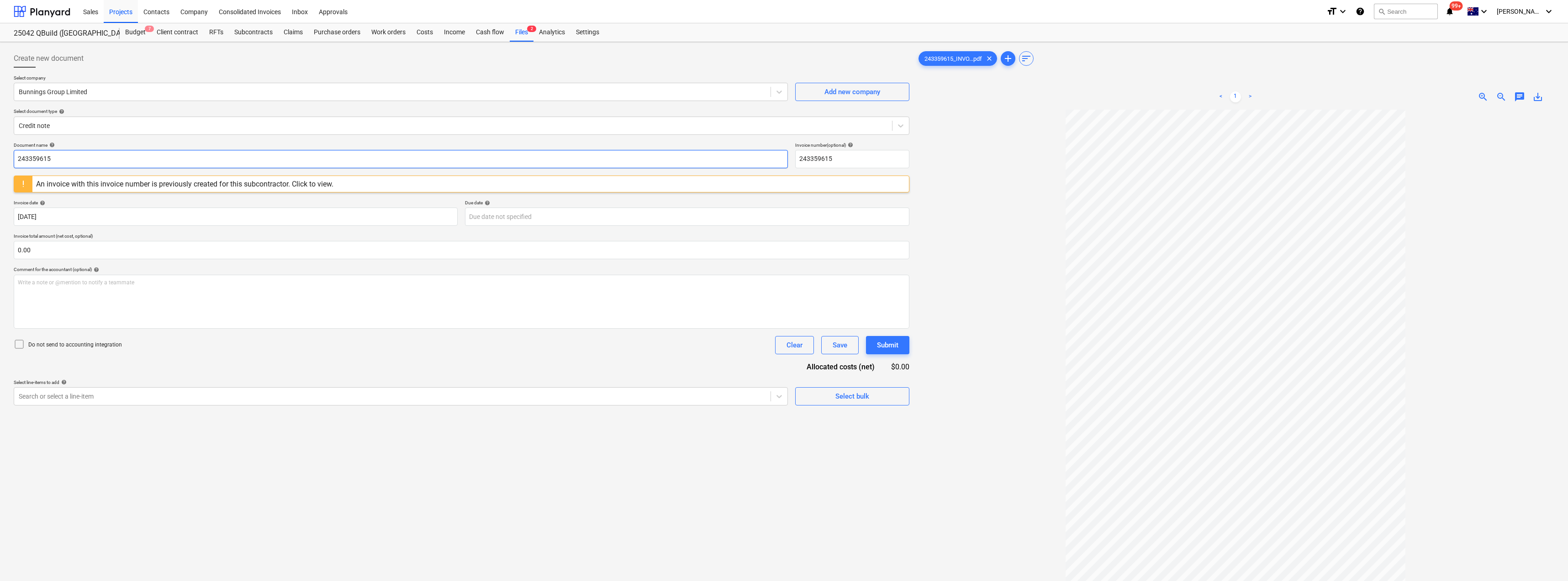
drag, startPoint x: 78, startPoint y: 160, endPoint x: 6, endPoint y: 154, distance: 72.2
click at [8, 154] on div "Create new document Select company Bunnings Group Limited Add new company Selec…" at bounding box center [784, 357] width 1568 height 630
drag, startPoint x: 81, startPoint y: 152, endPoint x: 6, endPoint y: 157, distance: 75.2
click at [7, 157] on div "Create new document Select company Bunnings Group Limited Add new company Selec…" at bounding box center [784, 357] width 1568 height 630
drag, startPoint x: 858, startPoint y: 158, endPoint x: 783, endPoint y: 160, distance: 75.0
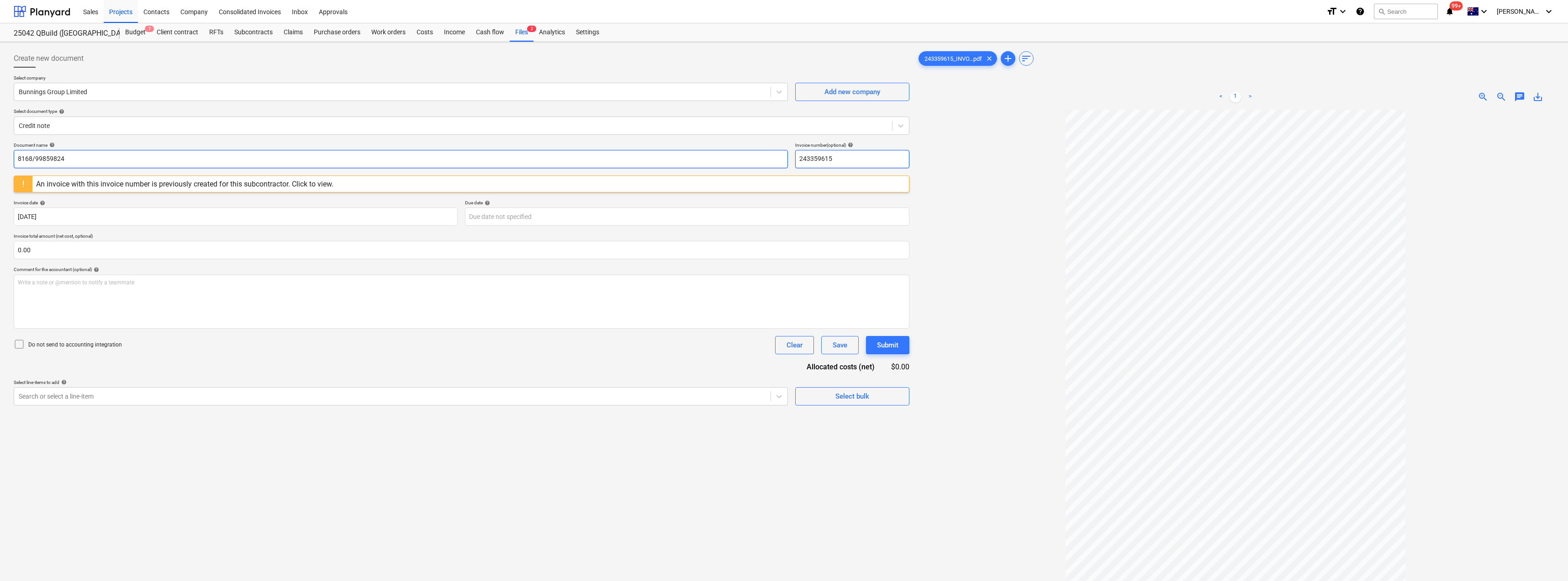
click at [783, 160] on div "Document name help 8168/99859824 Invoice number (optional) help 243359615" at bounding box center [461, 155] width 896 height 26
paste input "8168/99859824"
click at [784, 158] on div at bounding box center [1235, 387] width 638 height 555
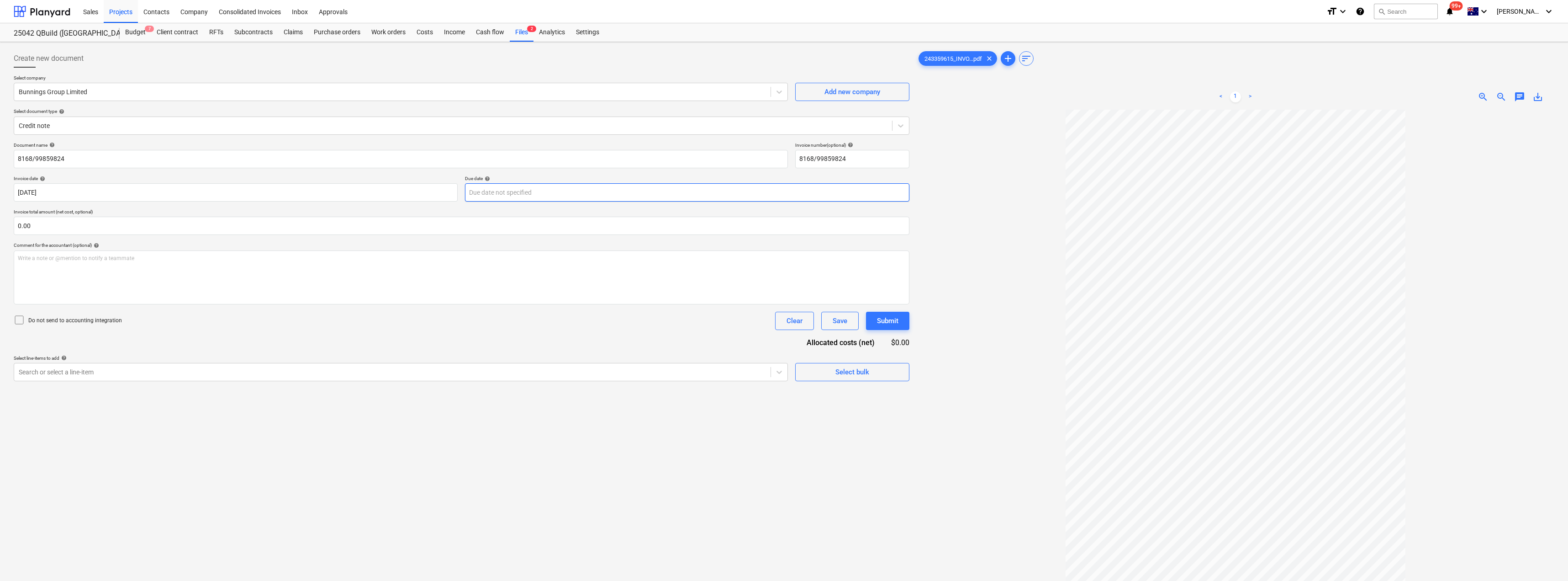
click at [547, 196] on body "Sales Projects Contacts Company Consolidated Invoices Inbox Approvals format_si…" at bounding box center [784, 290] width 1568 height 581
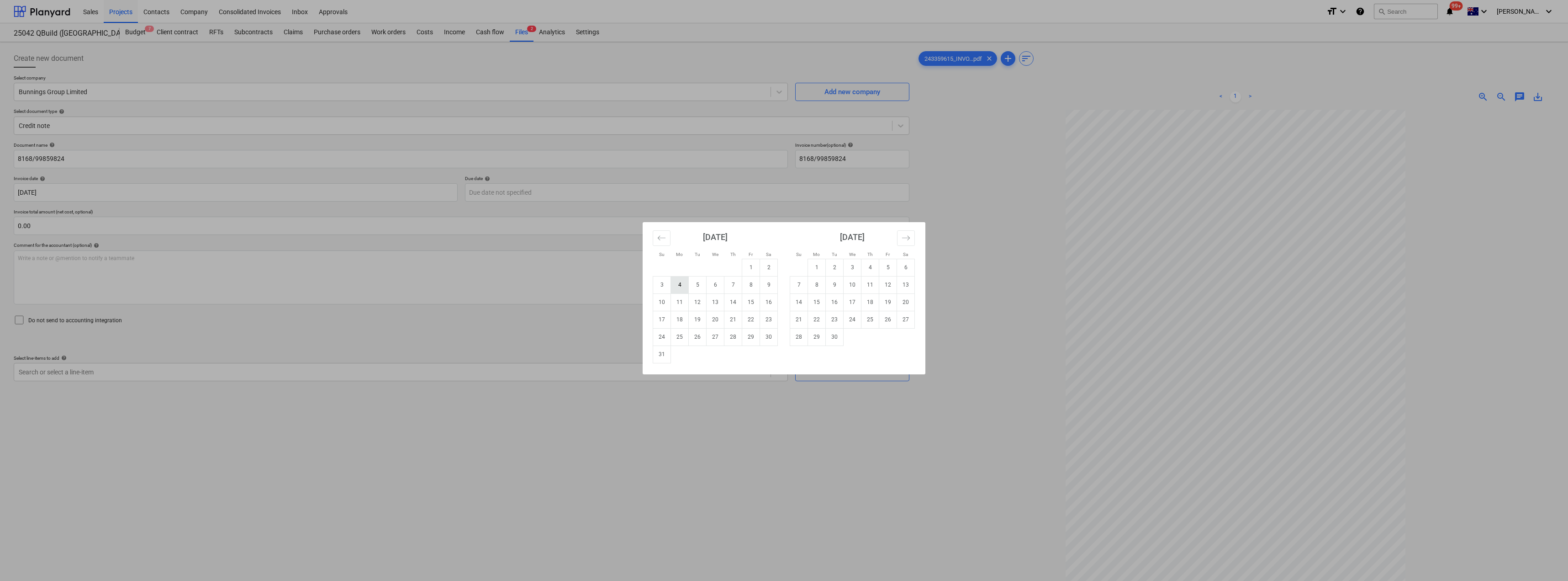
click at [676, 285] on td "4" at bounding box center [680, 285] width 18 height 17
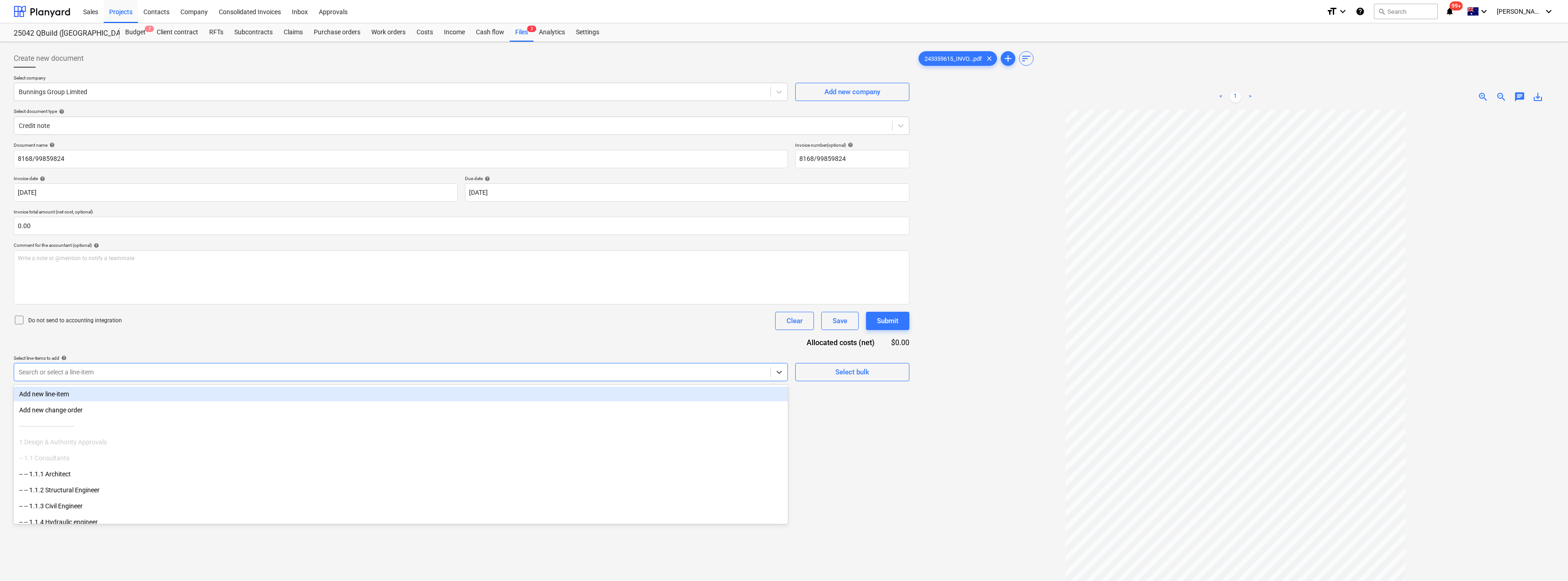
click at [177, 369] on div at bounding box center [392, 371] width 747 height 9
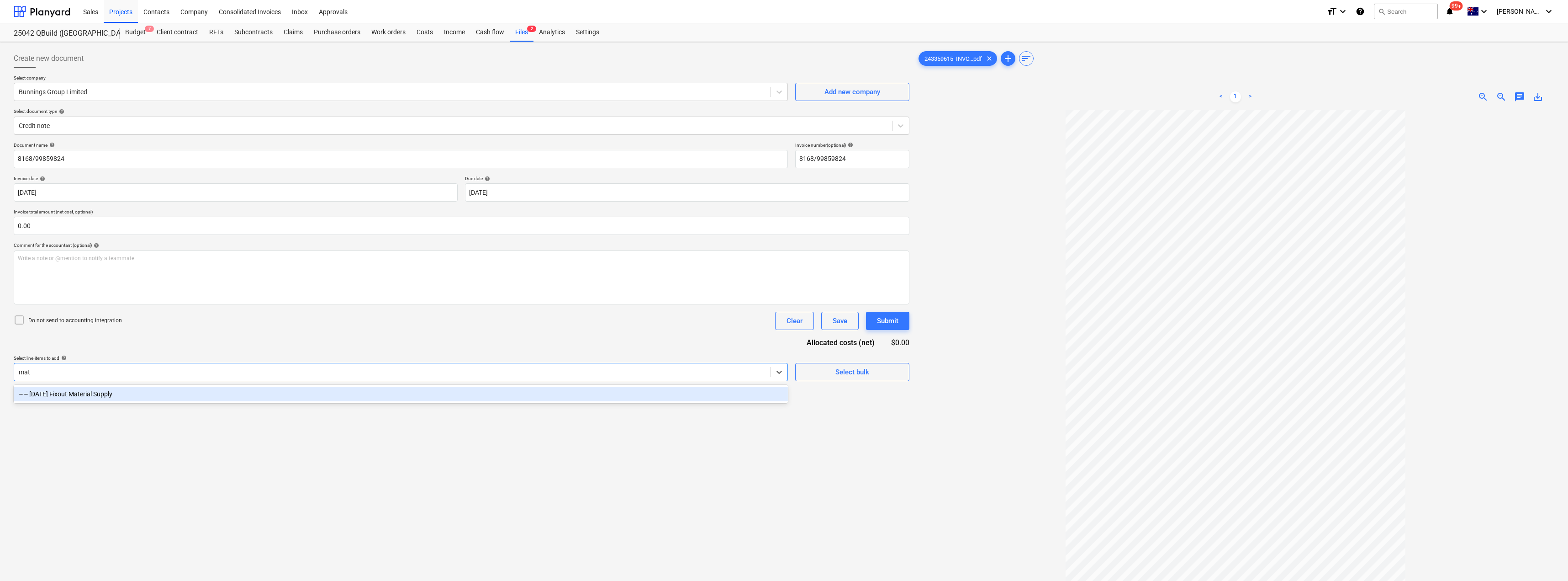
click at [164, 396] on div "-- -- [DATE] Fixout Material Supply" at bounding box center [401, 394] width 774 height 15
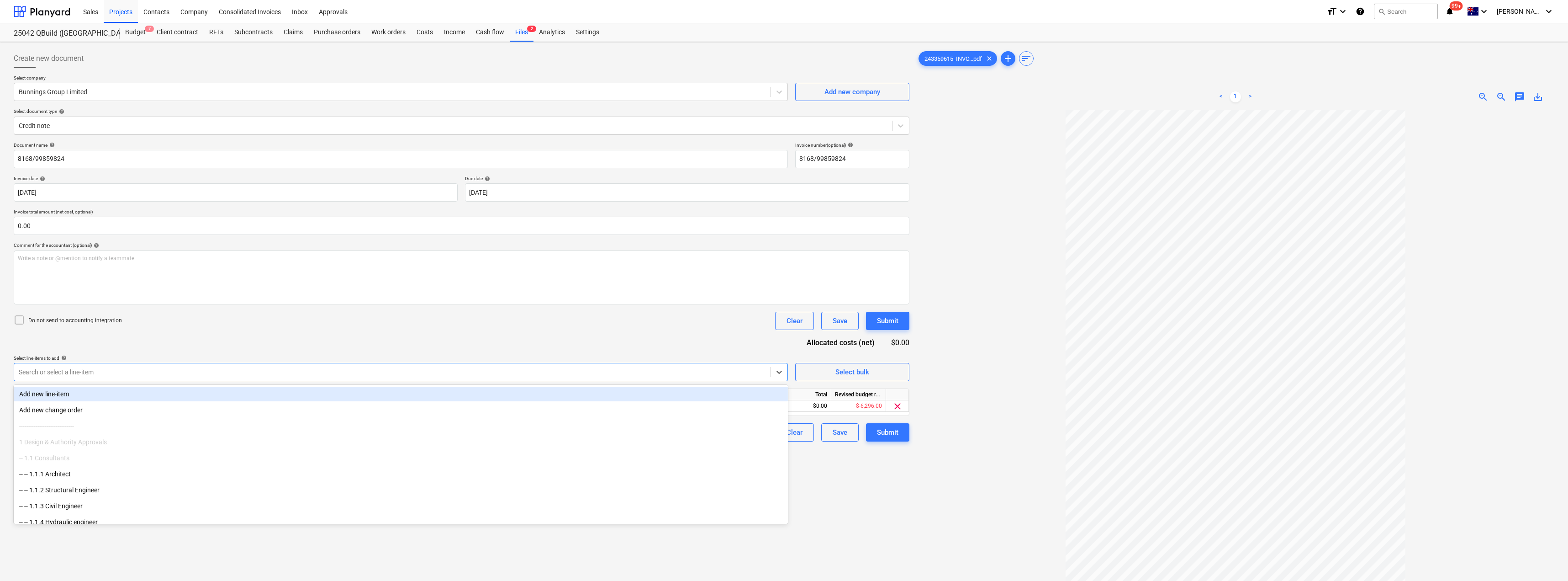
click at [230, 335] on div "Document name help 8168/99859824 Invoice number (optional) help 8168/99859824 I…" at bounding box center [461, 292] width 896 height 299
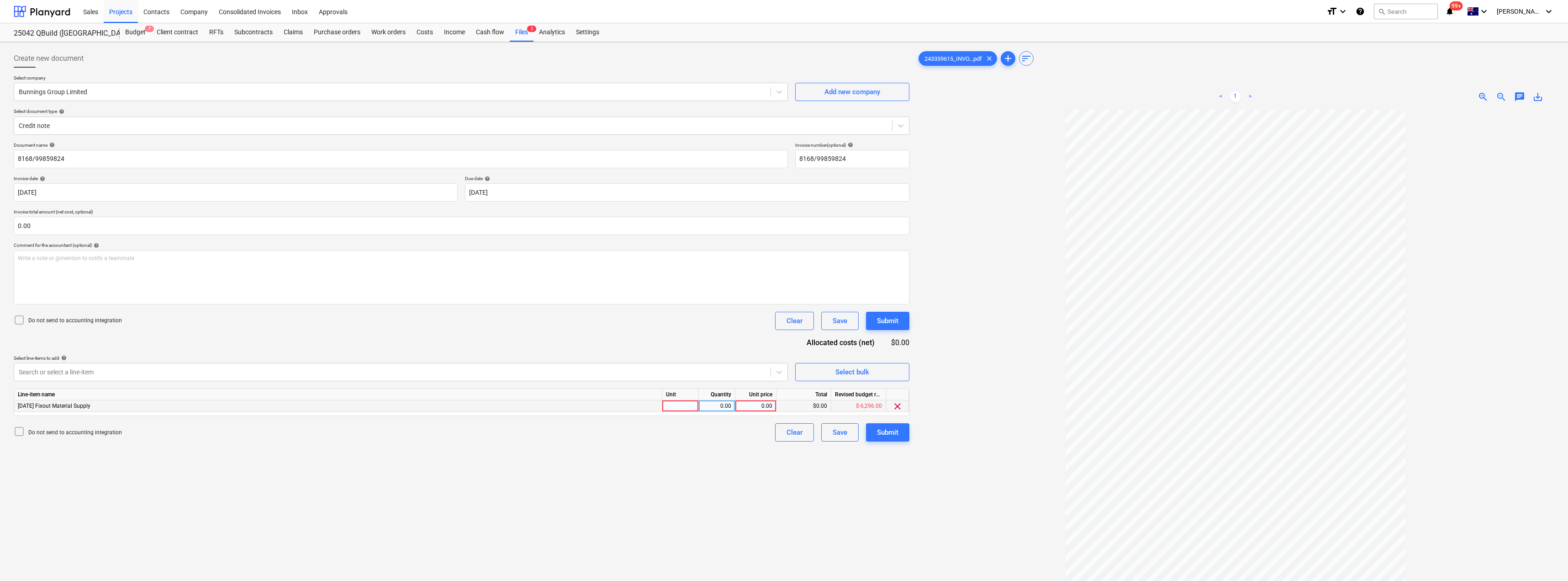
click at [669, 408] on div at bounding box center [680, 406] width 37 height 11
click at [706, 430] on div "Do not send to accounting integration Clear Save Submit" at bounding box center [461, 432] width 896 height 18
drag, startPoint x: 644, startPoint y: 462, endPoint x: 655, endPoint y: 460, distance: 11.2
click at [644, 462] on div "Create new document Select company Bunnings Group Limited Add new company Selec…" at bounding box center [461, 357] width 903 height 623
click at [784, 432] on div "Submit" at bounding box center [887, 432] width 22 height 12
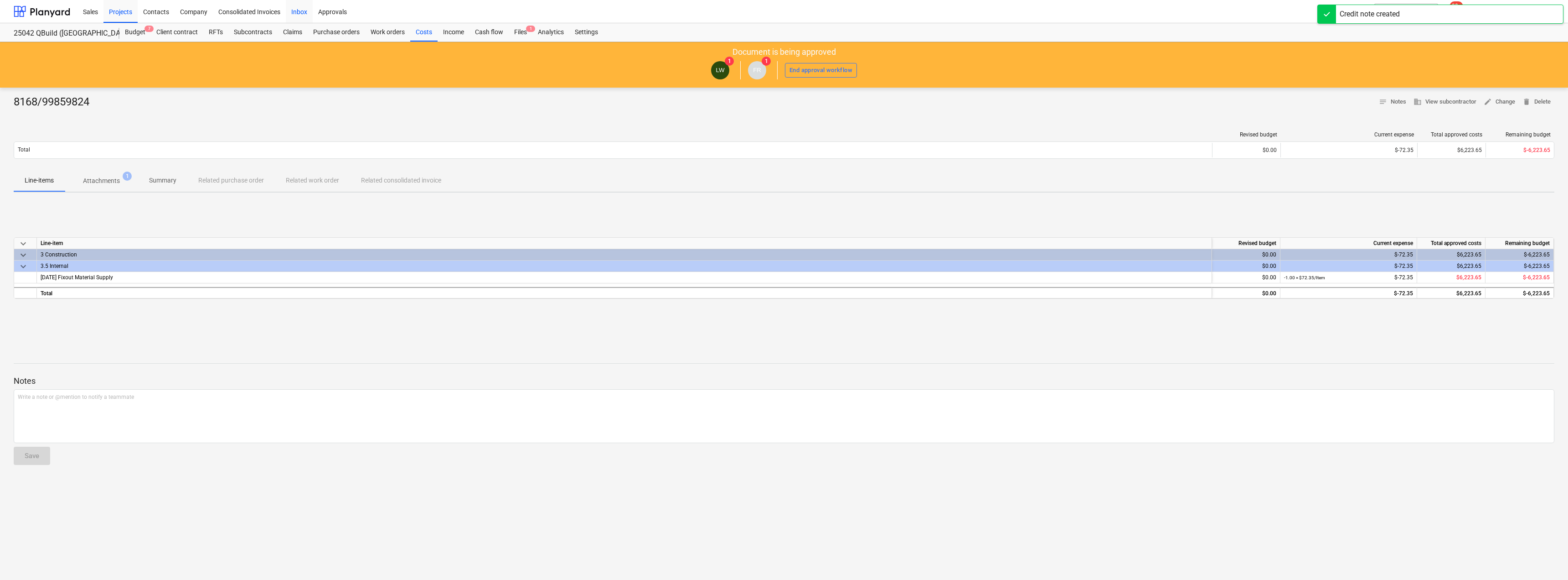
click at [302, 10] on div "Inbox" at bounding box center [299, 11] width 27 height 24
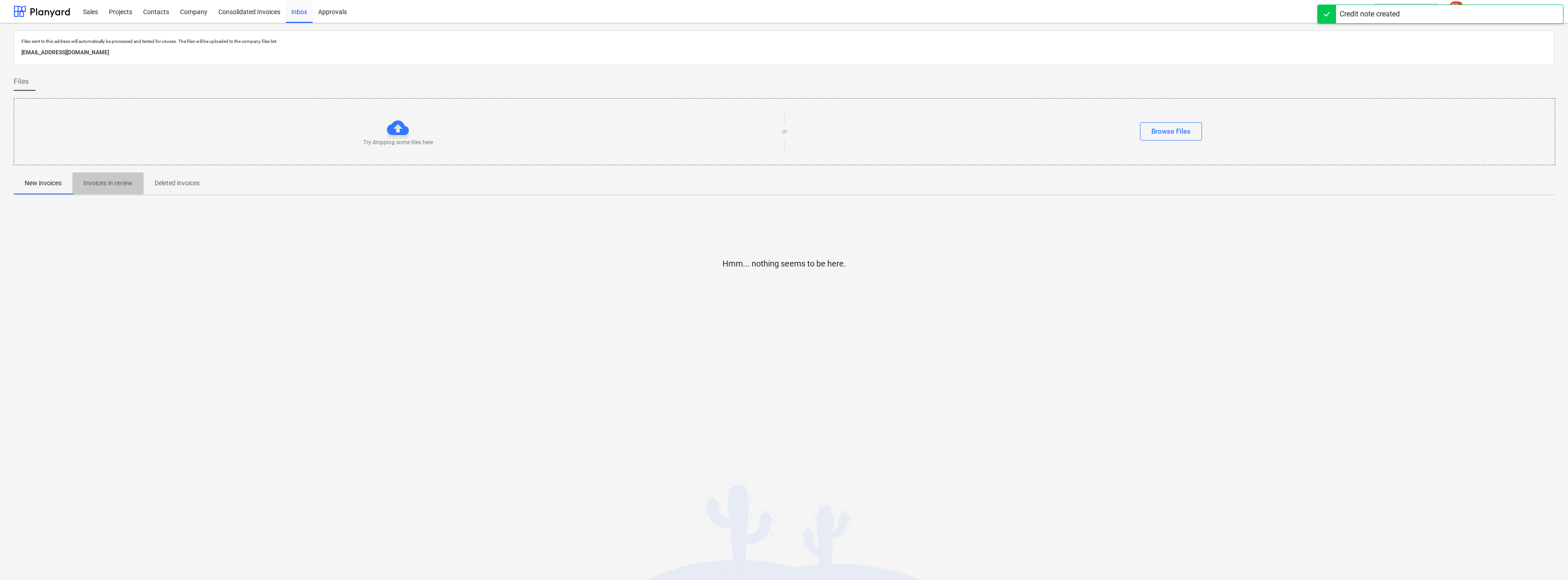
click at [113, 184] on p "Invoices in review" at bounding box center [107, 183] width 49 height 10
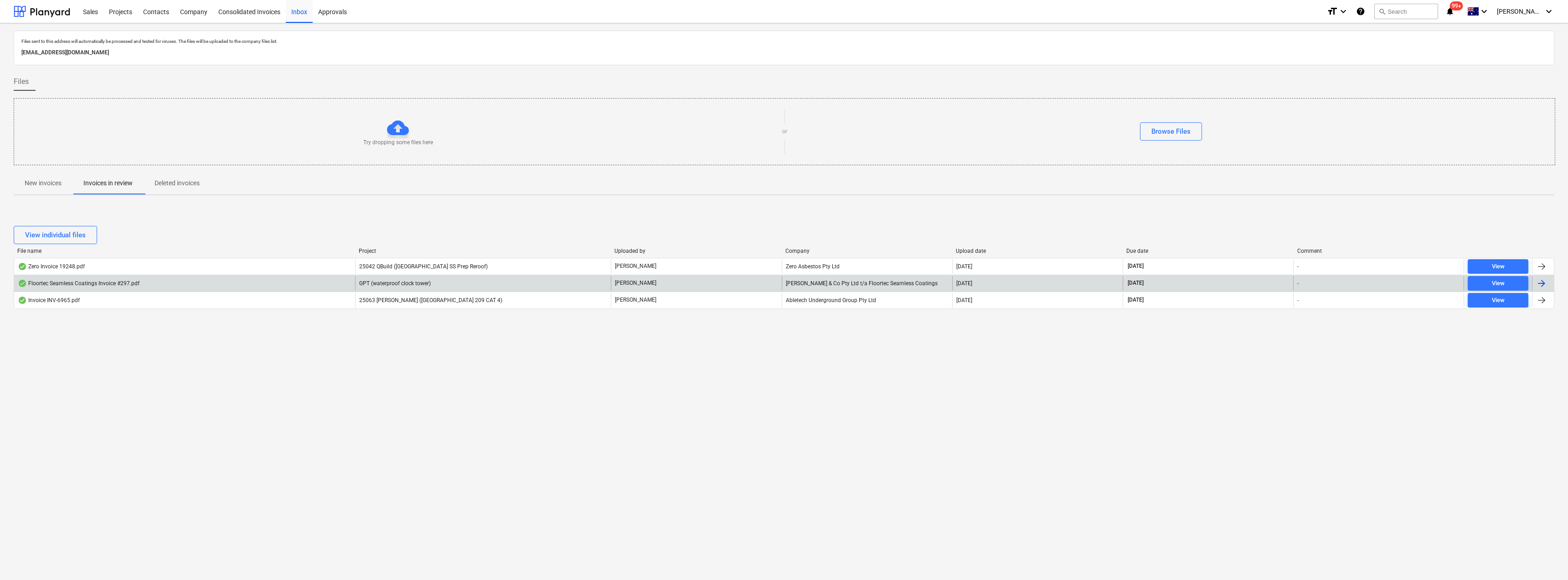
click at [783, 280] on div "[PERSON_NAME] & Co Pty Ltd t/a Floortec Seamless Coatings" at bounding box center [867, 283] width 170 height 15
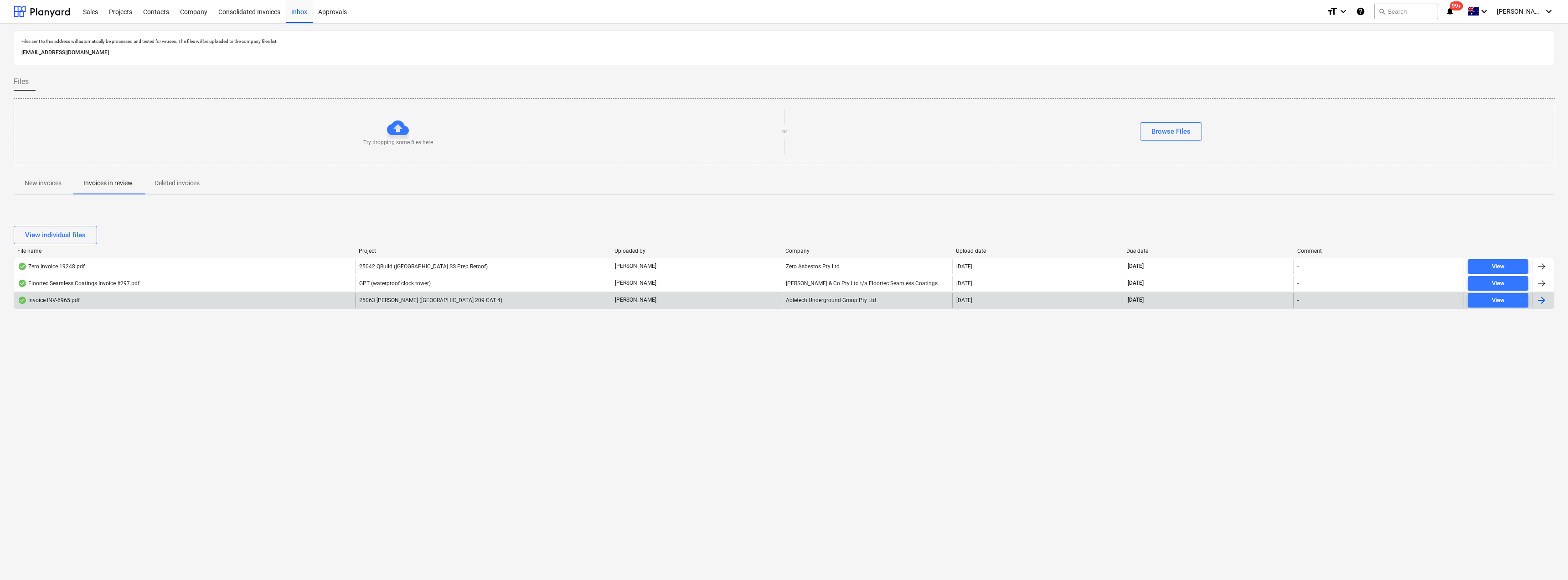
click at [783, 299] on div "Abletech Underground Group Pty Ltd" at bounding box center [867, 300] width 170 height 15
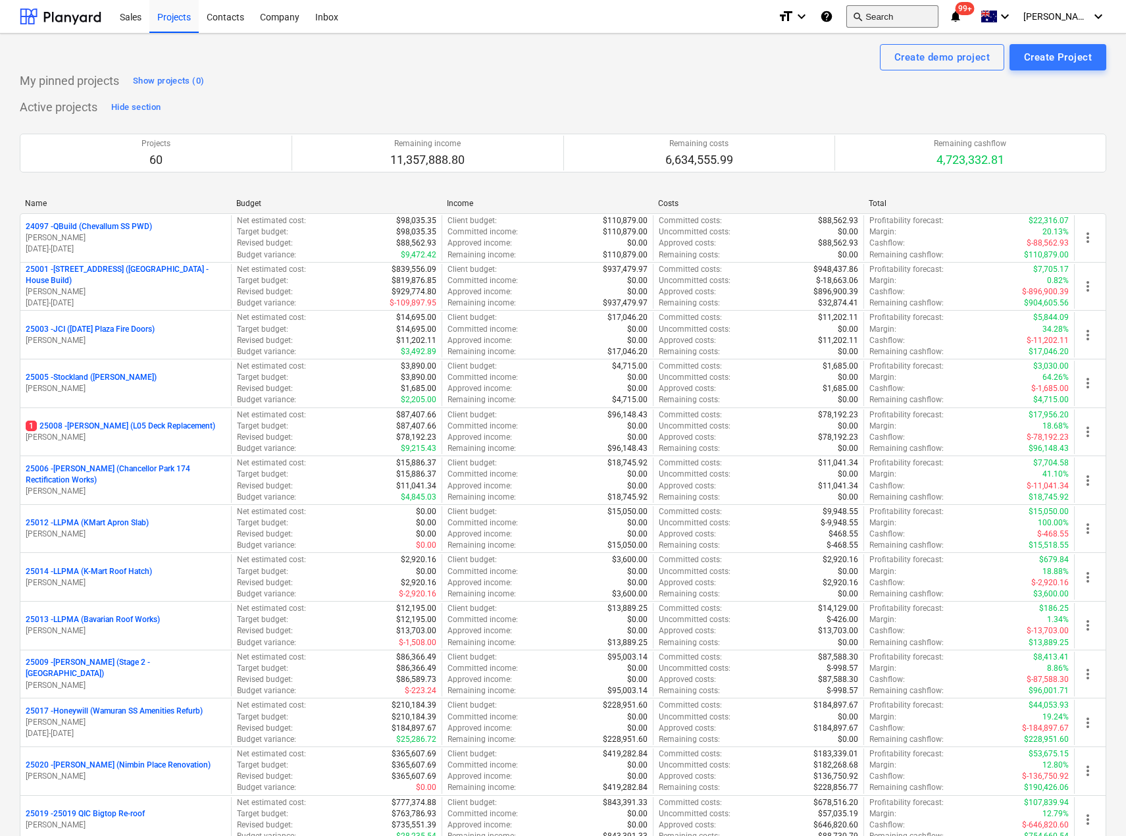
click at [922, 20] on button "search Search" at bounding box center [892, 16] width 92 height 22
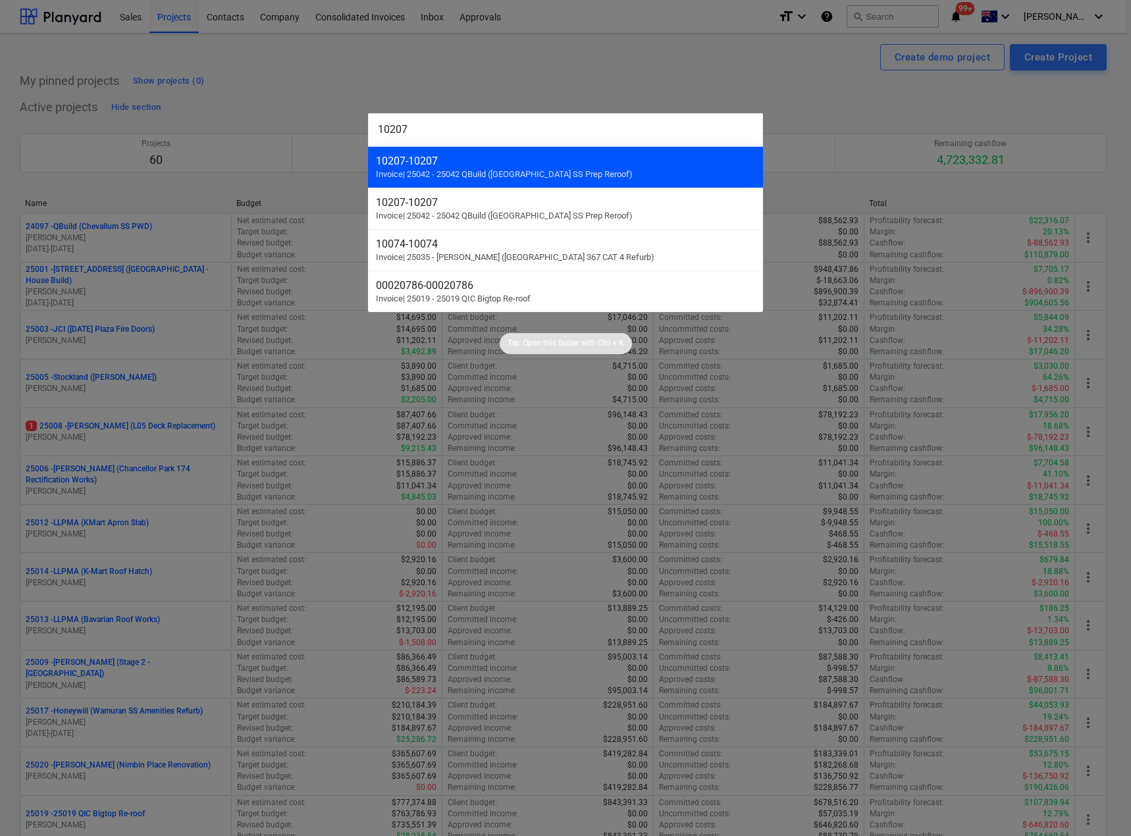
type input "10207"
click at [502, 165] on div "10207 - 10207" at bounding box center [565, 161] width 379 height 13
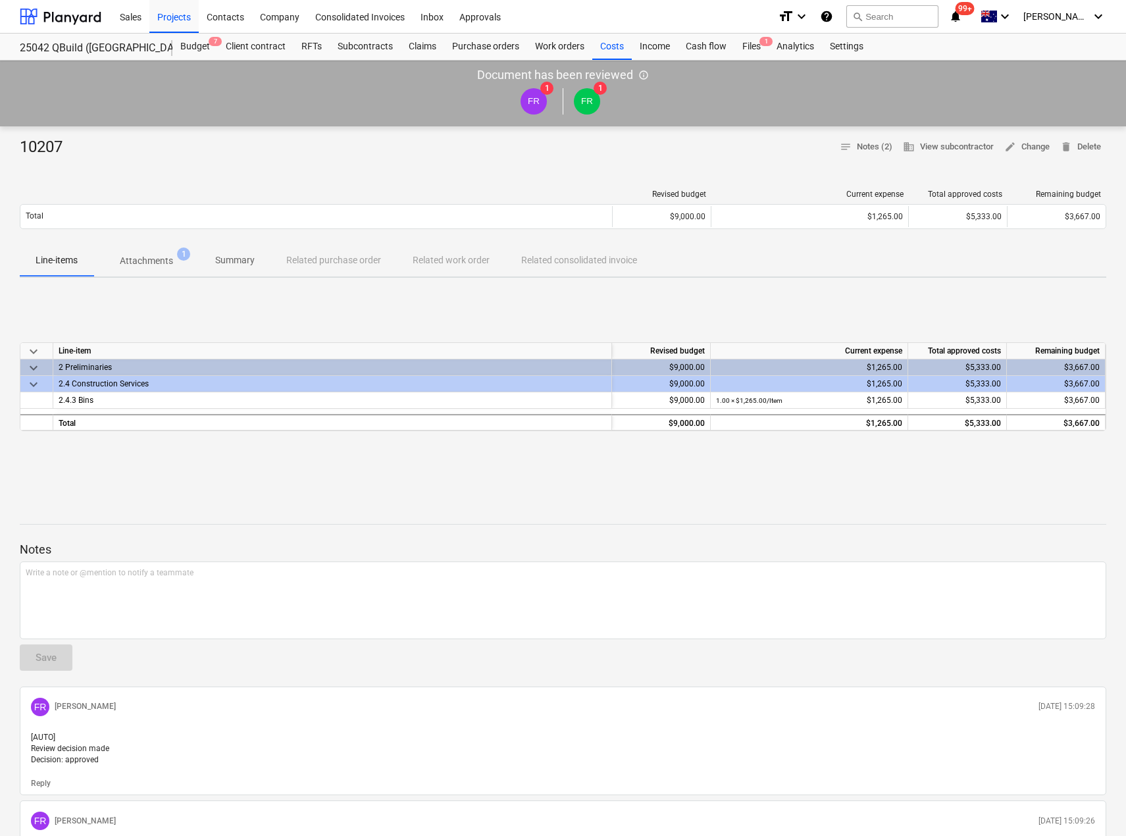
click at [153, 257] on p "Attachments" at bounding box center [146, 261] width 53 height 14
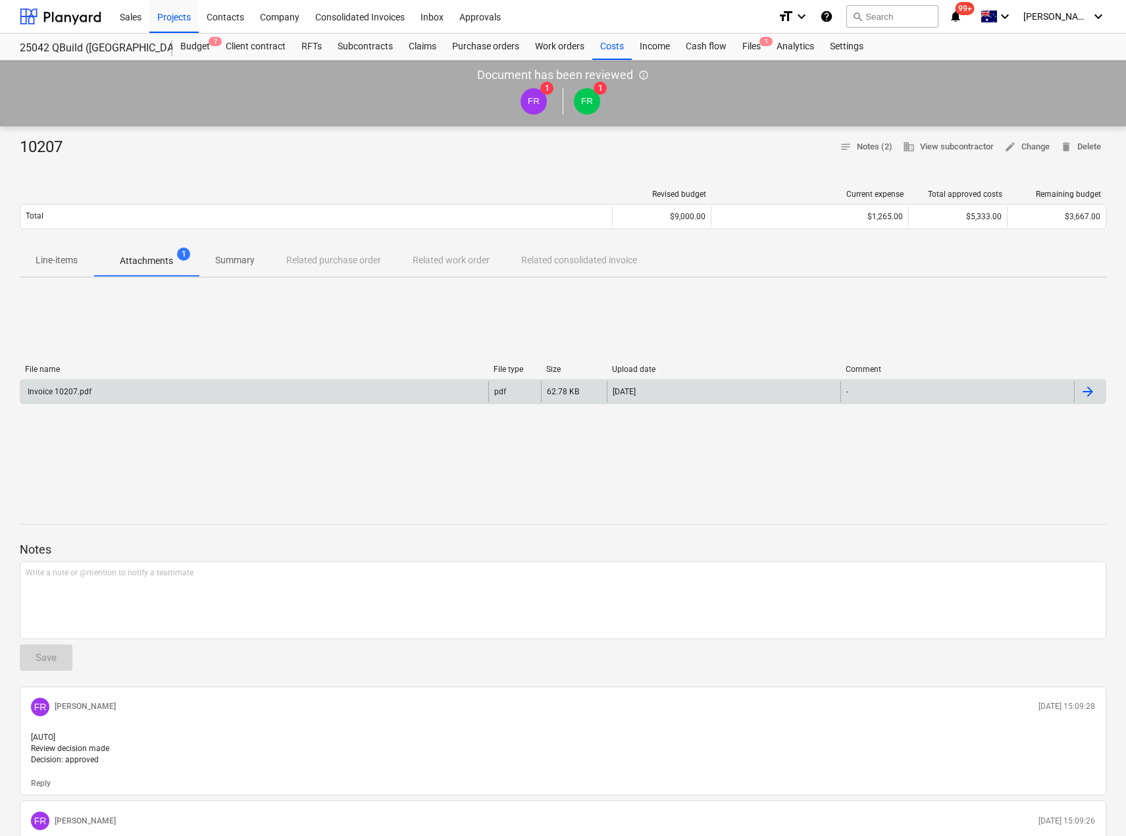
click at [92, 392] on div "Invoice 10207.pdf" at bounding box center [254, 391] width 468 height 21
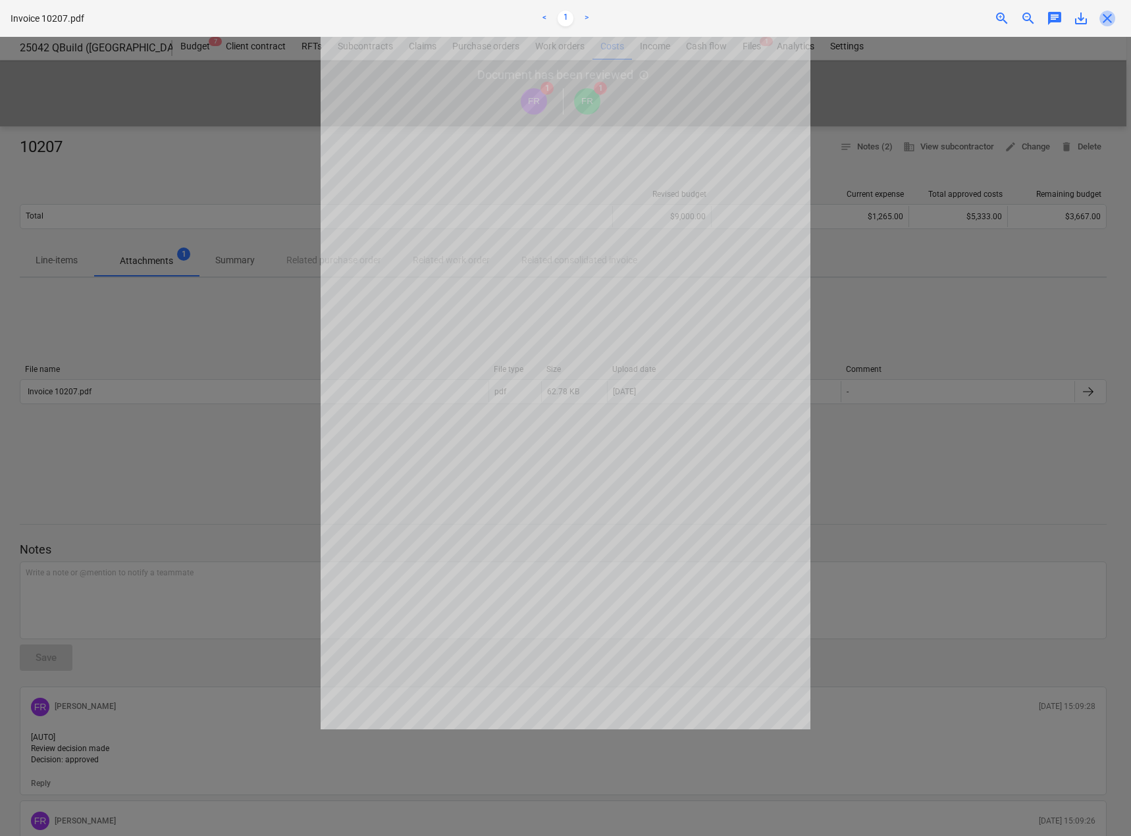
click at [1111, 17] on span "close" at bounding box center [1107, 19] width 16 height 16
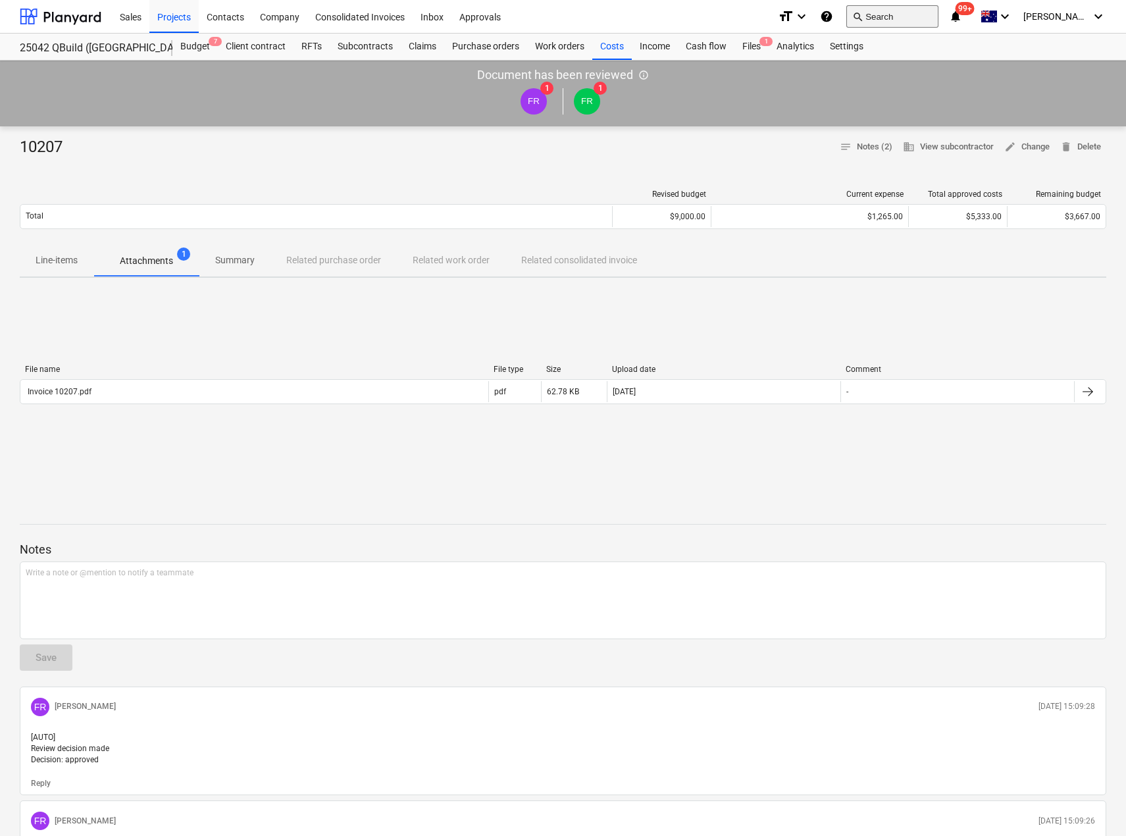
click at [939, 13] on button "search Search" at bounding box center [892, 16] width 92 height 22
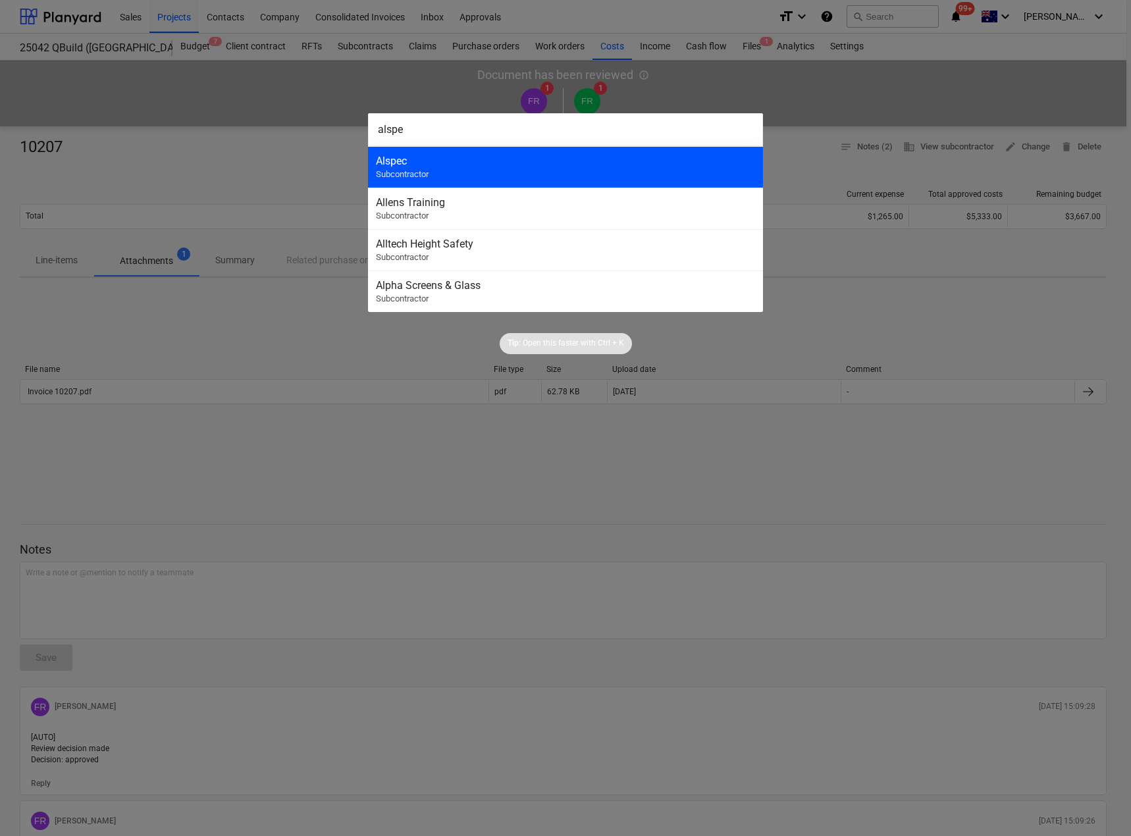
type input "alspe"
click at [407, 174] on span "Subcontractor" at bounding box center [402, 174] width 53 height 10
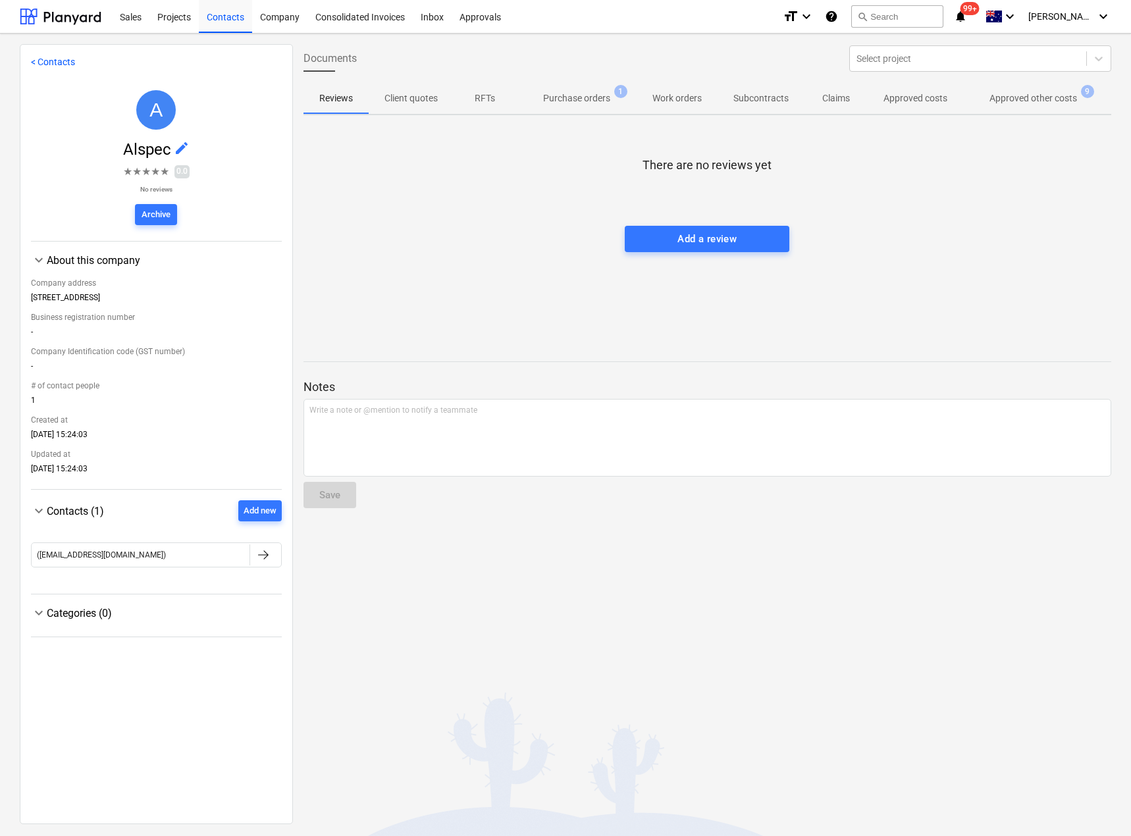
click at [1018, 96] on p "Approved other costs" at bounding box center [1033, 98] width 88 height 14
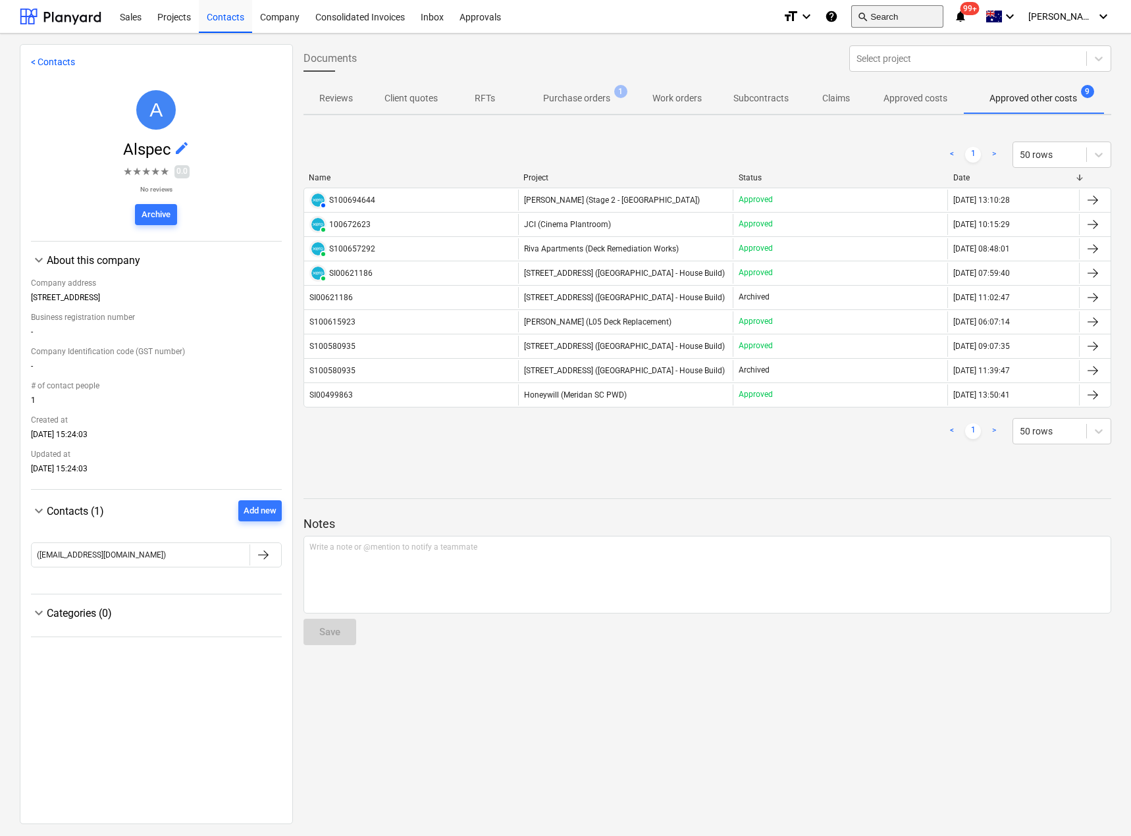
click at [916, 13] on button "search Search" at bounding box center [897, 16] width 92 height 22
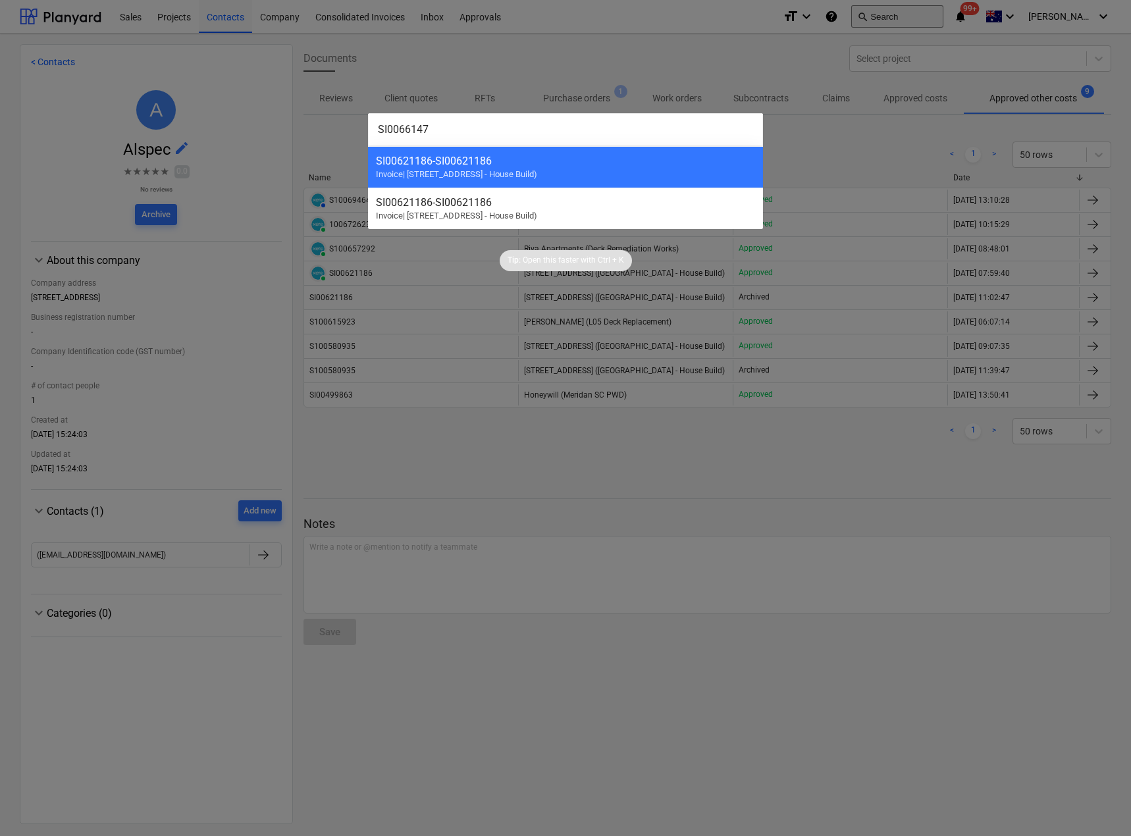
type input "SI00661474"
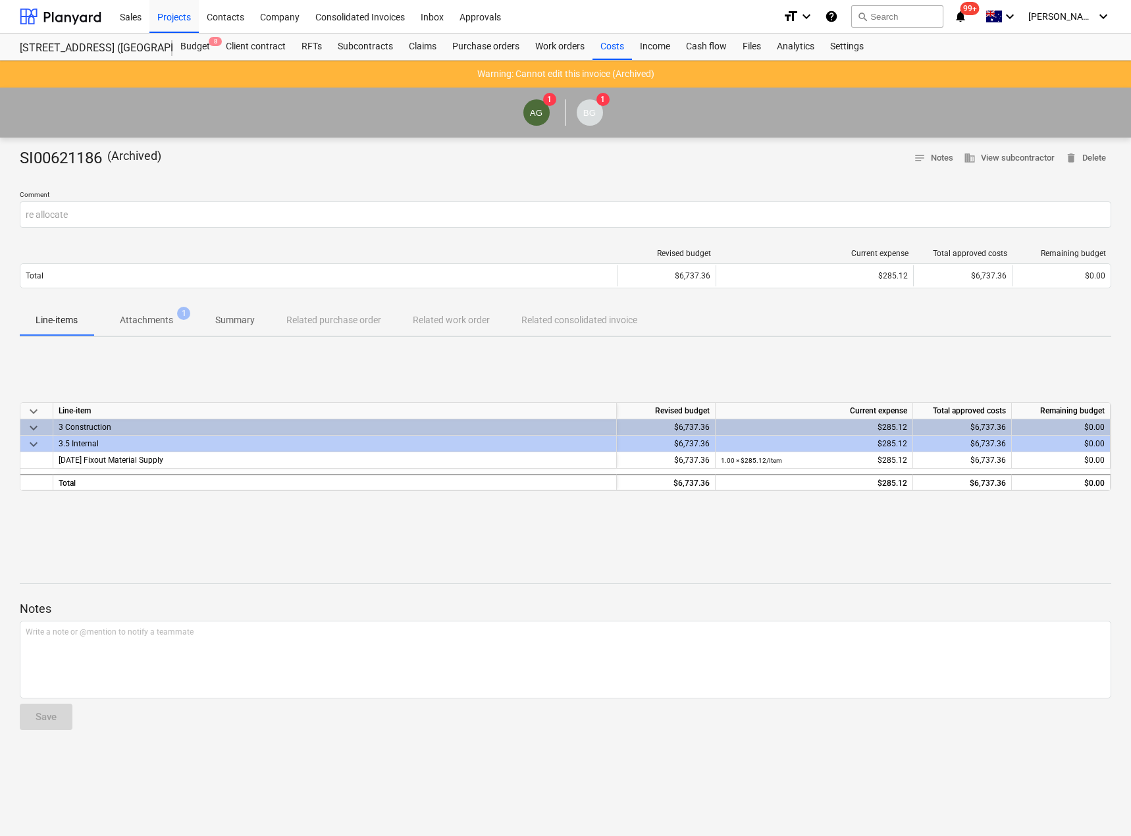
click at [147, 316] on p "Attachments" at bounding box center [146, 320] width 53 height 14
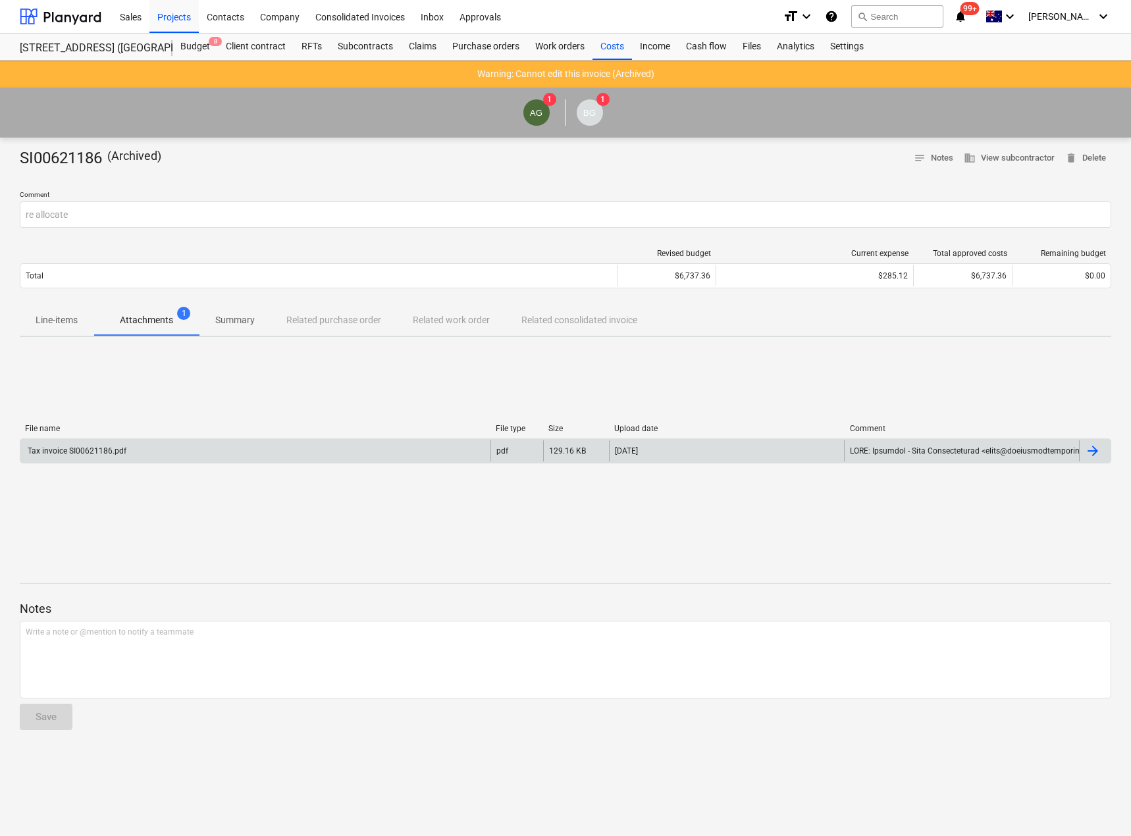
click at [139, 449] on div "Tax invoice SI00621186.pdf" at bounding box center [255, 450] width 470 height 21
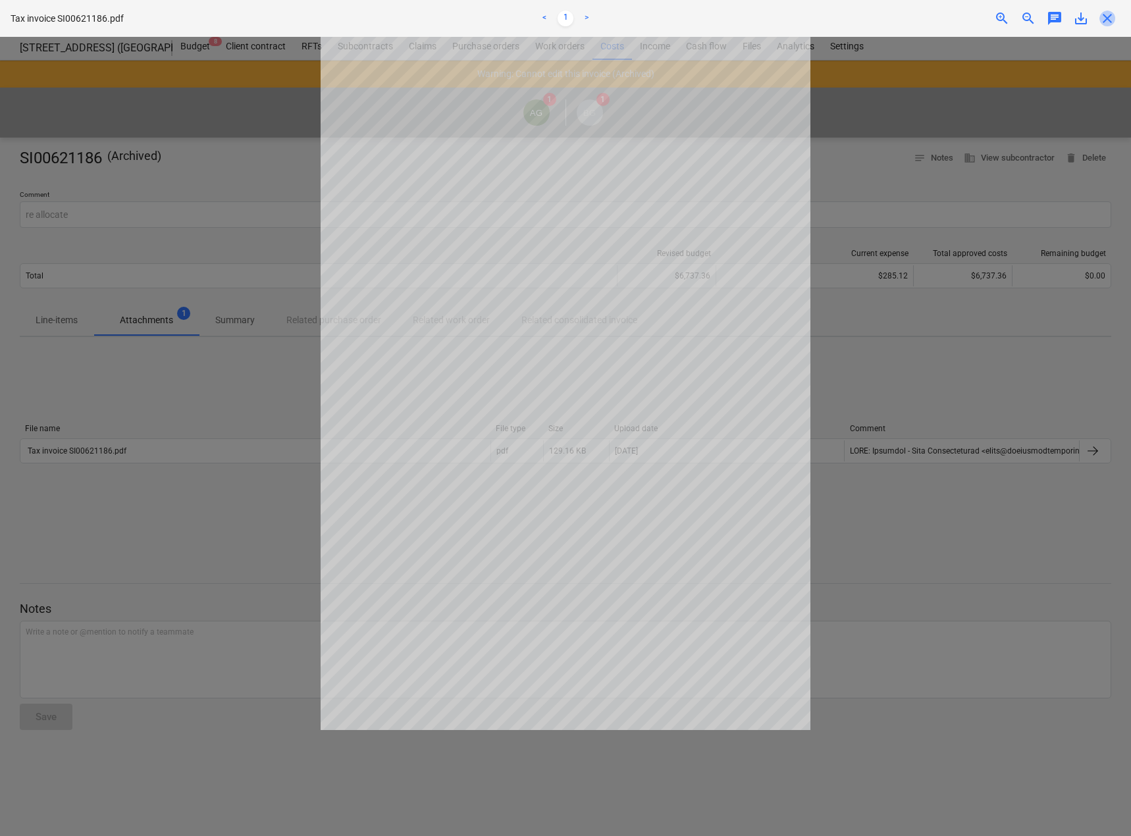
click at [1110, 22] on span "close" at bounding box center [1107, 19] width 16 height 16
